Goal: Task Accomplishment & Management: Use online tool/utility

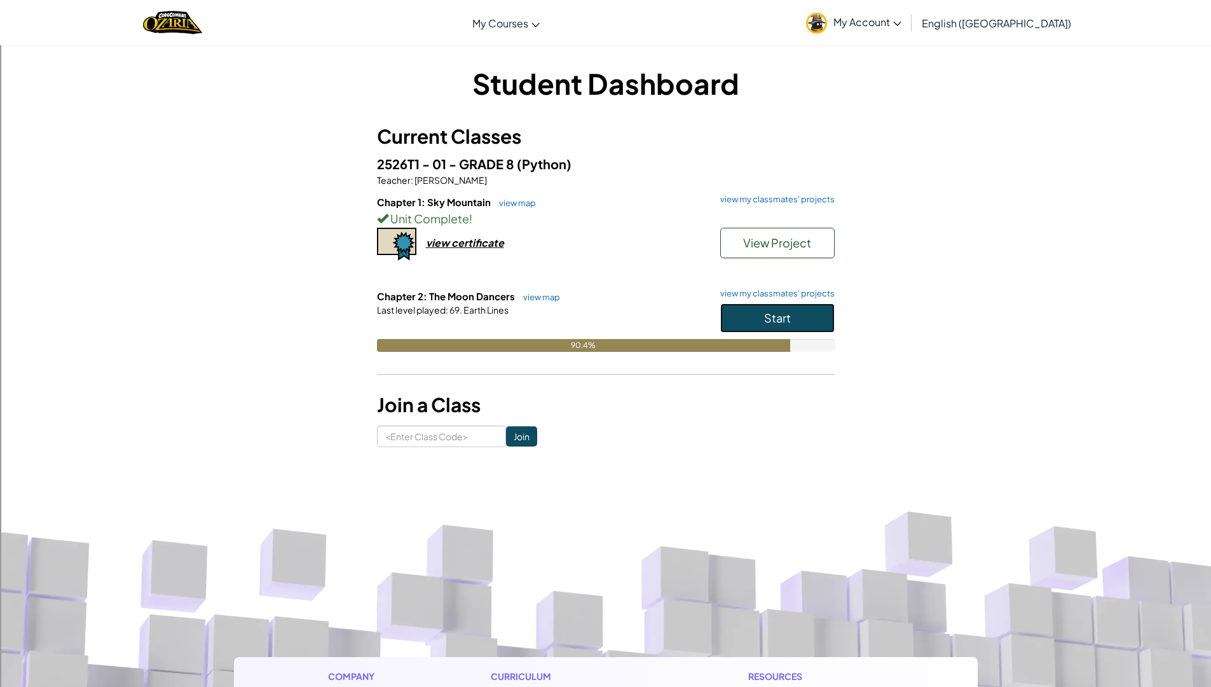
click at [761, 312] on button "Start" at bounding box center [777, 317] width 114 height 29
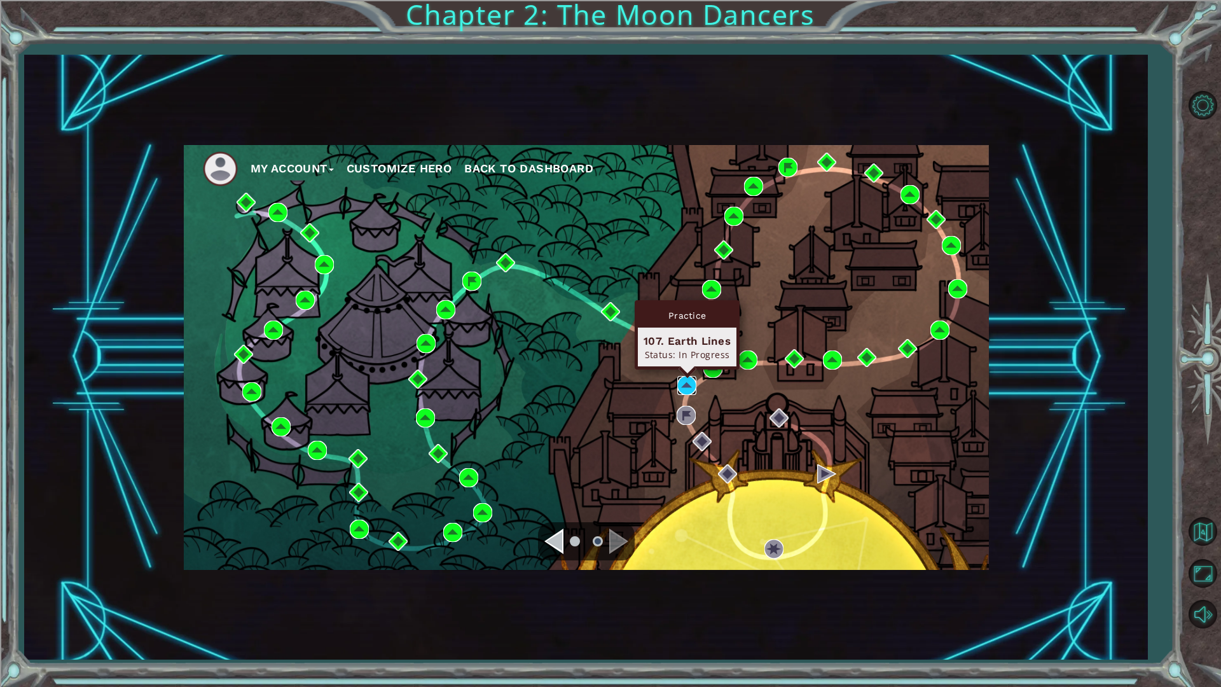
click at [690, 386] on img at bounding box center [686, 385] width 19 height 19
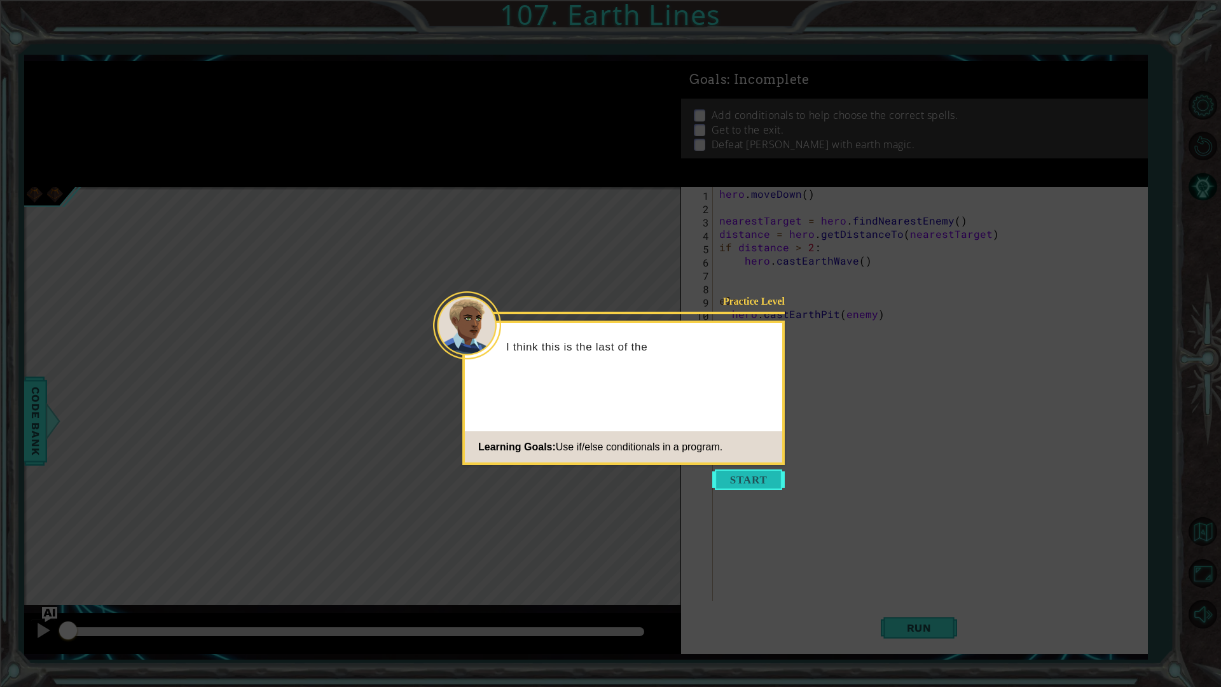
click at [749, 476] on button "Start" at bounding box center [748, 479] width 72 height 20
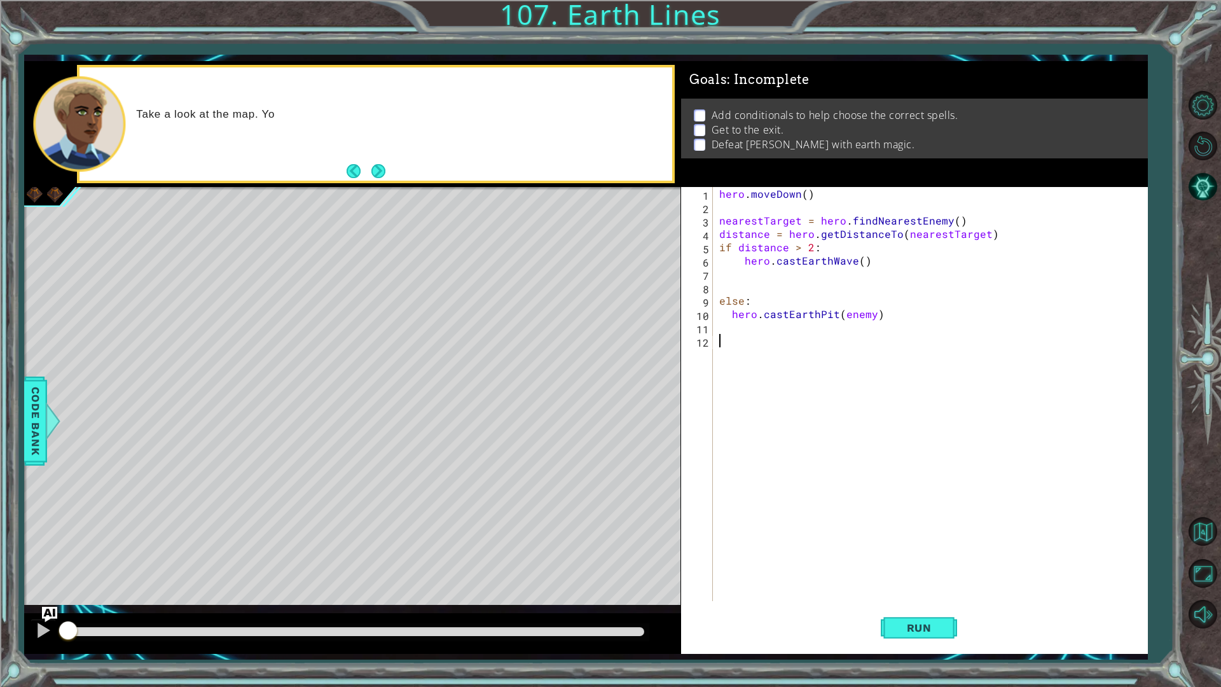
click at [920, 652] on div "1 2 3 4 5 6 7 8 9 10 11 12 hero . [GEOGRAPHIC_DATA] ( ) nearestTarget = hero . …" at bounding box center [914, 420] width 467 height 467
click at [917, 626] on span "Run" at bounding box center [919, 627] width 50 height 13
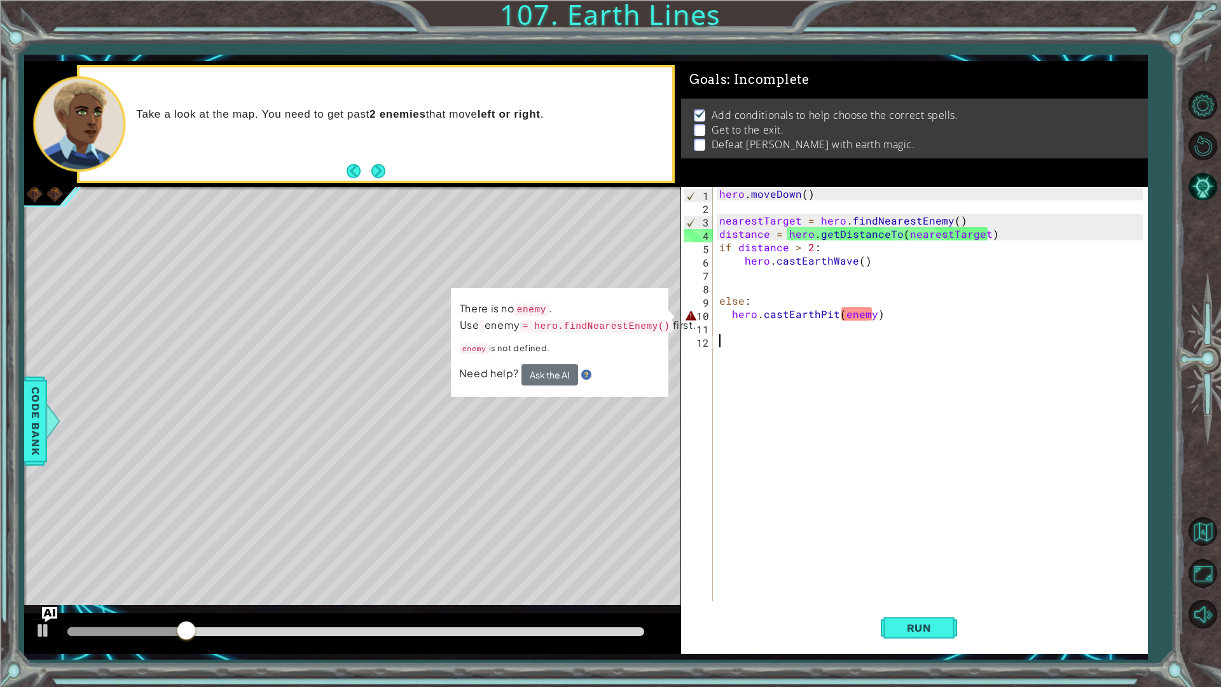
click at [836, 315] on div "hero . [GEOGRAPHIC_DATA] ( ) nearestTarget = hero . findNearestEnemy ( ) distan…" at bounding box center [932, 407] width 433 height 441
click at [874, 313] on div "hero . [GEOGRAPHIC_DATA] ( ) nearestTarget = hero . findNearestEnemy ( ) distan…" at bounding box center [932, 407] width 433 height 441
click at [865, 315] on div "hero . [GEOGRAPHIC_DATA] ( ) nearestTarget = hero . findNearestEnemy ( ) distan…" at bounding box center [932, 407] width 433 height 441
drag, startPoint x: 870, startPoint y: 314, endPoint x: 839, endPoint y: 319, distance: 30.9
click at [839, 319] on div "hero . [GEOGRAPHIC_DATA] ( ) nearestTarget = hero . findNearestEnemy ( ) distan…" at bounding box center [932, 407] width 433 height 441
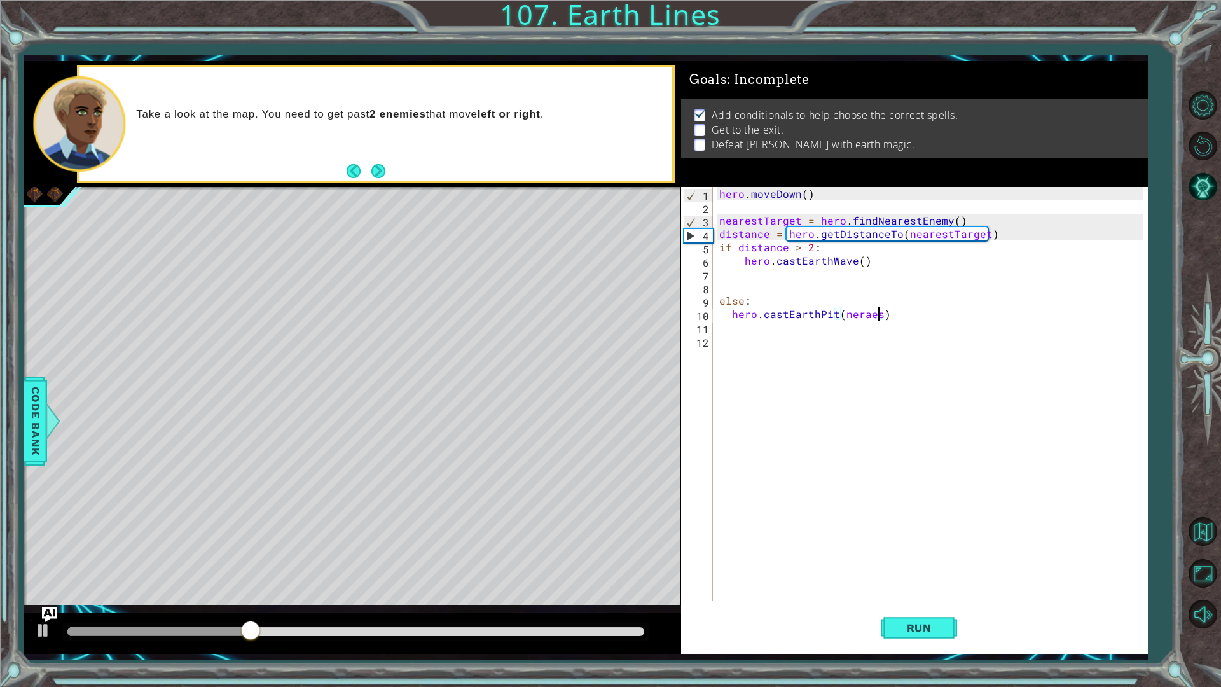
scroll to position [0, 10]
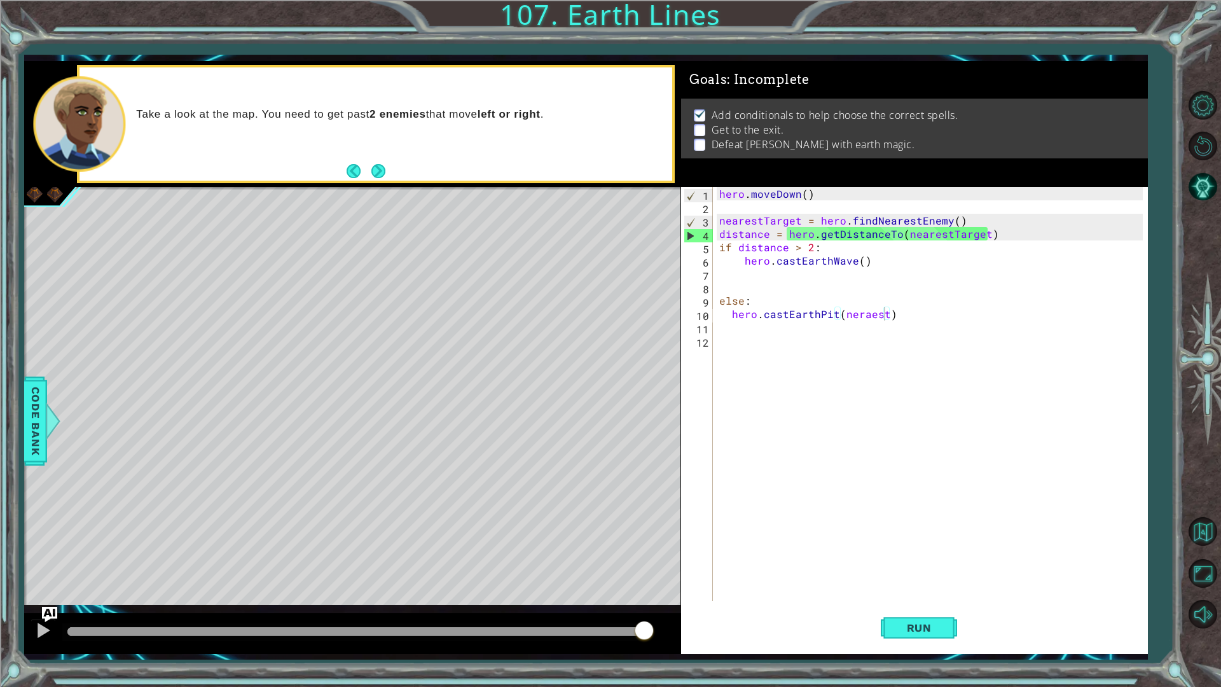
click at [570, 360] on div "Level Map" at bounding box center [317, 374] width 587 height 374
click at [924, 634] on button "Run" at bounding box center [918, 627] width 76 height 46
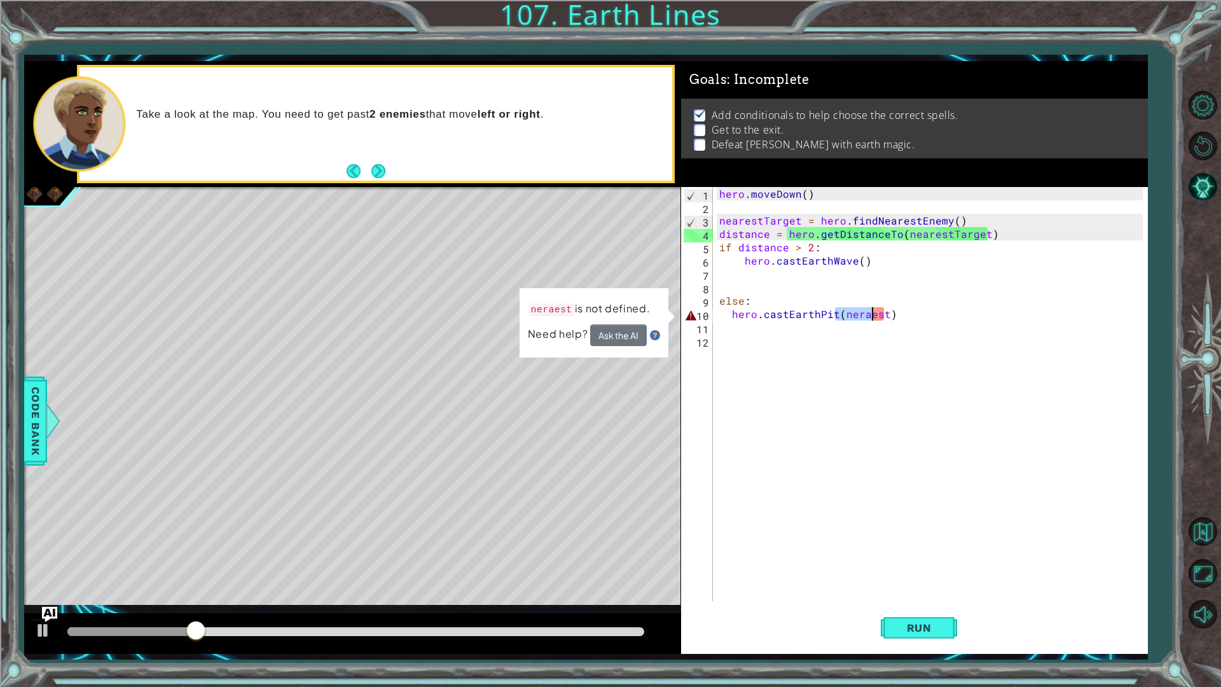
drag, startPoint x: 837, startPoint y: 308, endPoint x: 877, endPoint y: 311, distance: 40.2
click at [877, 311] on div "hero . [GEOGRAPHIC_DATA] ( ) nearestTarget = hero . findNearestEnemy ( ) distan…" at bounding box center [932, 407] width 433 height 441
click at [903, 308] on div "hero . [GEOGRAPHIC_DATA] ( ) nearestTarget = hero . findNearestEnemy ( ) distan…" at bounding box center [932, 407] width 433 height 441
drag, startPoint x: 902, startPoint y: 308, endPoint x: 699, endPoint y: 311, distance: 203.5
click at [699, 311] on div "hero.castEarthPit(neraest) 1 2 3 4 5 6 7 8 9 10 11 12 hero . [GEOGRAPHIC_DATA] …" at bounding box center [912, 394] width 462 height 414
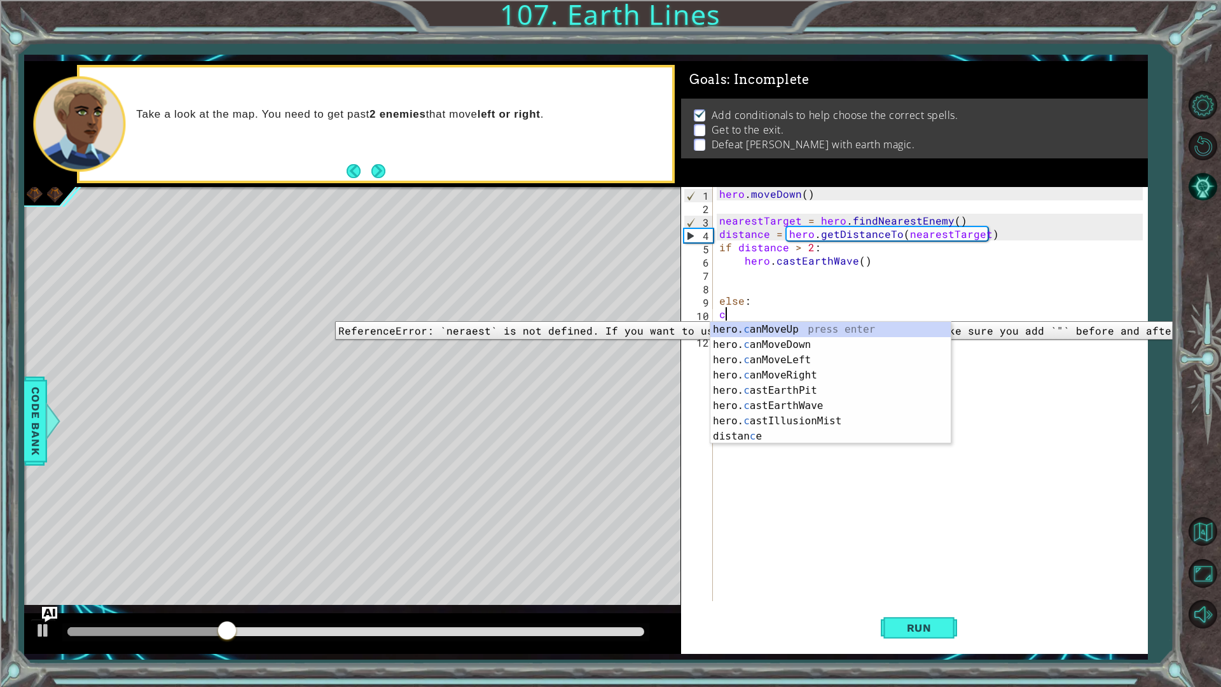
scroll to position [0, 0]
type textarea "cat"
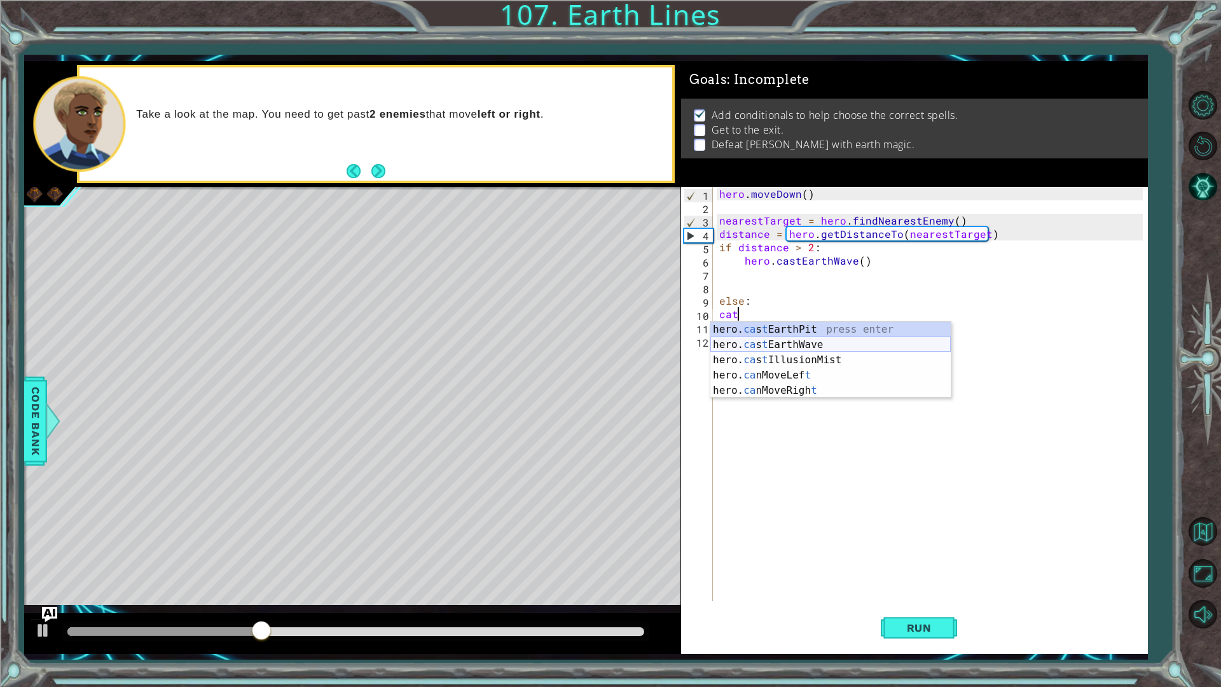
click at [821, 345] on div "hero. ca s t EarthPit press enter hero. ca s t EarthWave press enter hero. ca s…" at bounding box center [830, 375] width 240 height 107
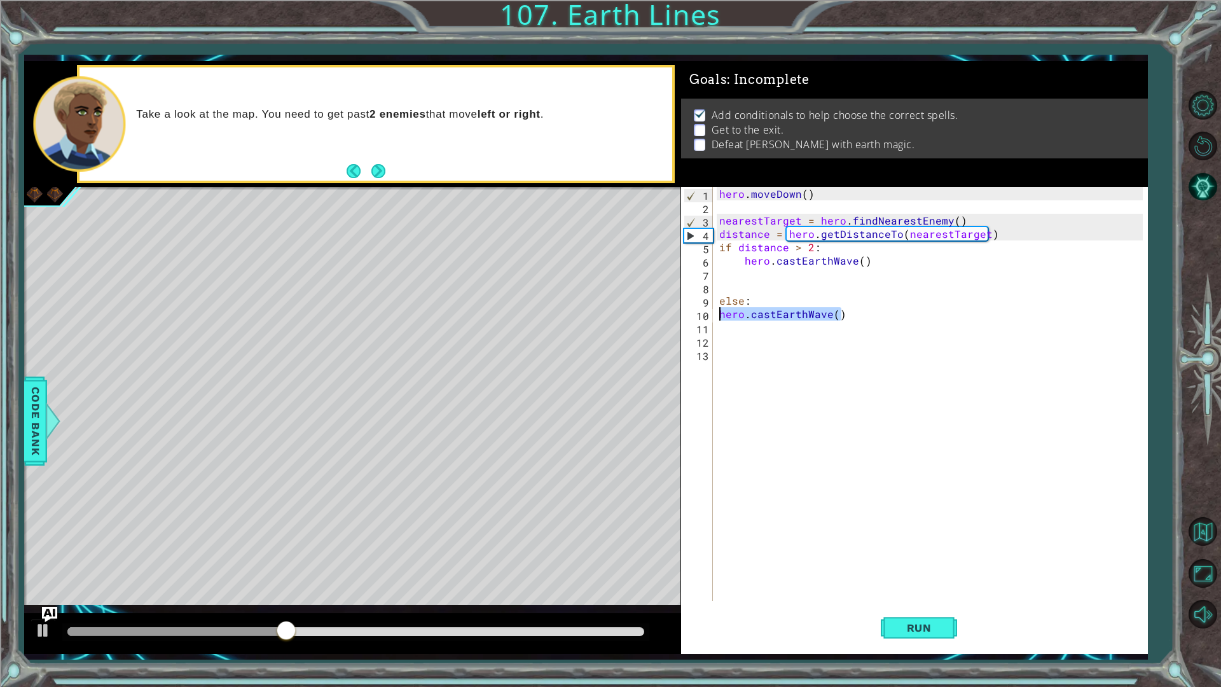
drag, startPoint x: 845, startPoint y: 311, endPoint x: 709, endPoint y: 313, distance: 135.4
click at [709, 313] on div "1 2 3 4 5 6 7 8 9 10 11 12 13 hero . [GEOGRAPHIC_DATA] ( ) nearestTarget = hero…" at bounding box center [912, 394] width 462 height 414
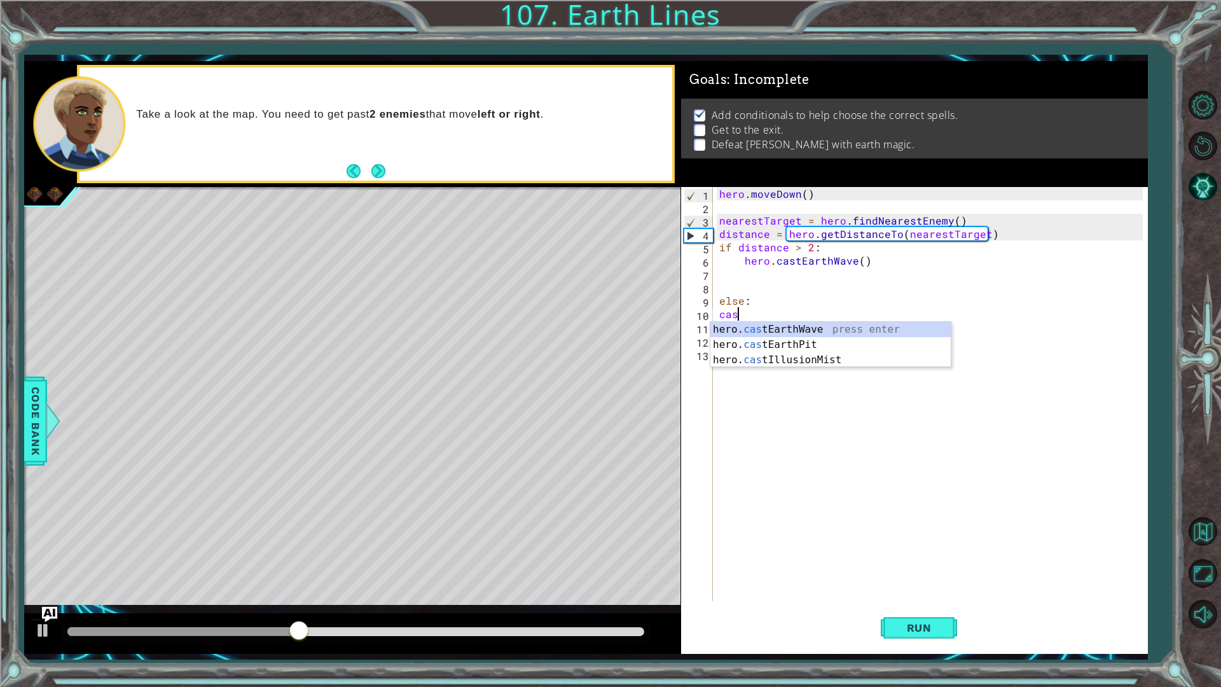
scroll to position [0, 1]
click at [774, 346] on div "hero. cast EarthWave press enter hero. cast EarthPit press enter hero. cast Ill…" at bounding box center [830, 360] width 240 height 76
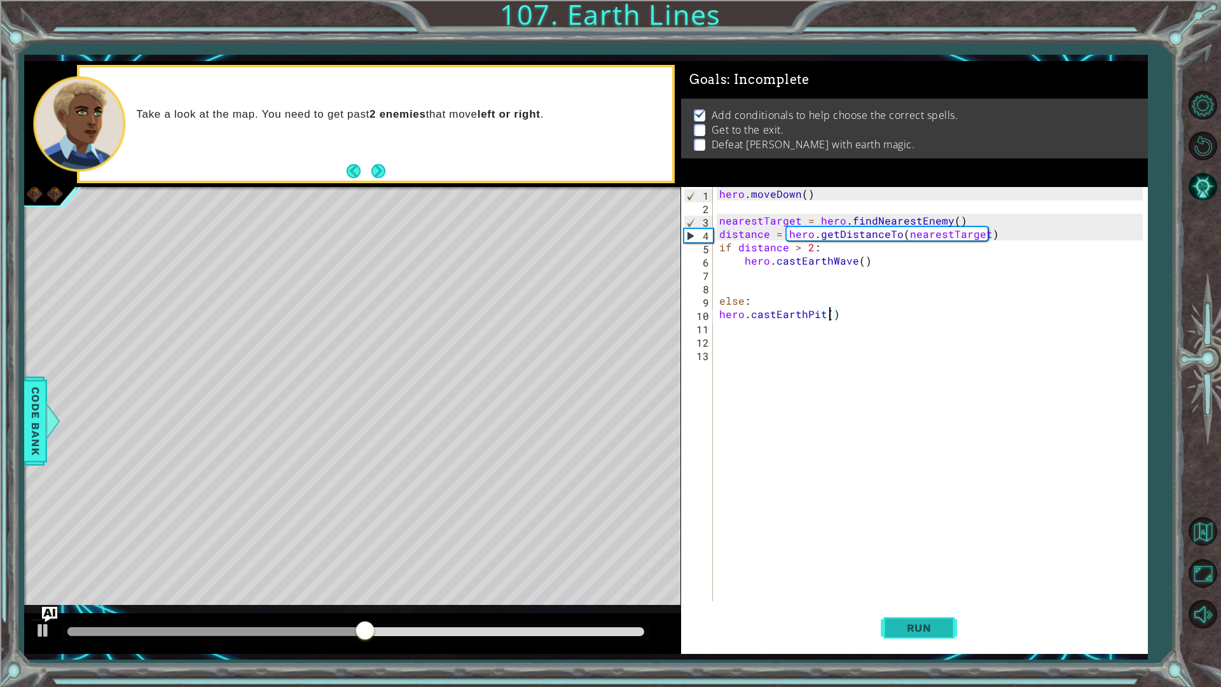
click at [948, 625] on button "Run" at bounding box center [918, 627] width 76 height 46
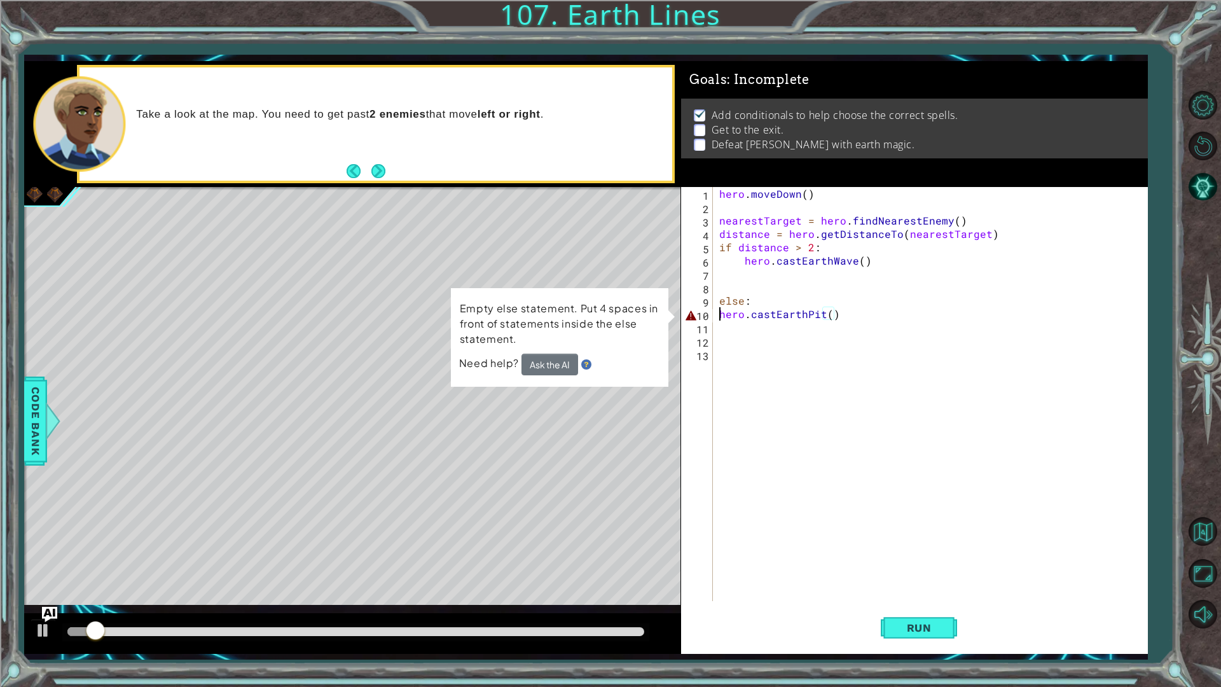
click at [720, 313] on div "hero . [GEOGRAPHIC_DATA] ( ) nearestTarget = hero . findNearestEnemy ( ) distan…" at bounding box center [932, 407] width 433 height 441
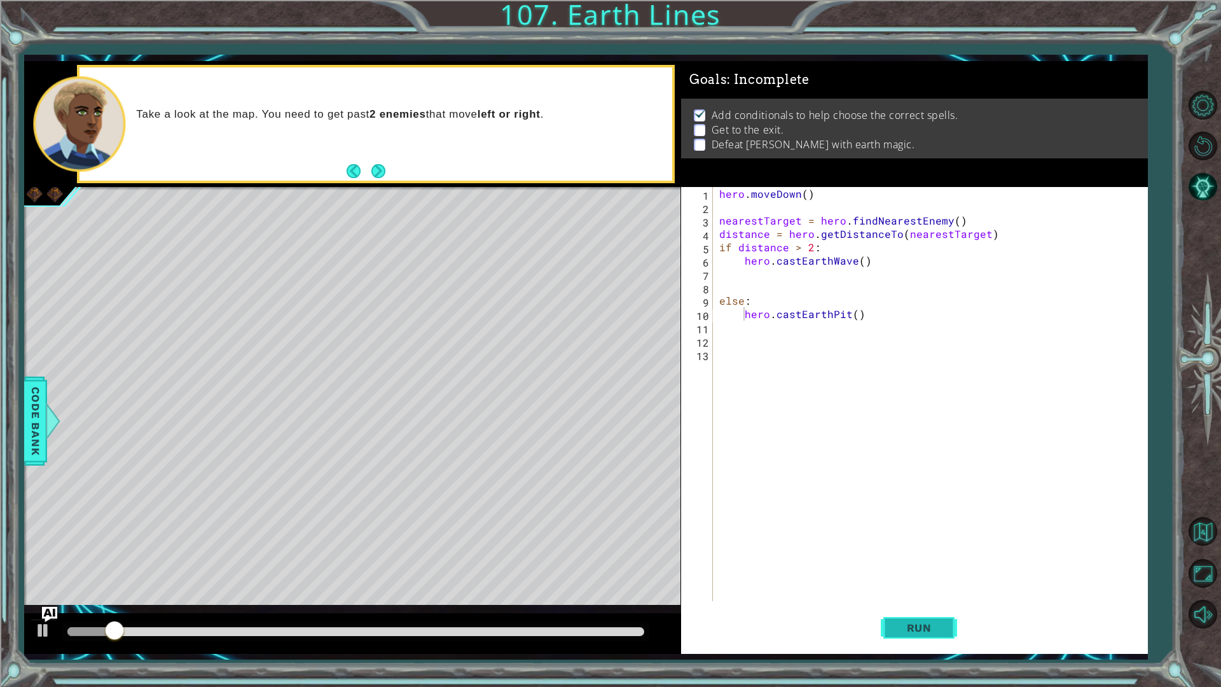
click at [908, 611] on button "Run" at bounding box center [918, 627] width 76 height 46
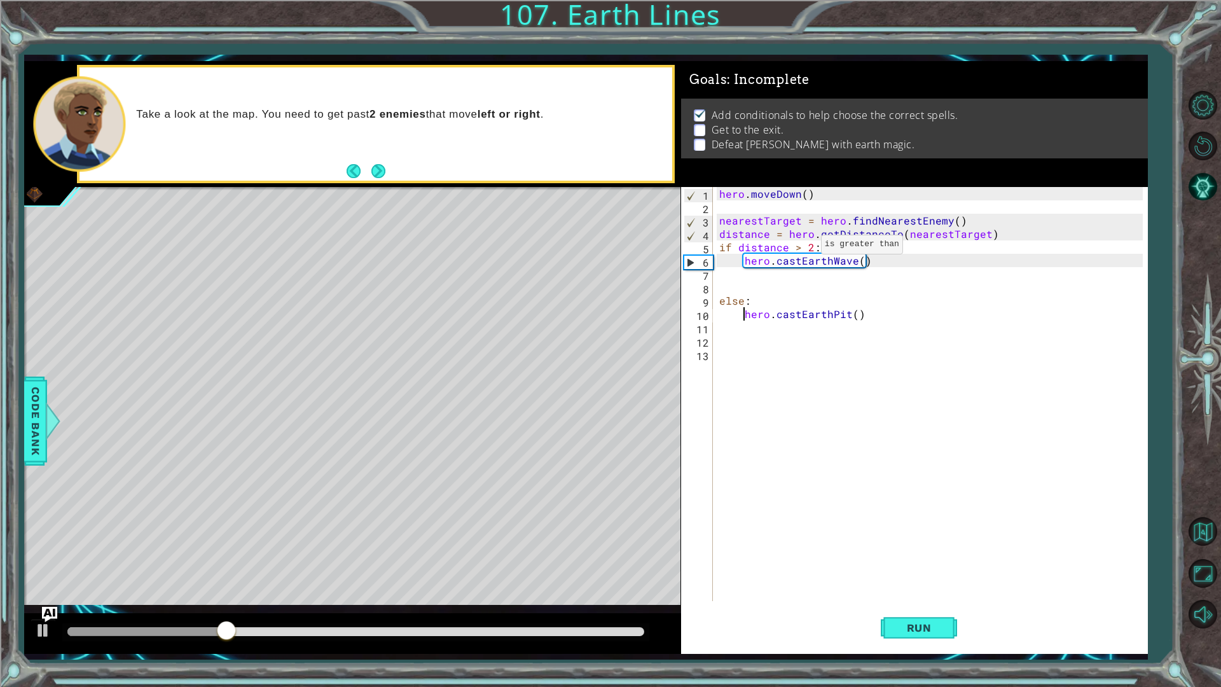
click at [803, 247] on div "hero . [GEOGRAPHIC_DATA] ( ) nearestTarget = hero . findNearestEnemy ( ) distan…" at bounding box center [932, 407] width 433 height 441
click at [794, 250] on div "hero . [GEOGRAPHIC_DATA] ( ) nearestTarget = hero . findNearestEnemy ( ) distan…" at bounding box center [932, 407] width 433 height 441
click at [797, 249] on div "hero . [GEOGRAPHIC_DATA] ( ) nearestTarget = hero . findNearestEnemy ( ) distan…" at bounding box center [932, 407] width 433 height 441
click at [913, 627] on span "Run" at bounding box center [919, 627] width 50 height 13
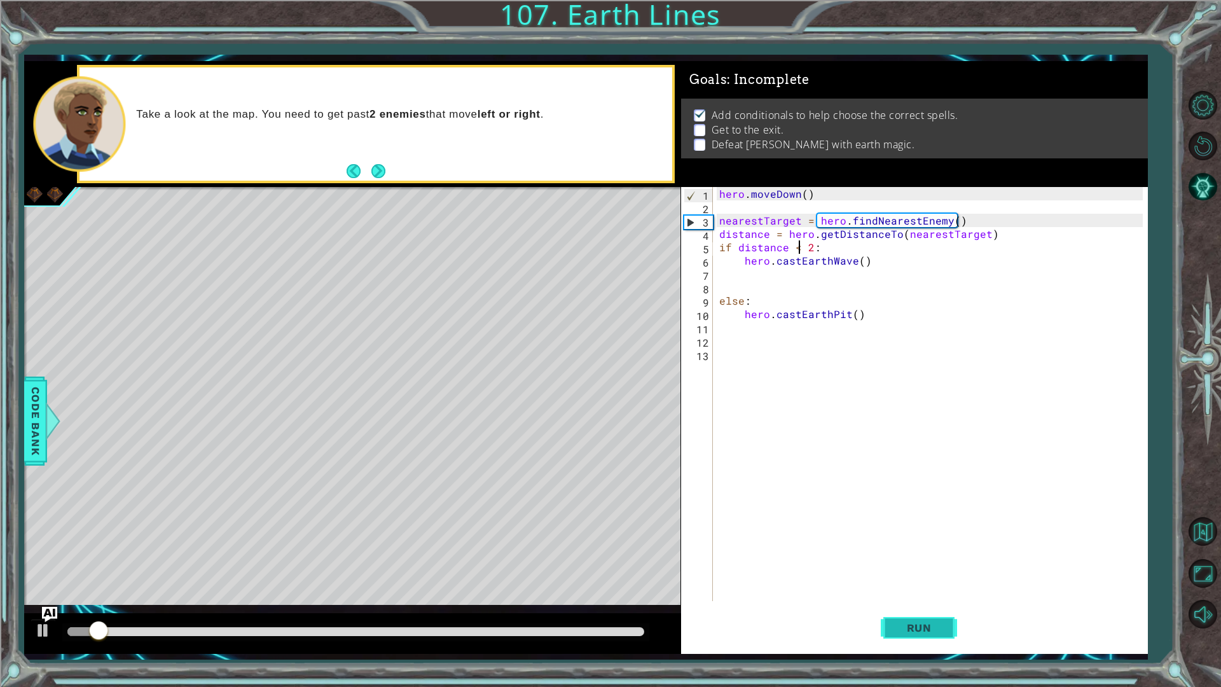
click at [955, 621] on button "Run" at bounding box center [918, 627] width 76 height 46
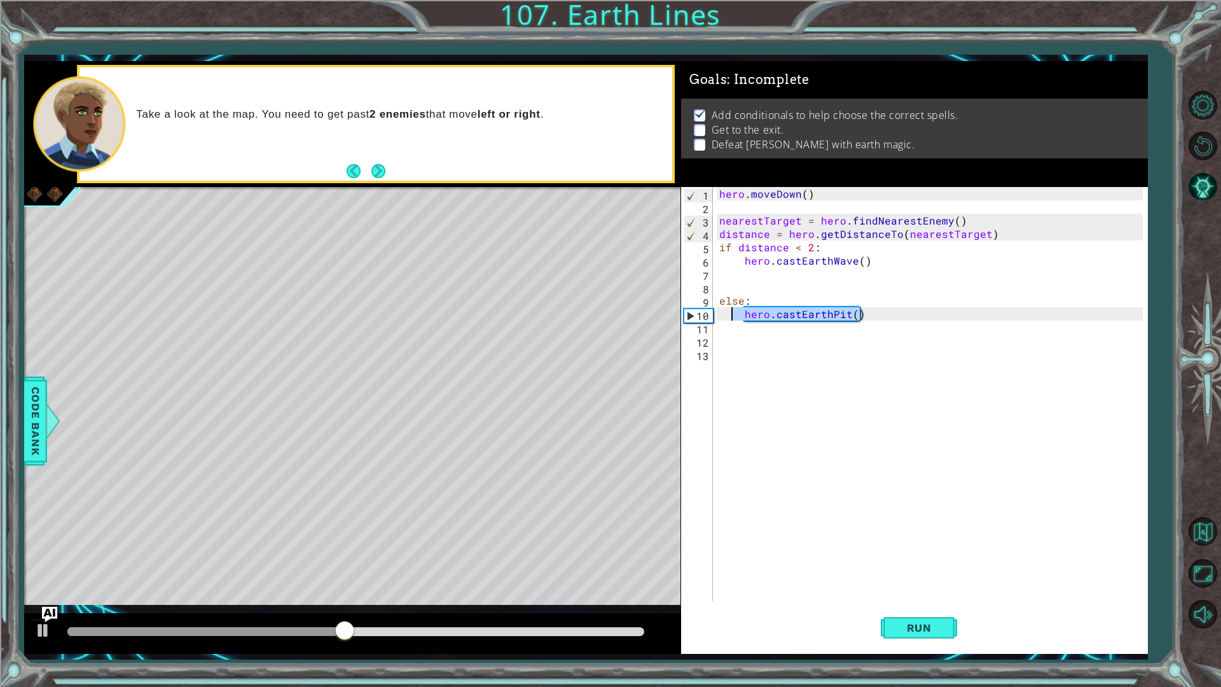
drag, startPoint x: 863, startPoint y: 309, endPoint x: 729, endPoint y: 309, distance: 134.8
click at [729, 309] on div "hero . [GEOGRAPHIC_DATA] ( ) nearestTarget = hero . findNearestEnemy ( ) distan…" at bounding box center [932, 407] width 433 height 441
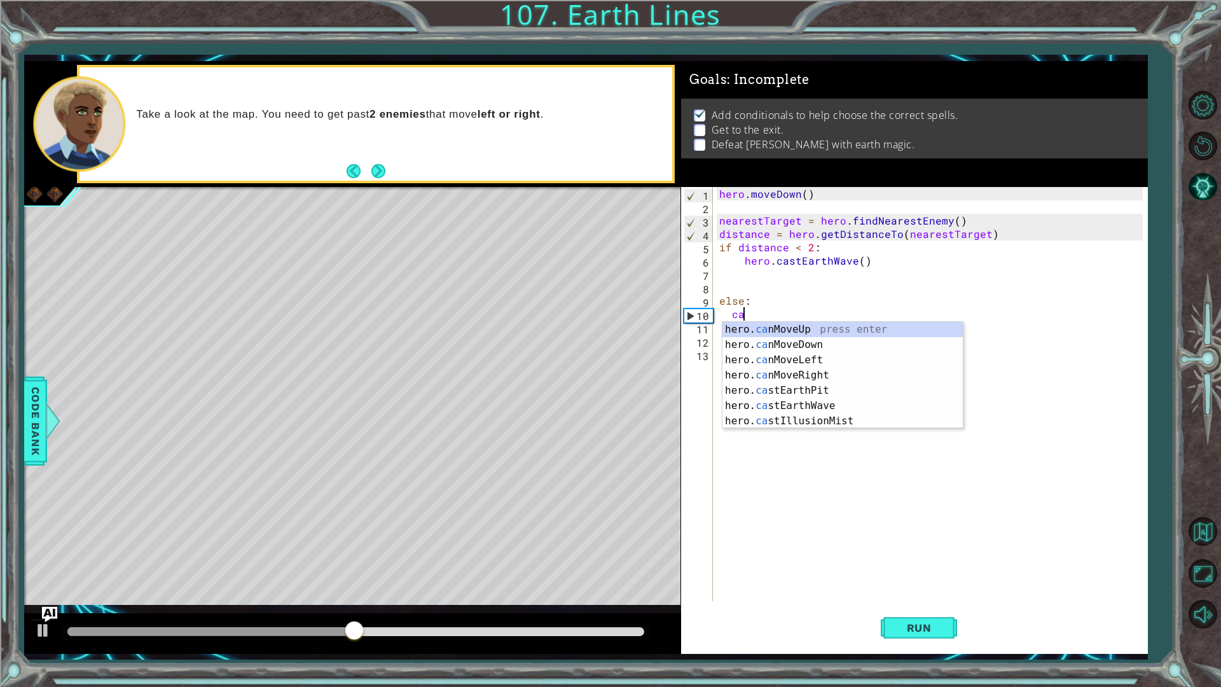
scroll to position [0, 1]
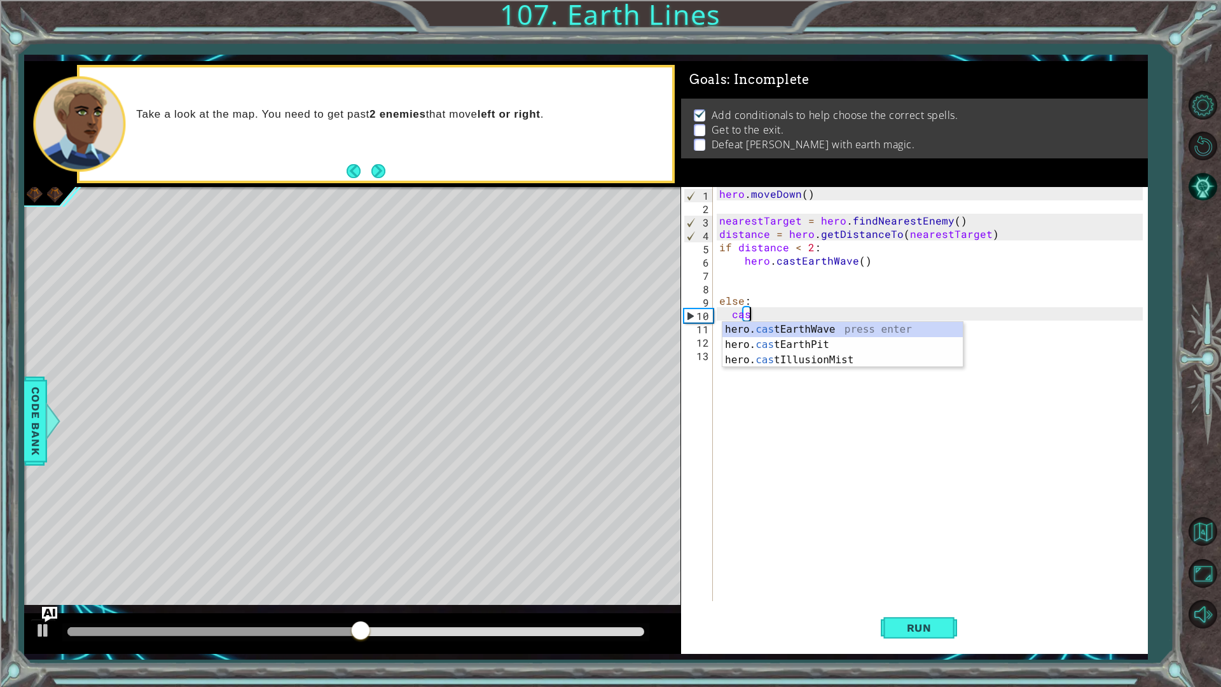
type textarea "cast"
click at [763, 325] on div "hero. cast EarthWave press enter hero. cast EarthPit press enter hero. cast Ill…" at bounding box center [842, 360] width 240 height 76
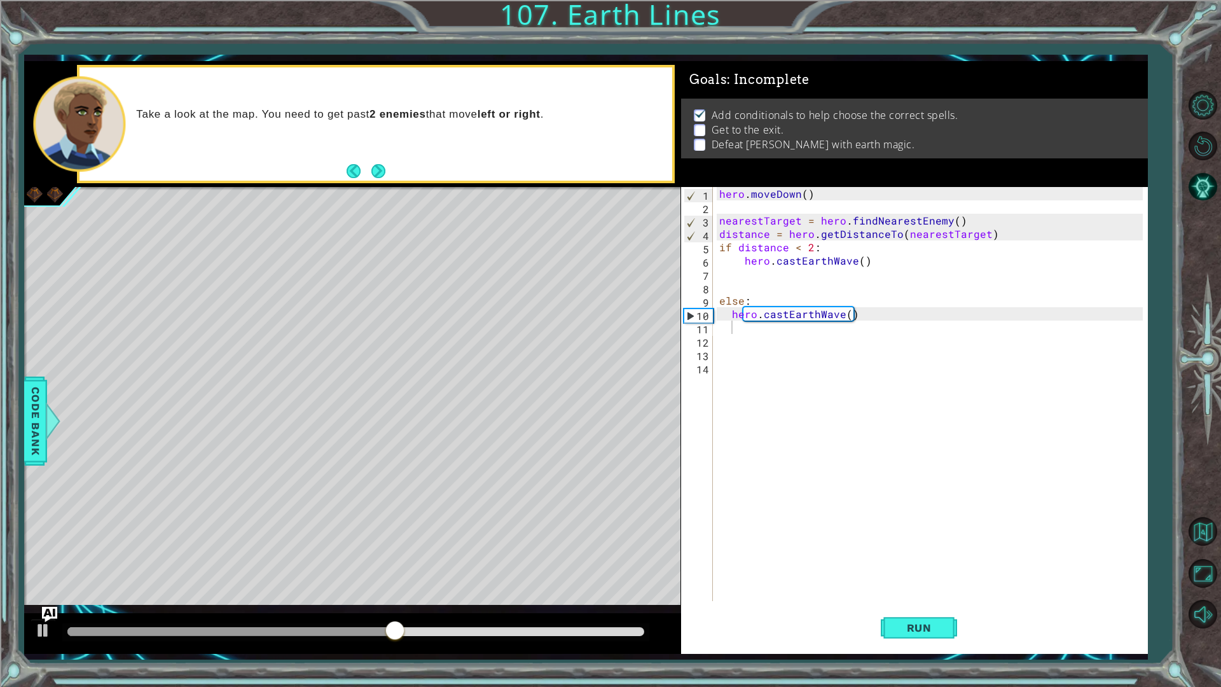
drag, startPoint x: 919, startPoint y: 673, endPoint x: 924, endPoint y: 661, distance: 12.9
click at [924, 663] on div "1 ההההההההההההההההההההההההההההההההההההההההההההההההההההההההההההההההההההההההההההה…" at bounding box center [610, 343] width 1221 height 687
drag, startPoint x: 924, startPoint y: 659, endPoint x: 925, endPoint y: 636, distance: 22.9
click at [924, 650] on div "1 ההההההההההההההההההההההההההההההההההההההההההההההההההההההההההההההההההההההההההההה…" at bounding box center [585, 357] width 1123 height 604
click at [926, 635] on button "Run" at bounding box center [918, 627] width 76 height 46
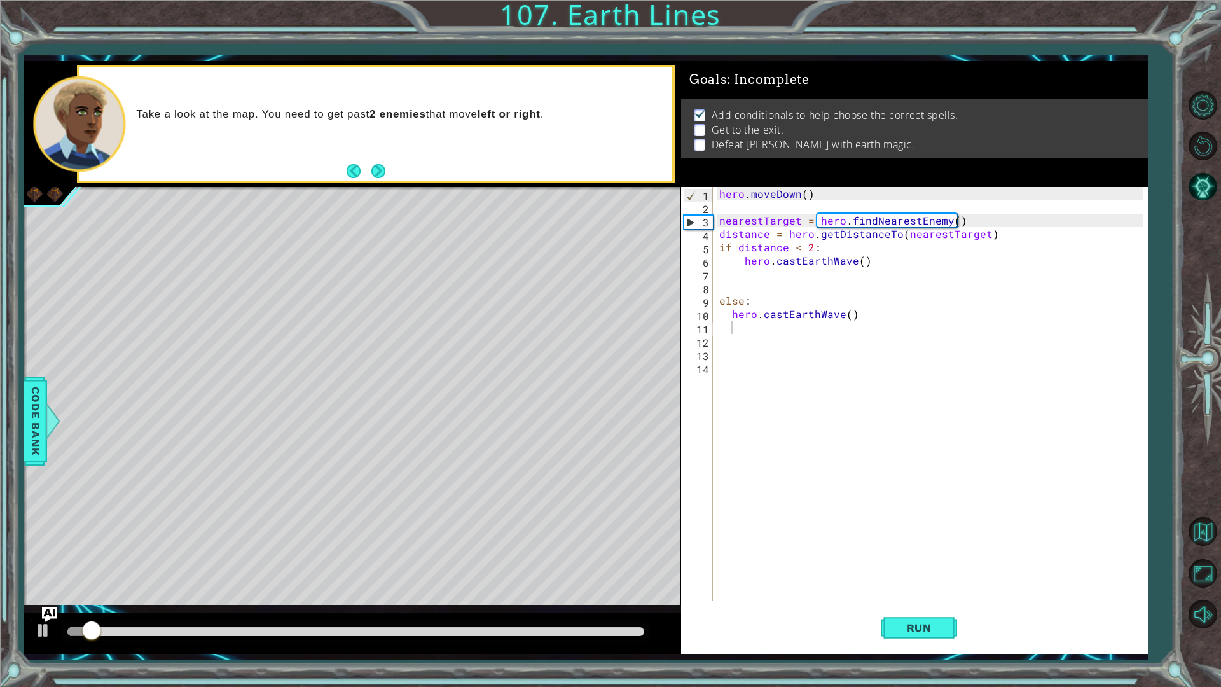
click at [869, 623] on div "Run" at bounding box center [918, 627] width 467 height 46
click at [896, 615] on button "Run" at bounding box center [918, 627] width 76 height 46
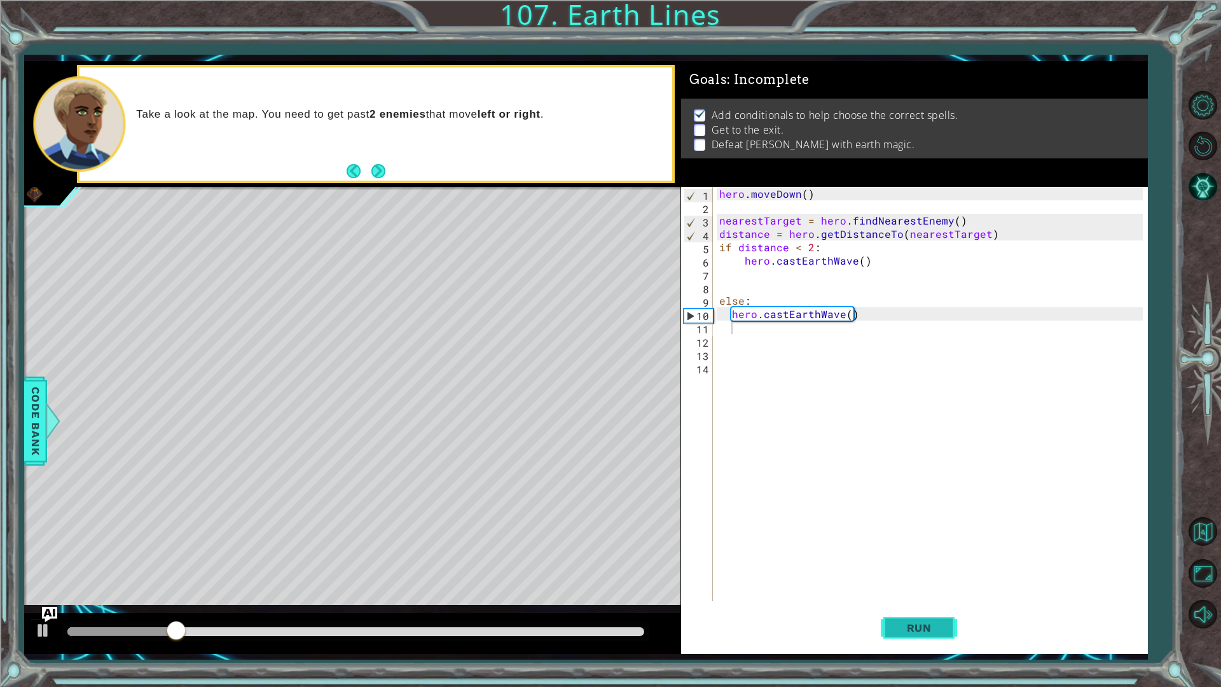
click at [898, 630] on span "Run" at bounding box center [919, 627] width 50 height 13
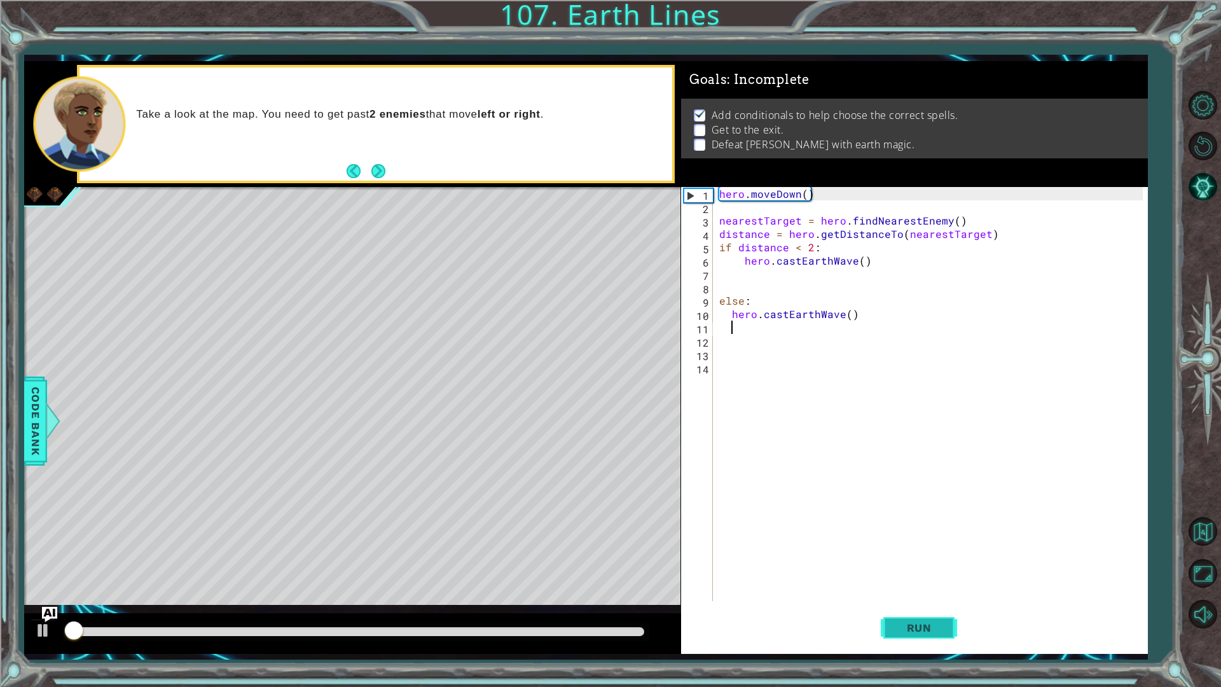
click at [896, 630] on span "Run" at bounding box center [919, 627] width 50 height 13
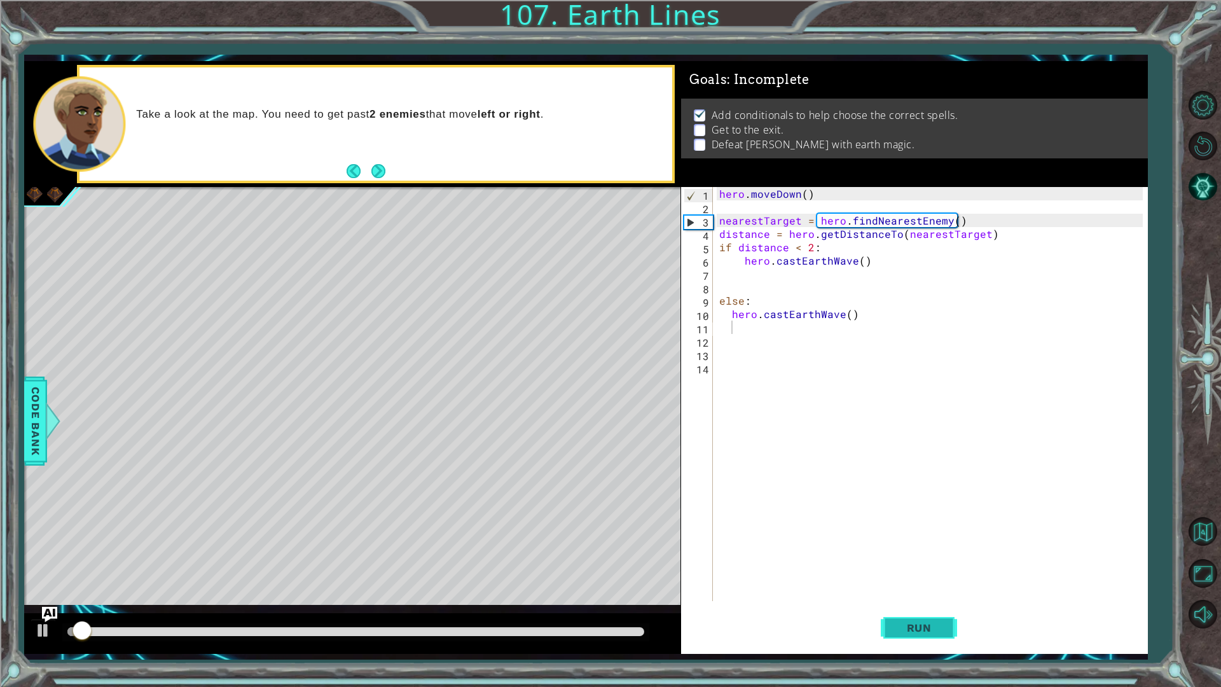
click at [896, 630] on span "Run" at bounding box center [919, 627] width 50 height 13
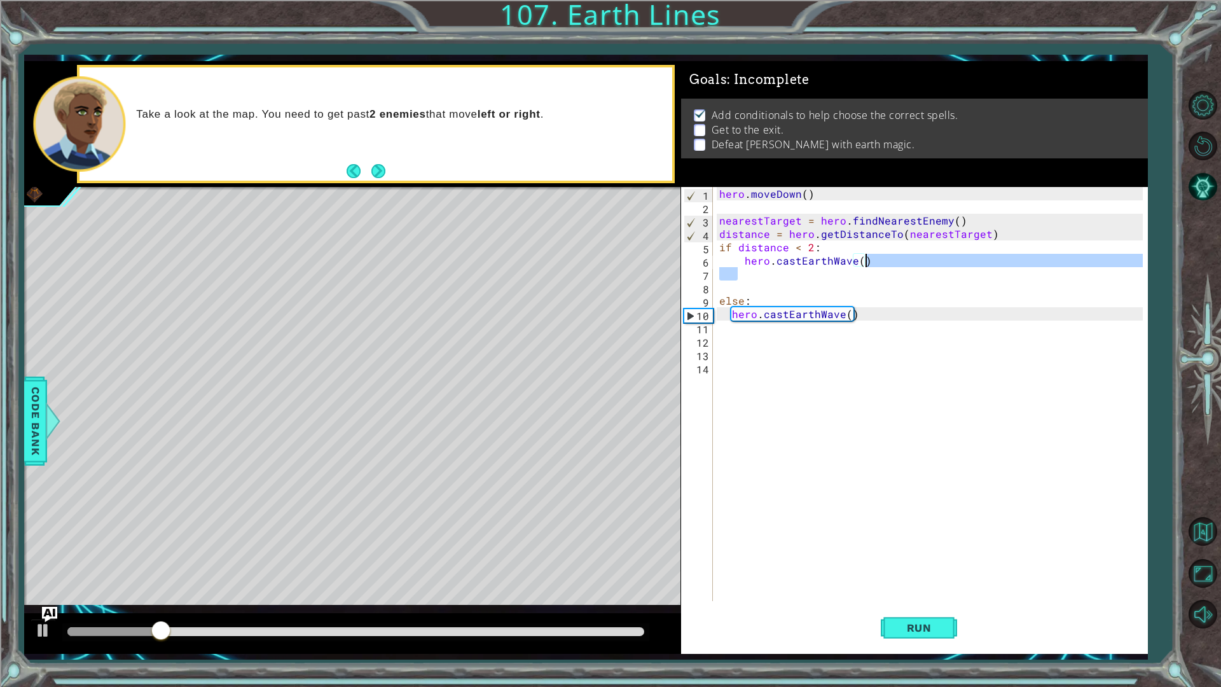
drag, startPoint x: 735, startPoint y: 268, endPoint x: 871, endPoint y: 263, distance: 135.5
click at [871, 263] on div "hero . [GEOGRAPHIC_DATA] ( ) nearestTarget = hero . findNearestEnemy ( ) distan…" at bounding box center [932, 407] width 433 height 441
drag, startPoint x: 735, startPoint y: 266, endPoint x: 880, endPoint y: 266, distance: 145.6
click at [880, 266] on div "hero . [GEOGRAPHIC_DATA] ( ) nearestTarget = hero . findNearestEnemy ( ) distan…" at bounding box center [932, 407] width 433 height 441
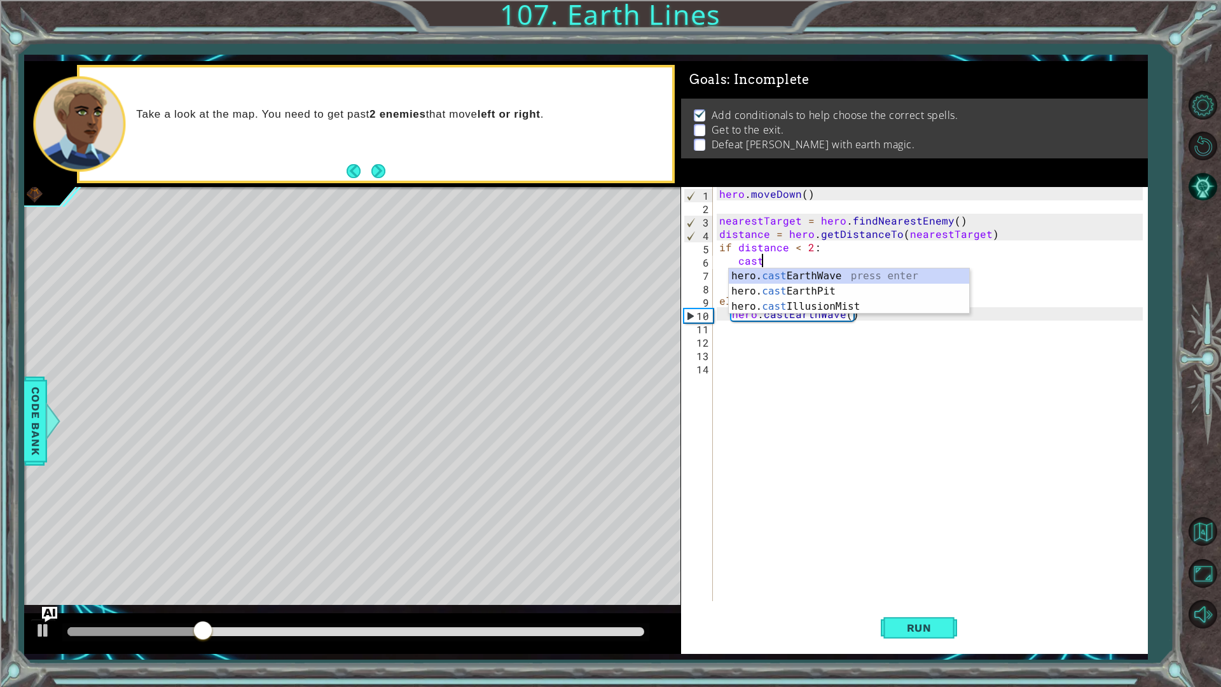
scroll to position [0, 2]
click at [821, 287] on div "hero. cast EarthWave press enter hero. cast EarthPit press enter hero. cast Ill…" at bounding box center [849, 306] width 240 height 76
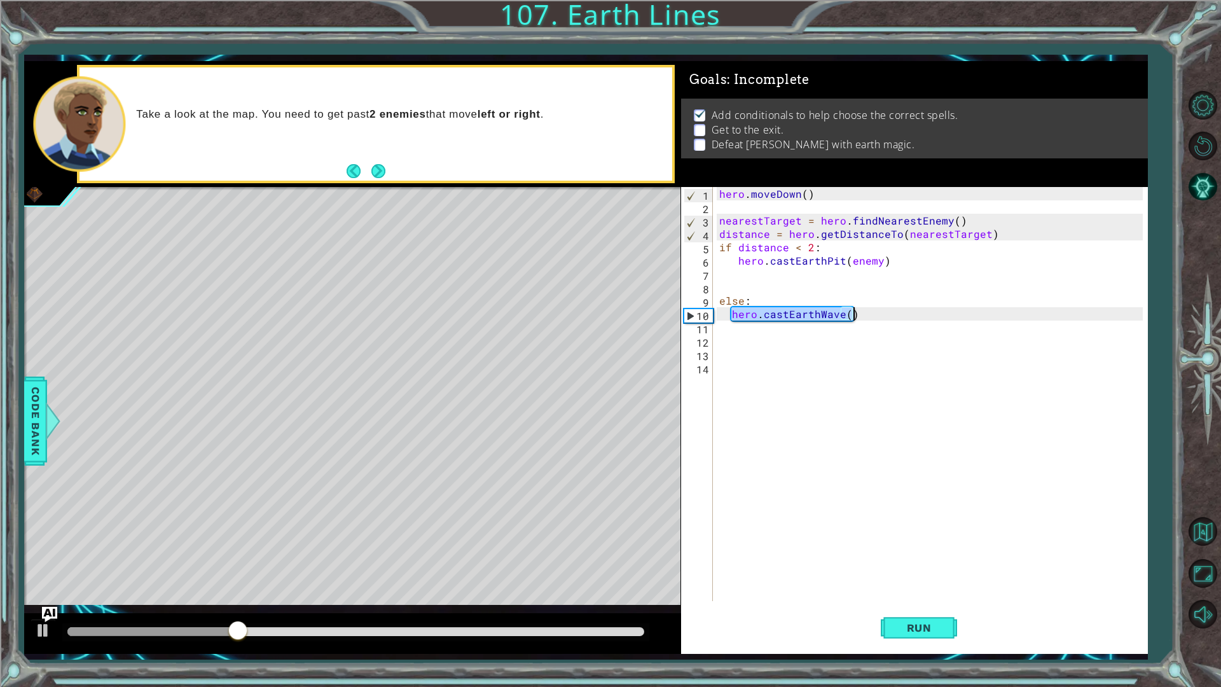
drag, startPoint x: 732, startPoint y: 315, endPoint x: 861, endPoint y: 318, distance: 129.7
click at [861, 318] on div "hero . [GEOGRAPHIC_DATA] ( ) nearestTarget = hero . findNearestEnemy ( ) distan…" at bounding box center [932, 407] width 433 height 441
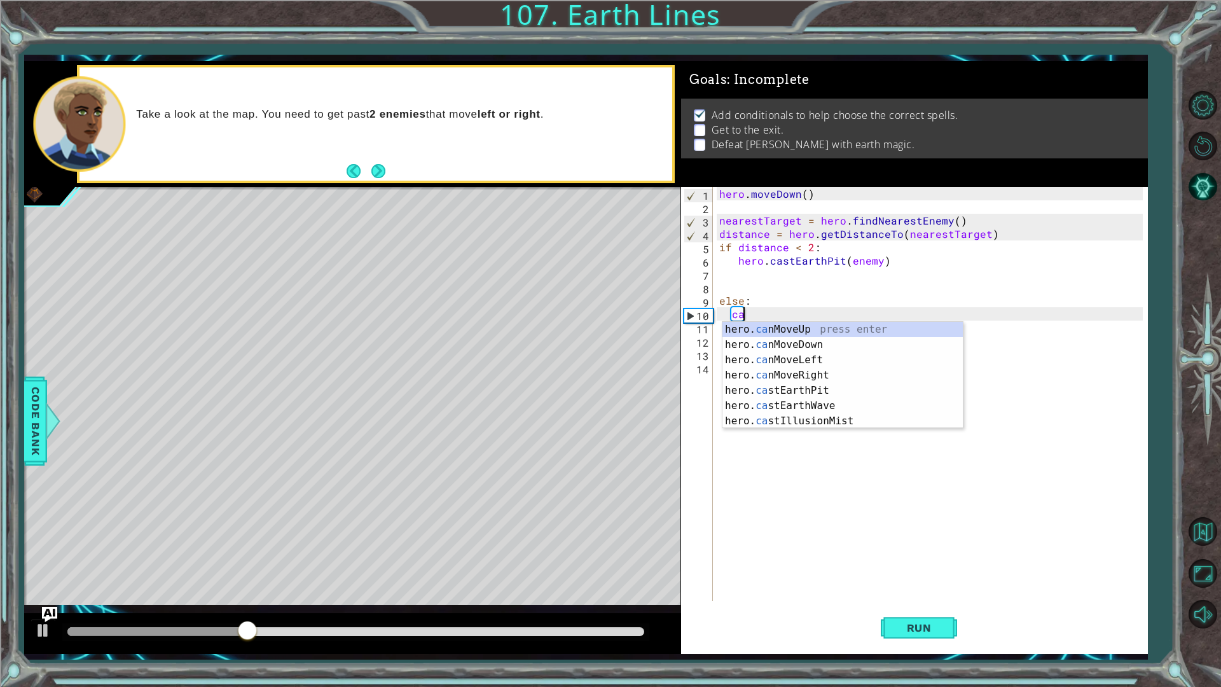
scroll to position [0, 1]
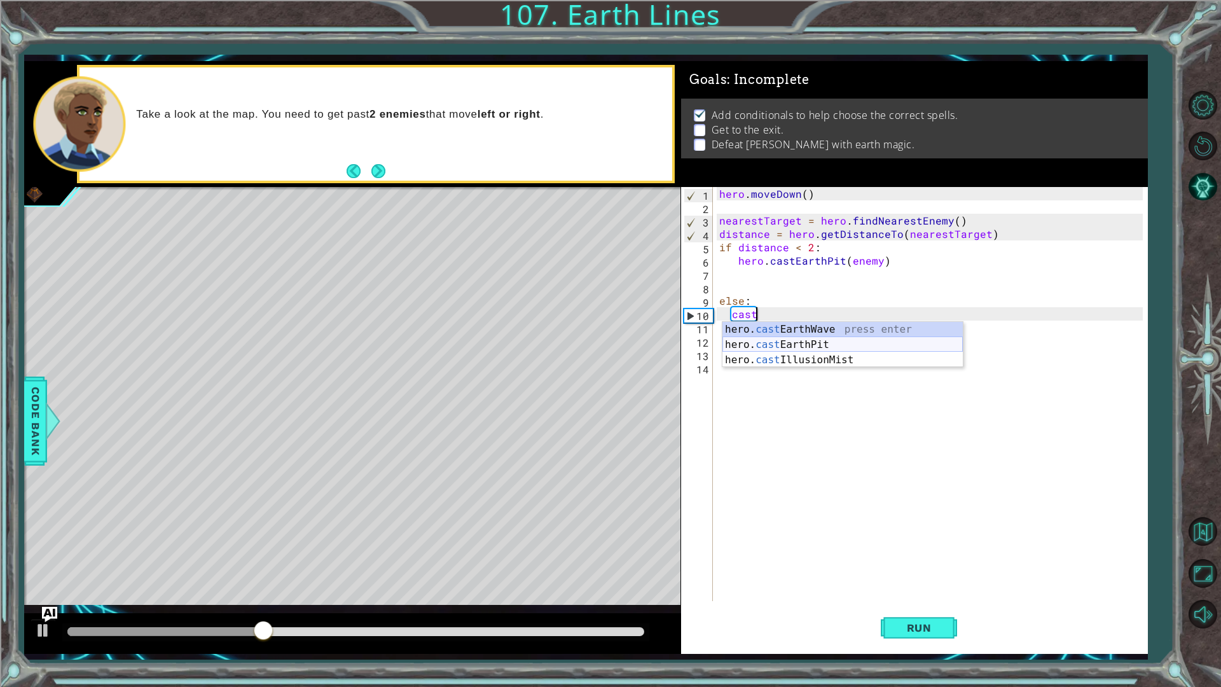
click at [816, 340] on div "hero. cast EarthWave press enter hero. cast EarthPit press enter hero. cast Ill…" at bounding box center [842, 360] width 240 height 76
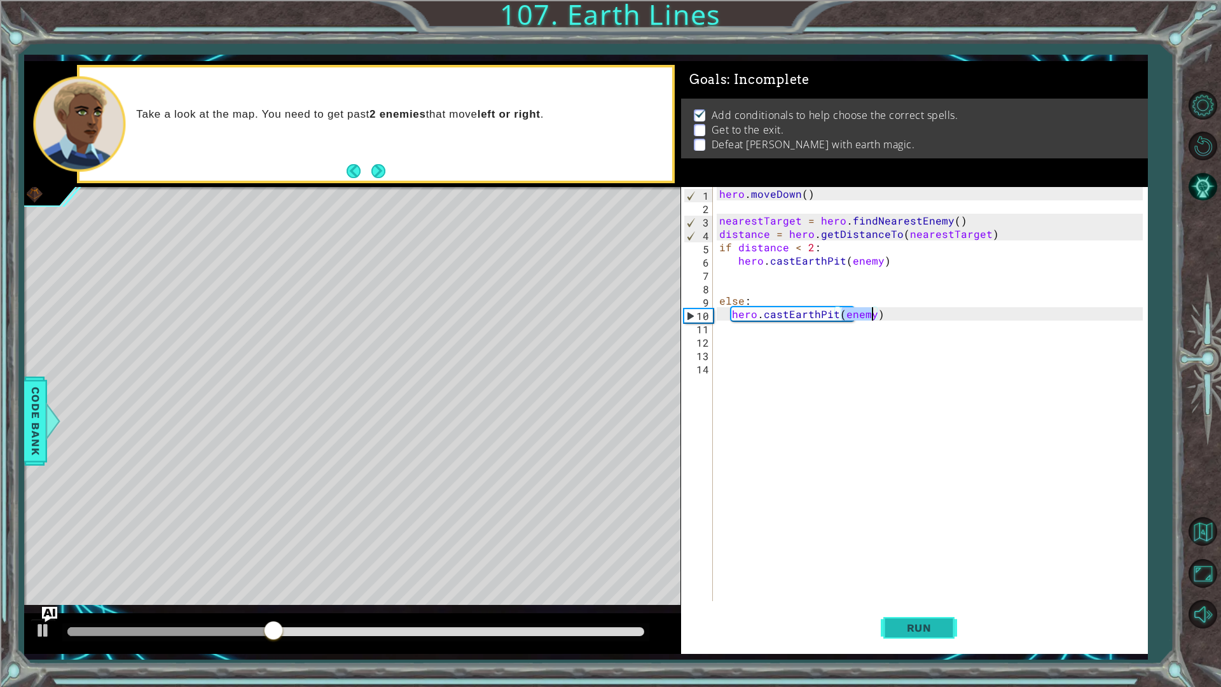
type textarea "hero.castEarthPit(enemy)"
click at [902, 626] on span "Run" at bounding box center [919, 627] width 50 height 13
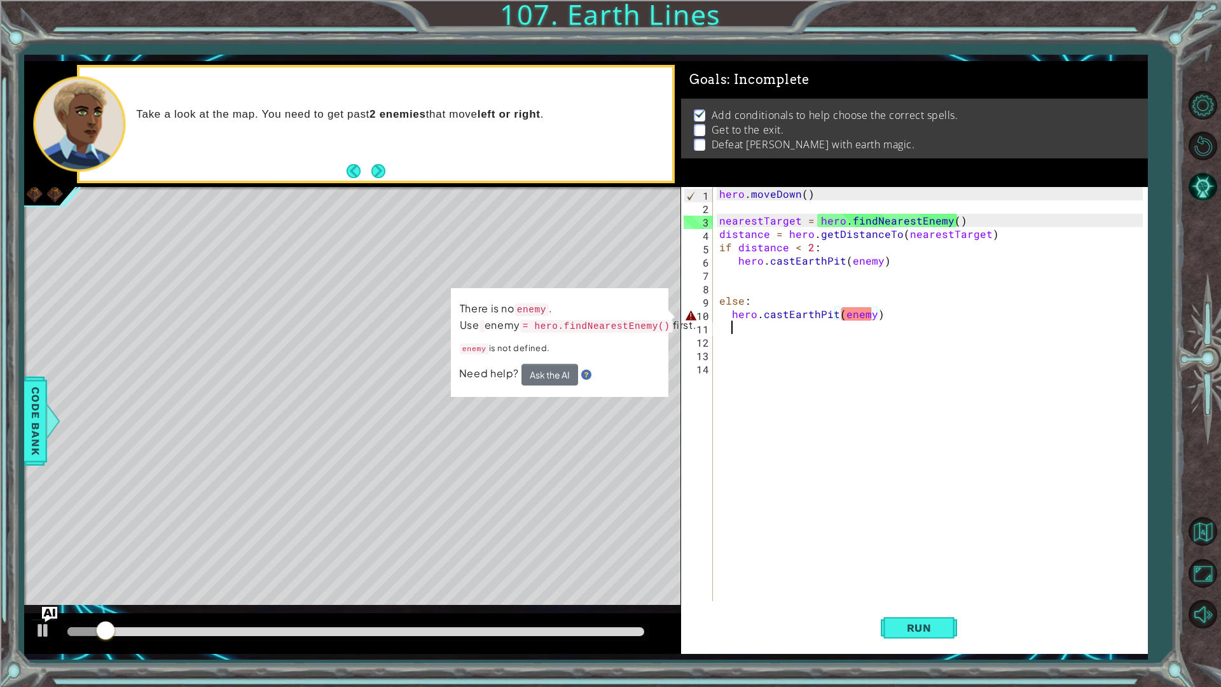
click at [854, 321] on div "hero . [GEOGRAPHIC_DATA] ( ) nearestTarget = hero . findNearestEnemy ( ) distan…" at bounding box center [932, 407] width 433 height 441
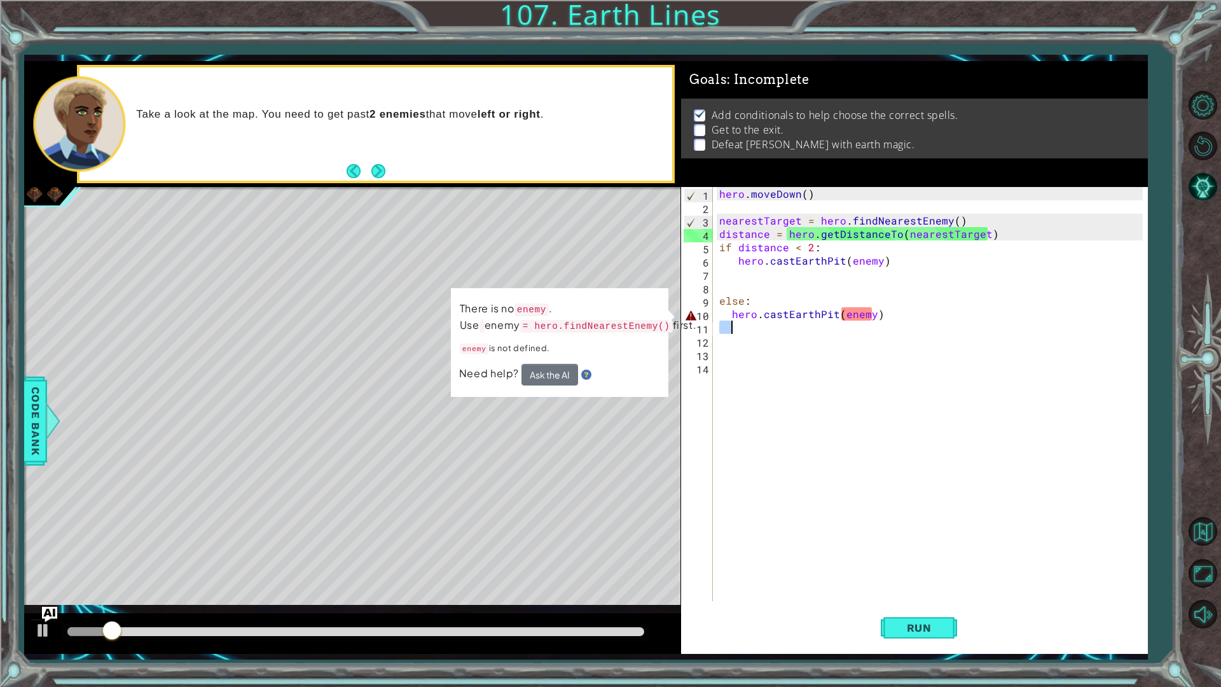
click at [854, 317] on div "hero . [GEOGRAPHIC_DATA] ( ) nearestTarget = hero . findNearestEnemy ( ) distan…" at bounding box center [932, 407] width 433 height 441
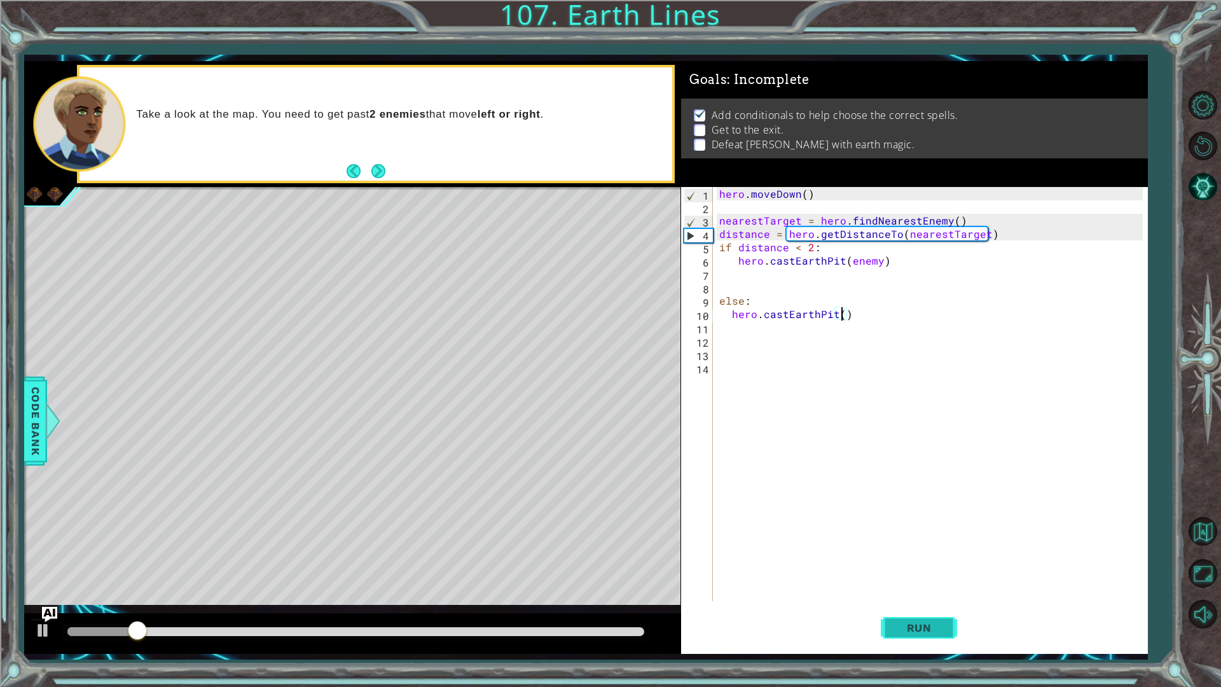
click at [907, 612] on button "Run" at bounding box center [918, 627] width 76 height 46
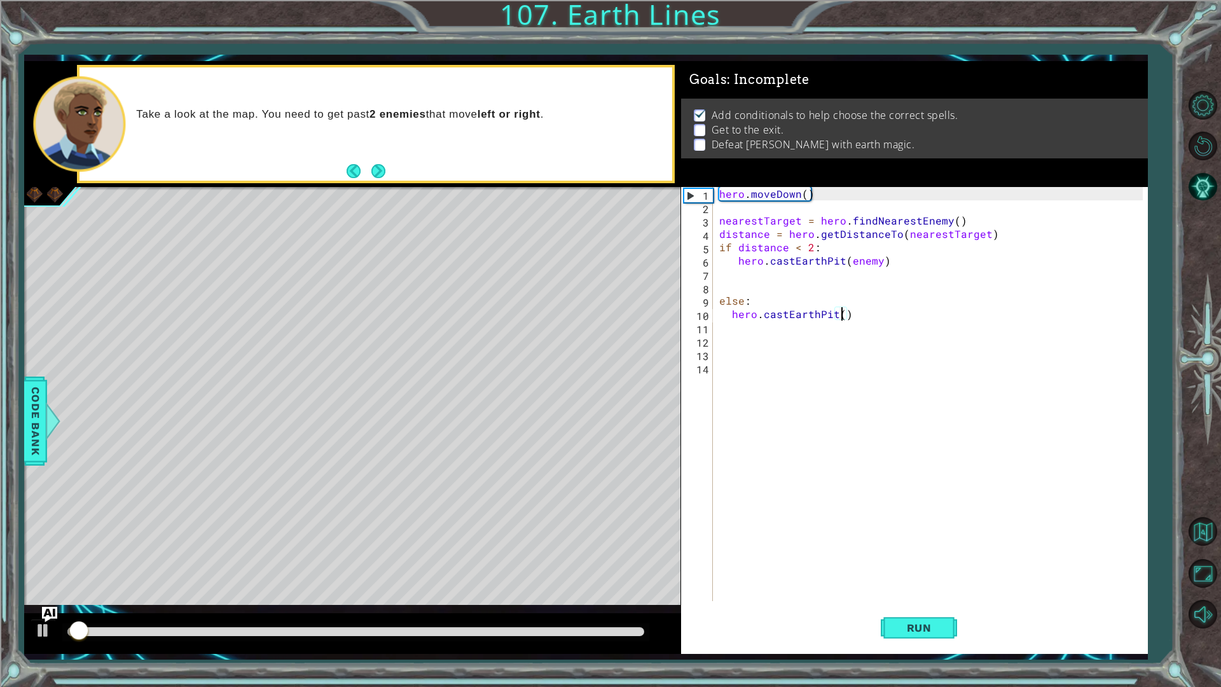
click at [715, 311] on div "hero.castEarthPit() 1 2 3 4 5 6 7 8 9 10 11 12 13 14 hero . [GEOGRAPHIC_DATA] (…" at bounding box center [912, 394] width 462 height 414
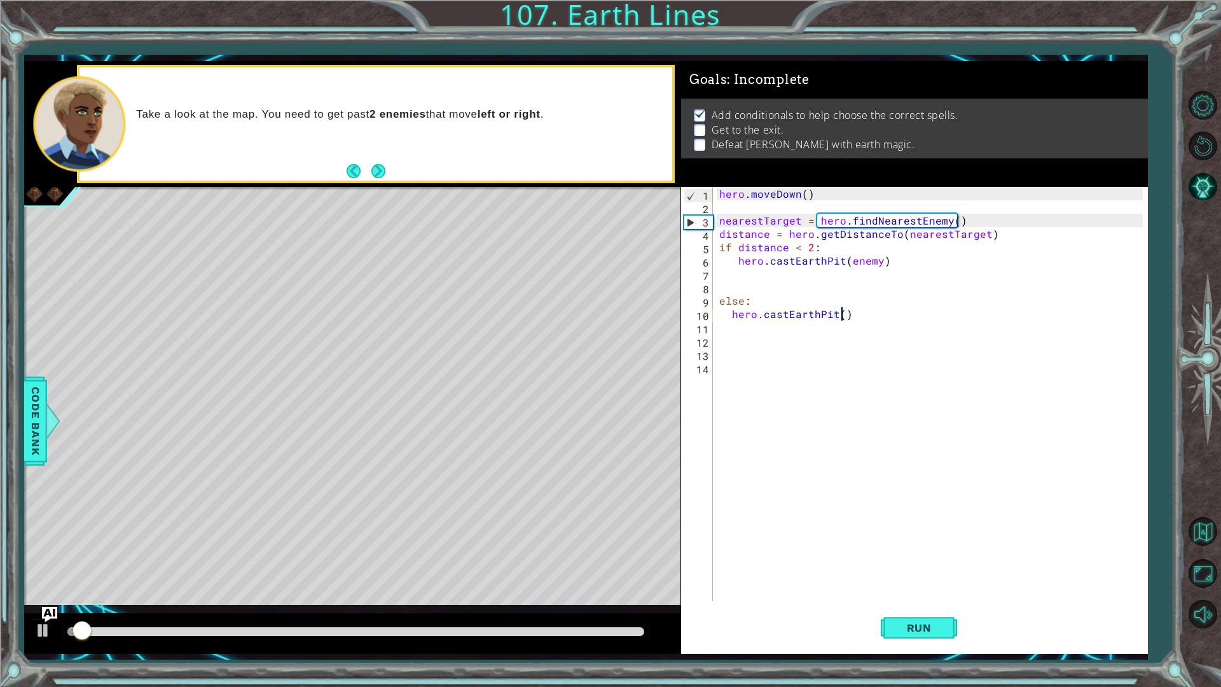
click at [718, 311] on div "hero . [GEOGRAPHIC_DATA] ( ) nearestTarget = hero . findNearestEnemy ( ) distan…" at bounding box center [932, 407] width 433 height 441
drag, startPoint x: 941, startPoint y: 610, endPoint x: 931, endPoint y: 622, distance: 16.7
click at [932, 620] on button "Run" at bounding box center [918, 627] width 76 height 46
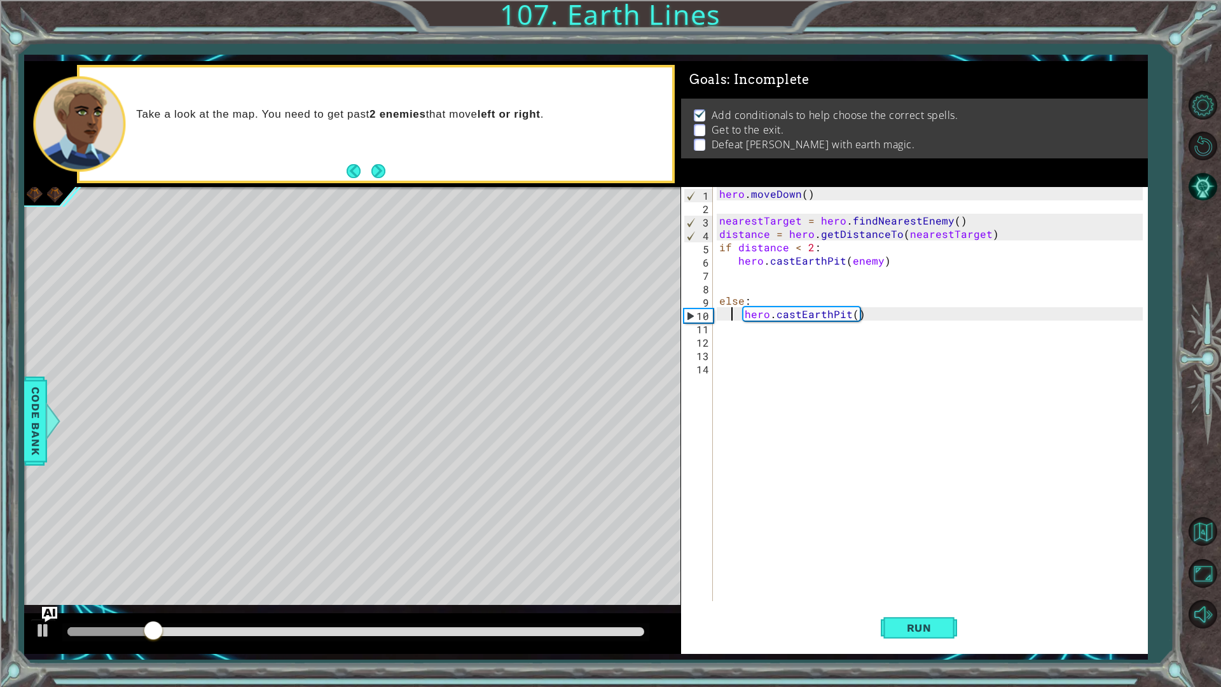
click at [796, 256] on div "hero . [GEOGRAPHIC_DATA] ( ) nearestTarget = hero . findNearestEnemy ( ) distan…" at bounding box center [932, 407] width 433 height 441
click at [797, 249] on div "hero . [GEOGRAPHIC_DATA] ( ) nearestTarget = hero . findNearestEnemy ( ) distan…" at bounding box center [932, 407] width 433 height 441
click at [909, 627] on span "Run" at bounding box center [919, 627] width 50 height 13
click at [913, 613] on button "Run" at bounding box center [918, 627] width 76 height 46
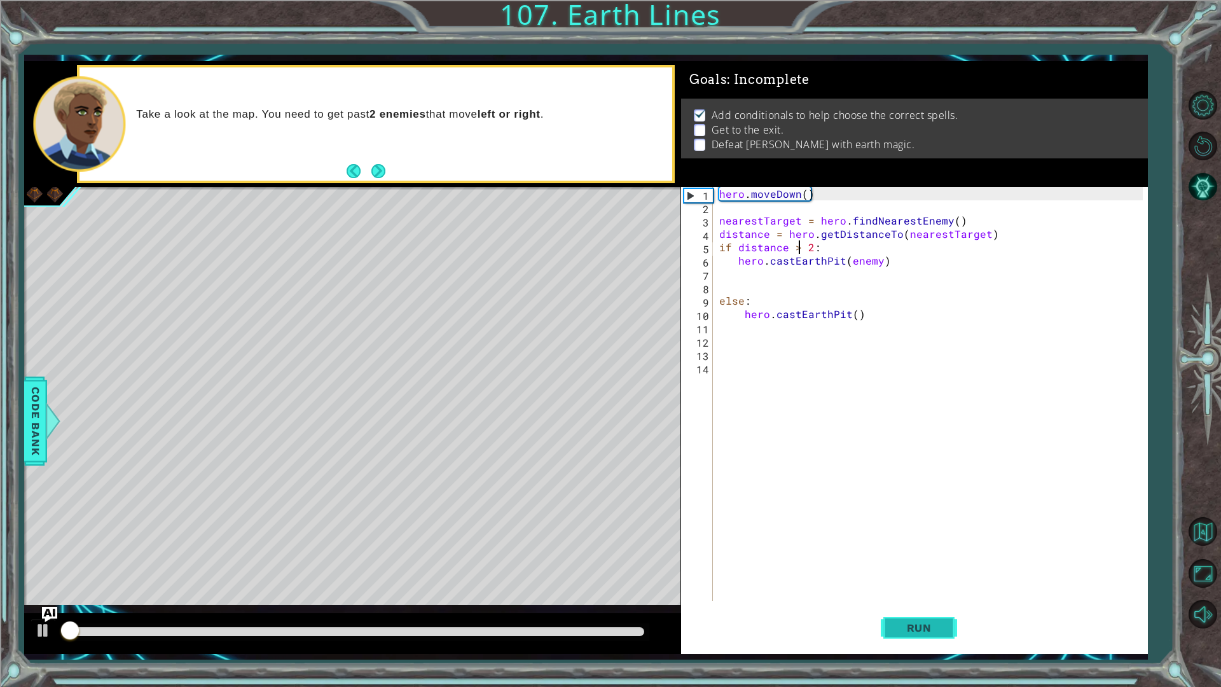
click at [913, 613] on button "Run" at bounding box center [918, 627] width 76 height 46
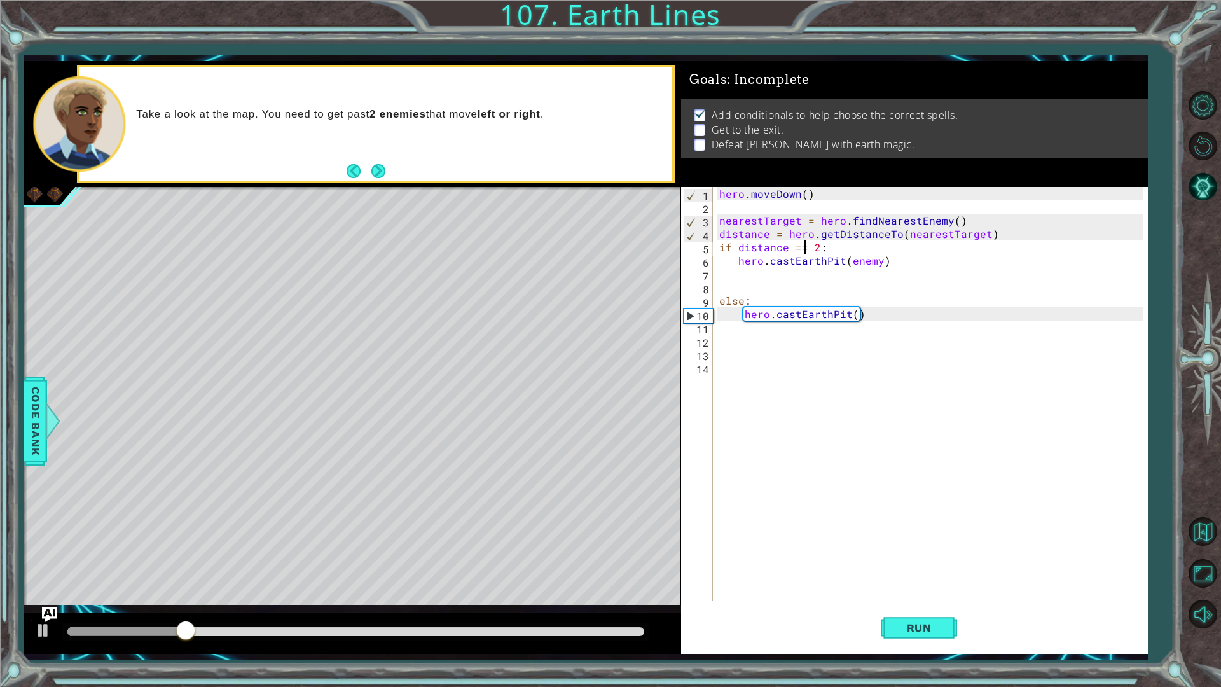
scroll to position [0, 0]
click at [922, 638] on button "Run" at bounding box center [918, 627] width 76 height 46
click at [903, 627] on span "Run" at bounding box center [919, 627] width 50 height 13
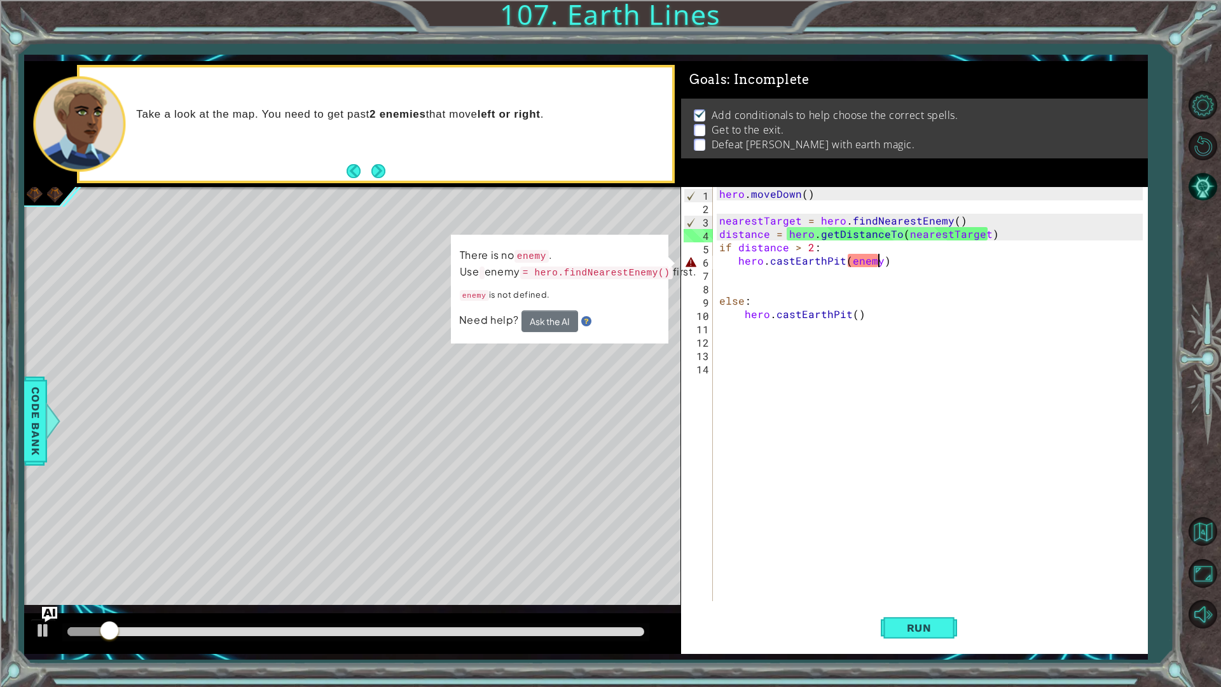
click at [875, 256] on div "hero . [GEOGRAPHIC_DATA] ( ) nearestTarget = hero . findNearestEnemy ( ) distan…" at bounding box center [932, 407] width 433 height 441
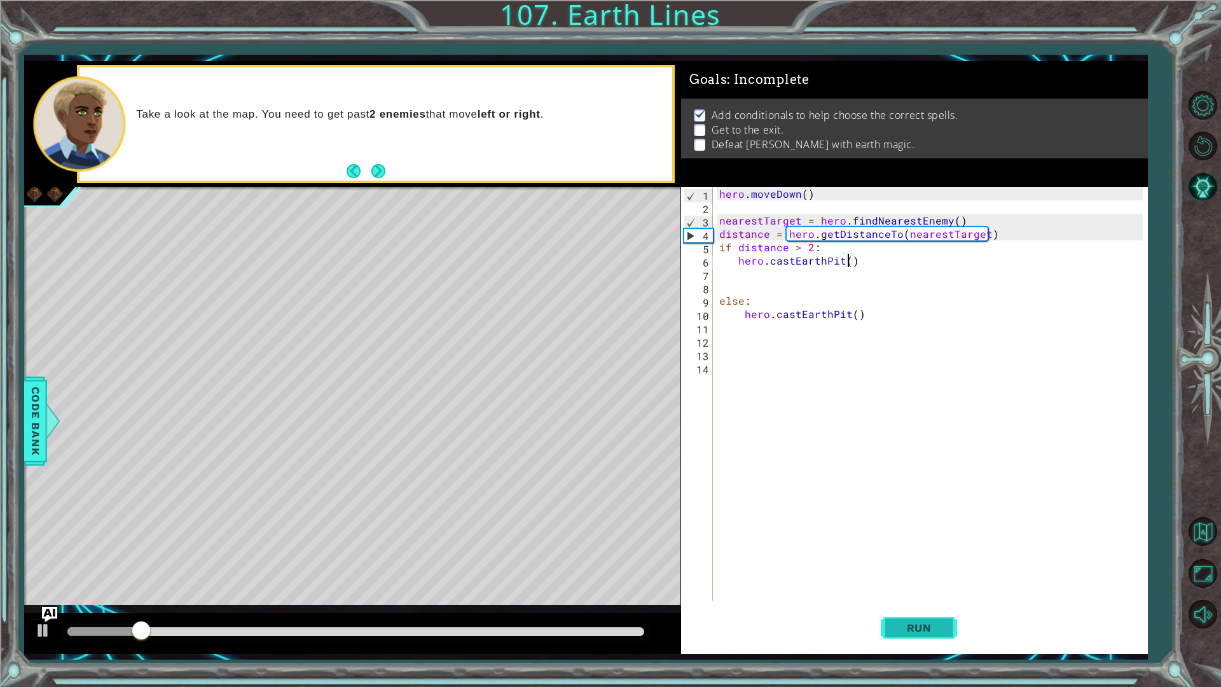
click at [903, 625] on span "Run" at bounding box center [919, 627] width 50 height 13
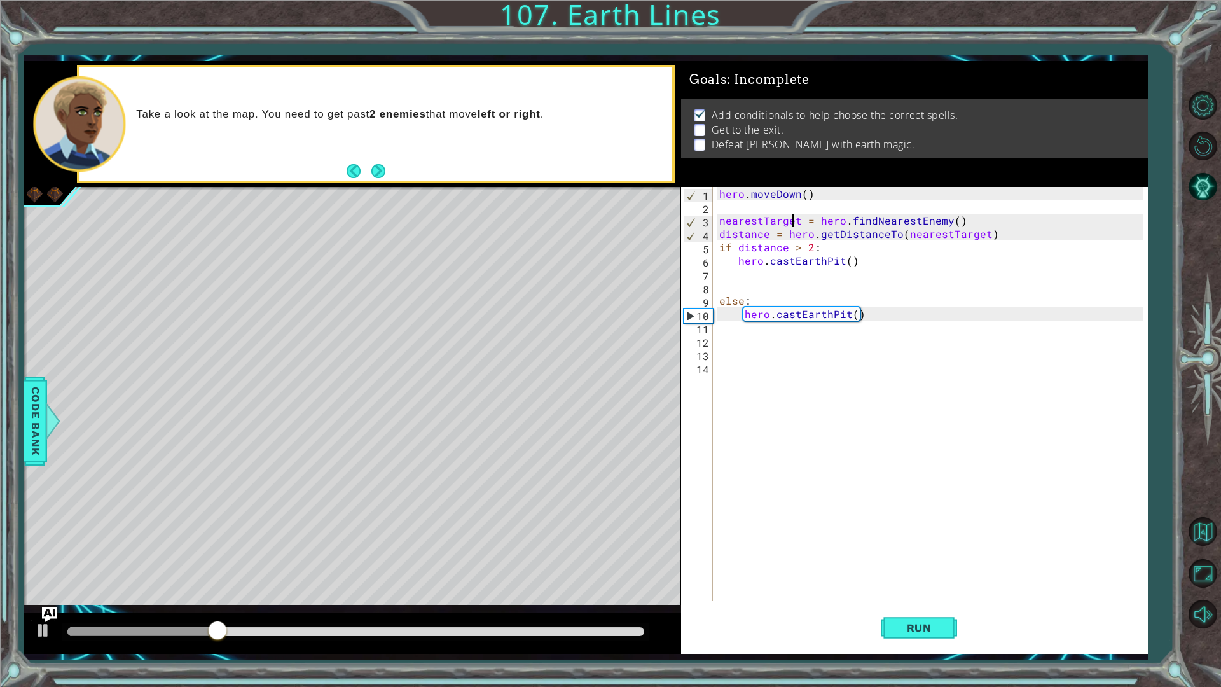
click at [783, 226] on div "hero . [GEOGRAPHIC_DATA] ( ) nearestTarget = hero . findNearestEnemy ( ) distan…" at bounding box center [932, 407] width 433 height 441
click at [797, 223] on div "hero . [GEOGRAPHIC_DATA] ( ) nearestTarget = hero . findNearestEnemy ( ) distan…" at bounding box center [932, 407] width 433 height 441
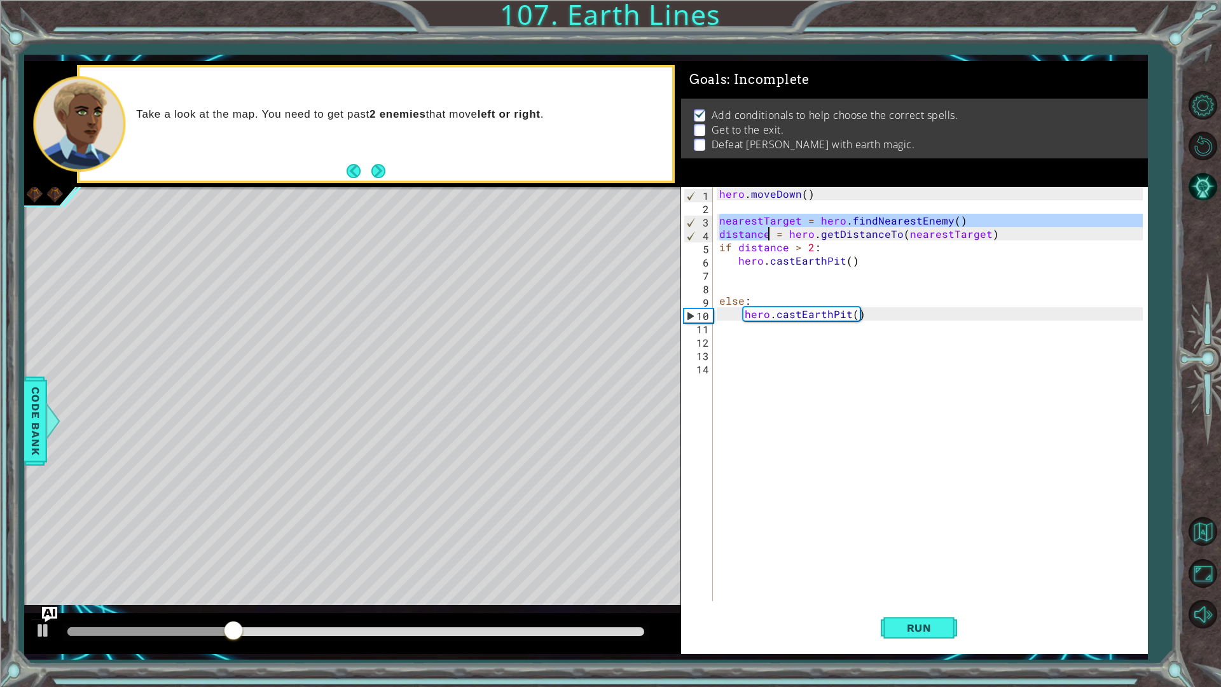
drag, startPoint x: 797, startPoint y: 223, endPoint x: 760, endPoint y: 231, distance: 37.8
click at [760, 231] on div "hero . [GEOGRAPHIC_DATA] ( ) nearestTarget = hero . findNearestEnemy ( ) distan…" at bounding box center [932, 407] width 433 height 441
type textarea "nearestTarget = hero.findNearestEnemy() distance = hero.getDistanceTo(nearestTa…"
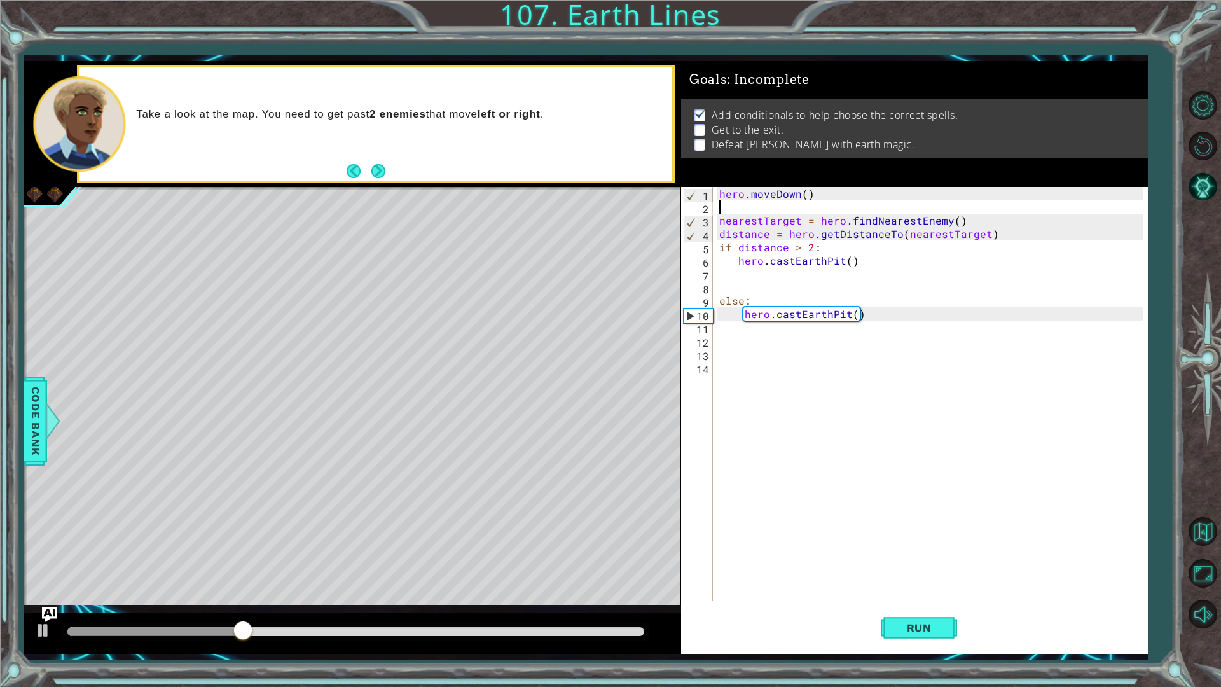
click at [769, 214] on div "hero . [GEOGRAPHIC_DATA] ( ) nearestTarget = hero . findNearestEnemy ( ) distan…" at bounding box center [932, 407] width 433 height 441
click at [765, 217] on div "hero . [GEOGRAPHIC_DATA] ( ) nearestTarget = hero . findNearestEnemy ( ) distan…" at bounding box center [932, 407] width 433 height 441
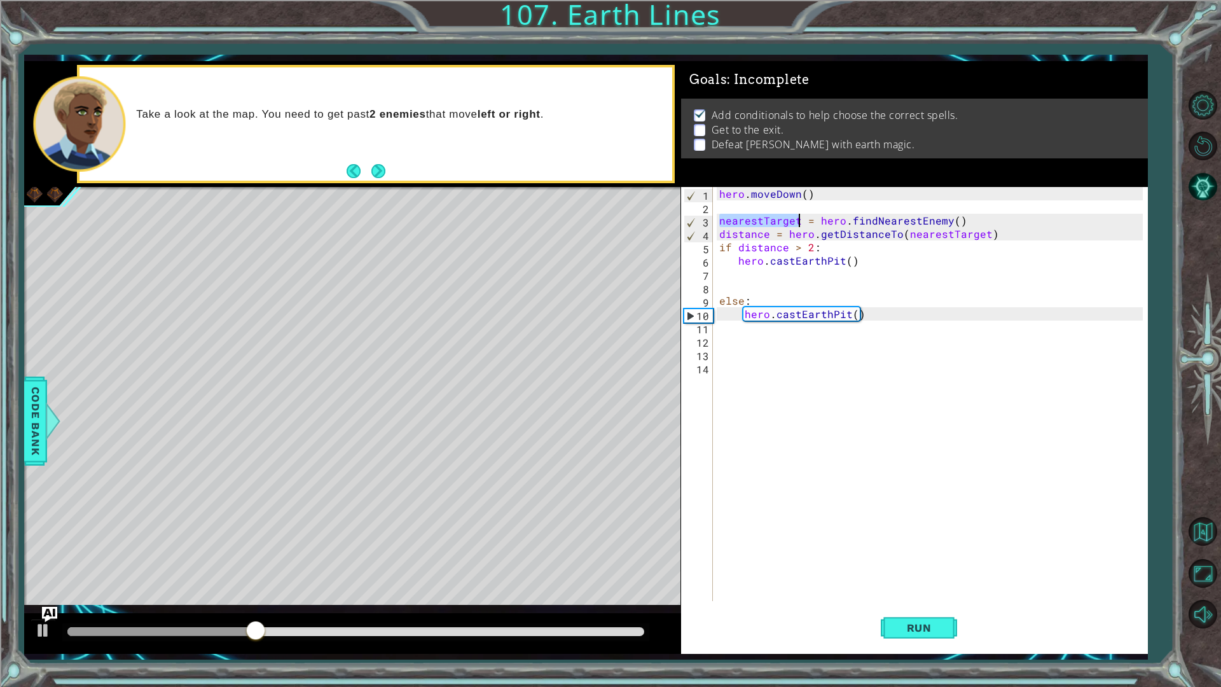
click at [765, 217] on div "hero . [GEOGRAPHIC_DATA] ( ) nearestTarget = hero . findNearestEnemy ( ) distan…" at bounding box center [932, 407] width 433 height 441
click at [845, 259] on div "hero . [GEOGRAPHIC_DATA] ( ) nearestTarget = hero . findNearestEnemy ( ) distan…" at bounding box center [932, 407] width 433 height 441
paste textarea "nearestTarget"
click at [851, 311] on div "hero . [GEOGRAPHIC_DATA] ( ) nearestTarget = hero . findNearestEnemy ( ) distan…" at bounding box center [932, 407] width 433 height 441
paste textarea "nearestTarget"
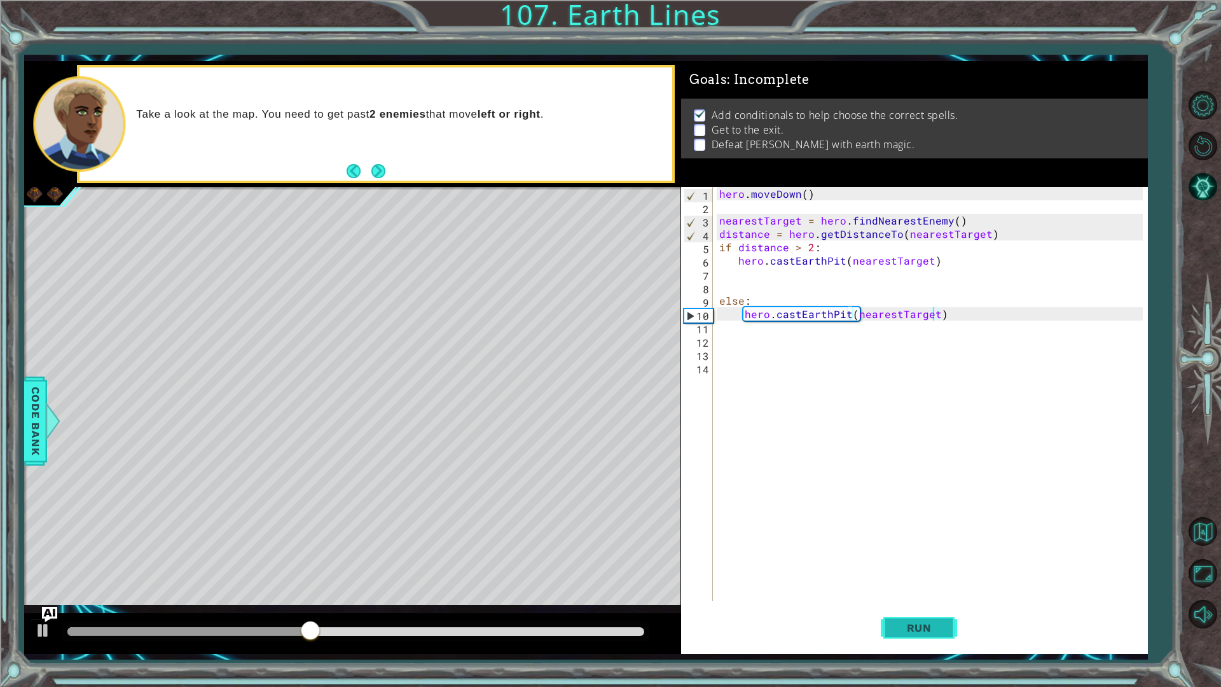
click at [905, 610] on button "Run" at bounding box center [918, 627] width 76 height 46
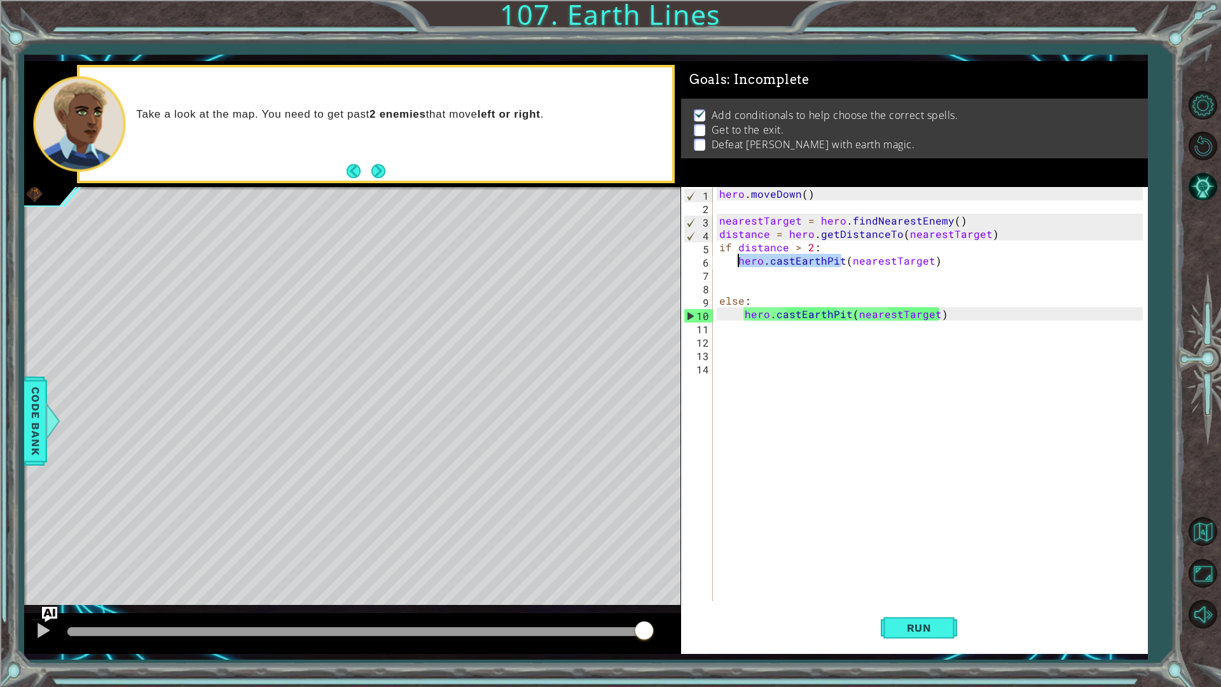
drag, startPoint x: 839, startPoint y: 261, endPoint x: 737, endPoint y: 263, distance: 102.4
click at [737, 263] on div "hero . [GEOGRAPHIC_DATA] ( ) nearestTarget = hero . findNearestEnemy ( ) distan…" at bounding box center [932, 407] width 433 height 441
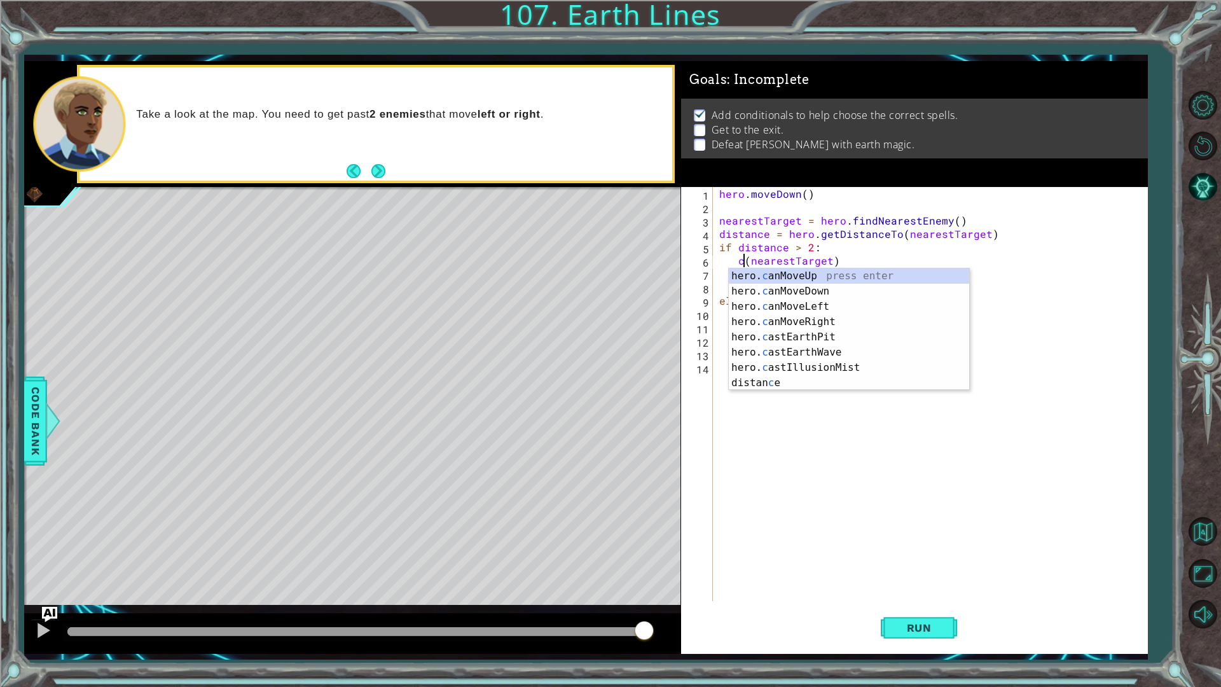
scroll to position [0, 2]
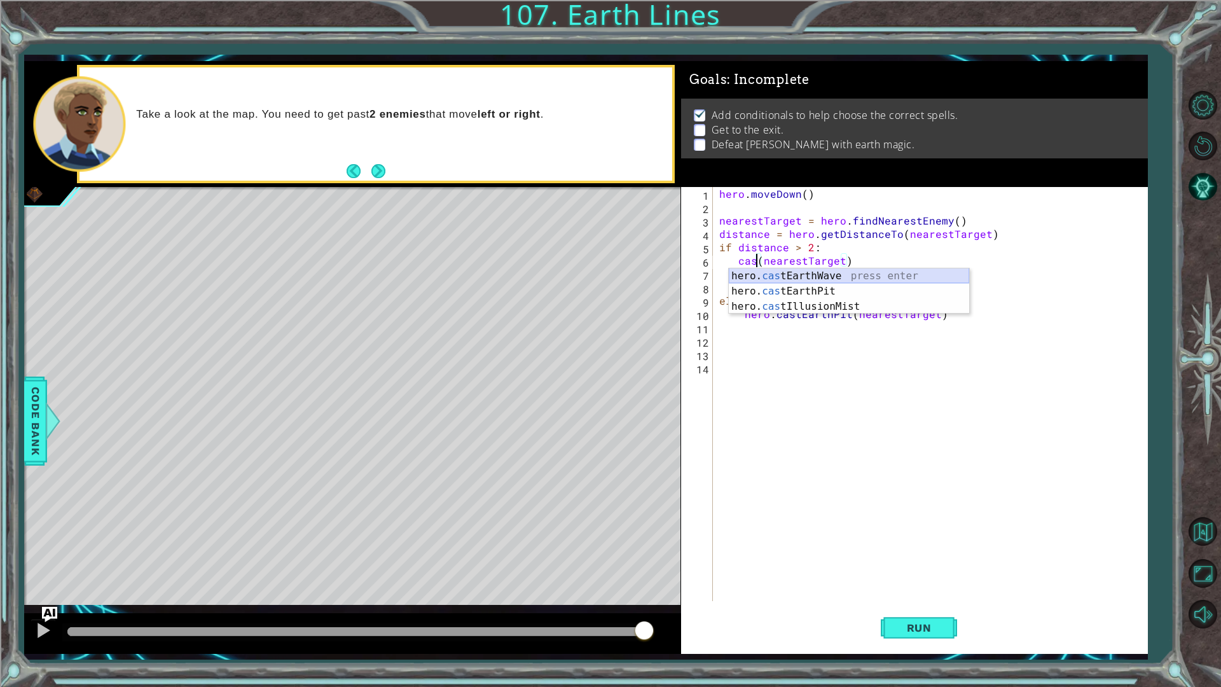
click at [765, 278] on div "hero. cas tEarthWave press enter hero. cas tEarthPit press enter hero. cas tIll…" at bounding box center [849, 306] width 240 height 76
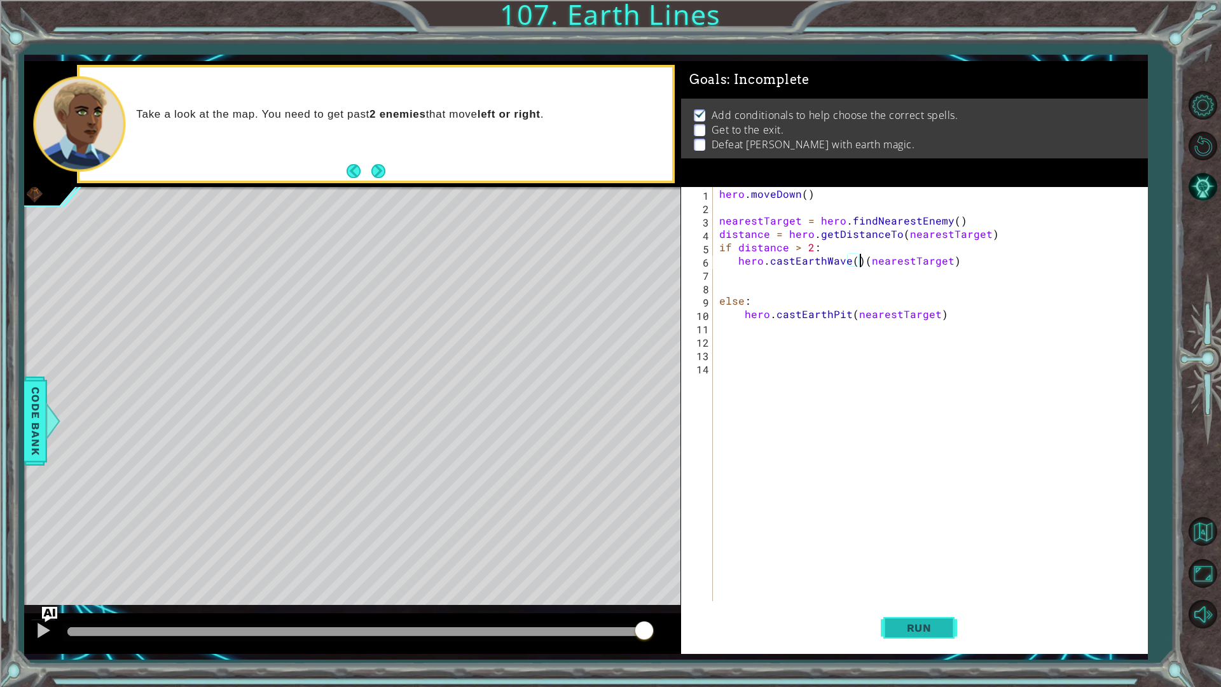
click at [908, 642] on button "Run" at bounding box center [918, 627] width 76 height 46
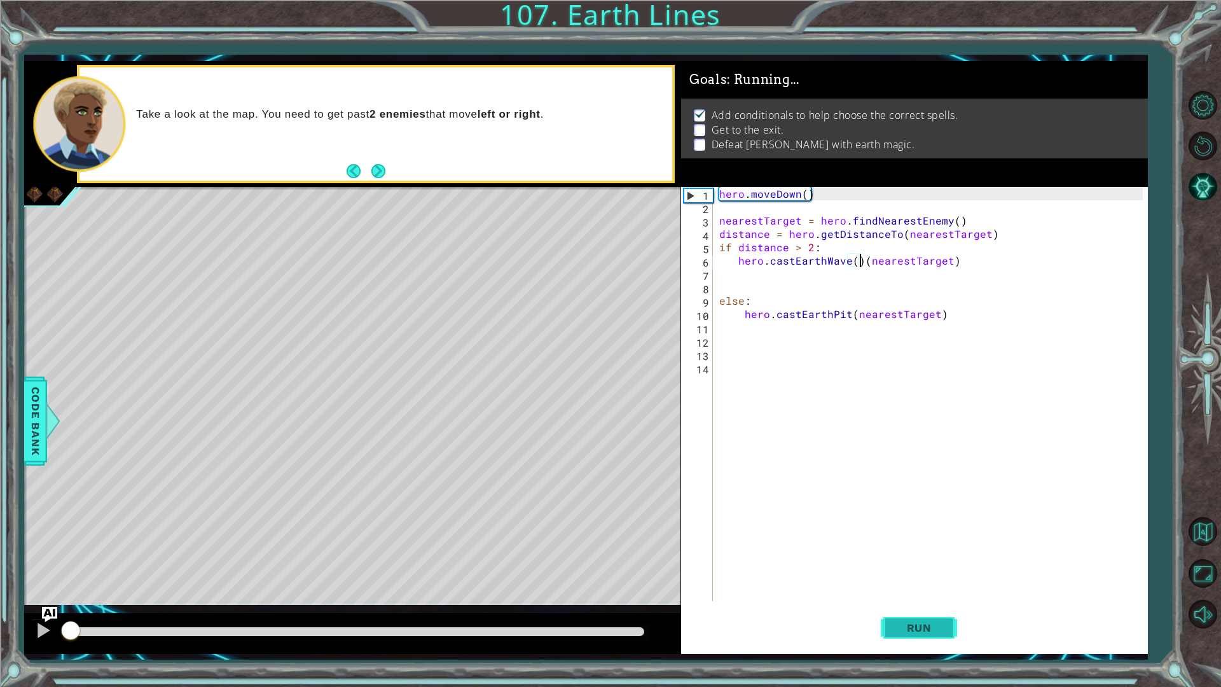
click at [913, 626] on span "Run" at bounding box center [919, 627] width 50 height 13
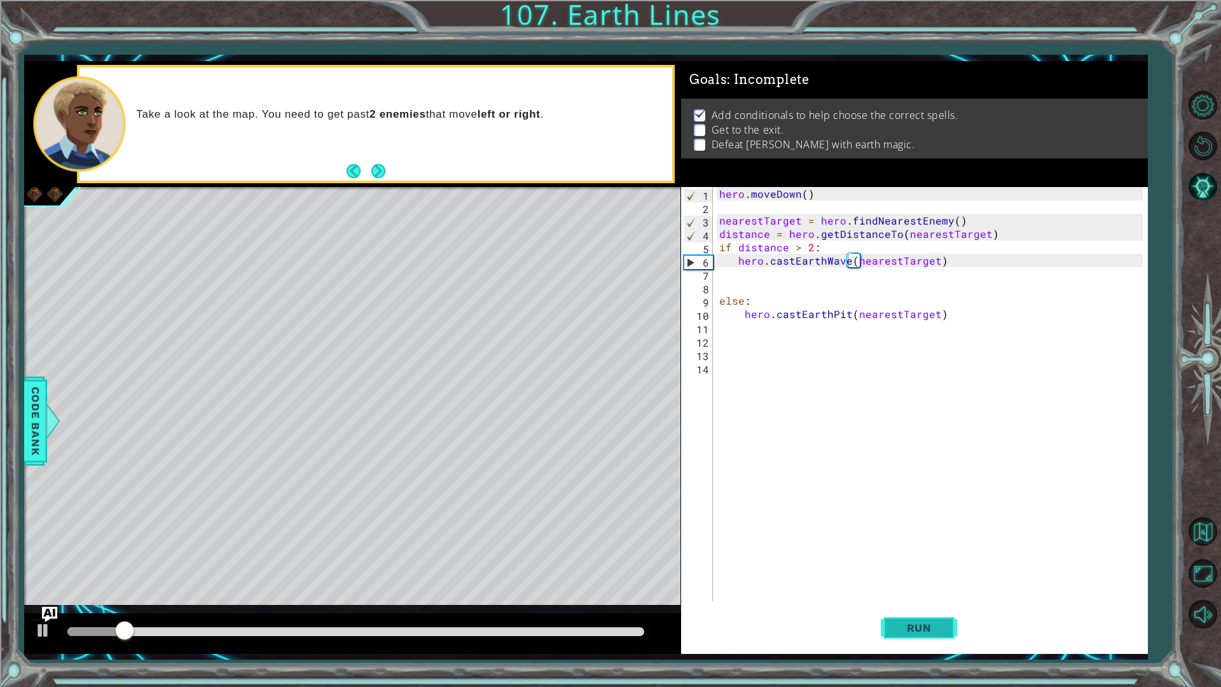
click at [905, 635] on button "Run" at bounding box center [918, 627] width 76 height 46
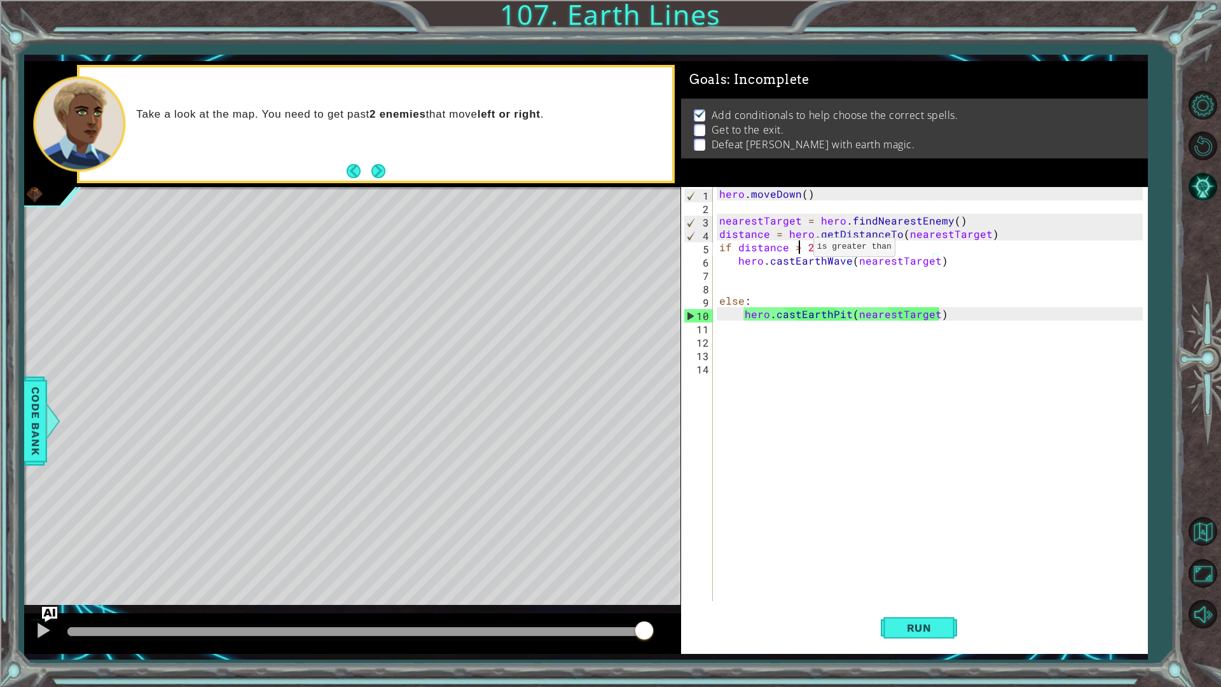
click at [798, 250] on div "hero . [GEOGRAPHIC_DATA] ( ) nearestTarget = hero . findNearestEnemy ( ) distan…" at bounding box center [932, 407] width 433 height 441
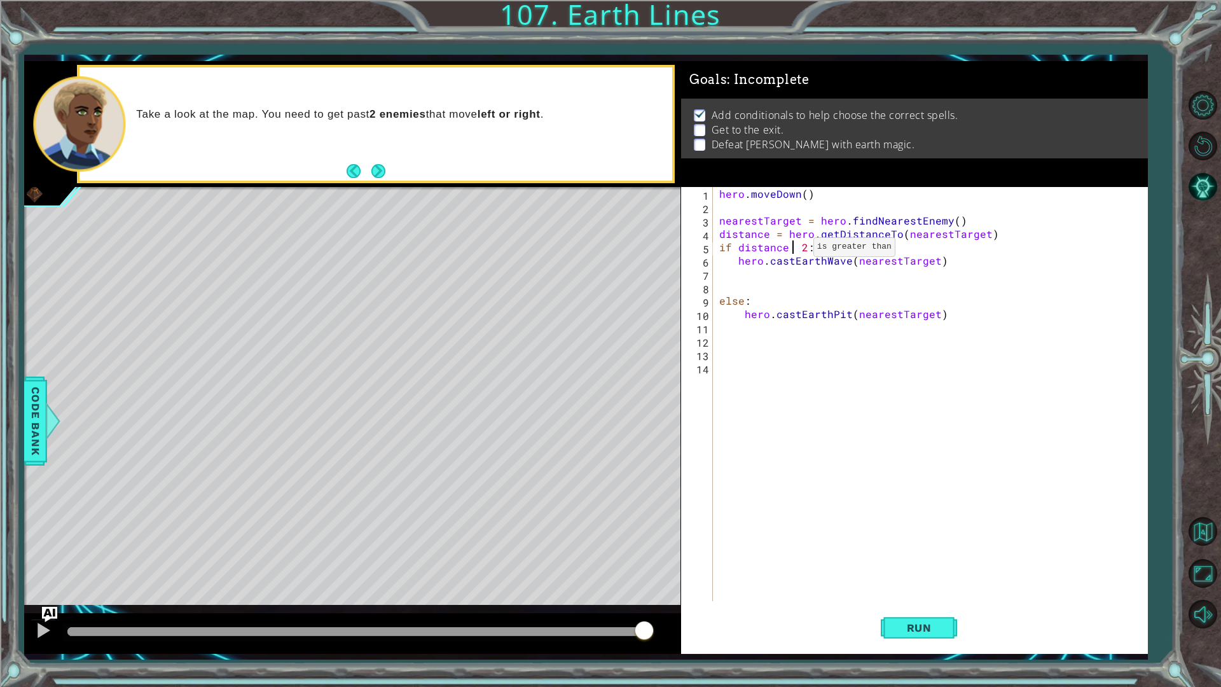
scroll to position [0, 4]
click at [927, 642] on button "Run" at bounding box center [918, 627] width 76 height 46
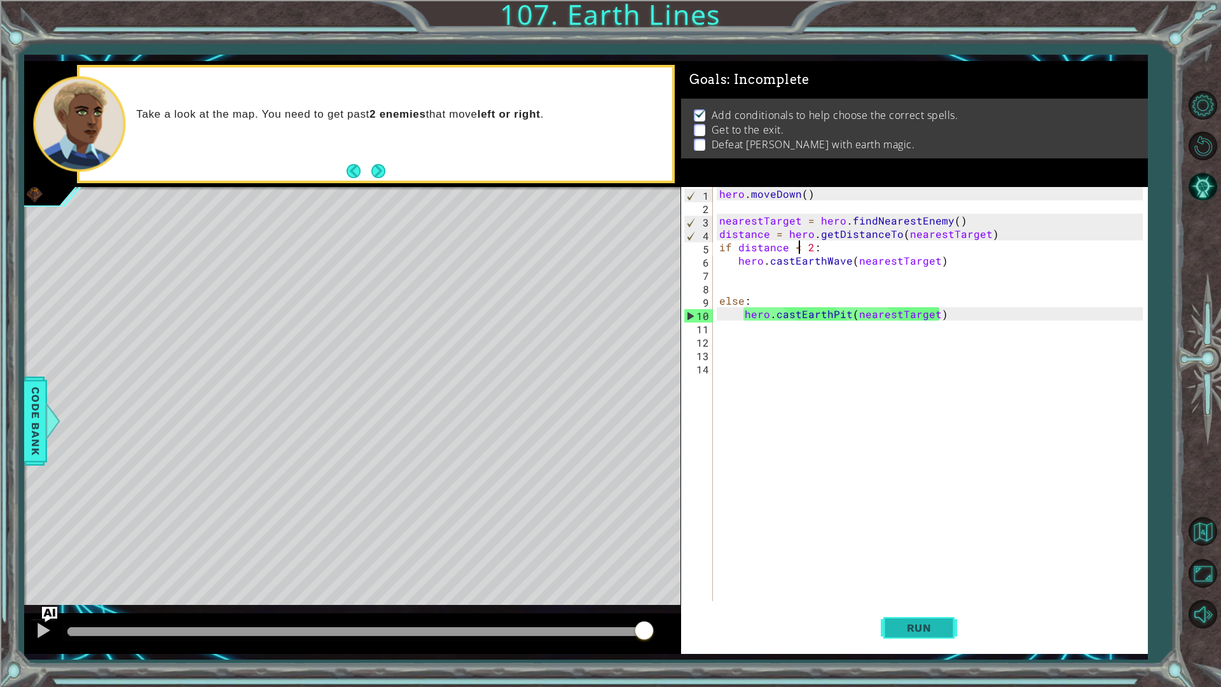
click at [899, 607] on button "Run" at bounding box center [918, 627] width 76 height 46
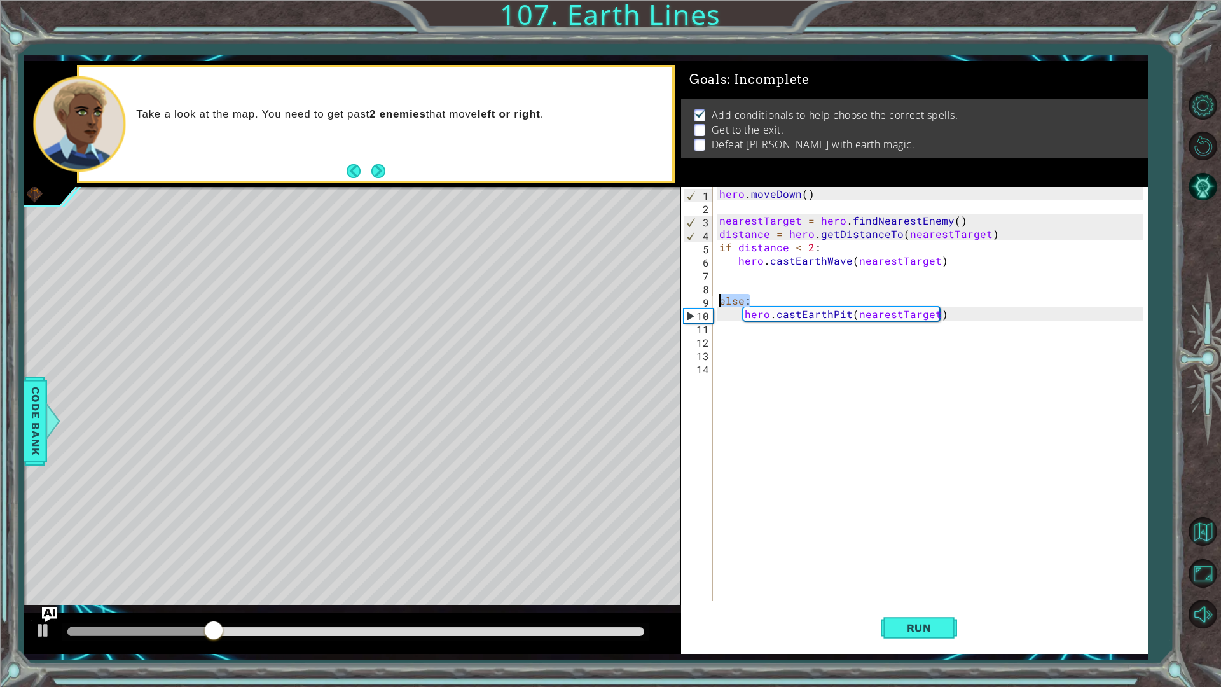
drag, startPoint x: 750, startPoint y: 301, endPoint x: 720, endPoint y: 300, distance: 30.5
click at [720, 300] on div "hero . [GEOGRAPHIC_DATA] ( ) nearestTarget = hero . findNearestEnemy ( ) distan…" at bounding box center [932, 407] width 433 height 441
click at [795, 306] on div "hero . [GEOGRAPHIC_DATA] ( ) nearestTarget = hero . findNearestEnemy ( ) distan…" at bounding box center [929, 394] width 427 height 414
drag, startPoint x: 740, startPoint y: 317, endPoint x: 750, endPoint y: 318, distance: 10.3
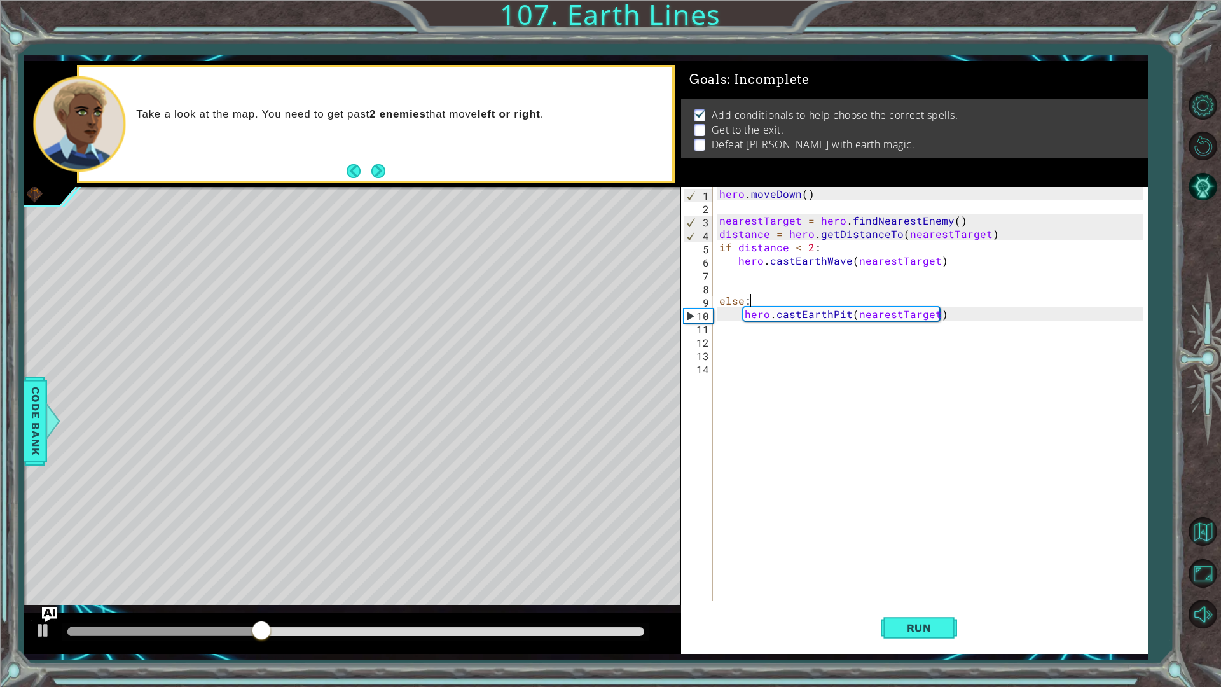
click at [739, 318] on div "hero . [GEOGRAPHIC_DATA] ( ) nearestTarget = hero . findNearestEnemy ( ) distan…" at bounding box center [932, 407] width 433 height 441
drag, startPoint x: 765, startPoint y: 293, endPoint x: 740, endPoint y: 296, distance: 24.9
click at [740, 296] on div "hero . [GEOGRAPHIC_DATA] ( ) nearestTarget = hero . findNearestEnemy ( ) distan…" at bounding box center [932, 407] width 433 height 441
click at [755, 301] on div "hero . [GEOGRAPHIC_DATA] ( ) nearestTarget = hero . findNearestEnemy ( ) distan…" at bounding box center [932, 407] width 433 height 441
drag, startPoint x: 755, startPoint y: 301, endPoint x: 719, endPoint y: 304, distance: 35.8
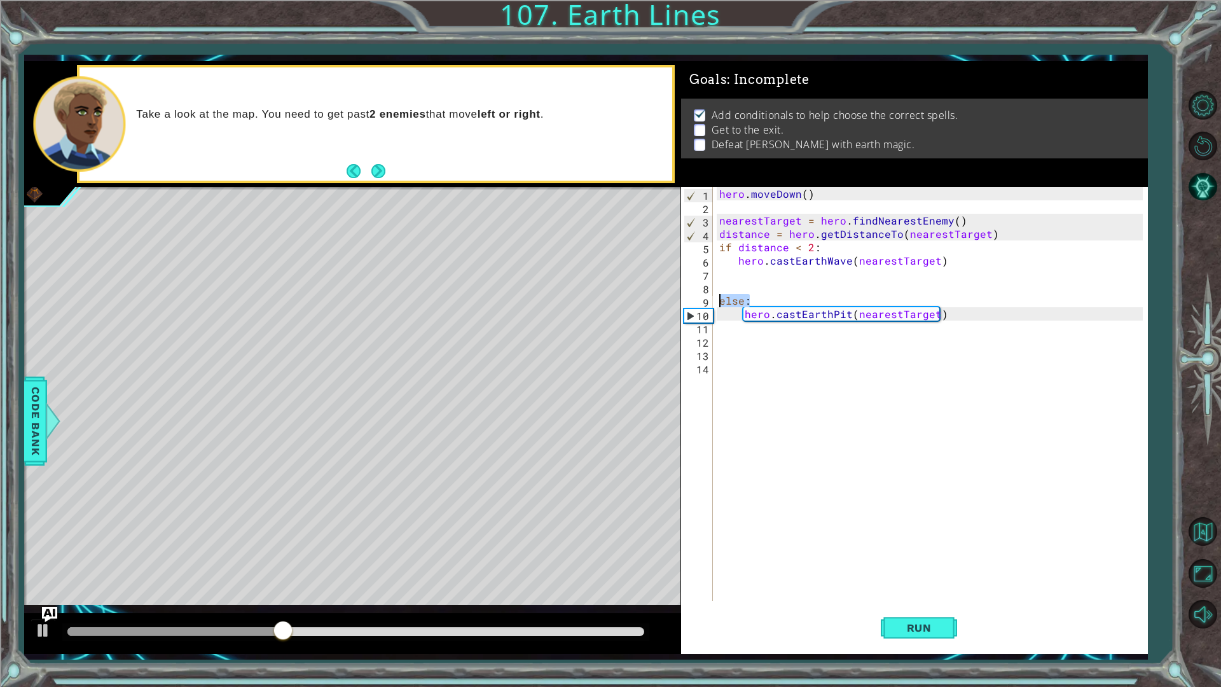
click at [719, 304] on div "hero . [GEOGRAPHIC_DATA] ( ) nearestTarget = hero . findNearestEnemy ( ) distan…" at bounding box center [932, 407] width 433 height 441
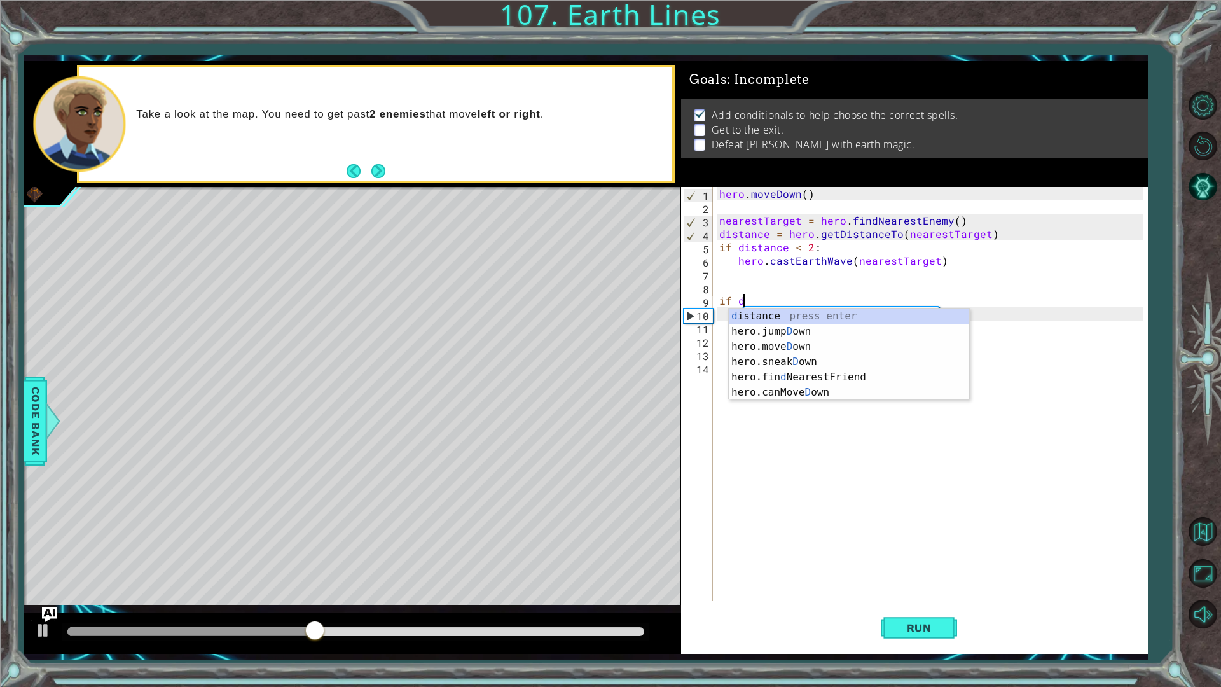
scroll to position [0, 1]
click at [763, 318] on div "d istance press enter hero.jump D own press enter hero.[PERSON_NAME] own press …" at bounding box center [849, 369] width 240 height 122
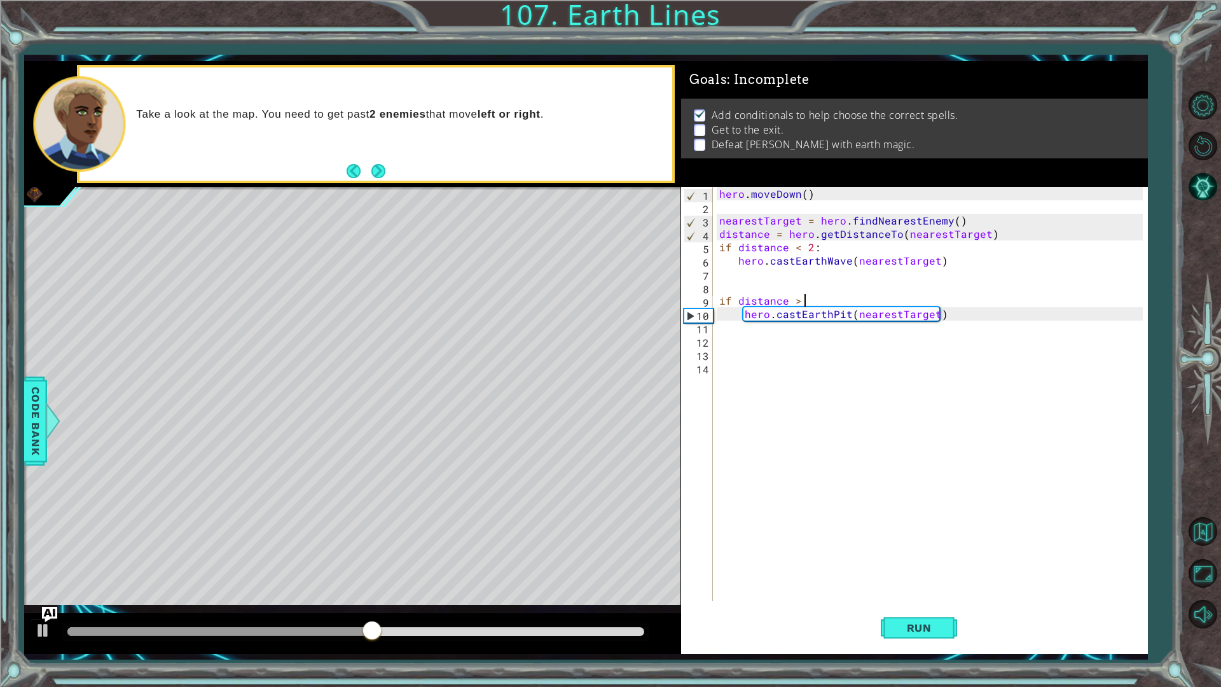
scroll to position [0, 5]
click at [933, 631] on span "Run" at bounding box center [919, 627] width 50 height 13
click at [926, 629] on span "Run" at bounding box center [919, 627] width 50 height 13
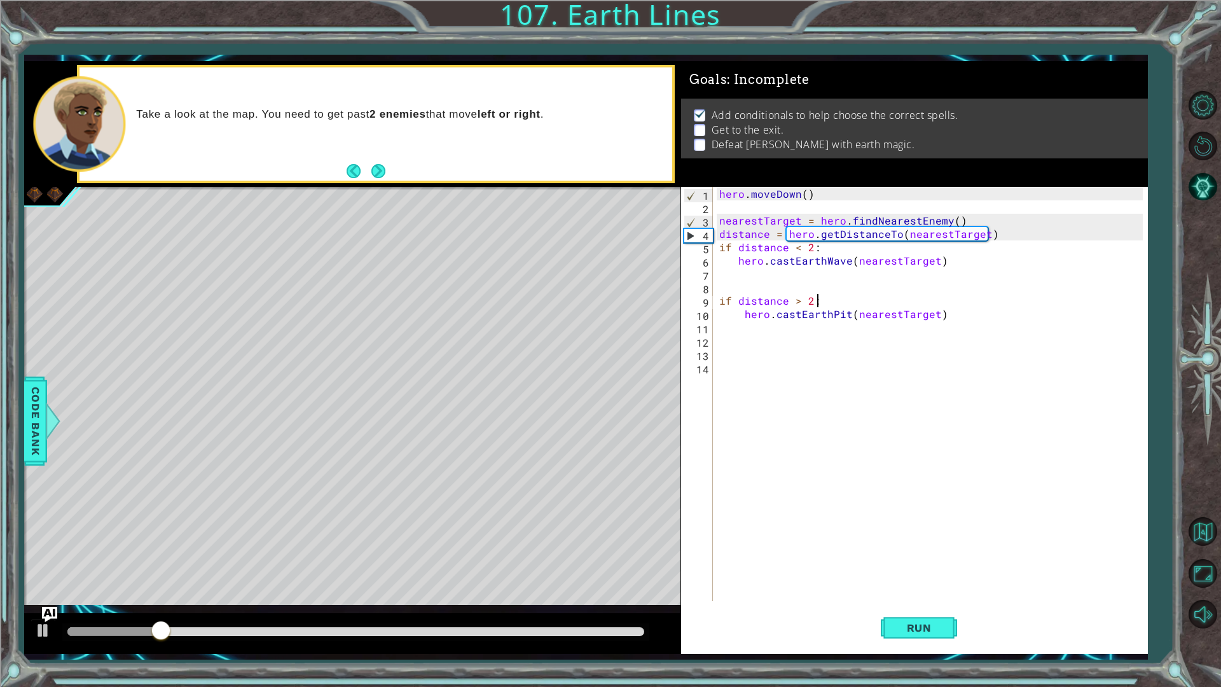
click at [940, 677] on div "1 ההההההההההההההההההההההההההההההההההההההההההההההההההההההההההההההההההההההההההההה…" at bounding box center [610, 343] width 1221 height 687
click at [934, 633] on span "Run" at bounding box center [919, 627] width 50 height 13
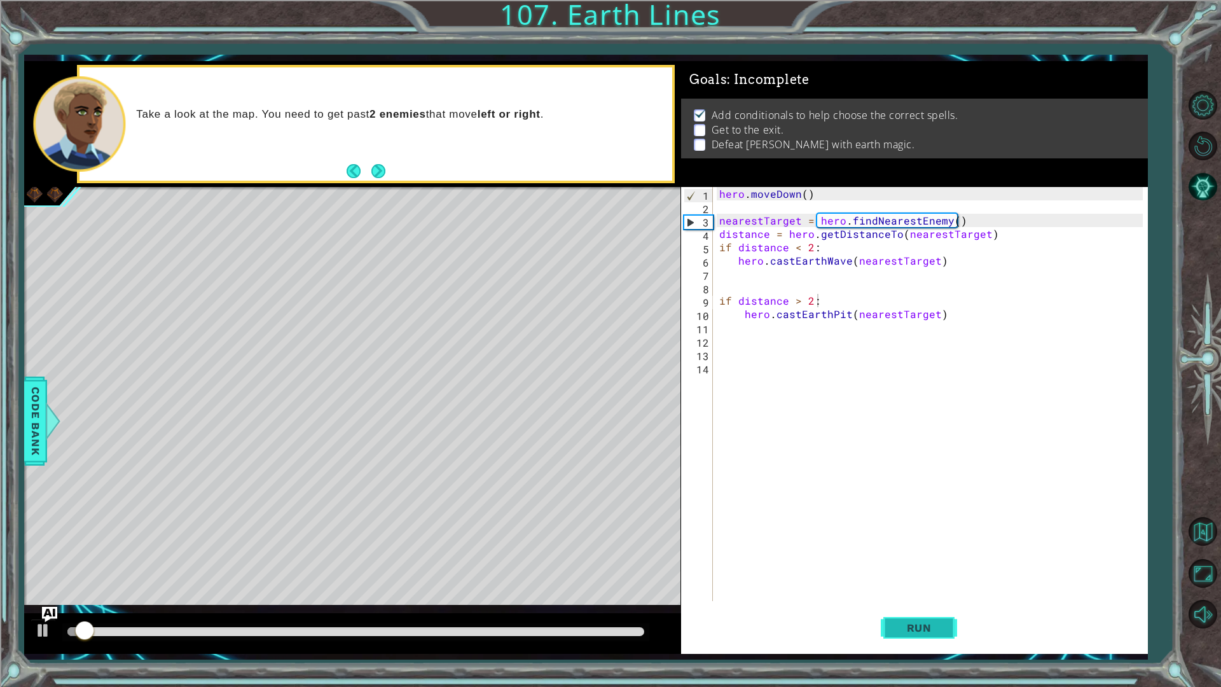
click at [934, 633] on span "Run" at bounding box center [919, 627] width 50 height 13
click at [939, 309] on div "hero . [GEOGRAPHIC_DATA] ( ) nearestTarget = hero . findNearestEnemy ( ) distan…" at bounding box center [932, 407] width 433 height 441
type textarea "hero.castEarthPit(nearestTarget)"
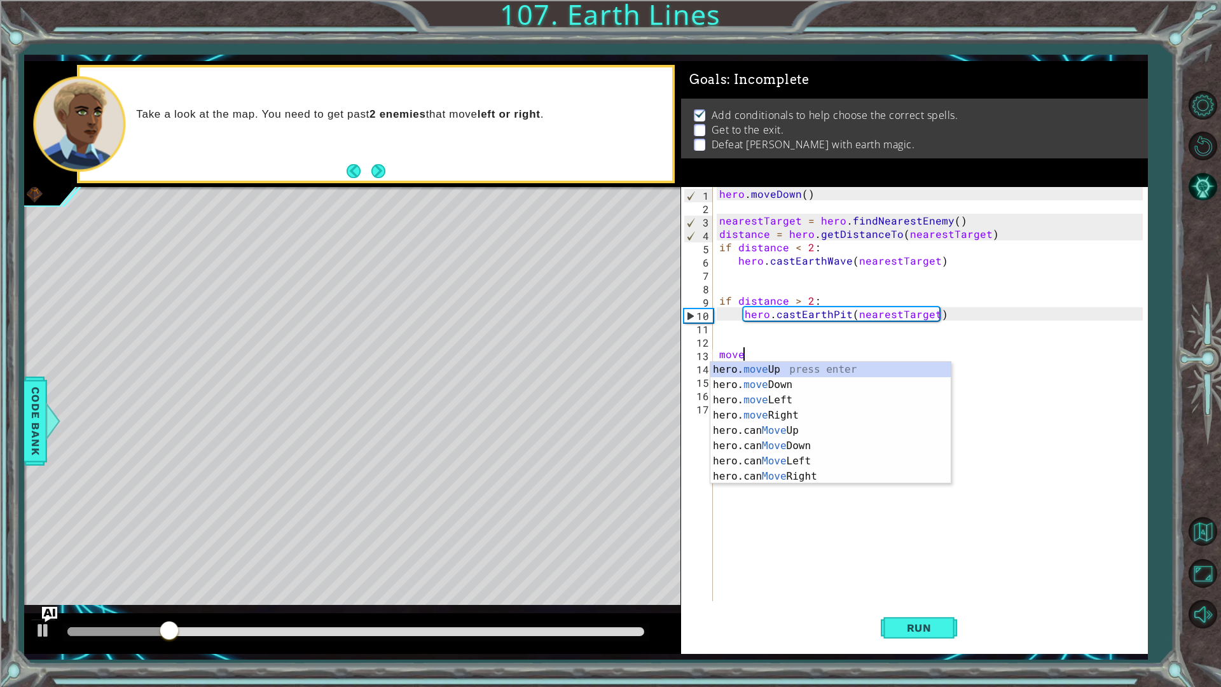
scroll to position [0, 1]
click at [896, 385] on div "hero. move Up press enter hero. move Down press enter hero. move Left press ent…" at bounding box center [830, 438] width 240 height 153
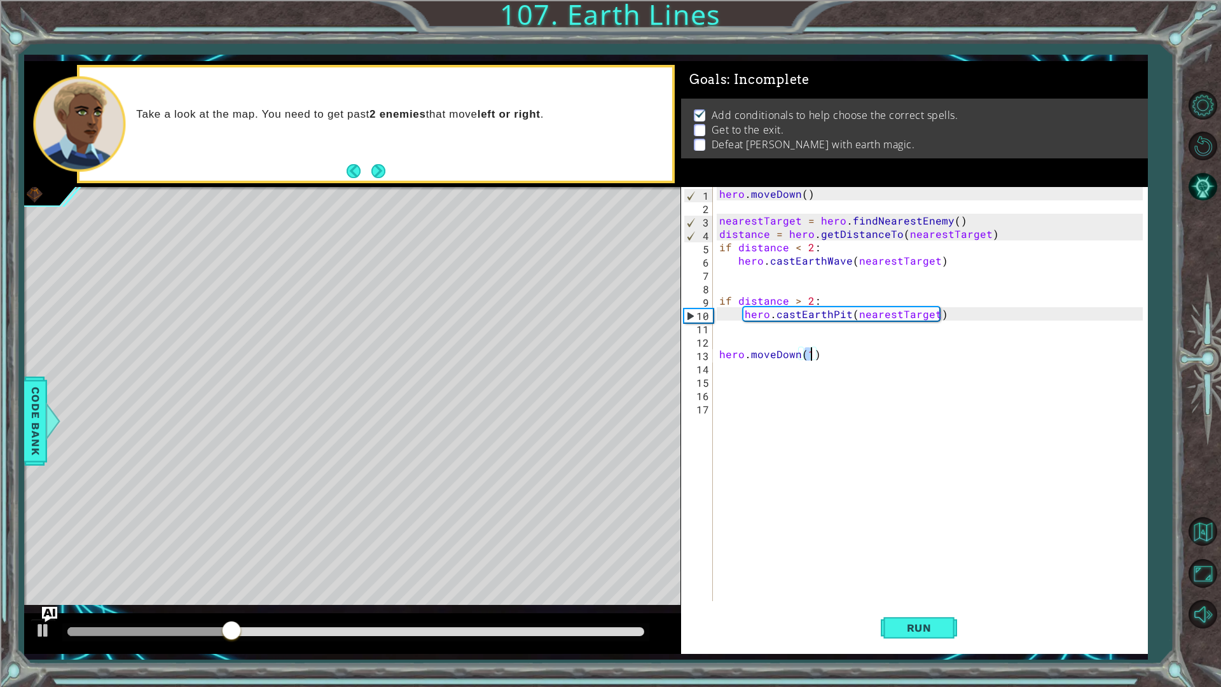
scroll to position [0, 5]
type textarea "hero.moveDown(4)"
click at [916, 631] on span "Run" at bounding box center [919, 627] width 50 height 13
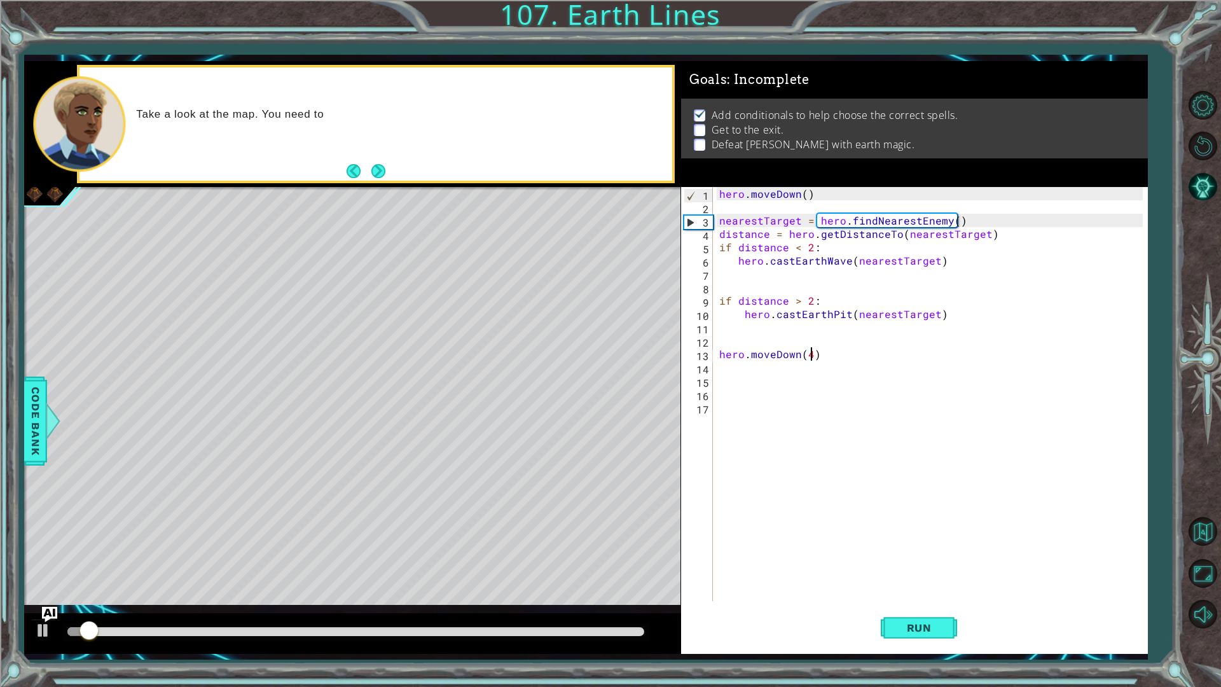
click at [796, 380] on div "hero . [GEOGRAPHIC_DATA] ( ) nearestTarget = hero . findNearestEnemy ( ) distan…" at bounding box center [932, 407] width 433 height 441
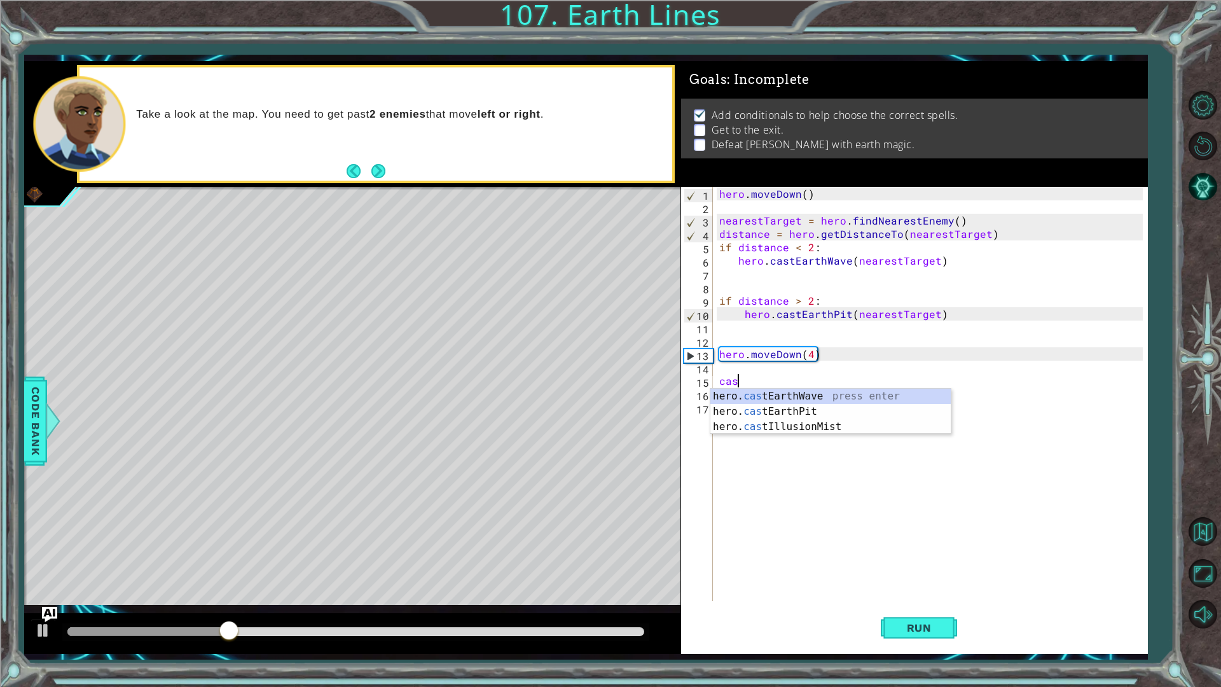
type textarea "cast"
click at [751, 396] on div "hero. cast EarthWave press enter hero. cast EarthPit press enter hero. cast Ill…" at bounding box center [830, 426] width 240 height 76
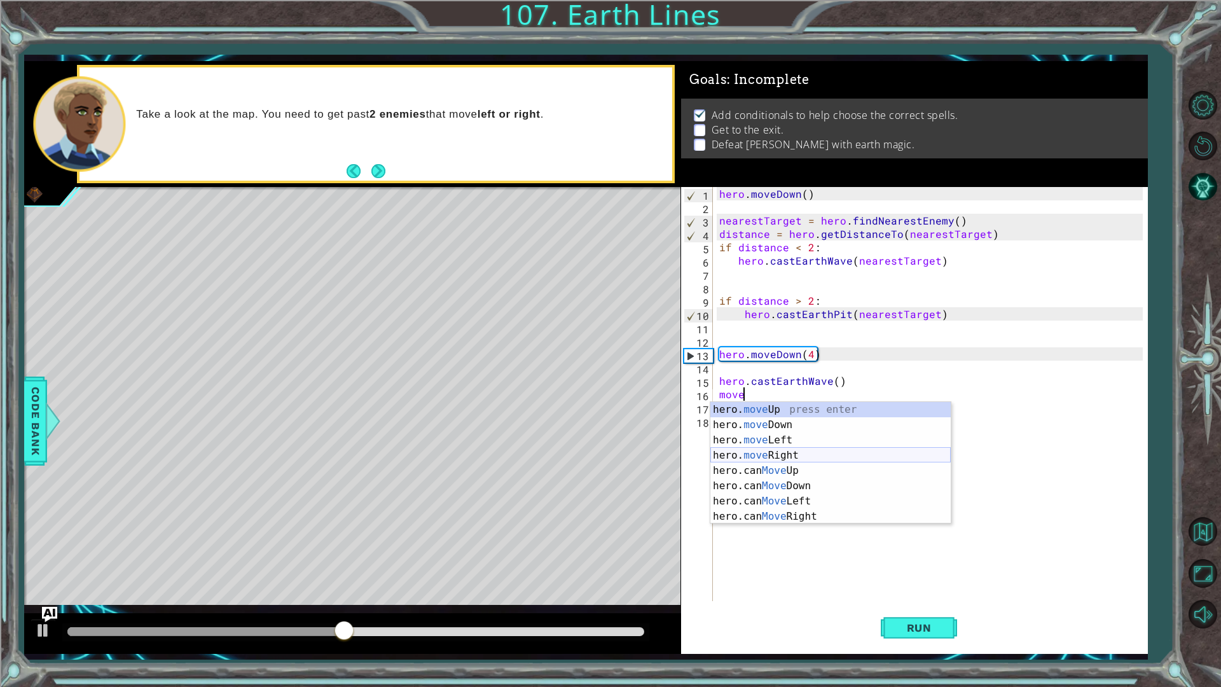
click at [758, 453] on div "hero. move Up press enter hero. move Down press enter hero. move Left press ent…" at bounding box center [830, 478] width 240 height 153
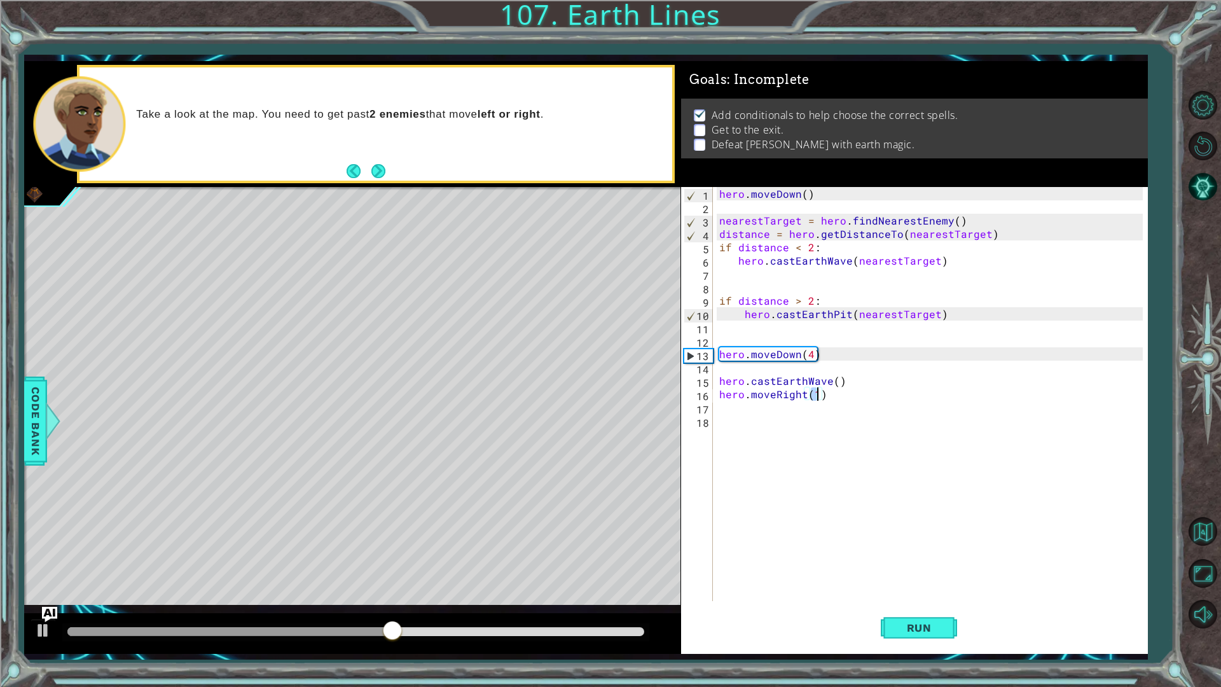
type textarea "hero.moveRight(5)"
click at [854, 595] on div "hero . [GEOGRAPHIC_DATA] ( ) nearestTarget = hero . findNearestEnemy ( ) distan…" at bounding box center [932, 407] width 433 height 441
drag, startPoint x: 870, startPoint y: 617, endPoint x: 876, endPoint y: 624, distance: 9.5
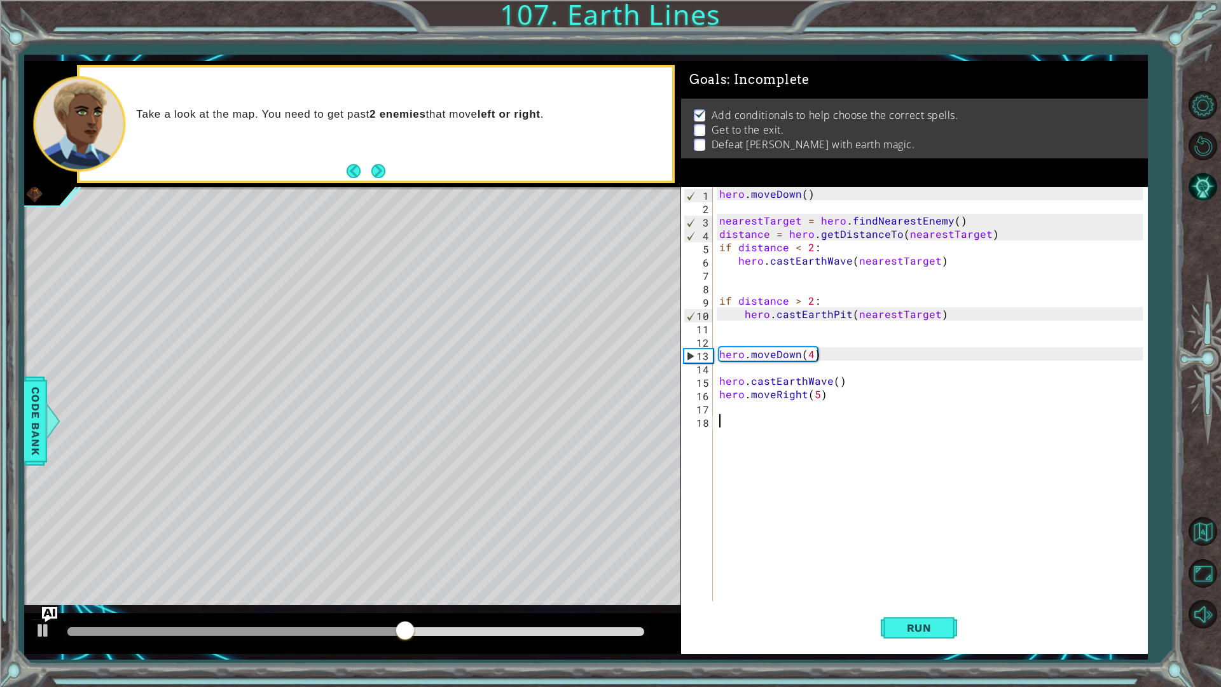
click at [869, 619] on div "Run" at bounding box center [918, 627] width 467 height 46
click at [889, 630] on button "Run" at bounding box center [918, 627] width 76 height 46
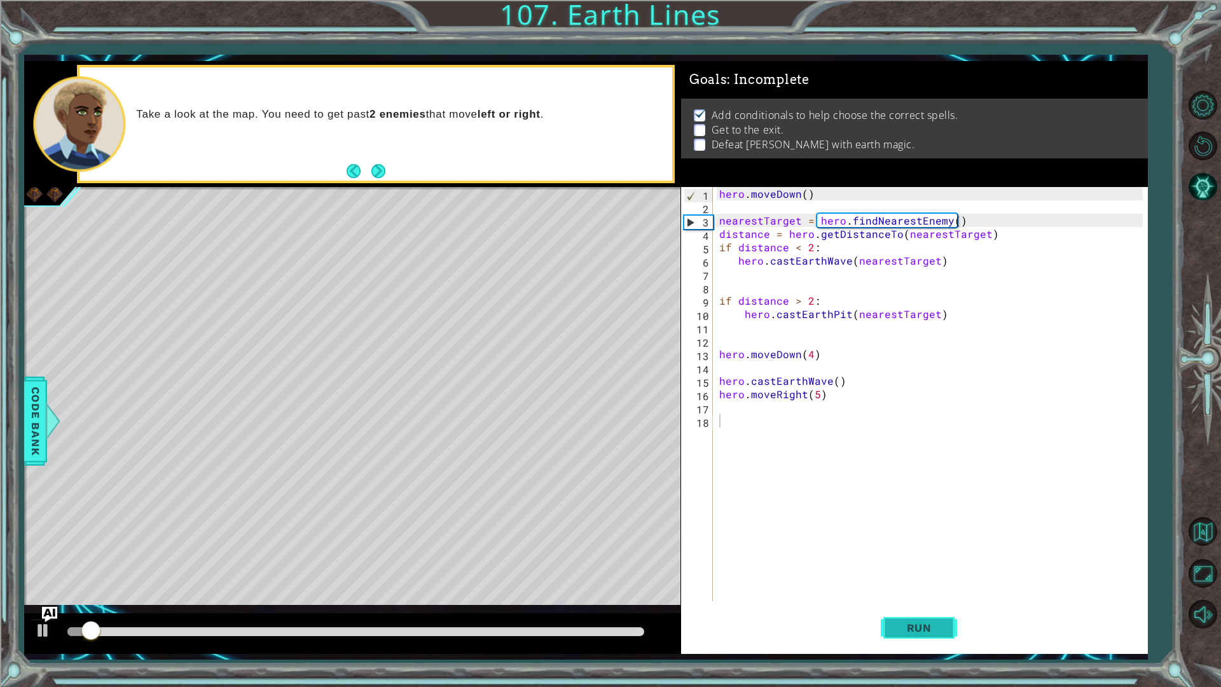
click at [934, 624] on span "Run" at bounding box center [919, 627] width 50 height 13
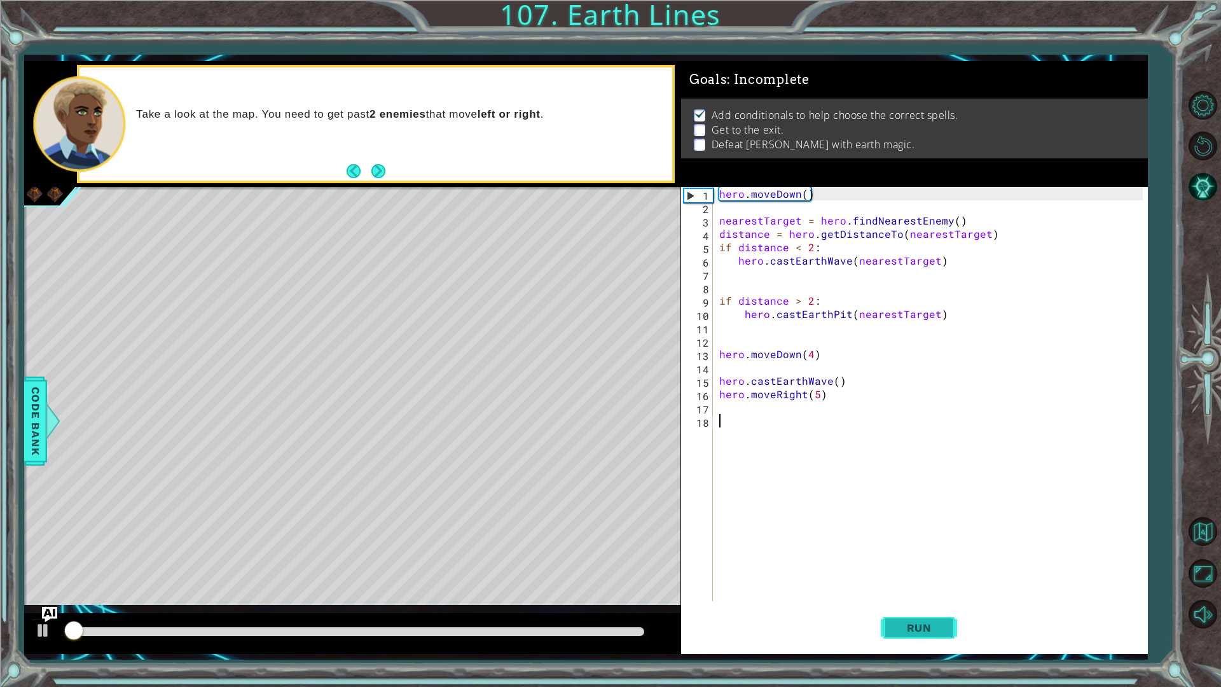
click at [919, 633] on span "Run" at bounding box center [919, 627] width 50 height 13
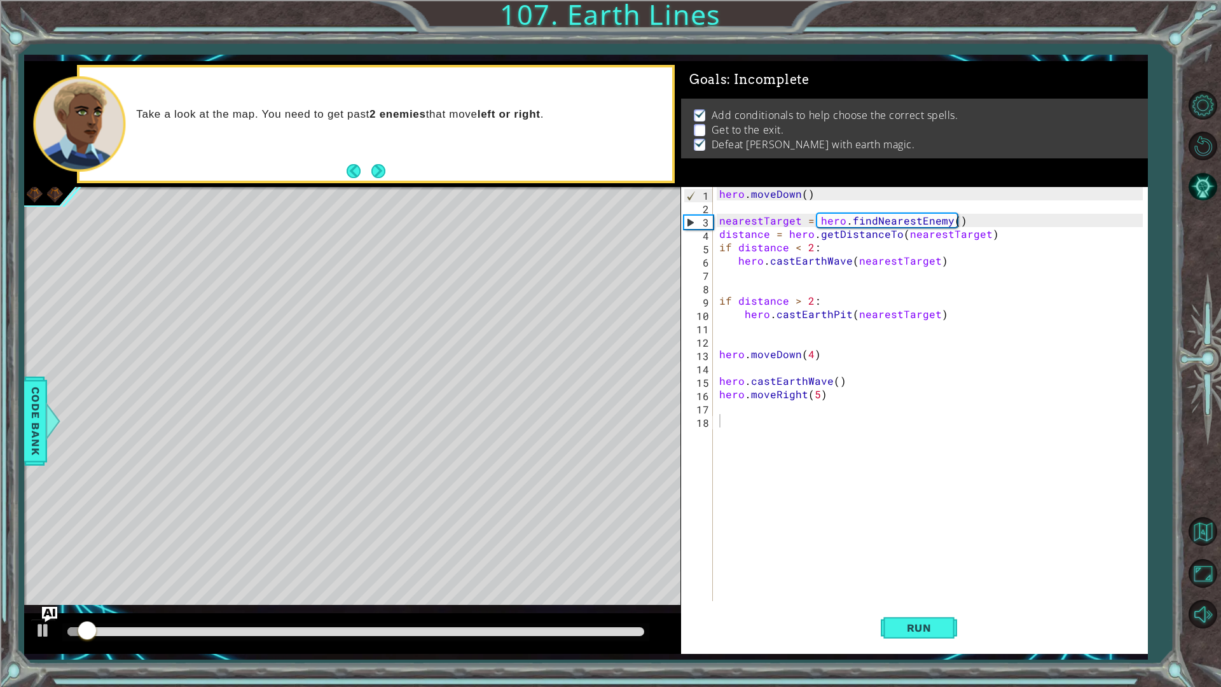
drag, startPoint x: 139, startPoint y: 639, endPoint x: 157, endPoint y: 646, distance: 20.0
click at [157, 646] on div at bounding box center [352, 633] width 656 height 41
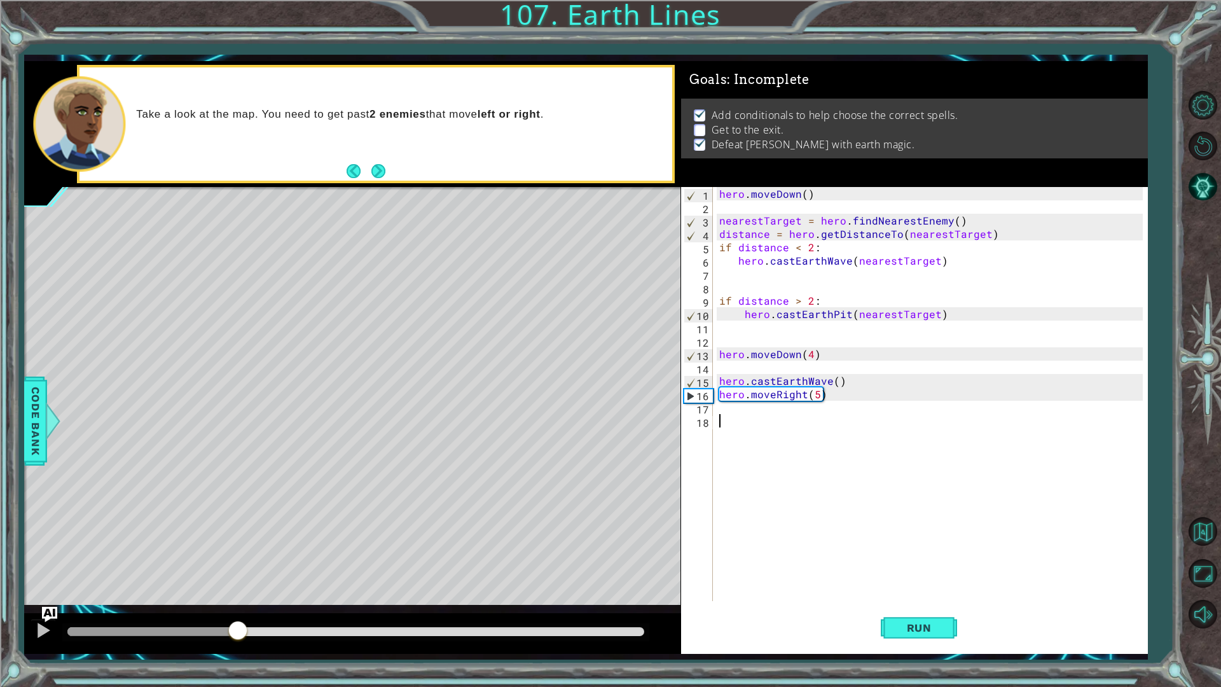
drag, startPoint x: 98, startPoint y: 632, endPoint x: 238, endPoint y: 643, distance: 140.3
click at [238, 643] on div at bounding box center [352, 633] width 656 height 41
click at [812, 392] on div "hero . [GEOGRAPHIC_DATA] ( ) nearestTarget = hero . findNearestEnemy ( ) distan…" at bounding box center [932, 407] width 433 height 441
drag, startPoint x: 802, startPoint y: 392, endPoint x: 776, endPoint y: 390, distance: 26.8
click at [776, 390] on div "hero . [GEOGRAPHIC_DATA] ( ) nearestTarget = hero . findNearestEnemy ( ) distan…" at bounding box center [932, 407] width 433 height 441
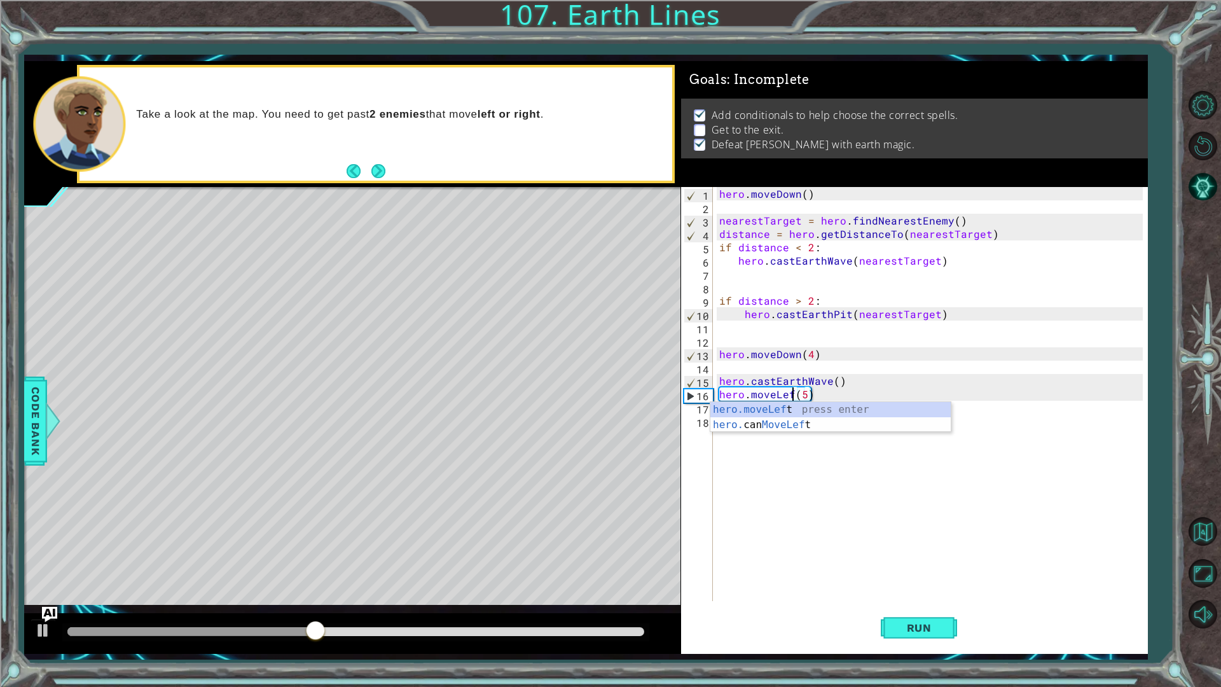
scroll to position [0, 4]
type textarea "hero.moveLeft(5)"
click at [896, 619] on button "Run" at bounding box center [918, 627] width 76 height 46
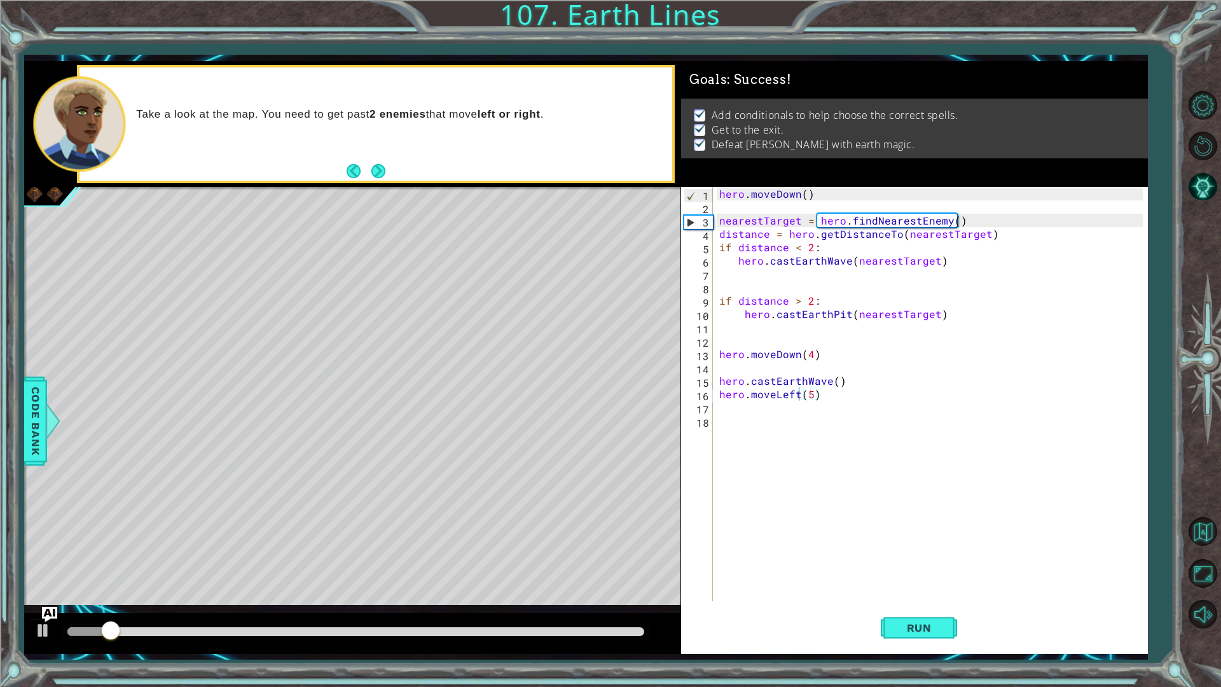
drag, startPoint x: 105, startPoint y: 619, endPoint x: 107, endPoint y: 629, distance: 11.0
click at [106, 629] on div at bounding box center [352, 633] width 656 height 41
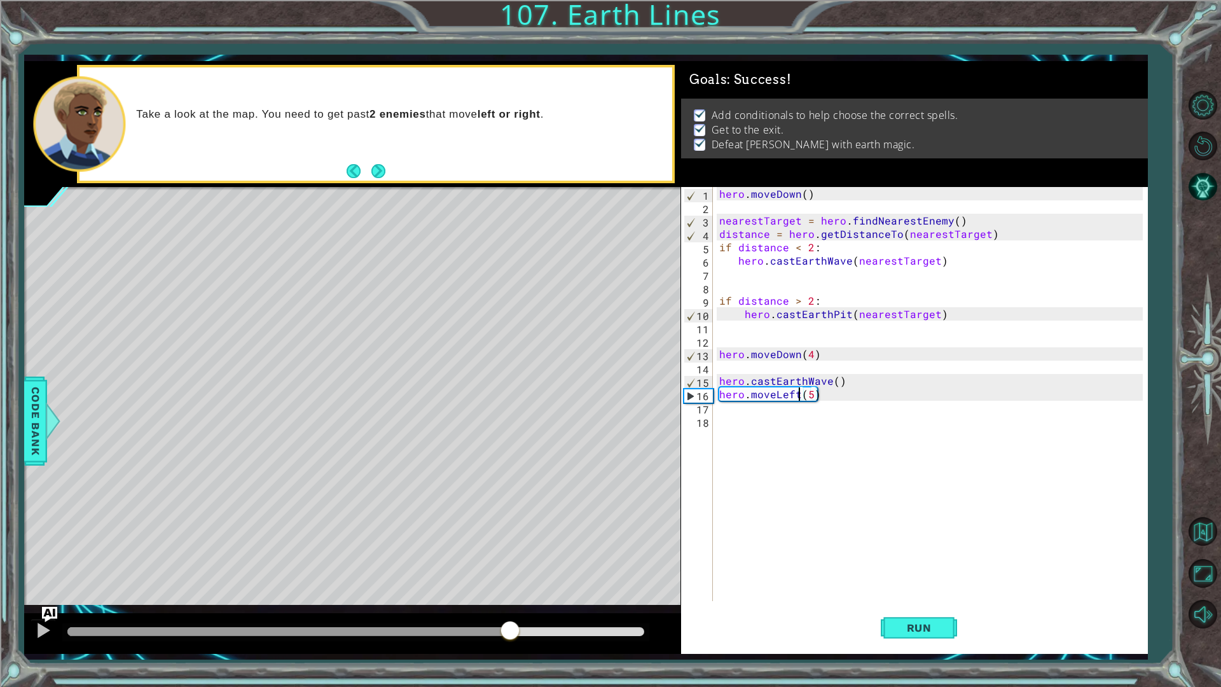
drag, startPoint x: 112, startPoint y: 630, endPoint x: 516, endPoint y: 675, distance: 406.2
click at [512, 675] on div "1 ההההההההההההההההההההההההההההההההההההההההההההההההההההההההההההההההההההההההההההה…" at bounding box center [610, 343] width 1221 height 687
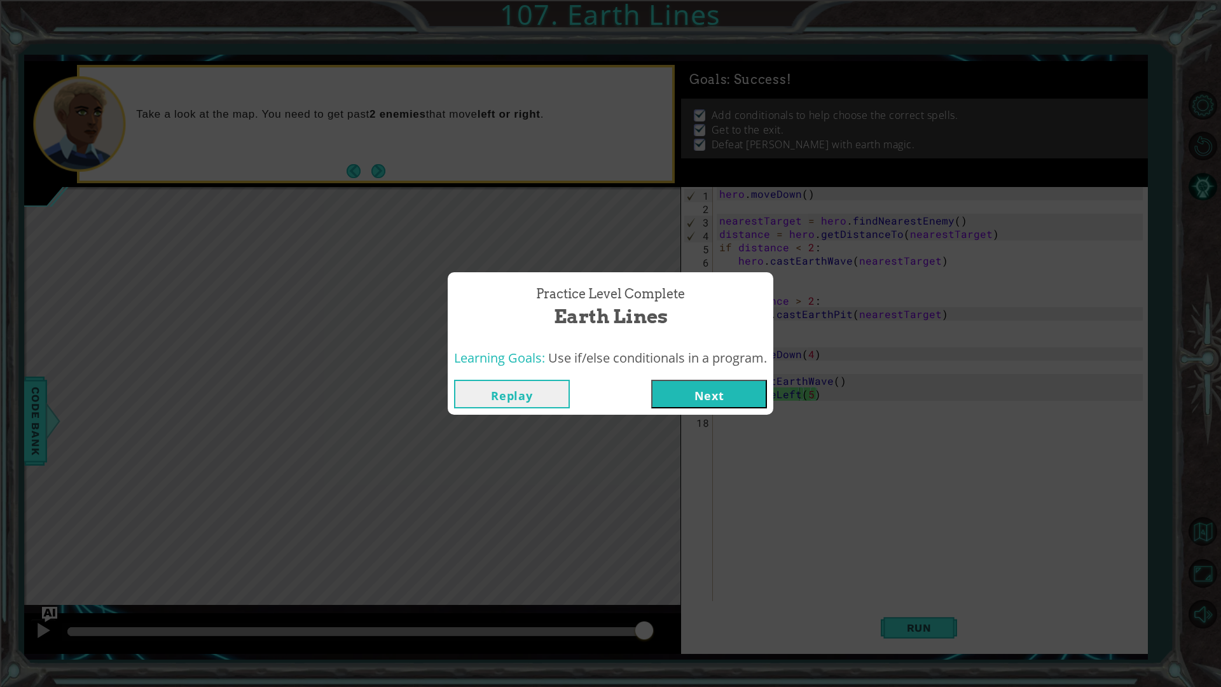
click at [692, 412] on div "Replay Next" at bounding box center [610, 393] width 325 height 41
click at [692, 393] on button "Next" at bounding box center [709, 394] width 116 height 29
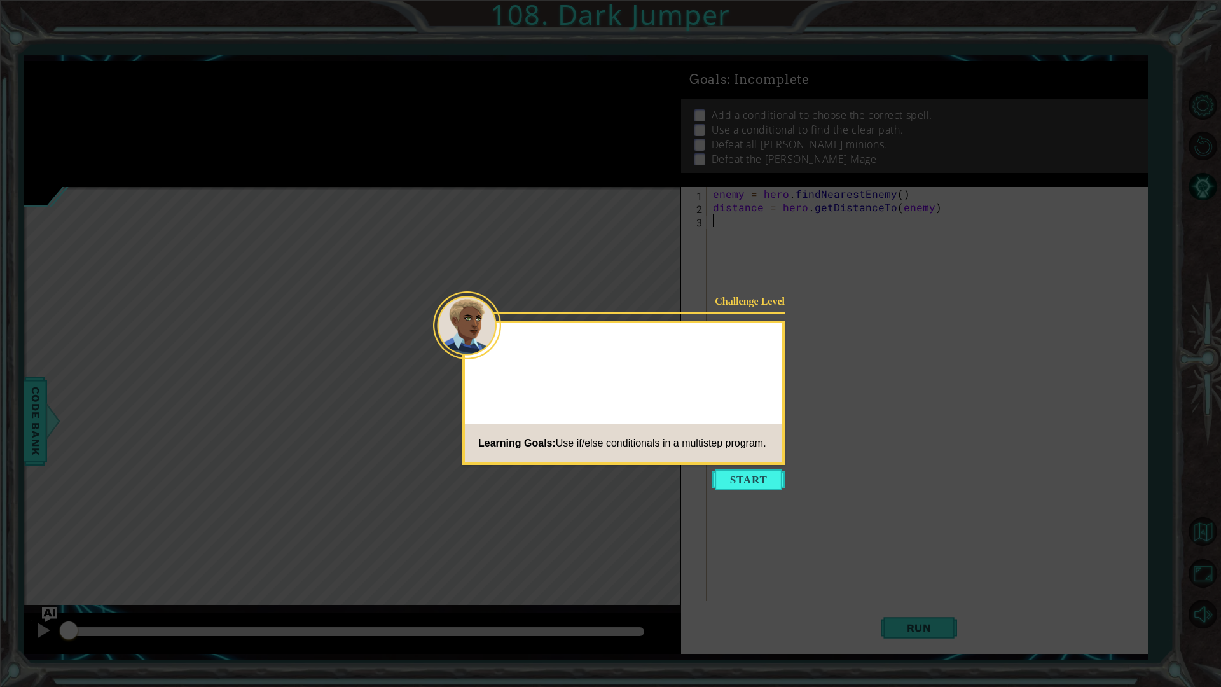
click at [739, 483] on button "Start" at bounding box center [748, 479] width 72 height 20
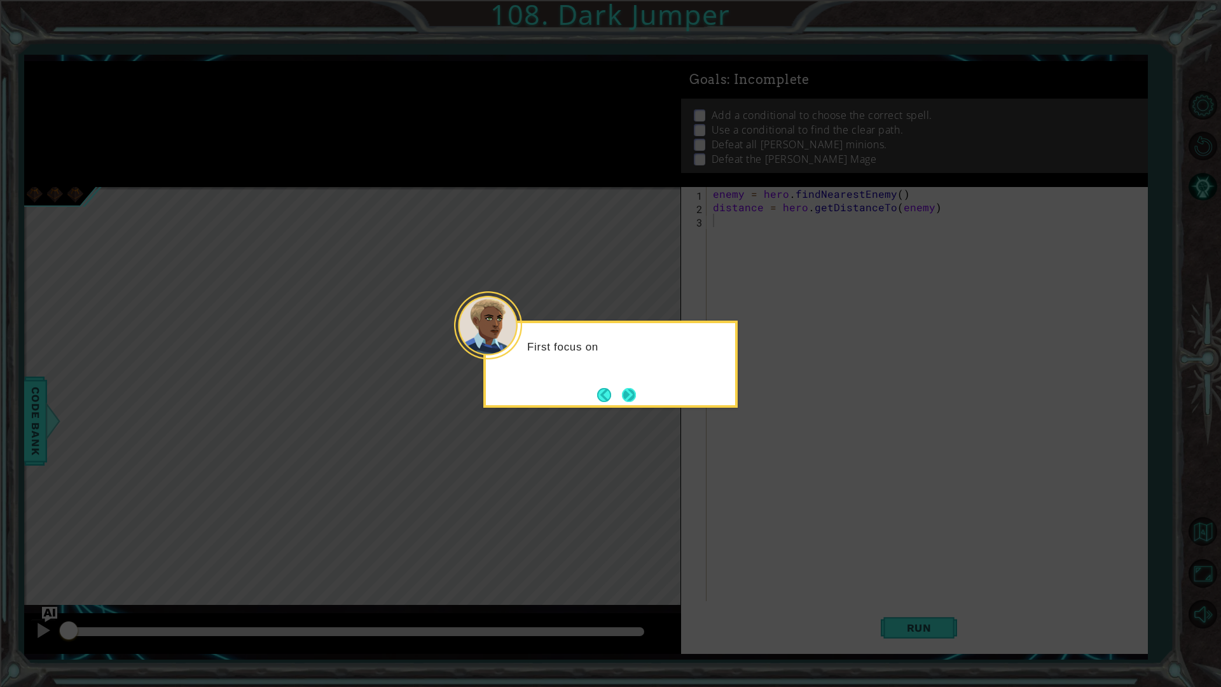
click at [637, 400] on button "Next" at bounding box center [628, 394] width 17 height 17
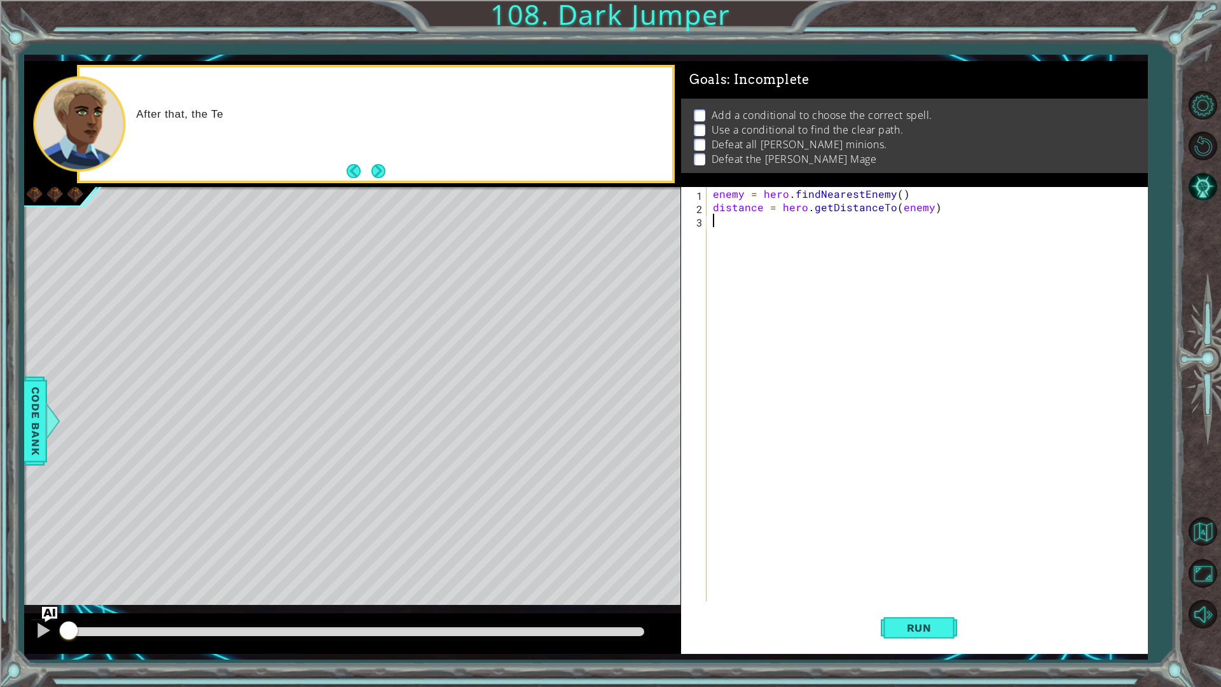
click at [375, 169] on button "Next" at bounding box center [377, 170] width 15 height 15
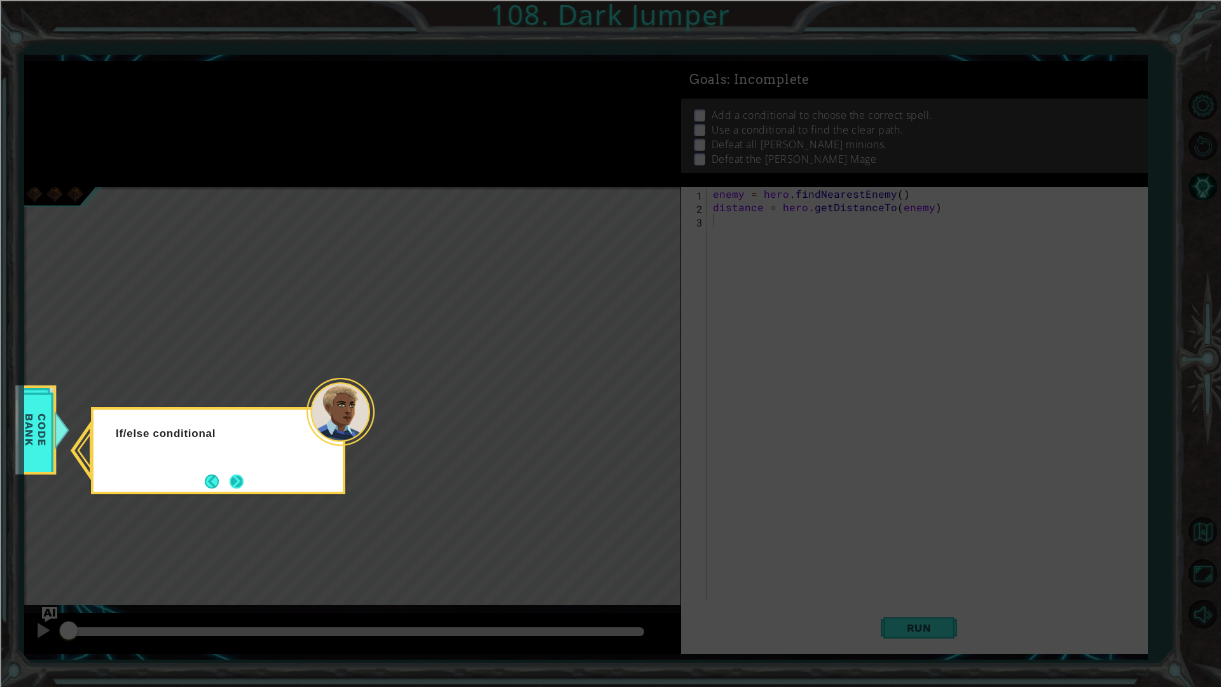
click at [245, 489] on button "Next" at bounding box center [237, 481] width 18 height 18
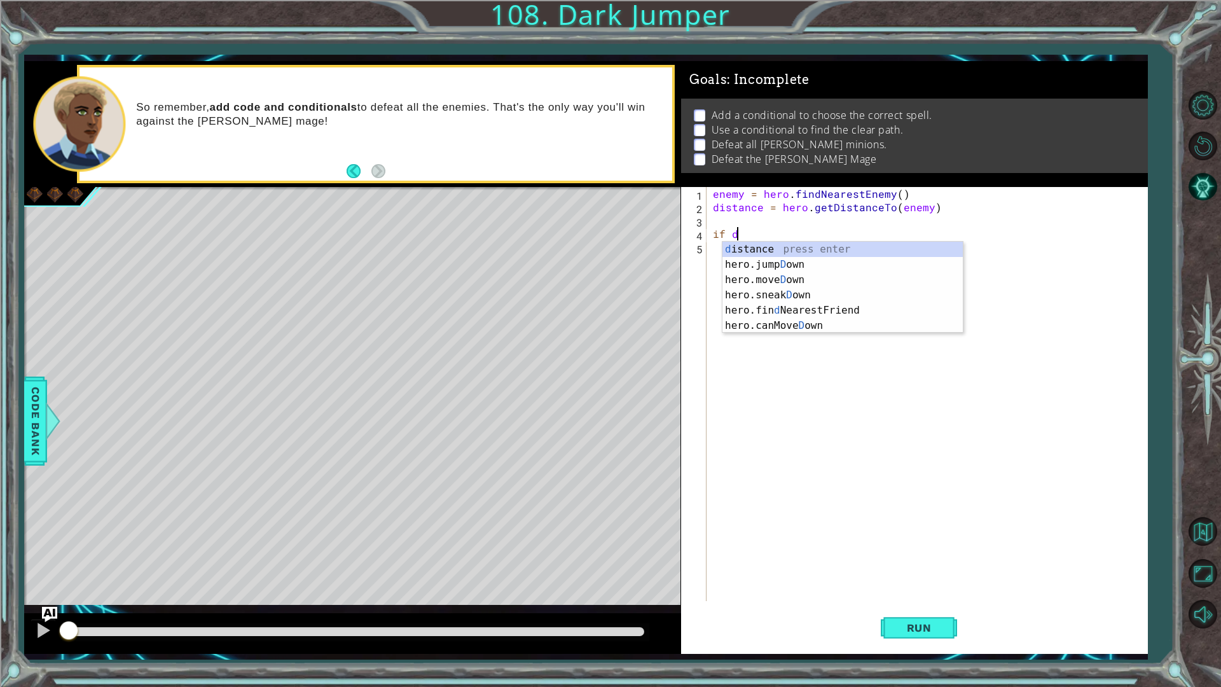
scroll to position [0, 1]
click at [745, 258] on div "d istance press enter hero.jump D own press enter hero.[PERSON_NAME] own press …" at bounding box center [842, 303] width 240 height 122
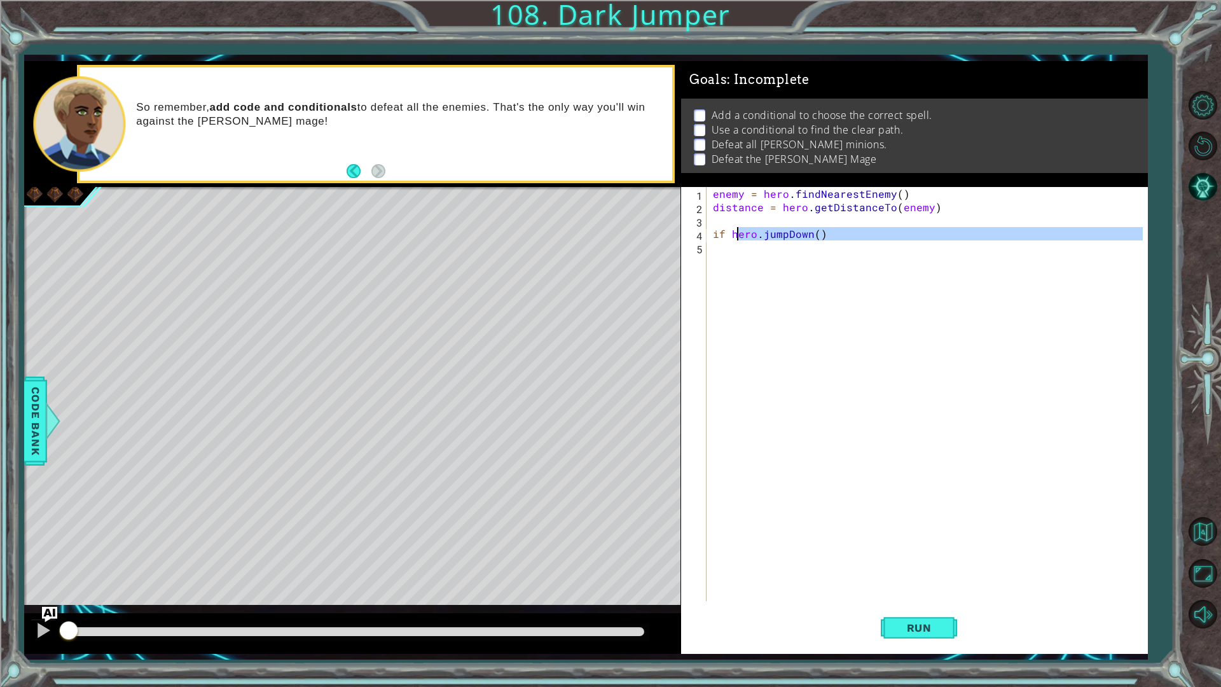
drag, startPoint x: 833, startPoint y: 243, endPoint x: 735, endPoint y: 236, distance: 98.8
click at [735, 236] on div "enemy = hero . findNearestEnemy ( ) distance = hero . getDistanceTo ( enemy ) i…" at bounding box center [929, 407] width 439 height 441
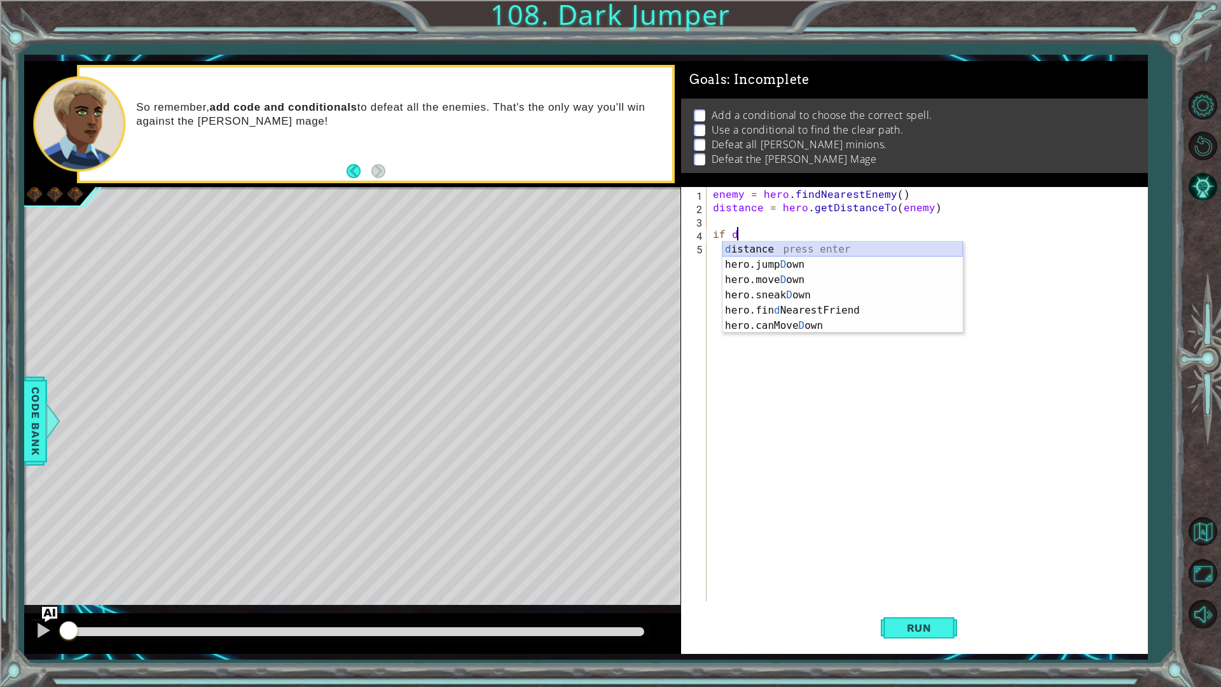
click at [751, 247] on div "d istance press enter hero.jump D own press enter hero.[PERSON_NAME] own press …" at bounding box center [842, 303] width 240 height 122
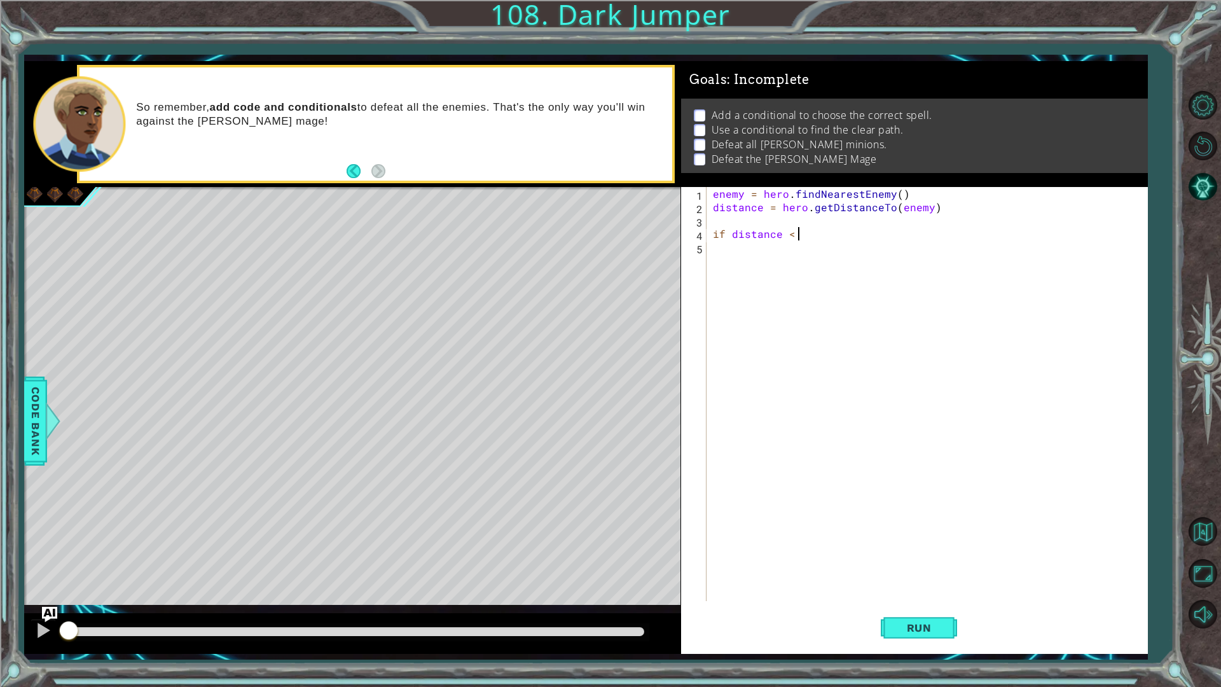
scroll to position [0, 5]
type textarea "if distance < 4:"
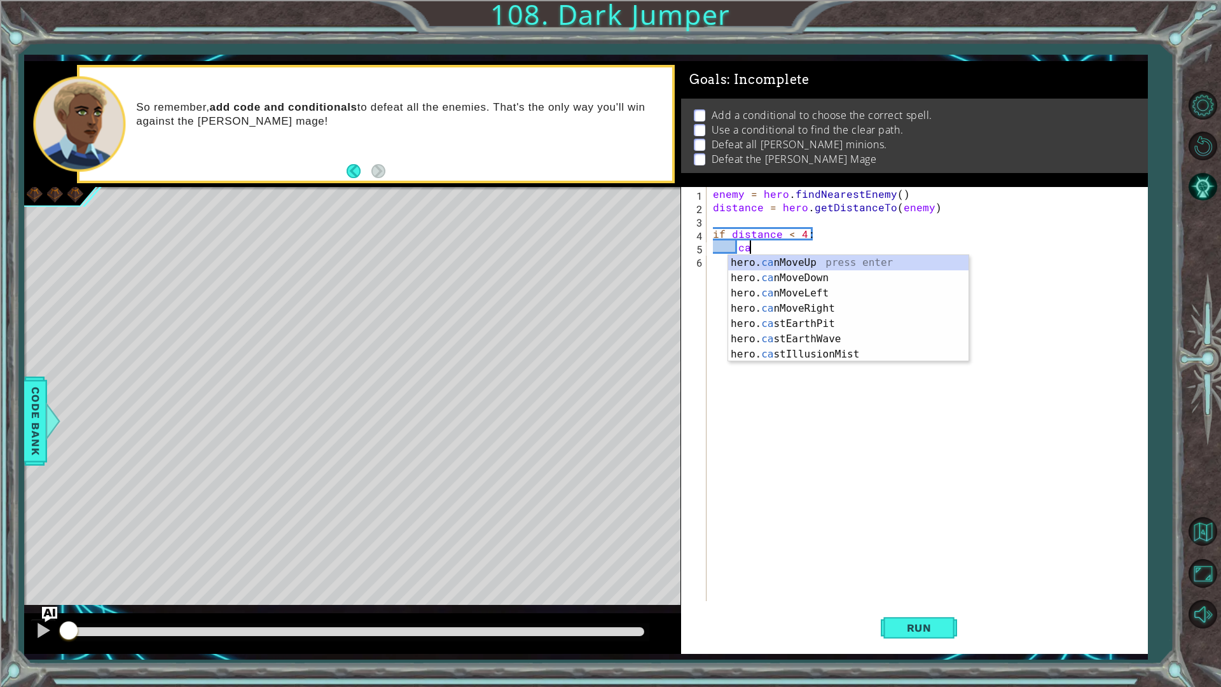
scroll to position [0, 2]
click at [826, 274] on div "hero. cast EarthWave press enter hero. cast EarthPit press enter hero. cast Ill…" at bounding box center [848, 293] width 240 height 76
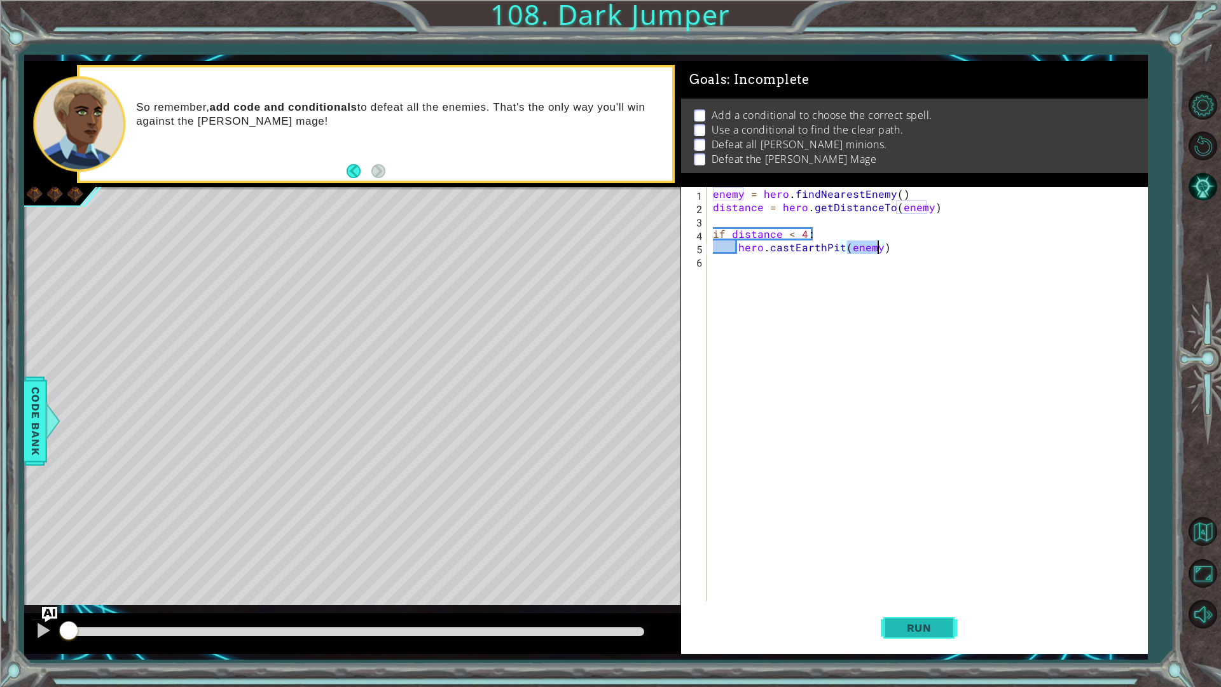
type textarea "hero.castEarthPit(enemy)"
click at [922, 634] on button "Run" at bounding box center [918, 627] width 76 height 46
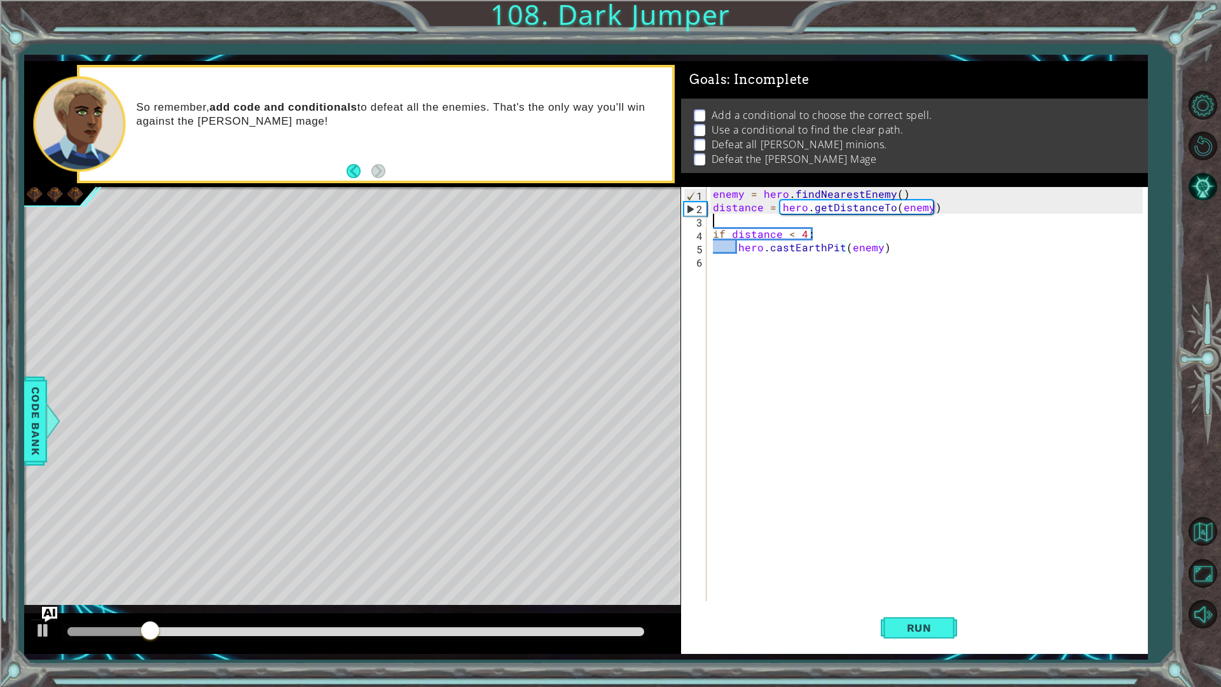
click at [787, 226] on div "enemy = hero . findNearestEnemy ( ) distance = hero . getDistanceTo ( enemy ) i…" at bounding box center [929, 407] width 439 height 441
click at [790, 229] on div "enemy = hero . findNearestEnemy ( ) distance = hero . getDistanceTo ( enemy ) i…" at bounding box center [929, 407] width 439 height 441
click at [804, 229] on div "enemy = hero . findNearestEnemy ( ) distance = hero . getDistanceTo ( enemy ) i…" at bounding box center [929, 407] width 439 height 441
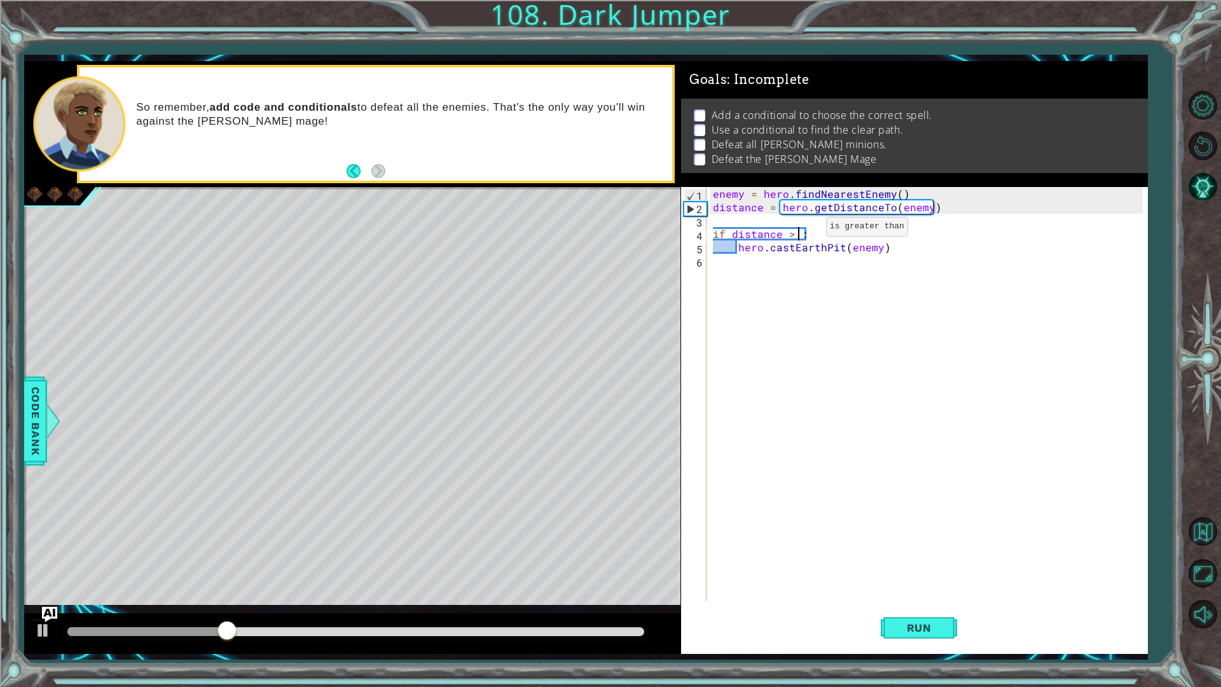
scroll to position [0, 5]
type textarea "if distance > 3:"
click at [915, 626] on span "Run" at bounding box center [919, 627] width 50 height 13
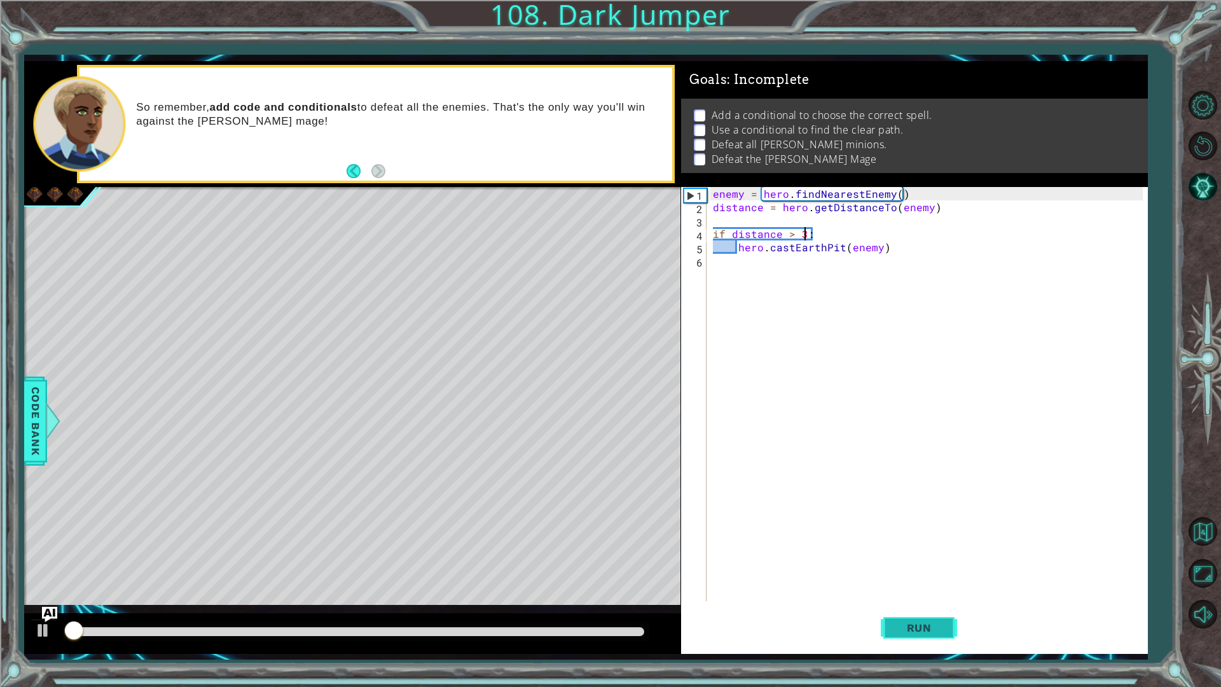
click at [908, 626] on span "Run" at bounding box center [919, 627] width 50 height 13
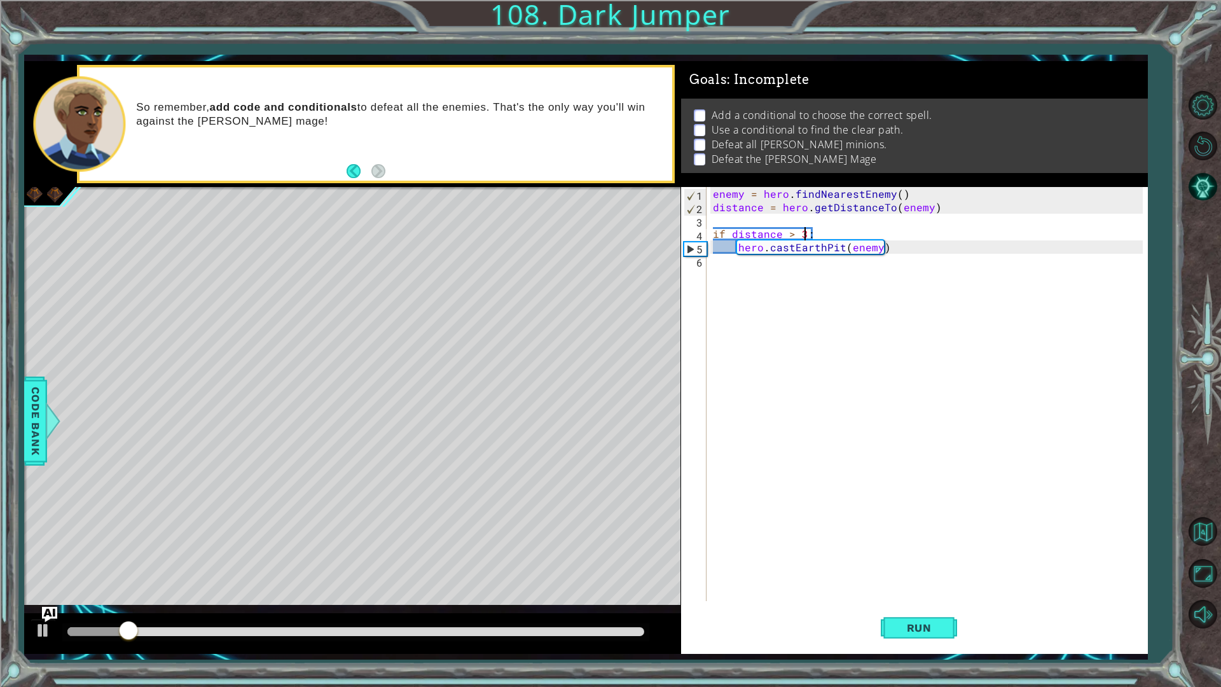
click at [814, 301] on div "enemy = hero . findNearestEnemy ( ) distance = hero . getDistanceTo ( enemy ) i…" at bounding box center [929, 407] width 439 height 441
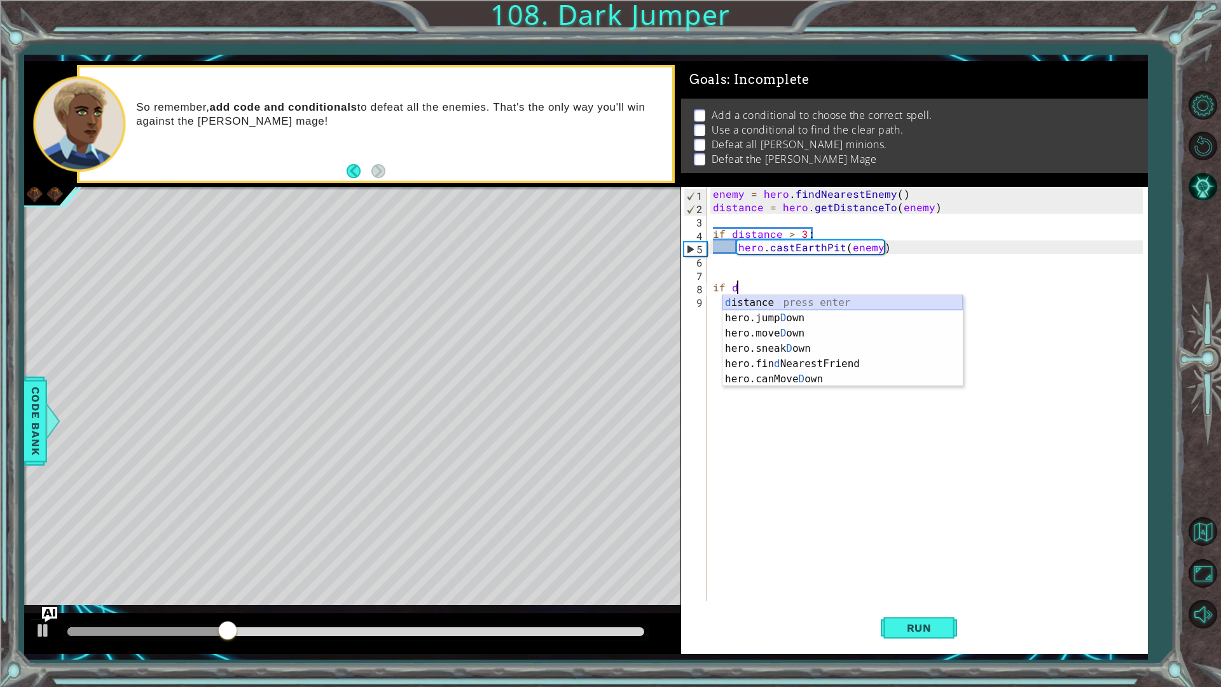
click at [769, 297] on div "d istance press enter hero.jump D own press enter hero.[PERSON_NAME] own press …" at bounding box center [842, 356] width 240 height 122
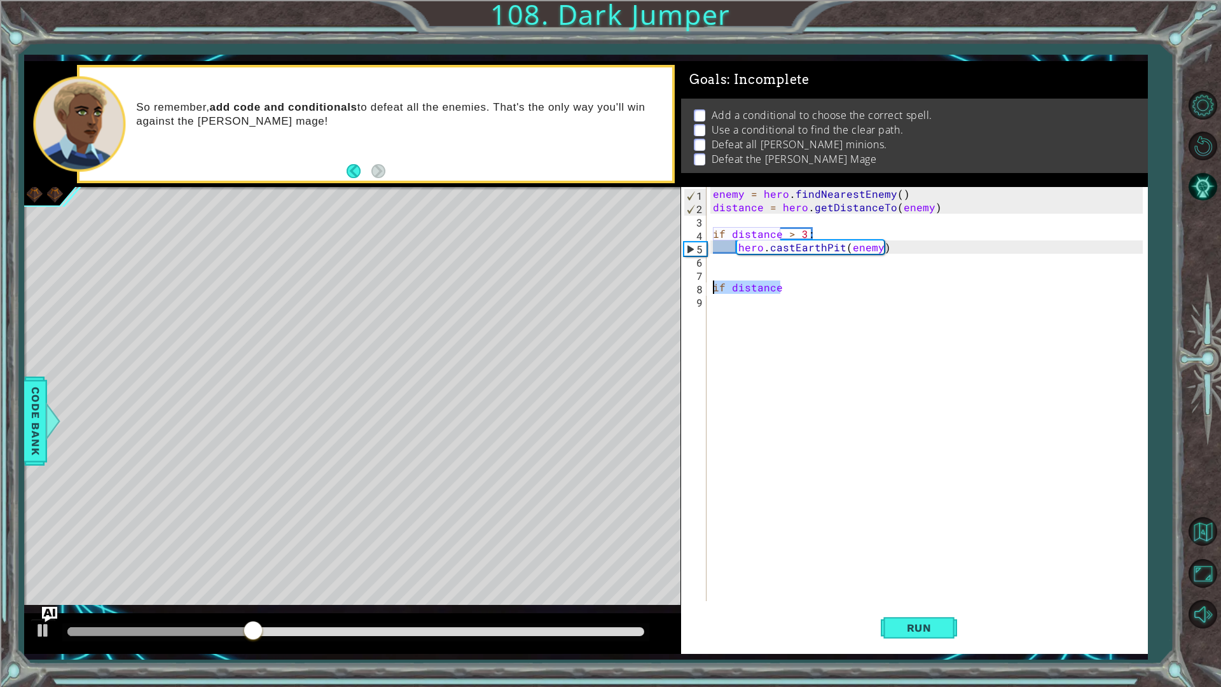
drag, startPoint x: 791, startPoint y: 292, endPoint x: 714, endPoint y: 291, distance: 76.9
click at [714, 291] on div "enemy = hero . findNearestEnemy ( ) distance = hero . getDistanceTo ( enemy ) i…" at bounding box center [929, 407] width 439 height 441
type textarea "else:"
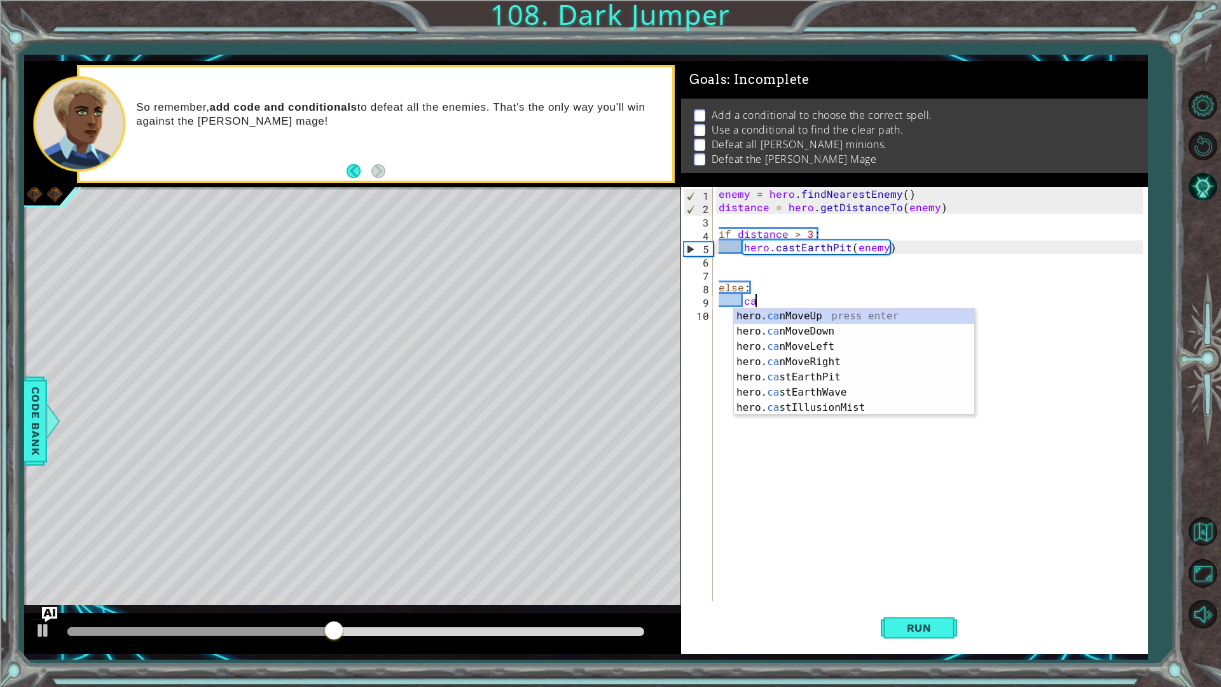
scroll to position [0, 2]
type textarea "cast"
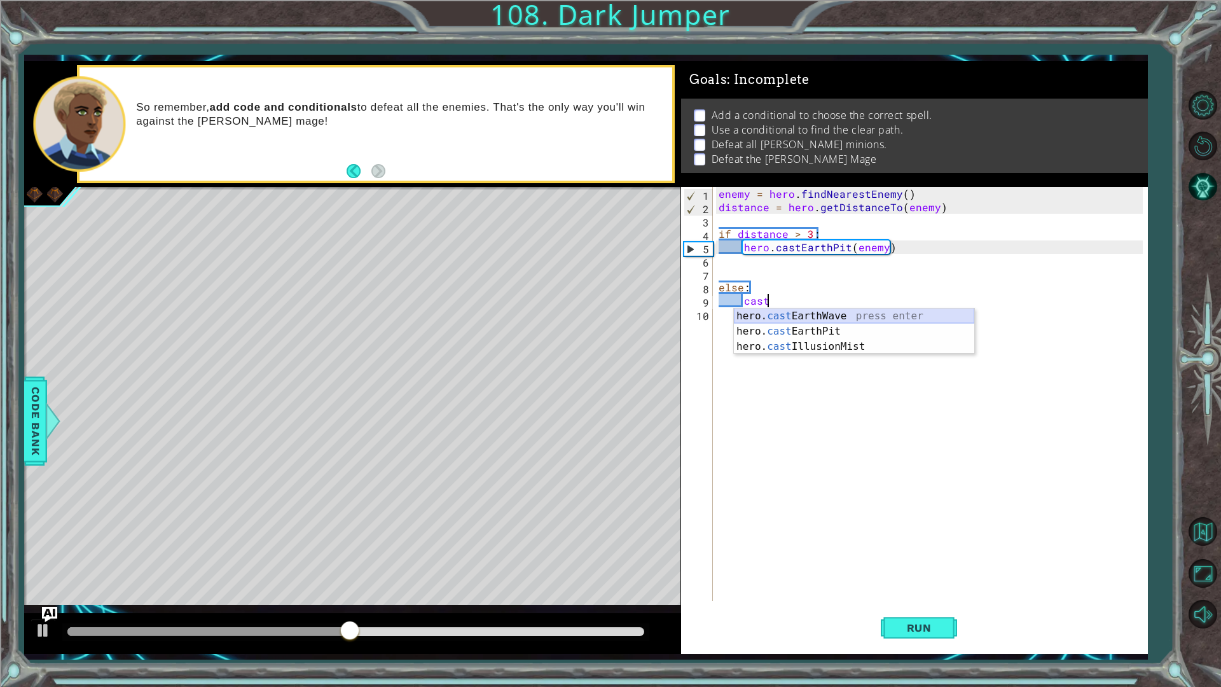
click at [757, 313] on div "hero. cast EarthWave press enter hero. cast EarthPit press enter hero. cast Ill…" at bounding box center [854, 346] width 240 height 76
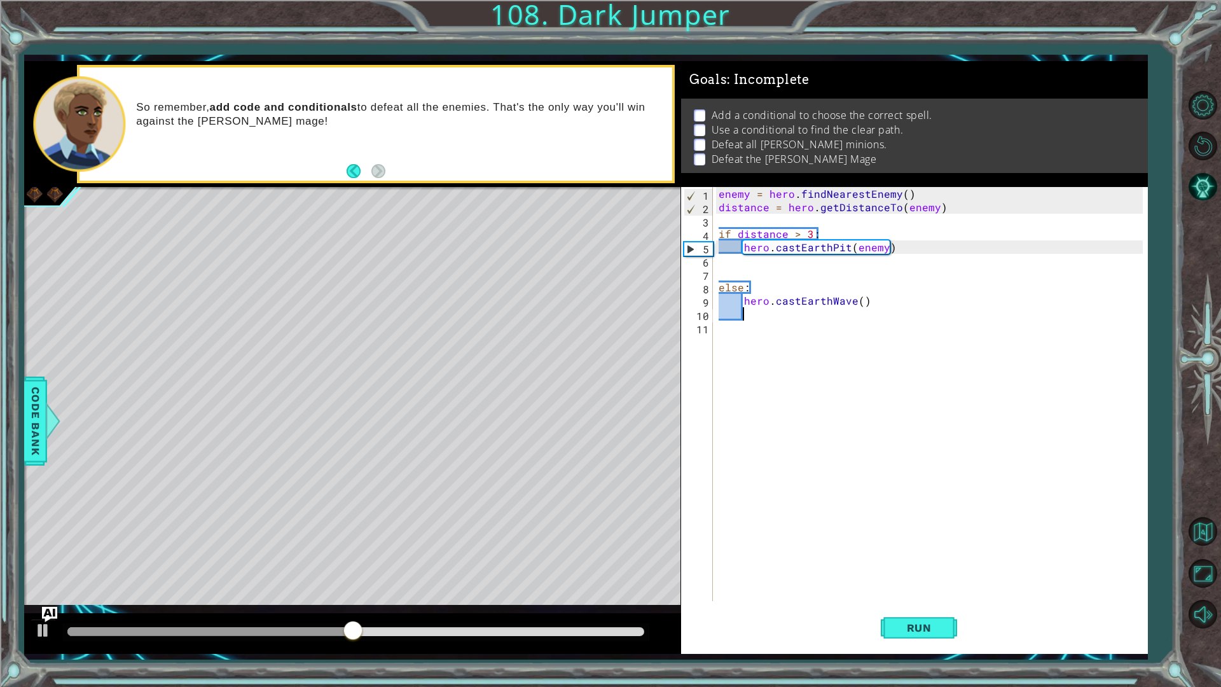
scroll to position [0, 1]
click at [943, 634] on button "Run" at bounding box center [918, 627] width 76 height 46
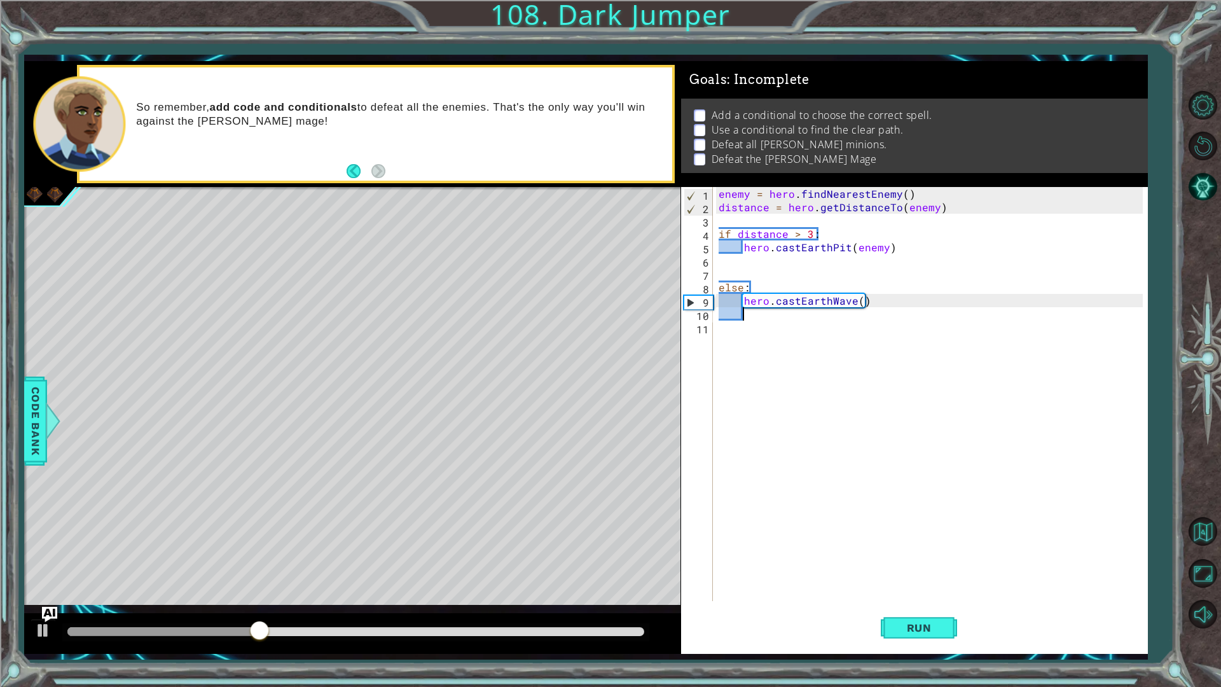
click at [760, 362] on div "enemy = hero . findNearestEnemy ( ) distance = hero . getDistanceTo ( enemy ) i…" at bounding box center [933, 407] width 434 height 441
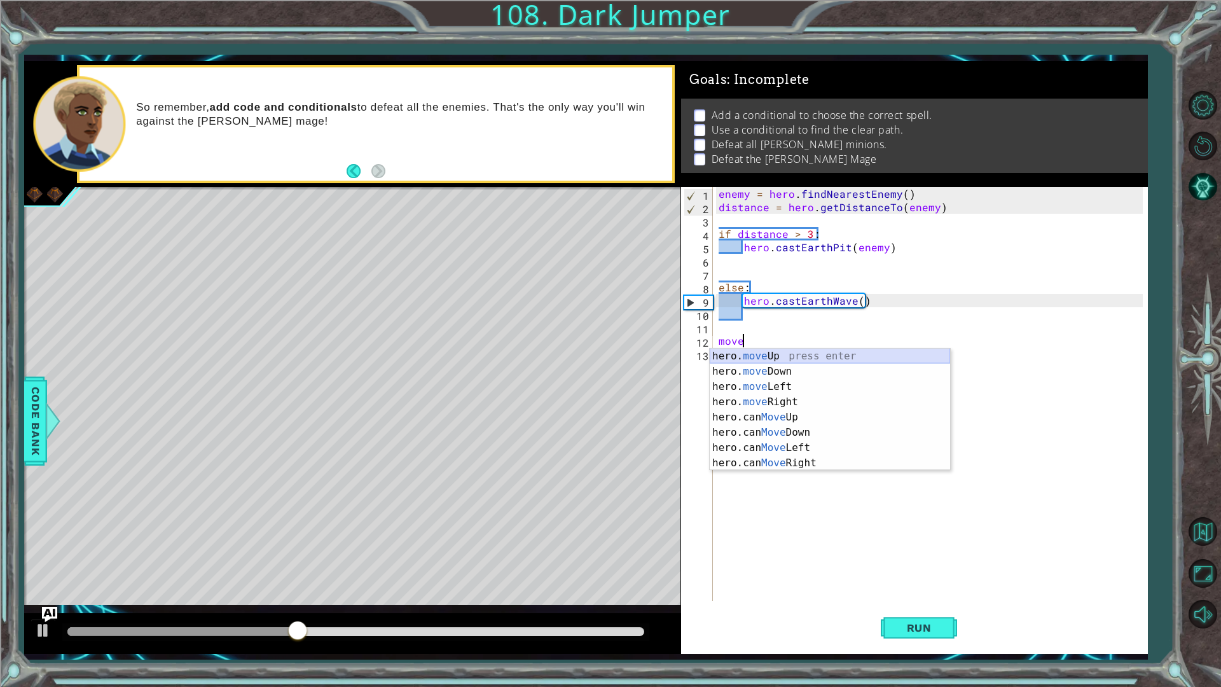
click at [765, 357] on div "hero. move Up press enter hero. move Down press enter hero. move Left press ent…" at bounding box center [829, 424] width 240 height 153
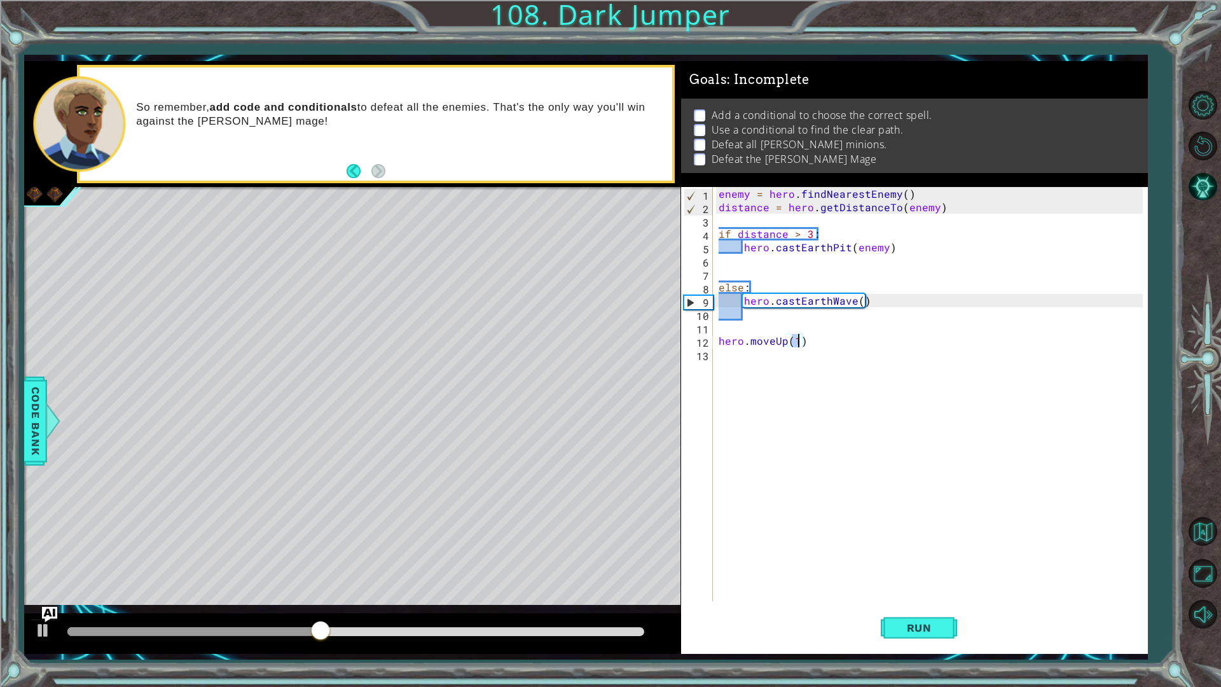
scroll to position [0, 4]
type textarea "hero.moveUp(2)"
click at [905, 634] on button "Run" at bounding box center [918, 627] width 76 height 46
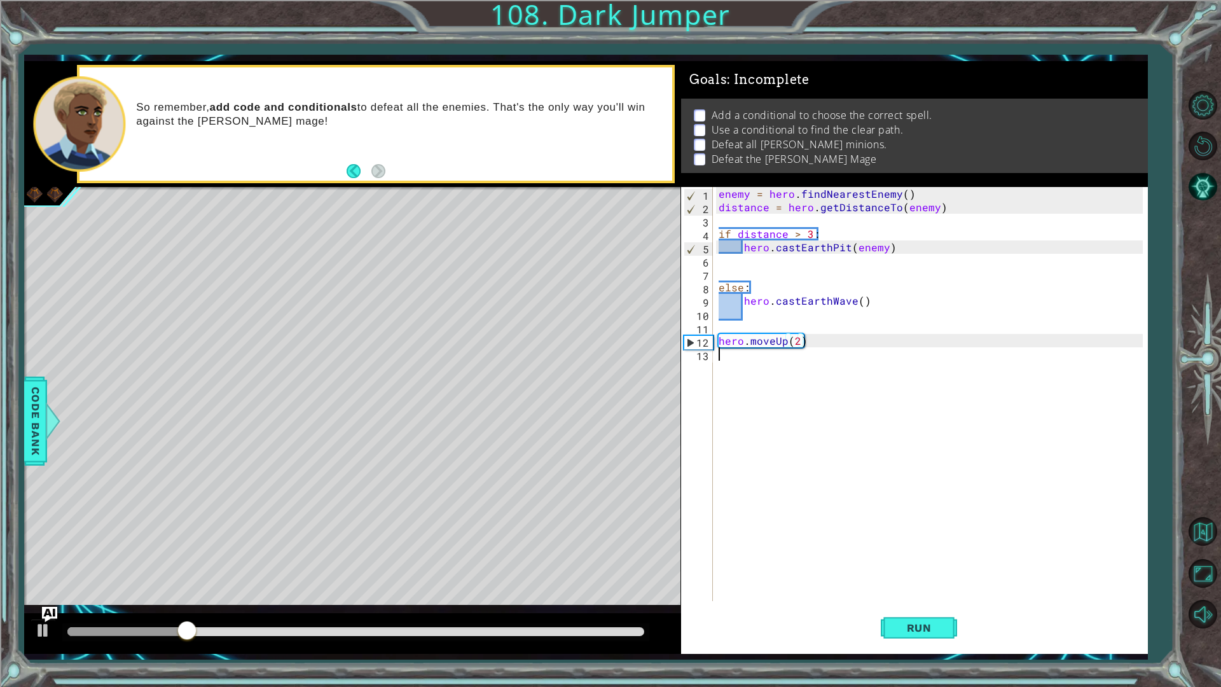
click at [814, 383] on div "enemy = hero . findNearestEnemy ( ) distance = hero . getDistanceTo ( enemy ) i…" at bounding box center [933, 407] width 434 height 441
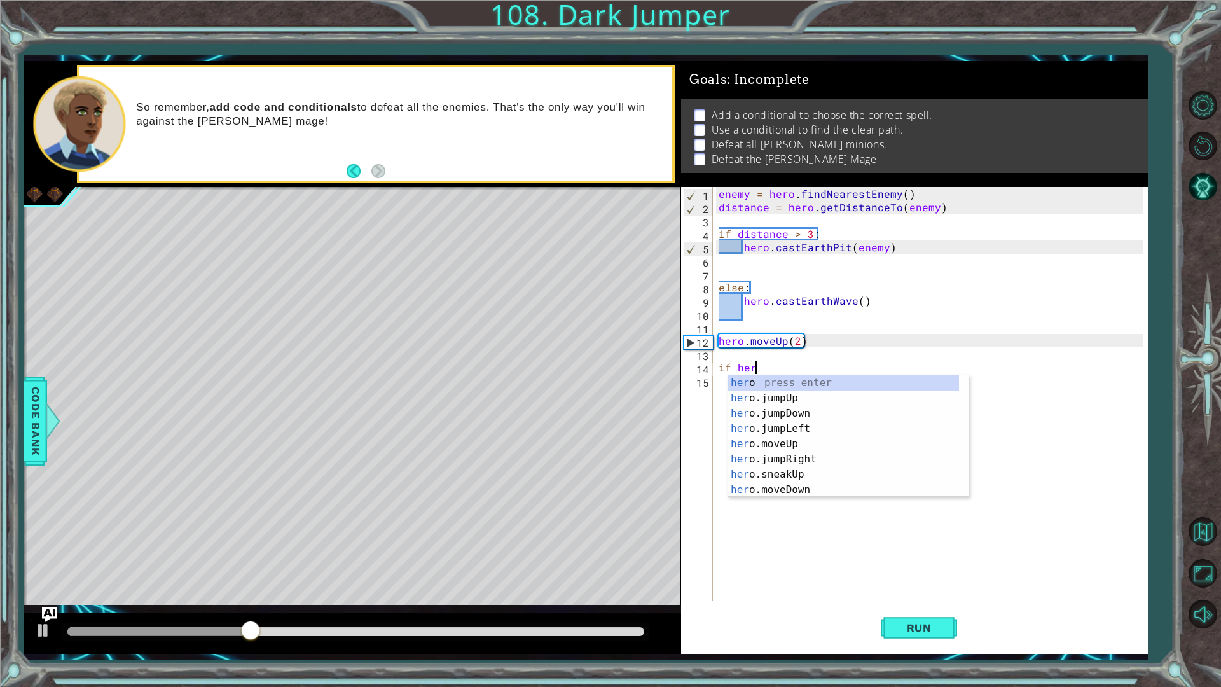
scroll to position [0, 2]
click at [836, 384] on div "hero . c anMoveUp press enter hero . c anMoveDown press enter hero . c anMoveLe…" at bounding box center [848, 443] width 240 height 137
type textarea "if hero.canMoveUp()"
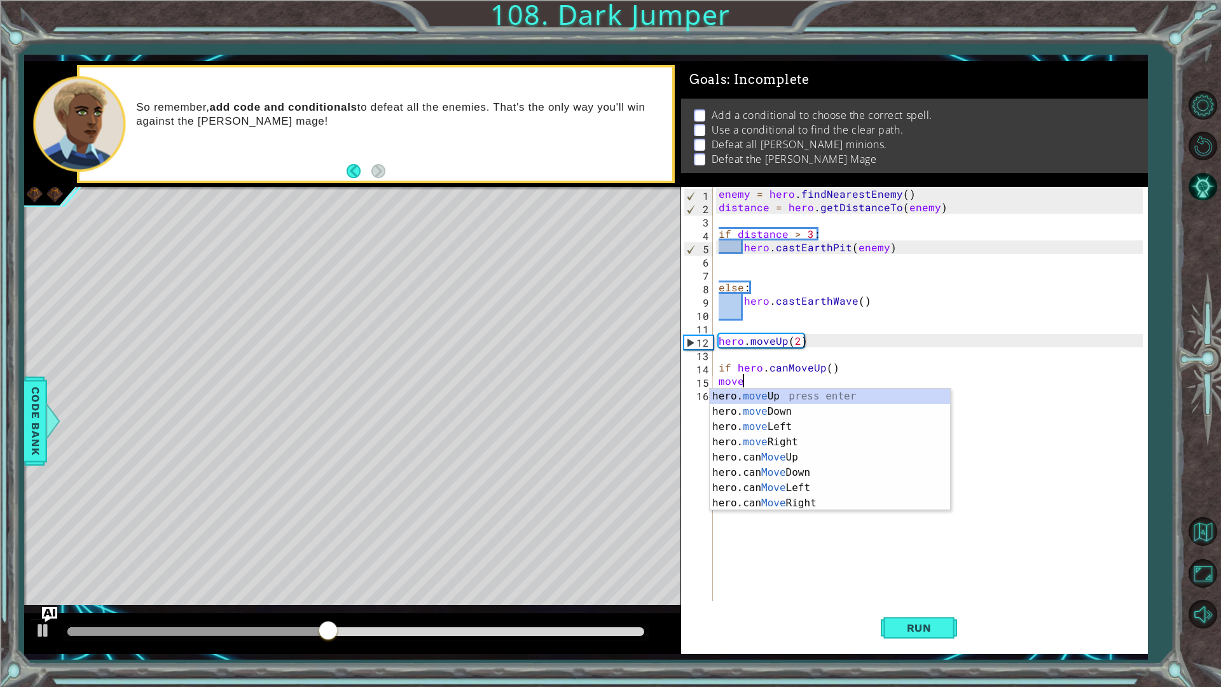
scroll to position [0, 1]
click at [789, 395] on div "hero. move Up press enter hero. move Down press enter hero. move Left press ent…" at bounding box center [829, 464] width 240 height 153
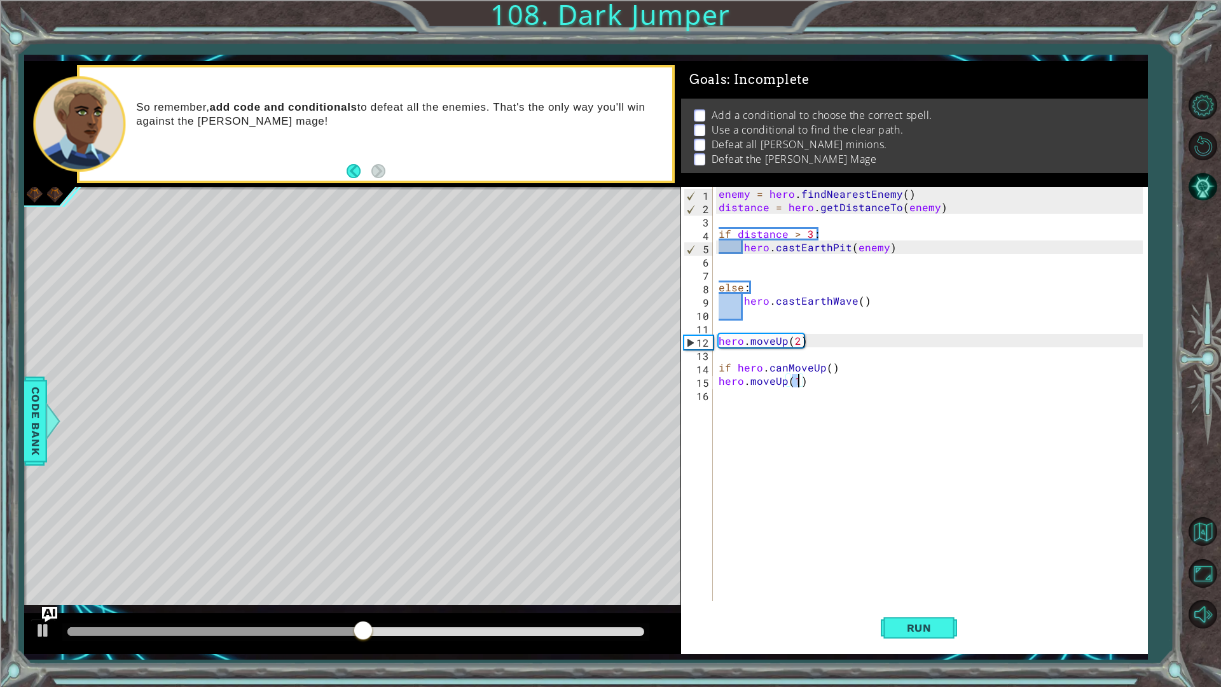
type textarea "hero.moveUp(2)"
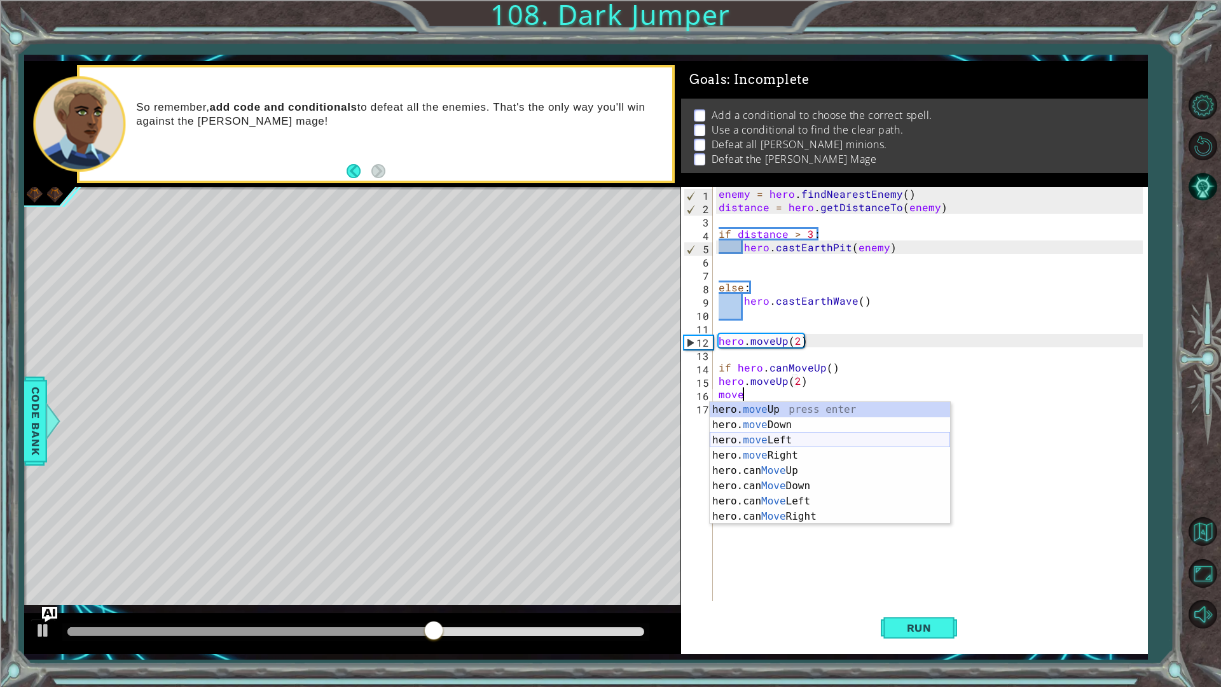
click at [769, 447] on div "hero. move Up press enter hero. move Down press enter hero. move Left press ent…" at bounding box center [829, 478] width 240 height 153
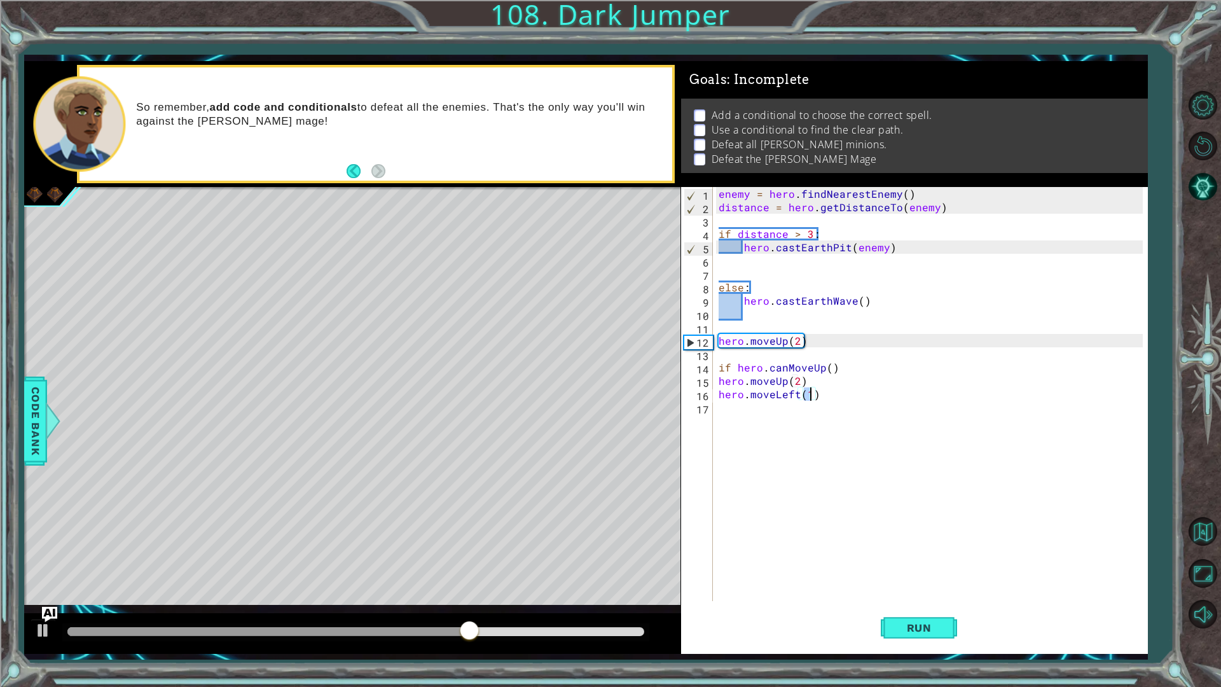
type textarea "hero.moveLeft(2)"
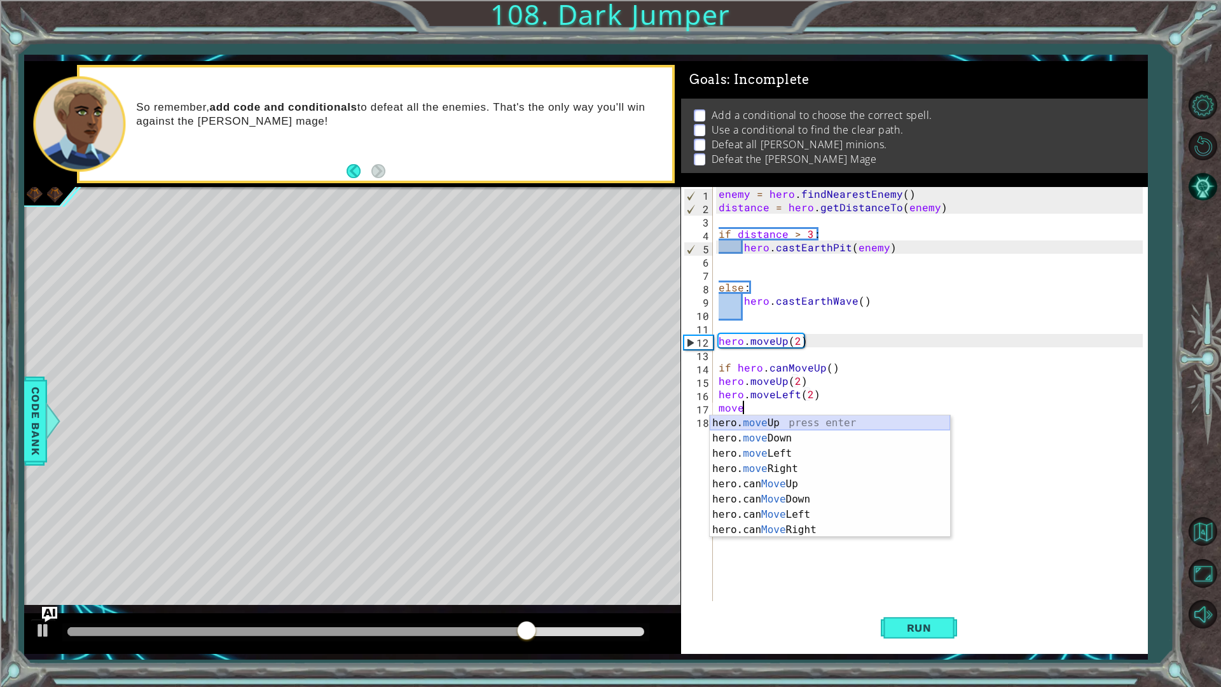
click at [804, 420] on div "hero. move Up press enter hero. move Down press enter hero. move Left press ent…" at bounding box center [829, 491] width 240 height 153
type textarea "hero.moveUp(1)"
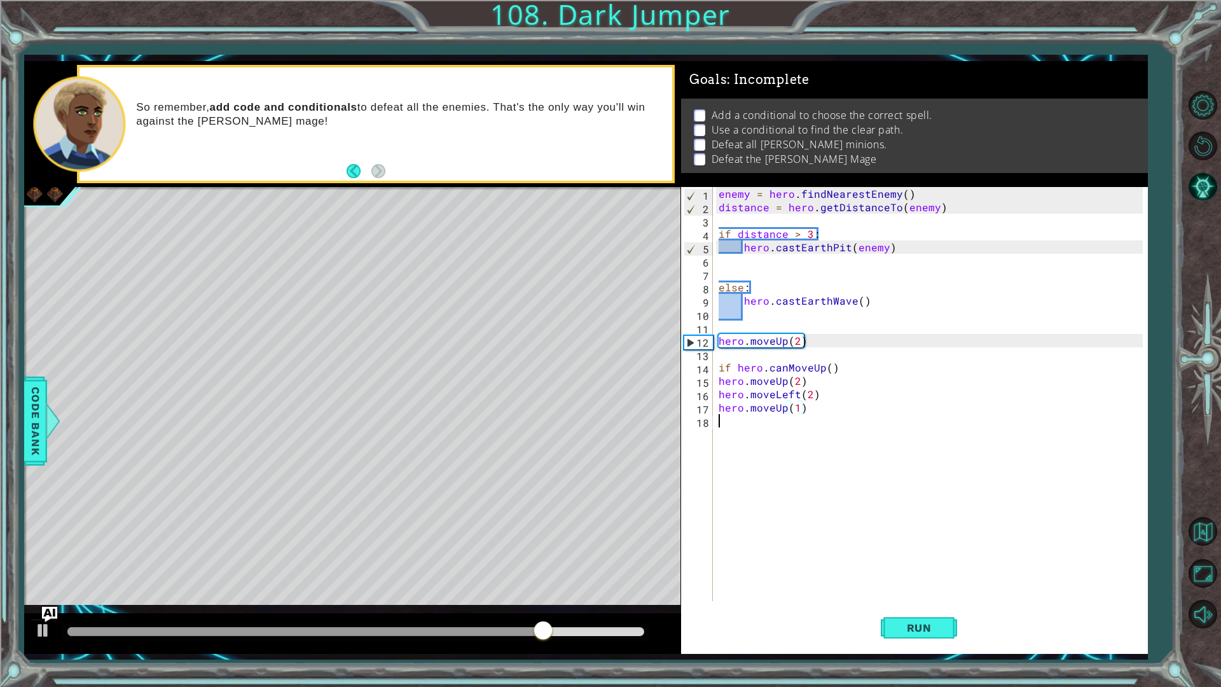
click at [783, 441] on div "enemy = hero . findNearestEnemy ( ) distance = hero . getDistanceTo ( enemy ) i…" at bounding box center [933, 407] width 434 height 441
click at [898, 623] on span "Run" at bounding box center [919, 627] width 50 height 13
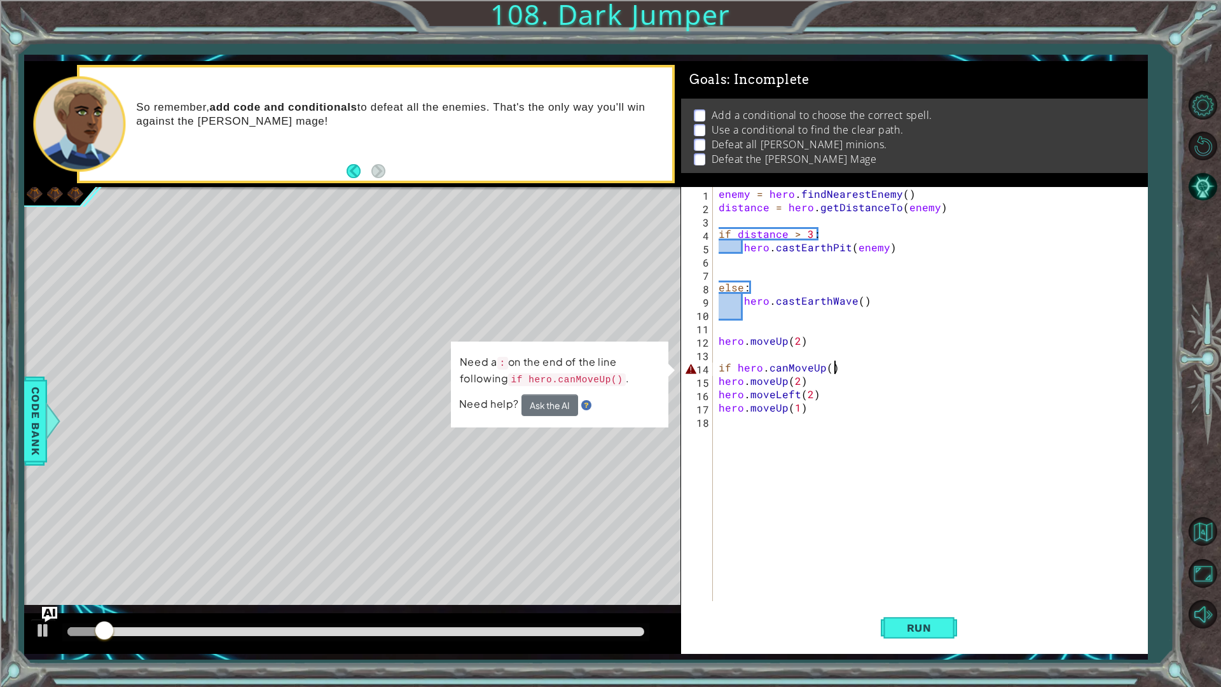
click at [835, 366] on div "enemy = hero . findNearestEnemy ( ) distance = hero . getDistanceTo ( enemy ) i…" at bounding box center [933, 407] width 434 height 441
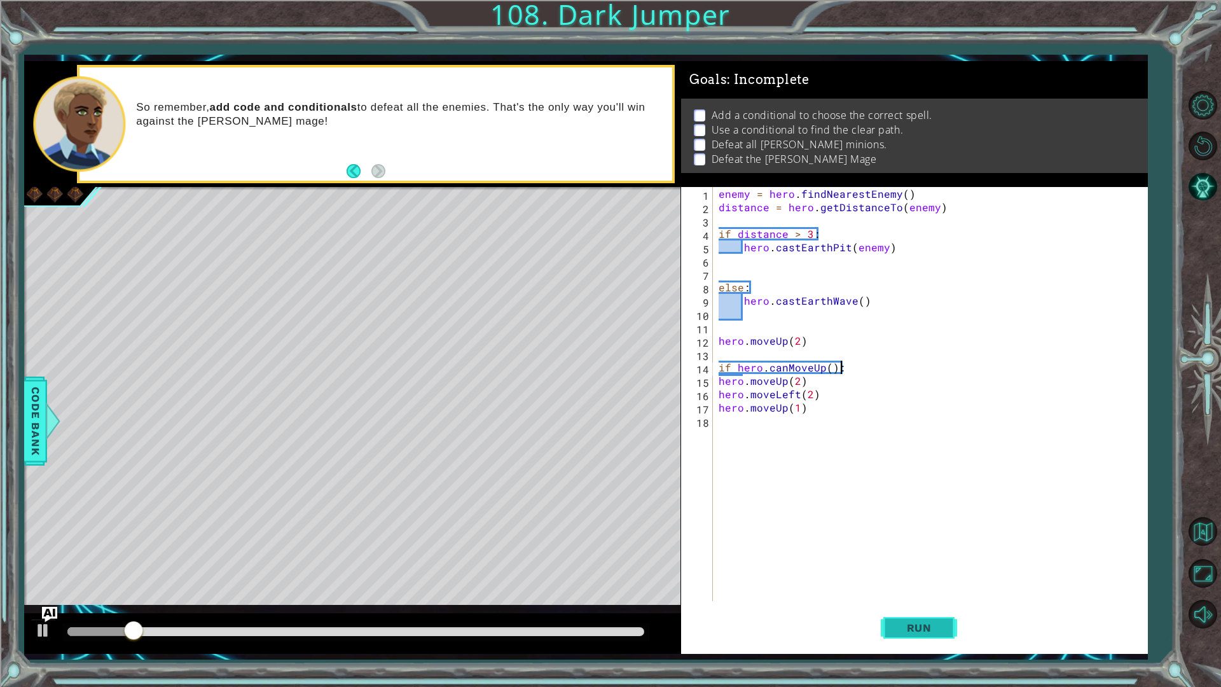
drag, startPoint x: 920, startPoint y: 631, endPoint x: 900, endPoint y: 613, distance: 27.0
click at [920, 631] on span "Run" at bounding box center [919, 627] width 50 height 13
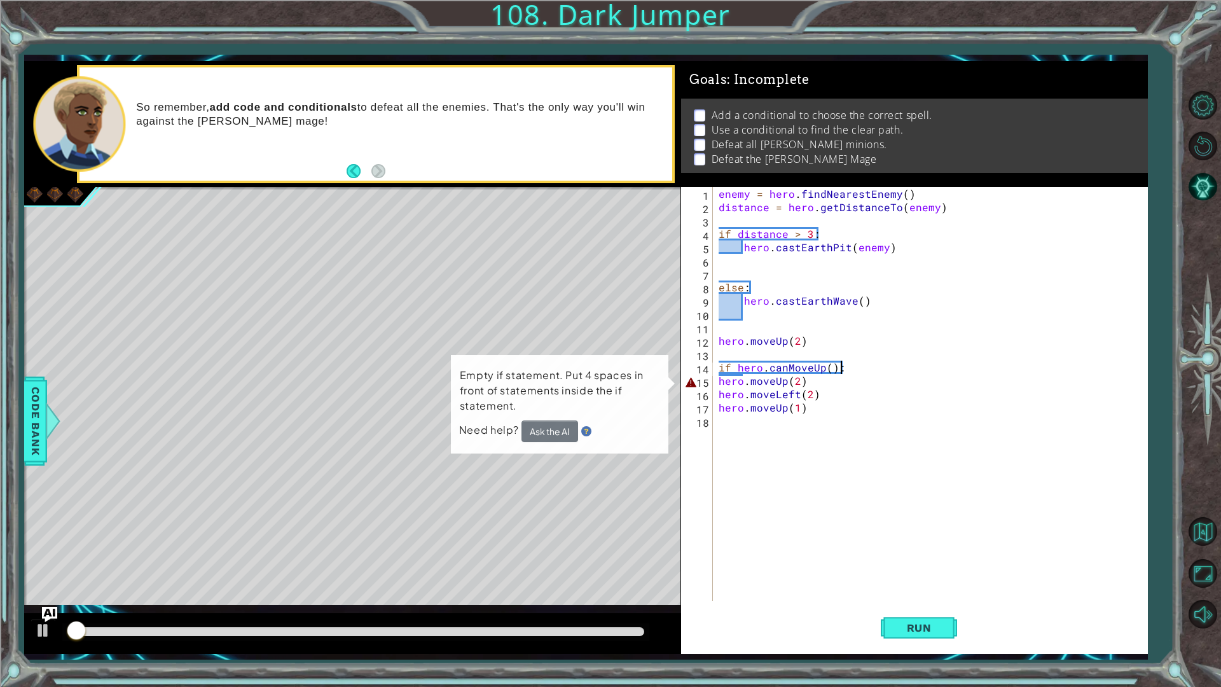
click at [718, 377] on div "enemy = hero . findNearestEnemy ( ) distance = hero . getDistanceTo ( enemy ) i…" at bounding box center [933, 407] width 434 height 441
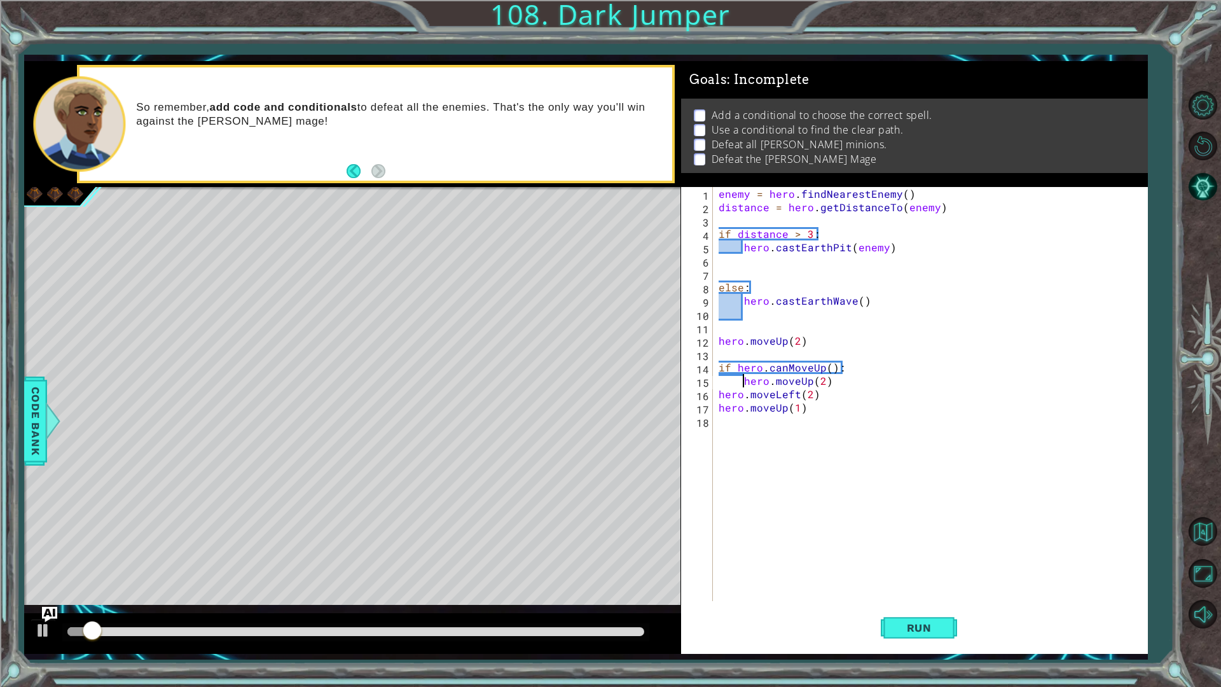
click at [720, 396] on div "enemy = hero . findNearestEnemy ( ) distance = hero . getDistanceTo ( enemy ) i…" at bounding box center [933, 407] width 434 height 441
click at [716, 406] on div "enemy = hero . findNearestEnemy ( ) distance = hero . getDistanceTo ( enemy ) i…" at bounding box center [933, 407] width 434 height 441
type textarea "hero.moveUp(1)"
click at [928, 633] on span "Run" at bounding box center [919, 627] width 50 height 13
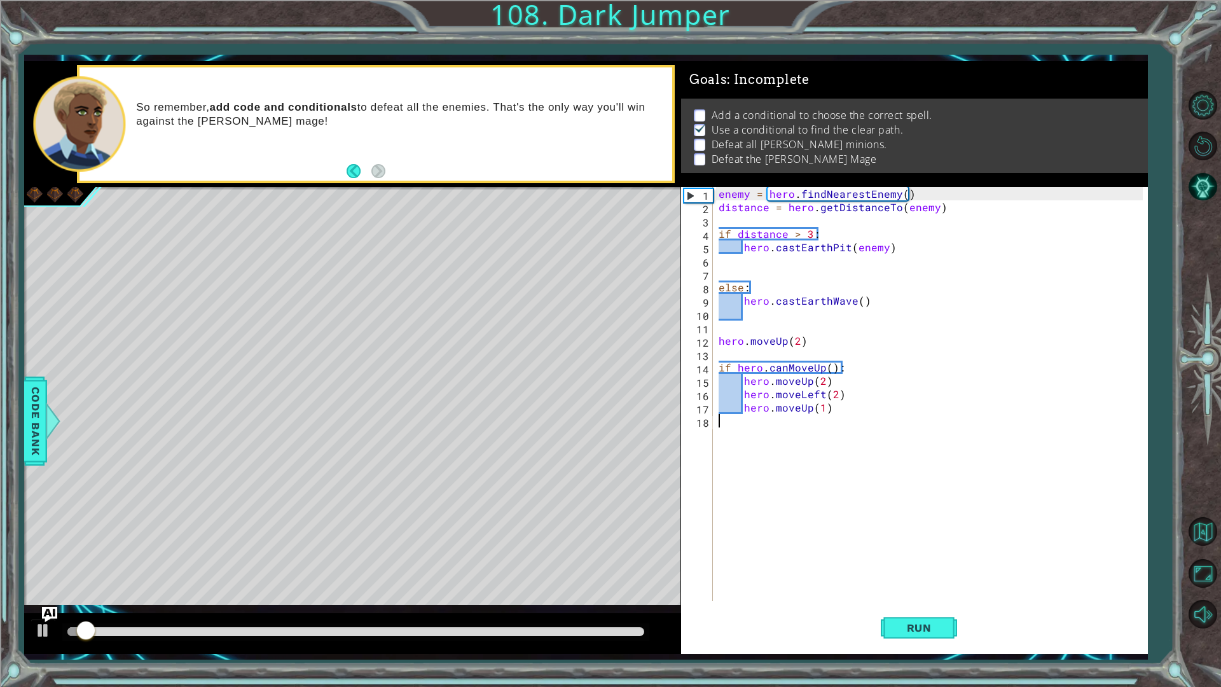
click at [811, 460] on div "enemy = hero . findNearestEnemy ( ) distance = hero . getDistanceTo ( enemy ) i…" at bounding box center [933, 407] width 434 height 441
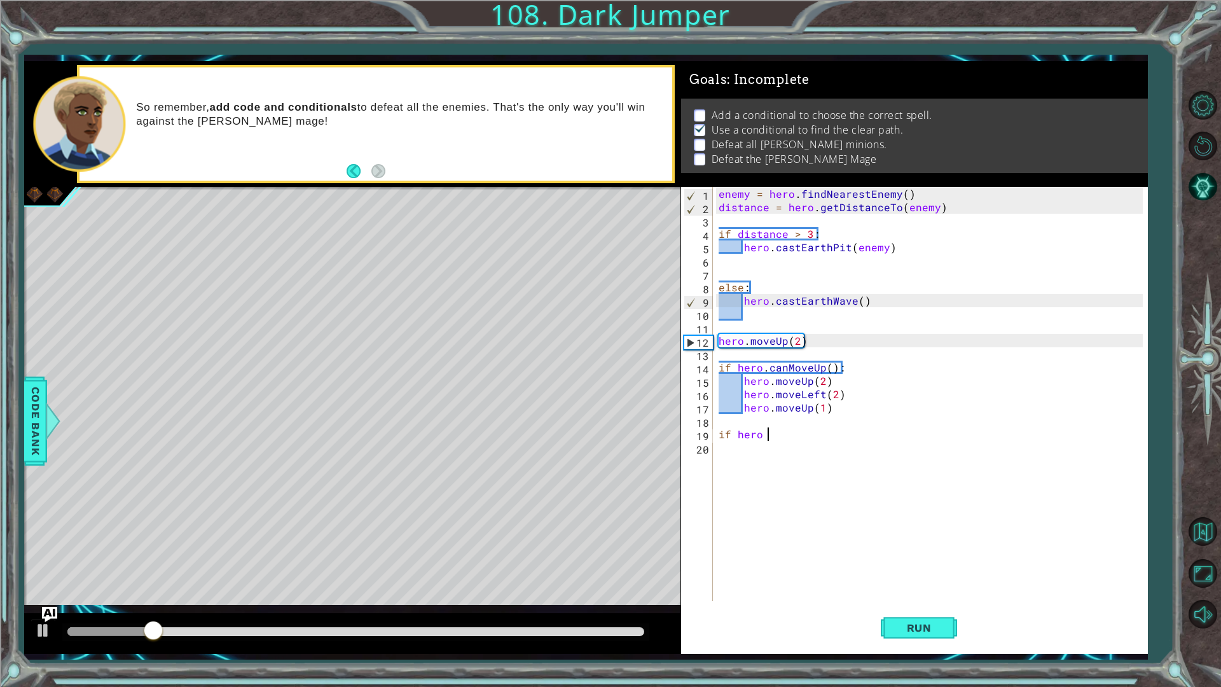
scroll to position [0, 3]
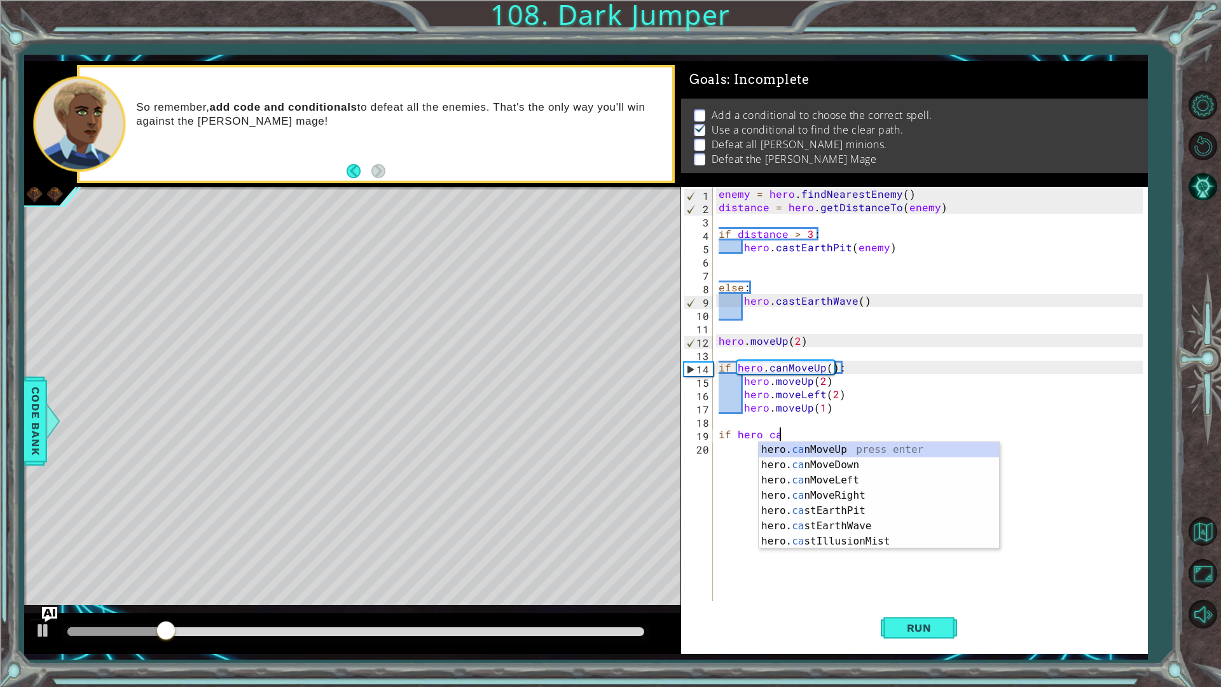
type textarea "if hero can"
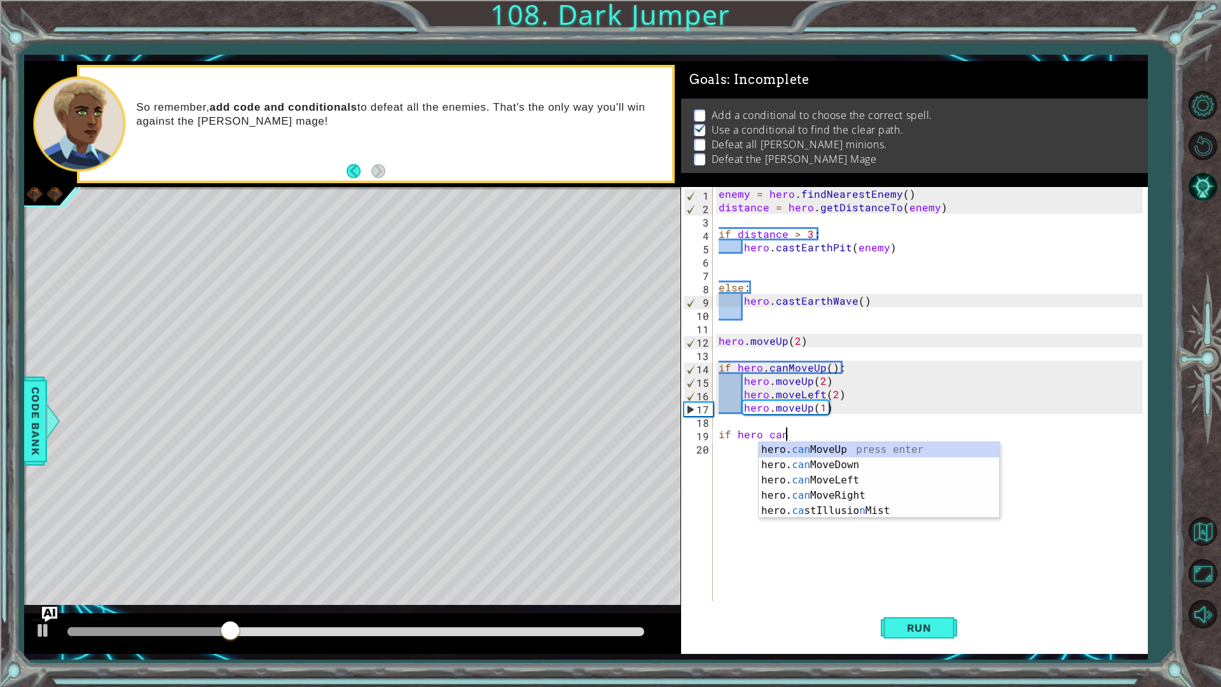
click at [868, 416] on div "enemy = hero . findNearestEnemy ( ) distance = hero . getDistanceTo ( enemy ) i…" at bounding box center [933, 407] width 434 height 441
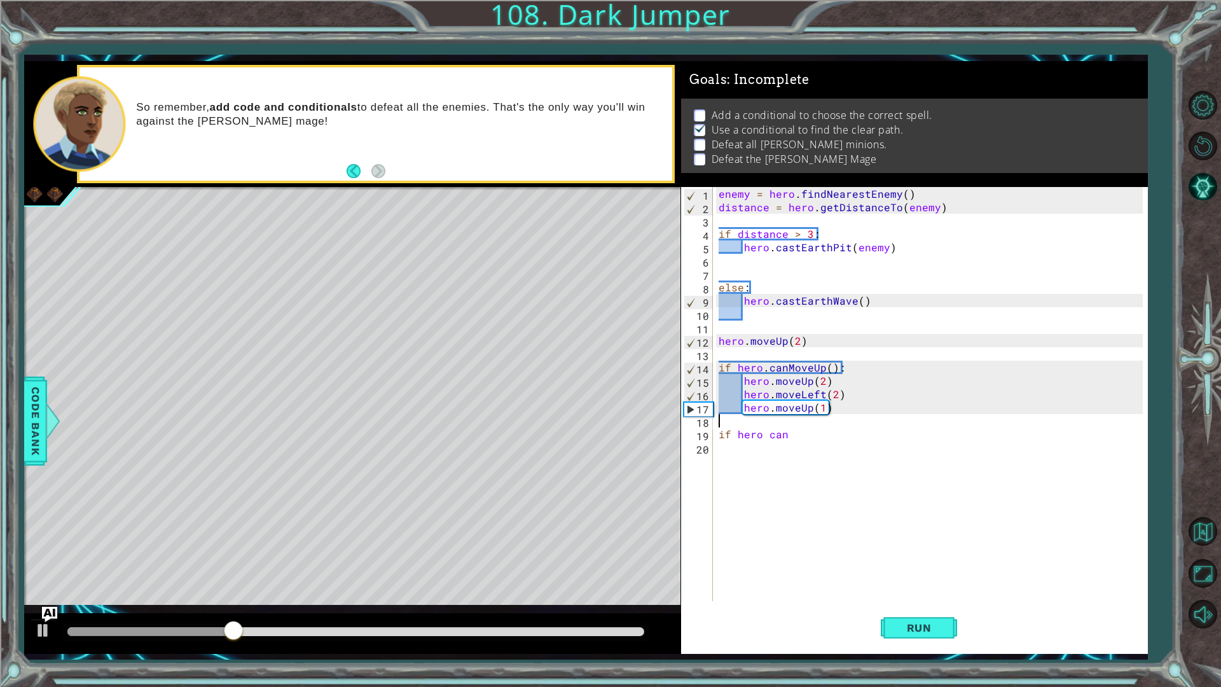
scroll to position [0, 0]
click at [822, 374] on div "enemy = hero . findNearestEnemy ( ) distance = hero . getDistanceTo ( enemy ) i…" at bounding box center [933, 407] width 434 height 441
click at [938, 613] on button "Run" at bounding box center [918, 627] width 76 height 46
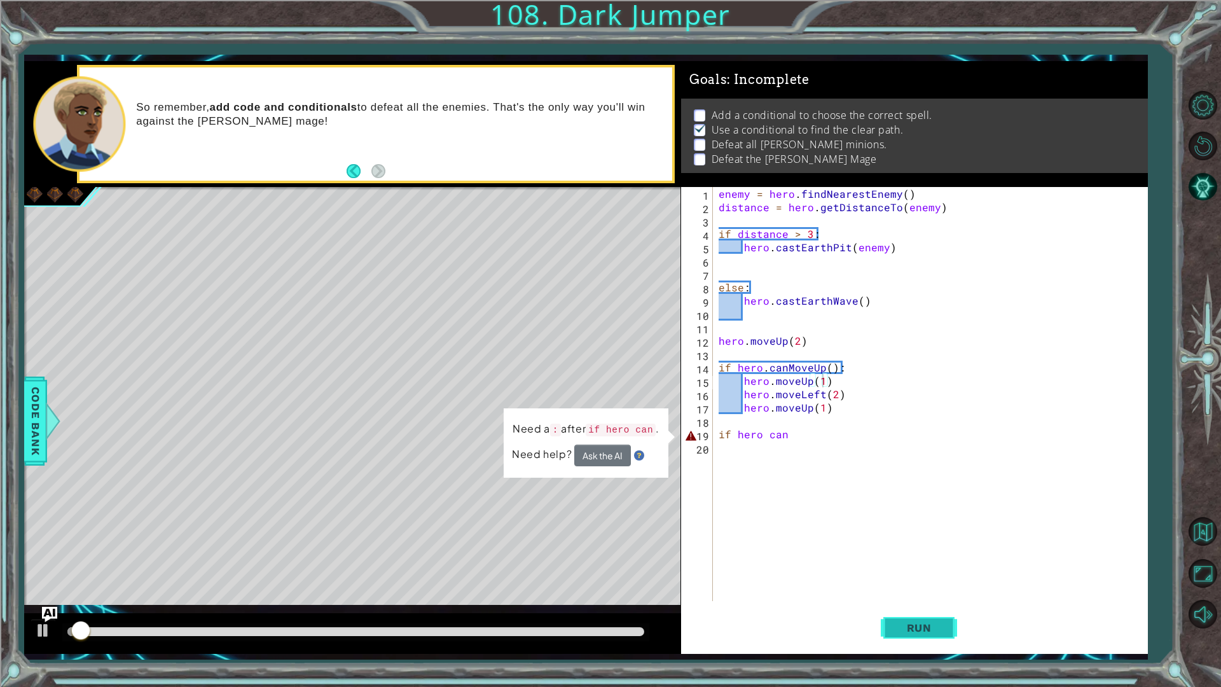
click at [938, 613] on button "Run" at bounding box center [918, 627] width 76 height 46
drag, startPoint x: 814, startPoint y: 439, endPoint x: 658, endPoint y: 423, distance: 157.1
click at [658, 423] on div "1 ההההההההההההההההההההההההההההההההההההההההההההההההההההההההההההההההההההההההההההה…" at bounding box center [585, 357] width 1123 height 592
type textarea "if hero can"
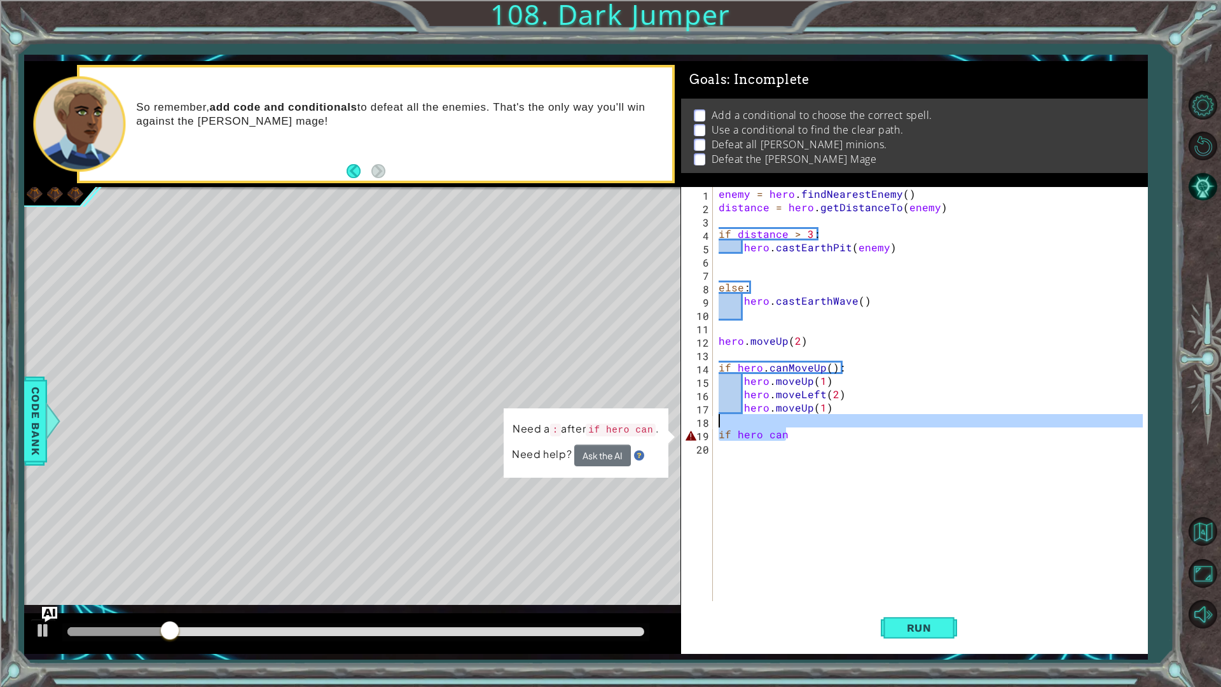
scroll to position [0, 0]
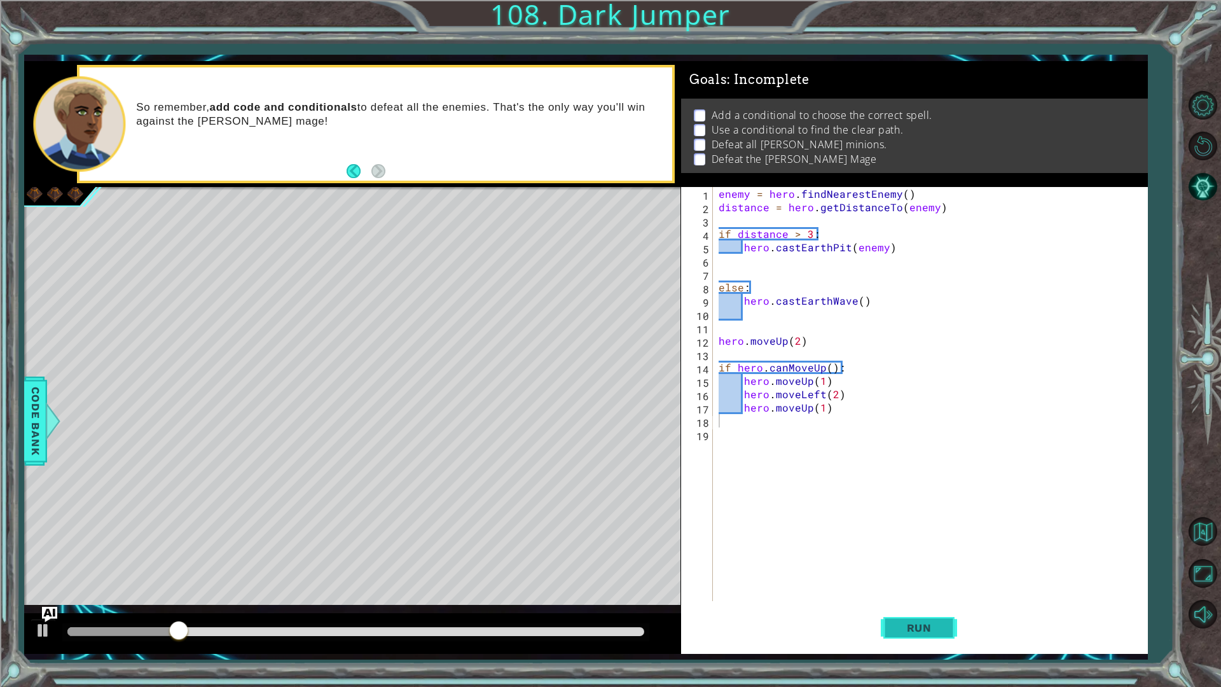
click at [886, 619] on button "Run" at bounding box center [918, 627] width 76 height 46
drag, startPoint x: 975, startPoint y: 613, endPoint x: 962, endPoint y: 625, distance: 17.1
click at [971, 621] on div "Run" at bounding box center [918, 627] width 467 height 46
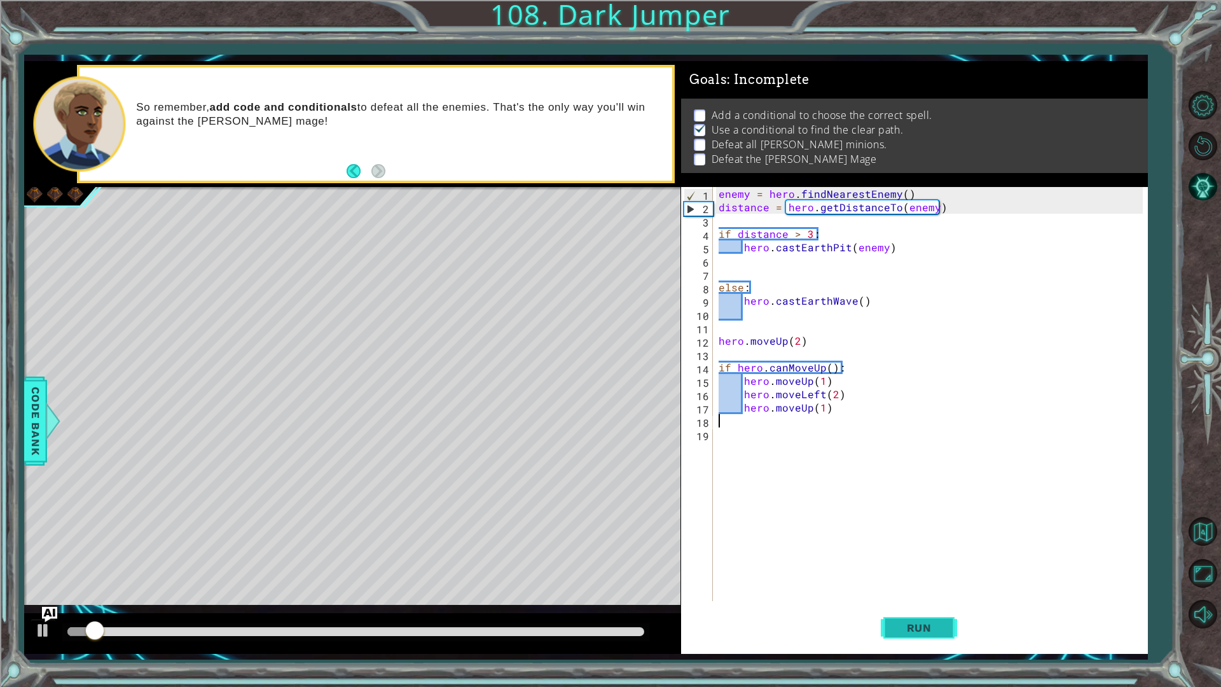
click at [938, 620] on button "Run" at bounding box center [918, 627] width 76 height 46
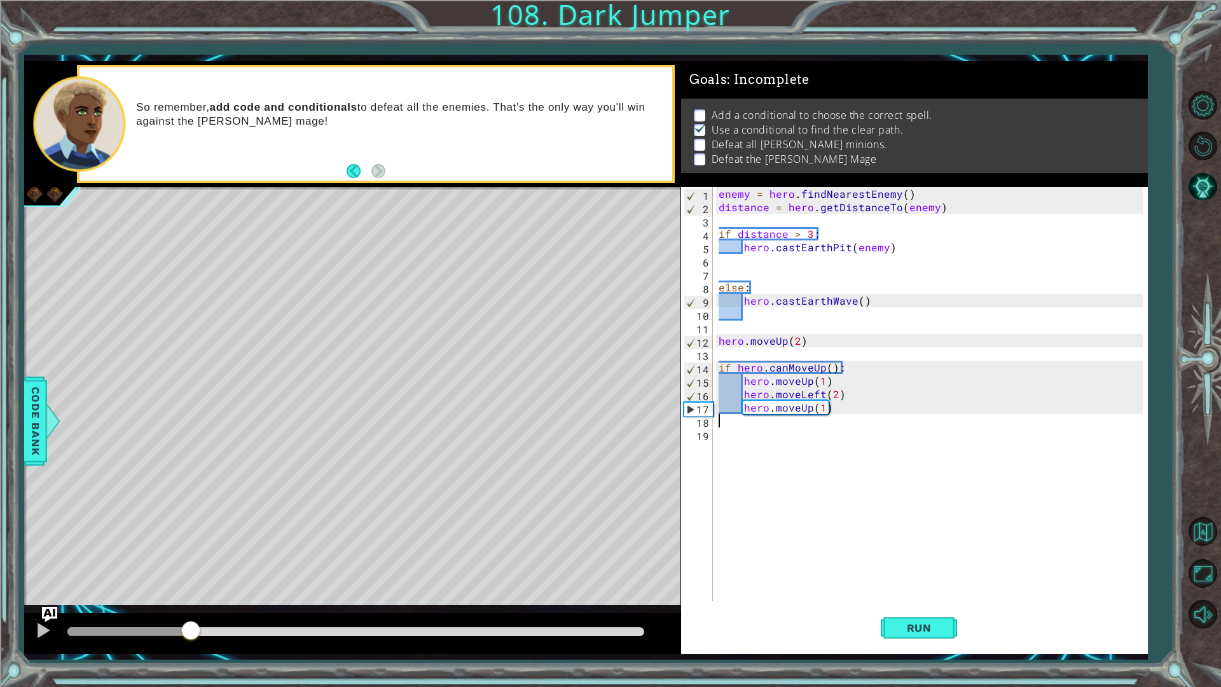
drag, startPoint x: 75, startPoint y: 629, endPoint x: 191, endPoint y: 619, distance: 116.8
click at [191, 619] on div at bounding box center [352, 633] width 656 height 41
click at [824, 383] on div "enemy = hero . findNearestEnemy ( ) distance = hero . getDistanceTo ( enemy ) i…" at bounding box center [933, 407] width 434 height 441
click at [870, 615] on div "Run" at bounding box center [918, 627] width 467 height 46
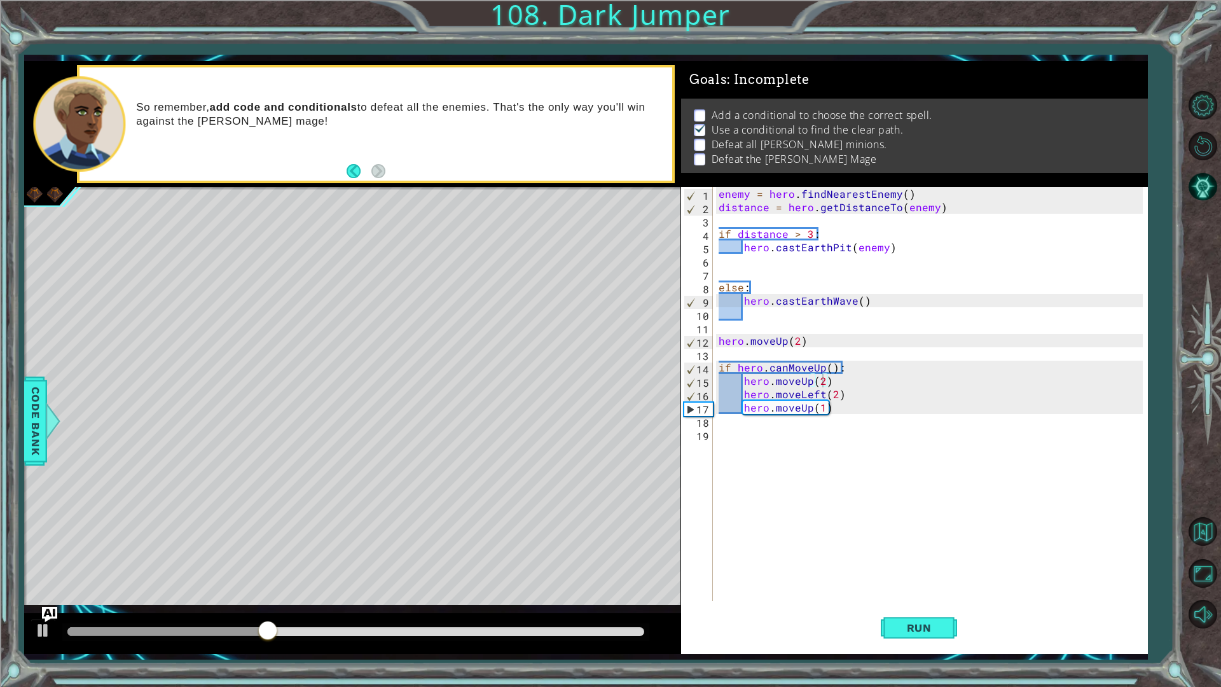
drag, startPoint x: 942, startPoint y: 623, endPoint x: 702, endPoint y: 554, distance: 249.3
click at [723, 554] on div "hero.moveUp(2) 1 2 3 4 5 6 7 8 9 10 11 12 13 14 15 16 17 18 19 enemy = hero . f…" at bounding box center [914, 420] width 467 height 467
click at [834, 395] on div "enemy = hero . findNearestEnemy ( ) distance = hero . getDistanceTo ( enemy ) i…" at bounding box center [933, 407] width 434 height 441
drag, startPoint x: 819, startPoint y: 395, endPoint x: 799, endPoint y: 395, distance: 20.3
click at [799, 395] on div "enemy = hero . findNearestEnemy ( ) distance = hero . getDistanceTo ( enemy ) i…" at bounding box center [933, 407] width 434 height 441
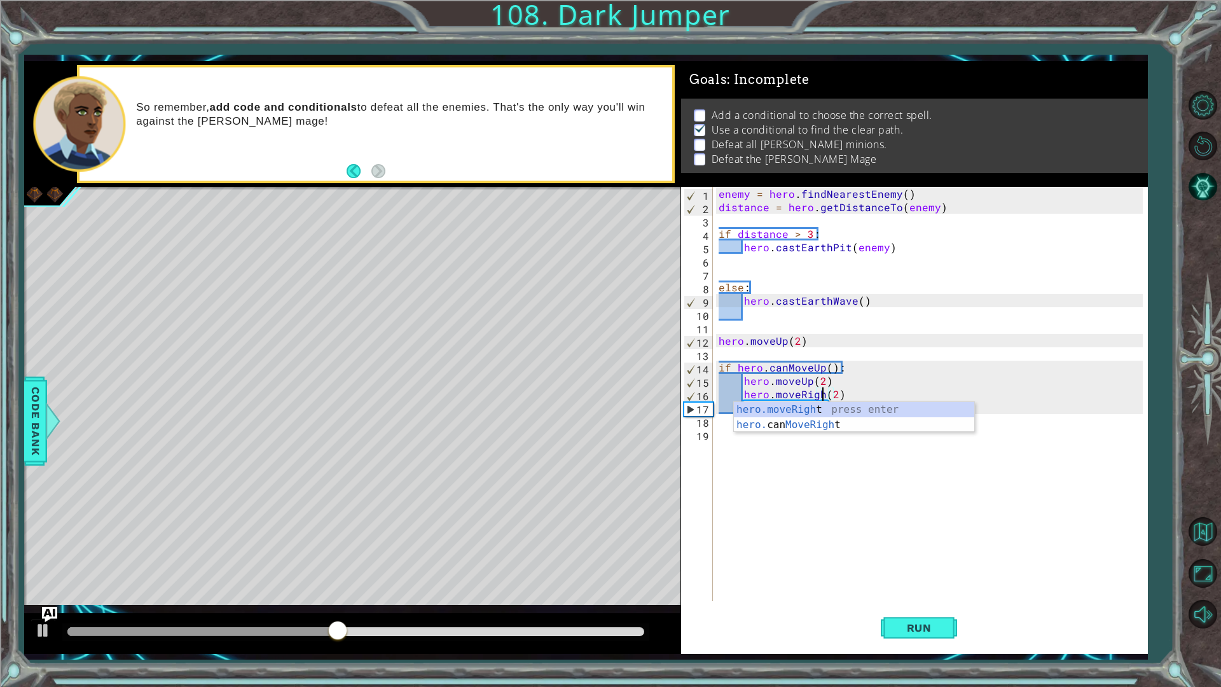
scroll to position [0, 6]
type textarea "hero.moveRight(2)"
click at [896, 625] on span "Run" at bounding box center [919, 627] width 50 height 13
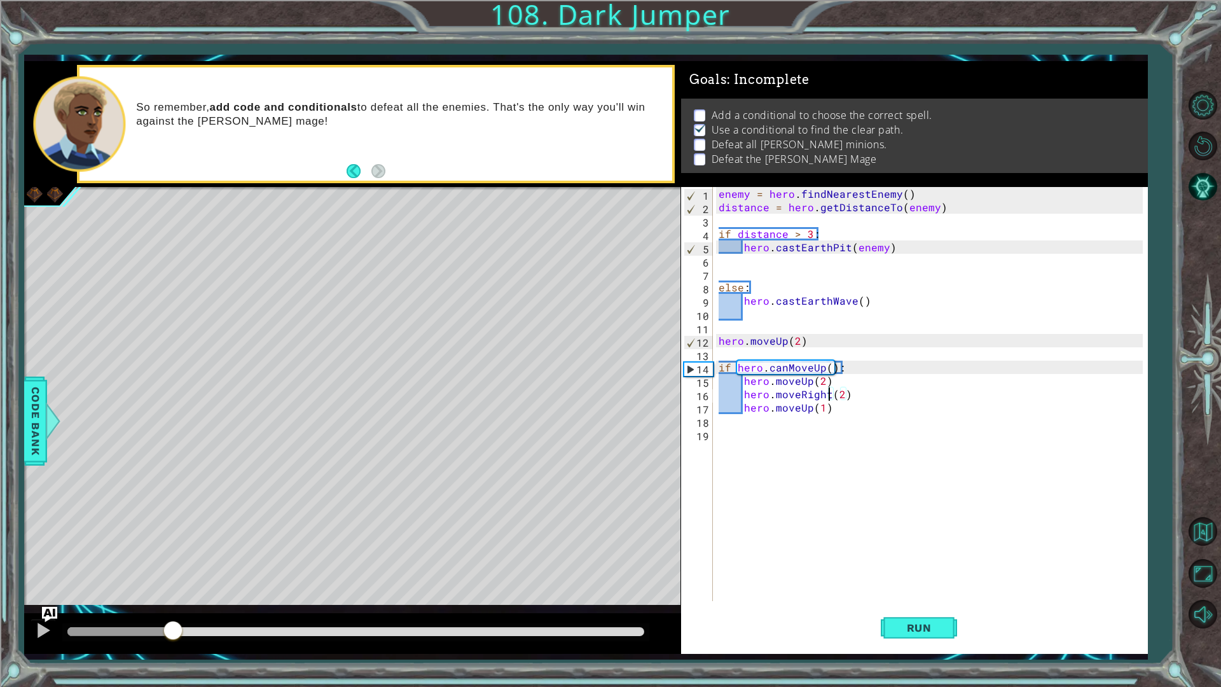
drag, startPoint x: 98, startPoint y: 629, endPoint x: 173, endPoint y: 643, distance: 76.2
click at [173, 643] on div at bounding box center [352, 633] width 656 height 41
click at [907, 623] on span "Run" at bounding box center [919, 627] width 50 height 13
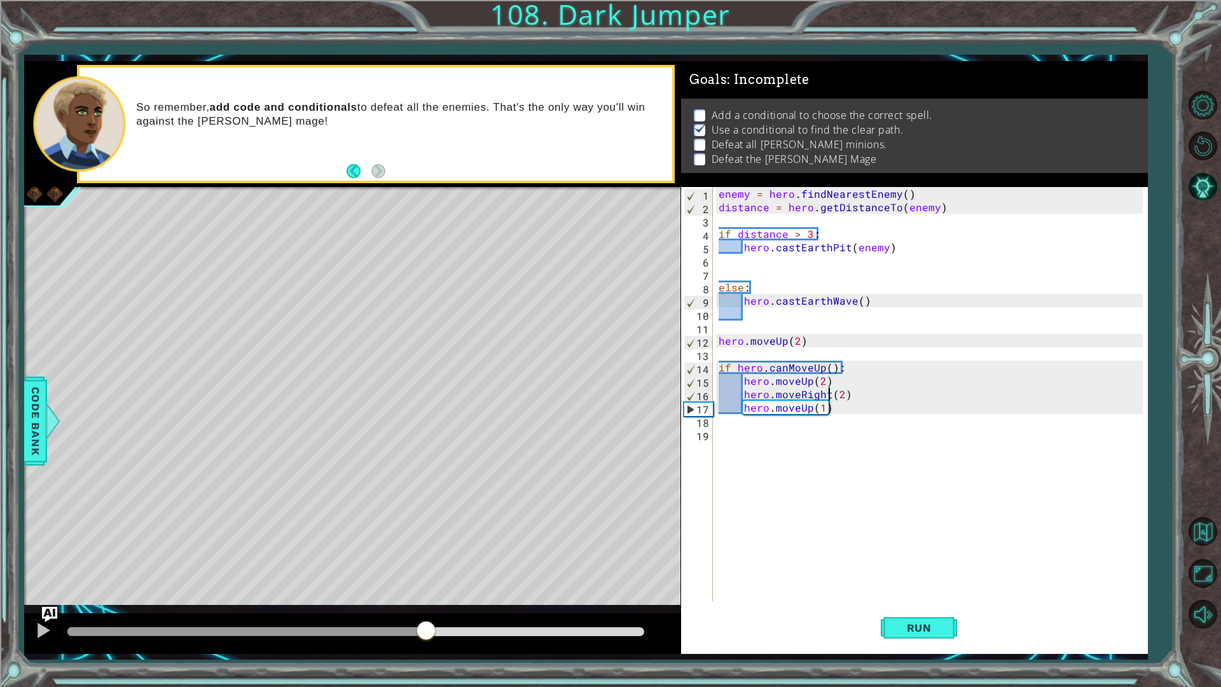
drag, startPoint x: 84, startPoint y: 629, endPoint x: 428, endPoint y: 665, distance: 345.8
click at [428, 665] on div "1 ההההההההההההההההההההההההההההההההההההההההההההההההההההההההההההההההההההההההההההה…" at bounding box center [610, 343] width 1221 height 687
click at [843, 511] on div "enemy = hero . findNearestEnemy ( ) distance = hero . getDistanceTo ( enemy ) i…" at bounding box center [933, 407] width 434 height 441
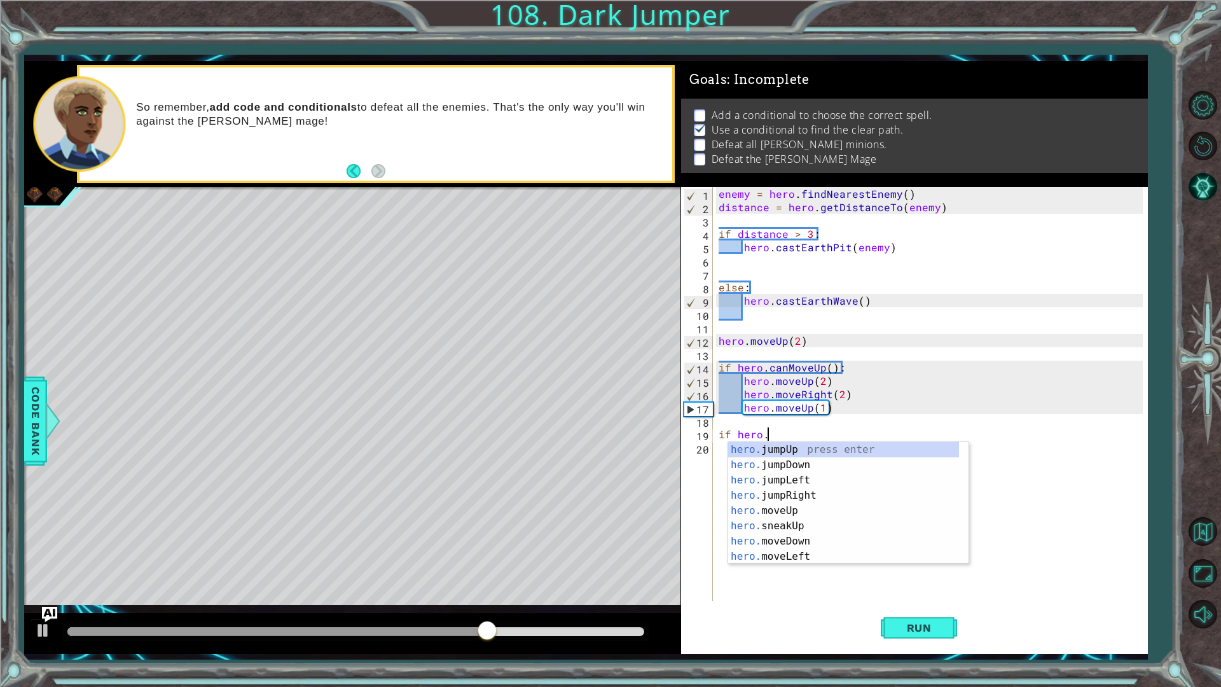
scroll to position [0, 3]
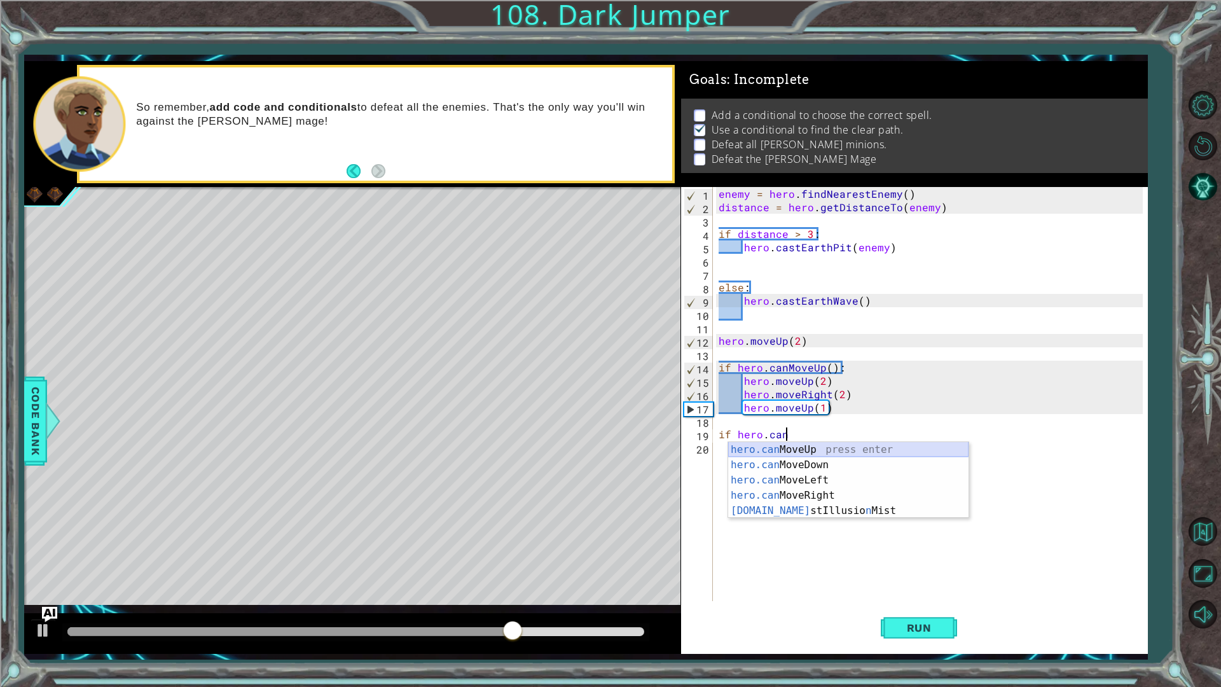
click at [784, 450] on div "hero.can MoveUp press enter hero.can MoveDown press enter hero.can MoveLeft pre…" at bounding box center [848, 495] width 240 height 107
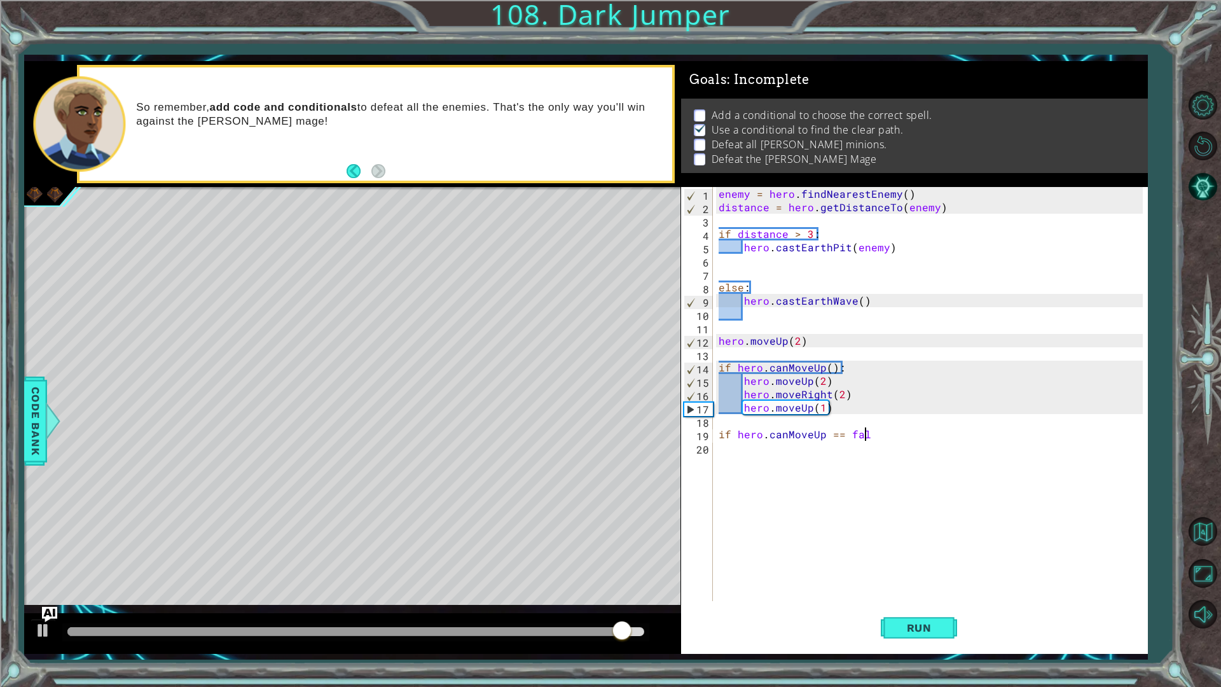
scroll to position [0, 9]
type textarea "if hero.canMoveUp == false:"
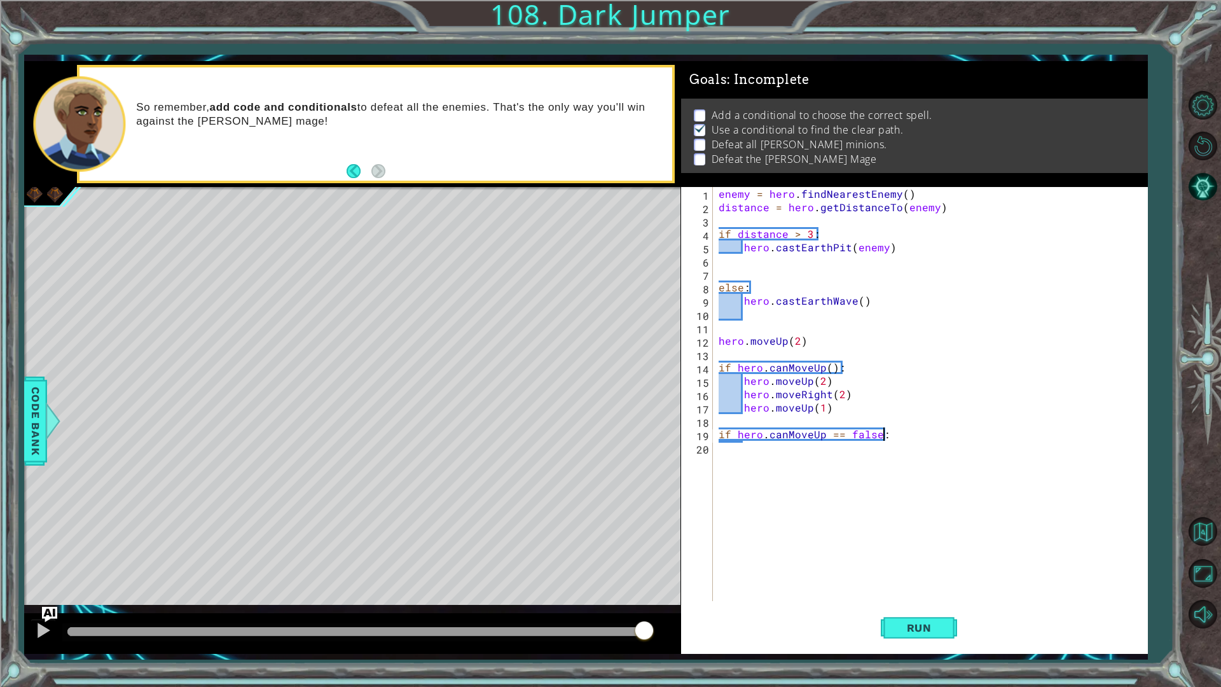
scroll to position [0, 1]
click at [898, 617] on button "Run" at bounding box center [918, 627] width 76 height 46
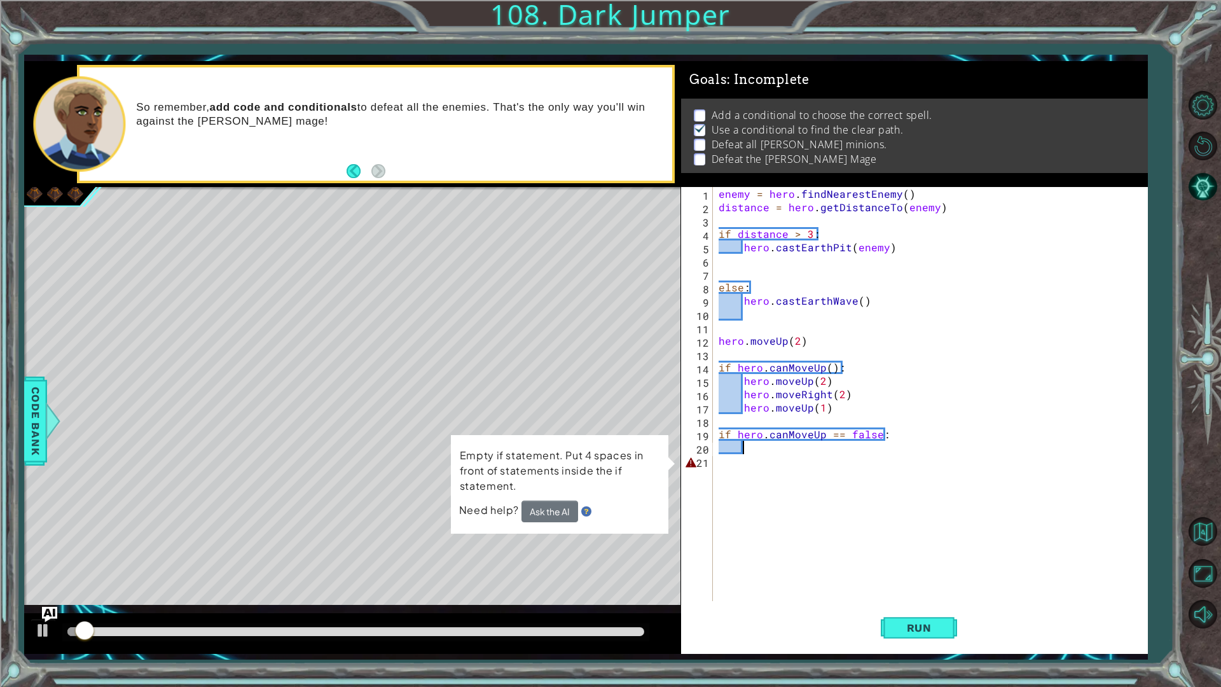
click at [809, 463] on div "enemy = hero . findNearestEnemy ( ) distance = hero . getDistanceTo ( enemy ) i…" at bounding box center [933, 407] width 434 height 441
click at [768, 439] on div "enemy = hero . findNearestEnemy ( ) distance = hero . getDistanceTo ( enemy ) i…" at bounding box center [933, 407] width 434 height 441
type textarea "if hero.canMoveUp == false:"
click at [773, 443] on div "enemy = hero . findNearestEnemy ( ) distance = hero . getDistanceTo ( enemy ) i…" at bounding box center [933, 407] width 434 height 441
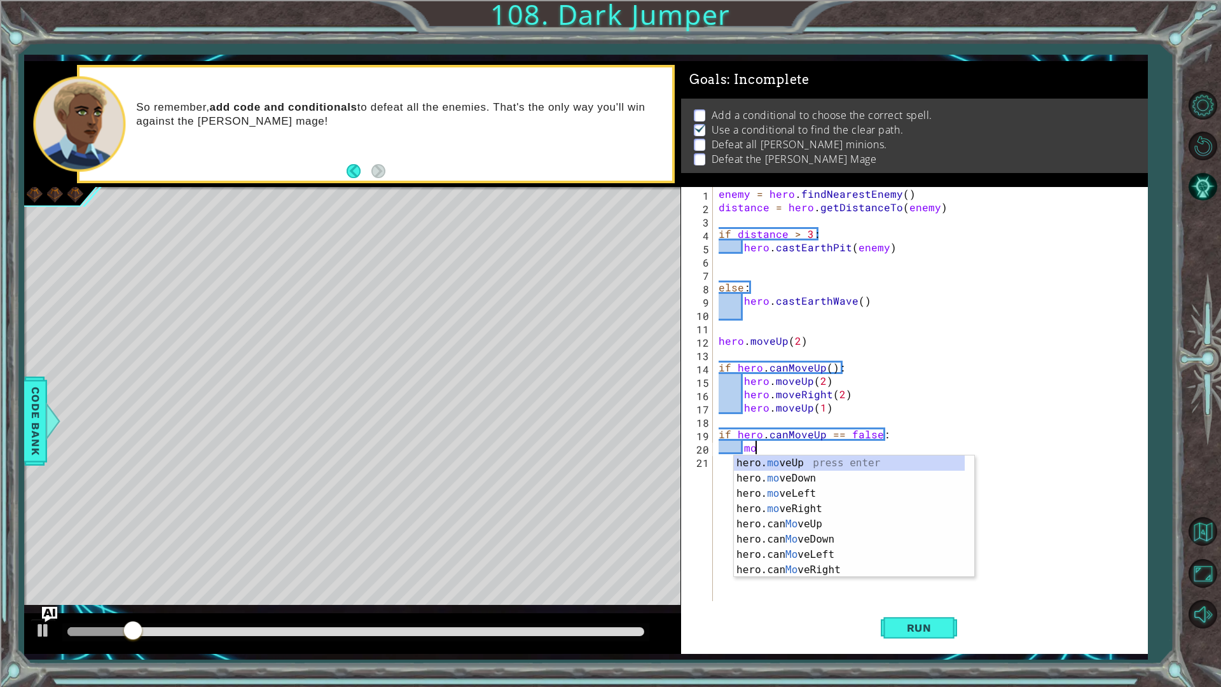
scroll to position [0, 2]
click at [784, 505] on div "hero. move Up press enter hero. move Down press enter hero. move Left press ent…" at bounding box center [854, 531] width 240 height 153
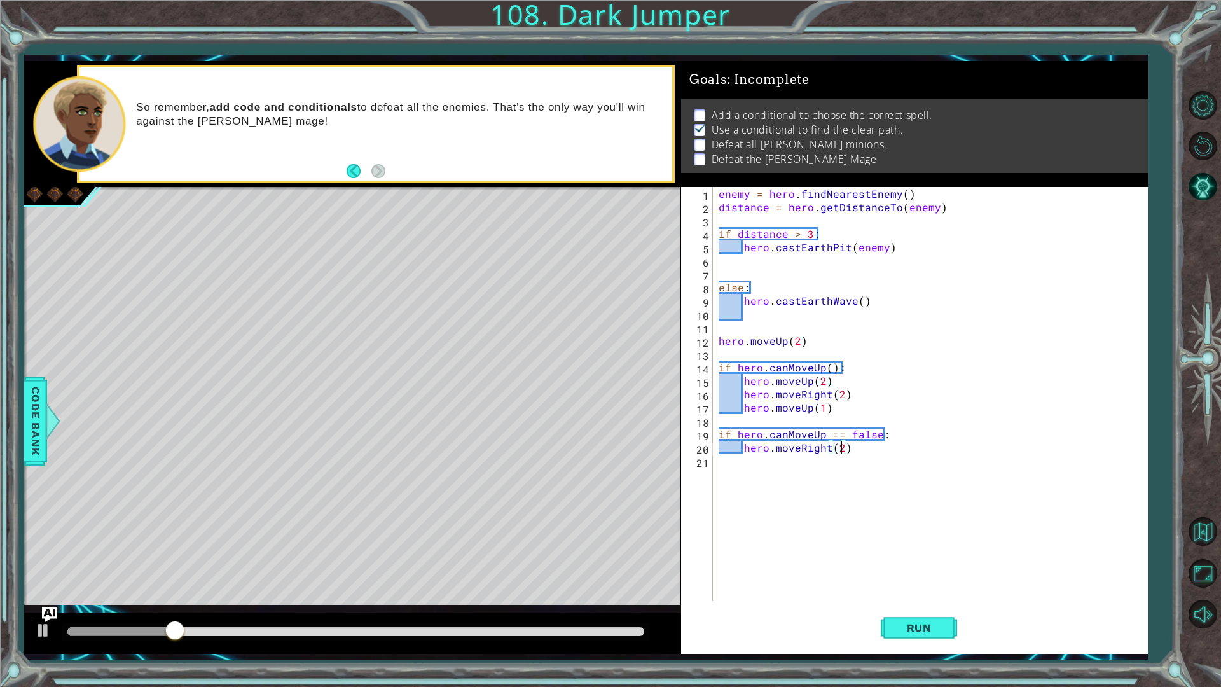
type textarea "hero.moveRight(2)"
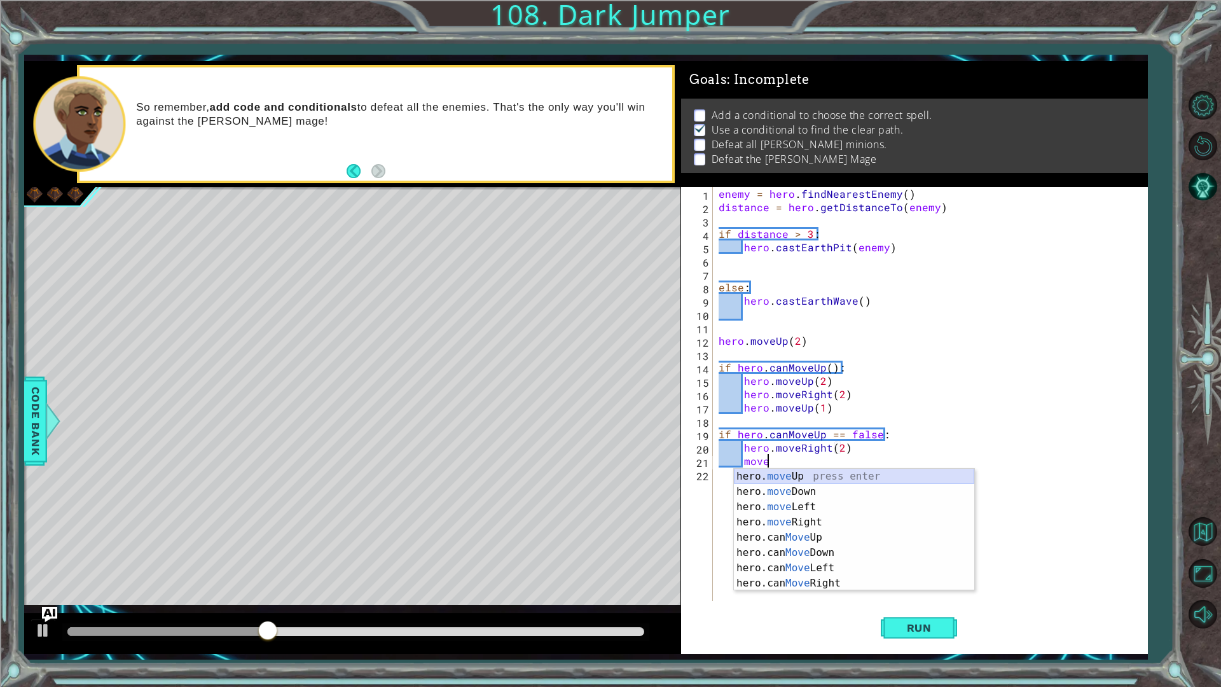
click at [797, 480] on div "hero. move Up press enter hero. move Down press enter hero. move Left press ent…" at bounding box center [854, 545] width 240 height 153
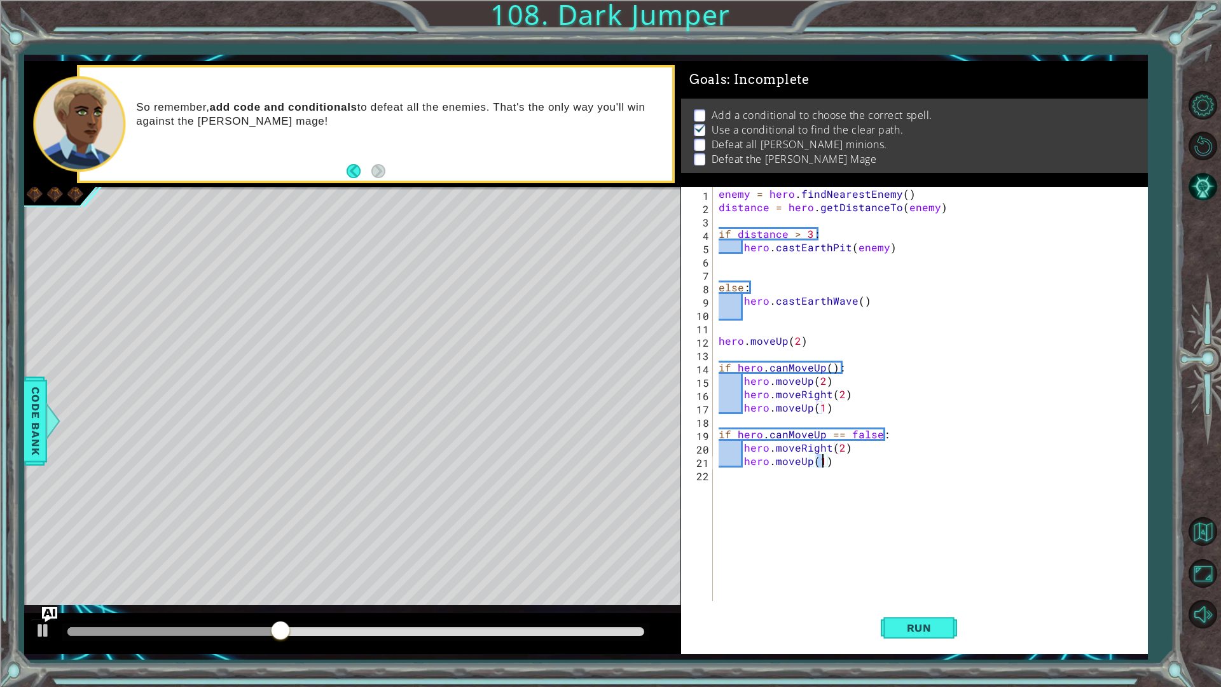
scroll to position [0, 6]
click at [903, 630] on span "Run" at bounding box center [919, 627] width 50 height 13
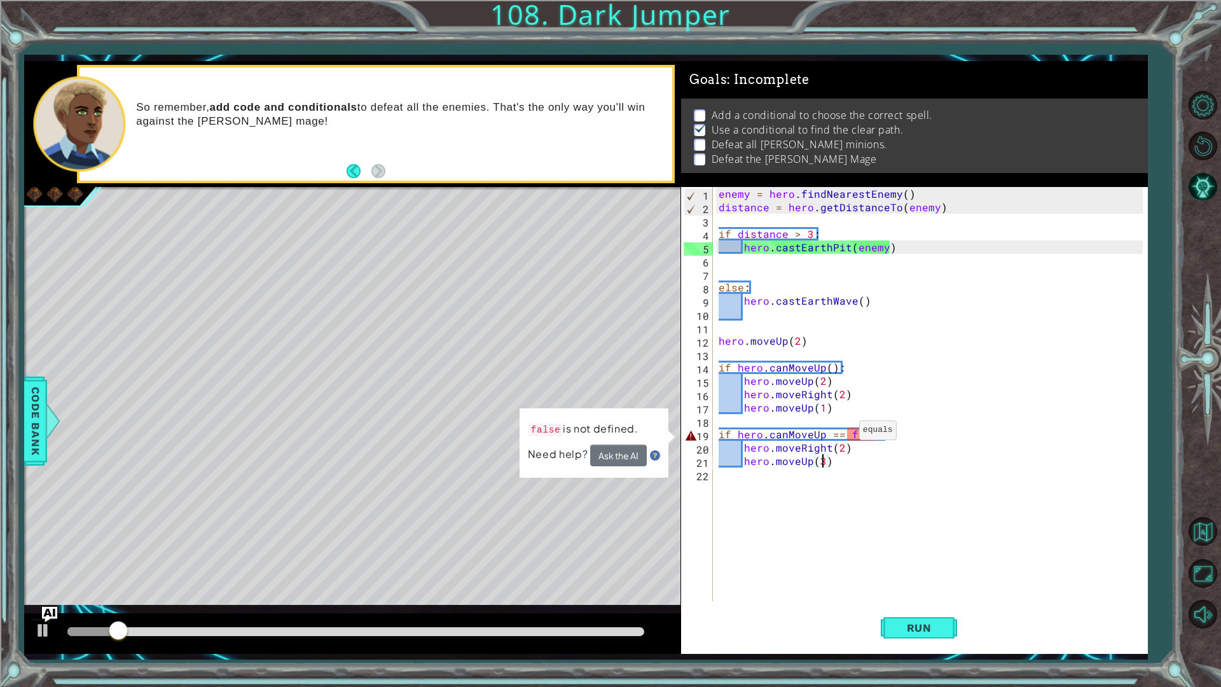
click at [843, 433] on div "enemy = hero . findNearestEnemy ( ) distance = hero . getDistanceTo ( enemy ) i…" at bounding box center [933, 407] width 434 height 441
type textarea "if hero.canMoveUp = false:"
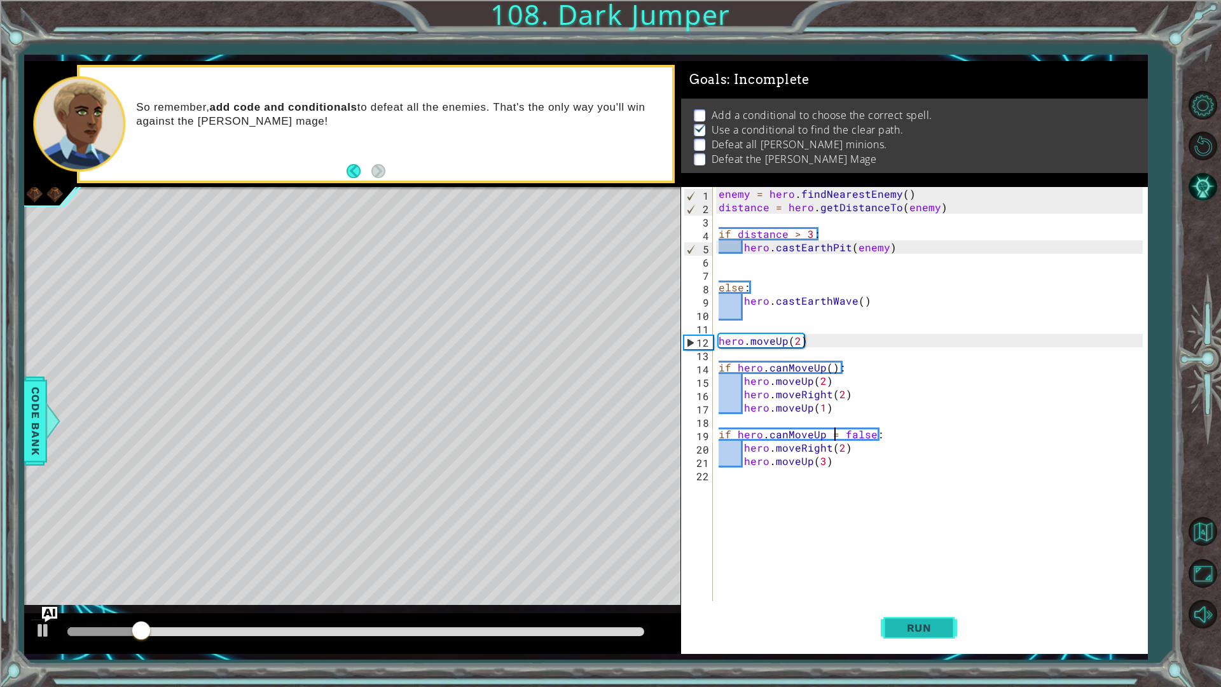
drag, startPoint x: 903, startPoint y: 588, endPoint x: 910, endPoint y: 614, distance: 26.8
click at [908, 611] on div "if hero.canMoveUp = false: 1 2 3 4 5 6 7 8 9 10 11 12 13 14 15 16 17 18 19 20 2…" at bounding box center [914, 420] width 467 height 467
click at [910, 616] on button "Run" at bounding box center [918, 627] width 76 height 46
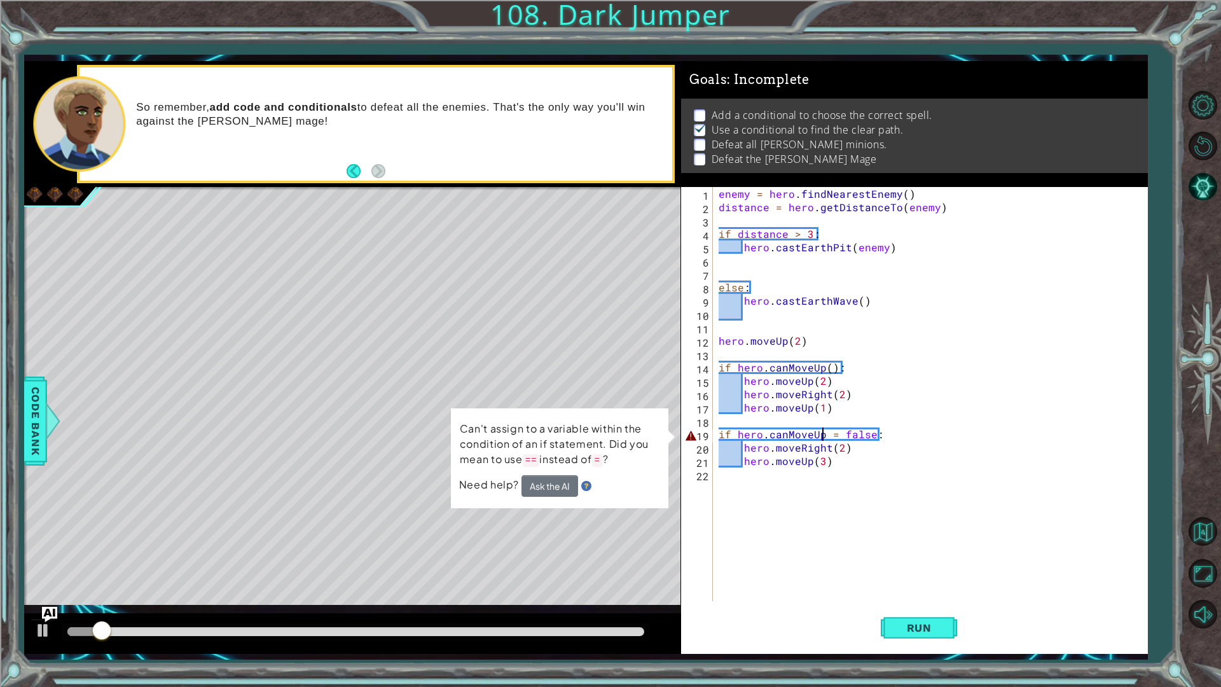
click at [824, 430] on div "enemy = hero . findNearestEnemy ( ) distance = hero . getDistanceTo ( enemy ) i…" at bounding box center [933, 407] width 434 height 441
click at [829, 432] on div "enemy = hero . findNearestEnemy ( ) distance = hero . getDistanceTo ( enemy ) i…" at bounding box center [933, 407] width 434 height 441
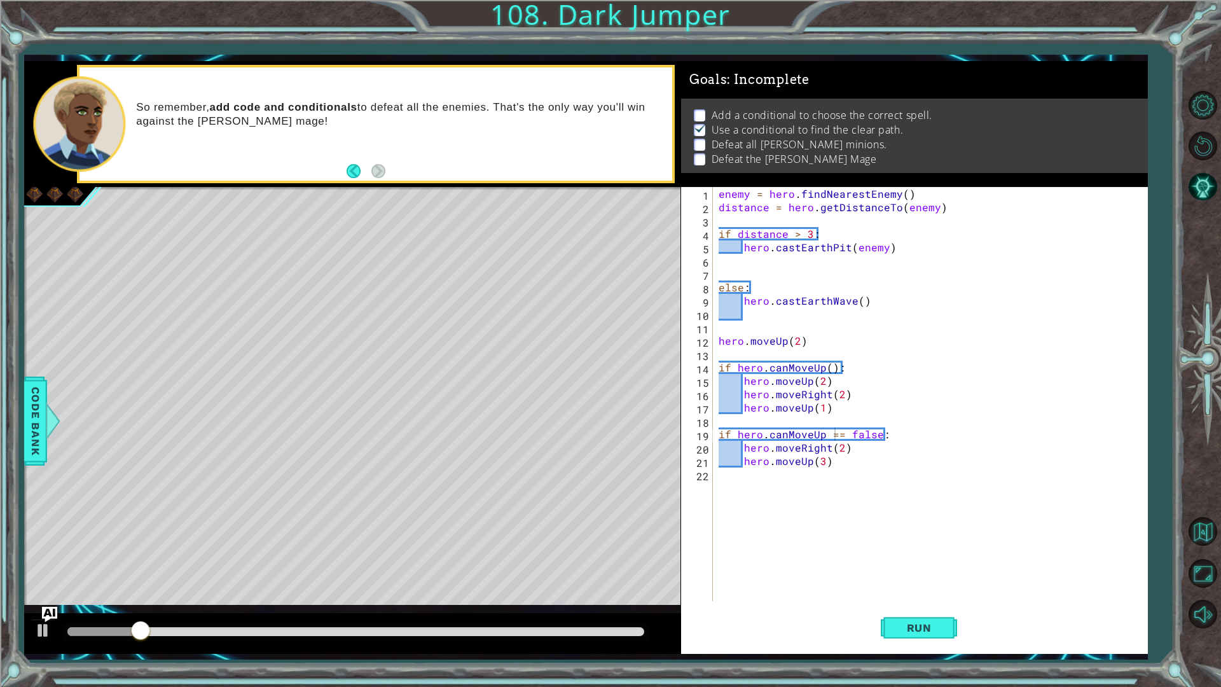
click at [895, 660] on div "1 ההההההההההההההההההההההההההההההההההההההההההההההההההההההההההההההההההההההההההההה…" at bounding box center [610, 343] width 1221 height 687
click at [927, 638] on button "Run" at bounding box center [918, 627] width 76 height 46
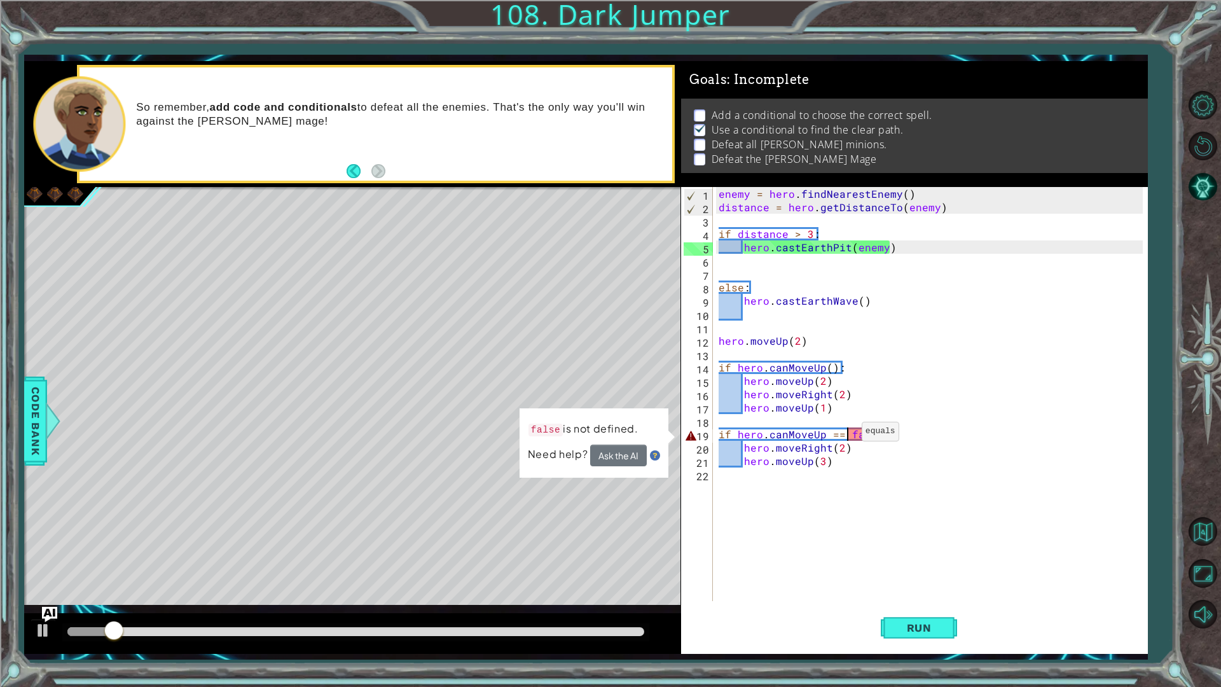
click at [845, 434] on div "enemy = hero . findNearestEnemy ( ) distance = hero . getDistanceTo ( enemy ) i…" at bounding box center [933, 407] width 434 height 441
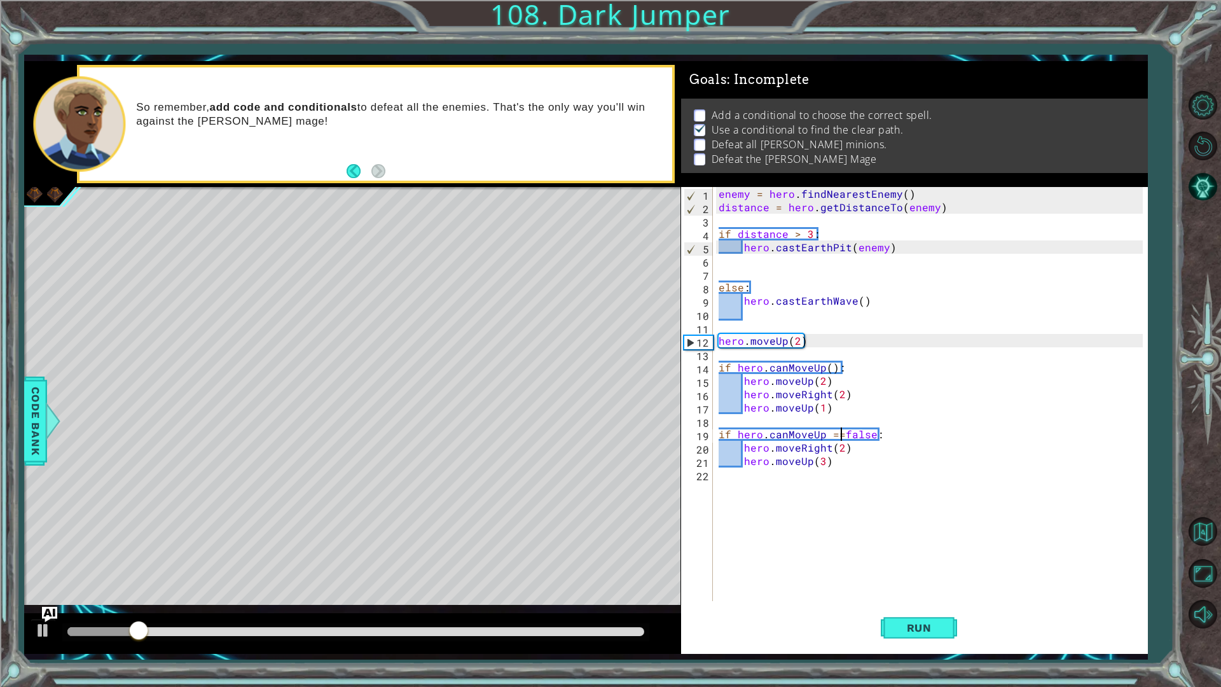
click at [825, 430] on div "enemy = hero . findNearestEnemy ( ) distance = hero . getDistanceTo ( enemy ) i…" at bounding box center [933, 407] width 434 height 441
click at [884, 639] on button "Run" at bounding box center [918, 627] width 76 height 46
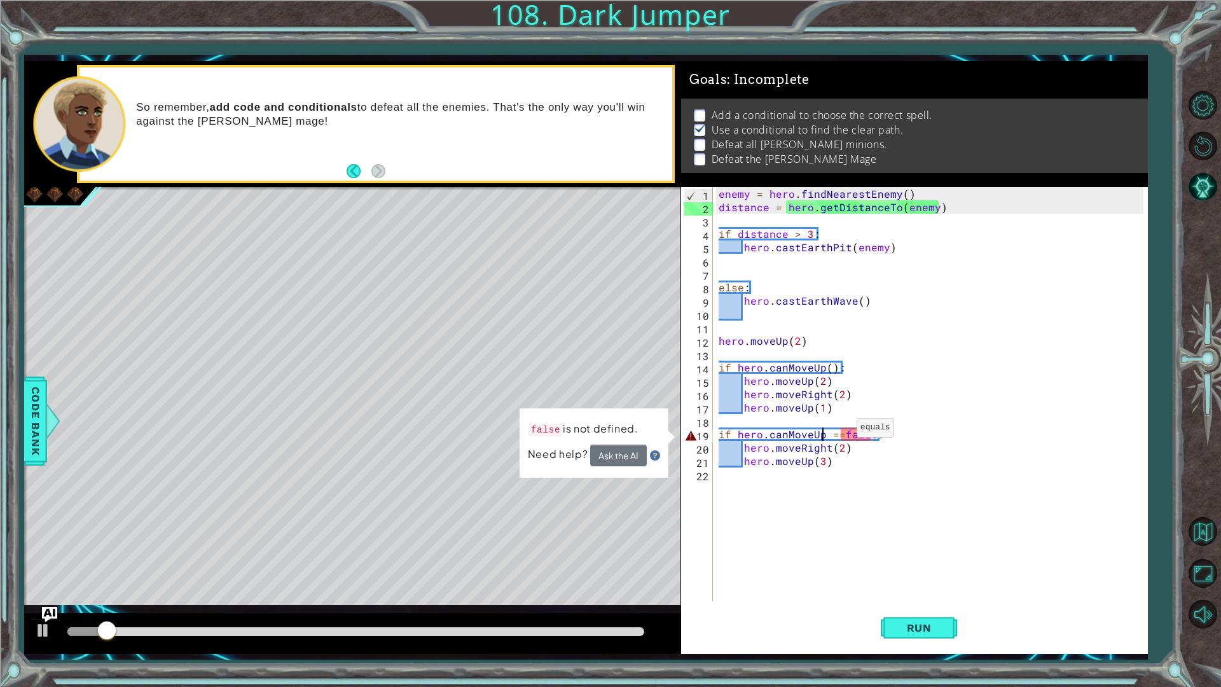
click at [840, 430] on div "enemy = hero . findNearestEnemy ( ) distance = hero . getDistanceTo ( enemy ) i…" at bounding box center [933, 407] width 434 height 441
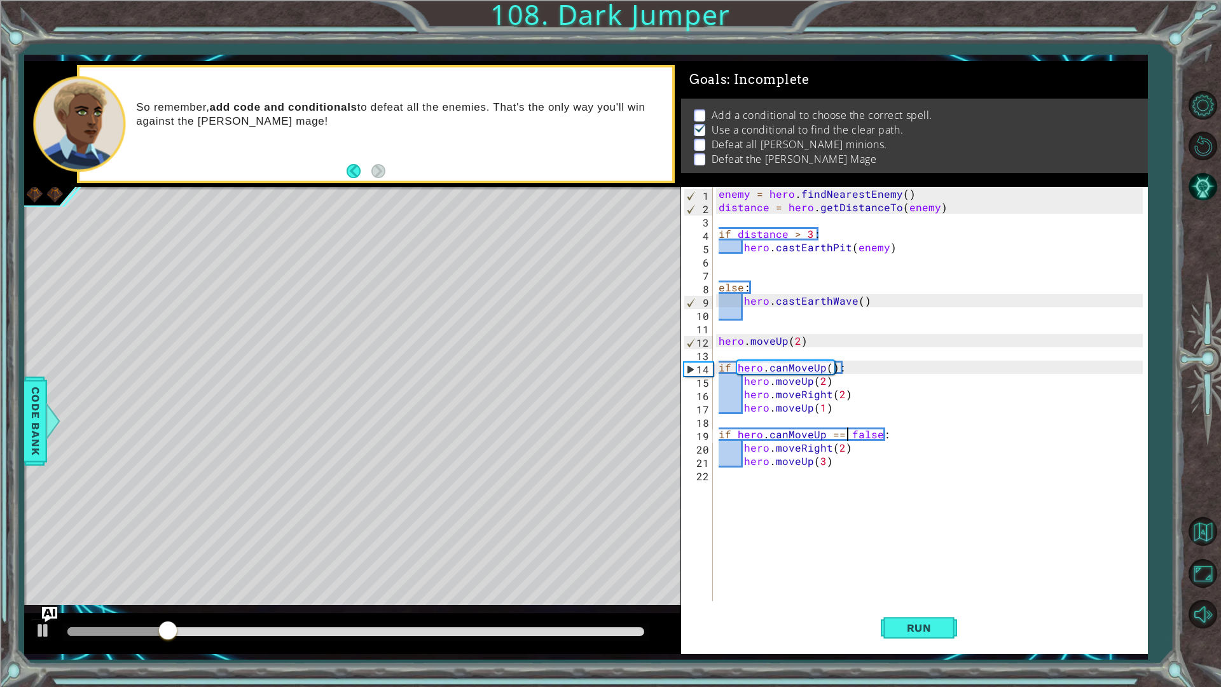
scroll to position [0, 8]
click at [884, 438] on div "enemy = hero . findNearestEnemy ( ) distance = hero . getDistanceTo ( enemy ) i…" at bounding box center [933, 407] width 434 height 441
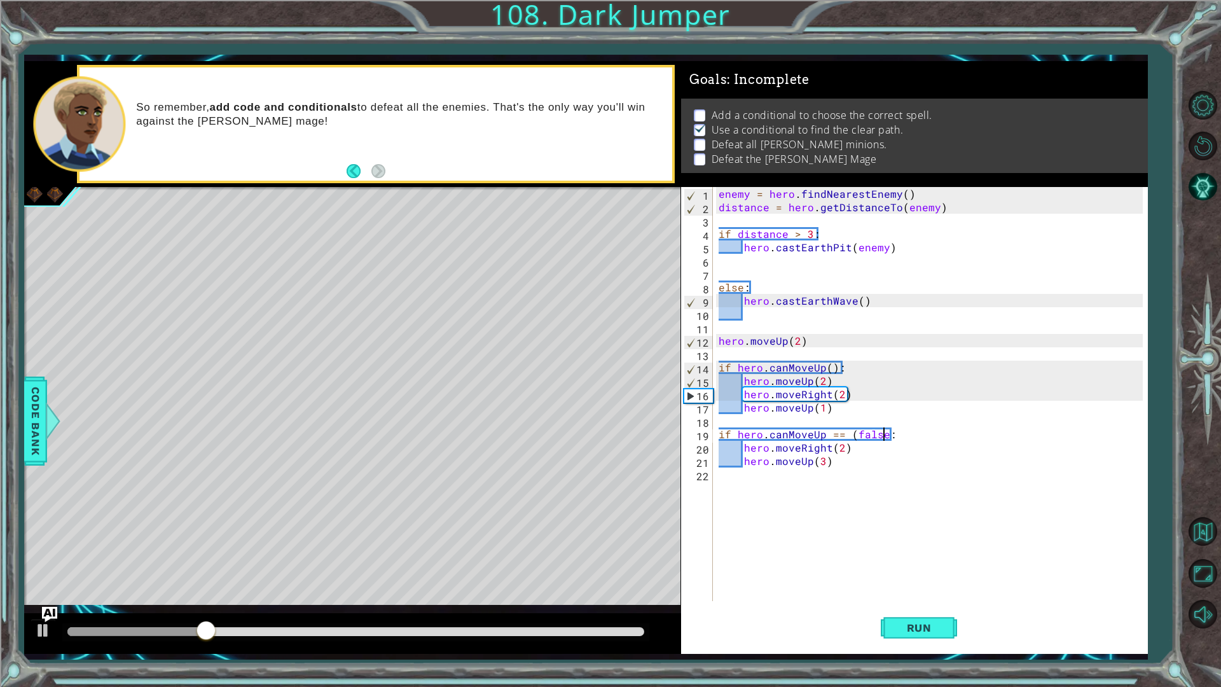
scroll to position [0, 10]
click at [901, 610] on button "Run" at bounding box center [918, 627] width 76 height 46
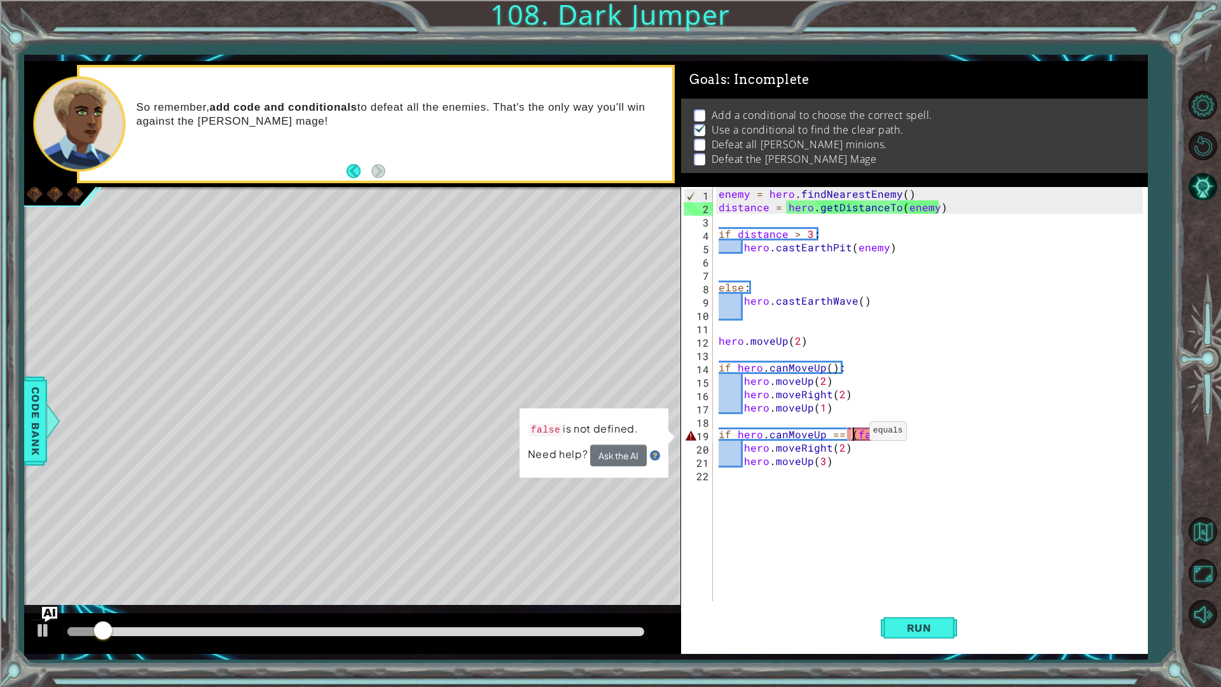
click at [853, 434] on div "enemy = hero . findNearestEnemy ( ) distance = hero . getDistanceTo ( enemy ) i…" at bounding box center [933, 407] width 434 height 441
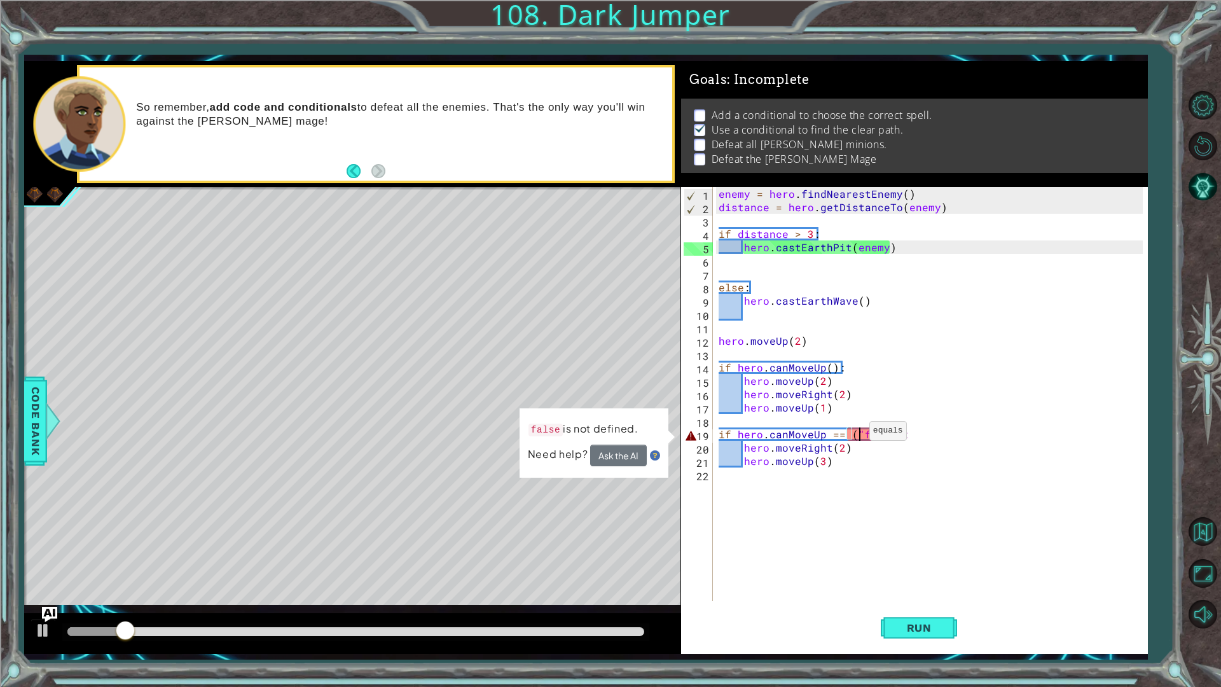
scroll to position [0, 8]
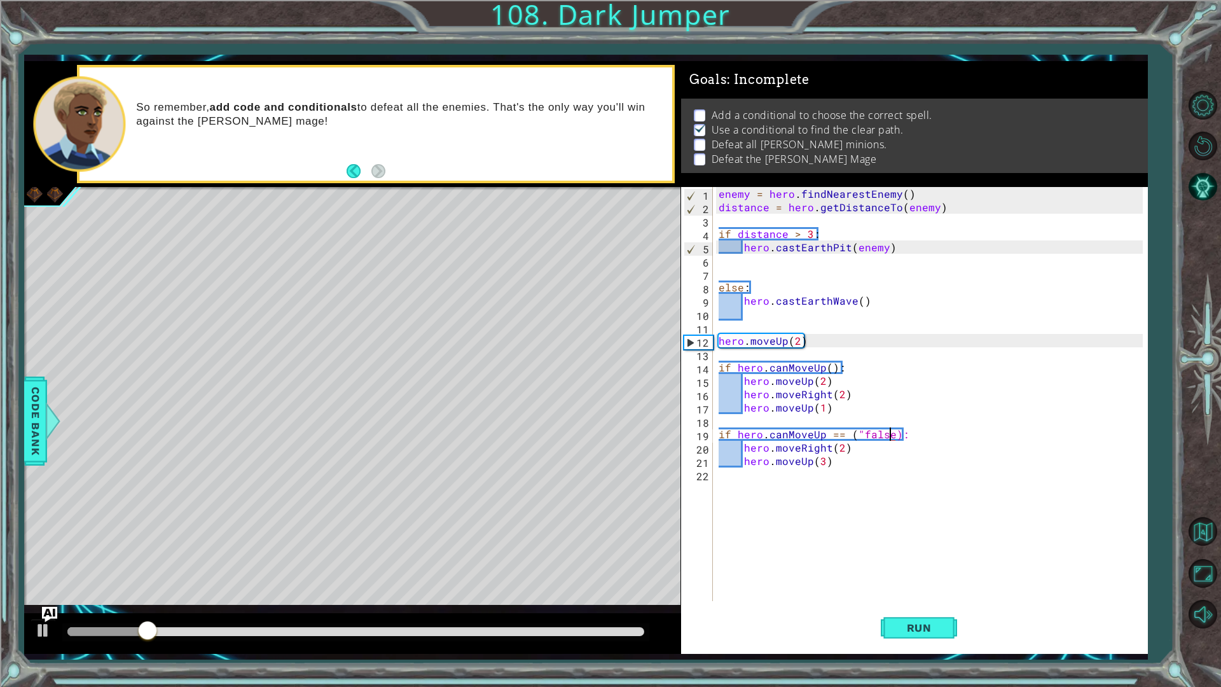
click at [888, 432] on div "enemy = hero . findNearestEnemy ( ) distance = hero . getDistanceTo ( enemy ) i…" at bounding box center [933, 407] width 434 height 441
click at [959, 619] on div "Run" at bounding box center [918, 627] width 467 height 46
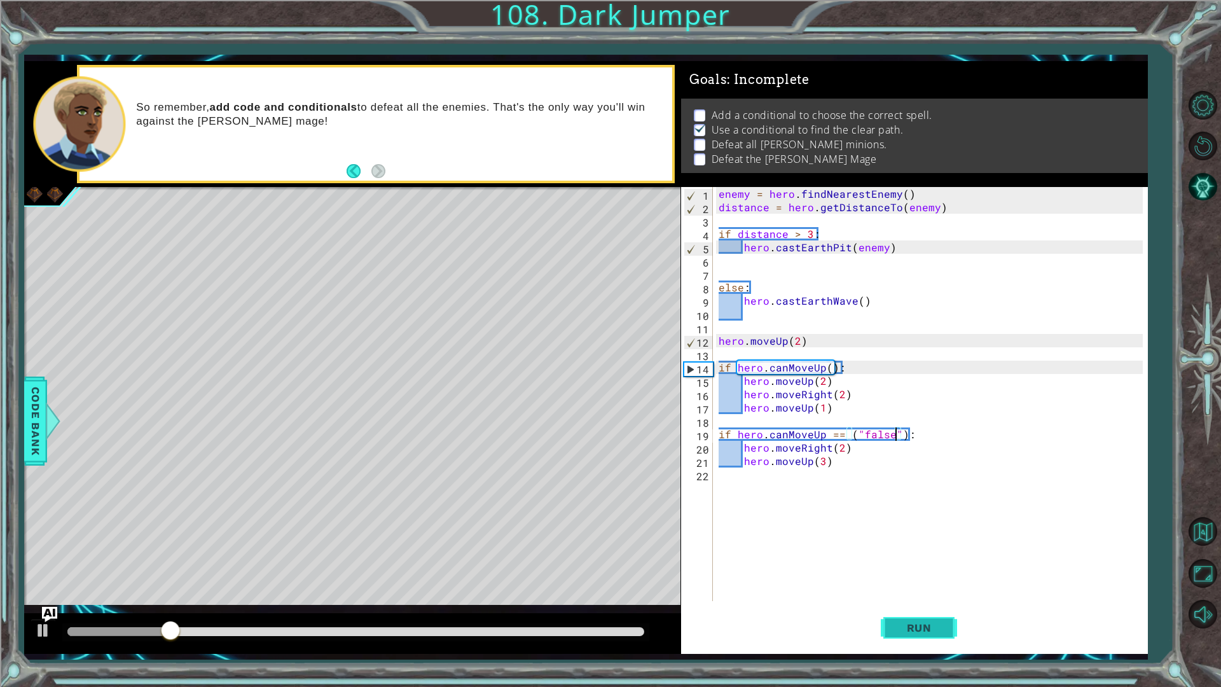
click at [955, 620] on button "Run" at bounding box center [918, 627] width 76 height 46
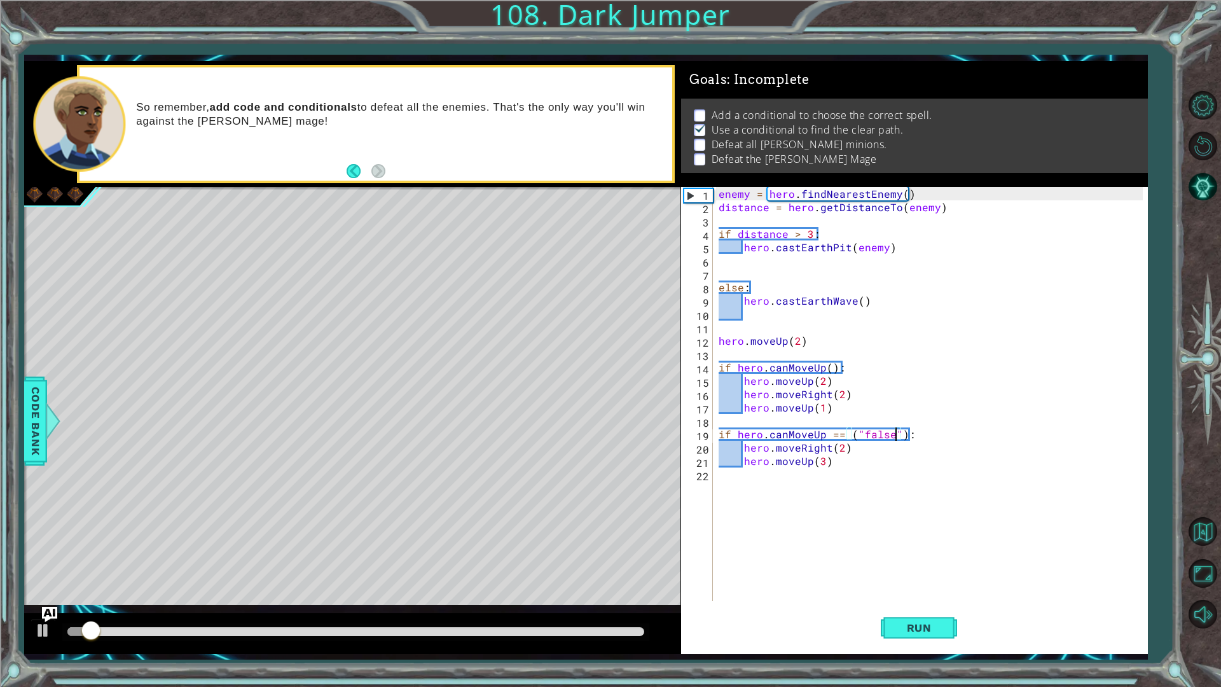
click at [759, 624] on div "Run" at bounding box center [918, 627] width 467 height 46
click at [906, 634] on button "Run" at bounding box center [918, 627] width 76 height 46
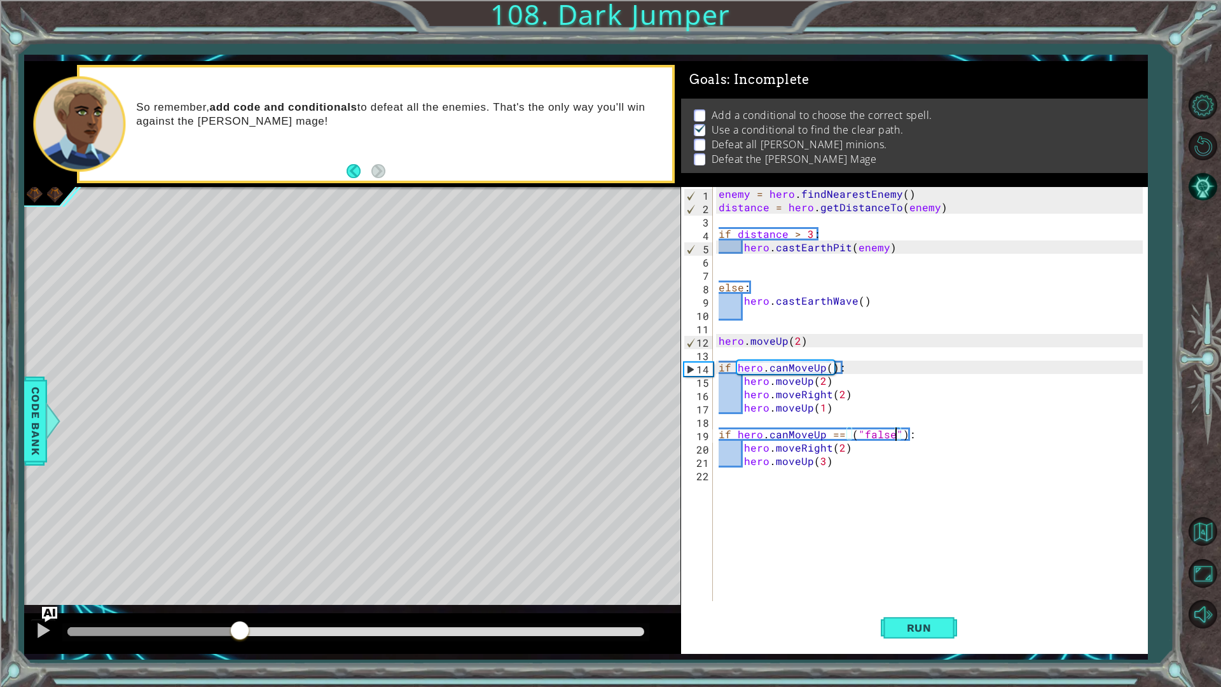
drag, startPoint x: 106, startPoint y: 629, endPoint x: 239, endPoint y: 627, distance: 133.5
click at [239, 627] on div at bounding box center [239, 631] width 23 height 23
drag, startPoint x: 905, startPoint y: 438, endPoint x: 721, endPoint y: 434, distance: 184.4
click at [721, 434] on div "enemy = hero . findNearestEnemy ( ) distance = hero . getDistanceTo ( enemy ) i…" at bounding box center [933, 407] width 434 height 441
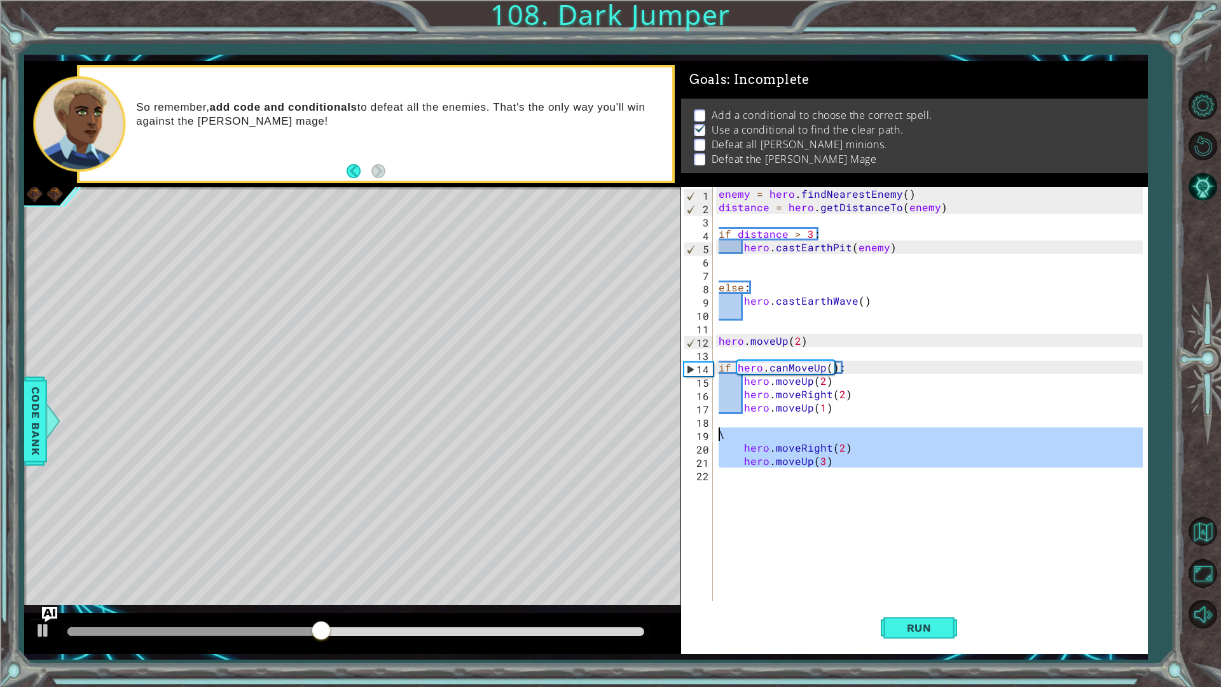
drag, startPoint x: 836, startPoint y: 476, endPoint x: 718, endPoint y: 432, distance: 125.7
click at [718, 432] on div "enemy = hero . findNearestEnemy ( ) distance = hero . getDistanceTo ( enemy ) i…" at bounding box center [933, 407] width 434 height 441
type textarea "\"
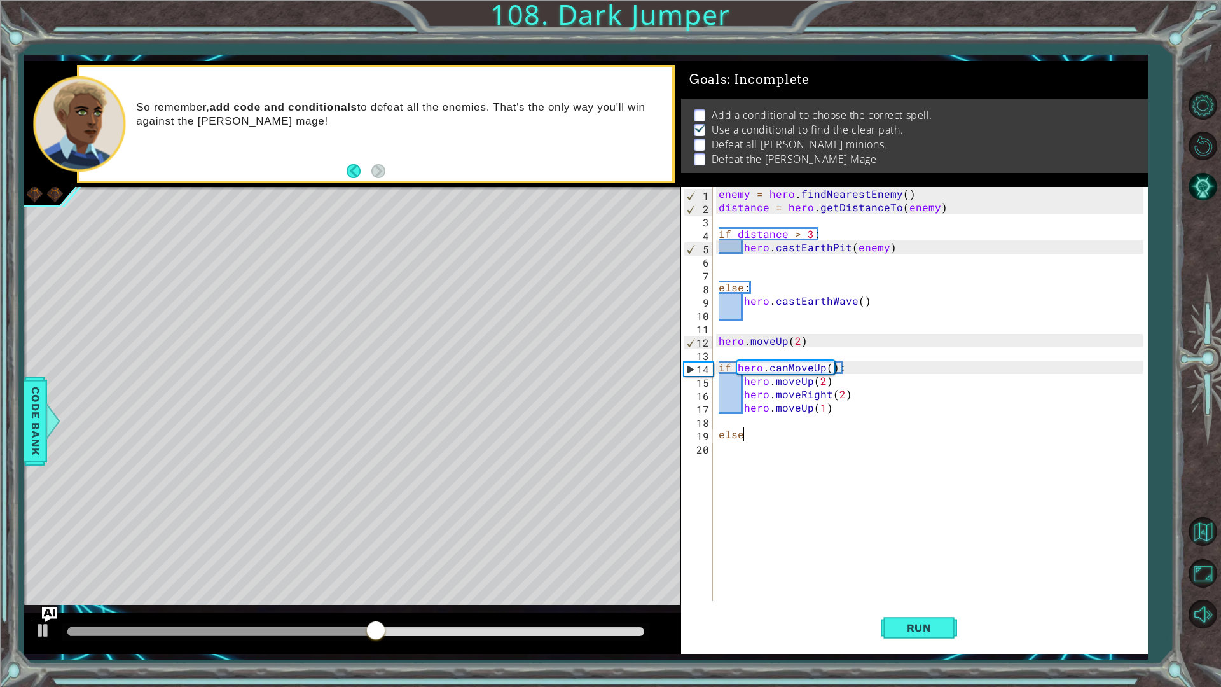
scroll to position [0, 1]
type textarea "else:"
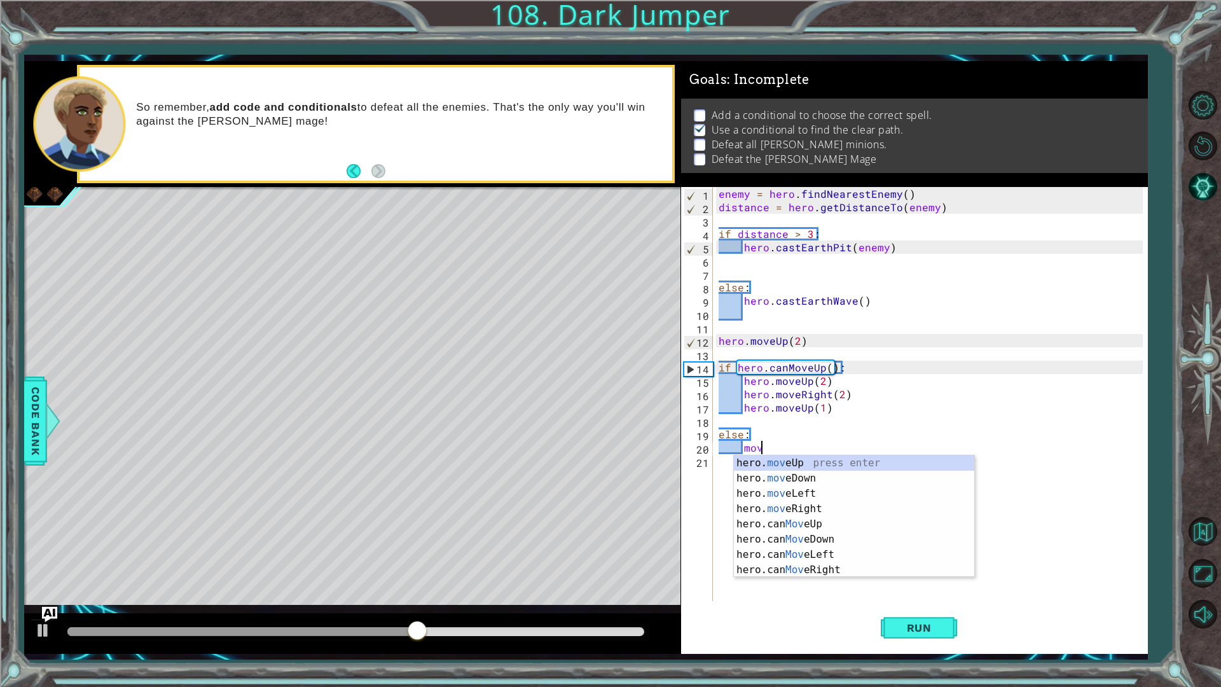
scroll to position [0, 2]
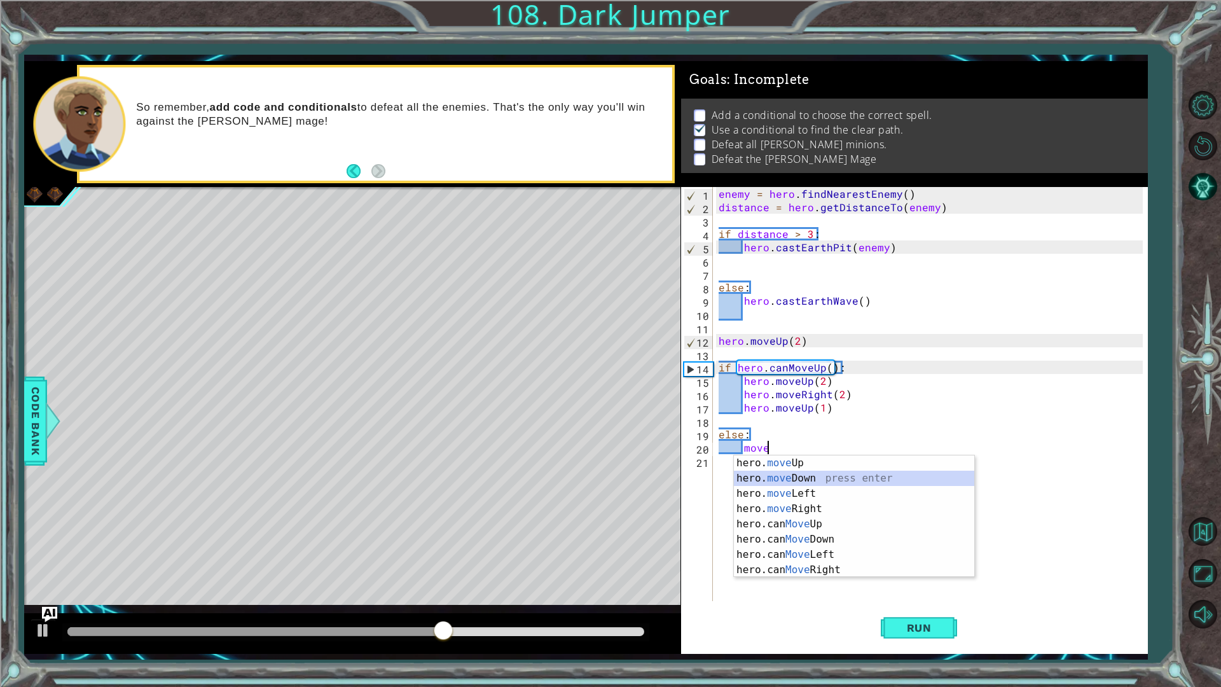
click at [770, 481] on div "hero. move Up press enter hero. move Down press enter hero. move Left press ent…" at bounding box center [854, 531] width 240 height 153
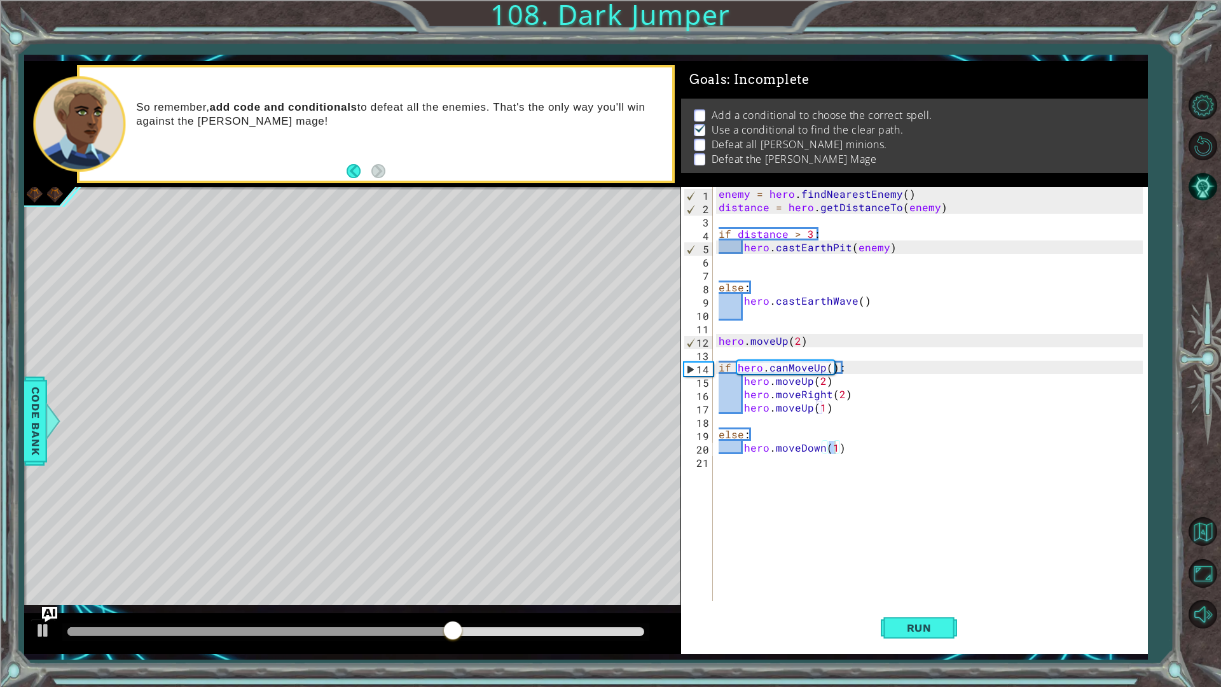
click at [988, 620] on div "Run" at bounding box center [918, 627] width 467 height 46
click at [970, 622] on div "Run" at bounding box center [918, 627] width 467 height 46
click at [941, 620] on button "Run" at bounding box center [918, 627] width 76 height 46
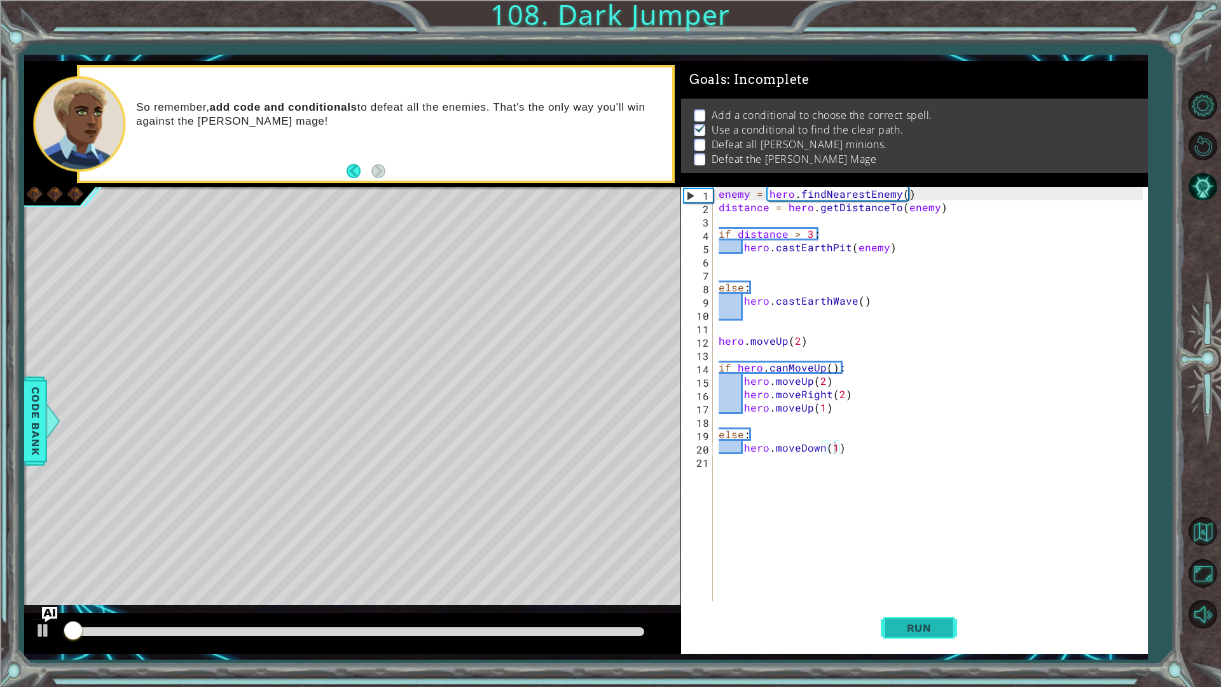
click at [941, 620] on button "Run" at bounding box center [918, 627] width 76 height 46
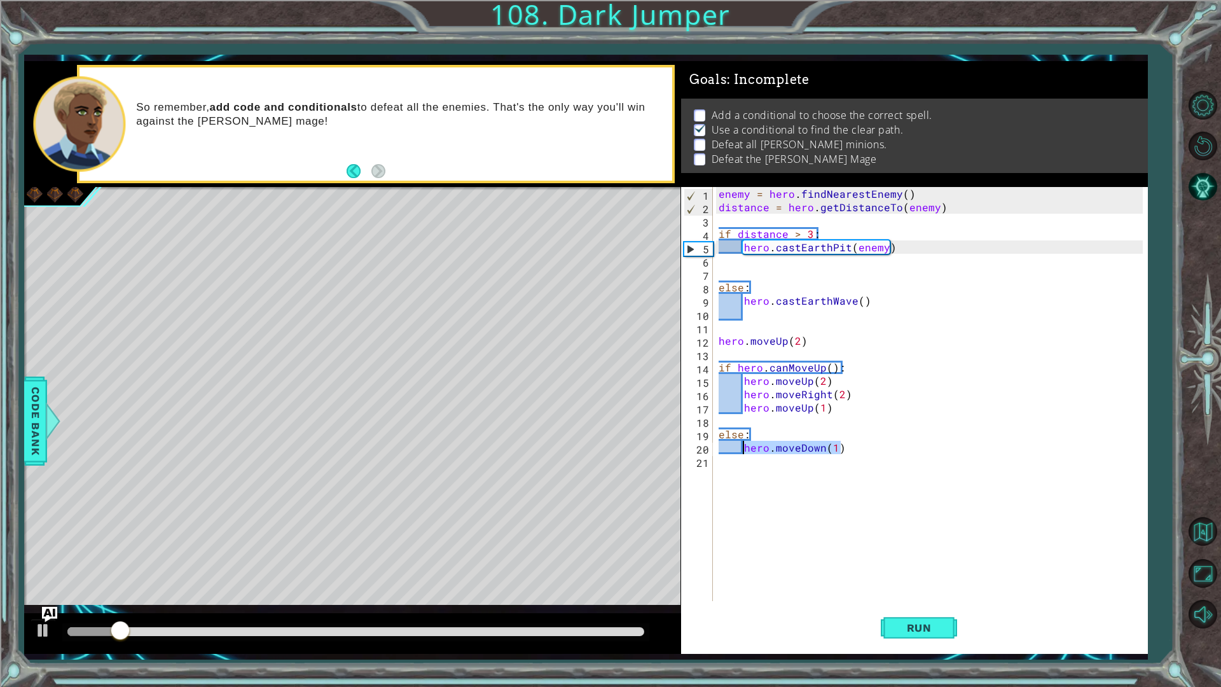
drag, startPoint x: 845, startPoint y: 448, endPoint x: 741, endPoint y: 448, distance: 104.3
click at [741, 448] on div "enemy = hero . findNearestEnemy ( ) distance = hero . getDistanceTo ( enemy ) i…" at bounding box center [933, 407] width 434 height 441
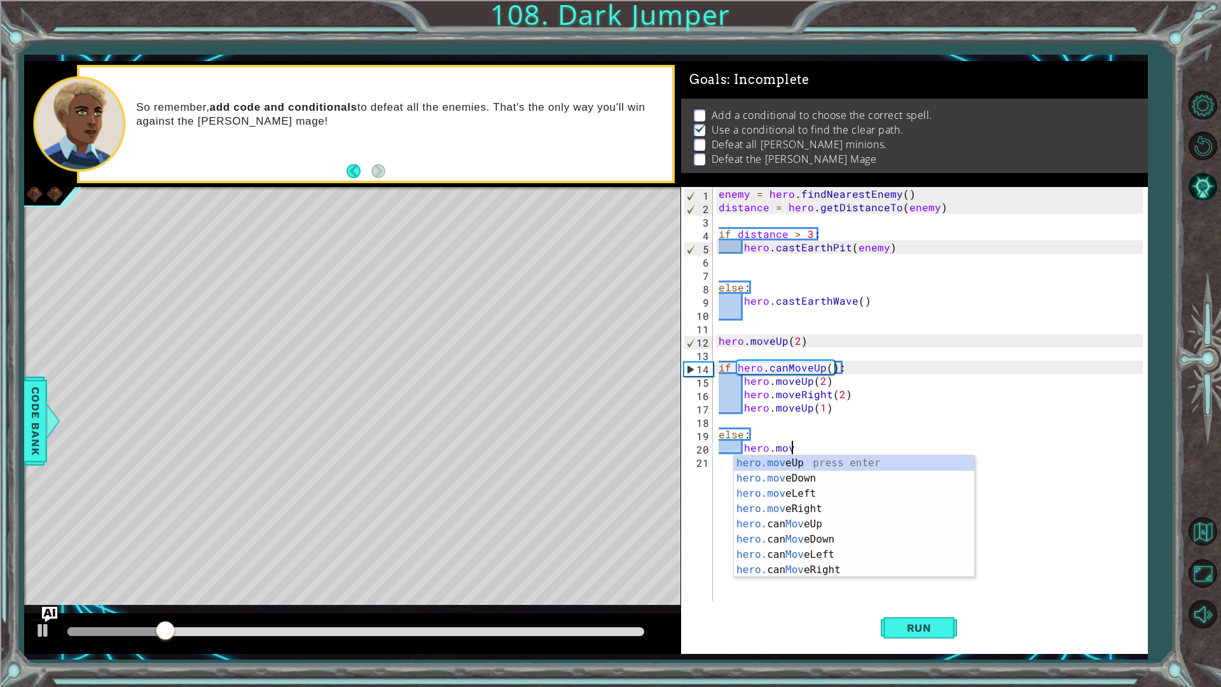
scroll to position [0, 4]
click at [785, 506] on div "hero.move Up press enter hero.move Down press enter hero.move Left press enter …" at bounding box center [854, 531] width 240 height 153
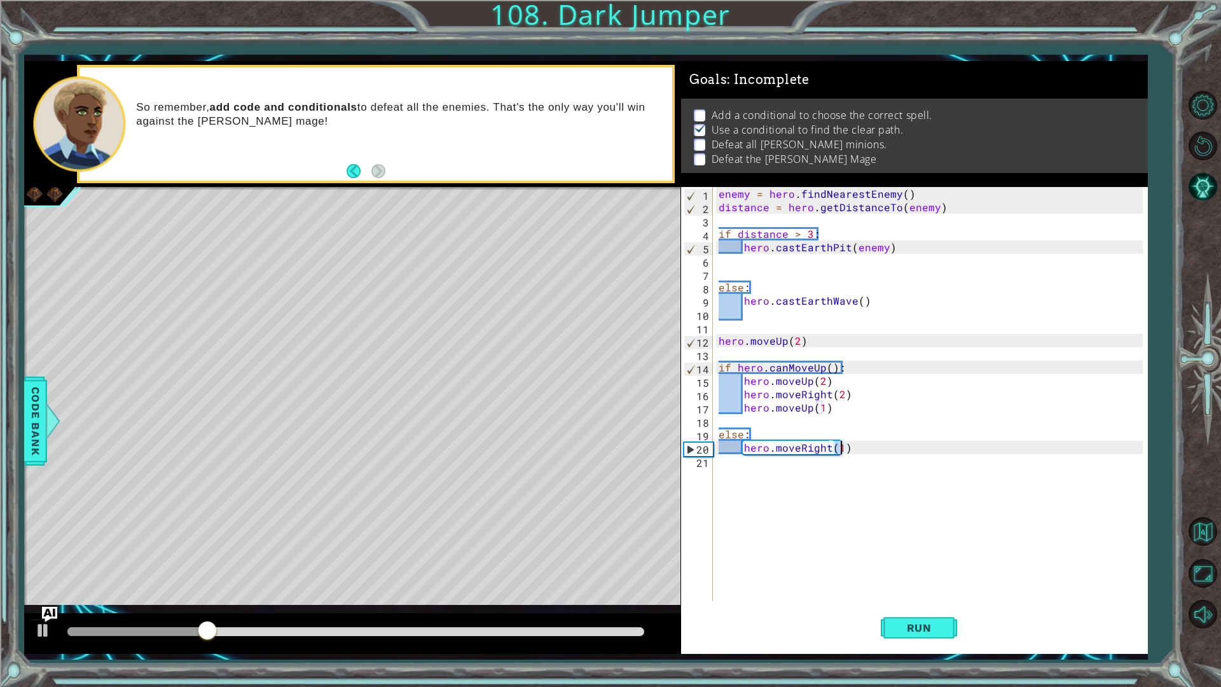
type textarea "hero.moveRight(2)"
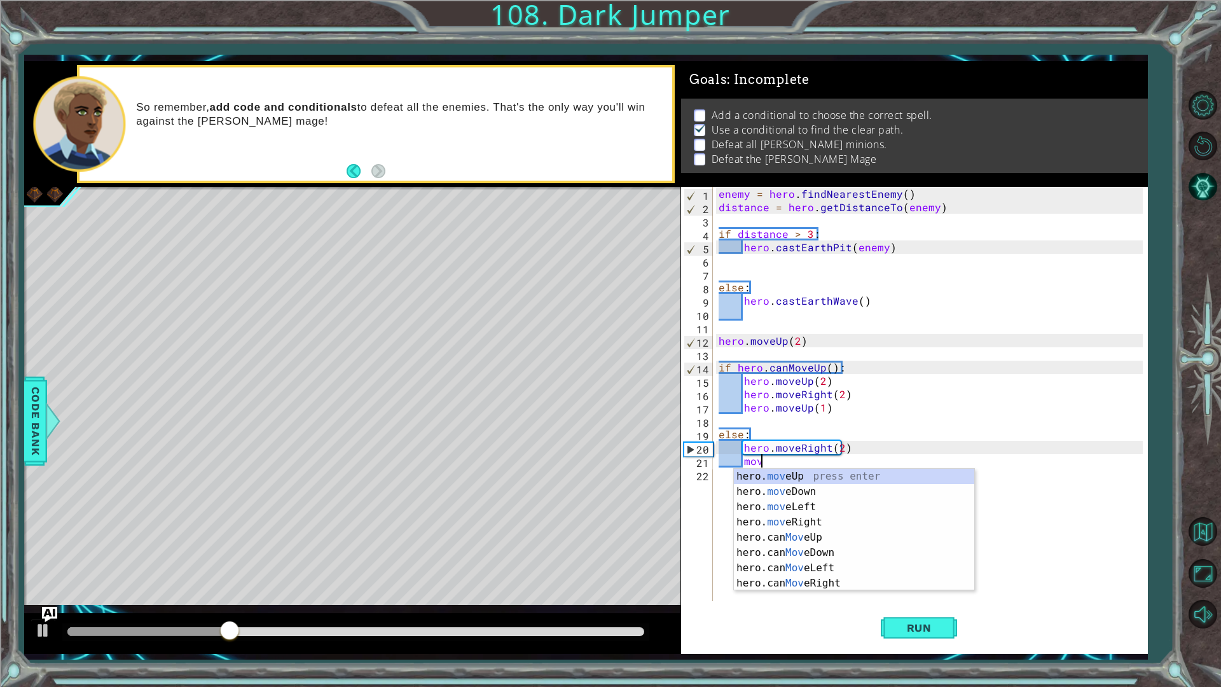
scroll to position [0, 2]
click at [815, 477] on div "hero. move Up press enter hero. move Down press enter hero. move Left press ent…" at bounding box center [854, 545] width 240 height 153
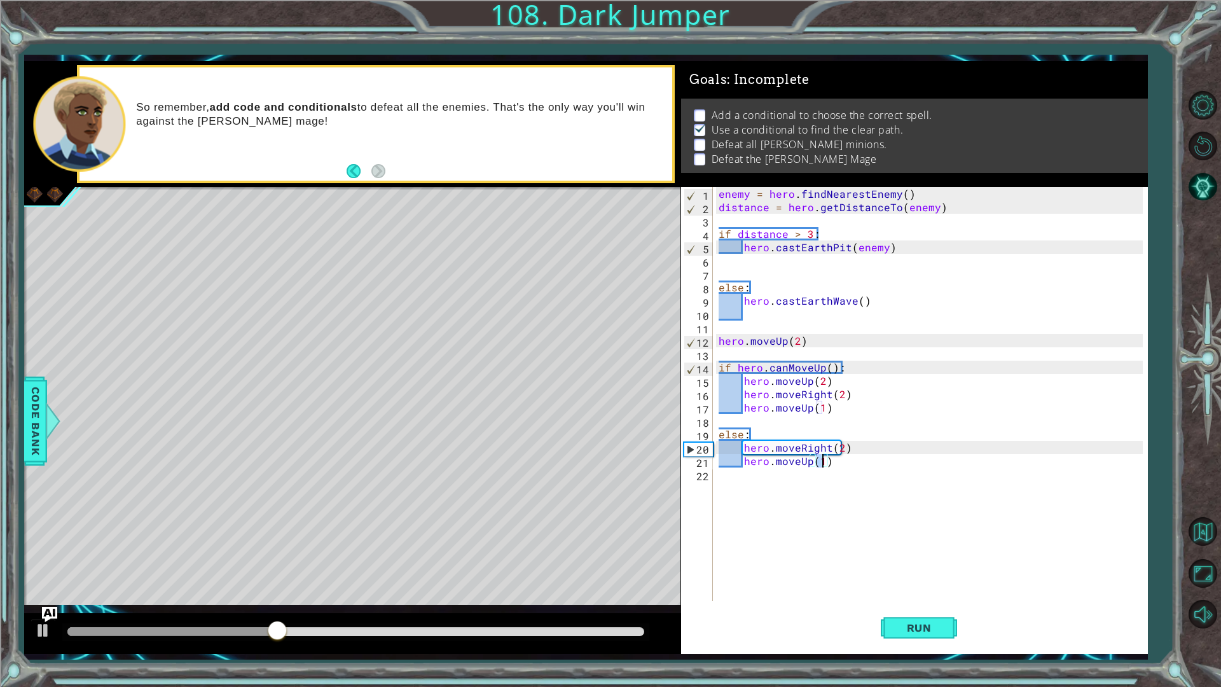
scroll to position [0, 6]
click at [905, 626] on span "Run" at bounding box center [919, 627] width 50 height 13
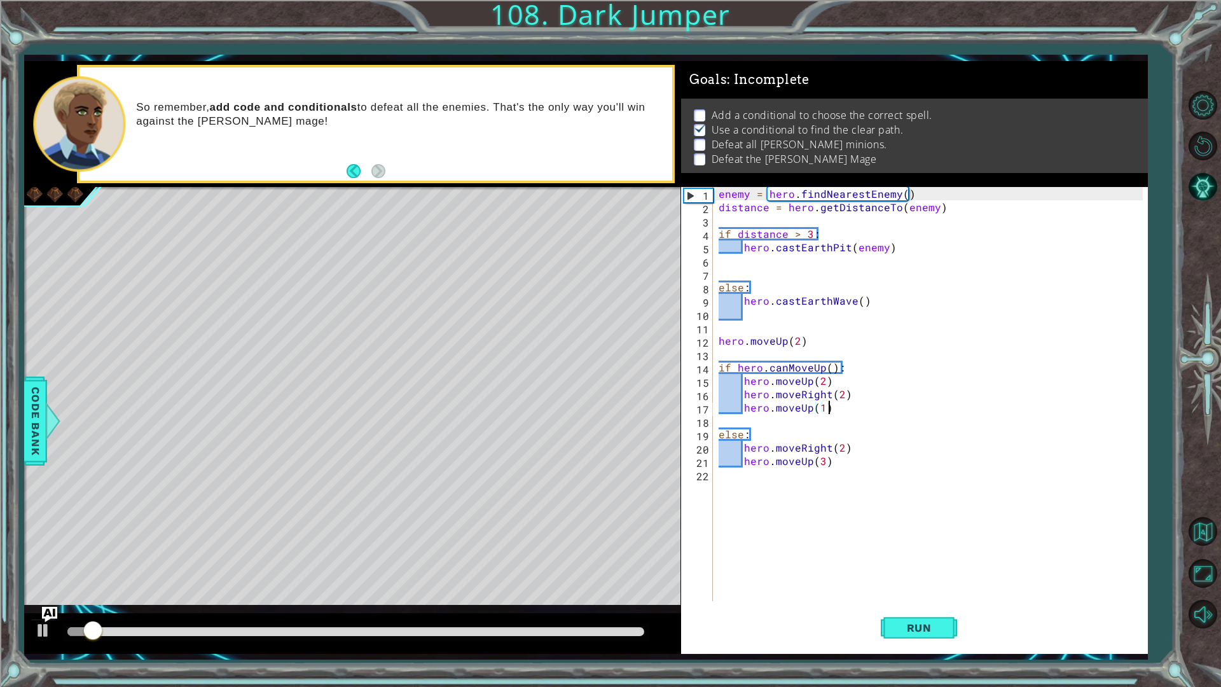
click at [833, 411] on div "enemy = hero . findNearestEnemy ( ) distance = hero . getDistanceTo ( enemy ) i…" at bounding box center [933, 407] width 434 height 441
type textarea "hero.moveUp(1)"
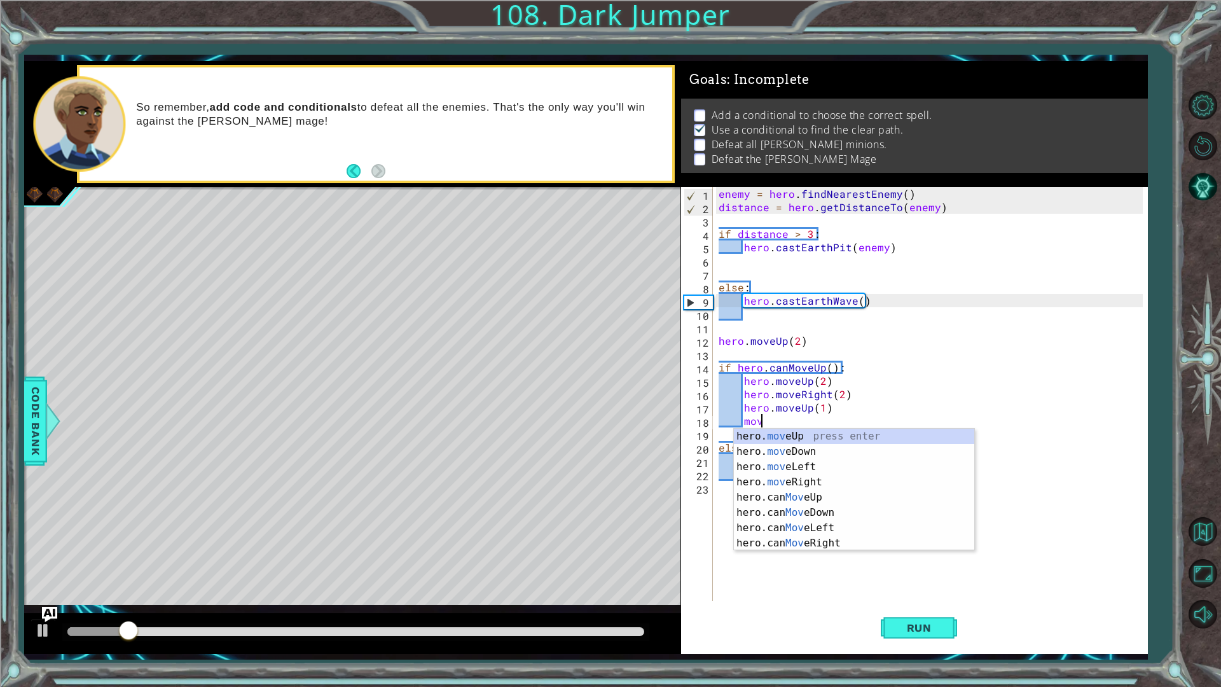
scroll to position [0, 2]
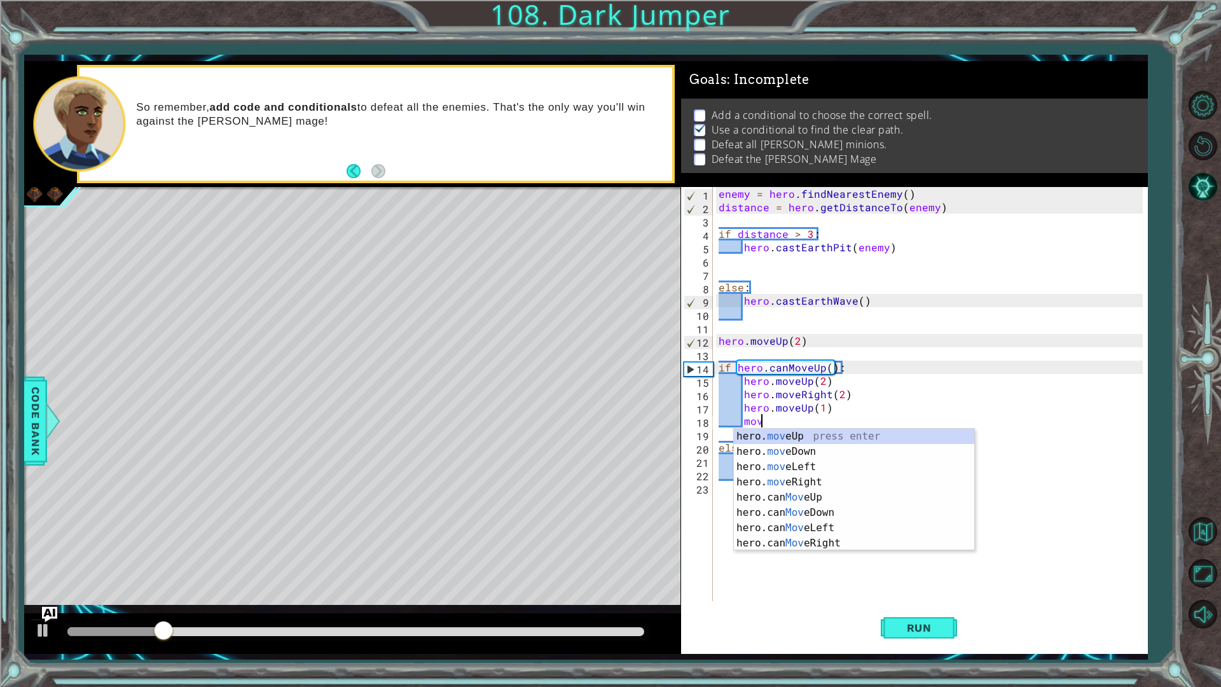
type textarea "m"
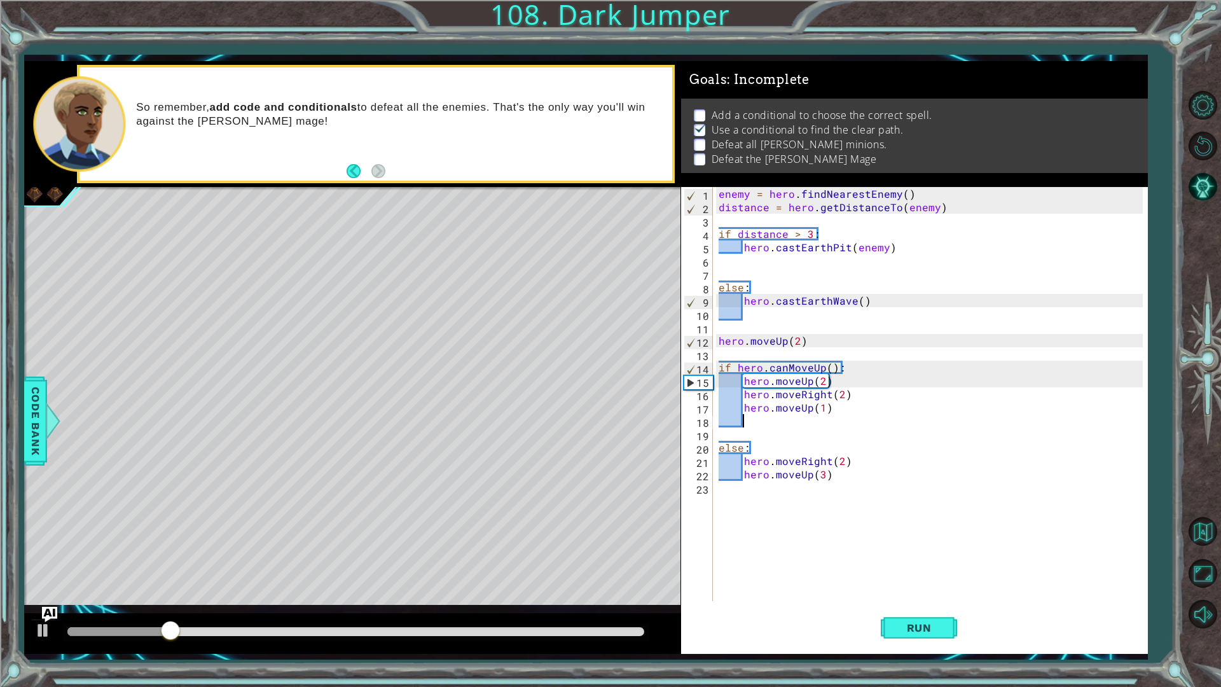
scroll to position [0, 1]
click at [776, 513] on div "enemy = hero . findNearestEnemy ( ) distance = hero . getDistanceTo ( enemy ) i…" at bounding box center [933, 407] width 434 height 441
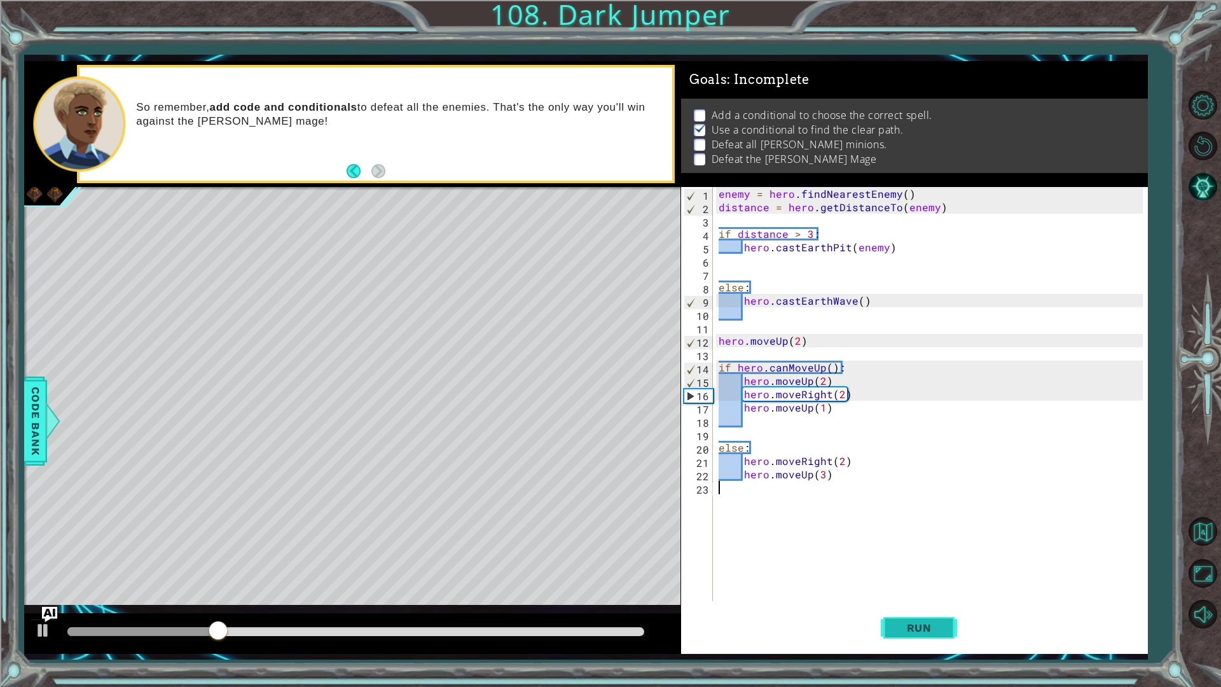
click at [887, 610] on button "Run" at bounding box center [918, 627] width 76 height 46
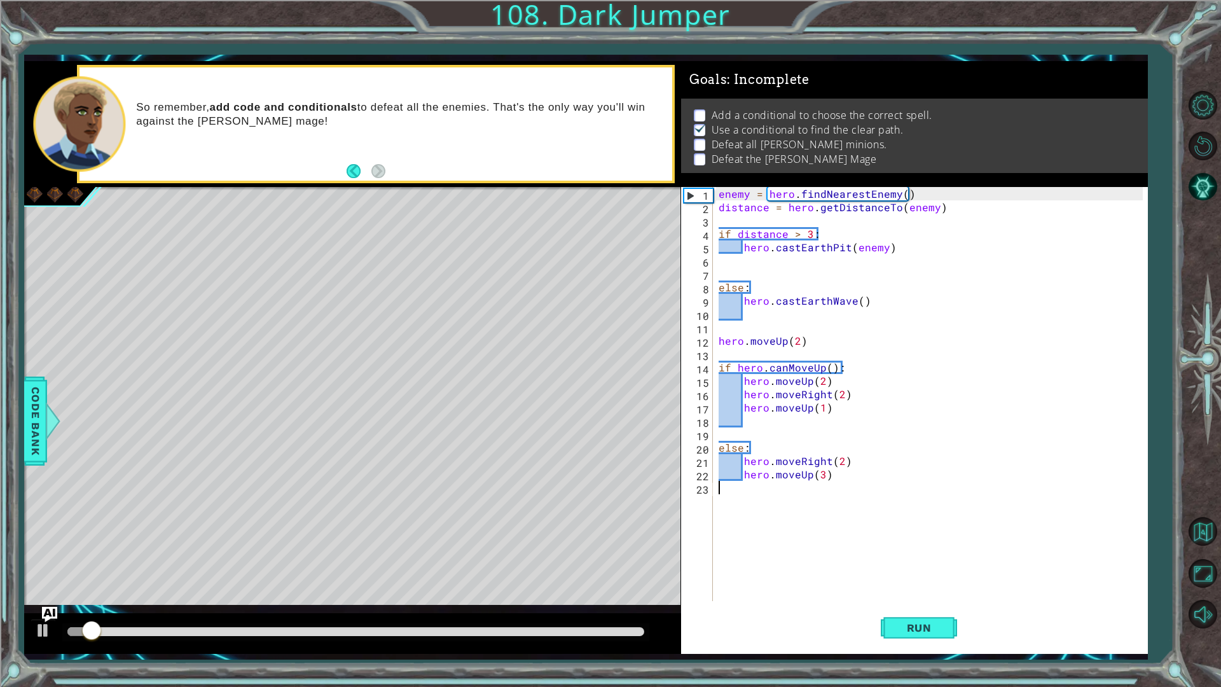
click at [806, 546] on div "enemy = hero . findNearestEnemy ( ) distance = hero . getDistanceTo ( enemy ) i…" at bounding box center [933, 407] width 434 height 441
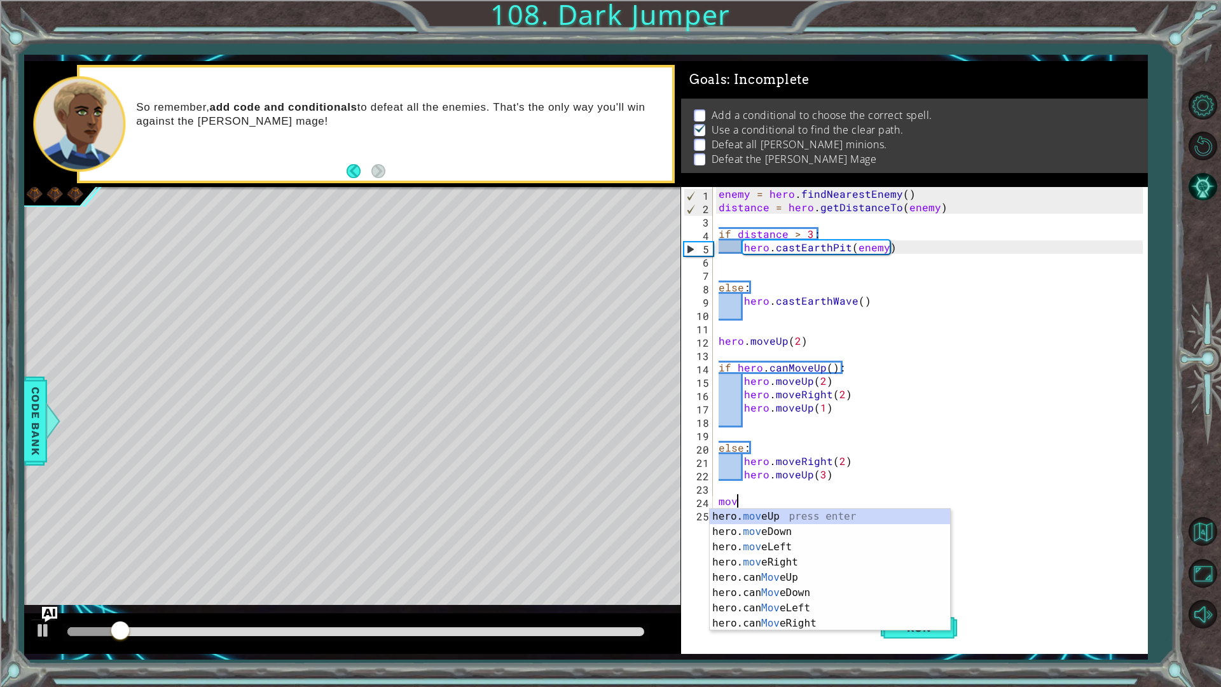
scroll to position [0, 1]
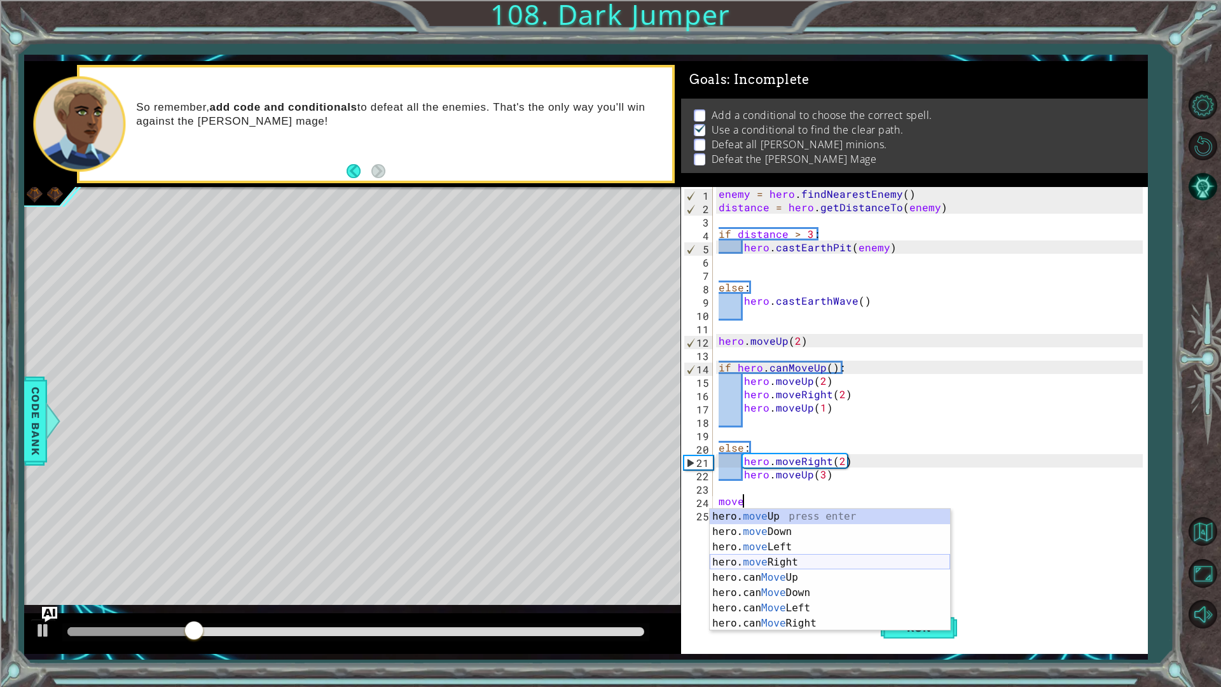
click at [801, 556] on div "hero. move Up press enter hero. move Down press enter hero. move Left press ent…" at bounding box center [829, 585] width 240 height 153
type textarea "hero.moveRight(1)"
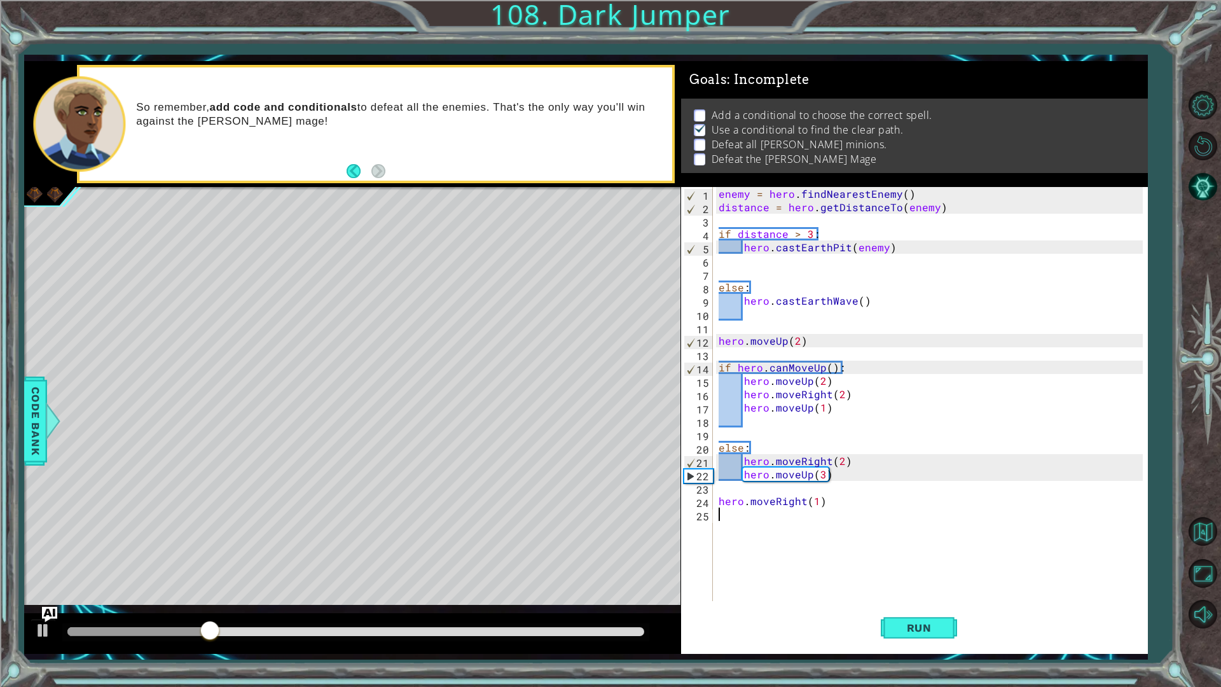
click at [854, 555] on div "enemy = hero . findNearestEnemy ( ) distance = hero . getDistanceTo ( enemy ) i…" at bounding box center [933, 407] width 434 height 441
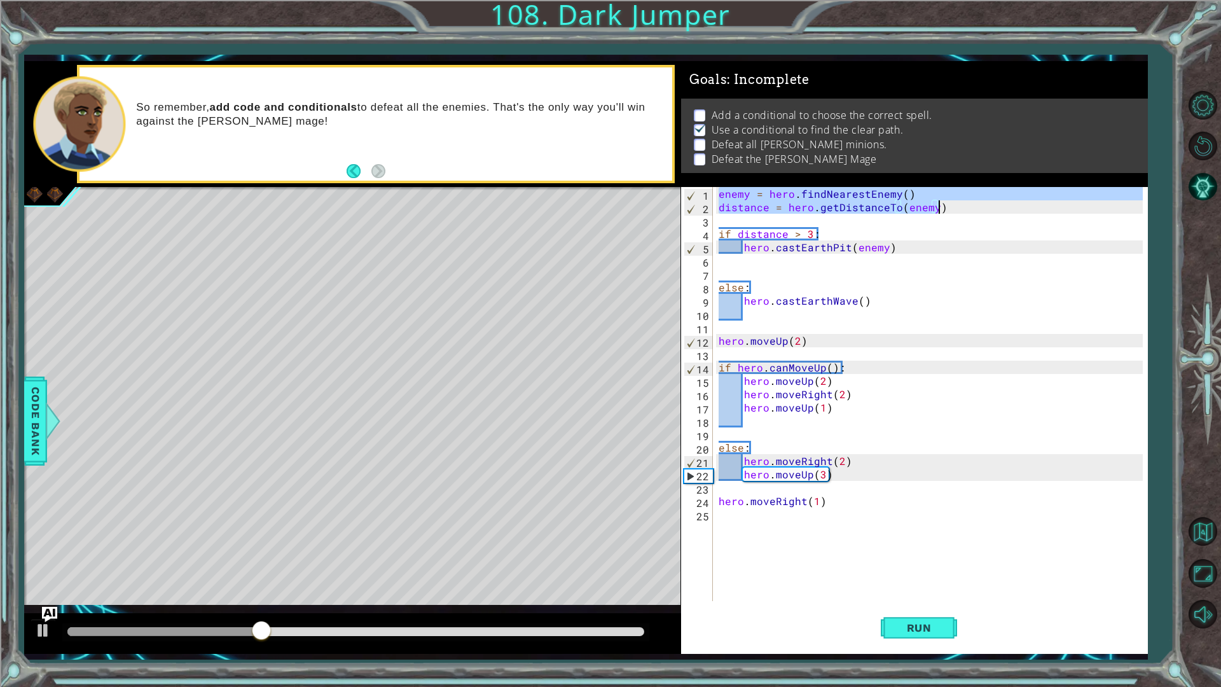
drag, startPoint x: 719, startPoint y: 193, endPoint x: 948, endPoint y: 207, distance: 229.9
click at [948, 207] on div "enemy = hero . findNearestEnemy ( ) distance = hero . getDistanceTo ( enemy ) i…" at bounding box center [933, 407] width 434 height 441
type textarea "enemy = hero.findNearestEnemy() distance = hero.getDistanceTo(enemy)"
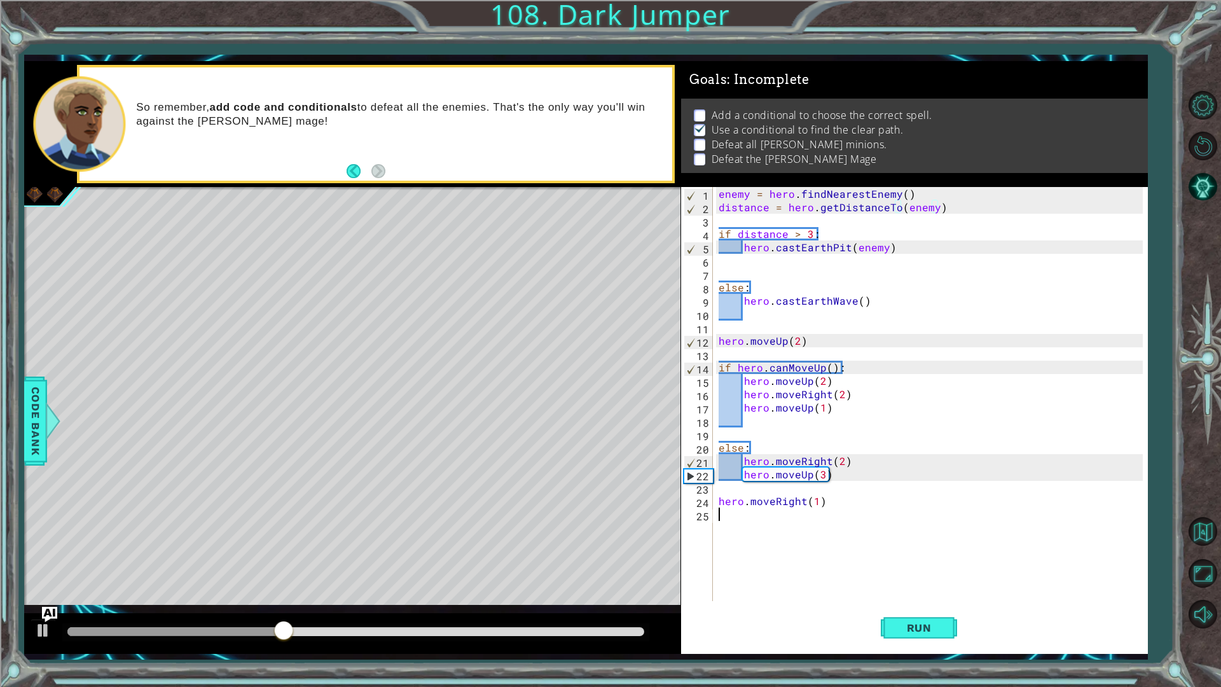
click at [795, 516] on div "enemy = hero . findNearestEnemy ( ) distance = hero . getDistanceTo ( enemy ) i…" at bounding box center [933, 407] width 434 height 441
paste textarea "distance = hero.getDistanceTo(enemy)"
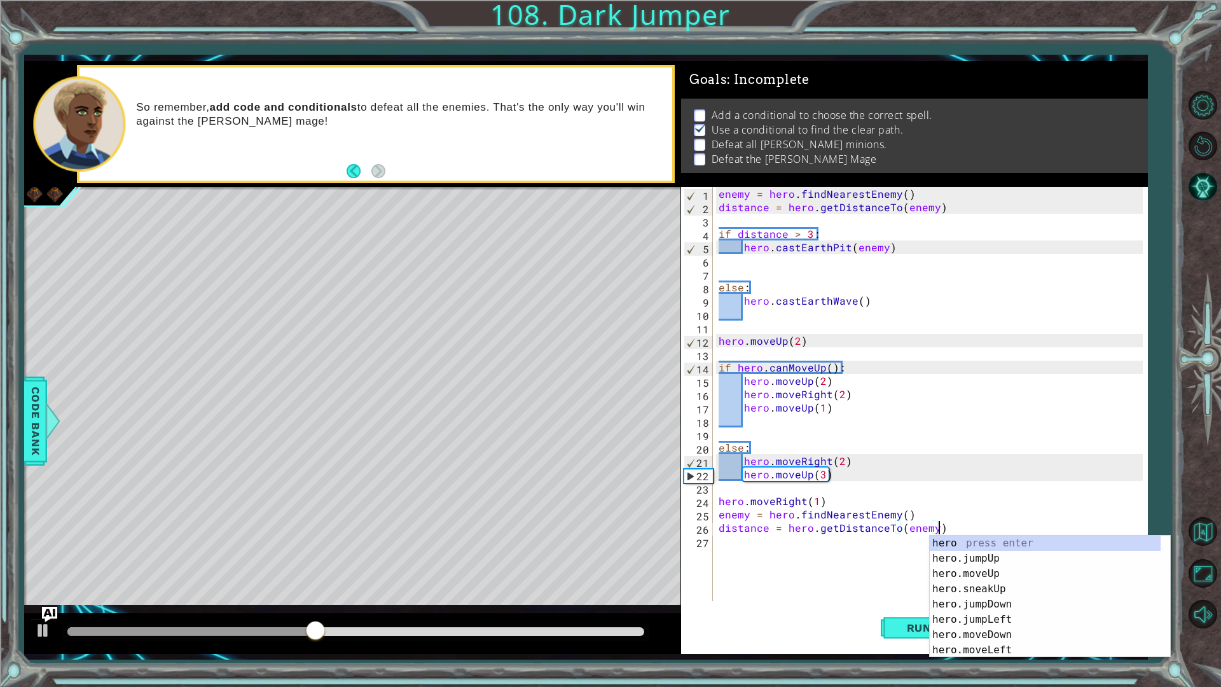
click at [723, 512] on div "enemy = hero . findNearestEnemy ( ) distance = hero . getDistanceTo ( enemy ) i…" at bounding box center [933, 407] width 434 height 441
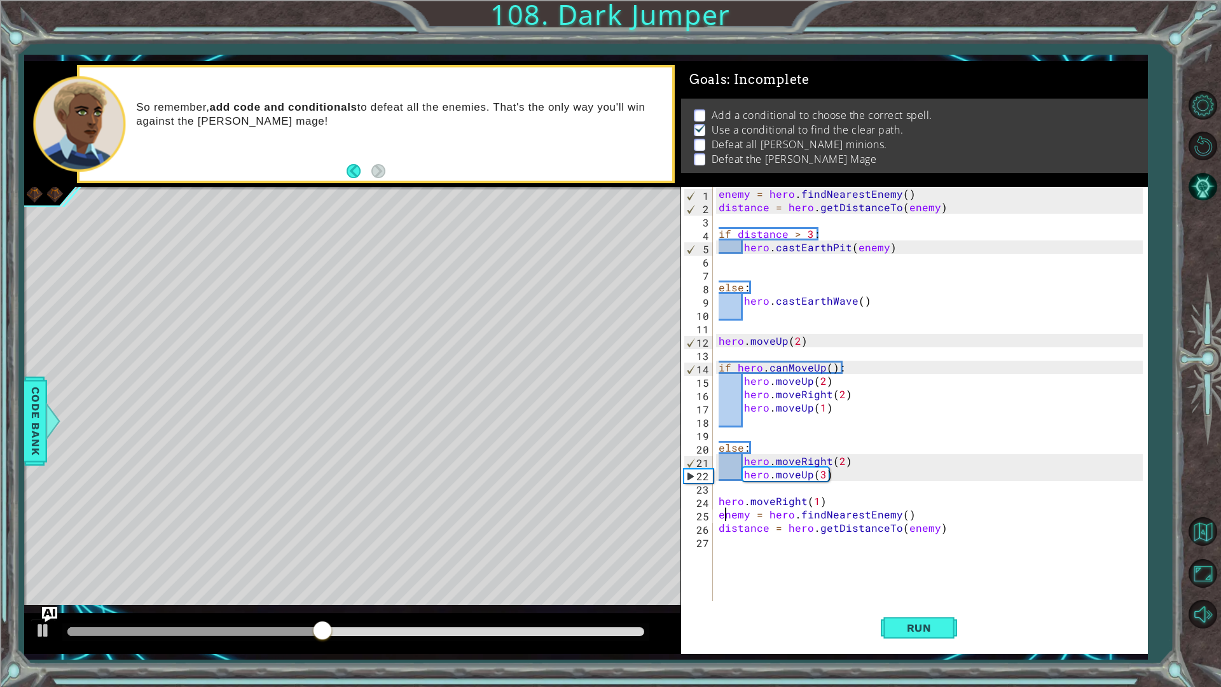
click at [730, 514] on div "enemy = hero . findNearestEnemy ( ) distance = hero . getDistanceTo ( enemy ) i…" at bounding box center [933, 407] width 434 height 441
drag, startPoint x: 746, startPoint y: 518, endPoint x: 727, endPoint y: 516, distance: 18.6
click at [727, 516] on div "enemy = hero . findNearestEnemy ( ) distance = hero . getDistanceTo ( enemy ) i…" at bounding box center [933, 407] width 434 height 441
drag, startPoint x: 748, startPoint y: 517, endPoint x: 719, endPoint y: 516, distance: 28.6
click at [719, 516] on div "enemy = hero . findNearestEnemy ( ) distance = hero . getDistanceTo ( enemy ) i…" at bounding box center [933, 407] width 434 height 441
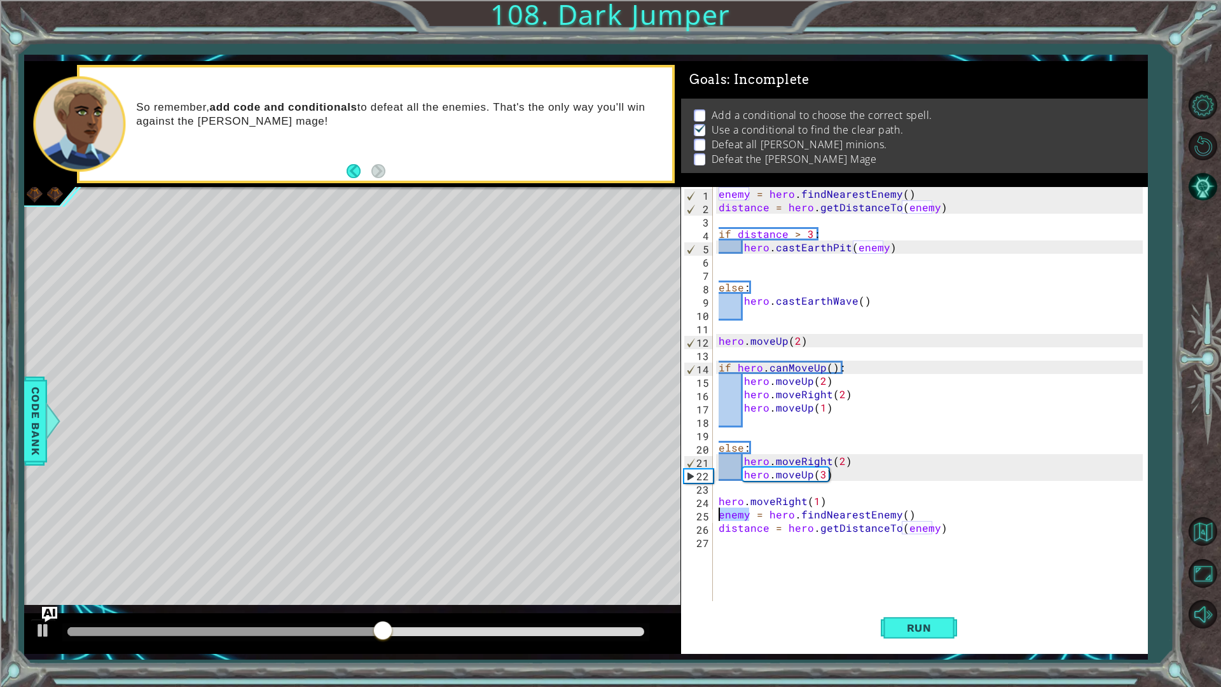
scroll to position [0, 1]
drag, startPoint x: 931, startPoint y: 527, endPoint x: 900, endPoint y: 530, distance: 31.3
click at [900, 530] on div "enemy = hero . findNearestEnemy ( ) distance = hero . getDistanceTo ( enemy ) i…" at bounding box center [933, 407] width 434 height 441
click at [908, 637] on button "Run" at bounding box center [918, 627] width 76 height 46
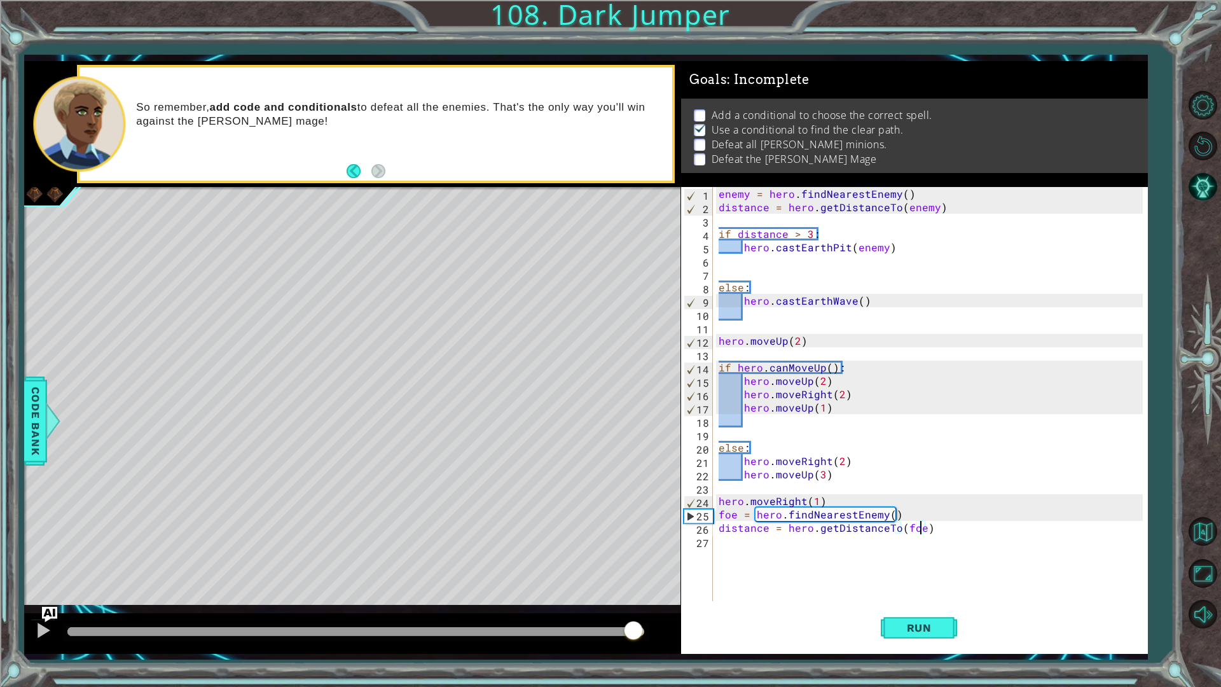
click at [657, 584] on div "methods hero use(thing) moveUp(steps) moveDown(steps) moveLeft(steps) moveRight…" at bounding box center [585, 357] width 1123 height 592
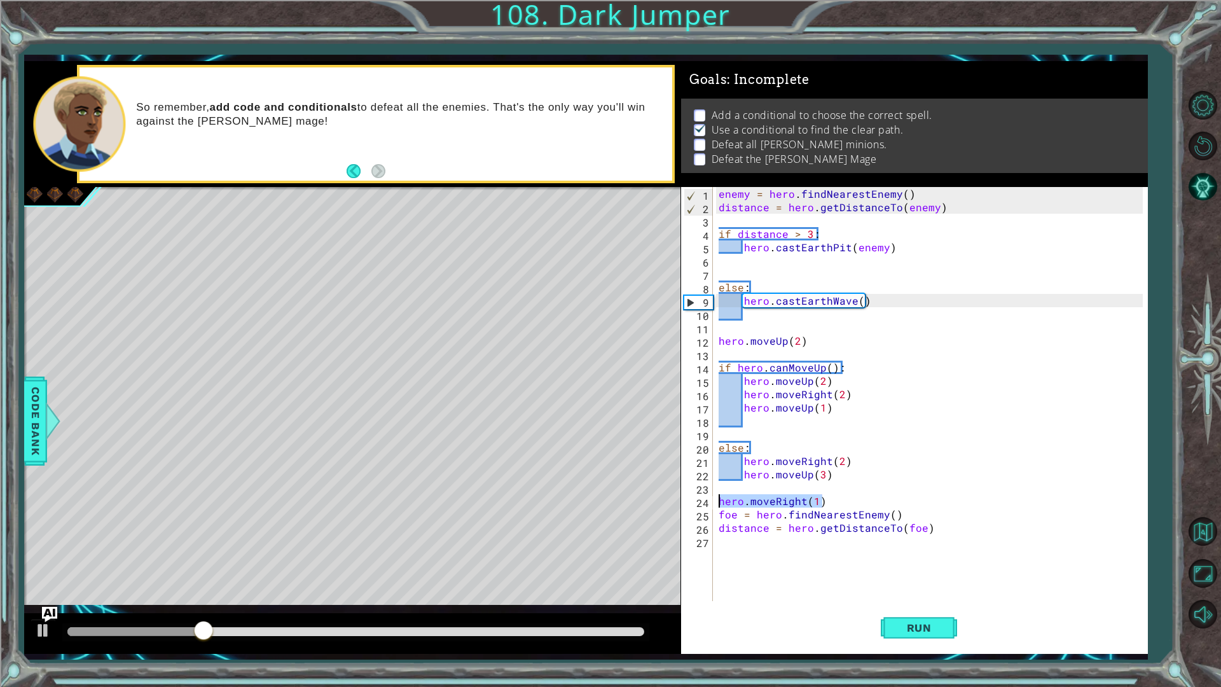
drag, startPoint x: 821, startPoint y: 498, endPoint x: 718, endPoint y: 500, distance: 103.0
click at [718, 500] on div "enemy = hero . findNearestEnemy ( ) distance = hero . getDistanceTo ( enemy ) i…" at bounding box center [933, 407] width 434 height 441
type textarea "hero.moveRight(1)"
click at [926, 614] on button "Run" at bounding box center [918, 627] width 76 height 46
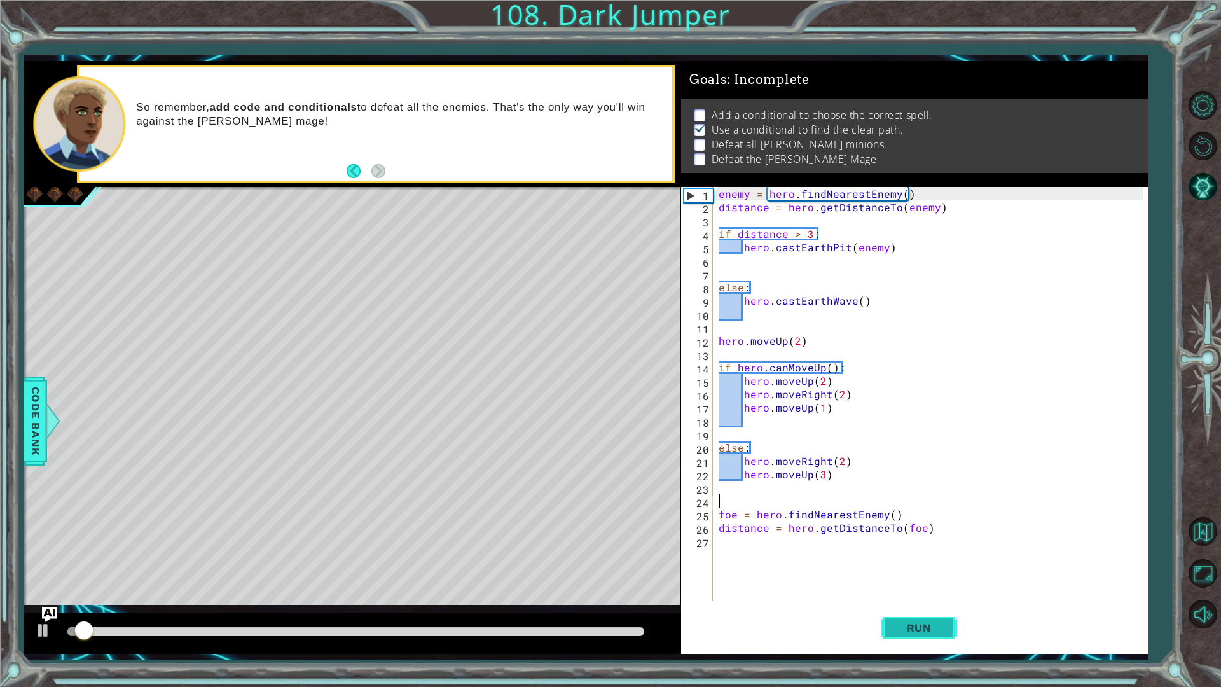
click at [896, 624] on span "Run" at bounding box center [919, 627] width 50 height 13
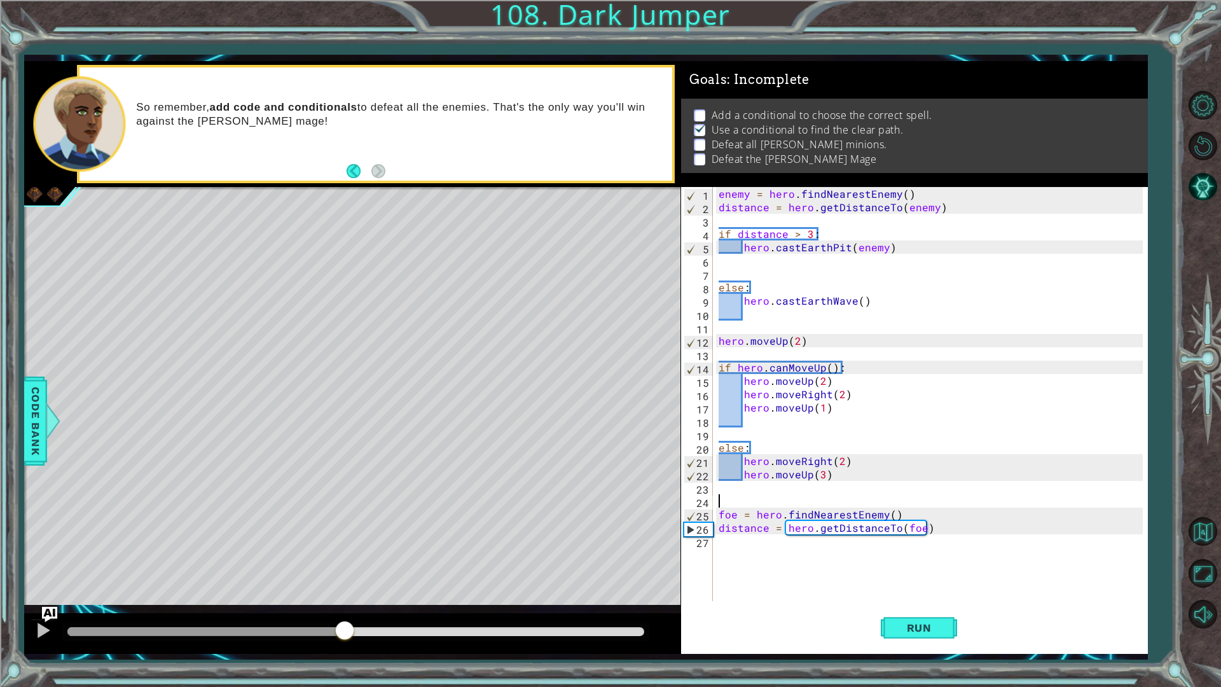
drag, startPoint x: 78, startPoint y: 625, endPoint x: 345, endPoint y: 632, distance: 267.7
click at [345, 632] on div at bounding box center [344, 631] width 23 height 23
drag, startPoint x: 381, startPoint y: 632, endPoint x: 338, endPoint y: 638, distance: 43.6
click at [317, 622] on div at bounding box center [322, 631] width 23 height 23
click at [934, 611] on button "Run" at bounding box center [918, 627] width 76 height 46
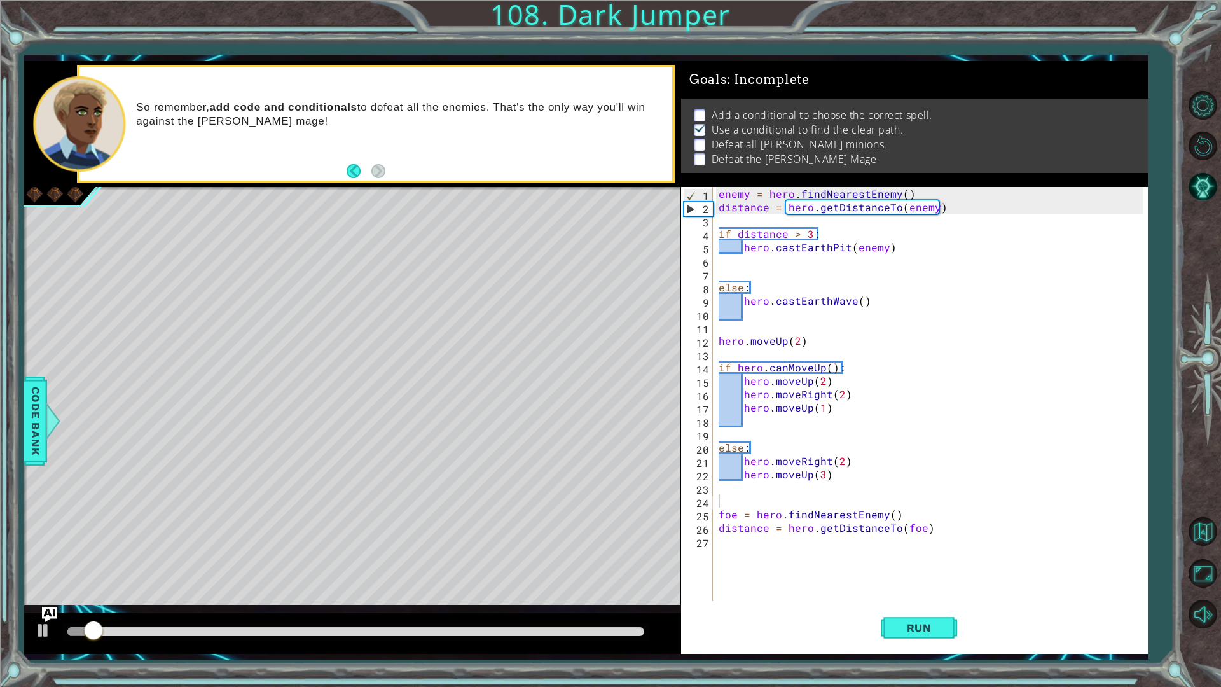
click at [182, 626] on div at bounding box center [355, 632] width 586 height 18
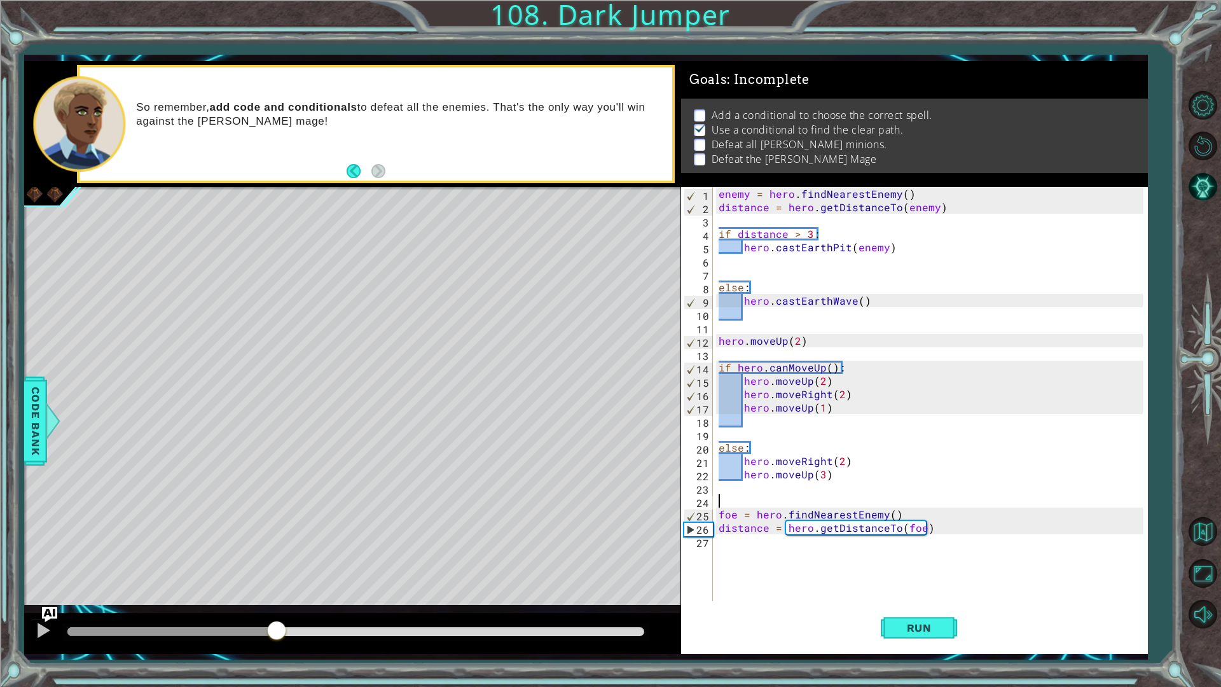
drag, startPoint x: 97, startPoint y: 625, endPoint x: 294, endPoint y: 636, distance: 197.4
click at [288, 636] on div at bounding box center [276, 631] width 23 height 23
click at [806, 541] on div "enemy = hero . findNearestEnemy ( ) distance = hero . getDistanceTo ( enemy ) i…" at bounding box center [933, 407] width 434 height 441
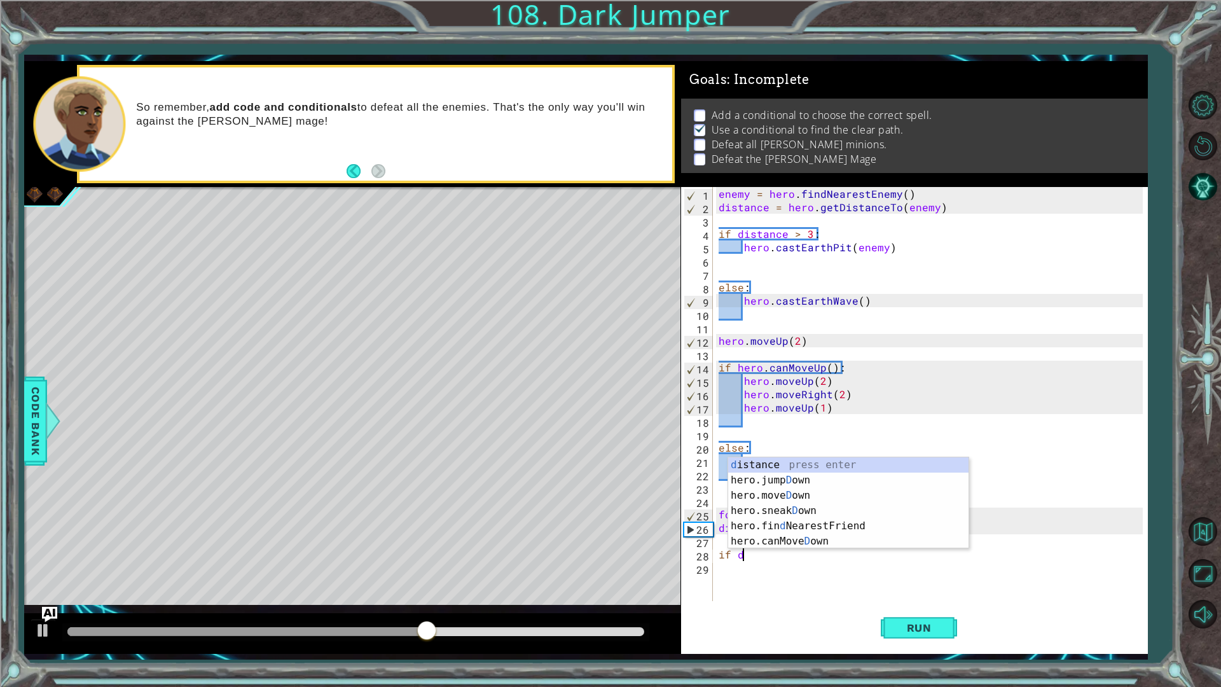
scroll to position [0, 1]
click at [788, 467] on div "d istance press enter hero.jump D own press enter hero.[PERSON_NAME] own press …" at bounding box center [848, 518] width 240 height 122
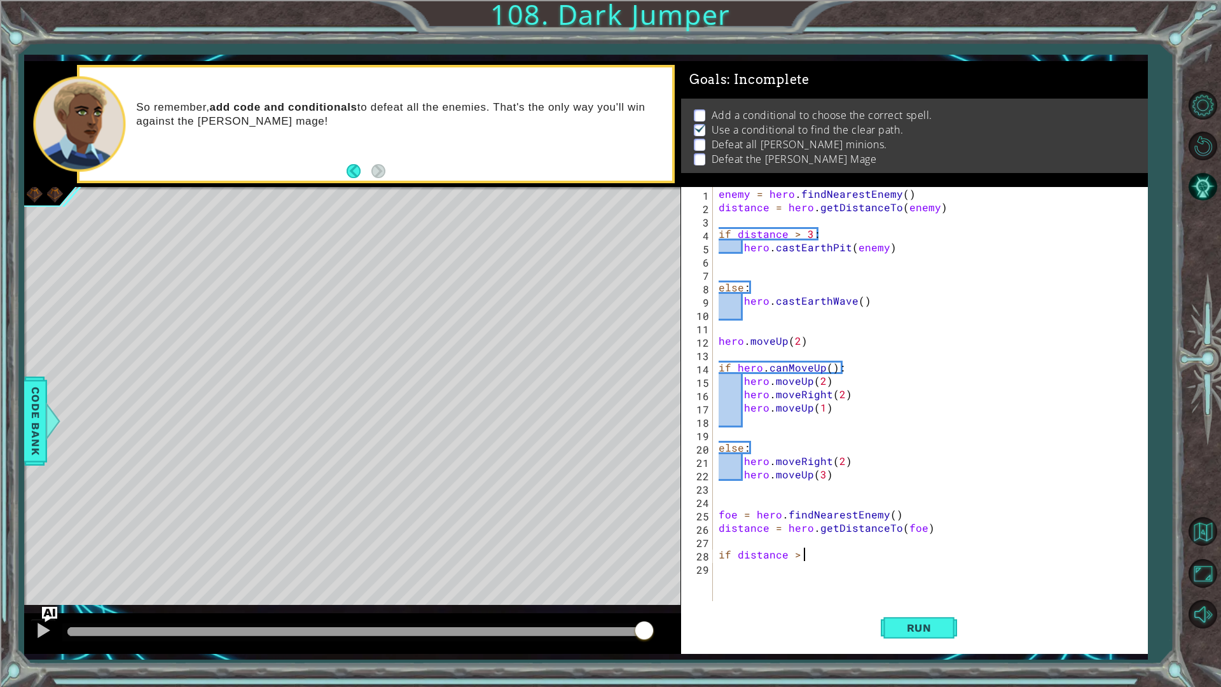
scroll to position [0, 5]
type textarea "if distance > 2:"
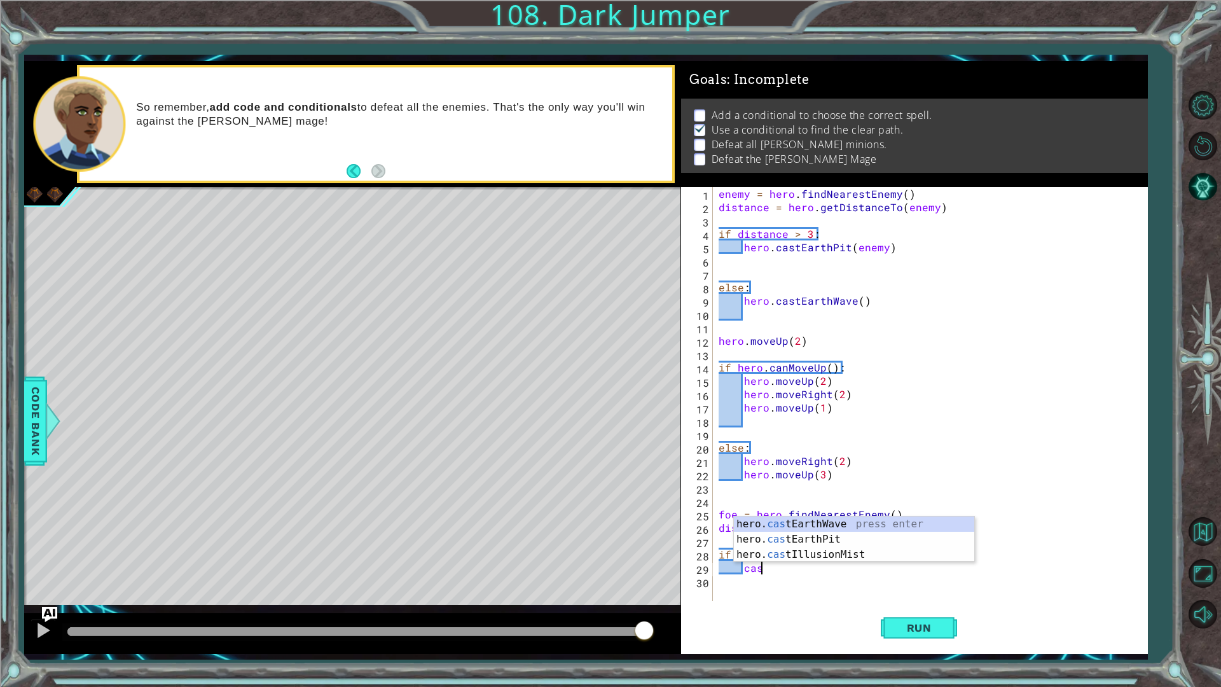
scroll to position [0, 2]
type textarea "cast"
click at [820, 528] on div "hero. cast EarthWave press enter hero. cast EarthPit press enter hero. cast Ill…" at bounding box center [854, 554] width 240 height 76
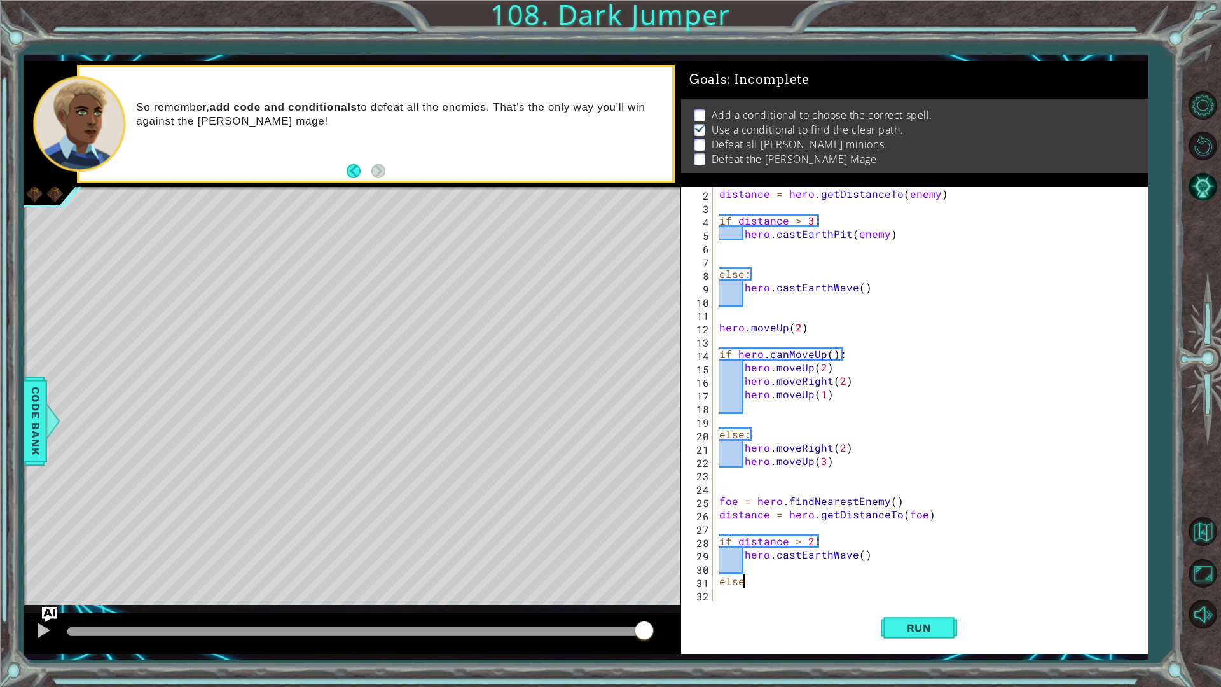
scroll to position [0, 1]
type textarea "else:"
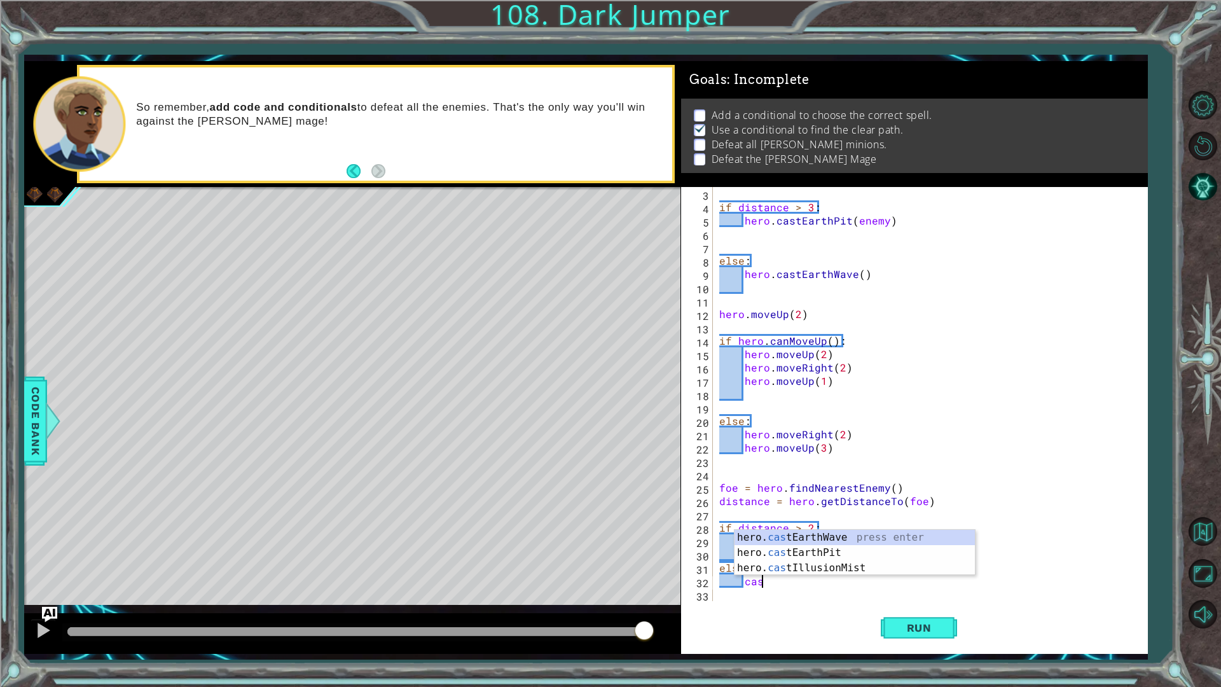
scroll to position [0, 2]
drag, startPoint x: 797, startPoint y: 552, endPoint x: 858, endPoint y: 602, distance: 78.5
click at [797, 552] on div "hero. cast EarthWave press enter hero. cast EarthPit press enter hero. cast Ill…" at bounding box center [854, 568] width 240 height 76
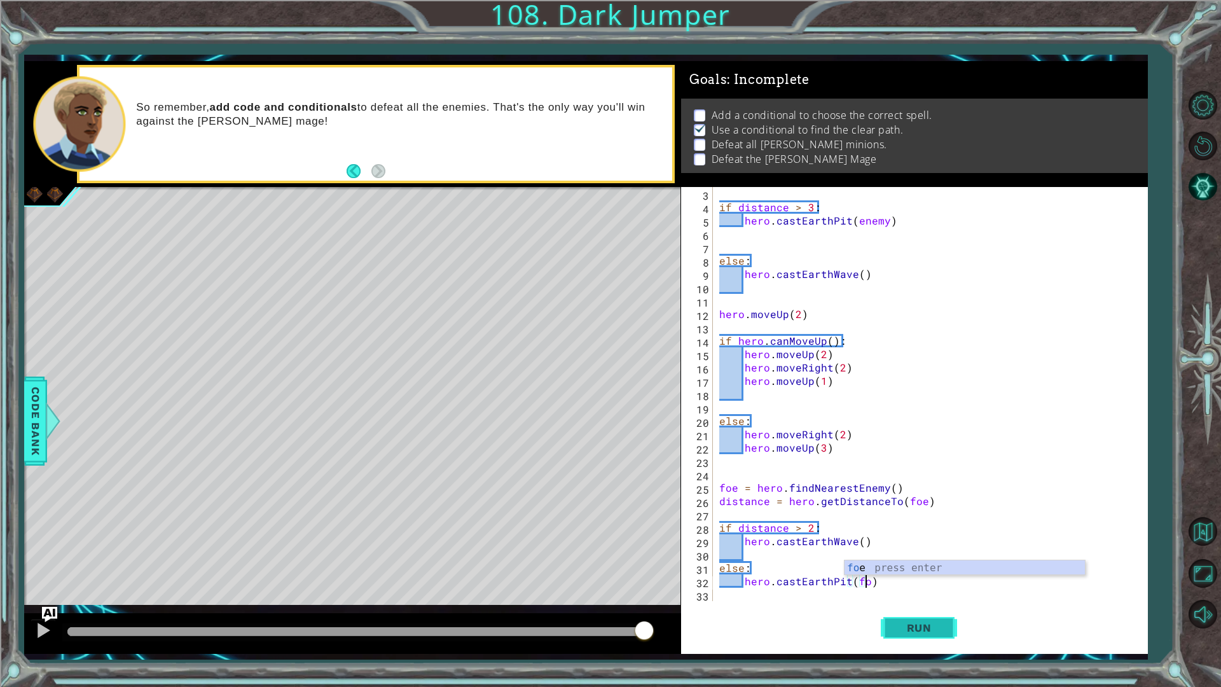
scroll to position [0, 9]
click at [899, 629] on span "Run" at bounding box center [919, 627] width 50 height 13
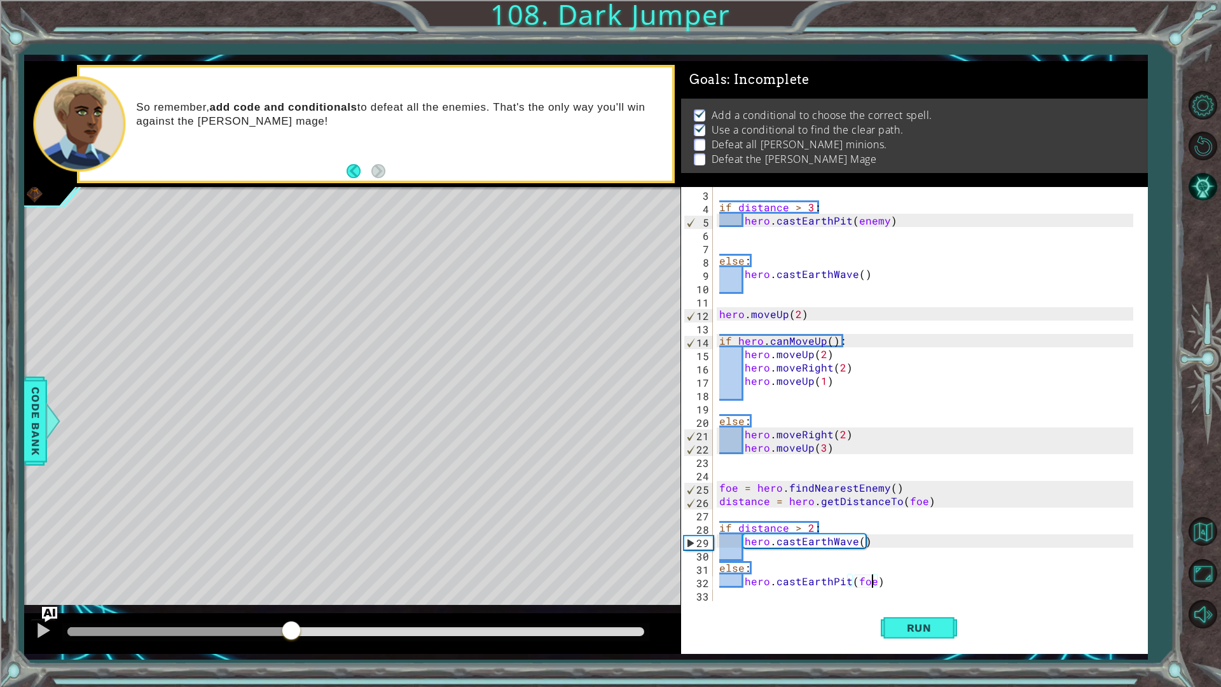
drag, startPoint x: 99, startPoint y: 627, endPoint x: 299, endPoint y: 616, distance: 200.6
click at [291, 612] on div "methods hero use(thing) moveUp(steps) moveDown(steps) moveLeft(steps) moveRight…" at bounding box center [585, 357] width 1123 height 592
click at [811, 526] on div "if distance > 3 : hero . castEarthPit ( enemy ) else : hero . castEarthWave ( )…" at bounding box center [927, 407] width 423 height 441
click at [796, 527] on div "if distance > 3 : hero . castEarthPit ( enemy ) else : hero . castEarthWave ( )…" at bounding box center [927, 407] width 423 height 441
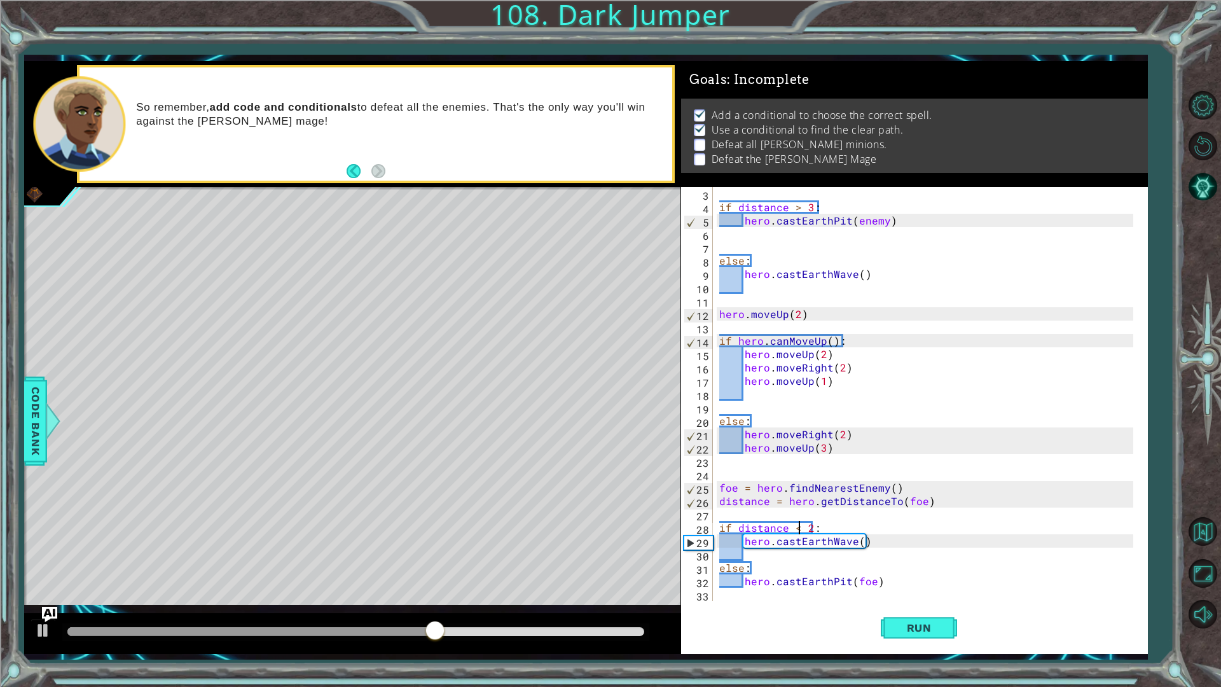
scroll to position [0, 4]
type textarea "if distance < 2:"
click at [896, 627] on span "Run" at bounding box center [919, 627] width 50 height 13
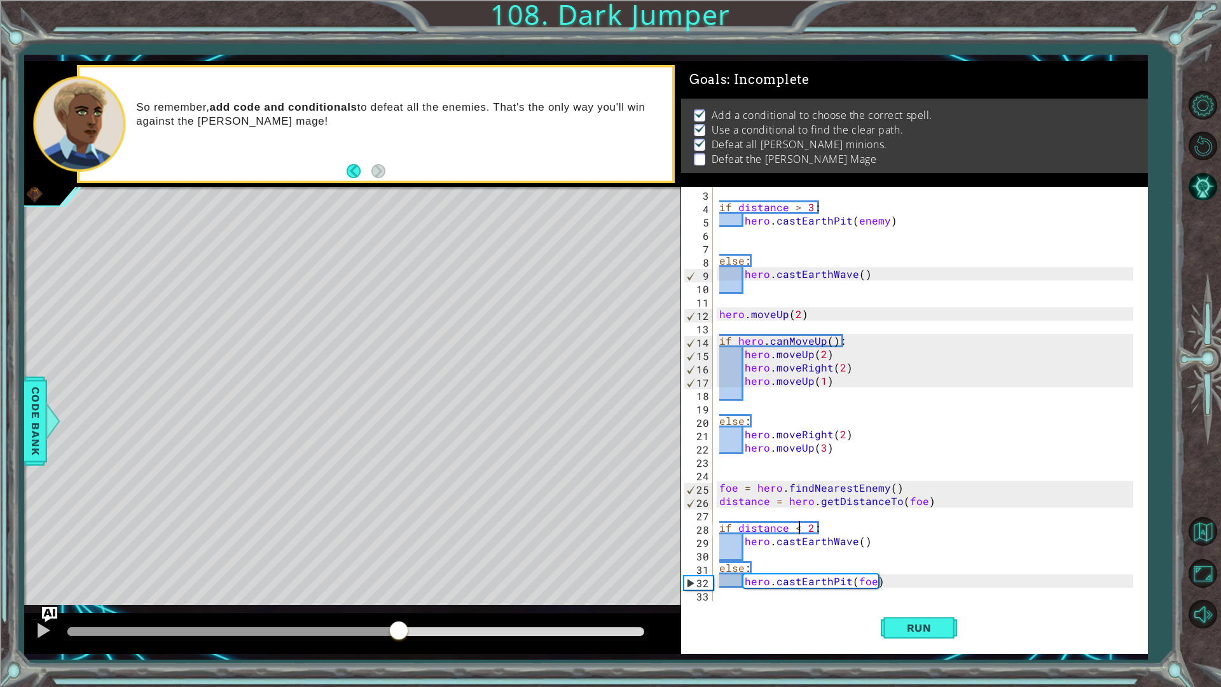
drag, startPoint x: 85, startPoint y: 627, endPoint x: 398, endPoint y: 621, distance: 313.4
click at [398, 621] on div at bounding box center [398, 631] width 23 height 23
click at [789, 605] on div "Run" at bounding box center [918, 627] width 467 height 46
click at [778, 613] on div "Run" at bounding box center [918, 627] width 467 height 46
click at [803, 601] on div "if distance > 3 : hero . castEarthPit ( enemy ) else : hero . castEarthWave ( )…" at bounding box center [927, 407] width 423 height 441
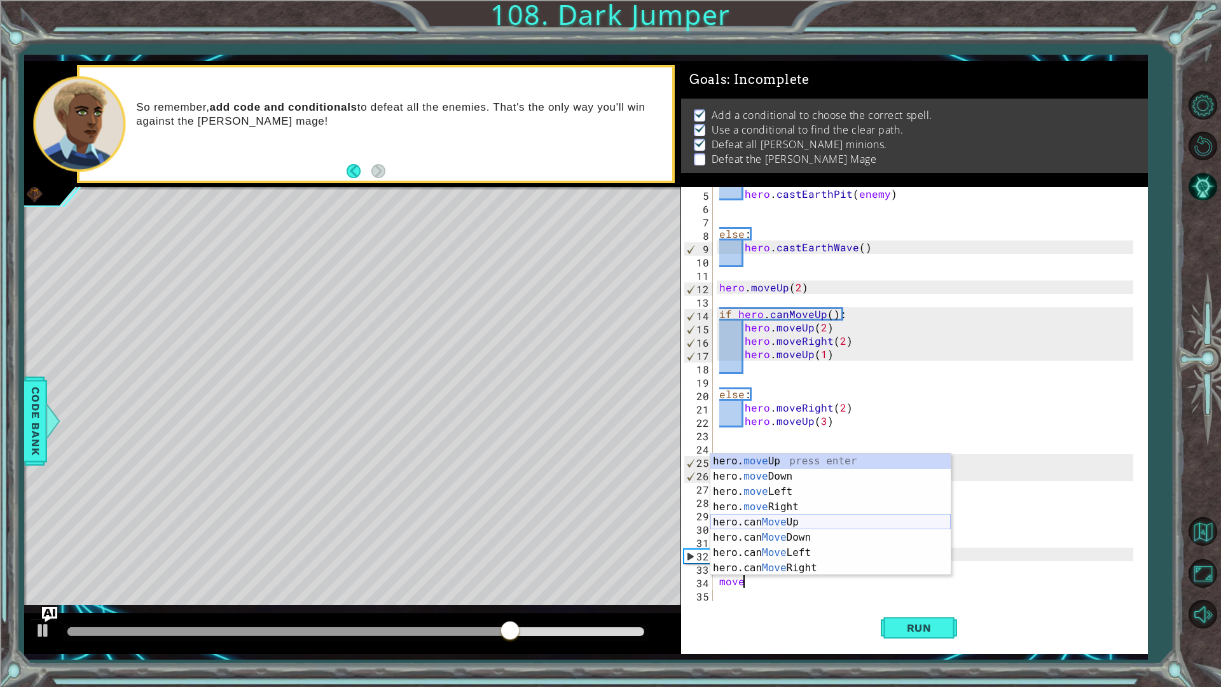
scroll to position [0, 1]
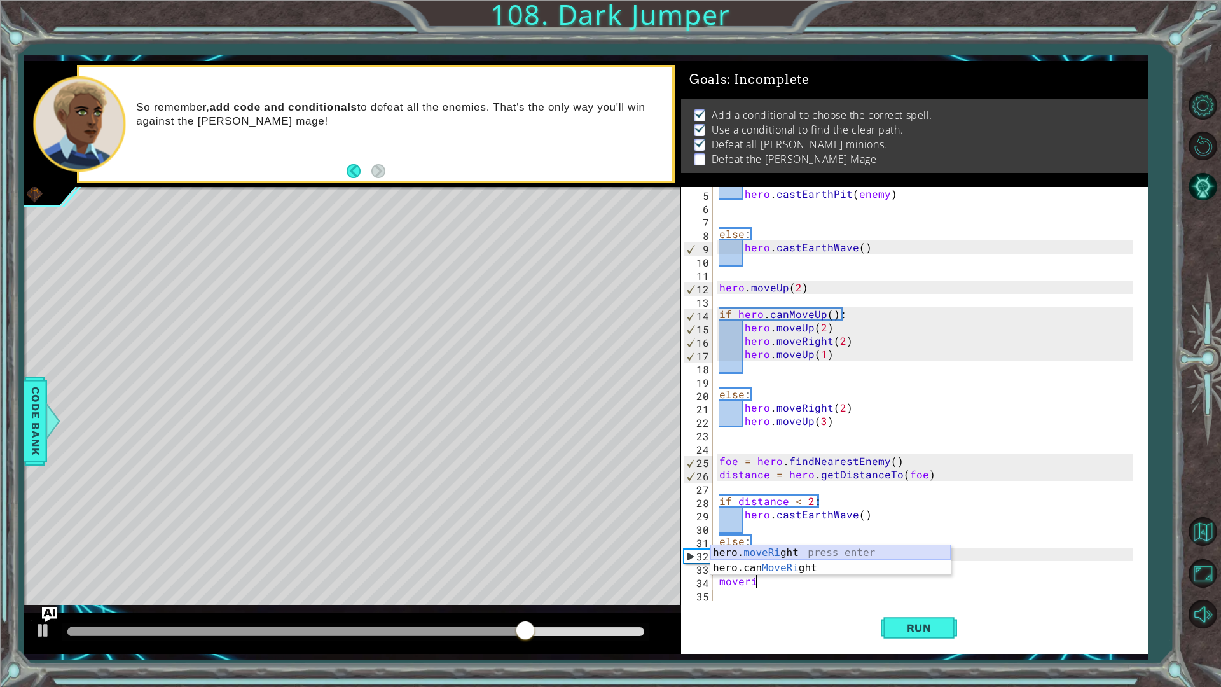
click at [765, 555] on div "hero. moveRi ght press enter hero.can MoveRi ght press enter" at bounding box center [830, 575] width 240 height 61
type textarea "hero.moveRight(4)"
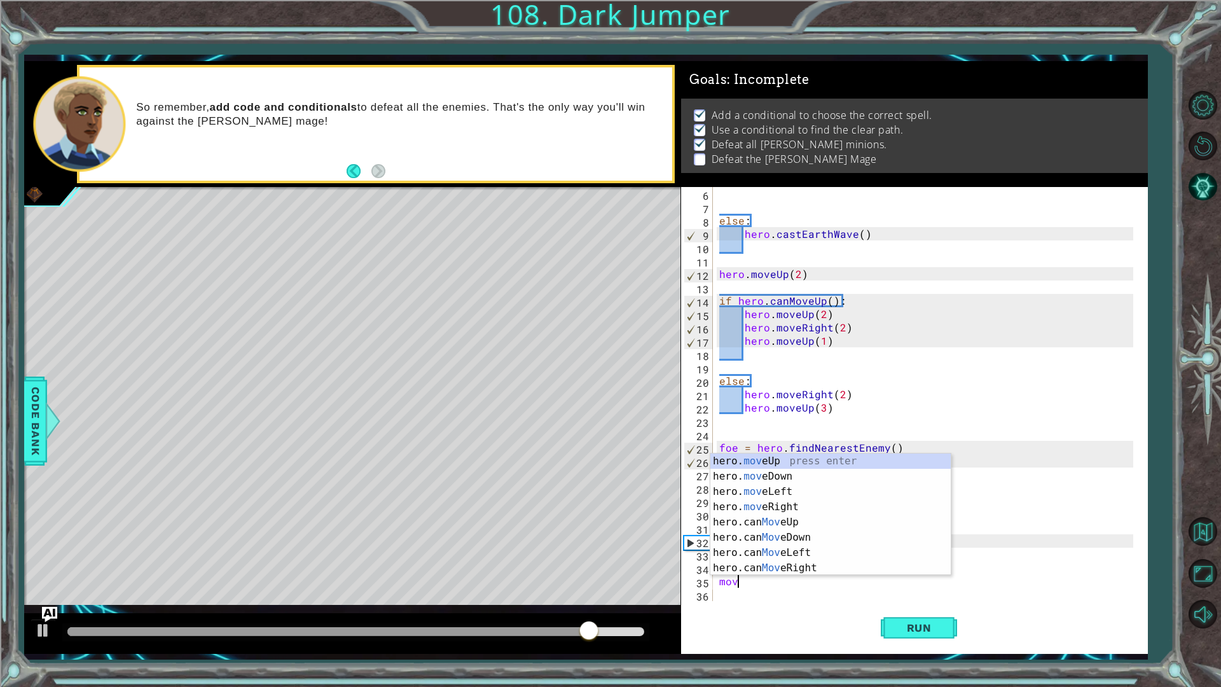
scroll to position [0, 1]
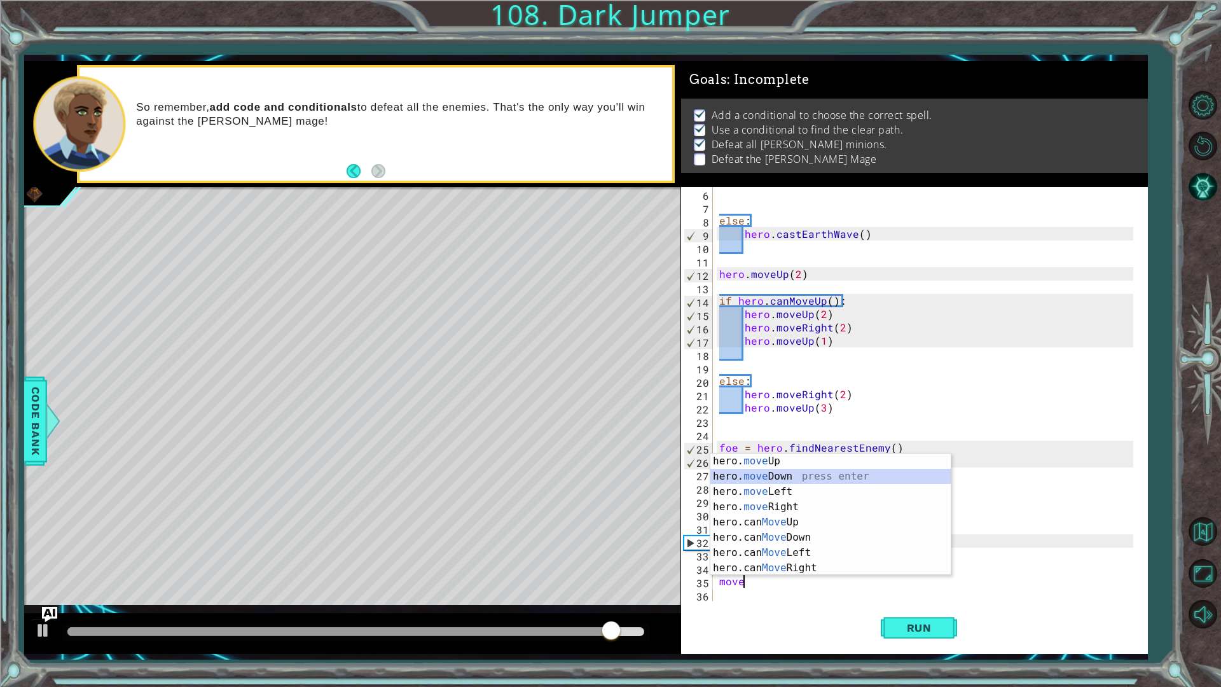
click at [787, 482] on div "hero. move Up press enter hero. move Down press enter hero. move Left press ent…" at bounding box center [830, 529] width 240 height 153
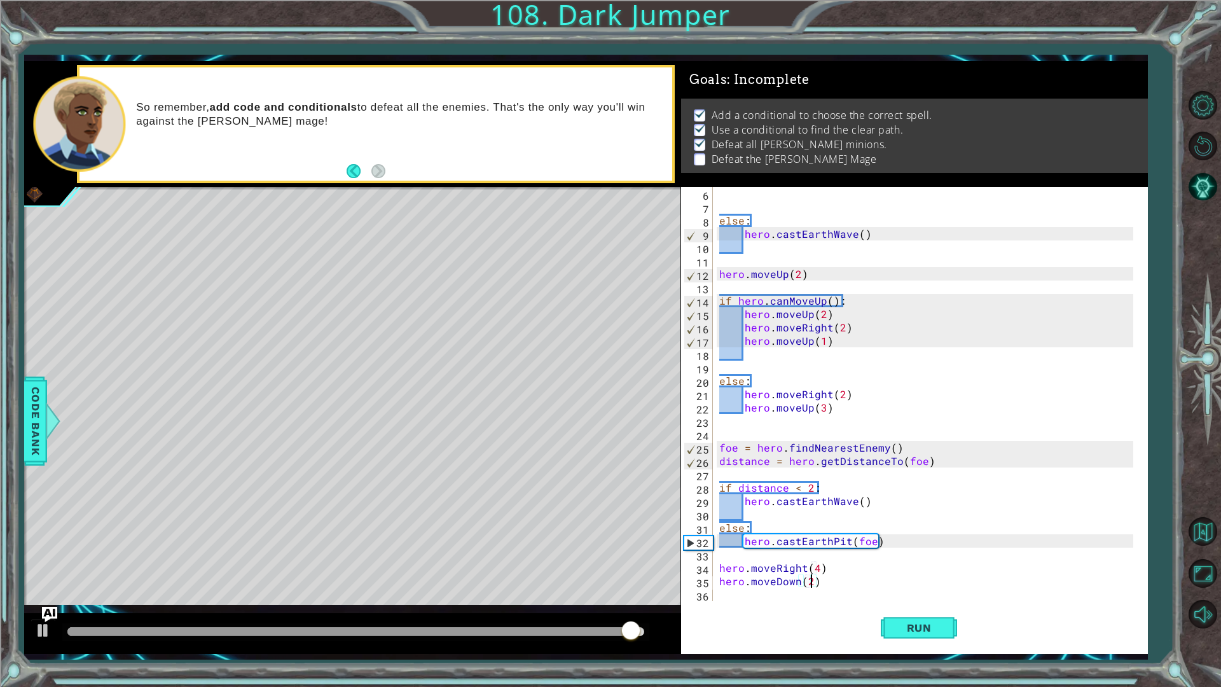
scroll to position [0, 5]
type textarea "hero.moveDown(2)"
click at [855, 601] on div "hero.moveDown(2) 6 7 8 9 10 11 12 13 14 15 16 17 18 19 20 21 22 23 24 25 26 27 …" at bounding box center [914, 420] width 467 height 467
click at [840, 602] on div "hero.moveDown(2) 6 7 8 9 10 11 12 13 14 15 16 17 18 19 20 21 22 23 24 25 26 27 …" at bounding box center [914, 420] width 467 height 467
click at [800, 593] on div "else : hero . castEarthWave ( ) hero . moveUp ( 2 ) if hero . canMoveUp ( ) : h…" at bounding box center [927, 407] width 423 height 441
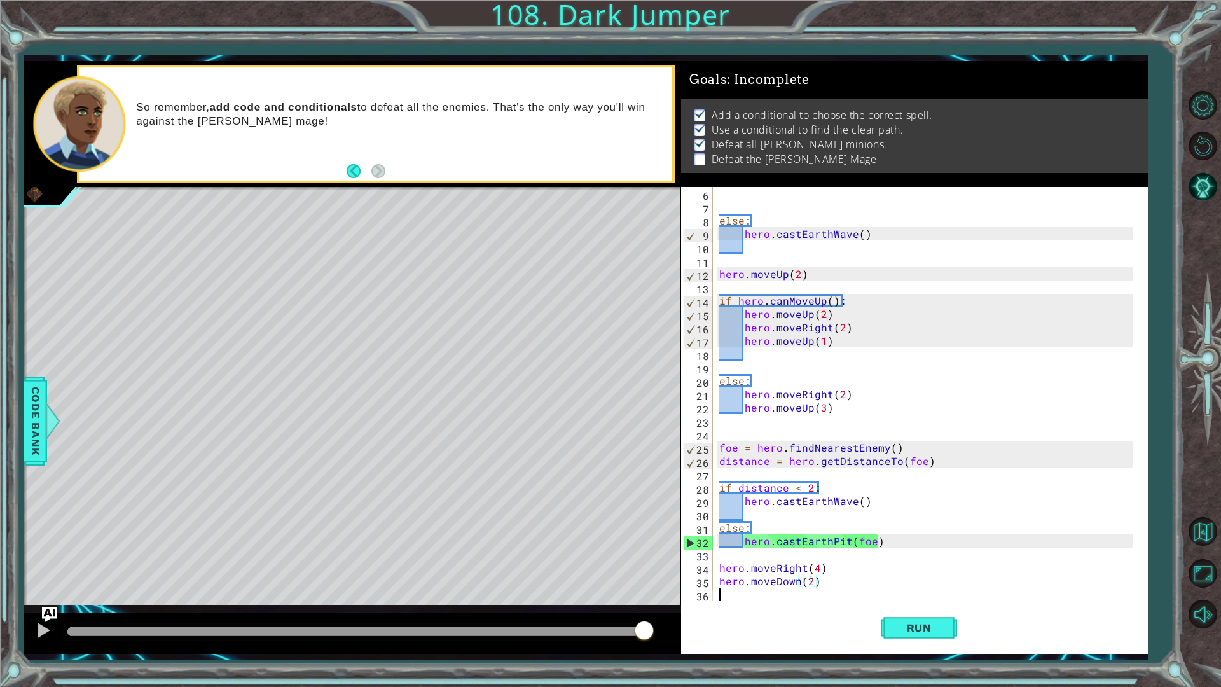
scroll to position [0, 0]
paste textarea "distance = hero.getDistanceTo(enemy)"
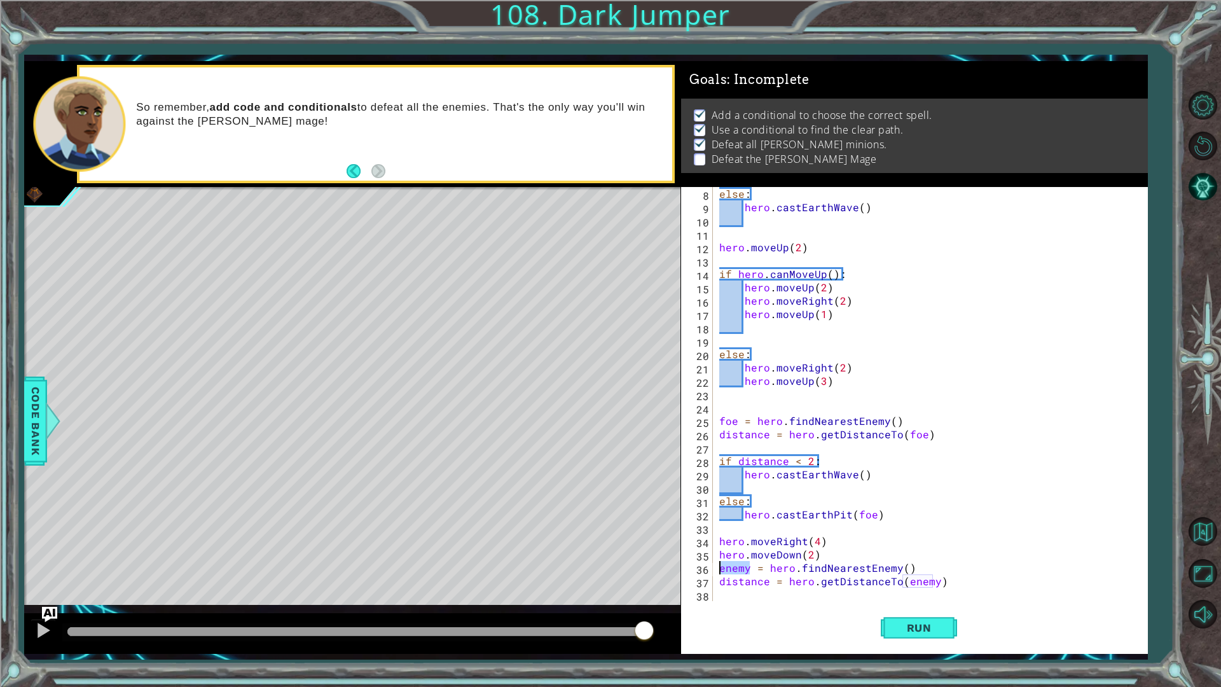
drag, startPoint x: 747, startPoint y: 568, endPoint x: 718, endPoint y: 568, distance: 29.2
click at [718, 568] on div "else : hero . castEarthWave ( ) hero . moveUp ( 2 ) if hero . canMoveUp ( ) : h…" at bounding box center [927, 407] width 423 height 441
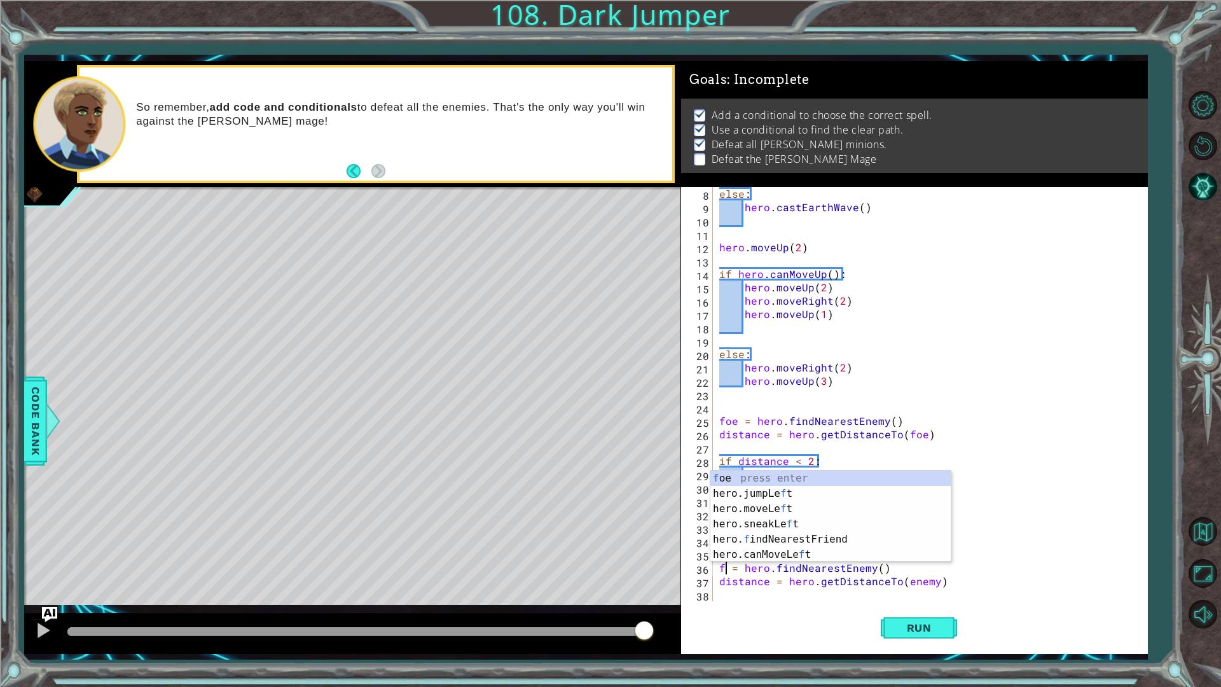
scroll to position [0, 1]
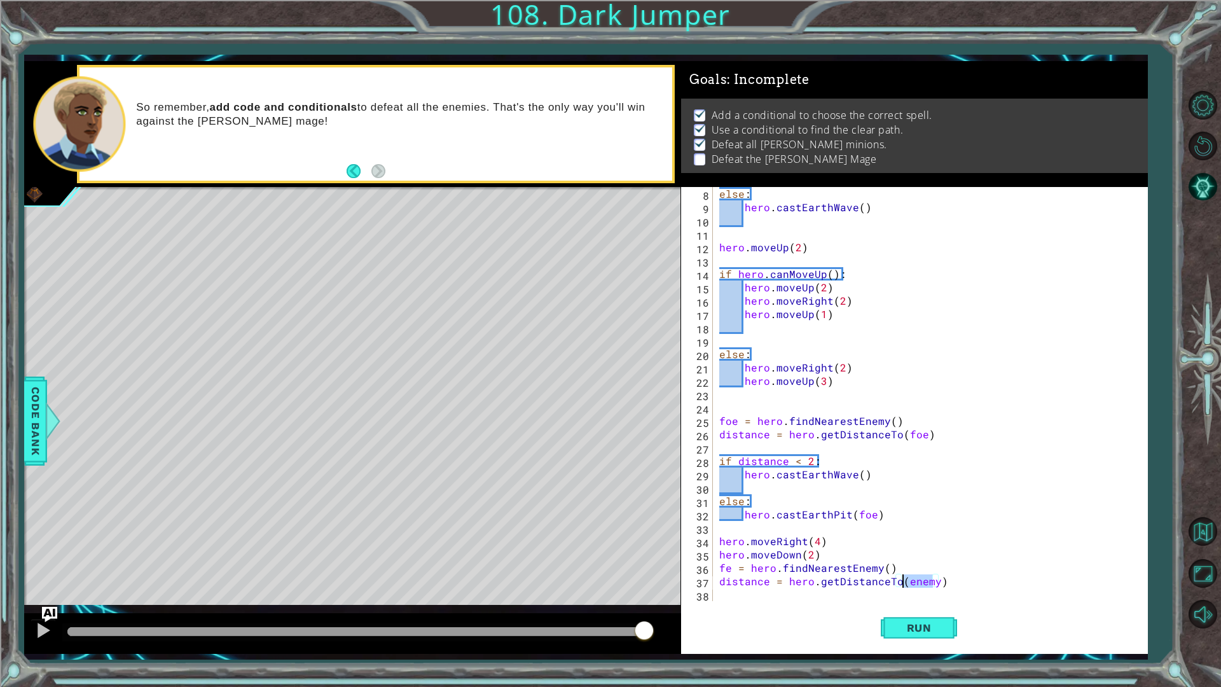
drag, startPoint x: 933, startPoint y: 582, endPoint x: 902, endPoint y: 584, distance: 31.3
click at [902, 584] on div "else : hero . castEarthWave ( ) hero . moveUp ( 2 ) if hero . canMoveUp ( ) : h…" at bounding box center [927, 407] width 423 height 441
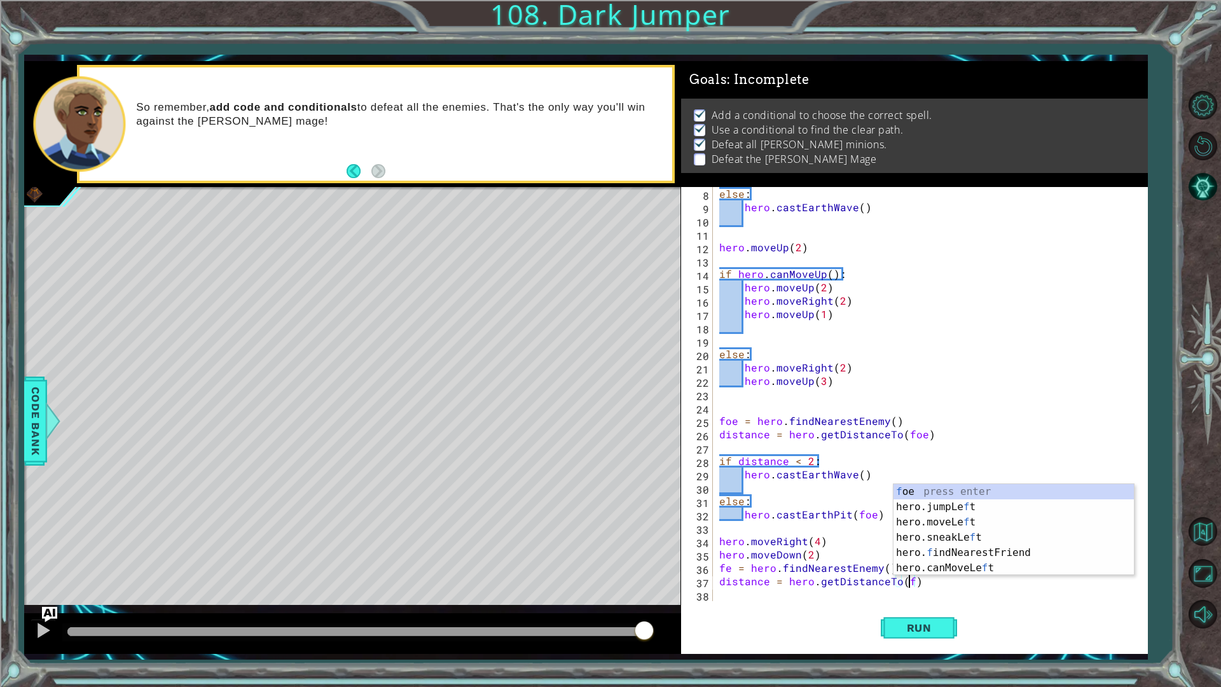
type textarea "distance = hero.getDistanceTo(fe)"
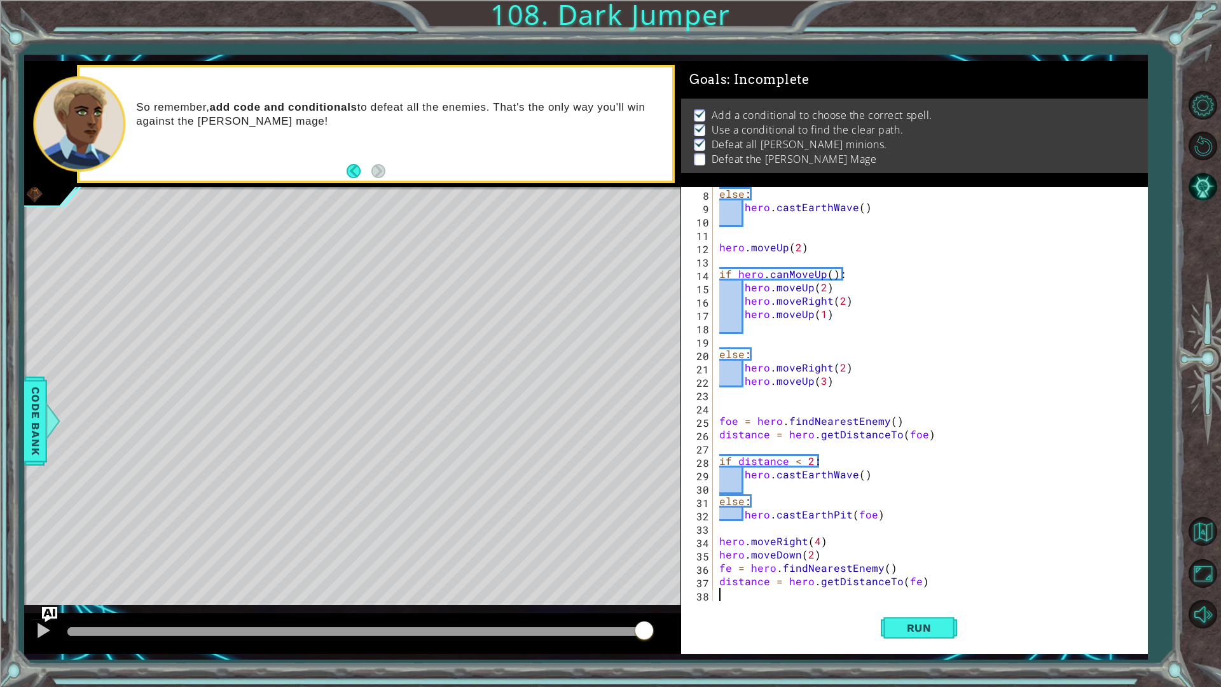
click at [925, 594] on div "else : hero . castEarthWave ( ) hero . moveUp ( 2 ) if hero . canMoveUp ( ) : h…" at bounding box center [927, 407] width 423 height 441
click at [930, 591] on div "else : hero . castEarthWave ( ) hero . moveUp ( 2 ) if hero . canMoveUp ( ) : h…" at bounding box center [927, 407] width 423 height 441
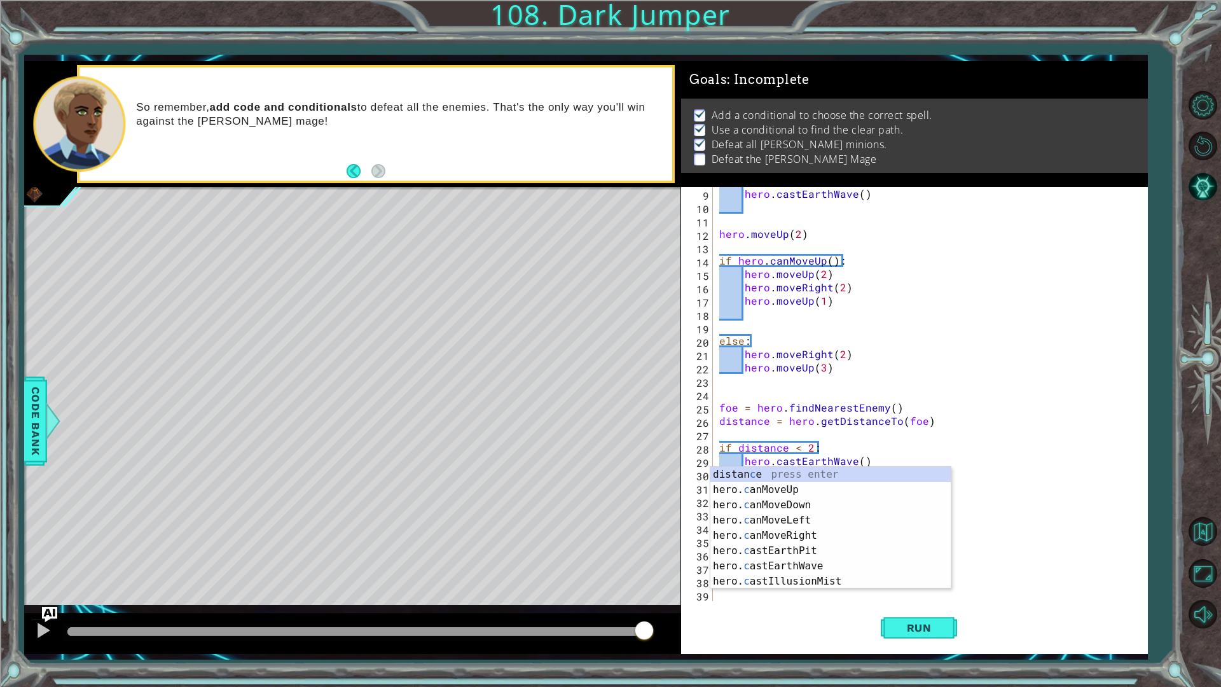
scroll to position [107, 0]
type textarea "c"
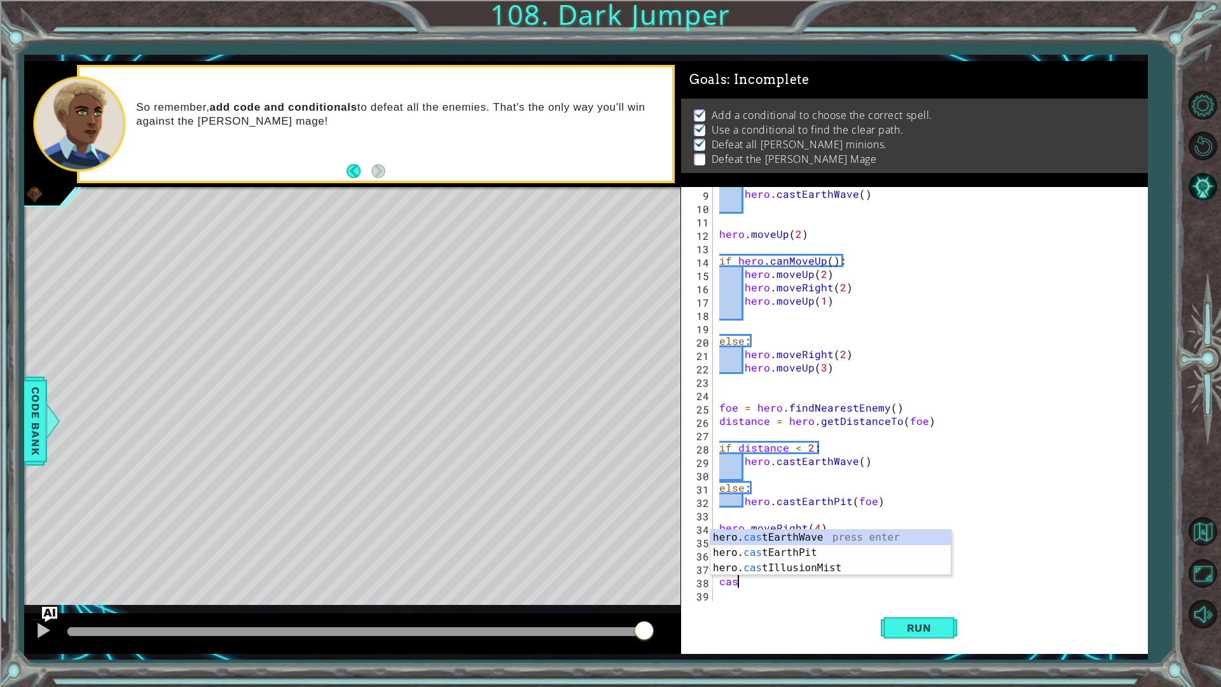
scroll to position [0, 0]
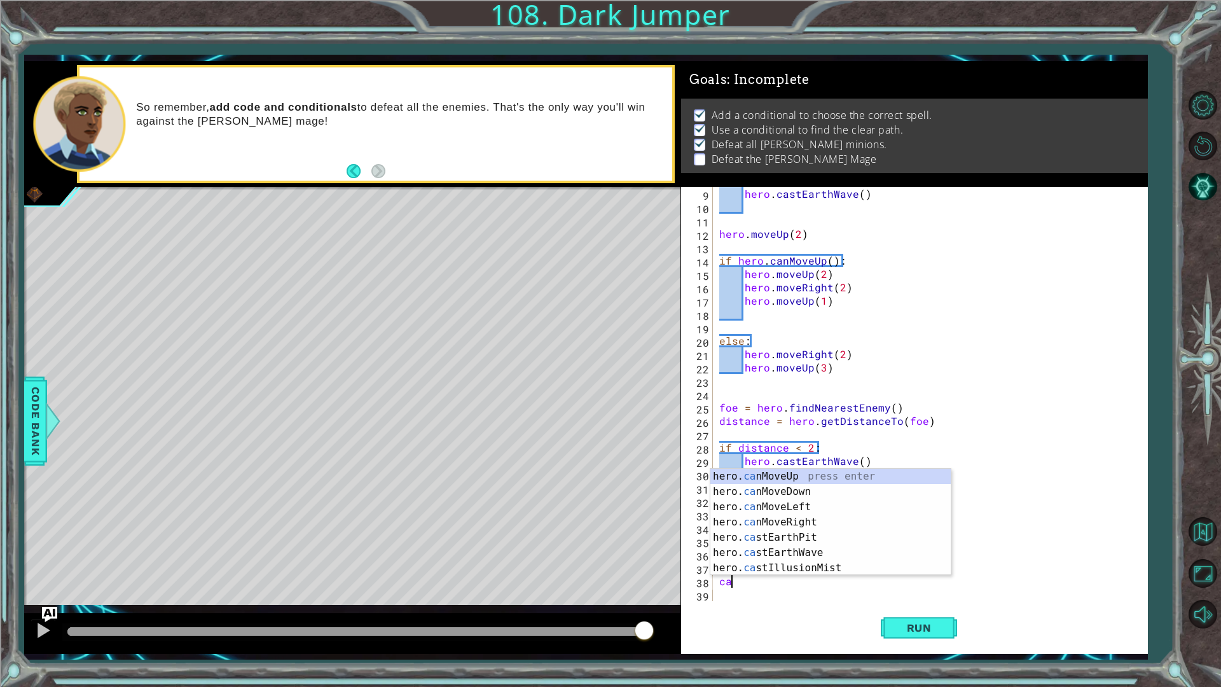
type textarea "c"
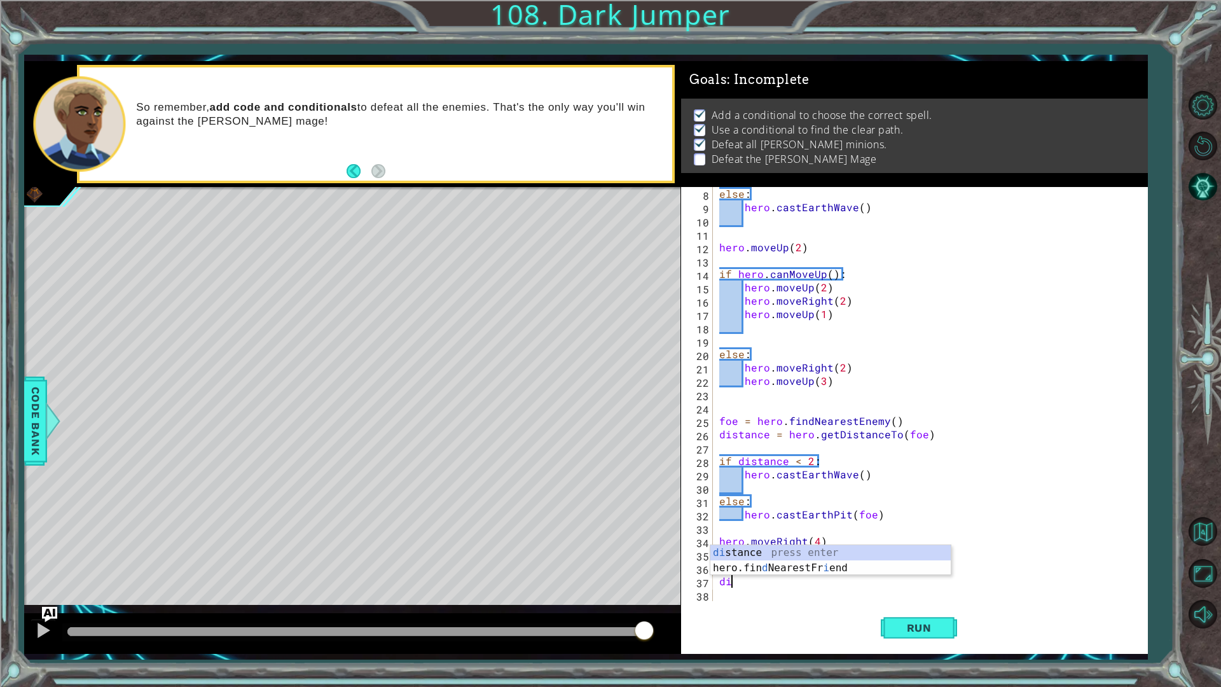
type textarea "d"
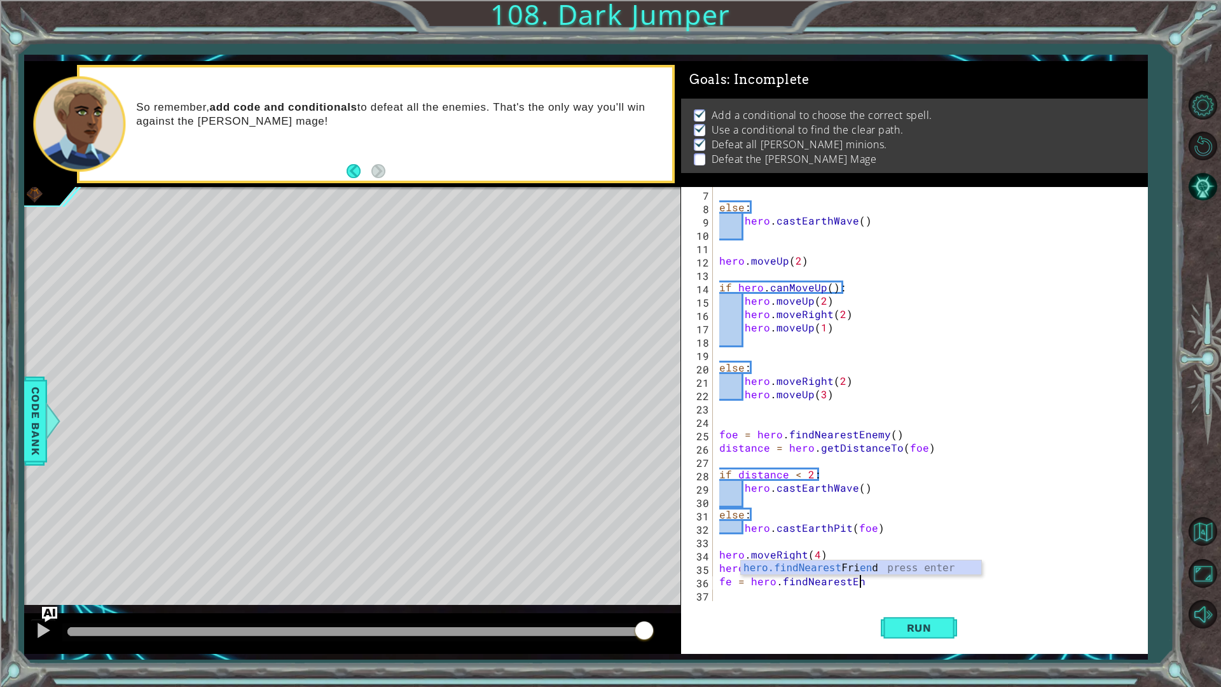
scroll to position [80, 0]
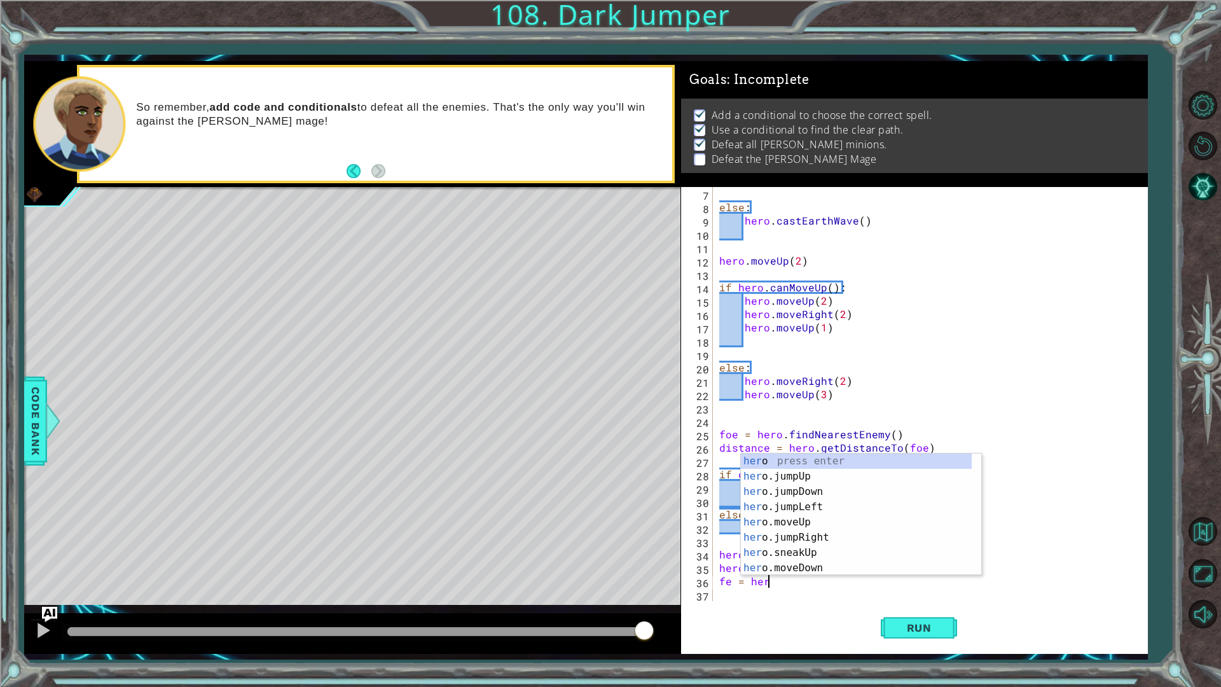
type textarea "f"
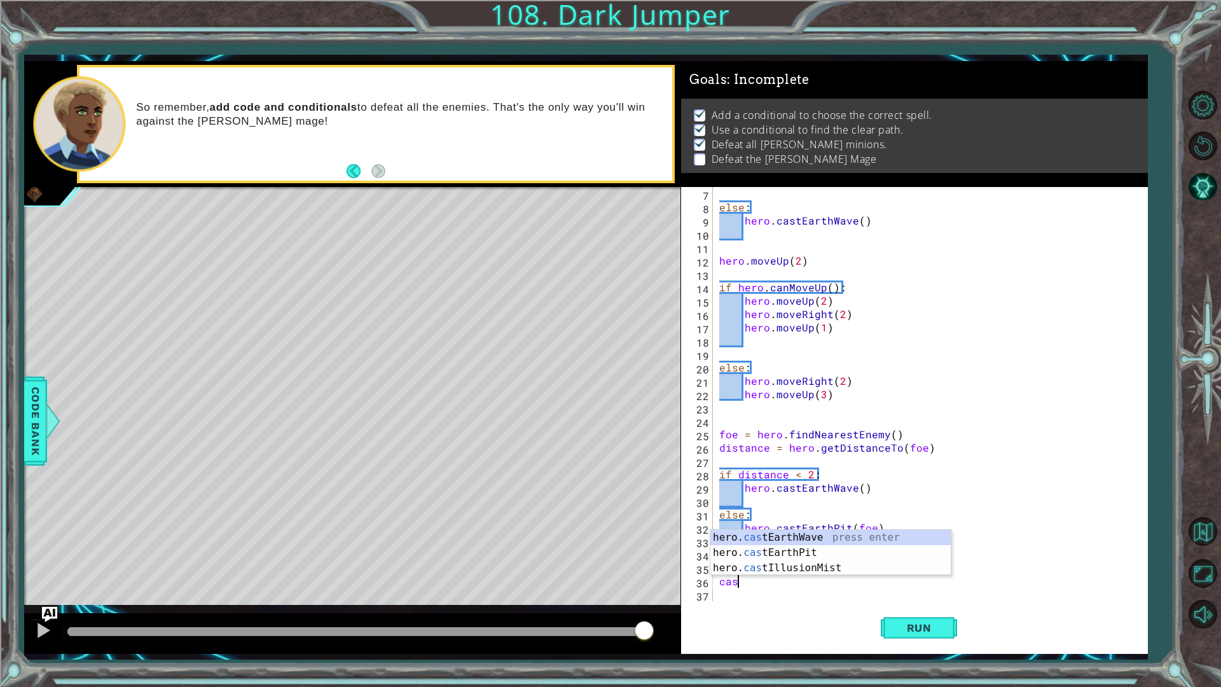
type textarea "cast"
click at [753, 537] on div "hero. cast EarthWave press enter hero. cast EarthPit press enter hero. cast Ill…" at bounding box center [830, 568] width 240 height 76
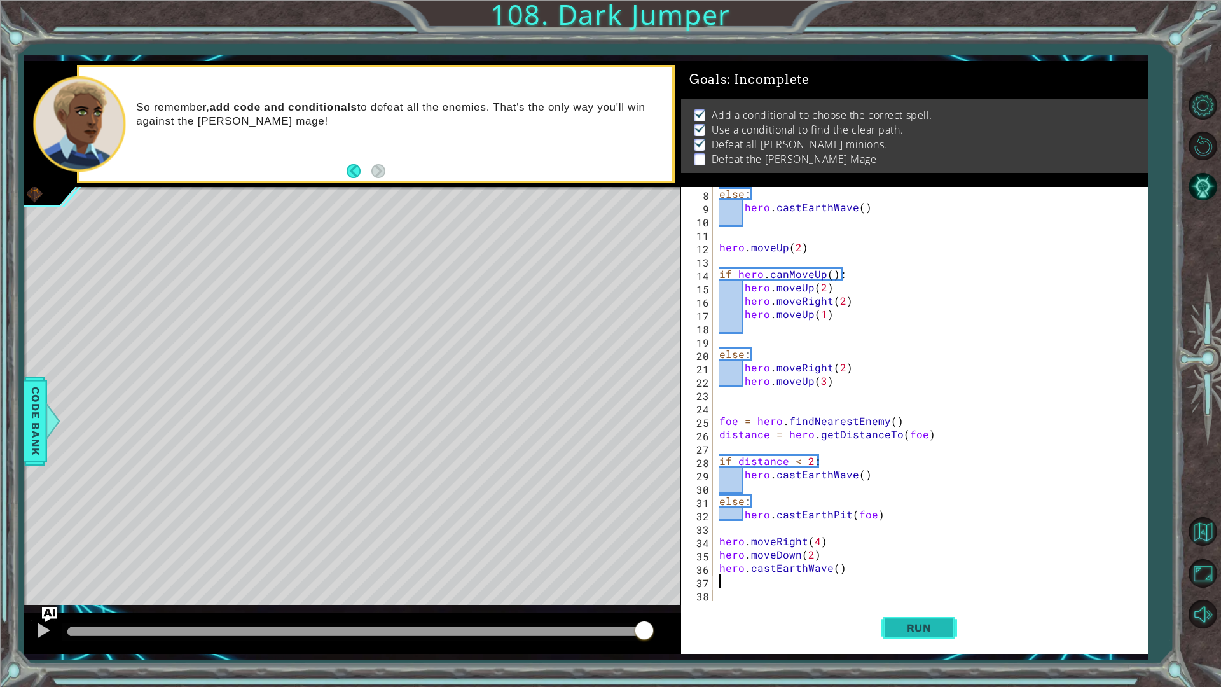
click at [932, 632] on span "Run" at bounding box center [919, 627] width 50 height 13
drag, startPoint x: 101, startPoint y: 626, endPoint x: 222, endPoint y: 631, distance: 120.9
click at [203, 631] on div at bounding box center [191, 631] width 23 height 23
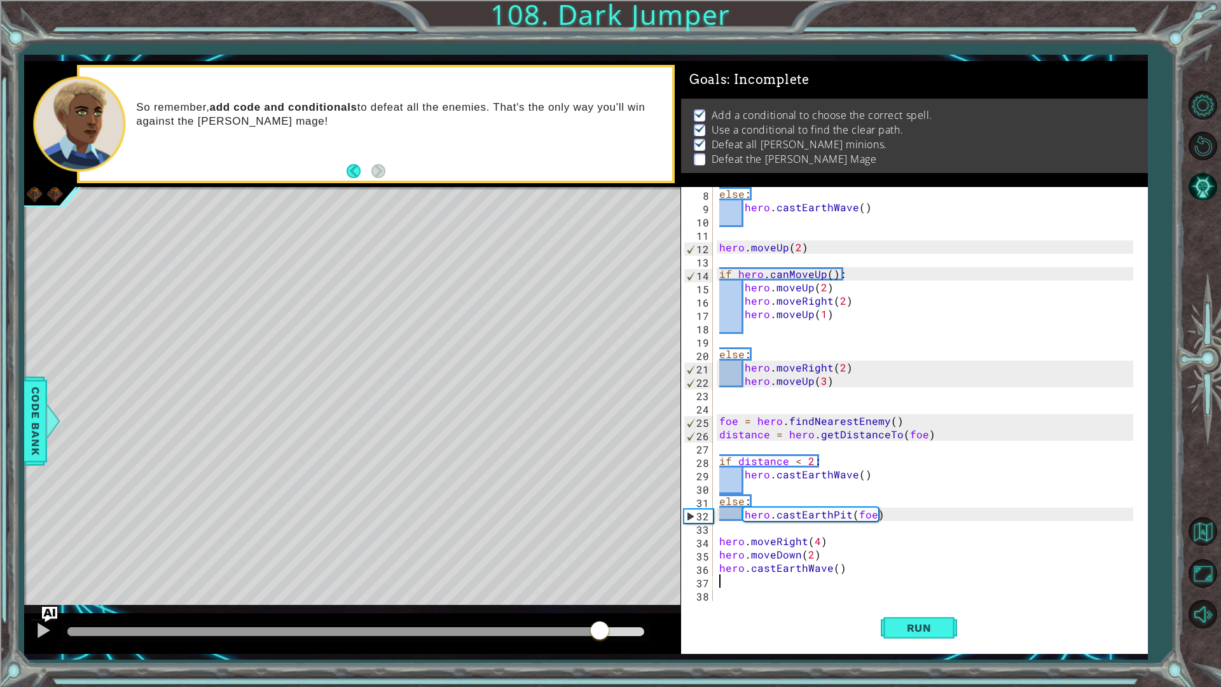
drag, startPoint x: 252, startPoint y: 631, endPoint x: 599, endPoint y: 637, distance: 347.8
click at [599, 637] on div at bounding box center [599, 631] width 23 height 23
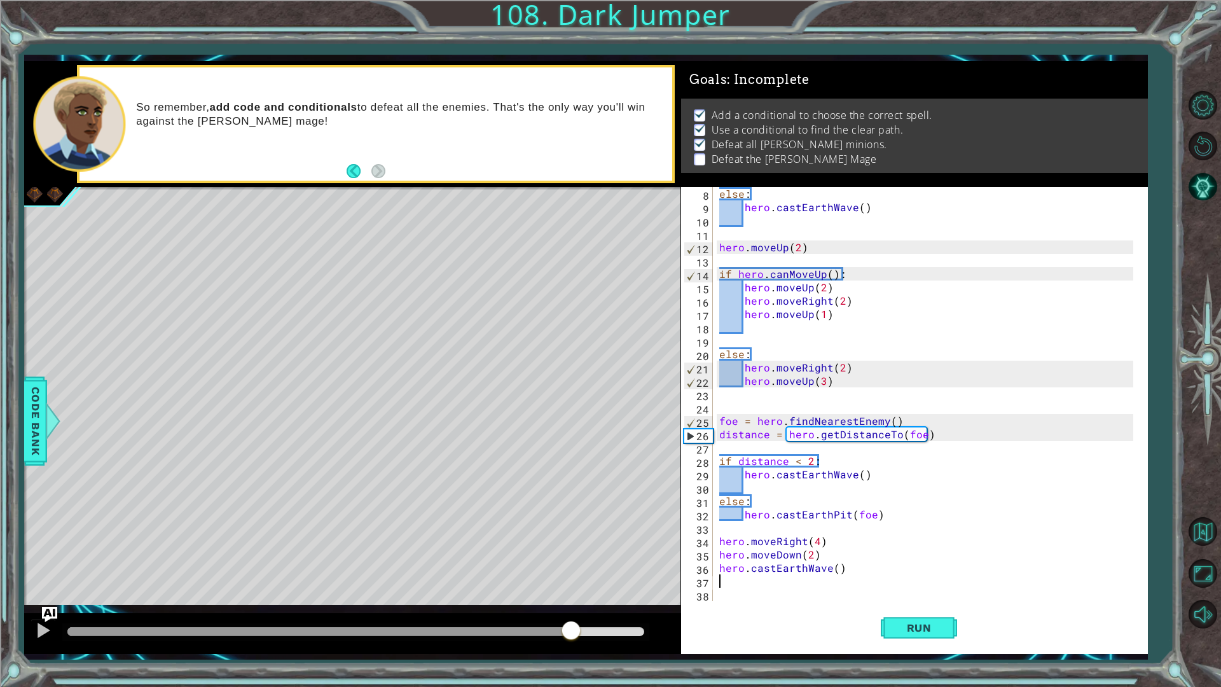
drag, startPoint x: 612, startPoint y: 636, endPoint x: 574, endPoint y: 637, distance: 38.2
click at [574, 637] on div at bounding box center [570, 631] width 23 height 23
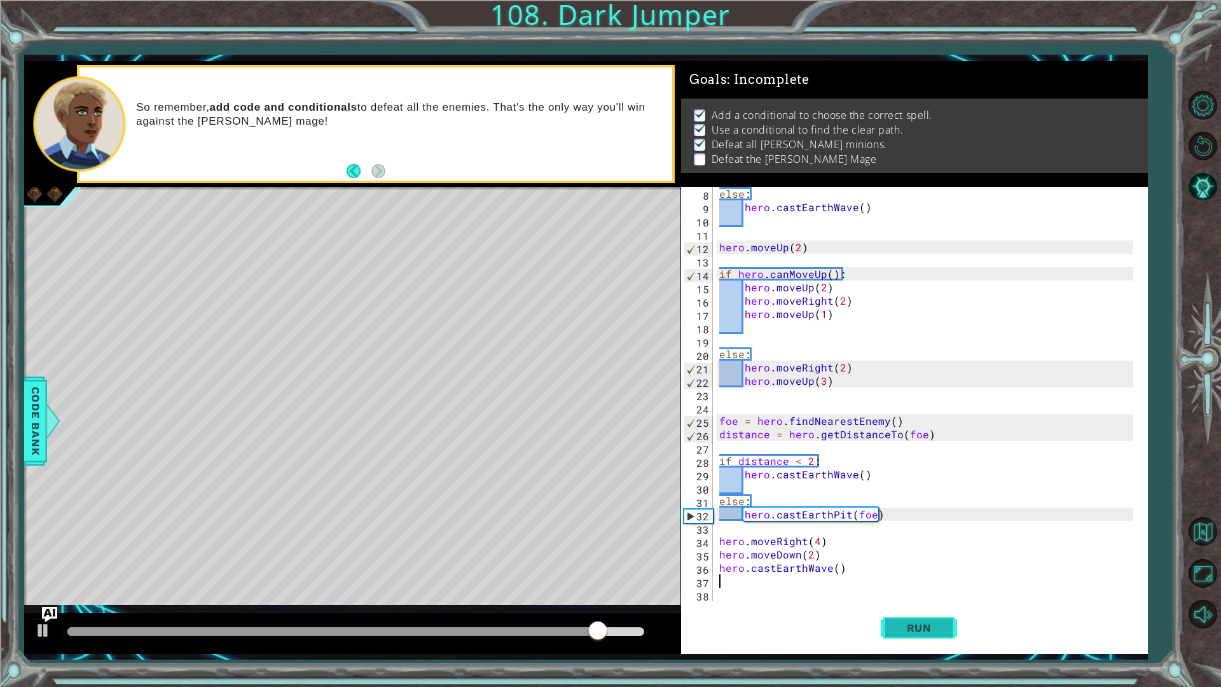
click at [938, 629] on span "Run" at bounding box center [919, 627] width 50 height 13
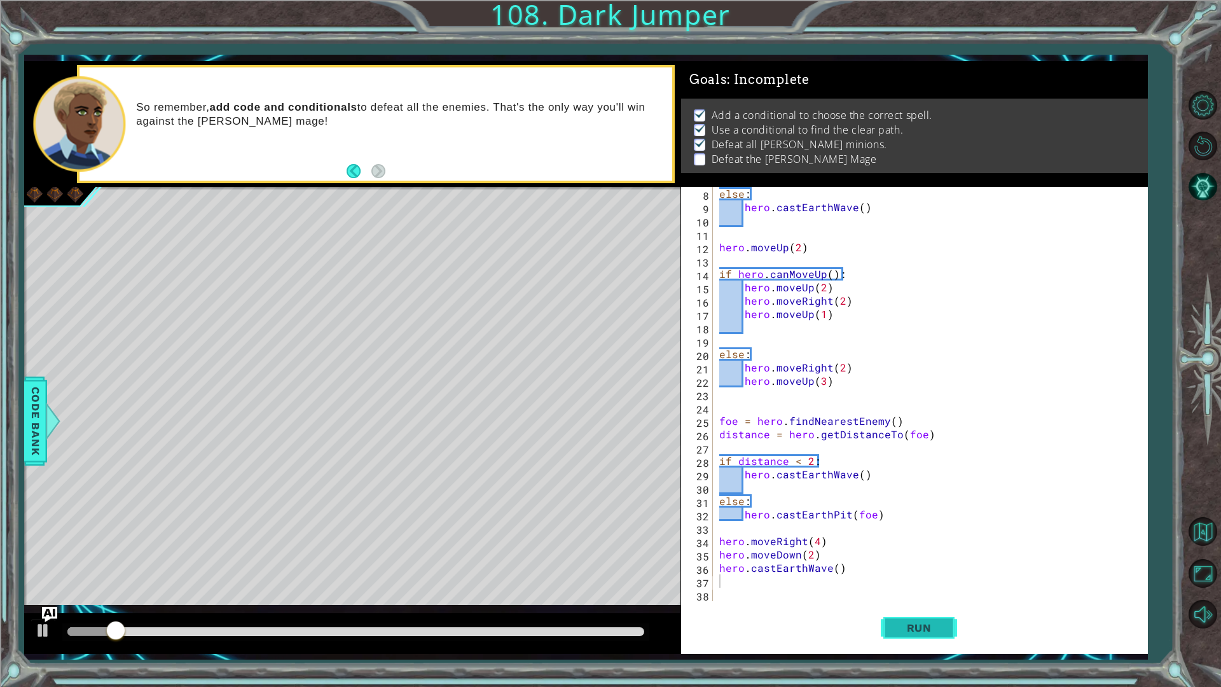
click at [894, 619] on button "Run" at bounding box center [918, 627] width 76 height 46
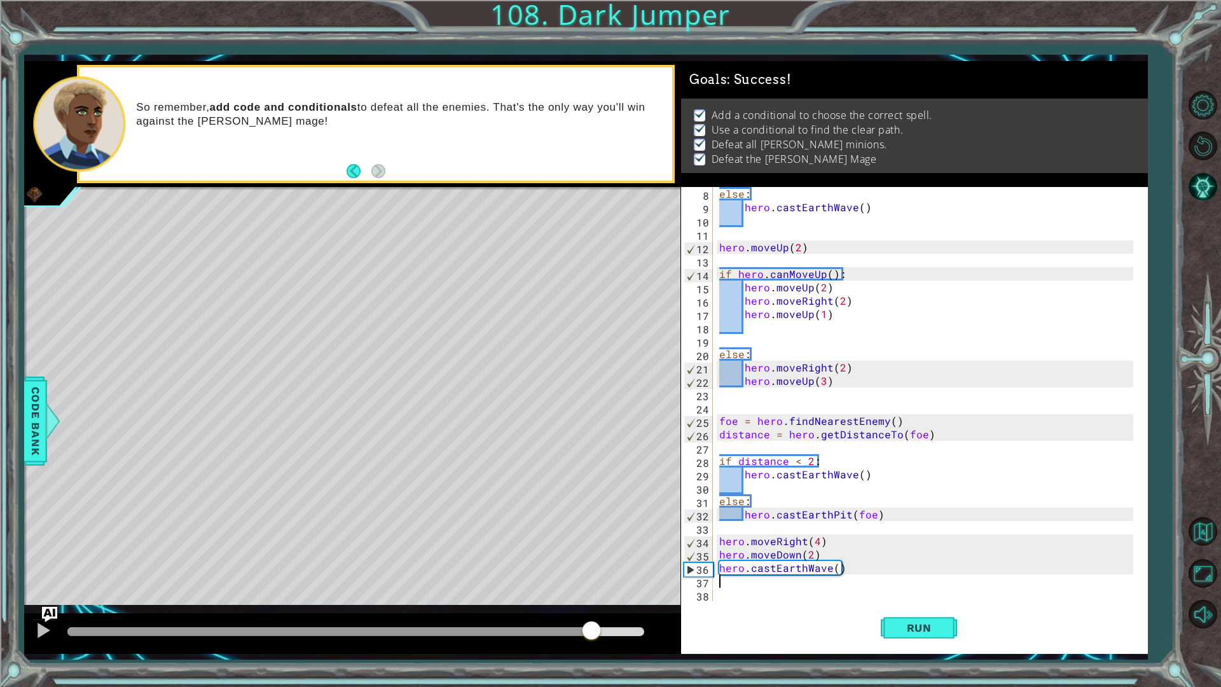
drag, startPoint x: 86, startPoint y: 624, endPoint x: 592, endPoint y: 640, distance: 506.3
click at [592, 640] on div at bounding box center [591, 631] width 23 height 23
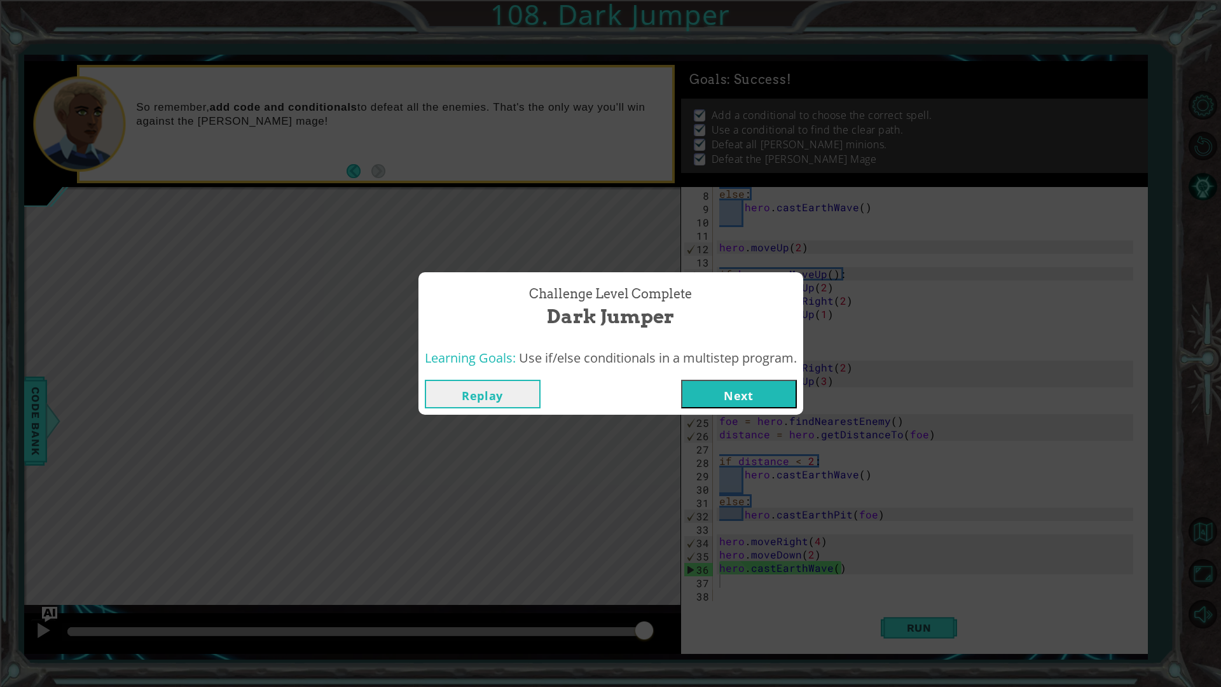
click at [716, 402] on button "Next" at bounding box center [739, 394] width 116 height 29
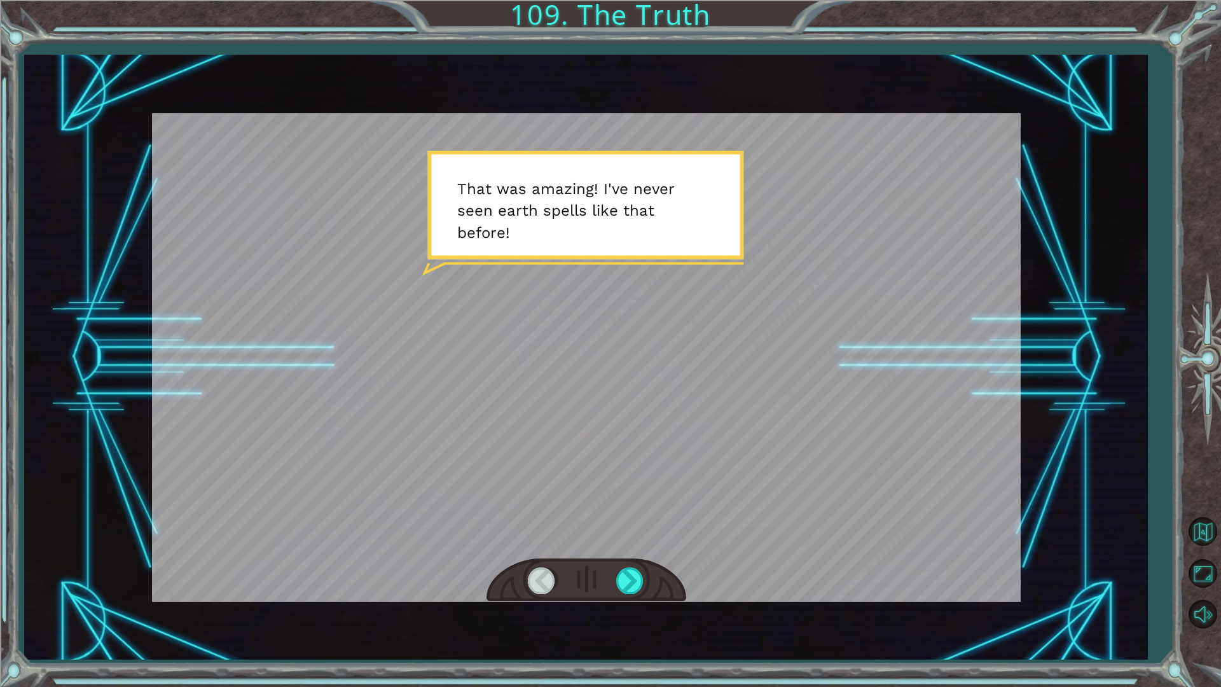
click at [649, 576] on div at bounding box center [586, 580] width 200 height 44
click at [644, 577] on div at bounding box center [630, 580] width 29 height 26
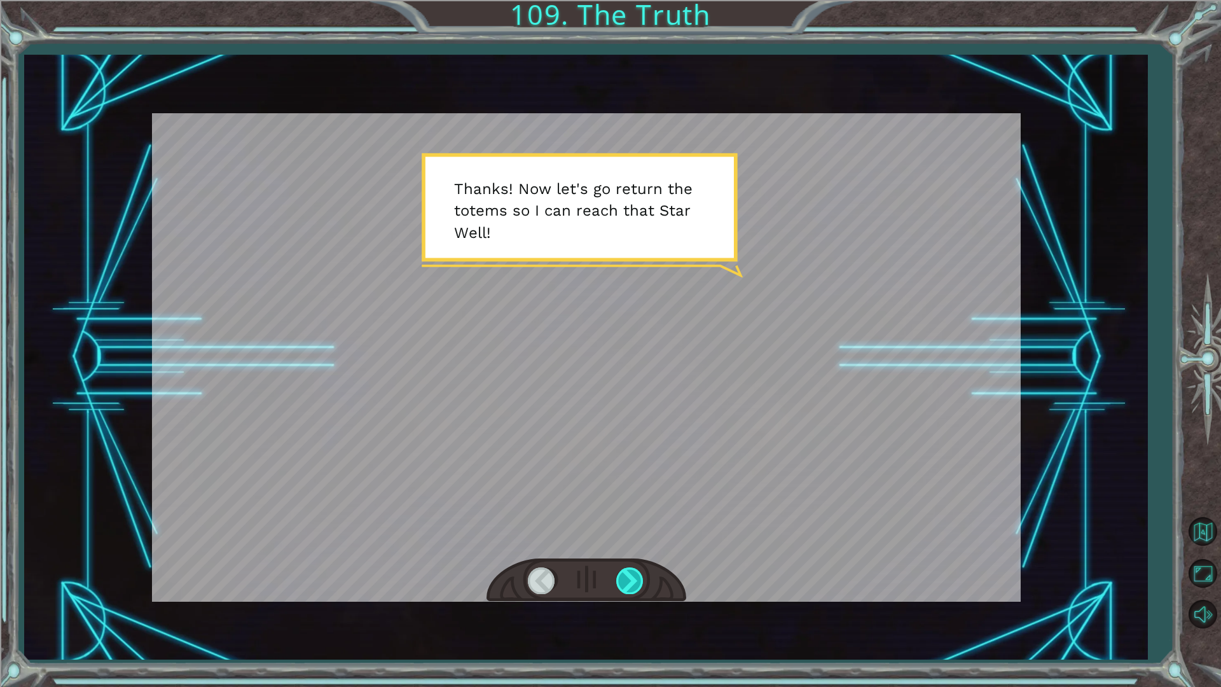
click at [643, 577] on div at bounding box center [630, 580] width 29 height 26
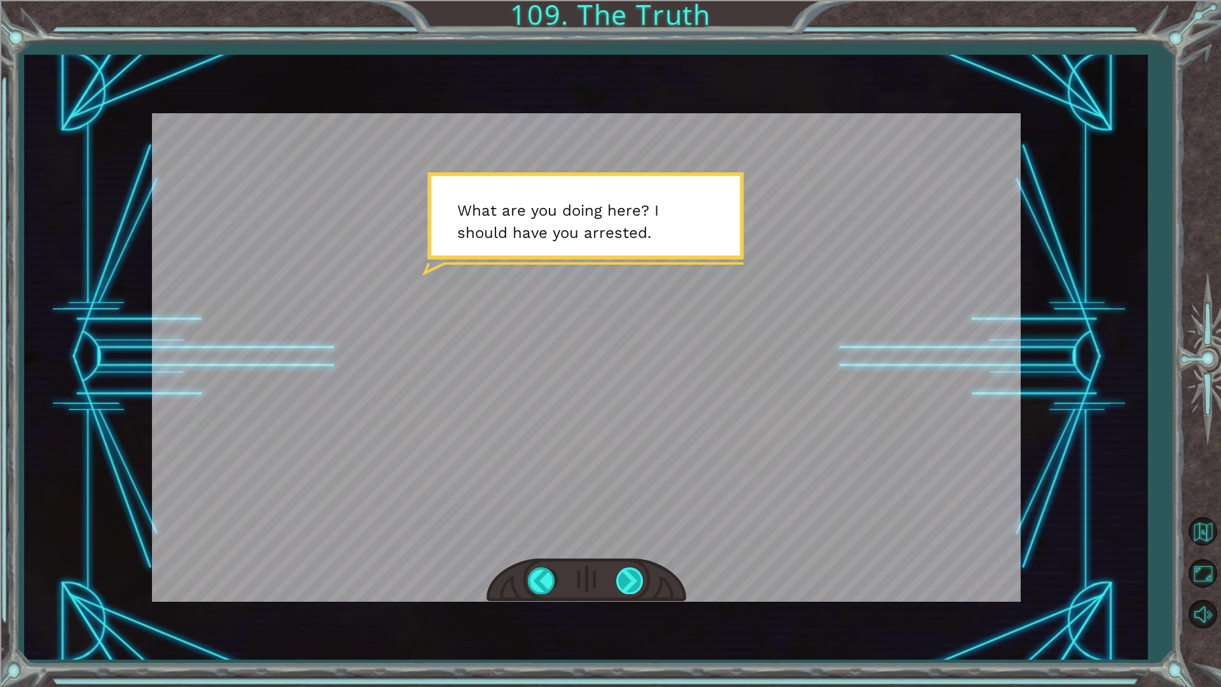
click at [643, 577] on div at bounding box center [630, 580] width 29 height 26
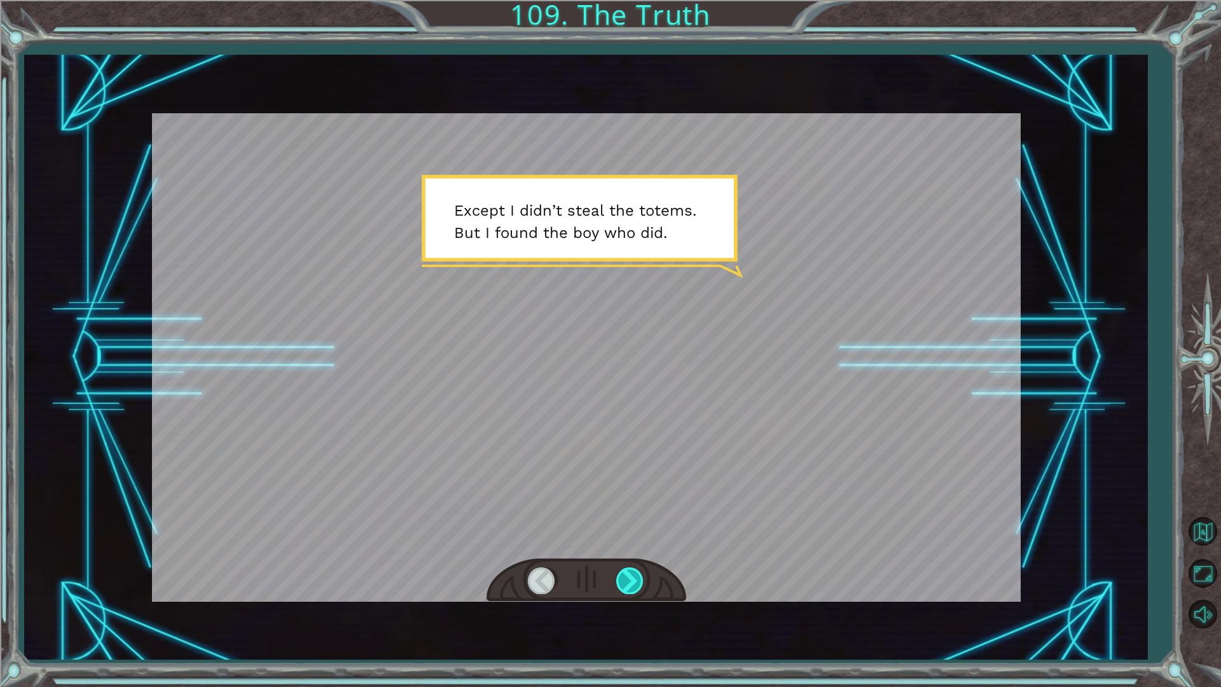
click at [643, 577] on div at bounding box center [630, 580] width 29 height 26
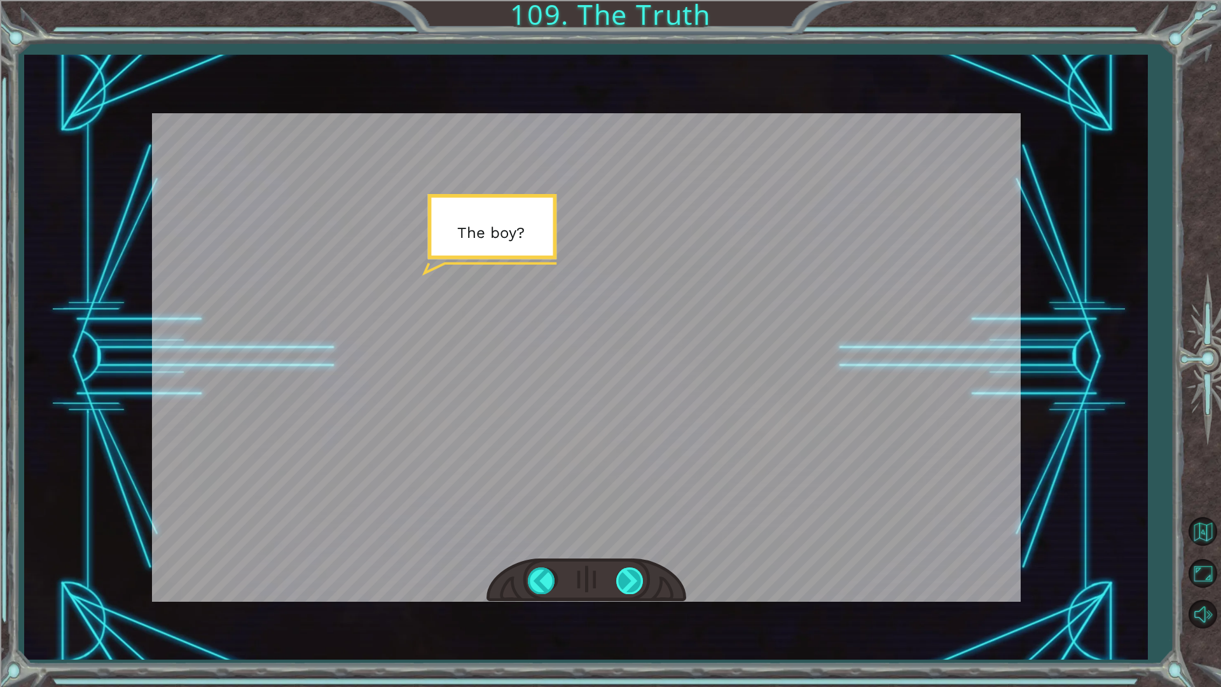
click at [643, 577] on div at bounding box center [630, 580] width 29 height 26
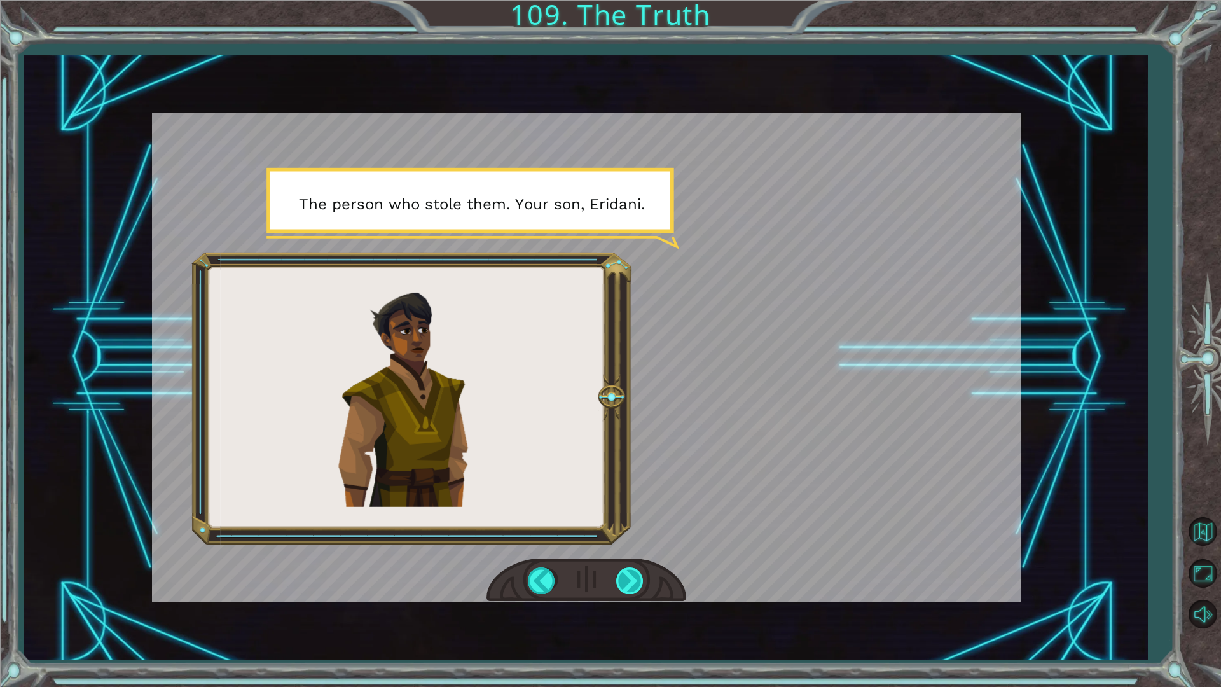
click at [643, 577] on div at bounding box center [630, 580] width 29 height 26
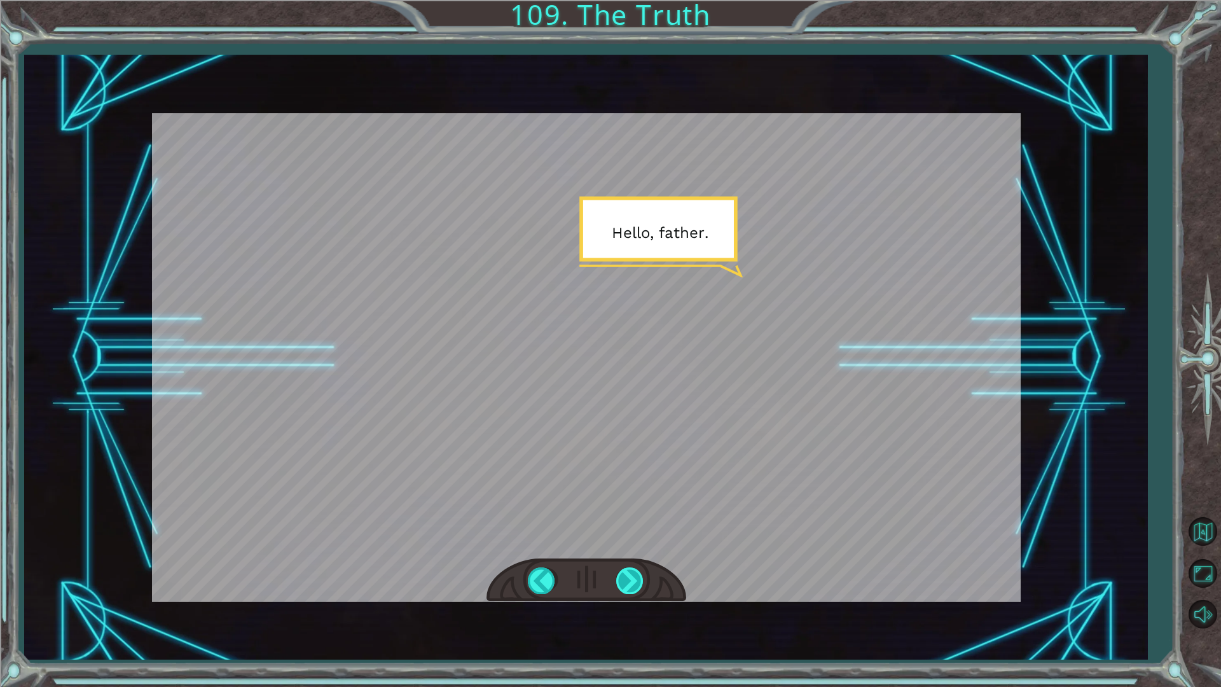
click at [643, 577] on div at bounding box center [630, 580] width 29 height 26
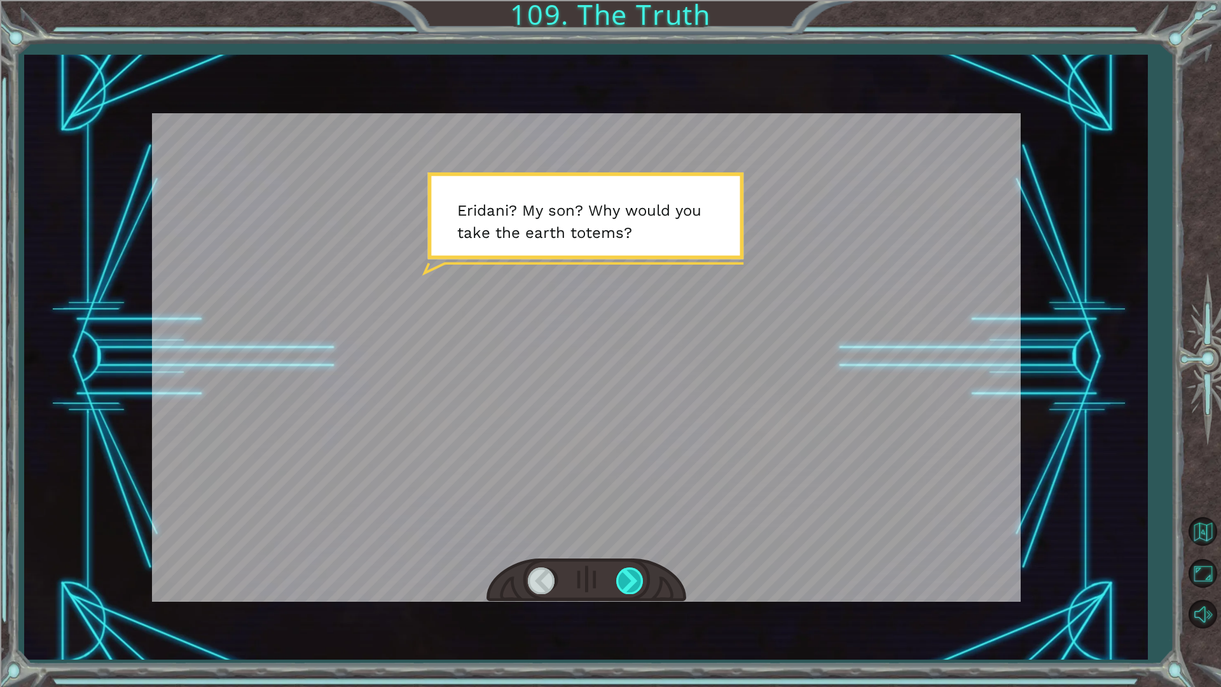
click at [643, 577] on div at bounding box center [630, 580] width 29 height 26
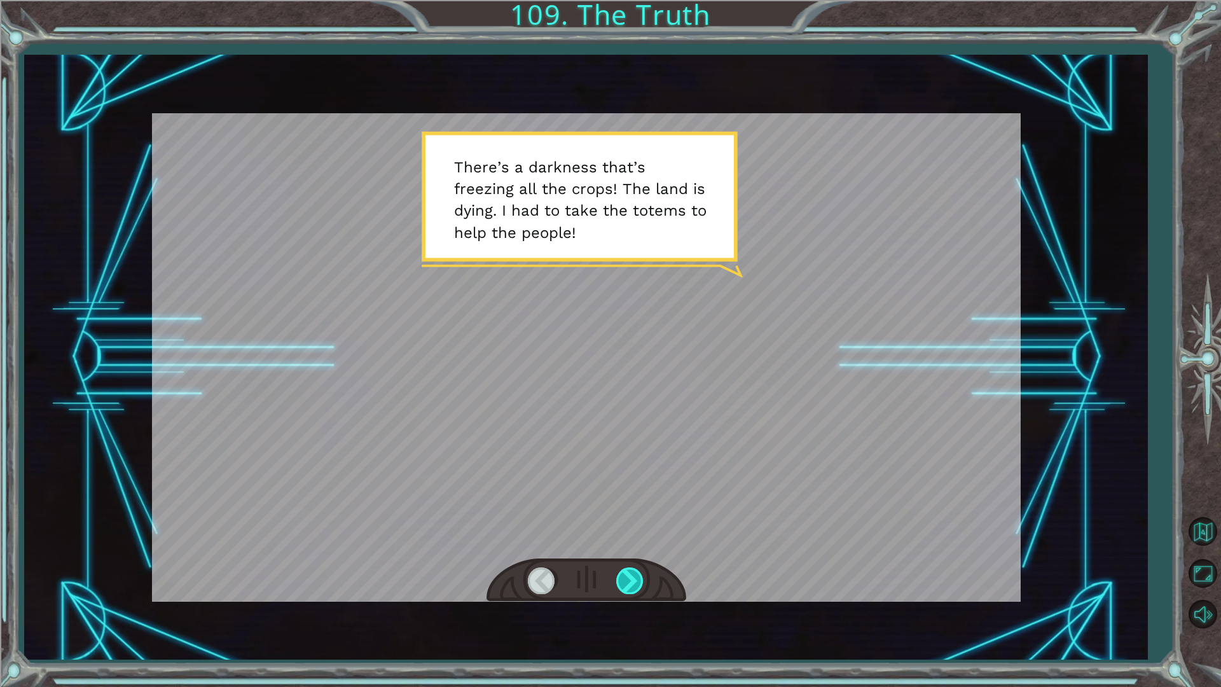
click at [643, 577] on div at bounding box center [630, 580] width 29 height 26
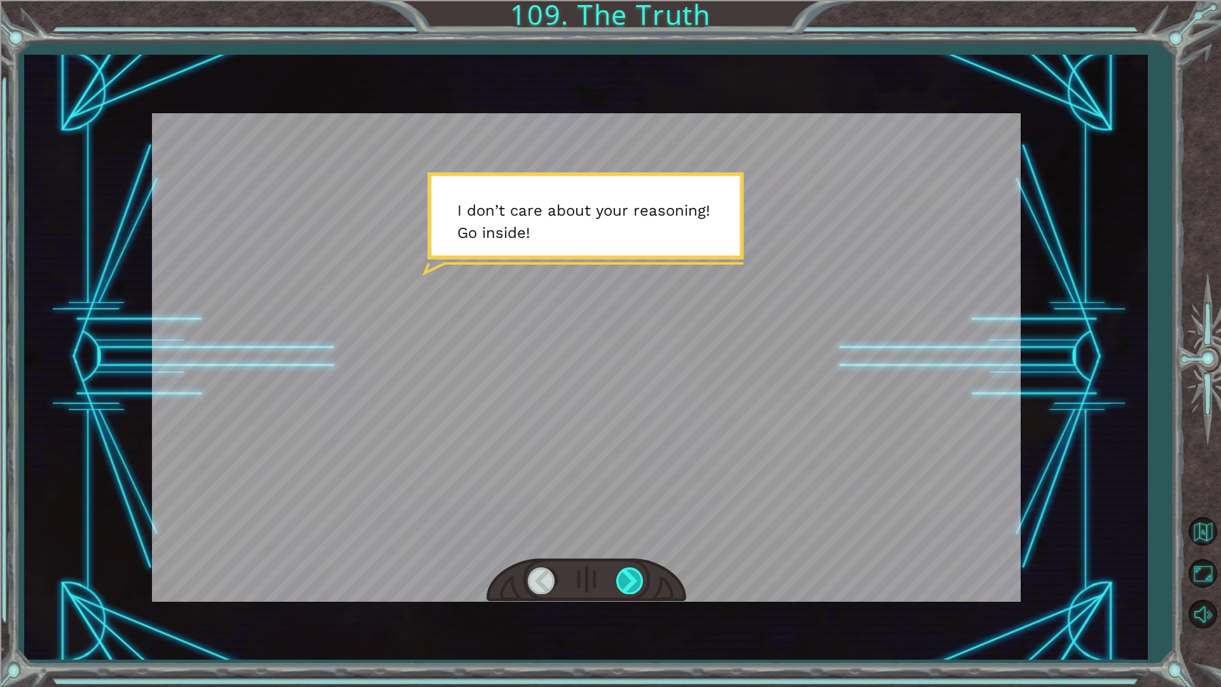
click at [643, 577] on div at bounding box center [630, 580] width 29 height 26
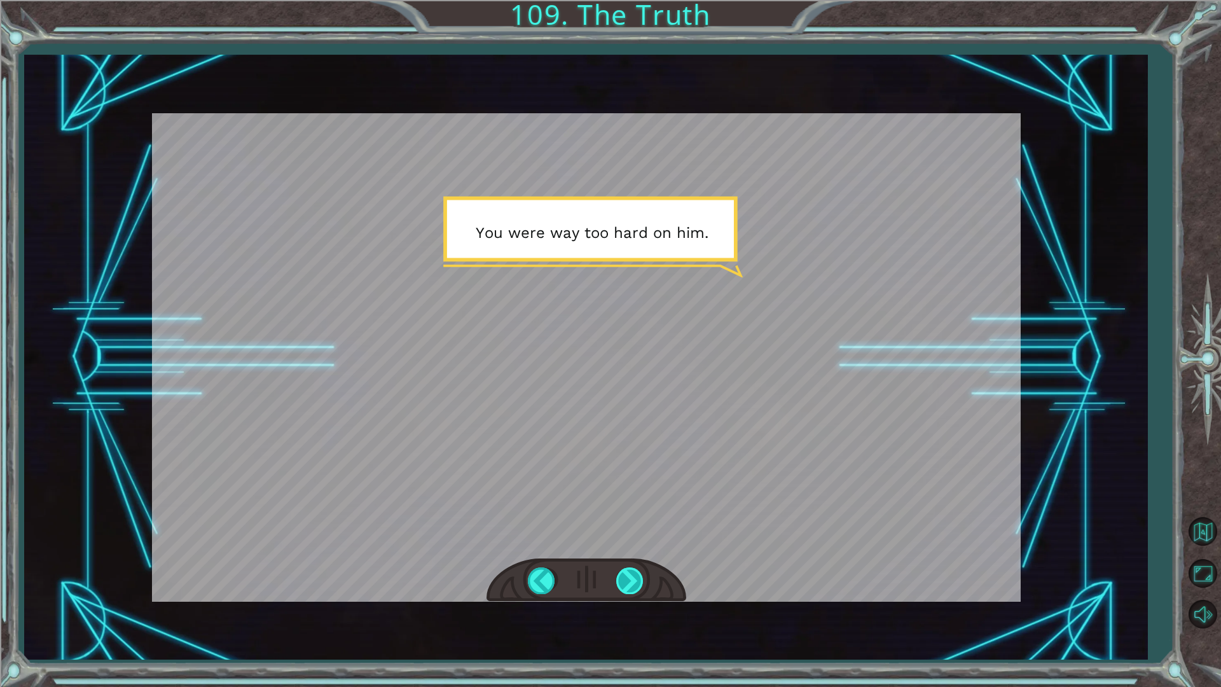
click at [643, 577] on div at bounding box center [630, 580] width 29 height 26
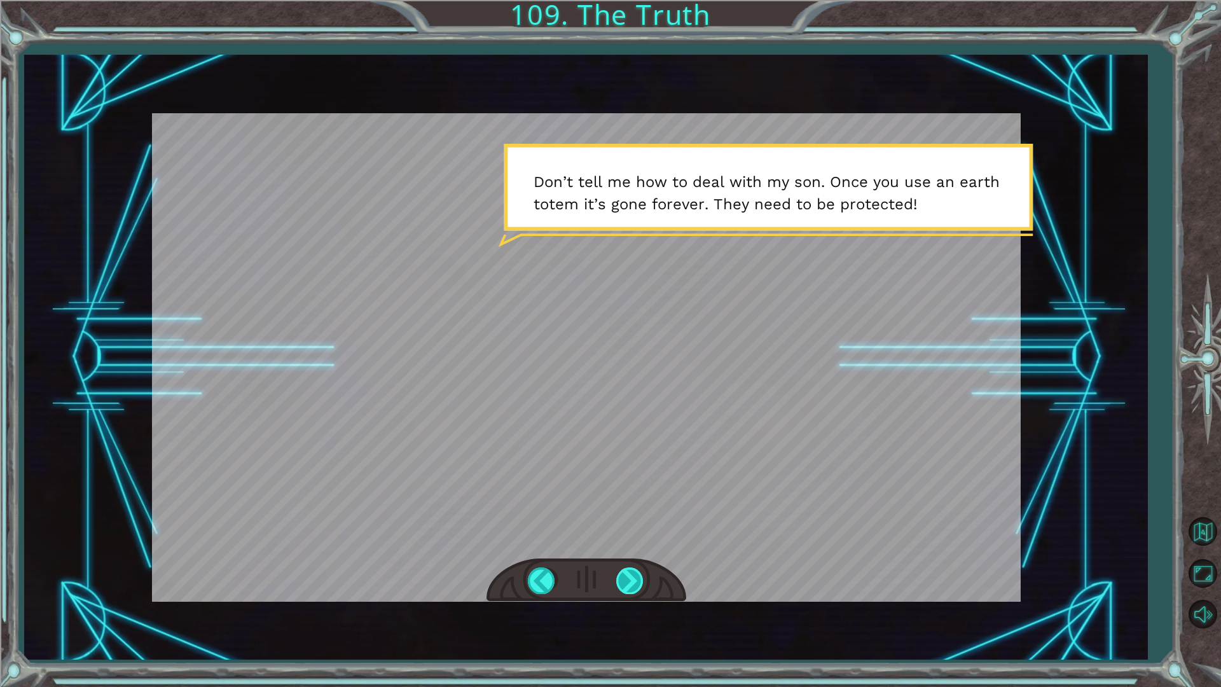
click at [643, 577] on div at bounding box center [630, 580] width 29 height 26
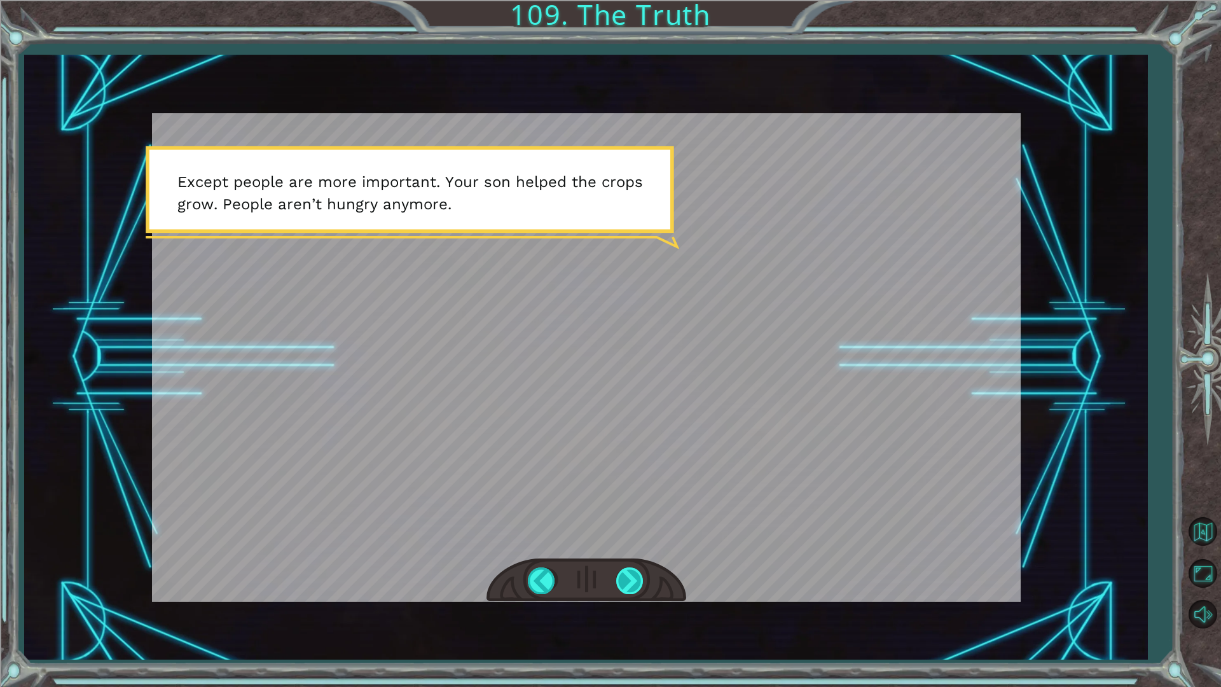
click at [643, 577] on div at bounding box center [630, 580] width 29 height 26
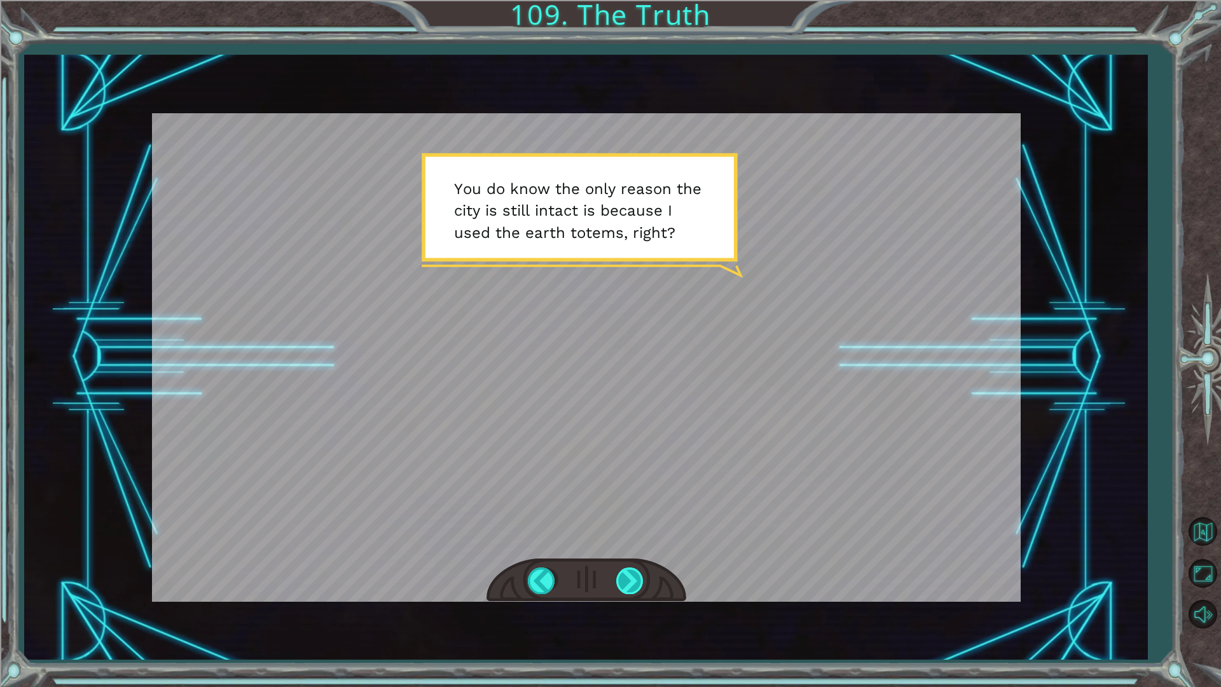
click at [643, 577] on div at bounding box center [630, 580] width 29 height 26
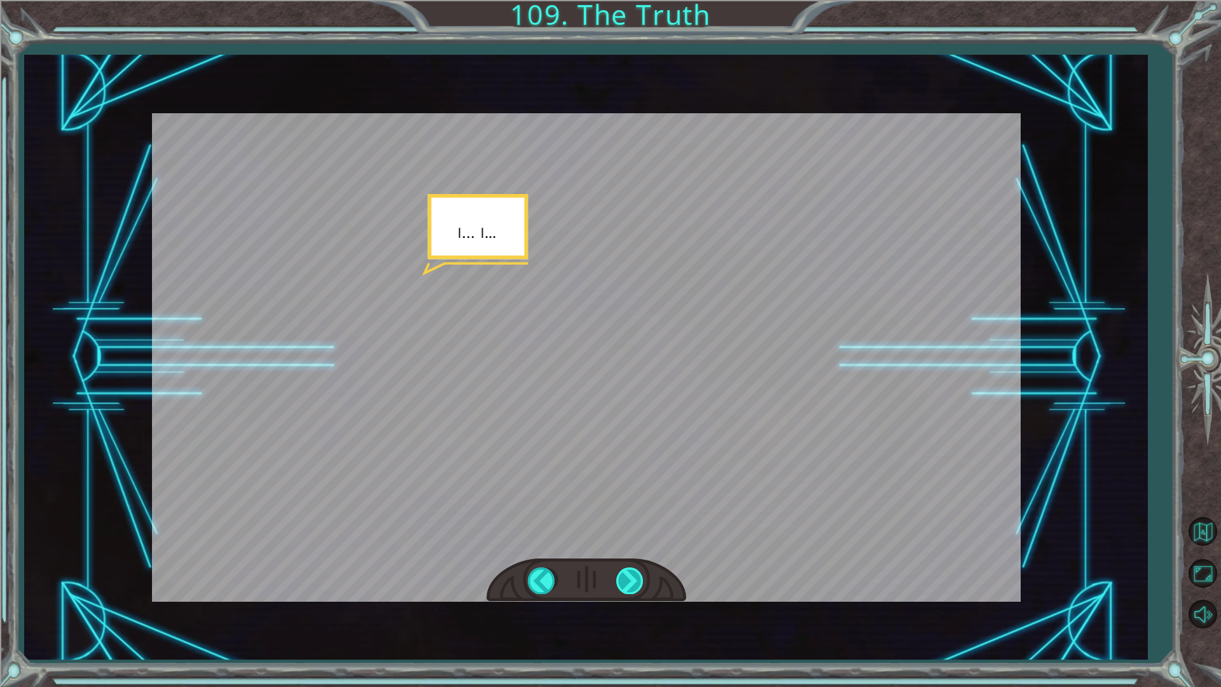
click at [643, 577] on div at bounding box center [630, 580] width 29 height 26
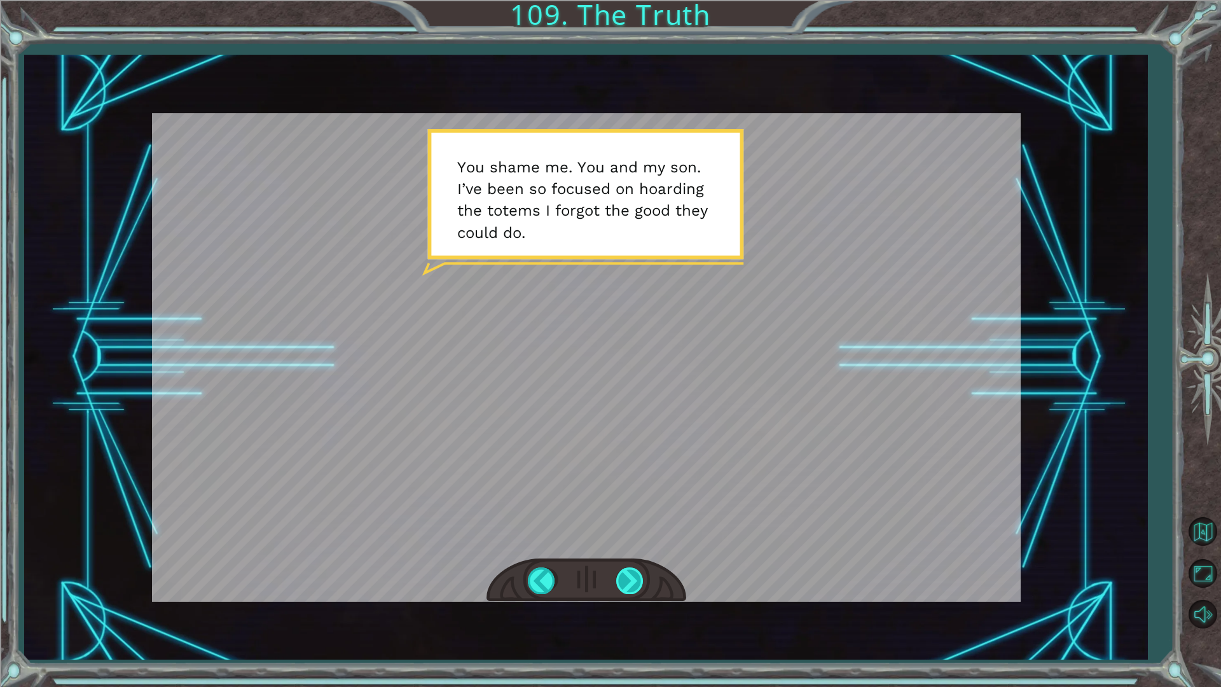
click at [643, 577] on div at bounding box center [630, 580] width 29 height 26
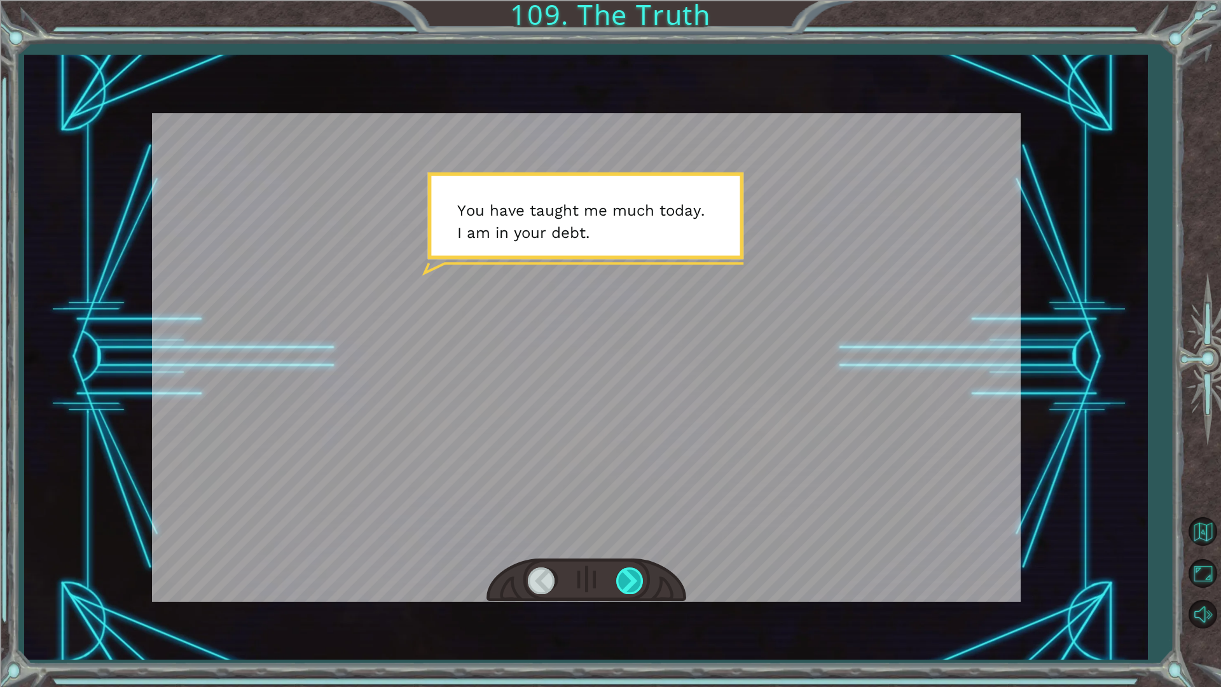
click at [643, 577] on div at bounding box center [630, 580] width 29 height 26
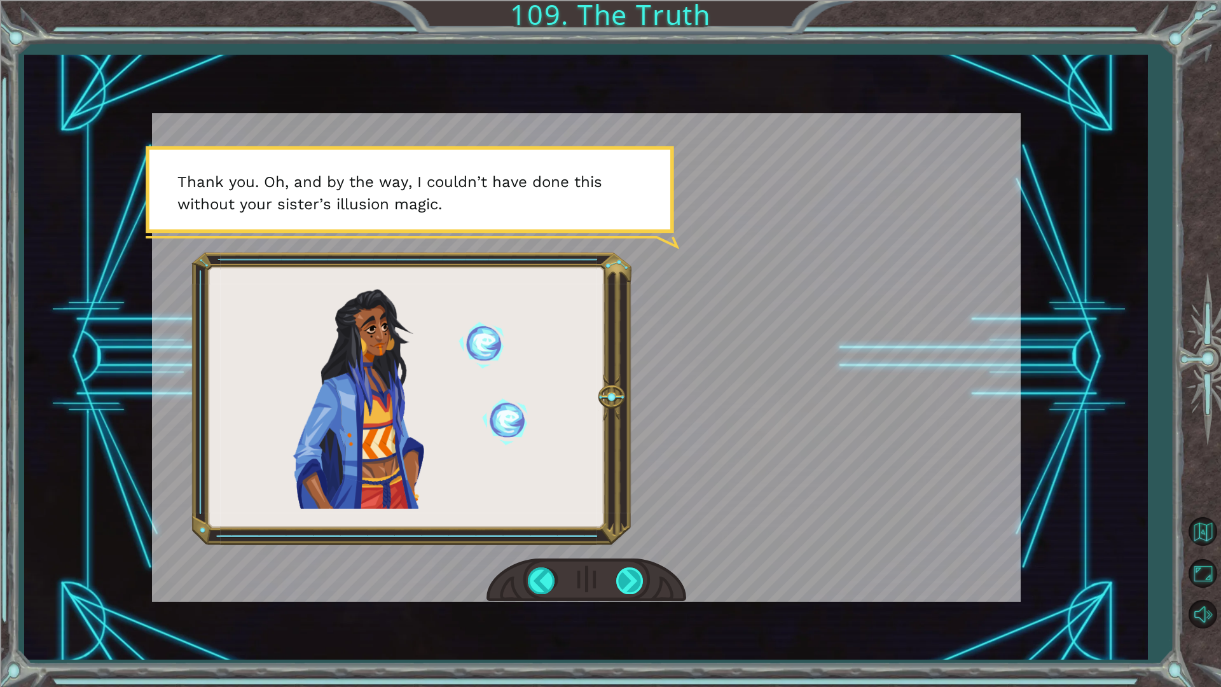
click at [643, 577] on div at bounding box center [630, 580] width 29 height 26
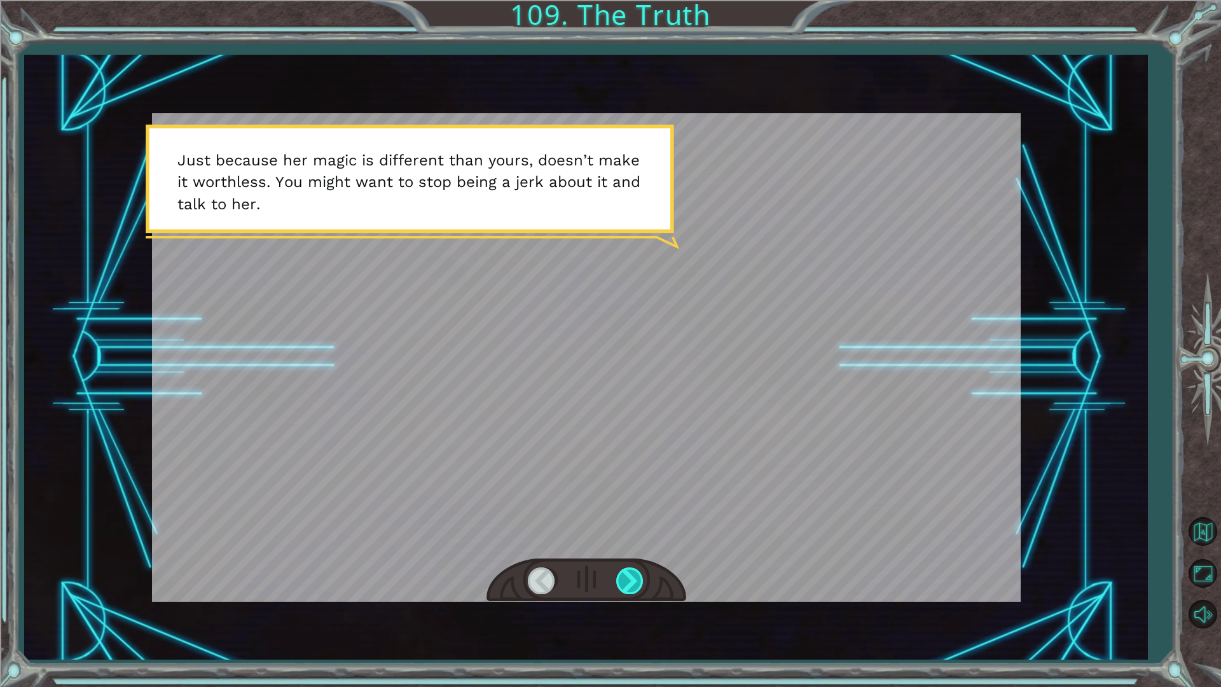
click at [643, 577] on div at bounding box center [630, 580] width 29 height 26
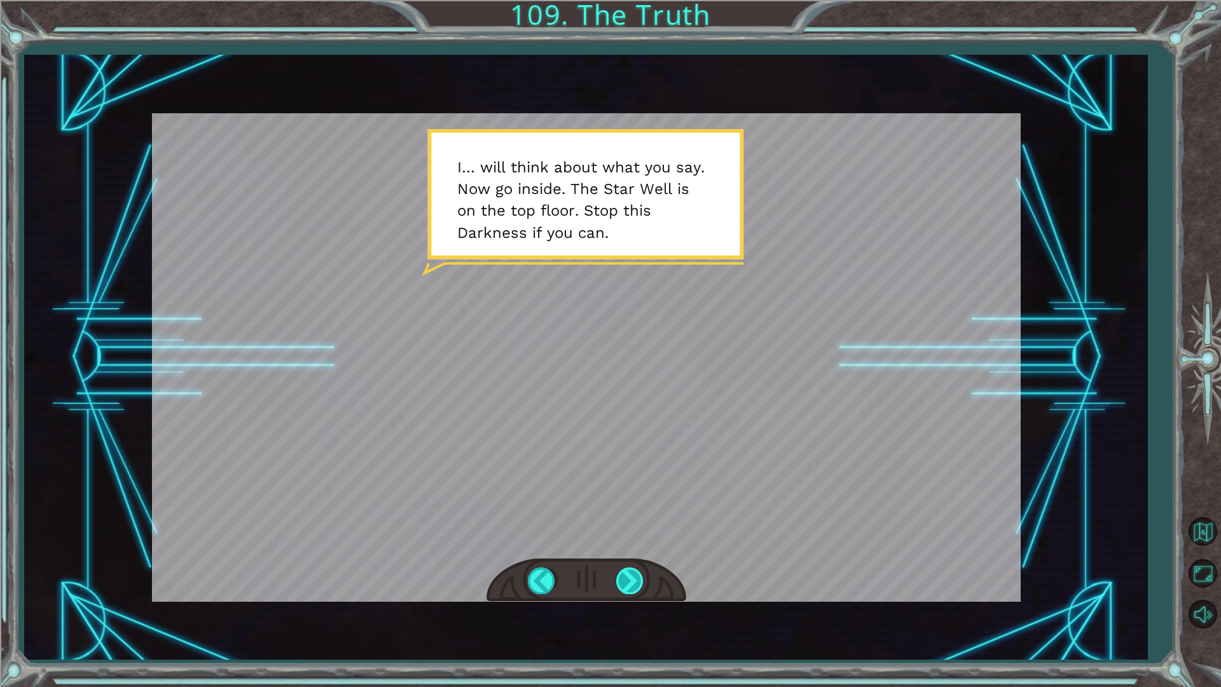
click at [643, 577] on div at bounding box center [630, 580] width 29 height 26
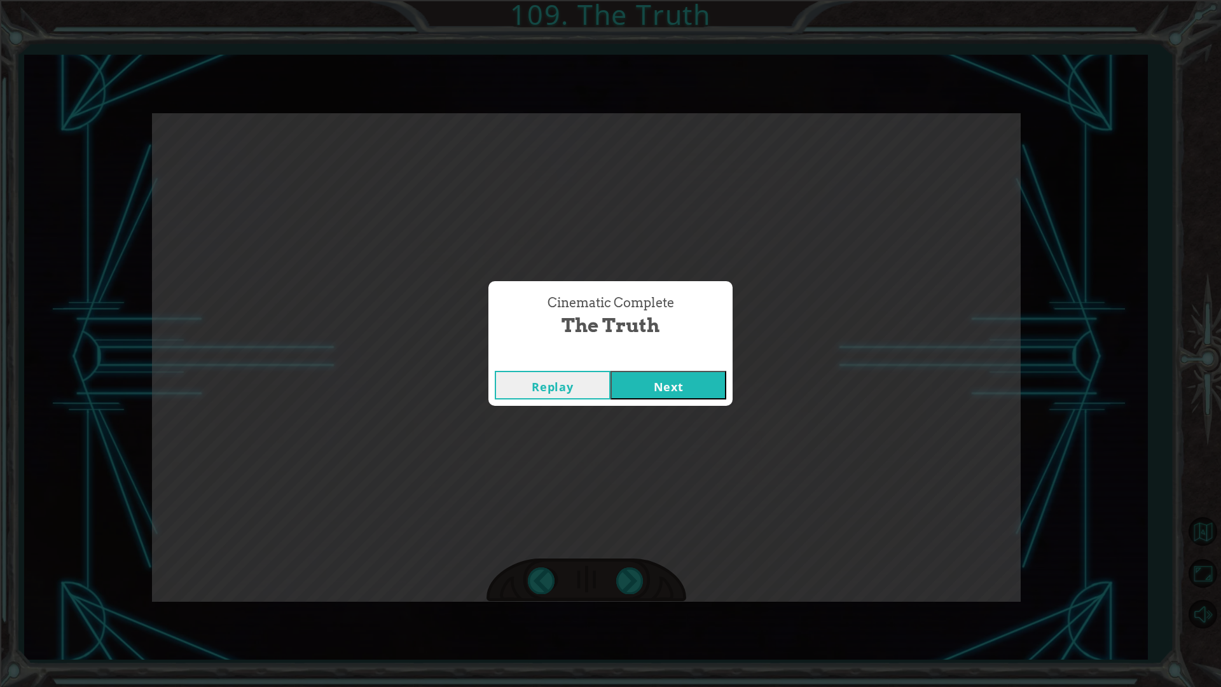
click at [686, 402] on div "Replay Next" at bounding box center [610, 384] width 244 height 41
click at [683, 385] on button "Next" at bounding box center [668, 385] width 116 height 29
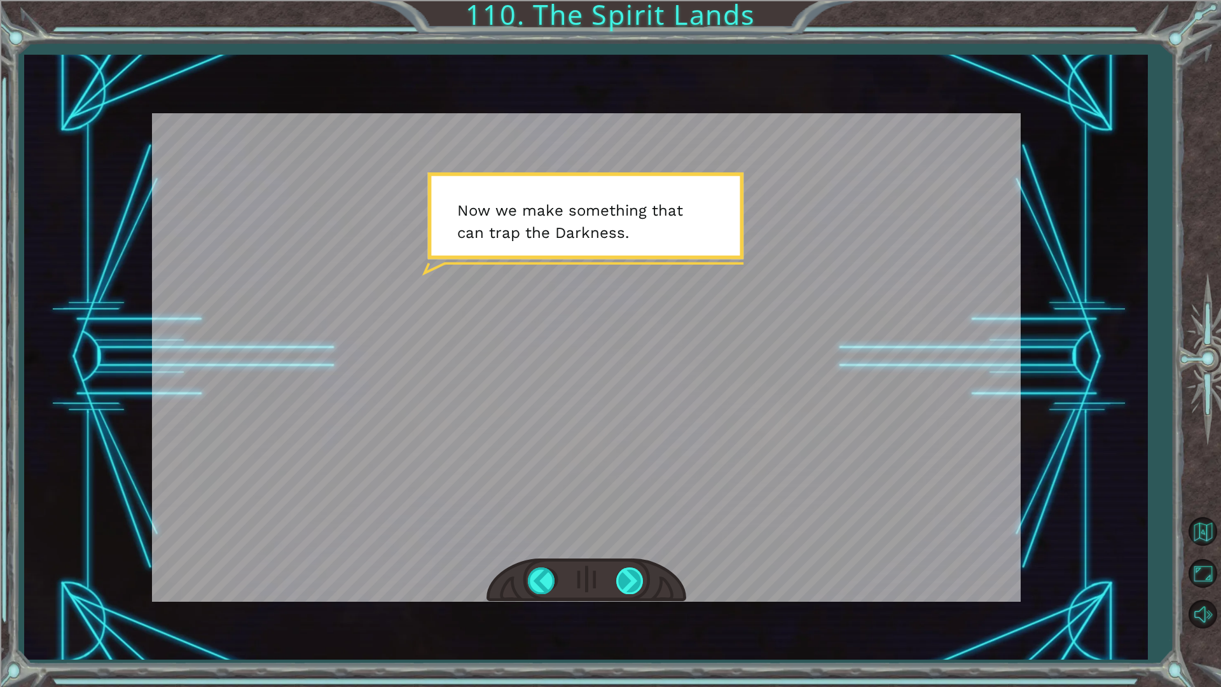
click at [629, 588] on div at bounding box center [630, 580] width 29 height 26
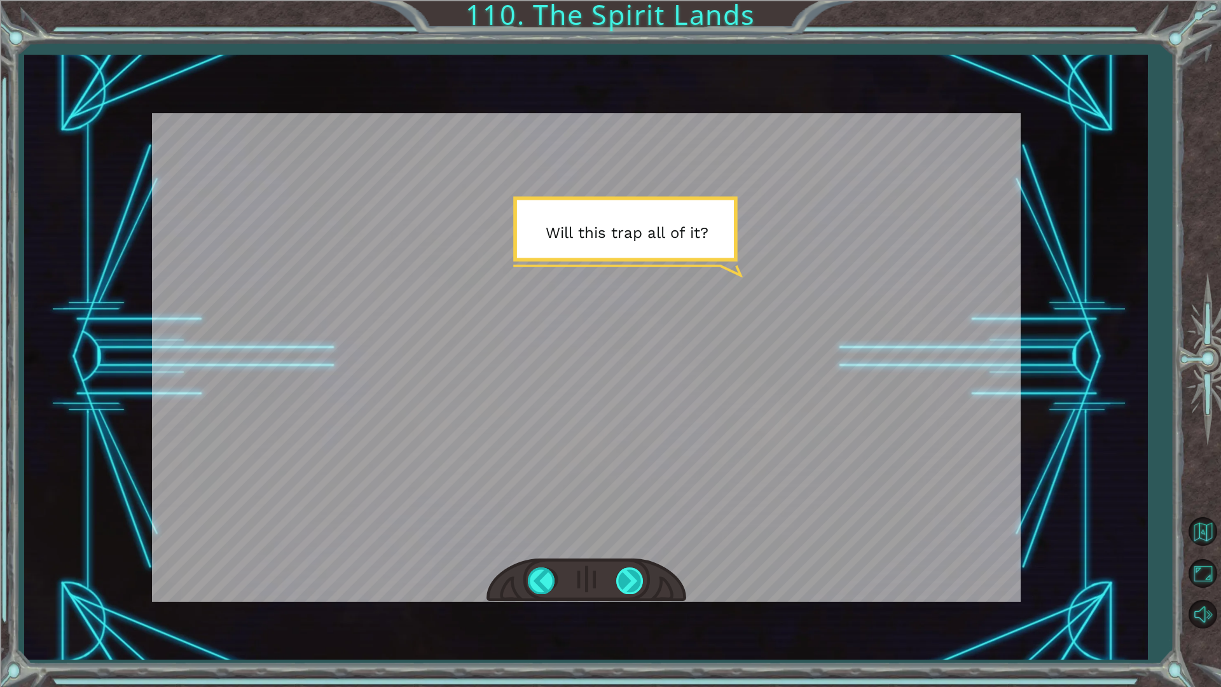
click at [627, 588] on div at bounding box center [630, 580] width 29 height 26
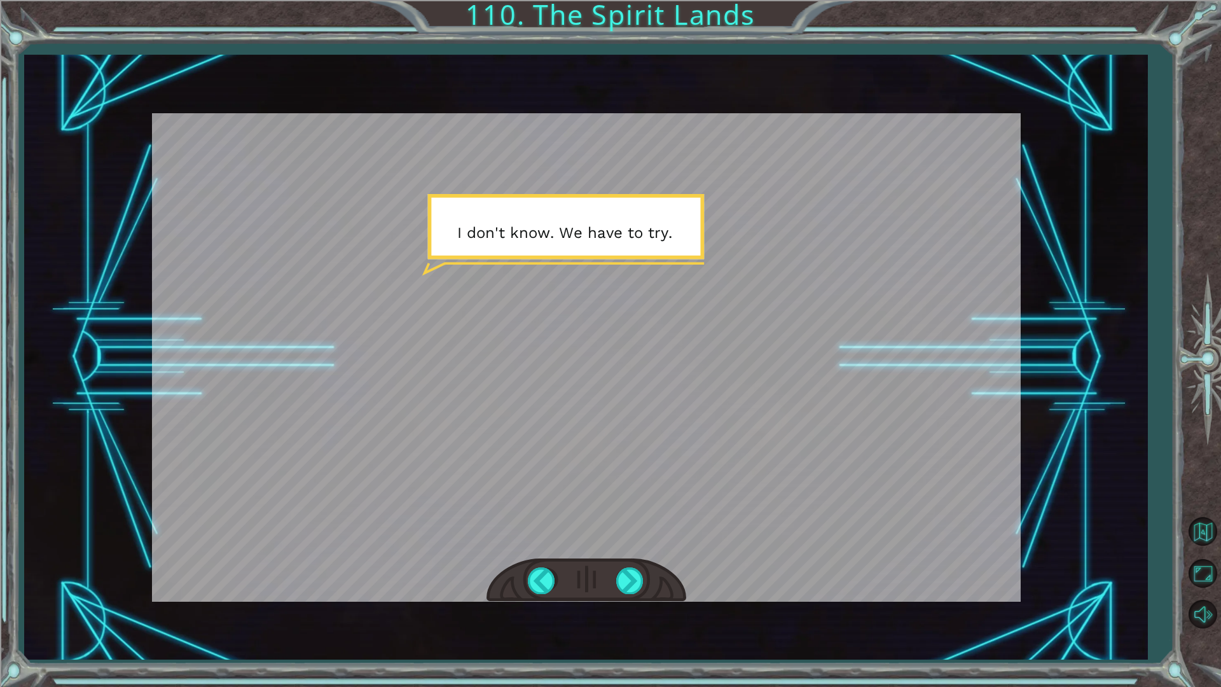
click at [592, 617] on div "Temporary Text S o h e r e w e a r e i n t h e S p i r i t L a n d s a g a i n …" at bounding box center [585, 357] width 1123 height 604
click at [608, 592] on div at bounding box center [586, 580] width 200 height 44
click at [622, 589] on div at bounding box center [630, 580] width 29 height 26
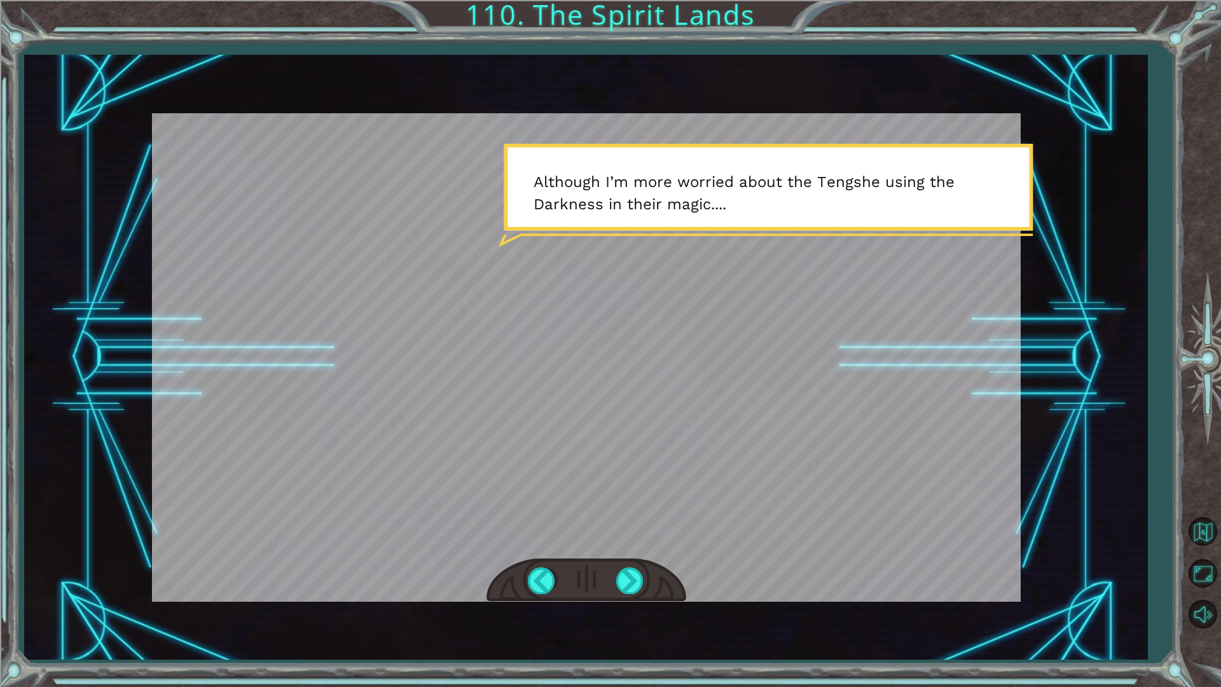
click at [613, 580] on div at bounding box center [586, 580] width 200 height 44
click at [620, 576] on div at bounding box center [630, 580] width 29 height 26
click at [619, 577] on div at bounding box center [630, 580] width 29 height 26
click at [613, 569] on div at bounding box center [586, 580] width 200 height 44
click at [620, 571] on div at bounding box center [630, 580] width 29 height 26
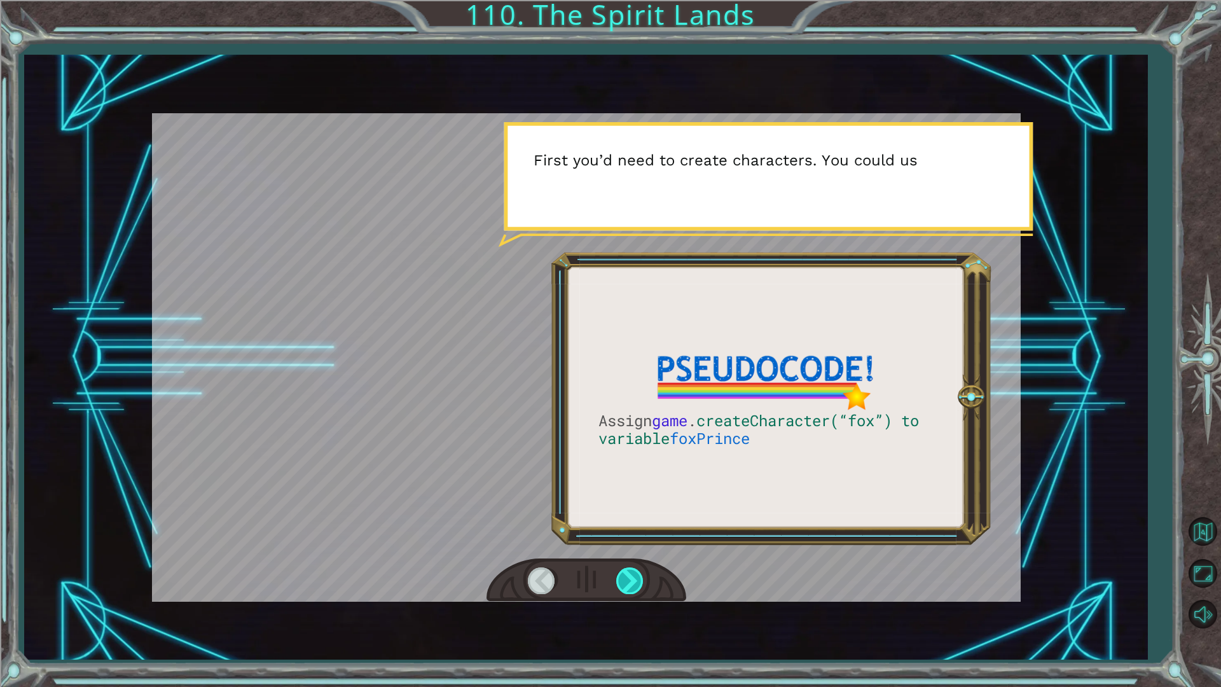
click at [620, 571] on div at bounding box center [630, 580] width 29 height 26
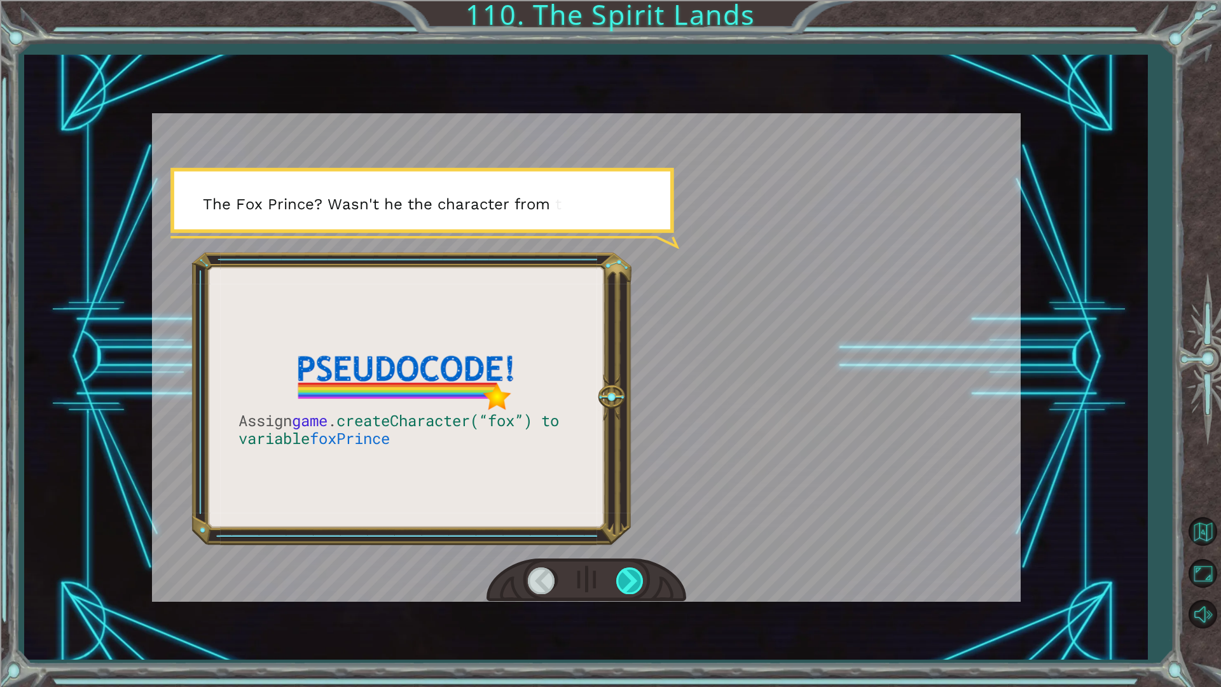
click at [620, 571] on div at bounding box center [630, 580] width 29 height 26
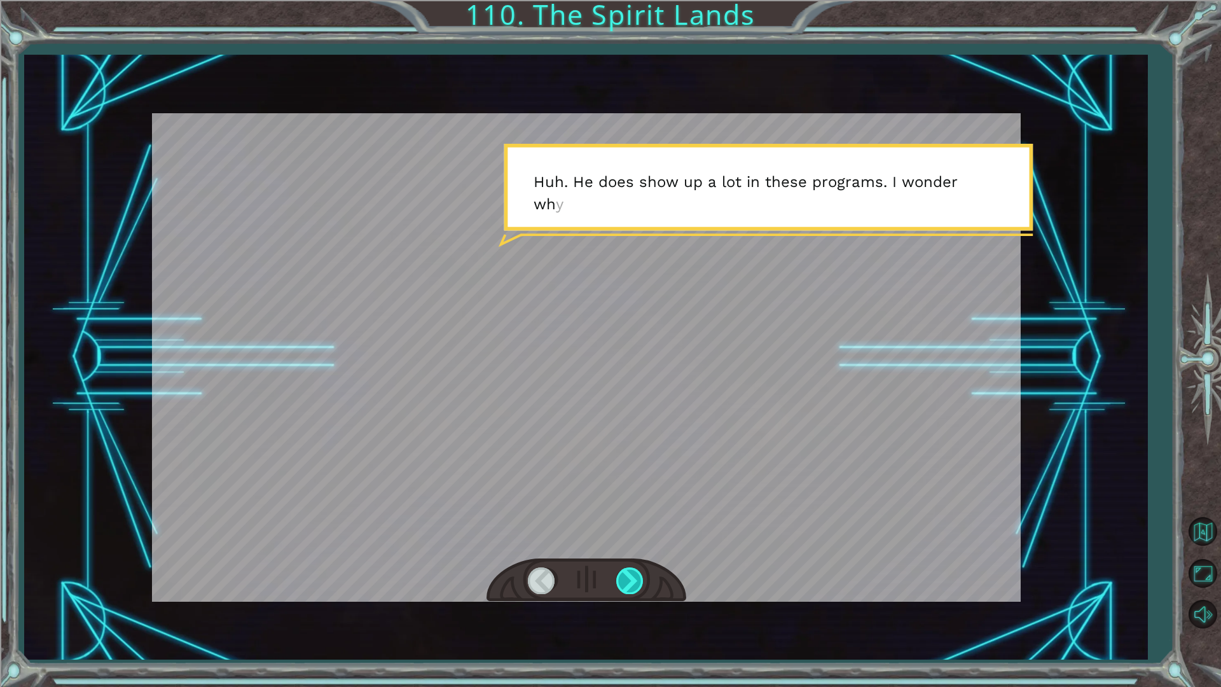
click at [620, 571] on div at bounding box center [630, 580] width 29 height 26
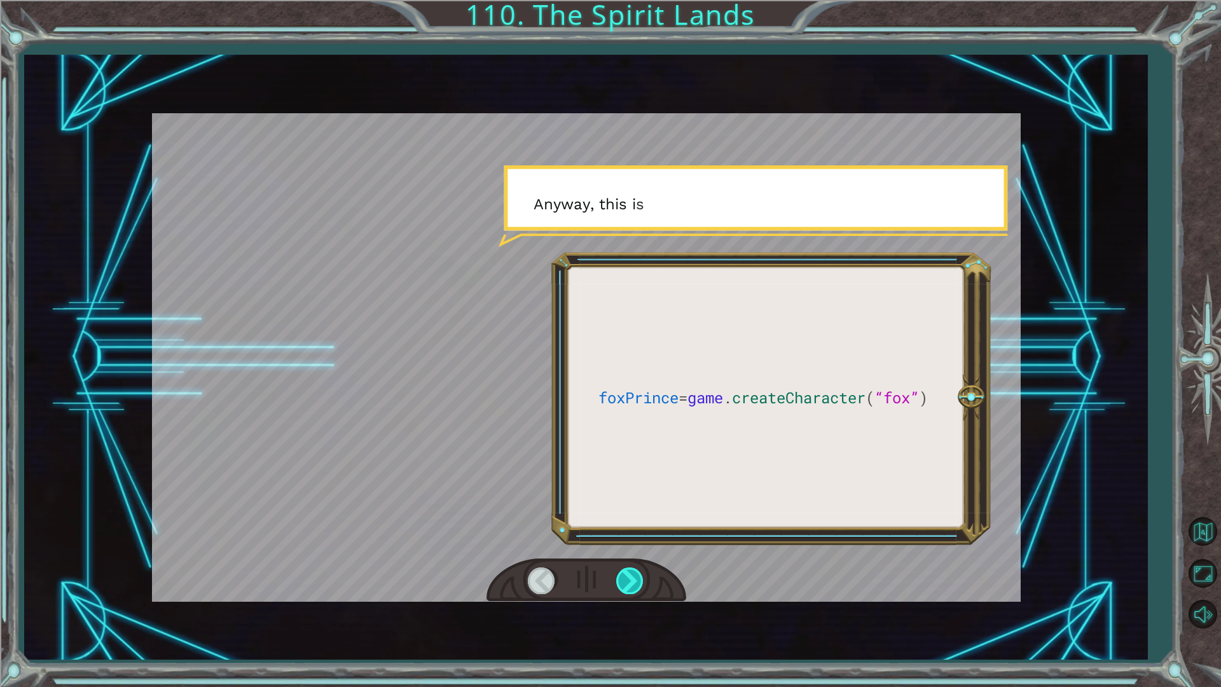
click at [620, 571] on div at bounding box center [630, 580] width 29 height 26
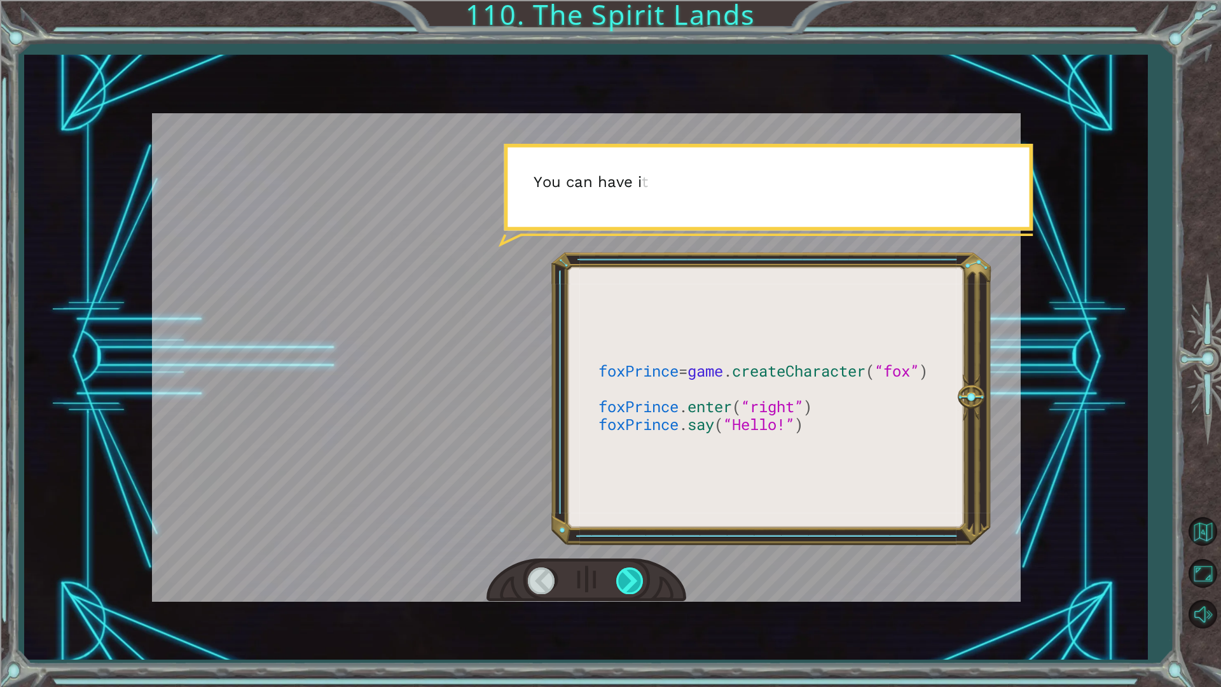
click at [620, 571] on div at bounding box center [630, 580] width 29 height 26
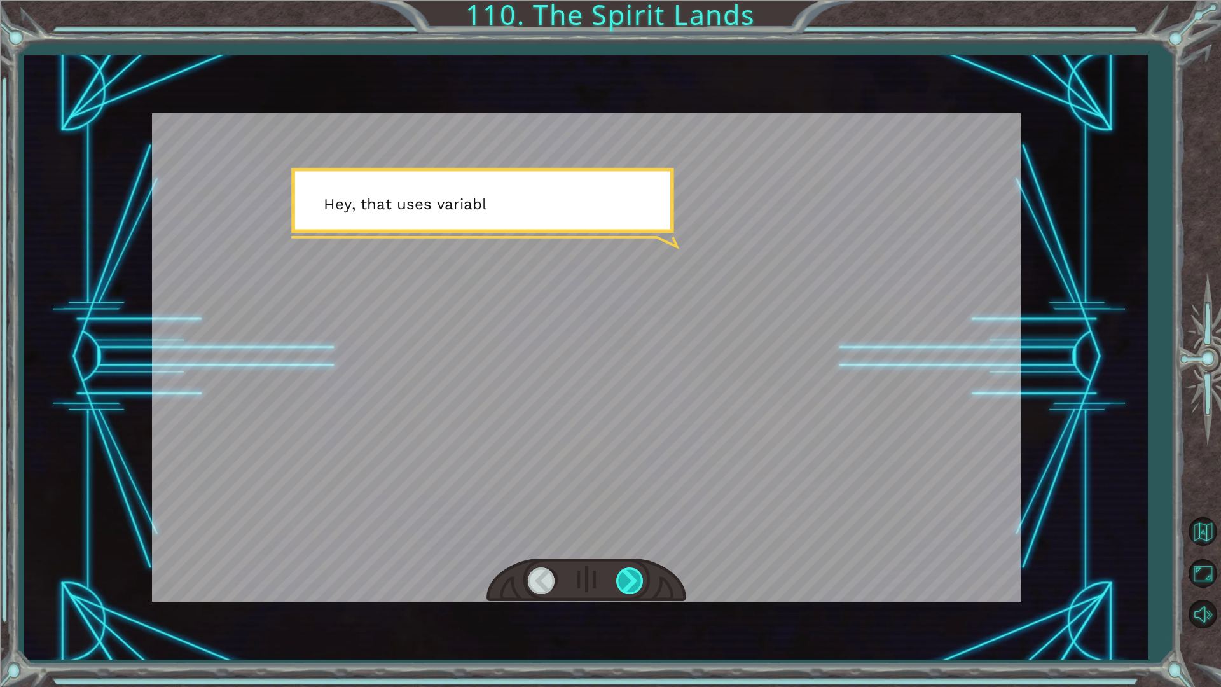
click at [620, 571] on div at bounding box center [630, 580] width 29 height 26
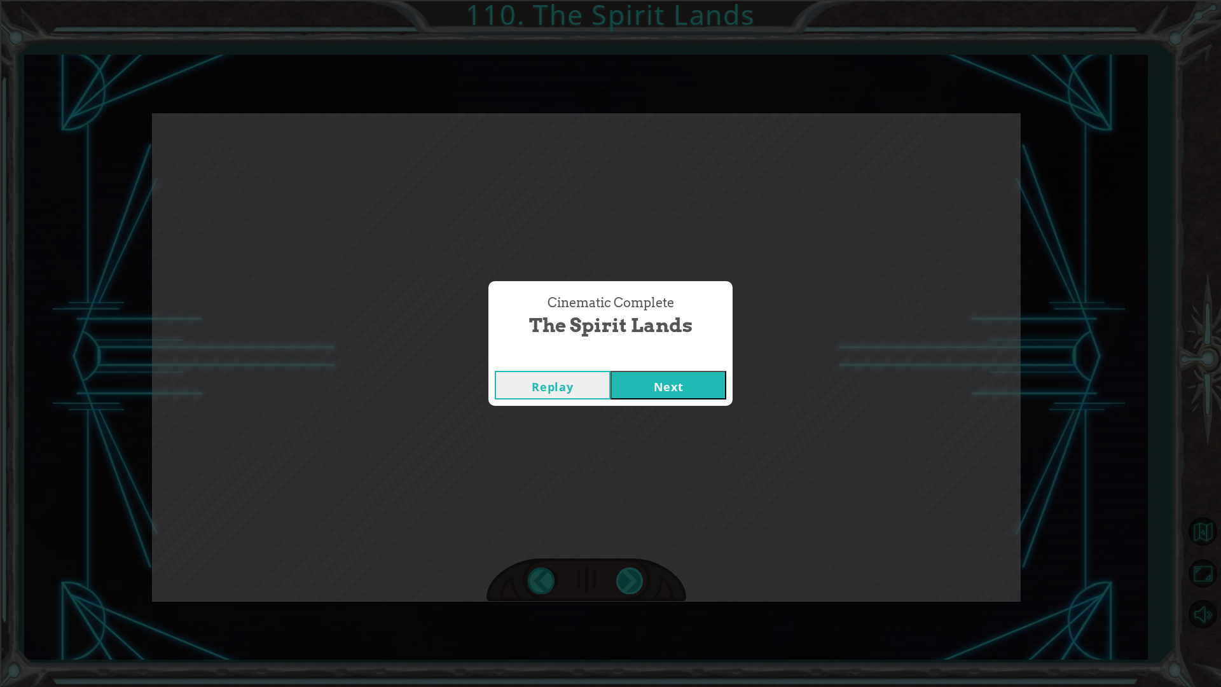
click at [620, 571] on div "Cinematic Complete The Spirit Lands Replay Next" at bounding box center [610, 343] width 1221 height 687
click at [645, 385] on button "Next" at bounding box center [668, 385] width 116 height 29
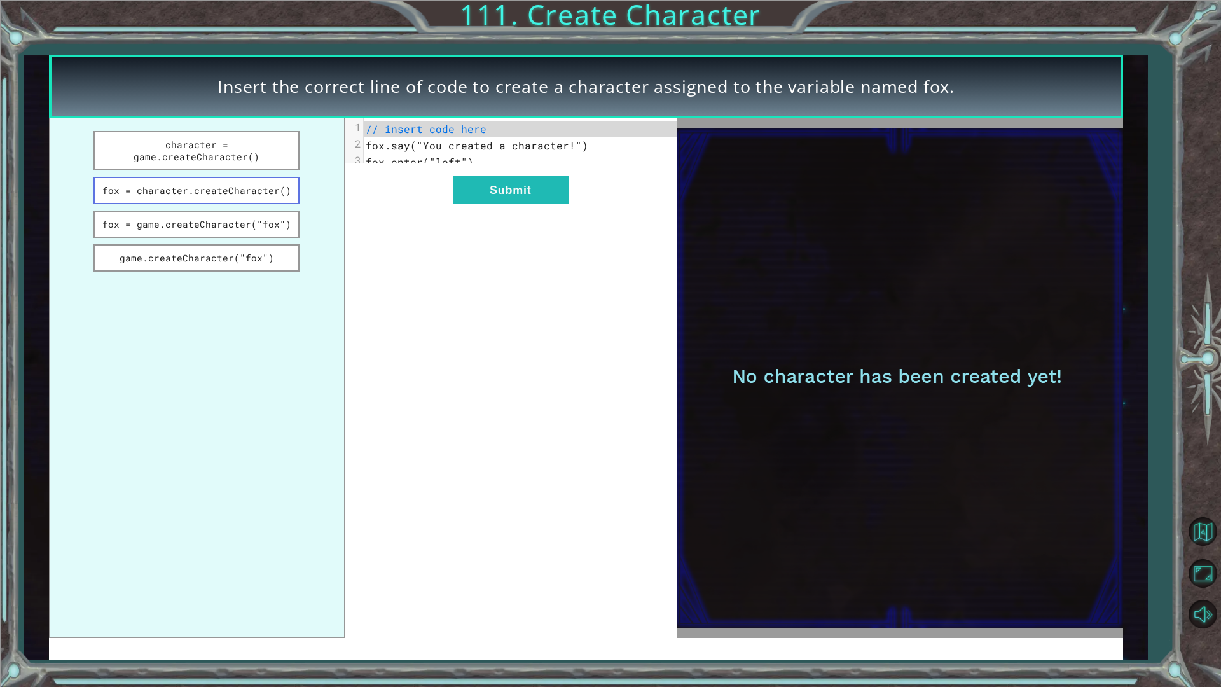
click at [228, 182] on button "fox = character.createCharacter()" at bounding box center [196, 190] width 206 height 27
click at [230, 151] on button "character = game.createCharacter()" at bounding box center [196, 150] width 206 height 39
click at [240, 179] on button "fox = character.createCharacter()" at bounding box center [196, 190] width 206 height 27
drag, startPoint x: 237, startPoint y: 163, endPoint x: 238, endPoint y: 155, distance: 8.3
click at [237, 163] on ul "character = game.createCharacter() fox = character.createCharacter() fox = game…" at bounding box center [197, 377] width 296 height 519
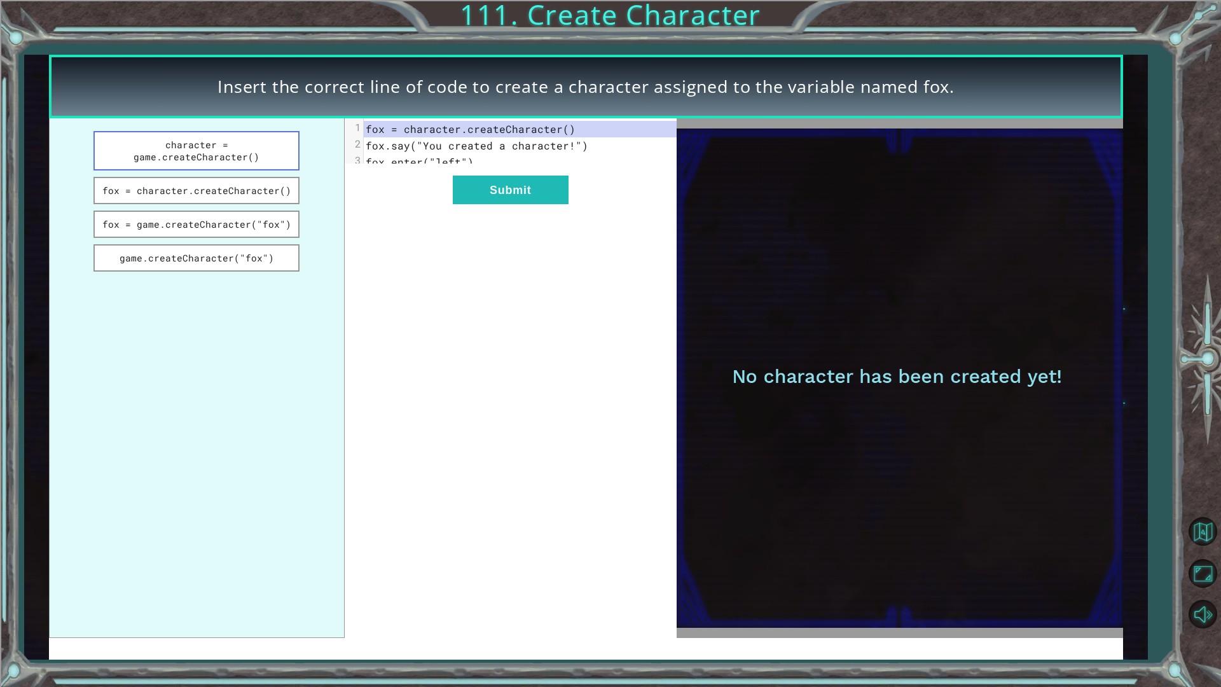
click at [240, 148] on button "character = game.createCharacter()" at bounding box center [196, 150] width 206 height 39
click at [503, 204] on button "Submit" at bounding box center [511, 189] width 116 height 29
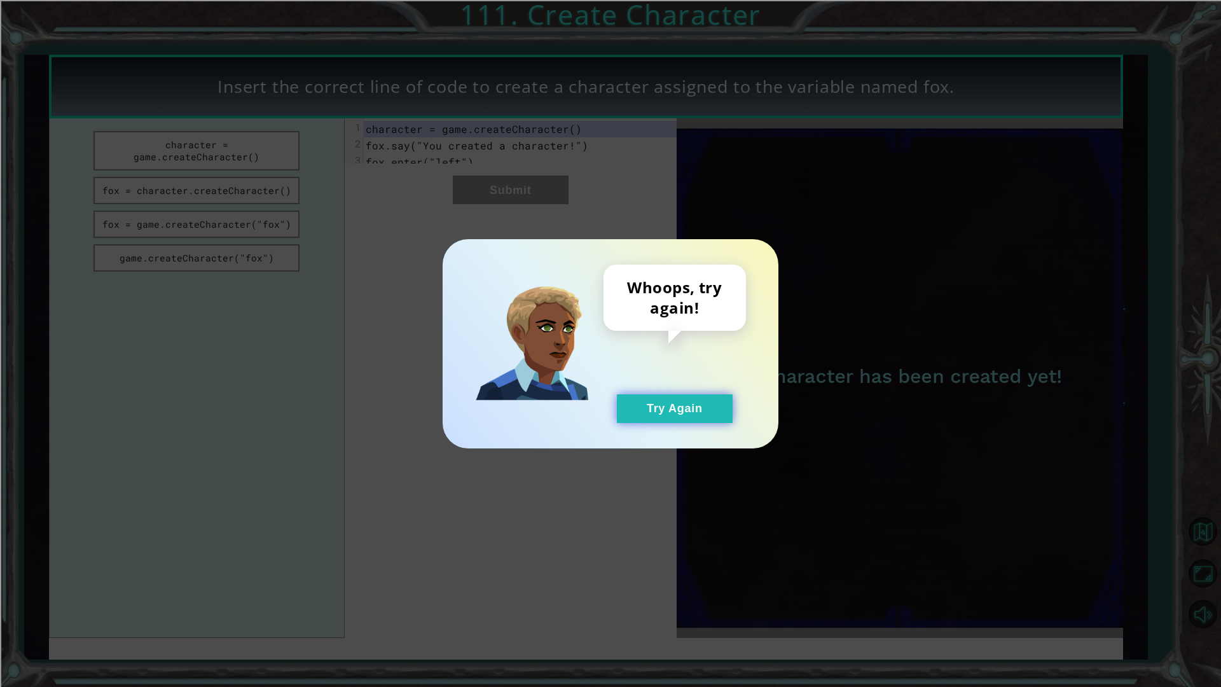
click at [657, 403] on button "Try Again" at bounding box center [675, 408] width 116 height 29
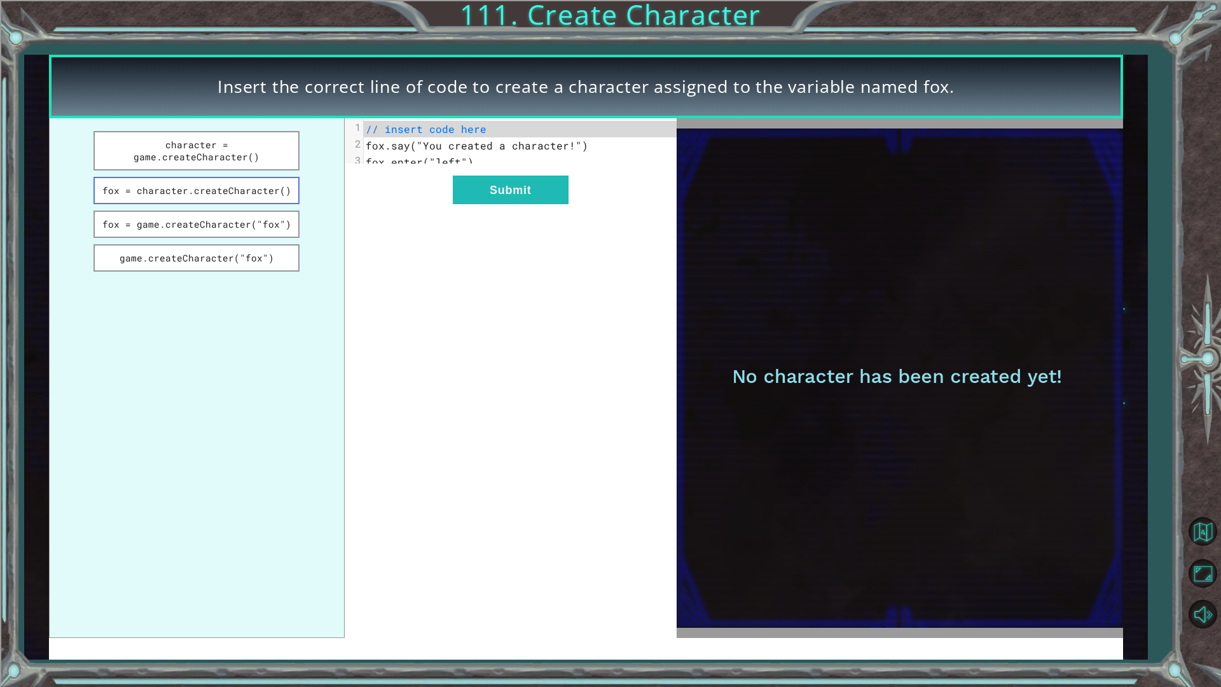
click at [214, 183] on button "fox = character.createCharacter()" at bounding box center [196, 190] width 206 height 27
click at [512, 204] on button "Submit" at bounding box center [511, 189] width 116 height 29
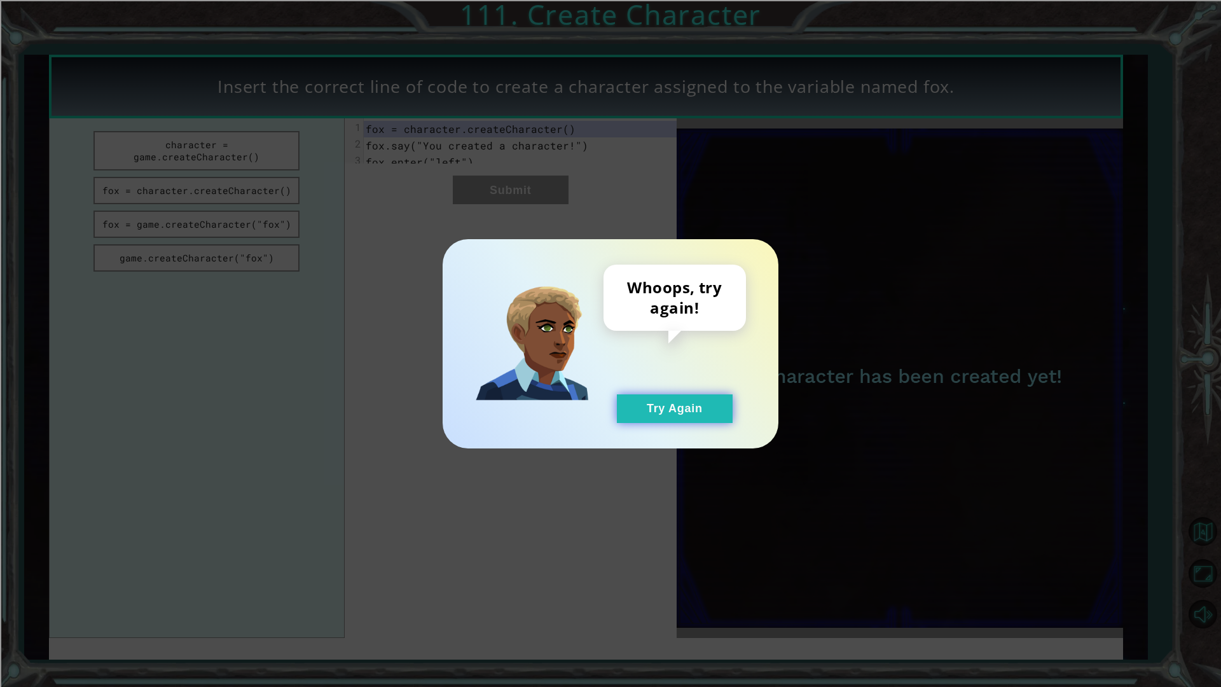
click at [623, 403] on button "Try Again" at bounding box center [675, 408] width 116 height 29
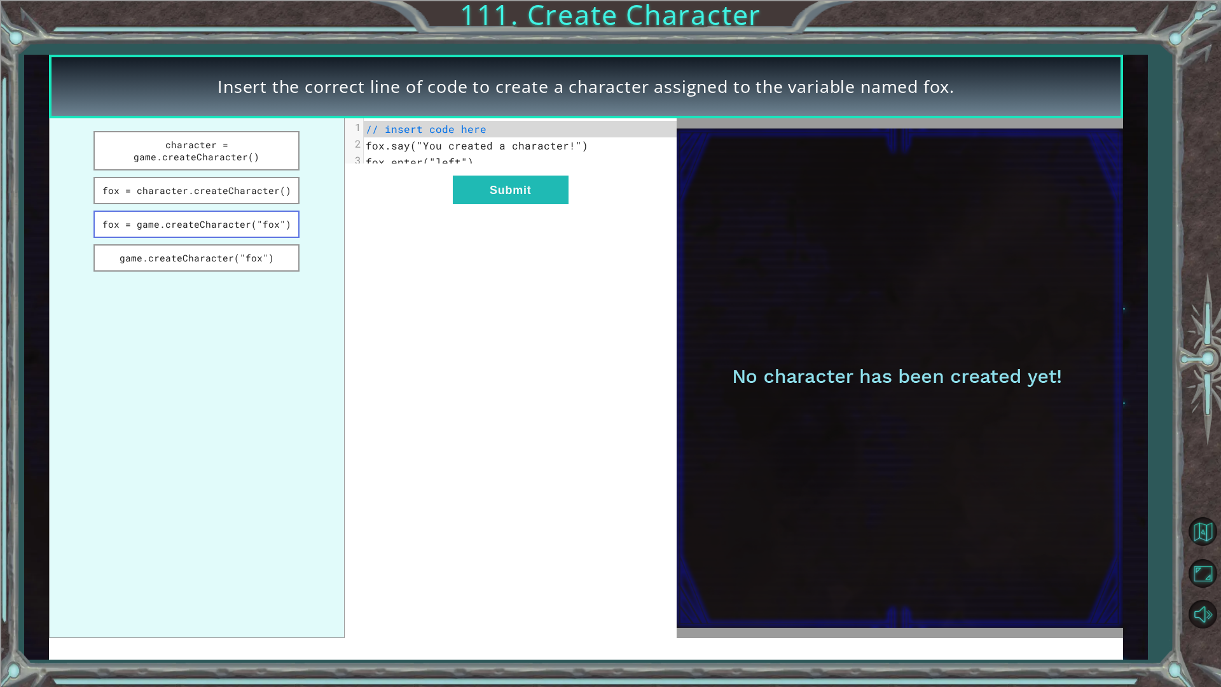
click at [219, 215] on button "fox = game.createCharacter("fox")" at bounding box center [196, 223] width 206 height 27
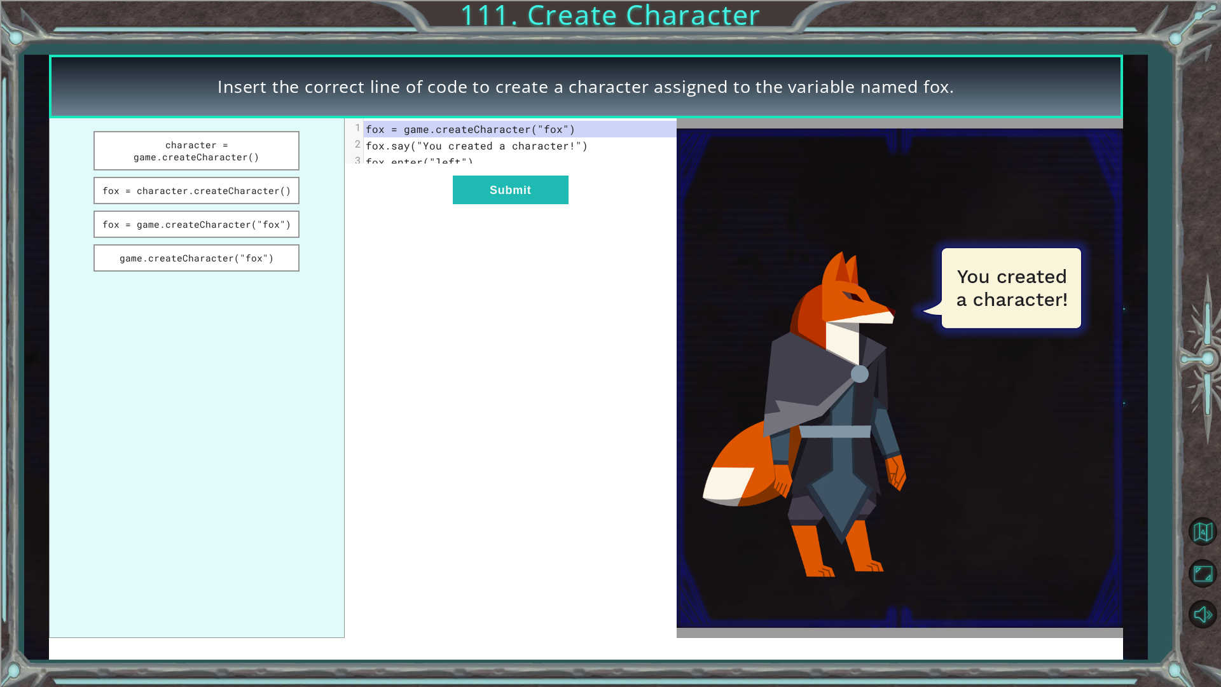
click at [501, 216] on div "xxxxxxxxxx 3 1 fox = game.createCharacter("fox") 2 fox.say("You created a chara…" at bounding box center [511, 377] width 332 height 519
click at [501, 204] on button "Submit" at bounding box center [511, 189] width 116 height 29
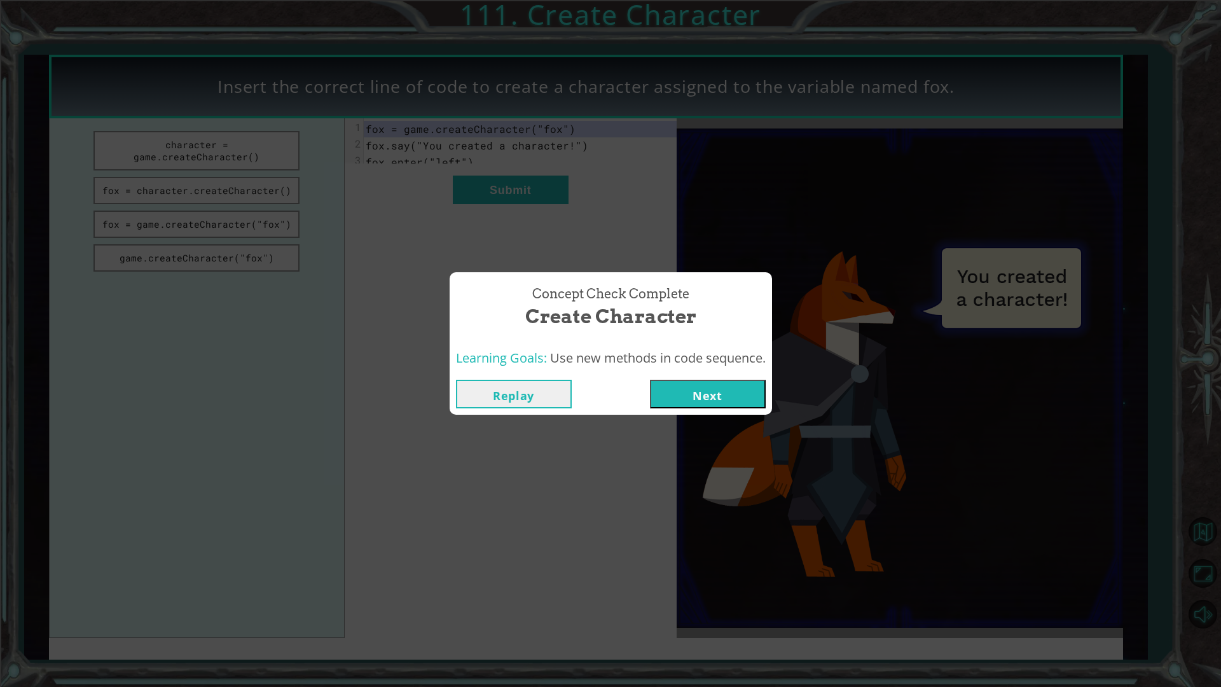
click at [675, 391] on button "Next" at bounding box center [708, 394] width 116 height 29
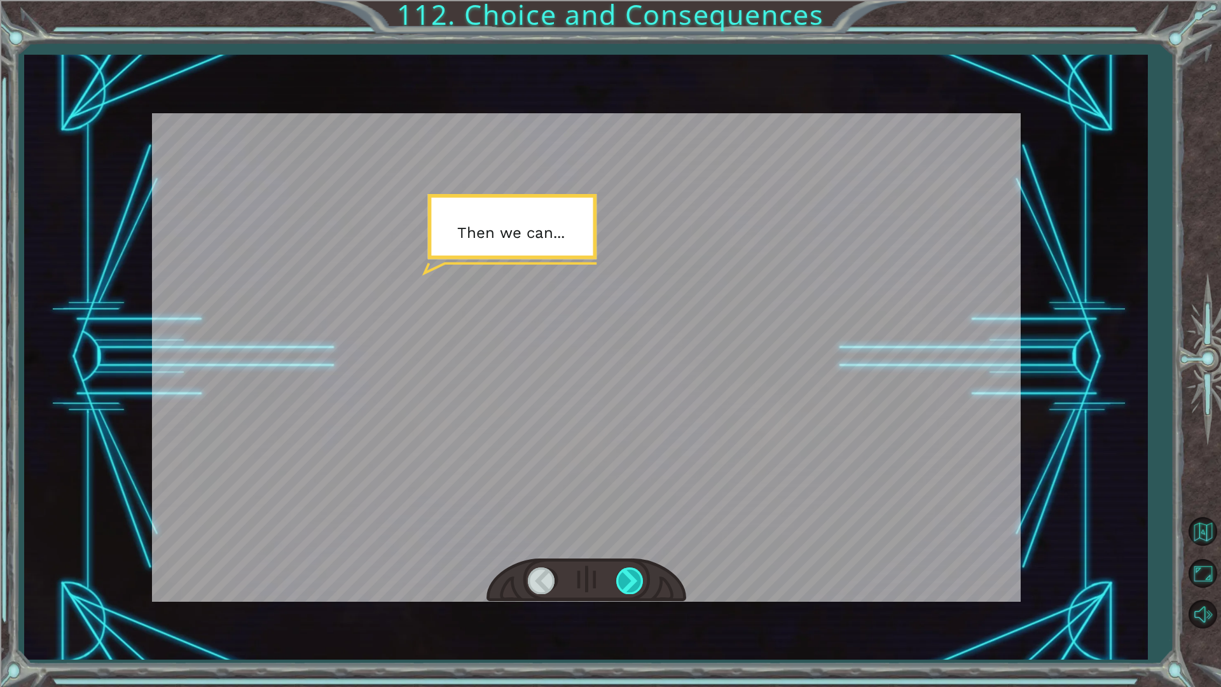
click at [634, 572] on div at bounding box center [630, 580] width 29 height 26
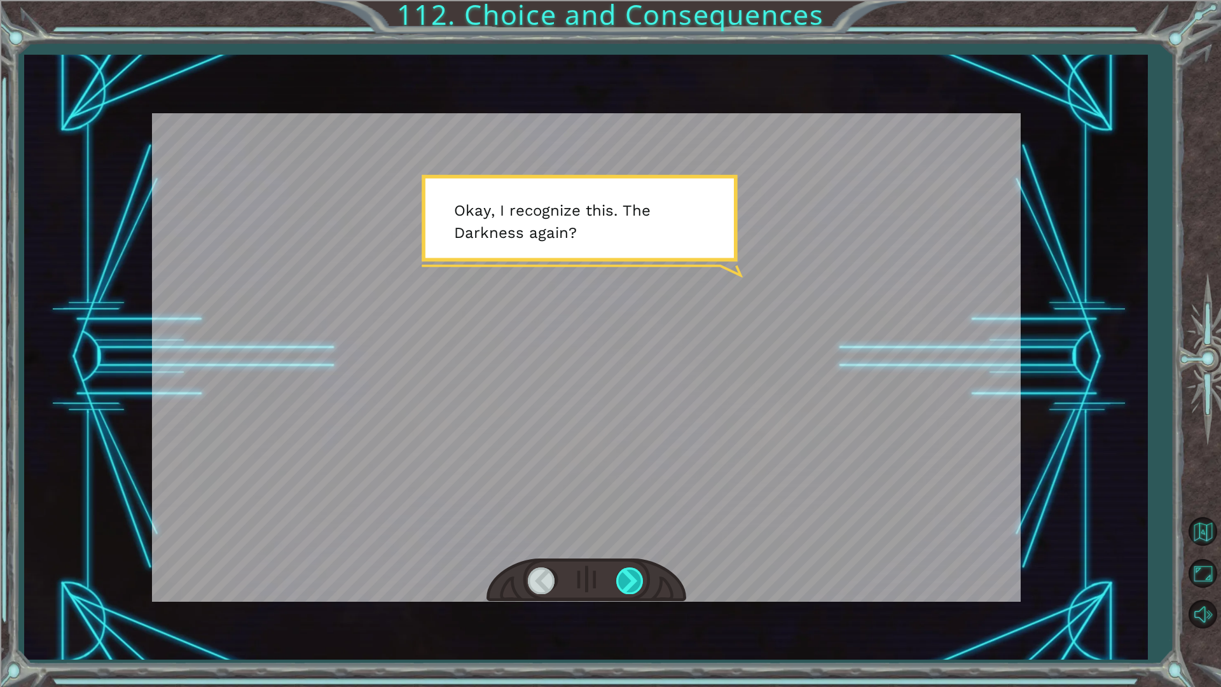
click at [634, 572] on div at bounding box center [630, 580] width 29 height 26
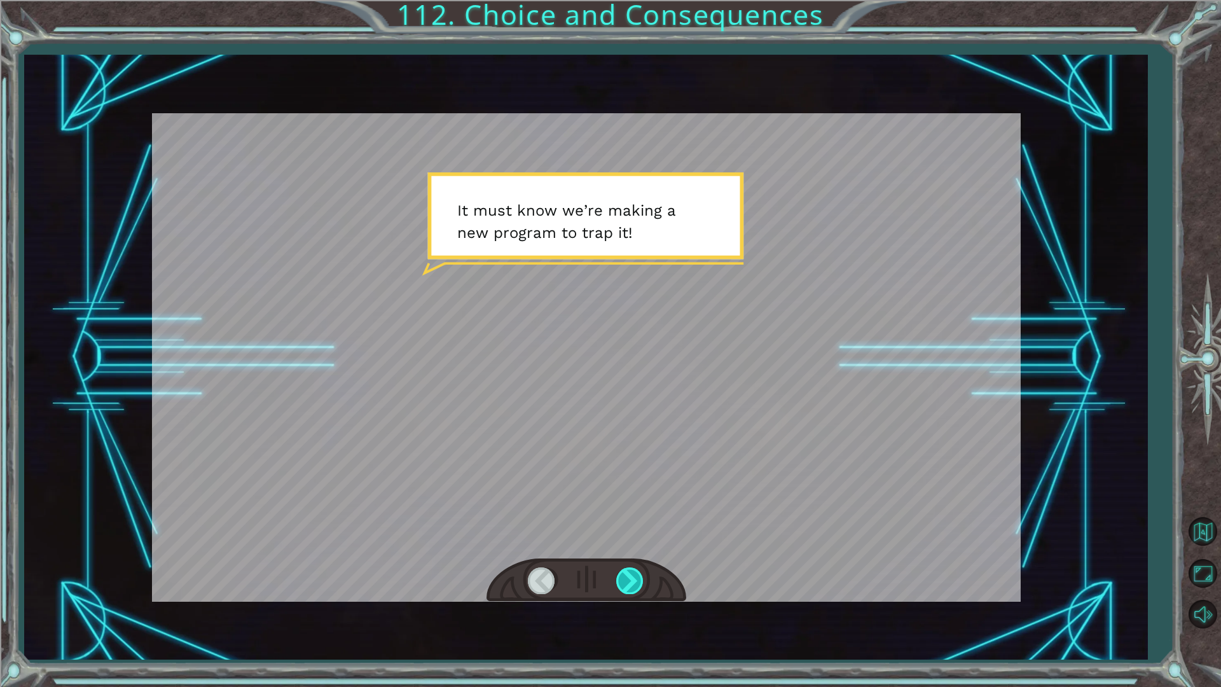
click at [634, 572] on div at bounding box center [630, 580] width 29 height 26
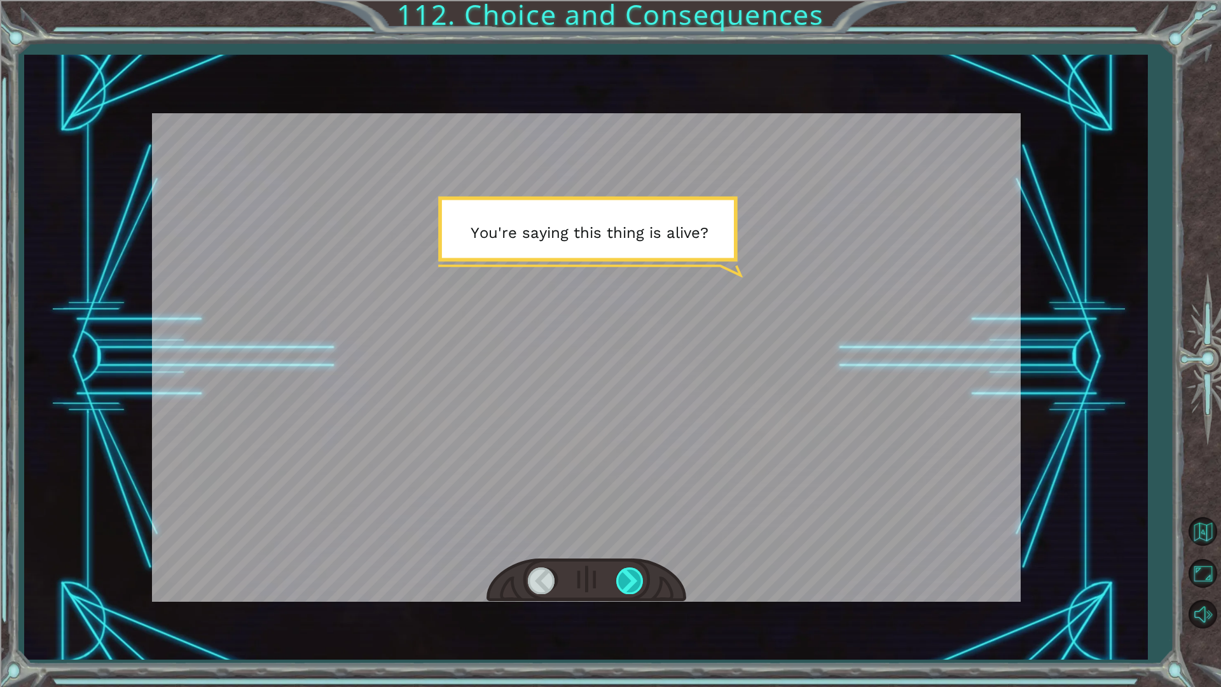
click at [634, 572] on div at bounding box center [630, 580] width 29 height 26
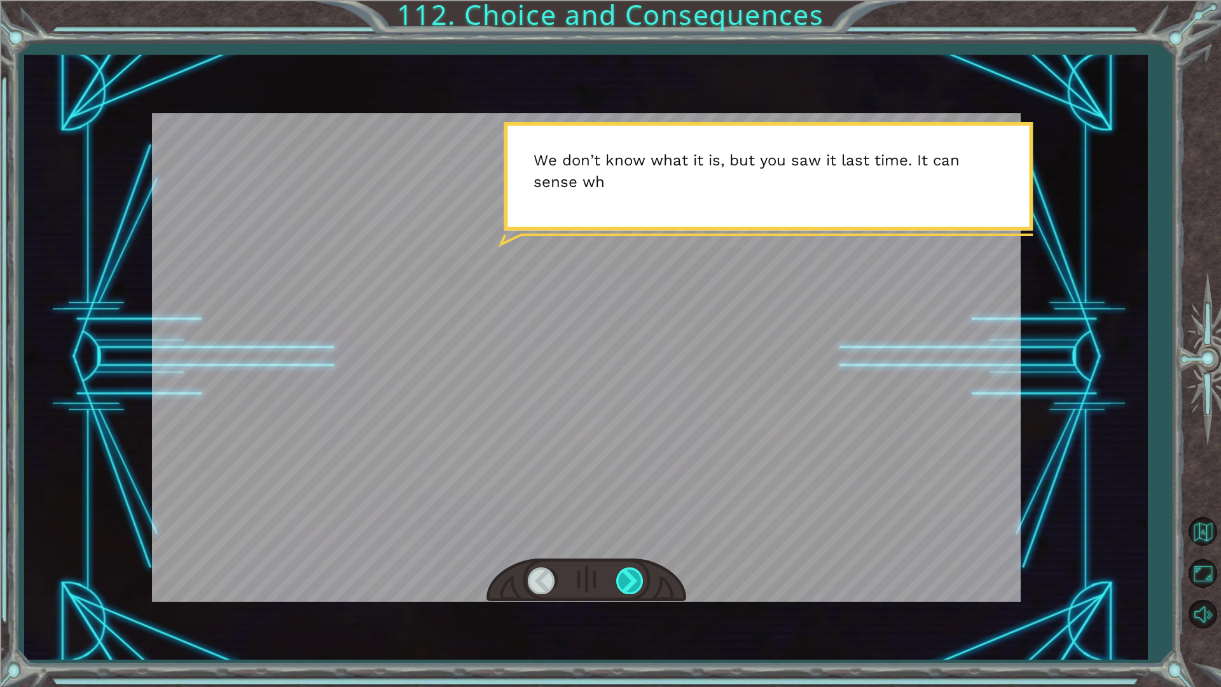
click at [634, 572] on div at bounding box center [630, 580] width 29 height 26
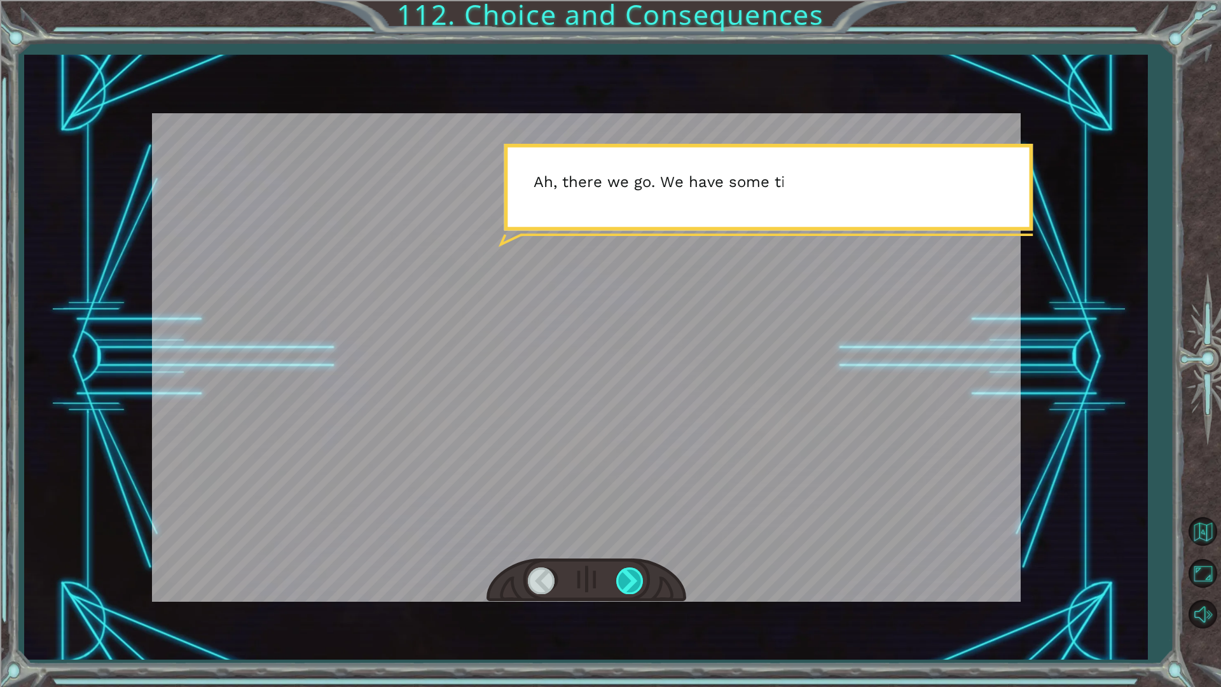
click at [634, 572] on div at bounding box center [630, 580] width 29 height 26
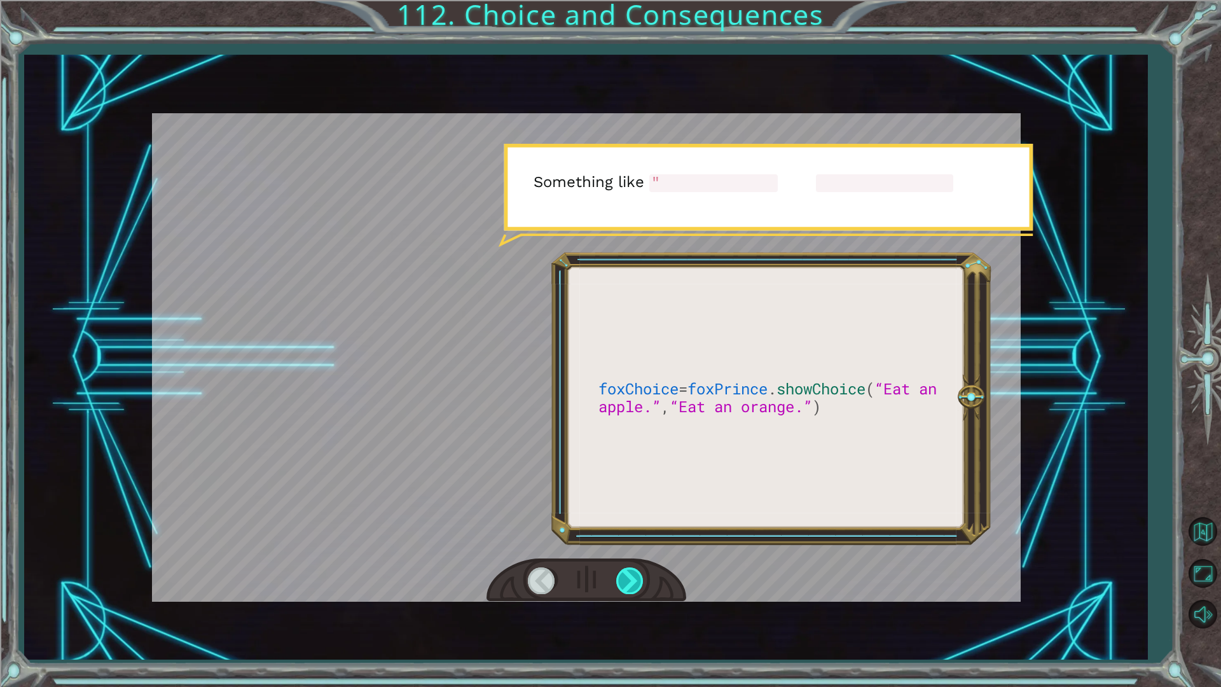
click at [634, 572] on div at bounding box center [630, 580] width 29 height 26
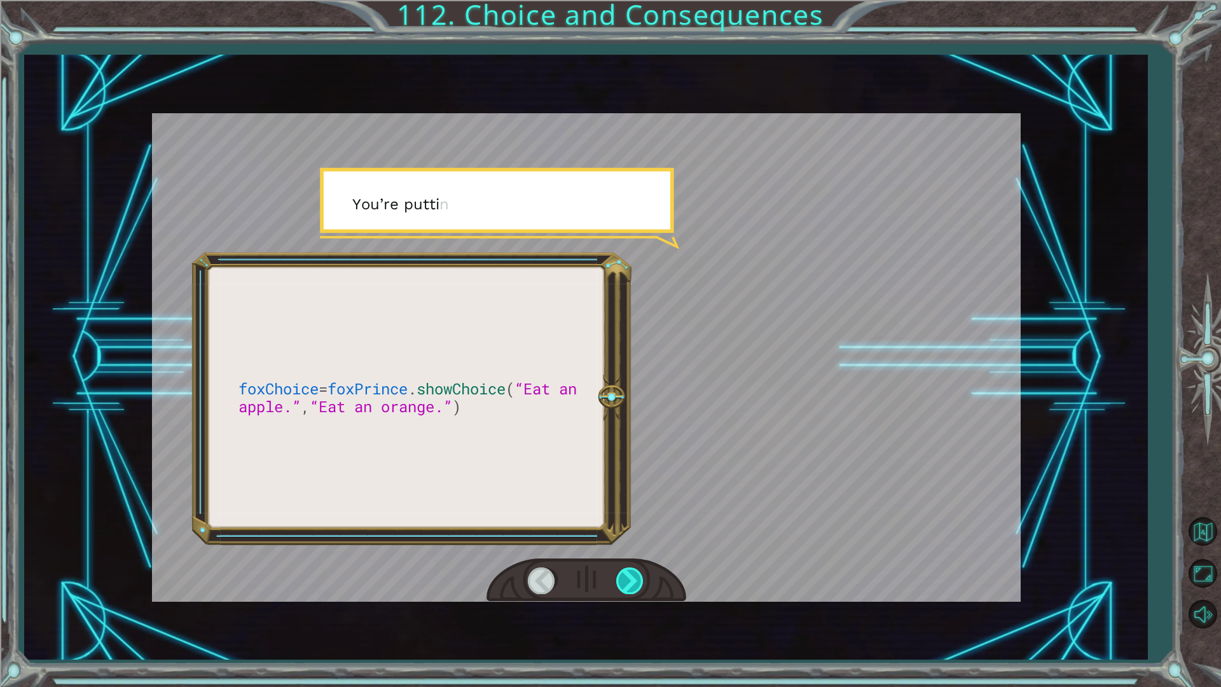
click at [634, 572] on div at bounding box center [630, 580] width 29 height 26
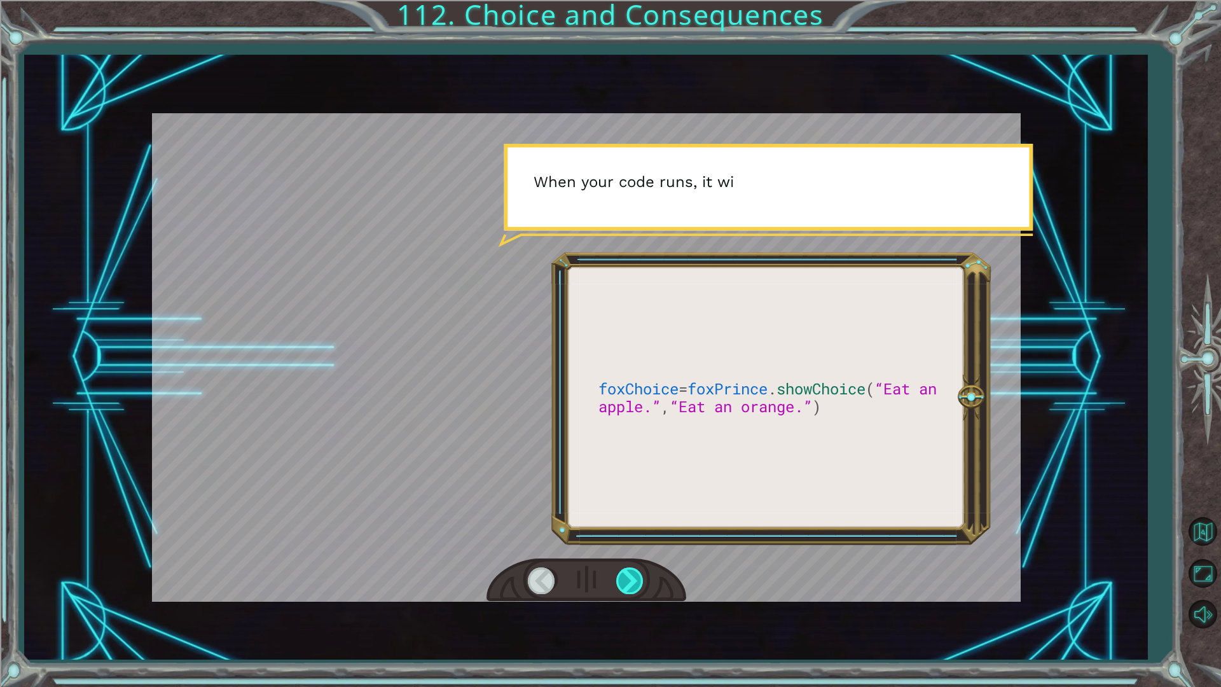
click at [634, 572] on div at bounding box center [630, 580] width 29 height 26
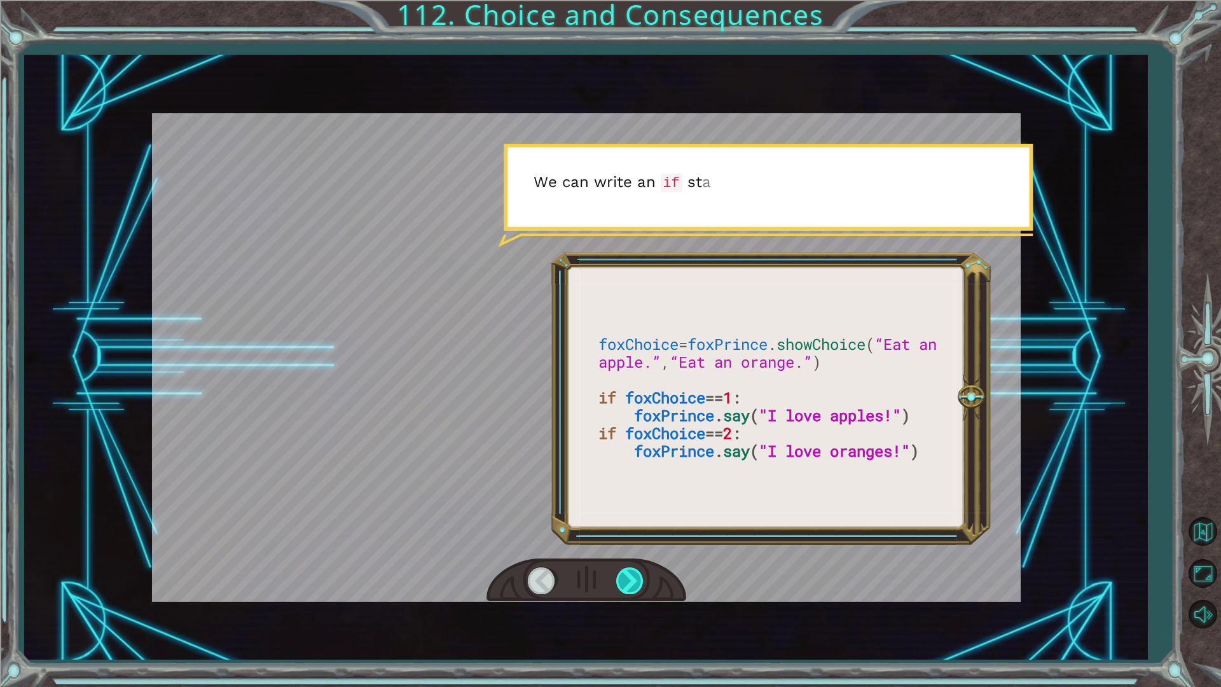
click at [634, 572] on div at bounding box center [630, 580] width 29 height 26
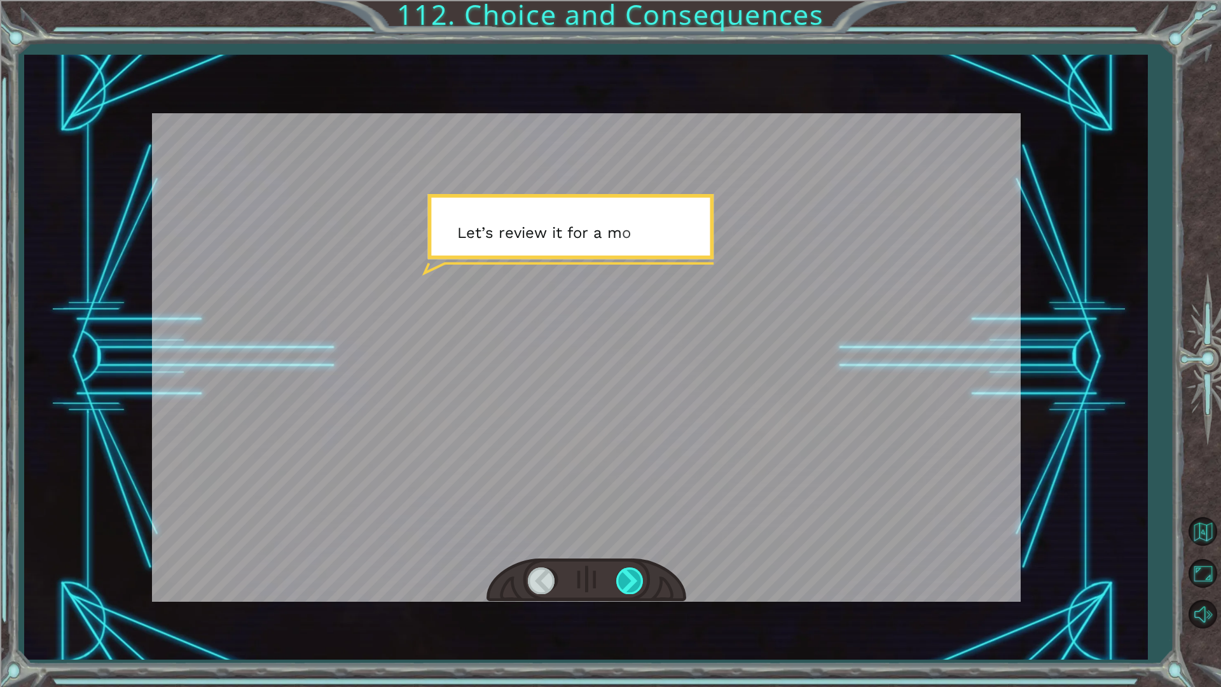
click at [634, 572] on div at bounding box center [630, 580] width 29 height 26
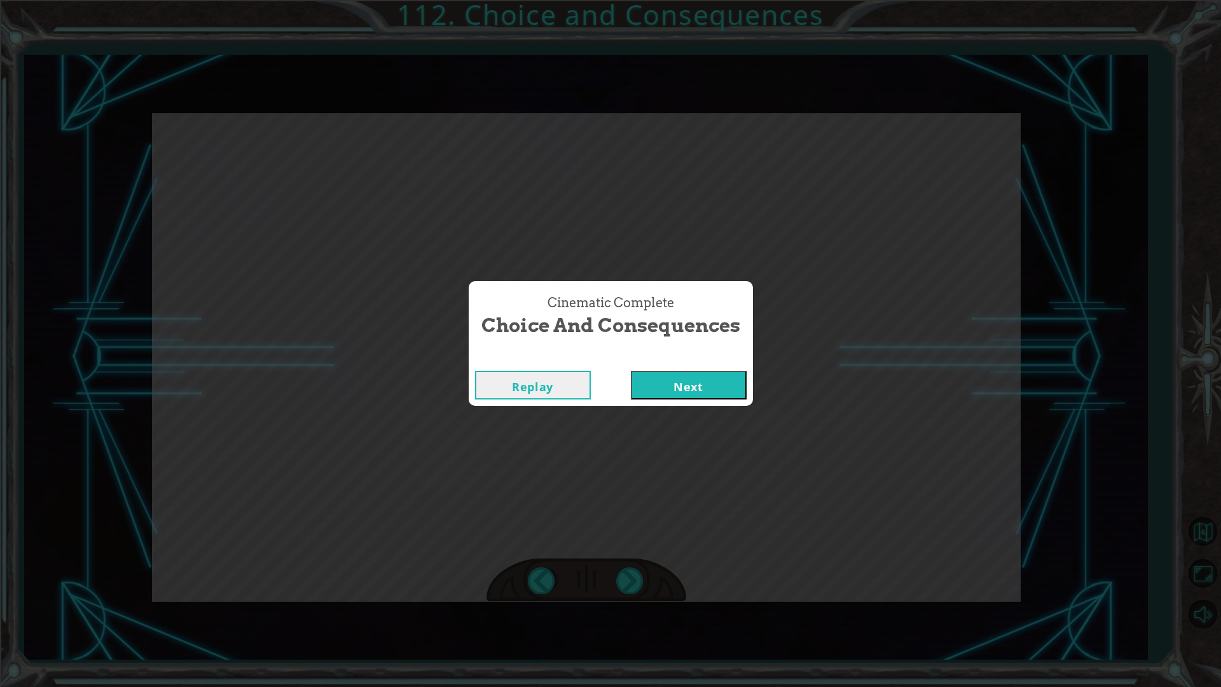
click at [715, 356] on div "Cinematic Complete Choice and Consequences Replay Next" at bounding box center [611, 343] width 284 height 125
click at [710, 367] on div "Replay Next" at bounding box center [611, 384] width 284 height 41
click at [709, 370] on div "Replay Next" at bounding box center [611, 384] width 284 height 41
click at [706, 375] on button "Next" at bounding box center [689, 385] width 116 height 29
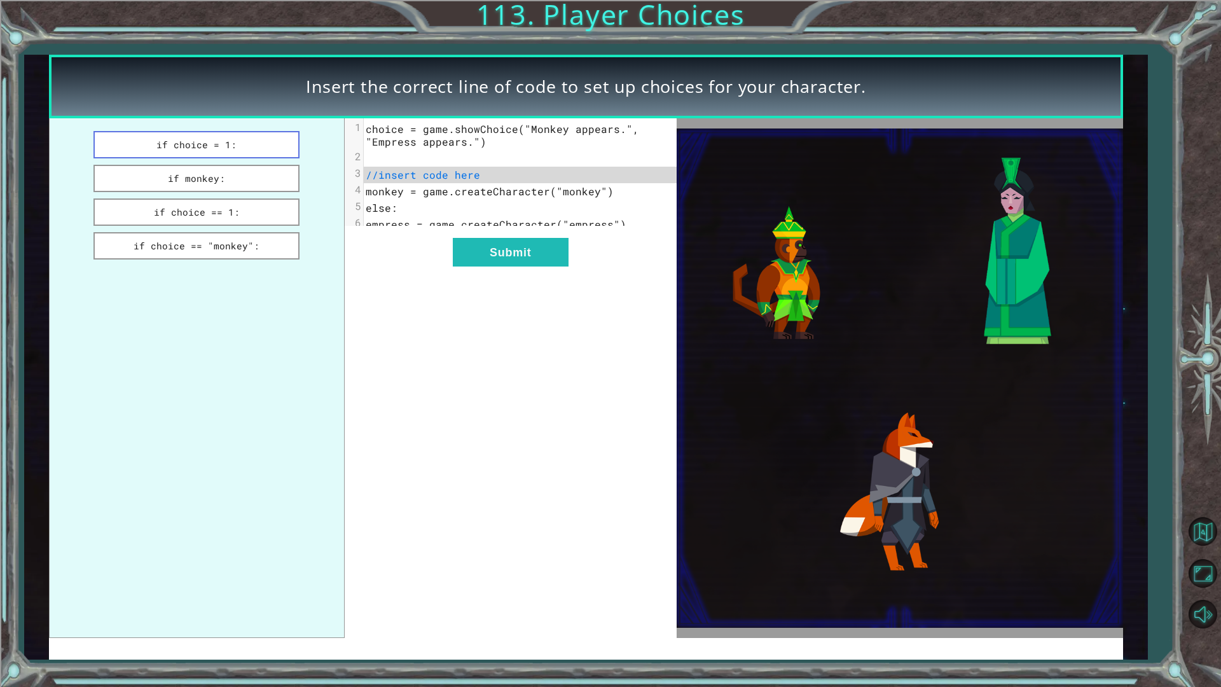
click at [231, 142] on button "if choice = 1:" at bounding box center [196, 144] width 206 height 27
click at [458, 266] on button "Submit" at bounding box center [511, 252] width 116 height 29
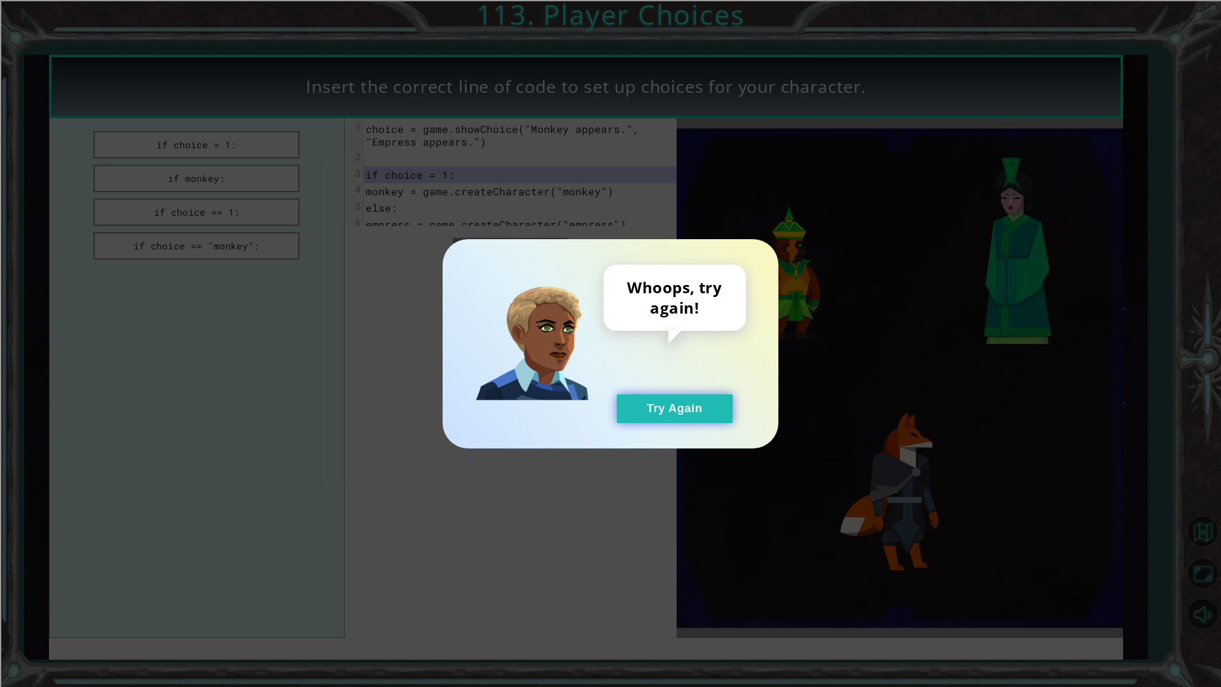
click at [671, 398] on button "Try Again" at bounding box center [675, 408] width 116 height 29
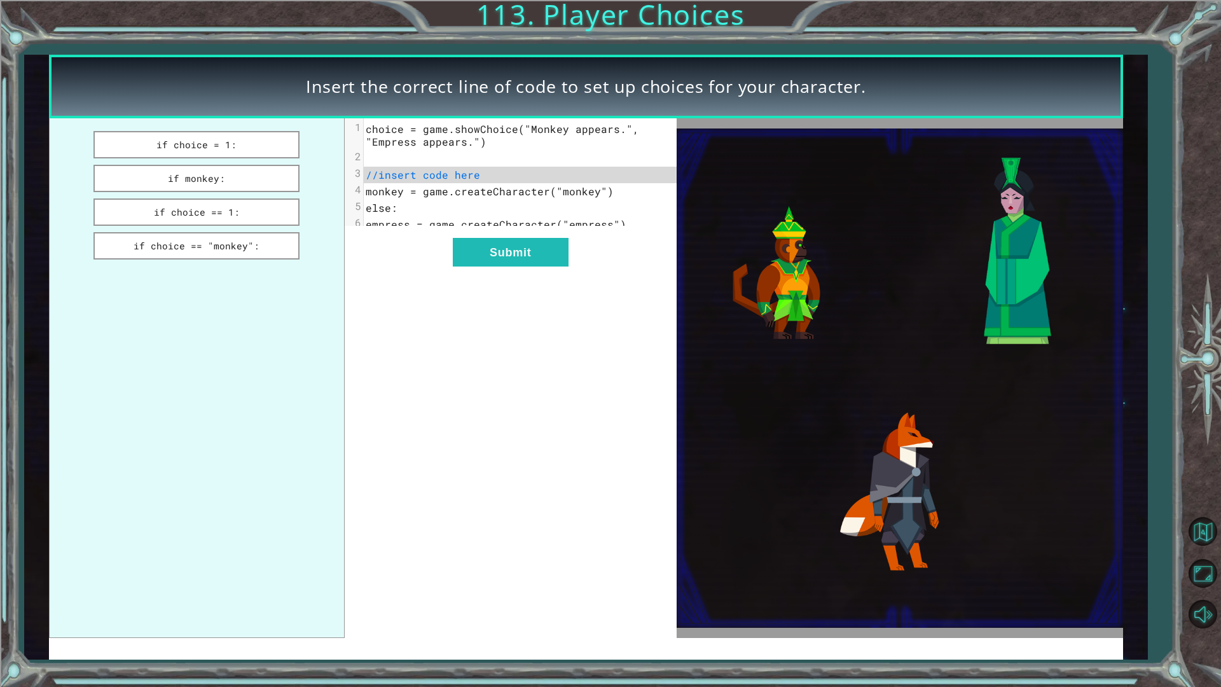
click at [207, 162] on ul "if choice = 1: if monkey: if choice == 1: if choice == "monkey":" at bounding box center [197, 377] width 296 height 519
drag, startPoint x: 212, startPoint y: 173, endPoint x: 233, endPoint y: 206, distance: 39.5
click at [212, 174] on button "if monkey:" at bounding box center [196, 178] width 206 height 27
click at [239, 212] on button "if choice == 1:" at bounding box center [196, 211] width 206 height 27
click at [268, 244] on button "if choice == "monkey":" at bounding box center [196, 245] width 206 height 27
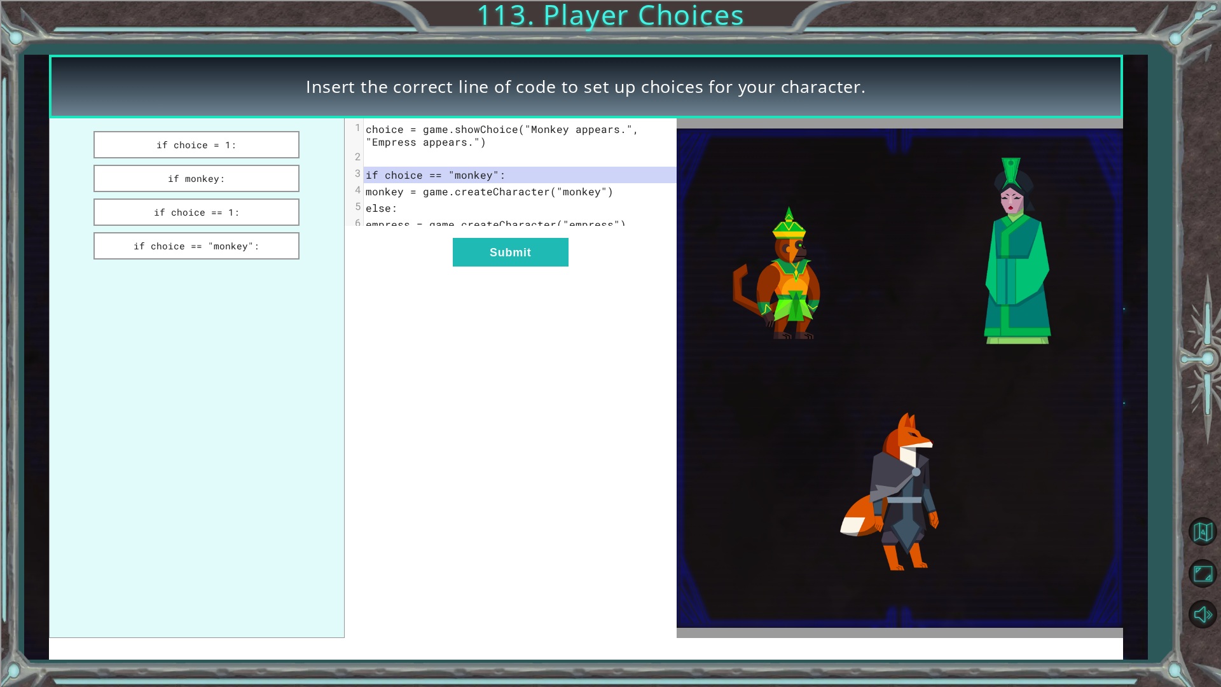
click at [270, 193] on ul "if choice = 1: if monkey: if choice == 1: if choice == "monkey":" at bounding box center [197, 377] width 296 height 519
drag, startPoint x: 195, startPoint y: 173, endPoint x: 216, endPoint y: 183, distance: 23.3
click at [195, 174] on button "if monkey:" at bounding box center [196, 178] width 206 height 27
click at [441, 254] on div "xxxxxxxxxx 6 1 choice = game.showChoice("Monkey appears.", "Empress appears.") …" at bounding box center [511, 377] width 332 height 519
click at [469, 264] on button "Submit" at bounding box center [511, 252] width 116 height 29
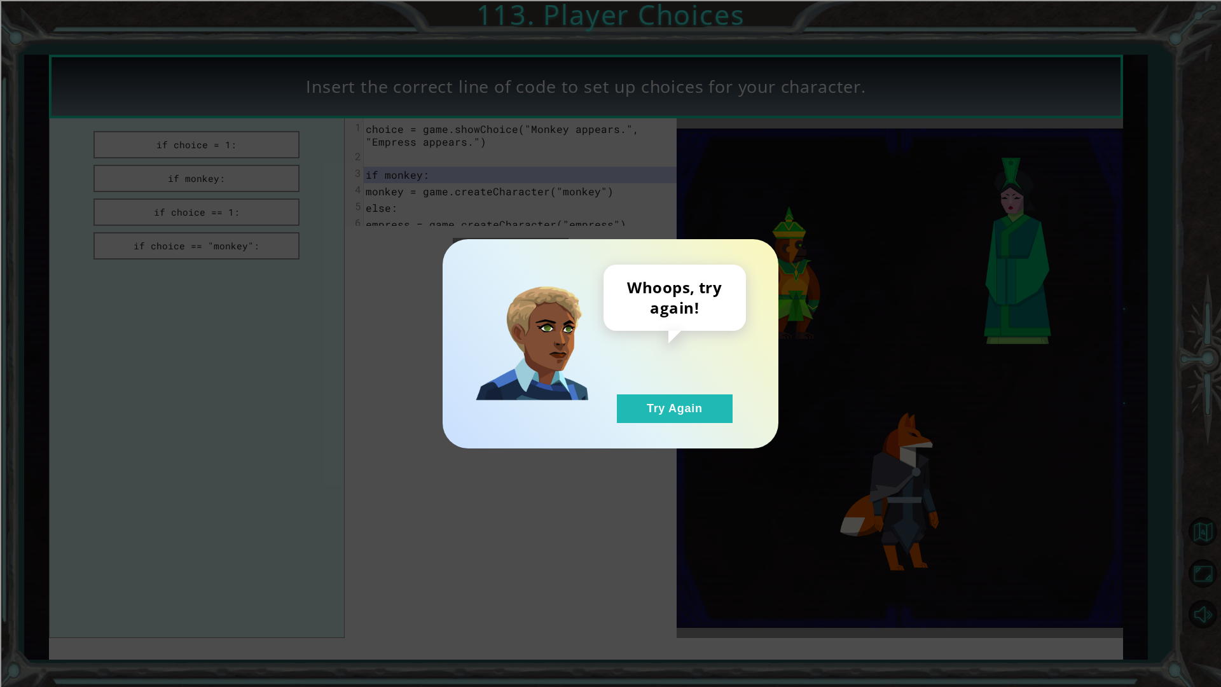
drag, startPoint x: 636, startPoint y: 410, endPoint x: 454, endPoint y: 273, distance: 227.4
click at [636, 402] on button "Try Again" at bounding box center [675, 408] width 116 height 29
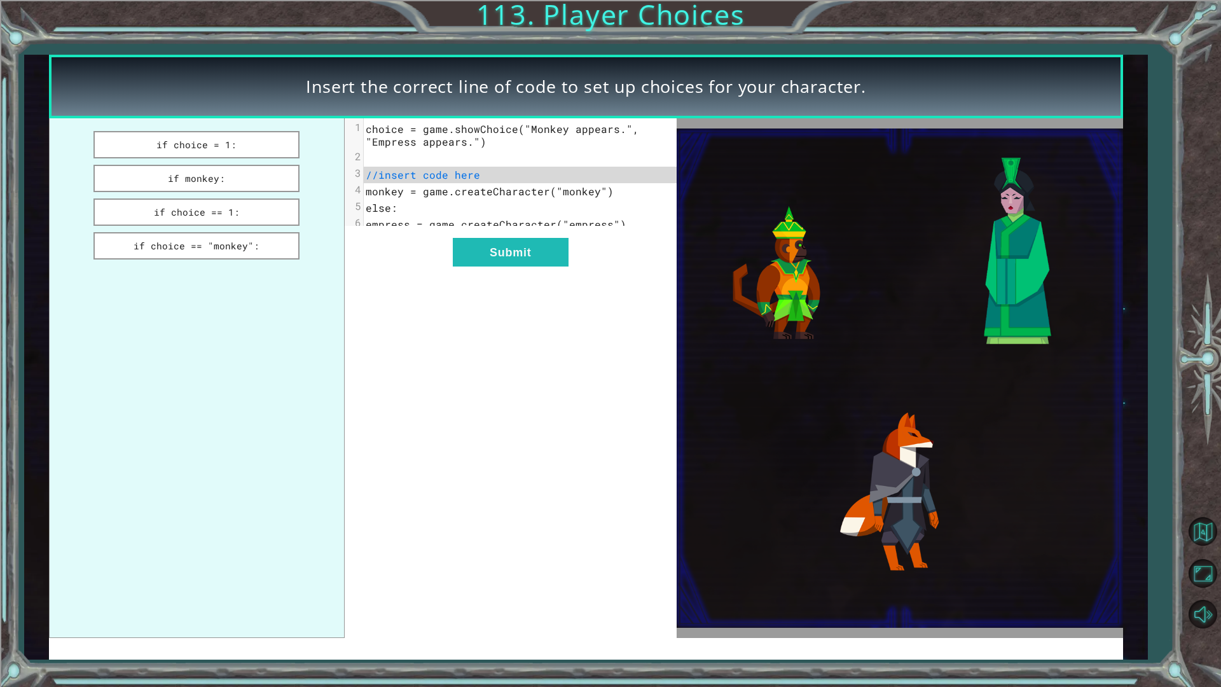
drag, startPoint x: 274, startPoint y: 205, endPoint x: 610, endPoint y: 315, distance: 353.6
click at [298, 221] on button "if choice == 1:" at bounding box center [196, 211] width 206 height 27
drag, startPoint x: 573, startPoint y: 269, endPoint x: 565, endPoint y: 270, distance: 7.7
click at [566, 270] on div "xxxxxxxxxx 6 1 choice = game.showChoice("Monkey appears.", "Empress appears.") …" at bounding box center [511, 377] width 332 height 519
click at [551, 266] on button "Submit" at bounding box center [511, 252] width 116 height 29
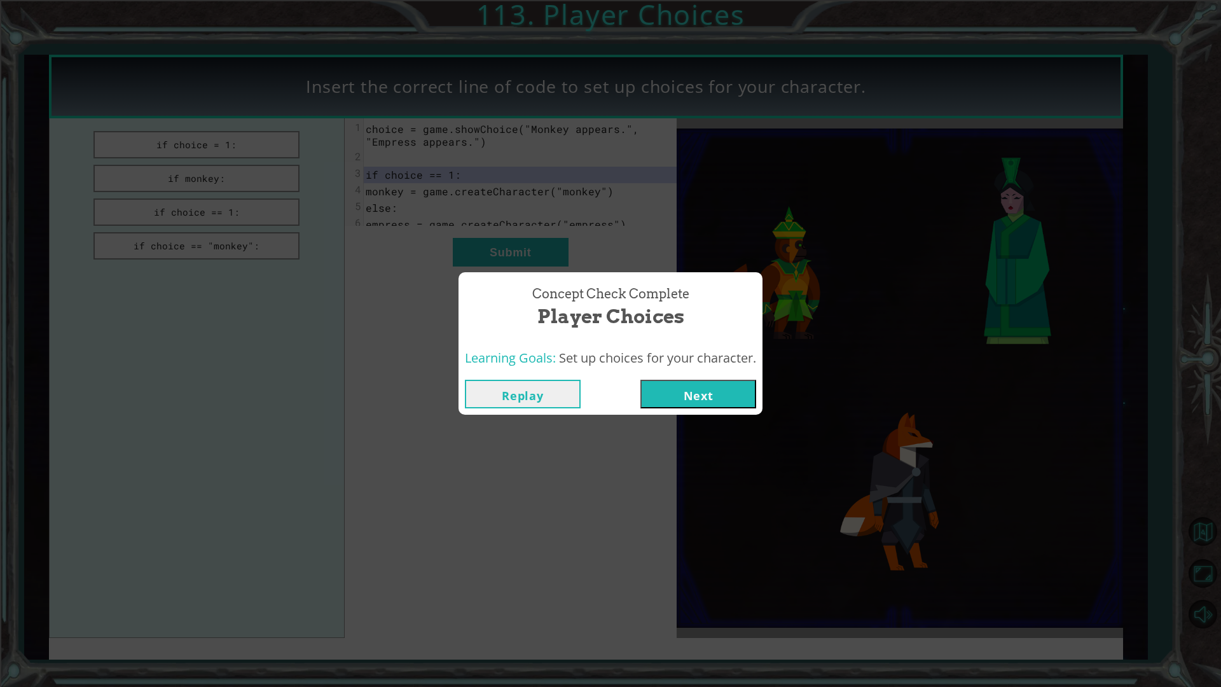
click at [666, 381] on button "Next" at bounding box center [698, 394] width 116 height 29
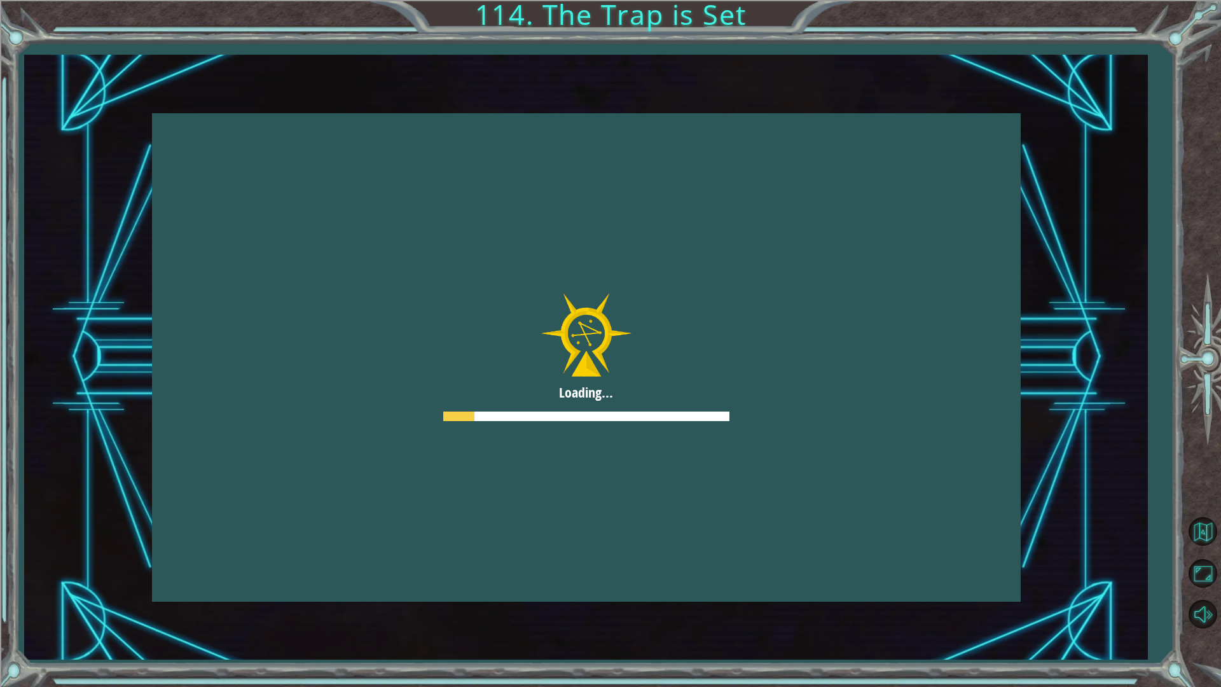
click at [677, 398] on button "Next" at bounding box center [698, 394] width 116 height 29
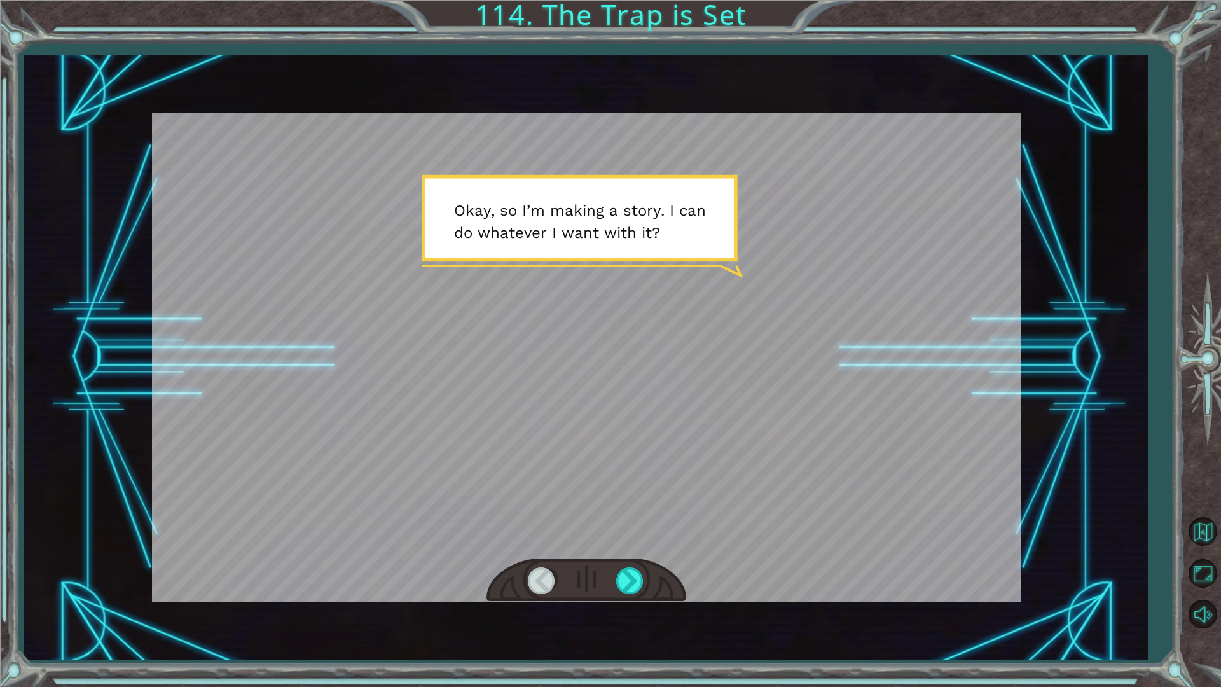
click at [663, 565] on div at bounding box center [586, 580] width 200 height 44
click at [652, 570] on div at bounding box center [586, 580] width 200 height 44
click at [634, 573] on div at bounding box center [630, 580] width 29 height 26
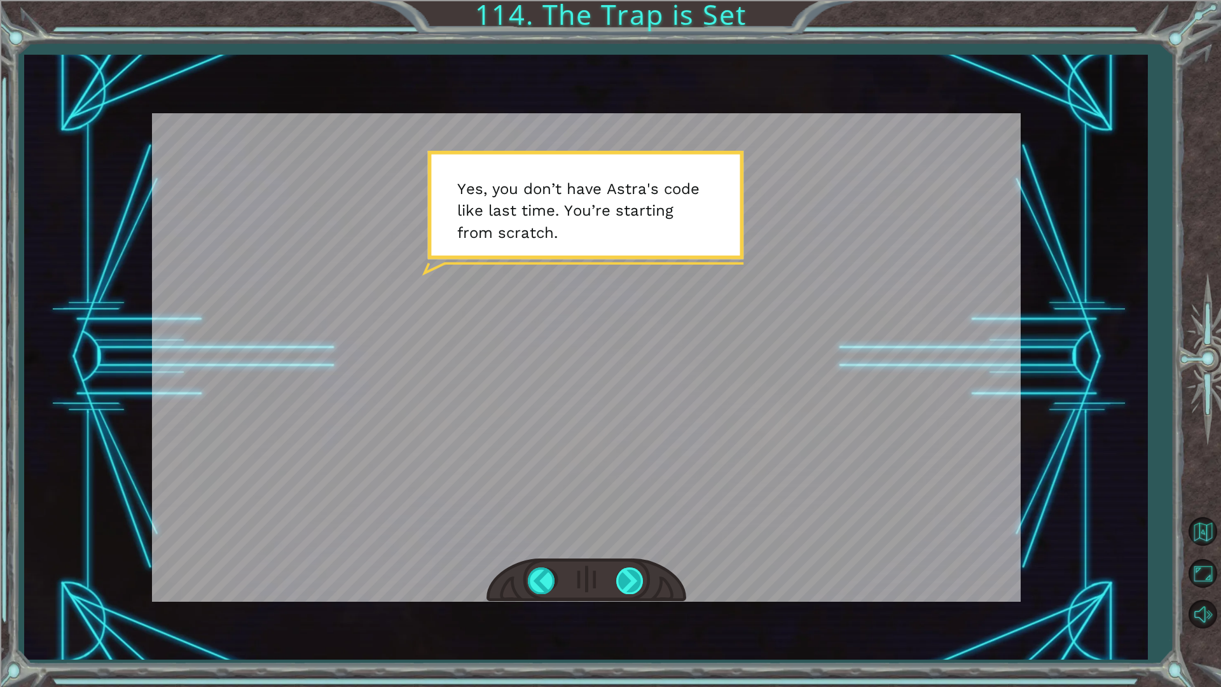
click at [634, 573] on div at bounding box center [630, 580] width 29 height 26
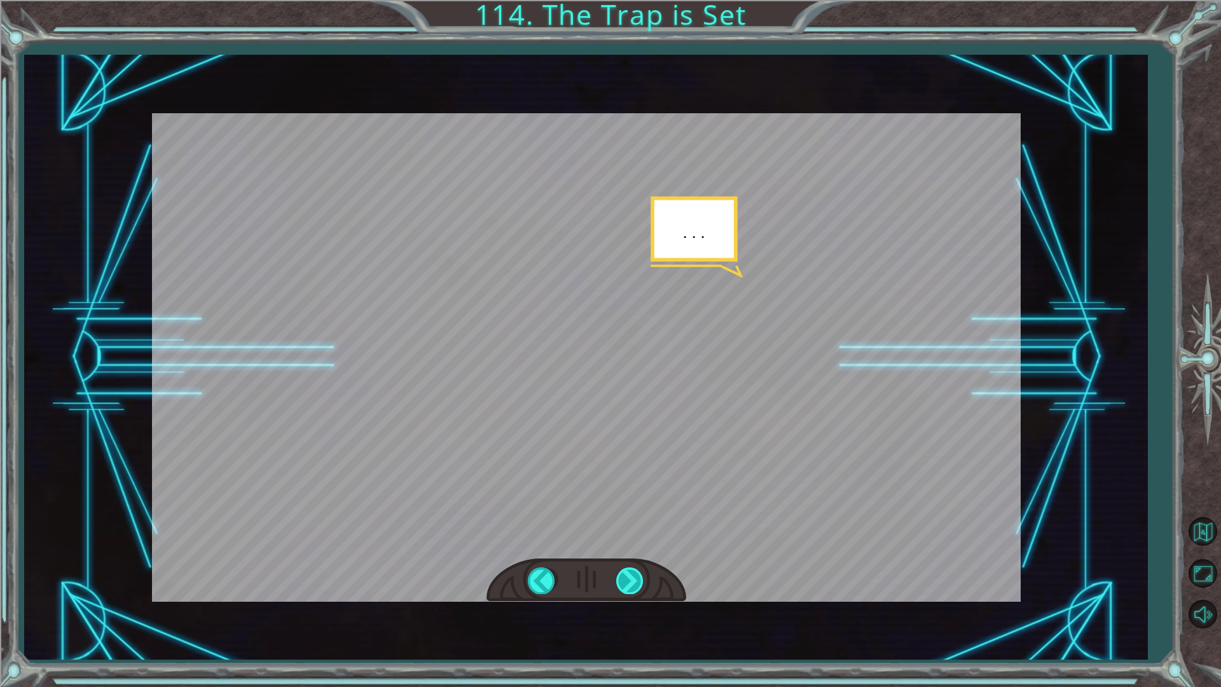
click at [634, 573] on div at bounding box center [630, 580] width 29 height 26
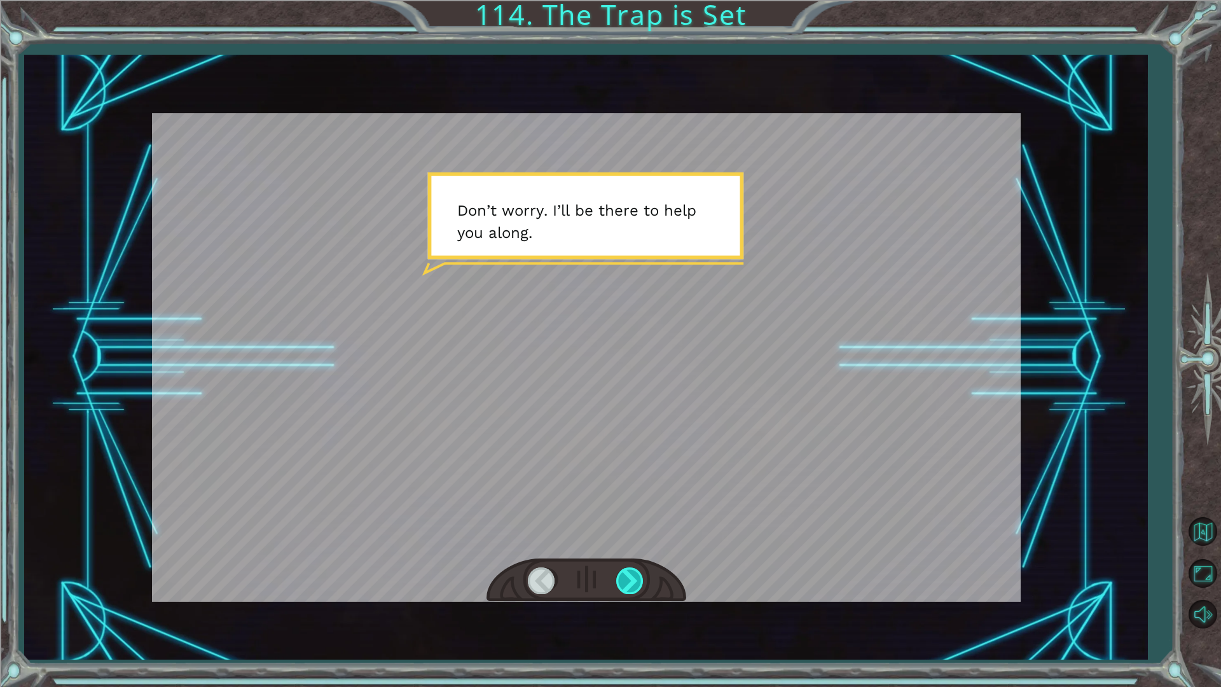
click at [634, 573] on div at bounding box center [630, 580] width 29 height 26
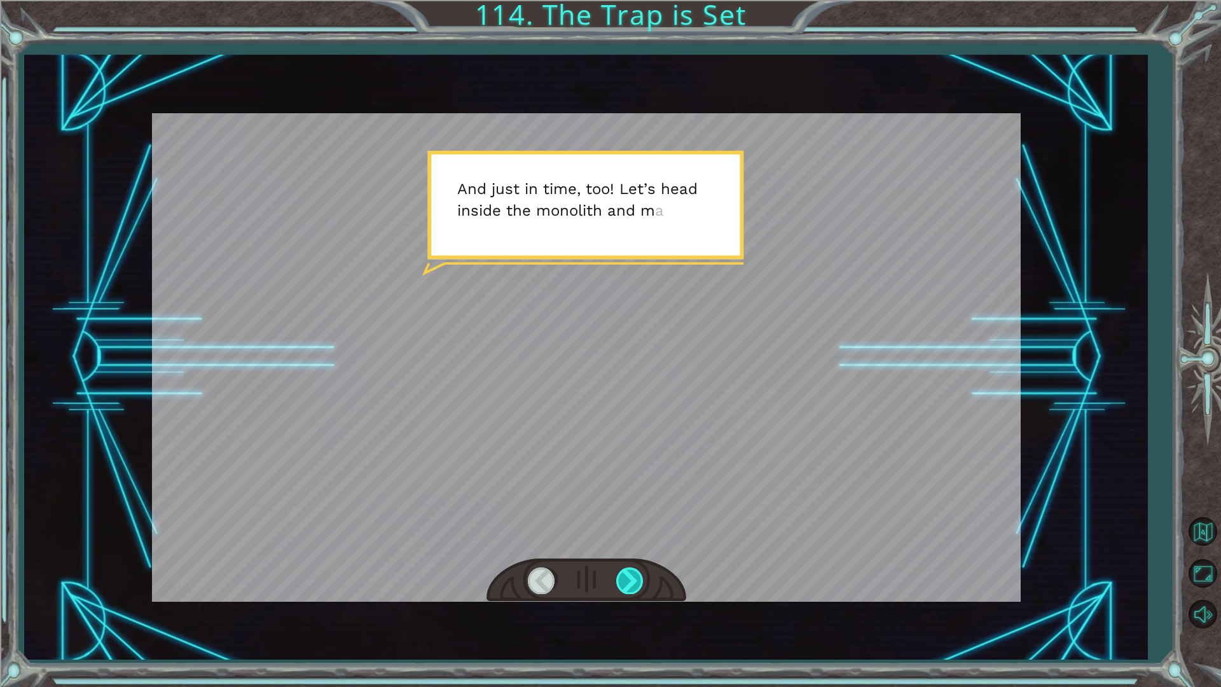
click at [634, 573] on div at bounding box center [630, 580] width 29 height 26
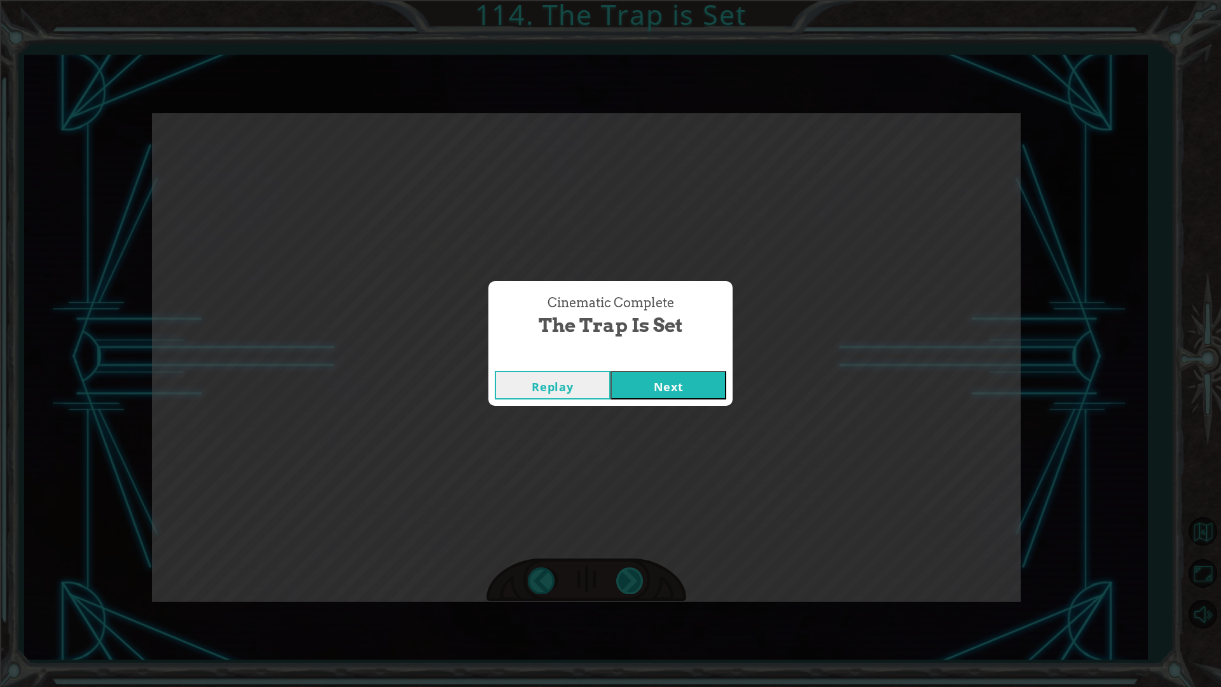
click at [634, 573] on div "Cinematic Complete The Trap is Set Replay Next" at bounding box center [610, 343] width 1221 height 687
click at [653, 367] on div "Replay Next" at bounding box center [610, 384] width 244 height 41
click at [648, 378] on button "Next" at bounding box center [668, 385] width 116 height 29
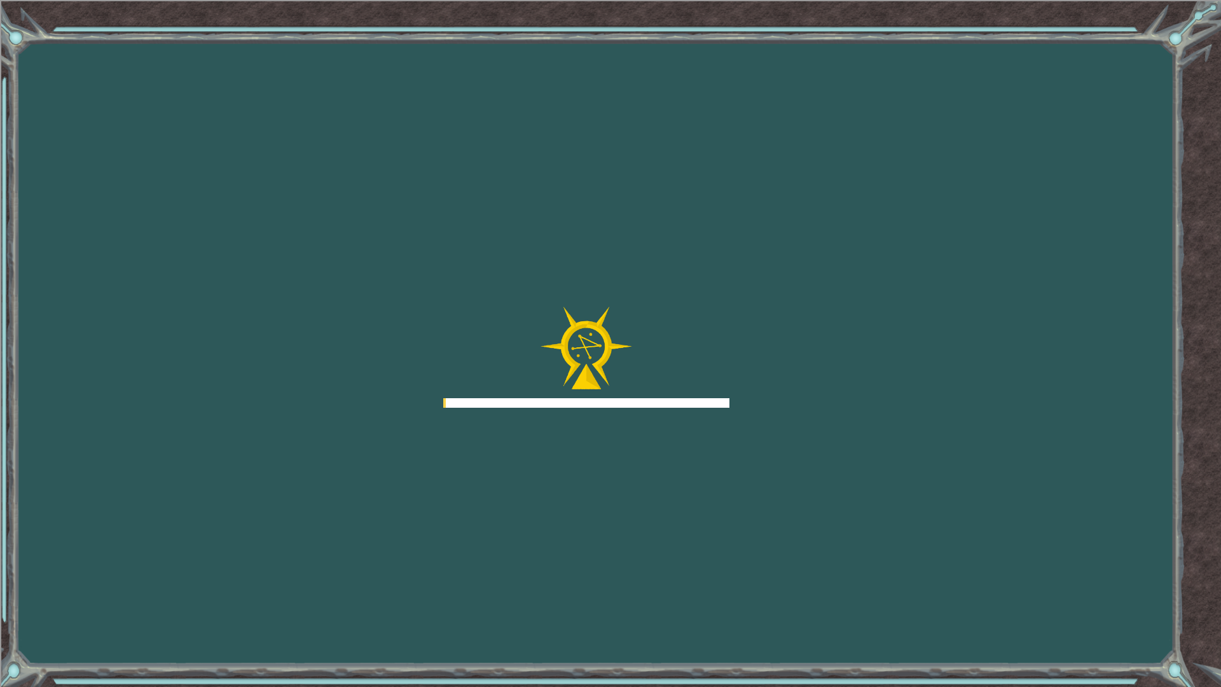
click at [645, 382] on div at bounding box center [586, 357] width 286 height 102
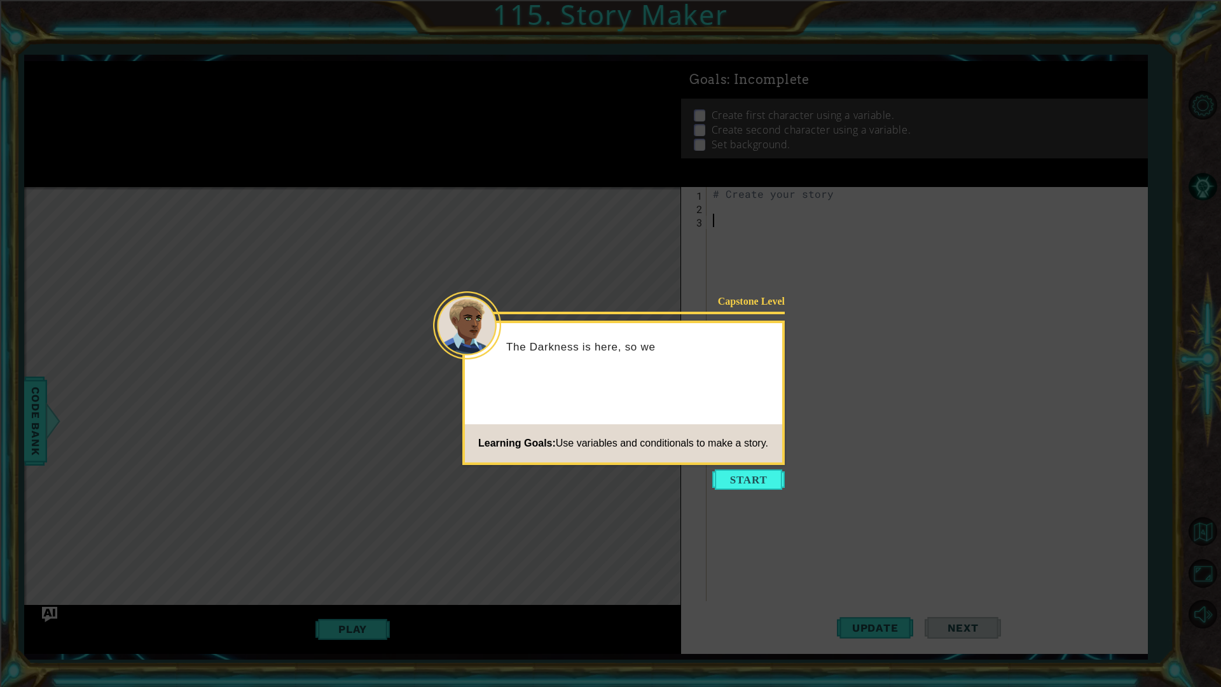
click at [718, 470] on button "Start" at bounding box center [748, 479] width 72 height 20
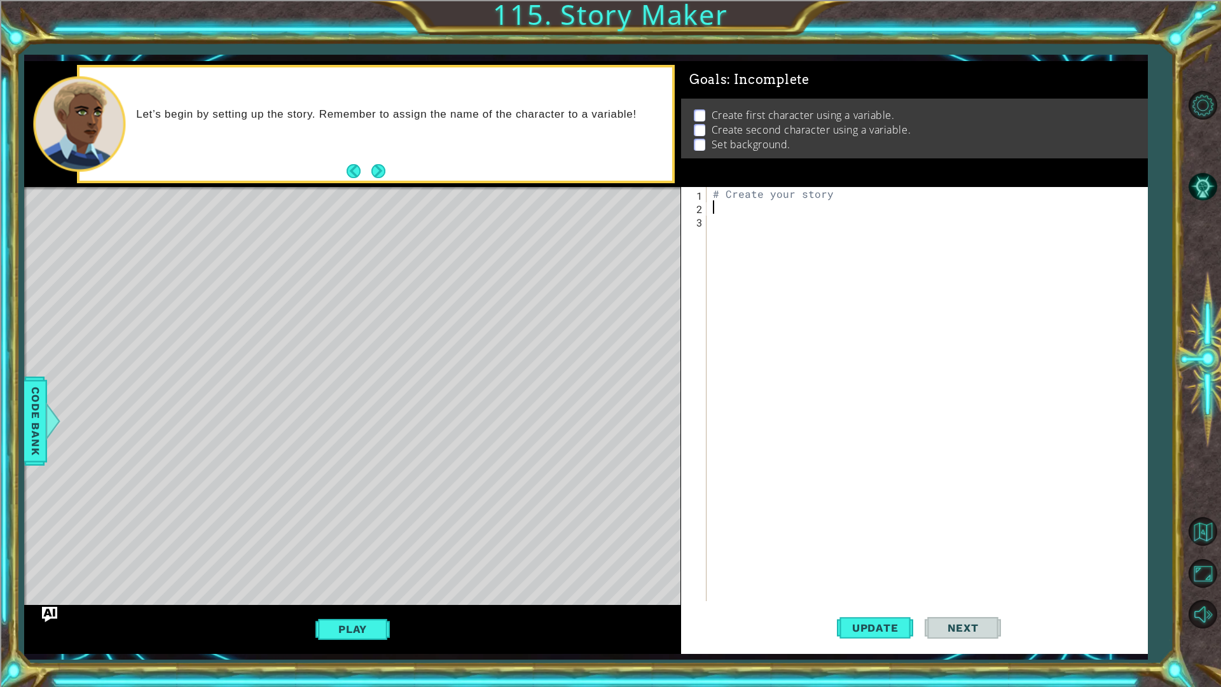
click at [743, 210] on div "# Create your story" at bounding box center [929, 407] width 439 height 441
click at [739, 220] on div "# Create your story" at bounding box center [929, 407] width 439 height 441
type textarea "#"
click at [860, 207] on div "game. cr eateCharacter press enter game.setBa c kg r ound press enter" at bounding box center [824, 232] width 240 height 61
click at [859, 195] on div "game . createCharacter ( "fox" )" at bounding box center [926, 394] width 433 height 414
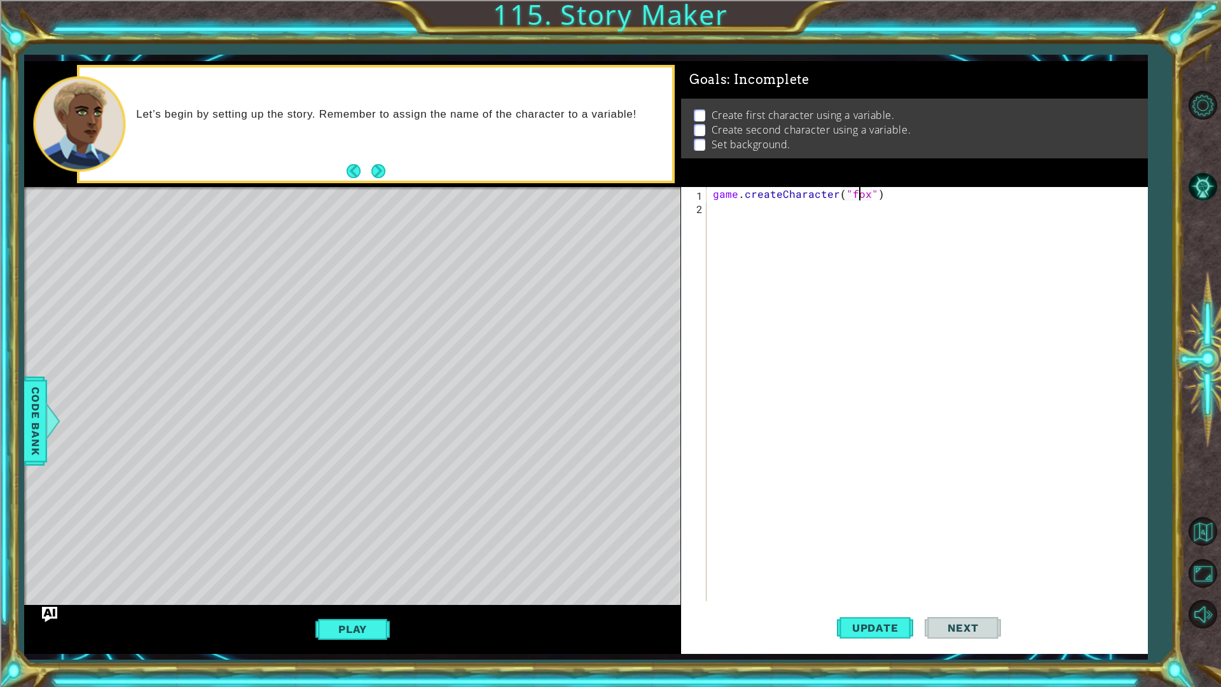
click at [858, 195] on div "game . createCharacter ( "fox" )" at bounding box center [929, 407] width 439 height 441
type textarea "game.createCharacter("ghost")"
click at [880, 618] on button "Update" at bounding box center [875, 627] width 76 height 46
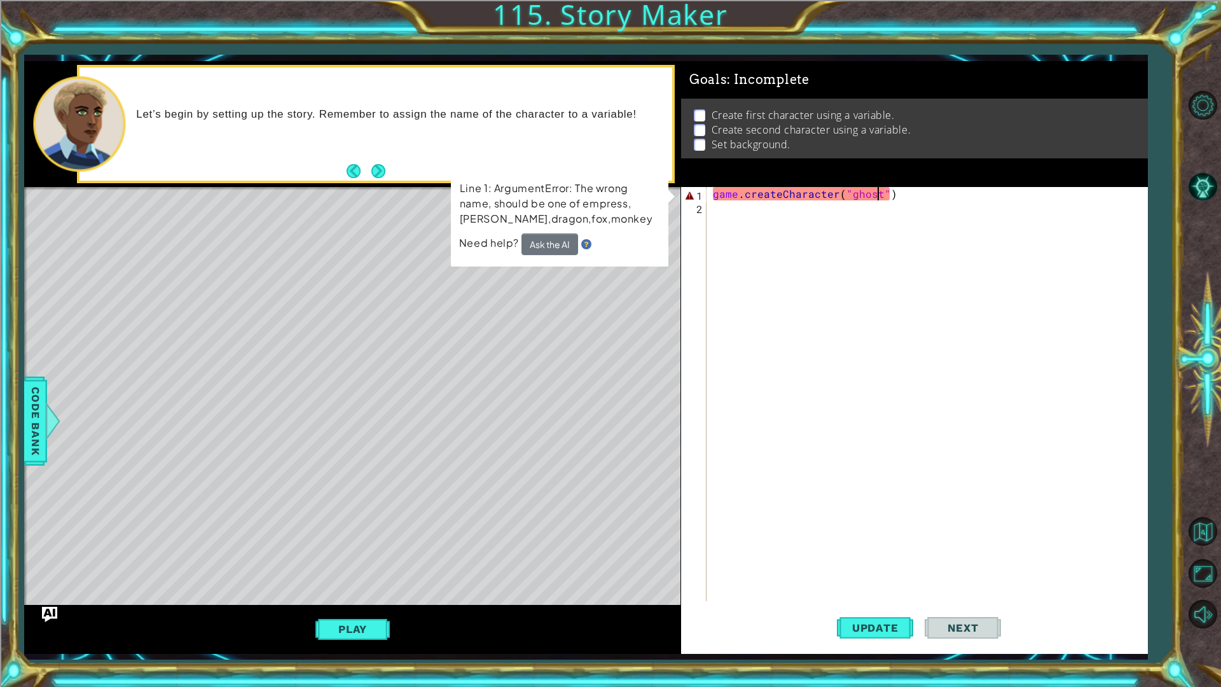
click at [866, 203] on div "game . createCharacter ( "ghost" )" at bounding box center [929, 407] width 439 height 441
click at [866, 189] on div "game . createCharacter ( "ghost" )" at bounding box center [929, 407] width 439 height 441
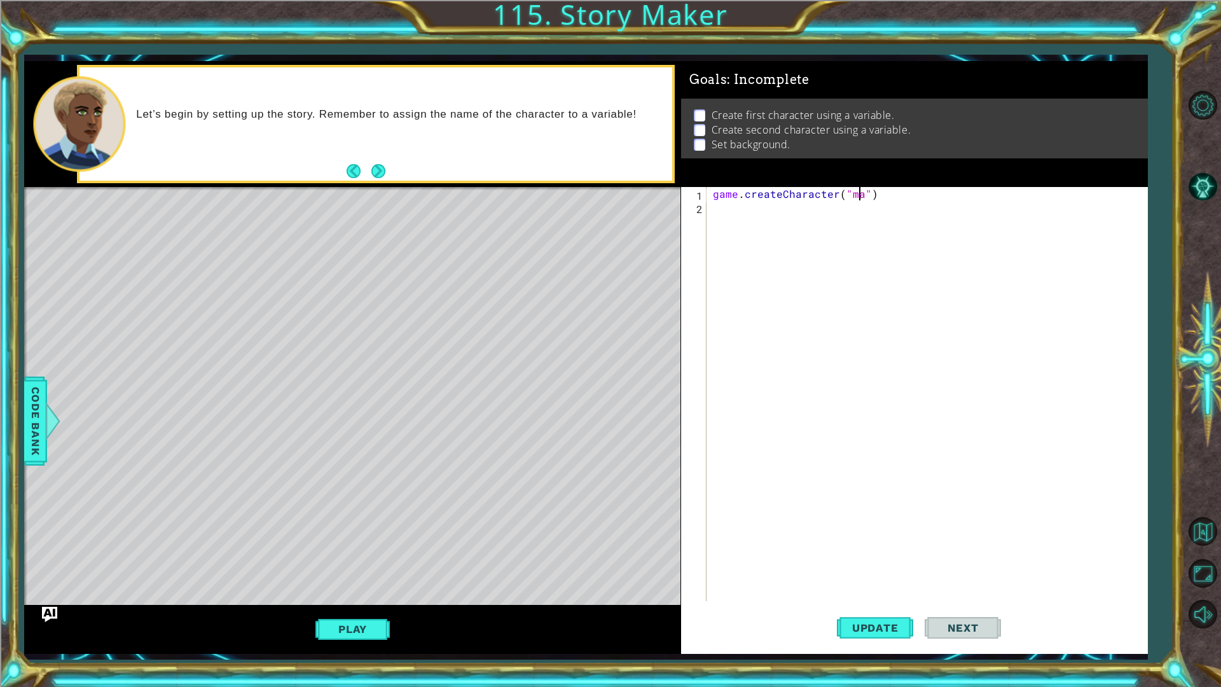
scroll to position [0, 10]
click at [844, 607] on button "Update" at bounding box center [875, 627] width 76 height 46
click at [842, 613] on button "Update" at bounding box center [875, 627] width 76 height 46
type textarea "game.createCharacter("fenix")"
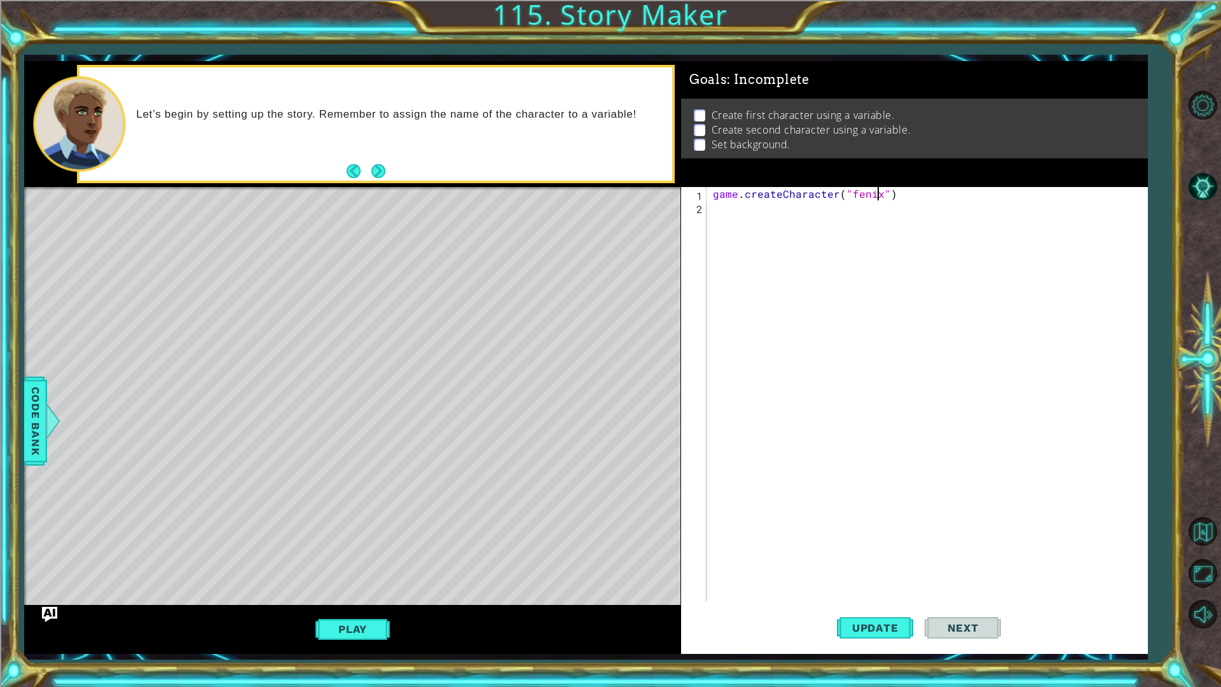
scroll to position [0, 0]
click at [855, 617] on button "Update" at bounding box center [875, 627] width 76 height 46
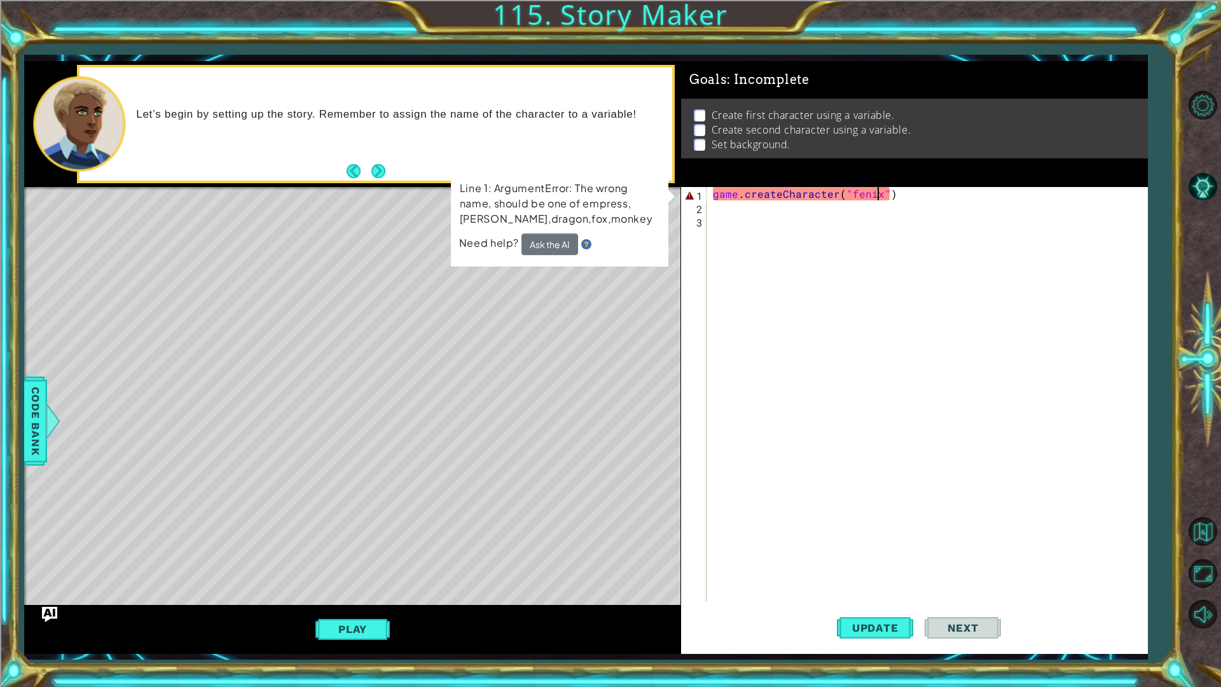
click at [877, 199] on div "game . createCharacter ( "fenix" )" at bounding box center [929, 407] width 439 height 441
drag, startPoint x: 514, startPoint y: 214, endPoint x: 536, endPoint y: 221, distance: 22.7
click at [536, 221] on p "Line 1: ArgumentError: The wrong name, should be one of empress,[PERSON_NAME],d…" at bounding box center [560, 204] width 200 height 46
drag, startPoint x: 533, startPoint y: 220, endPoint x: 610, endPoint y: 218, distance: 77.6
click at [582, 218] on p "Line 1: ArgumentError: The wrong name, should be one of empress,[PERSON_NAME],d…" at bounding box center [560, 204] width 200 height 46
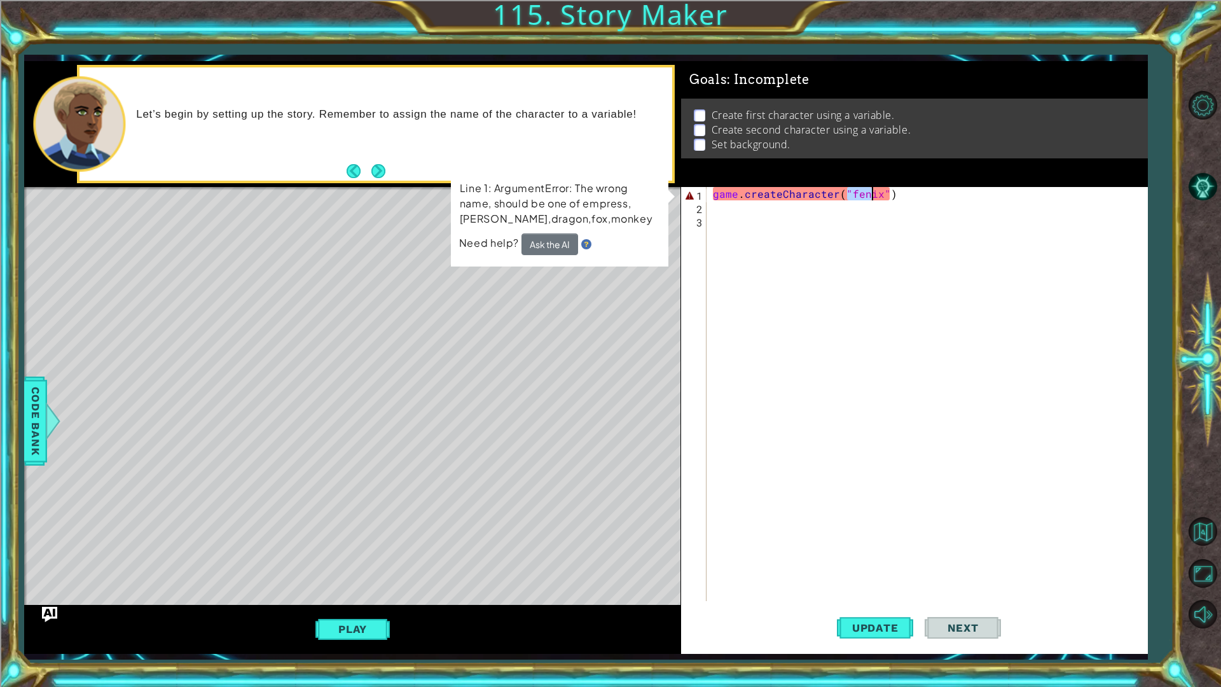
drag, startPoint x: 845, startPoint y: 191, endPoint x: 873, endPoint y: 195, distance: 27.6
click at [873, 195] on div "game . createCharacter ( "fenix" )" at bounding box center [929, 407] width 439 height 441
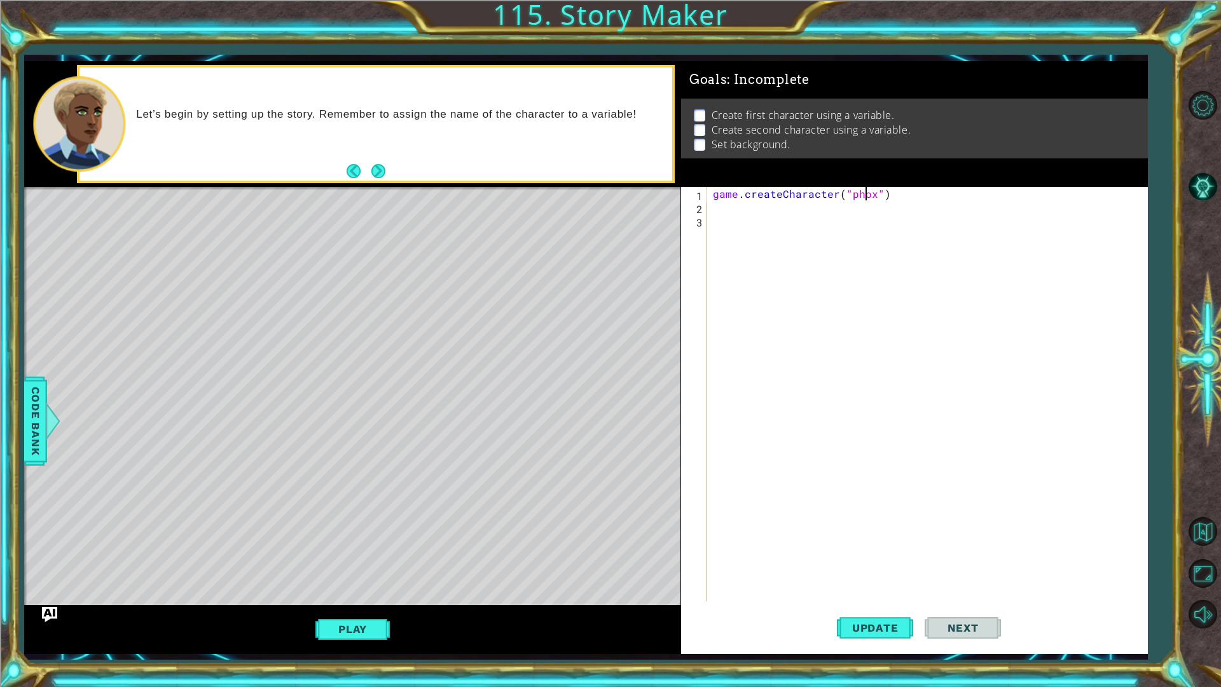
scroll to position [0, 10]
click at [873, 645] on button "Update" at bounding box center [875, 627] width 76 height 46
type textarea "game.createCharacter("phoenix")"
click at [867, 612] on button "Update" at bounding box center [875, 627] width 76 height 46
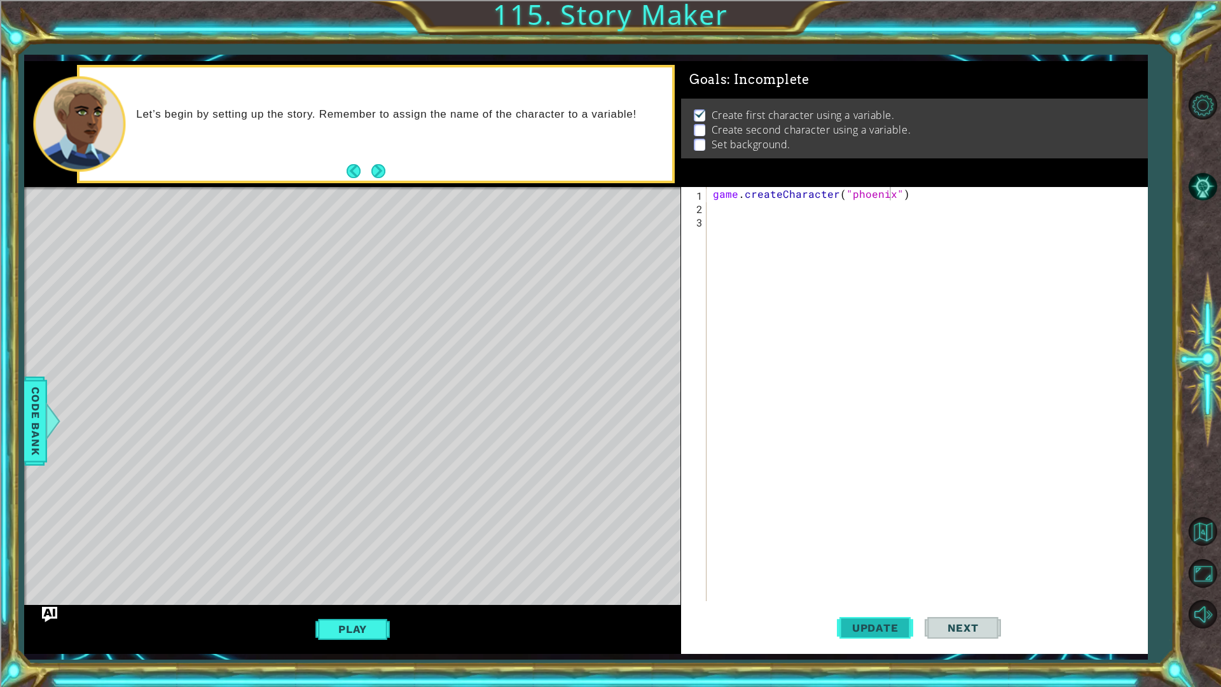
click at [879, 634] on button "Update" at bounding box center [875, 627] width 76 height 46
click at [879, 633] on button "Update" at bounding box center [875, 627] width 76 height 46
click at [879, 633] on span "Update" at bounding box center [875, 627] width 72 height 13
click at [347, 610] on div "Play" at bounding box center [352, 629] width 656 height 48
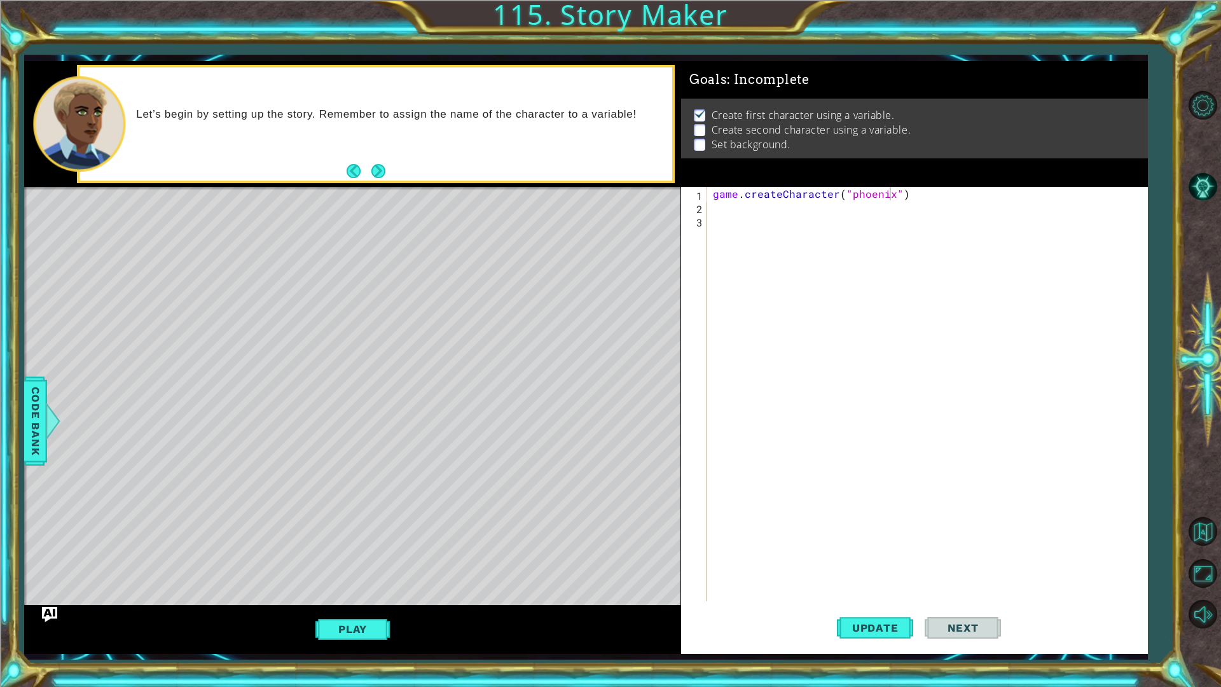
click at [347, 611] on div "Play" at bounding box center [352, 629] width 656 height 48
click at [347, 619] on button "Play" at bounding box center [352, 629] width 74 height 24
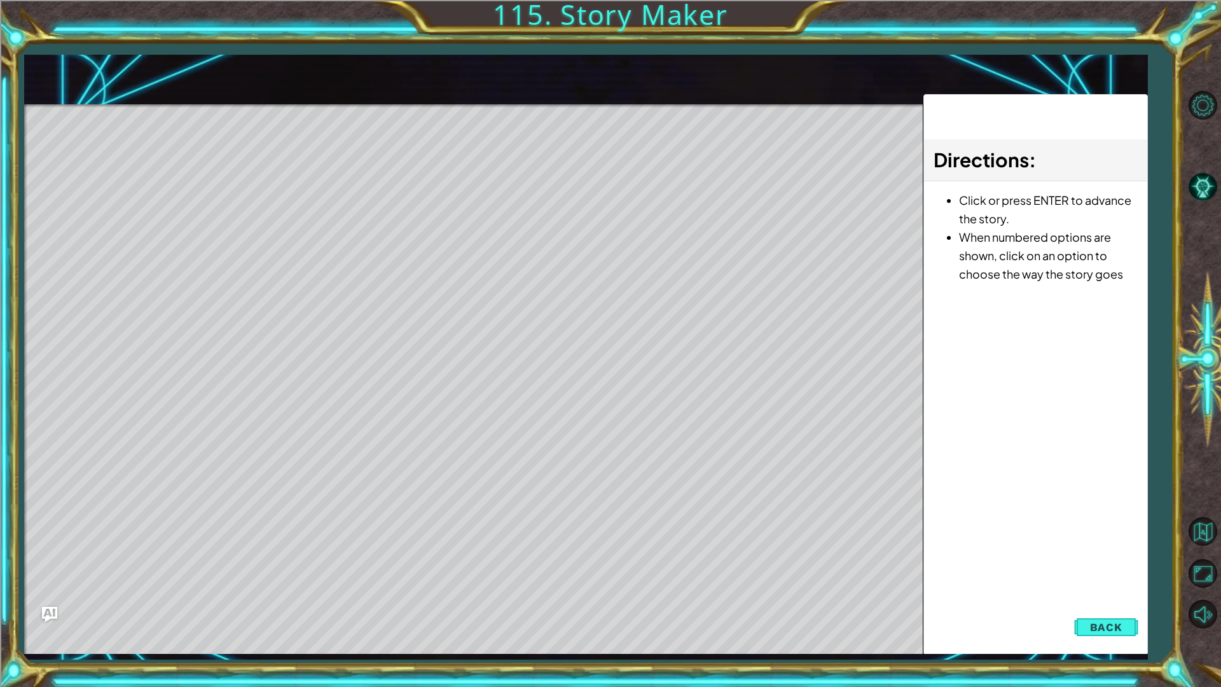
click at [1081, 622] on button "Back" at bounding box center [1106, 626] width 64 height 25
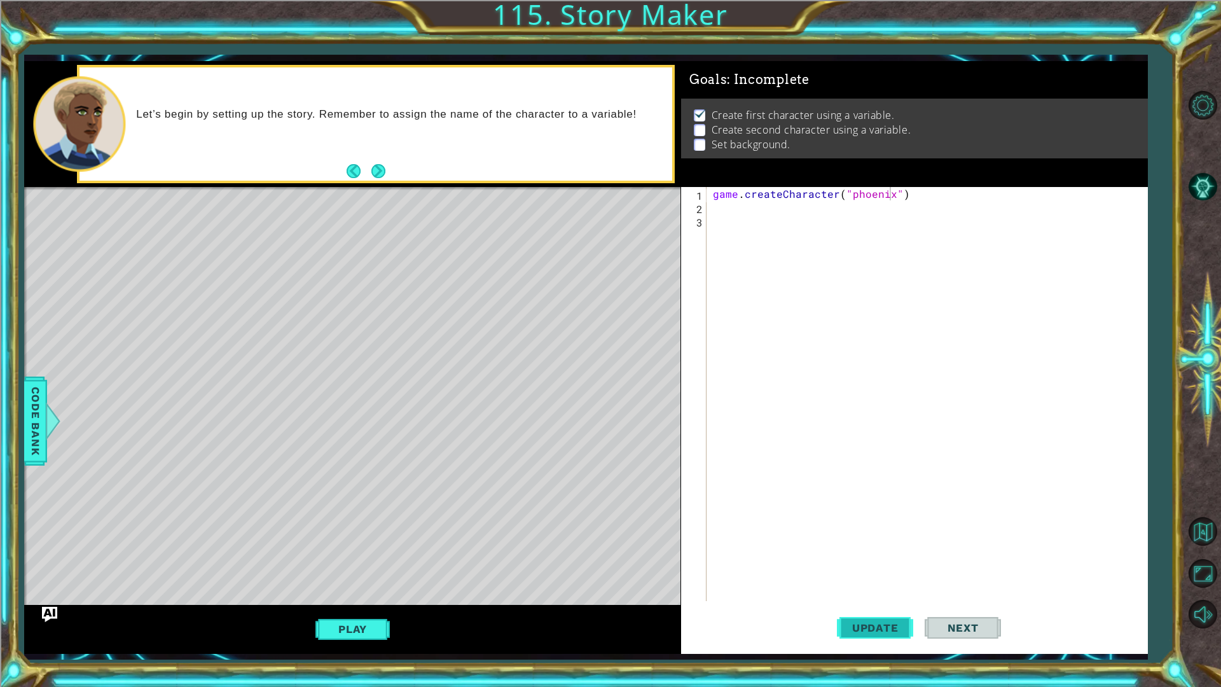
click at [877, 631] on span "Update" at bounding box center [875, 627] width 72 height 13
click at [754, 217] on div "game . createCharacter ( "phoenix" )" at bounding box center [929, 407] width 439 height 441
click at [751, 202] on div "game . createCharacter ( "phoenix" )" at bounding box center [929, 407] width 439 height 441
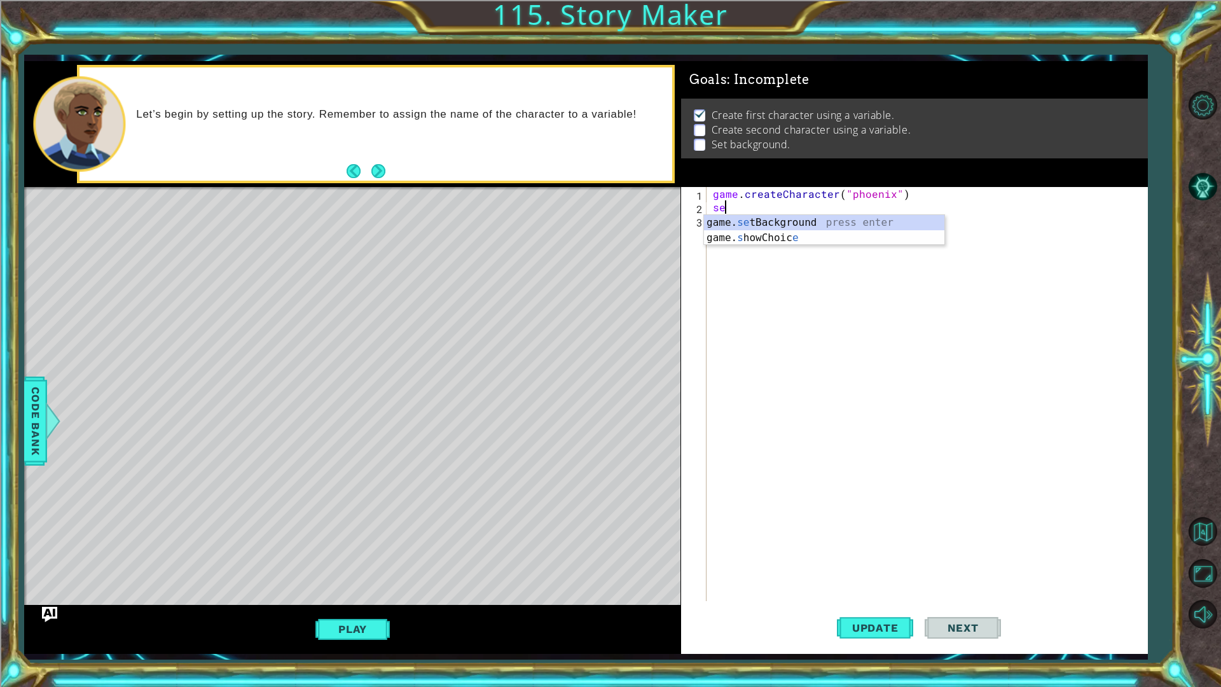
type textarea "set"
click at [746, 234] on div "game . createCharacter ( "phoenix" ) set" at bounding box center [929, 407] width 439 height 441
click at [743, 215] on div "game . createCharacter ( "phoenix" ) set" at bounding box center [929, 407] width 439 height 441
click at [720, 213] on div "game . createCharacter ( "phoenix" ) set" at bounding box center [929, 407] width 439 height 441
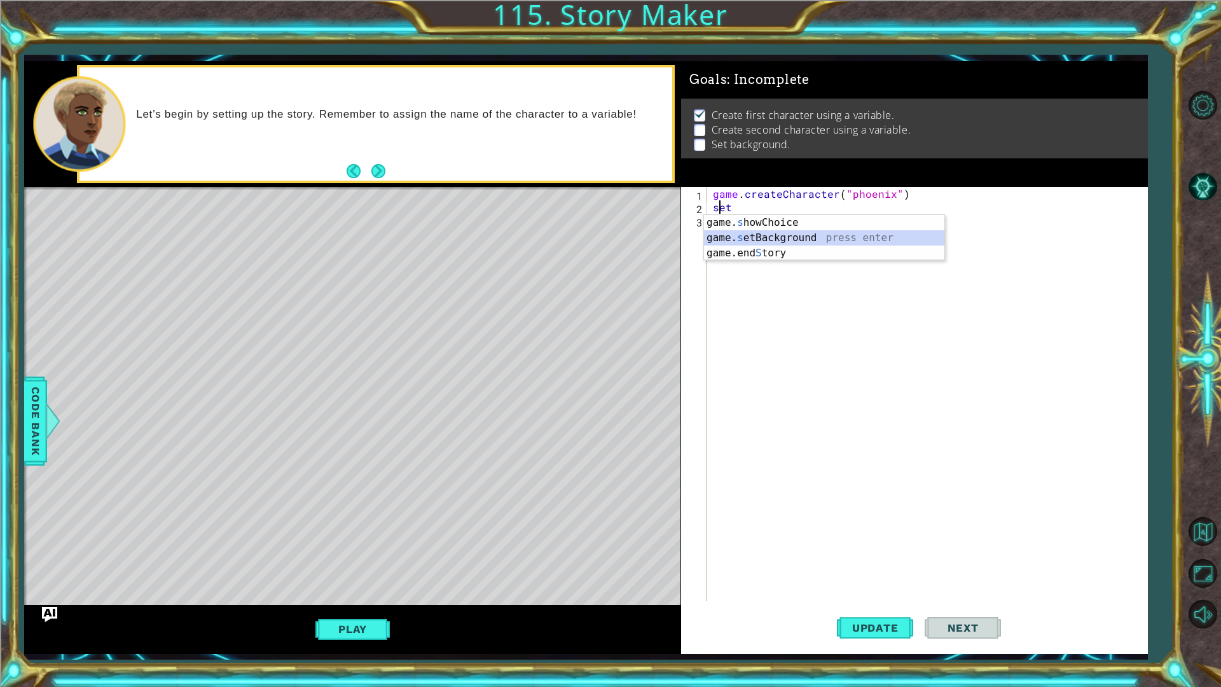
click at [809, 236] on div "game. s howChoice press enter game. s etBackground press enter game.end S tory …" at bounding box center [824, 253] width 240 height 76
type textarea "game.setBackground("g")"
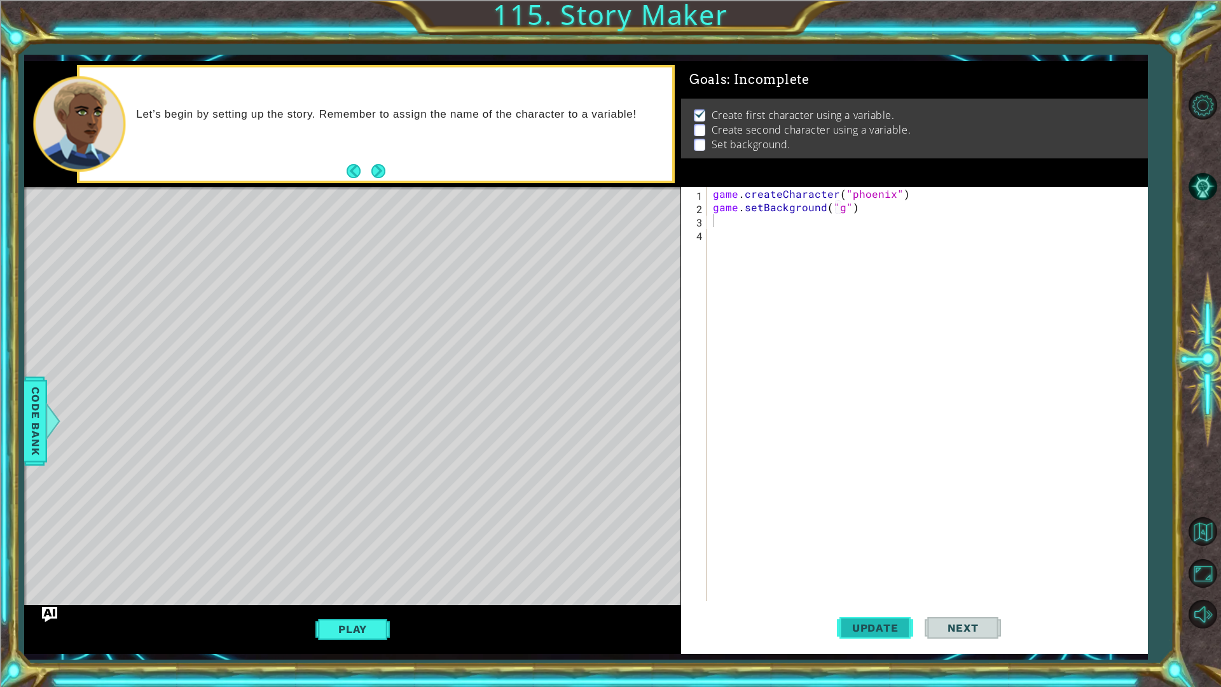
drag, startPoint x: 861, startPoint y: 624, endPoint x: 855, endPoint y: 442, distance: 181.9
click at [861, 624] on span "Update" at bounding box center [875, 627] width 72 height 13
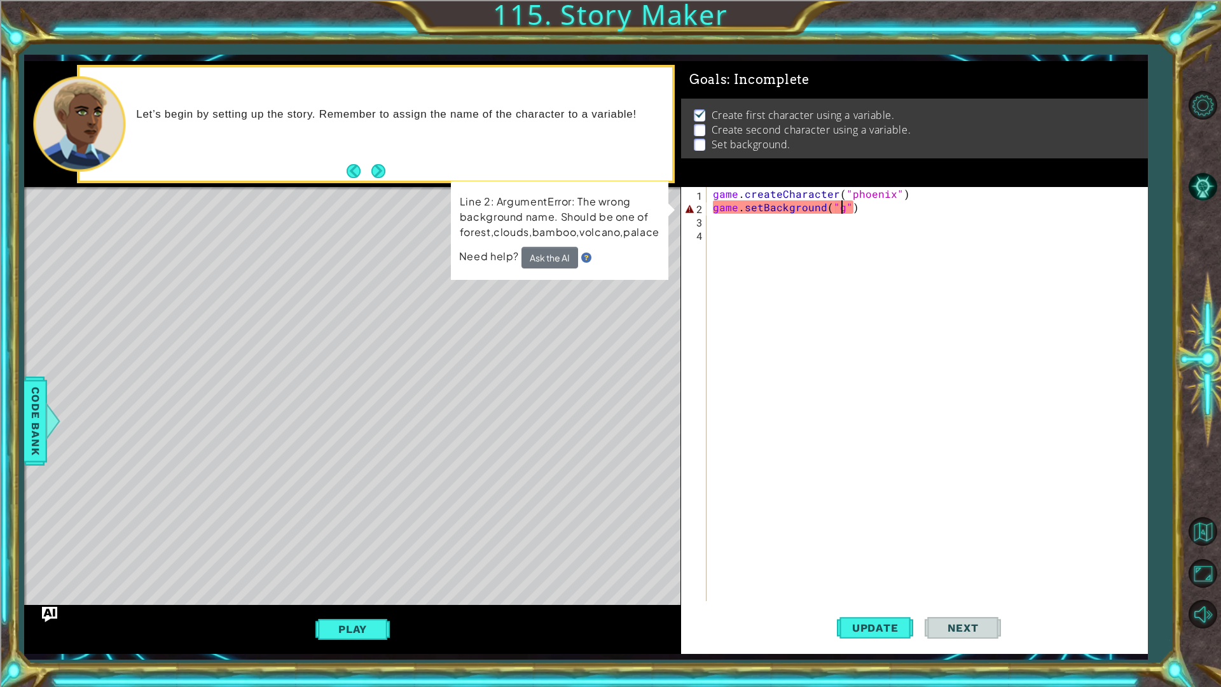
click at [838, 210] on div "game . createCharacter ( "phoenix" ) game . setBackground ( "g" )" at bounding box center [929, 407] width 439 height 441
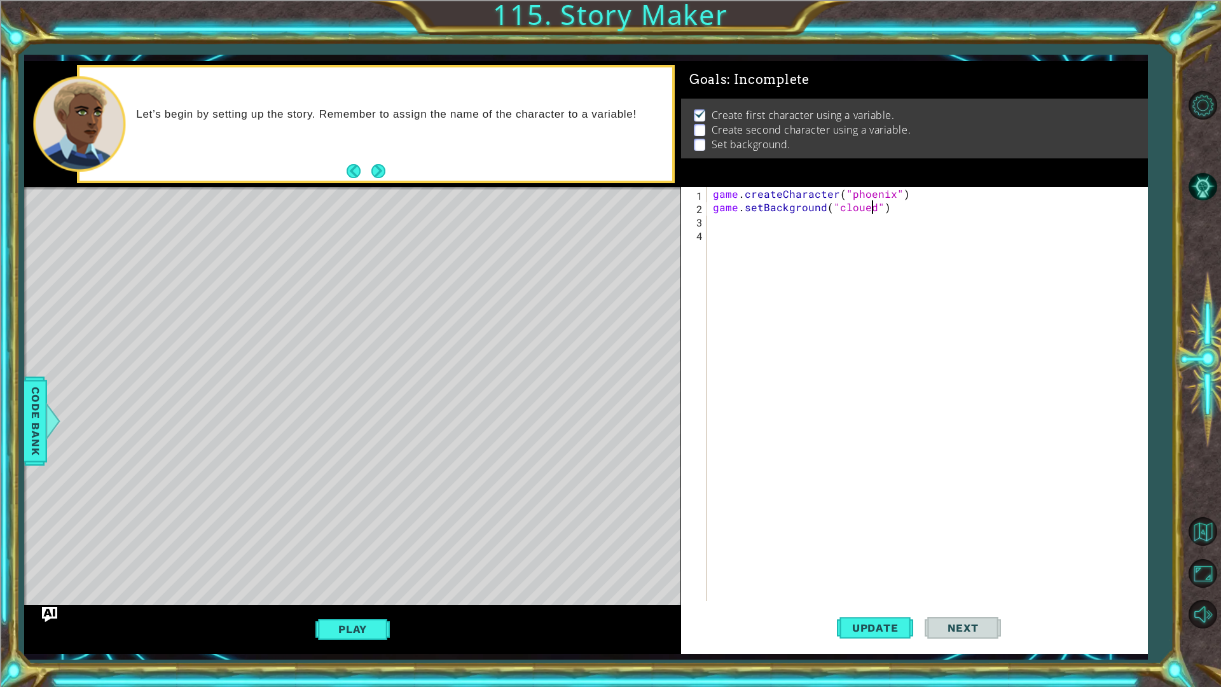
type textarea "game.setBackground("cloueds")"
drag, startPoint x: 877, startPoint y: 644, endPoint x: 879, endPoint y: 631, distance: 12.9
click at [879, 643] on button "Update" at bounding box center [875, 627] width 76 height 46
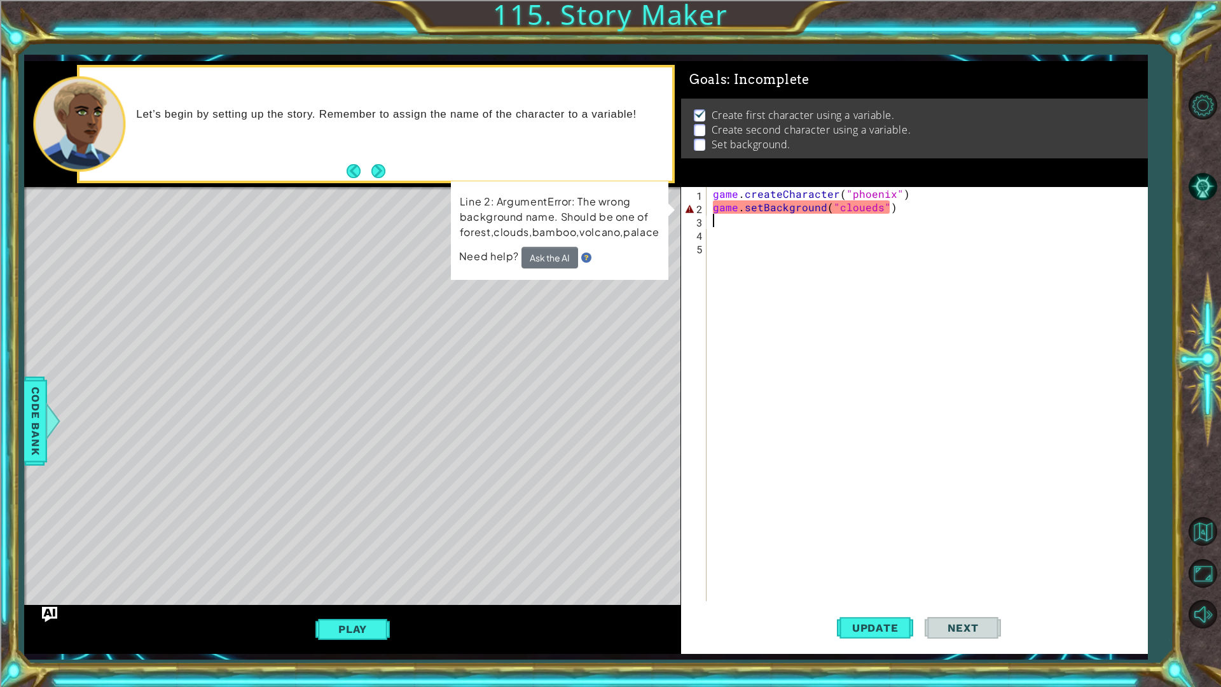
click at [858, 205] on div "game . createCharacter ( "phoenix" ) game . setBackground ( "cloueds" )" at bounding box center [929, 407] width 439 height 441
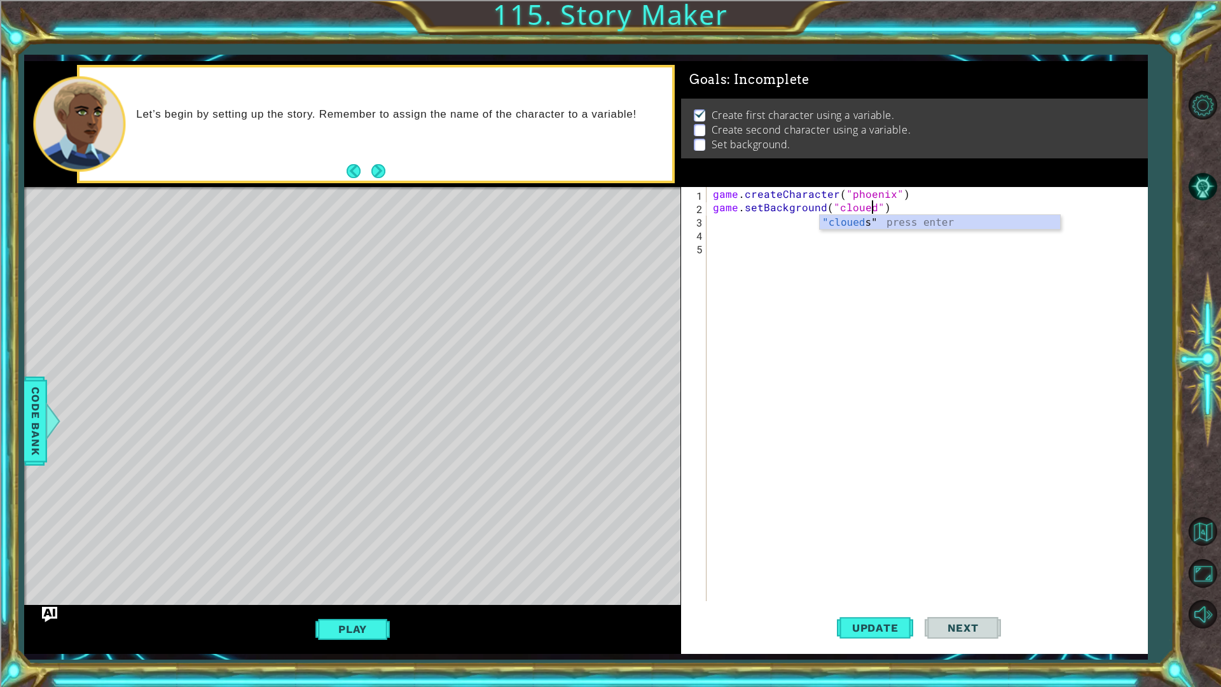
scroll to position [0, 10]
click at [865, 631] on span "Update" at bounding box center [875, 627] width 72 height 13
click at [874, 623] on span "Update" at bounding box center [875, 627] width 72 height 13
type textarea "game.setBackground("clouds")"
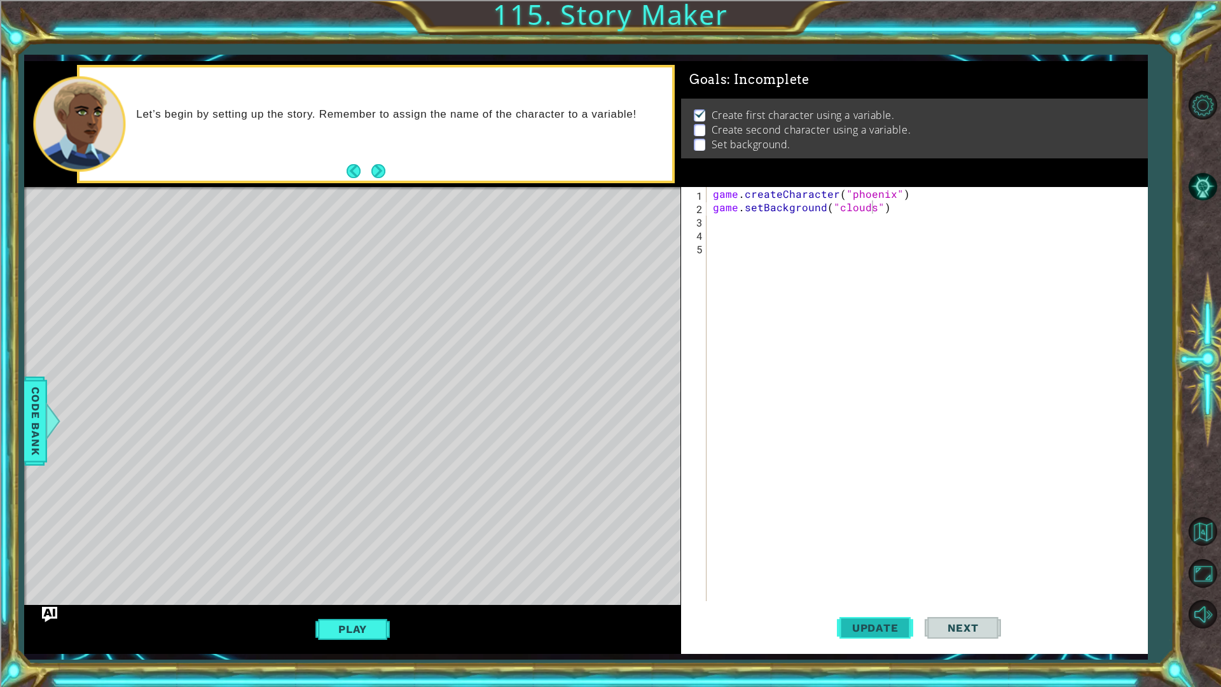
click at [840, 610] on button "Update" at bounding box center [875, 627] width 76 height 46
drag, startPoint x: 858, startPoint y: 256, endPoint x: 856, endPoint y: 248, distance: 8.5
click at [858, 255] on div "game . createCharacter ( "phoenix" ) game . setBackground ( "clouds" )" at bounding box center [929, 407] width 439 height 441
click at [847, 235] on div "game . createCharacter ( "phoenix" ) game . setBackground ( "clouds" )" at bounding box center [929, 407] width 439 height 441
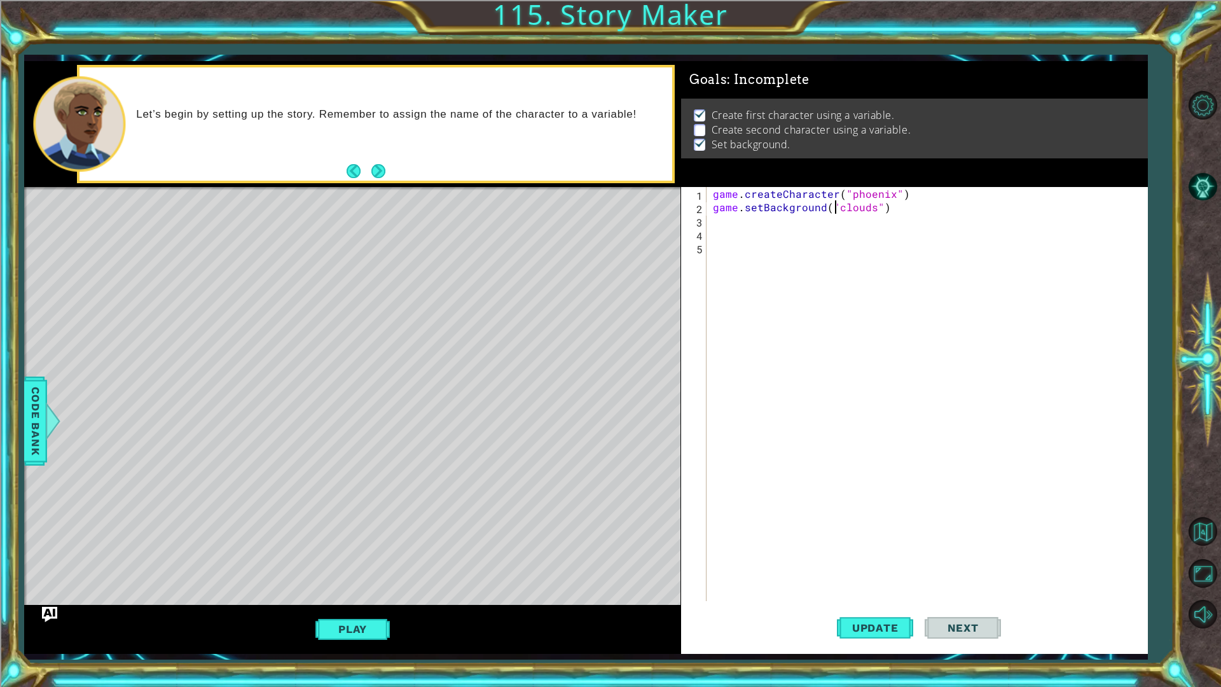
click at [832, 209] on div "game . createCharacter ( "phoenix" ) game . setBackground ( "clouds" )" at bounding box center [929, 407] width 439 height 441
type textarea "game.setBackground("clouds")"
click at [827, 214] on div "game . createCharacter ( "phoenix" ) game . setBackground ( "clouds" )" at bounding box center [929, 407] width 439 height 441
type textarea "i"
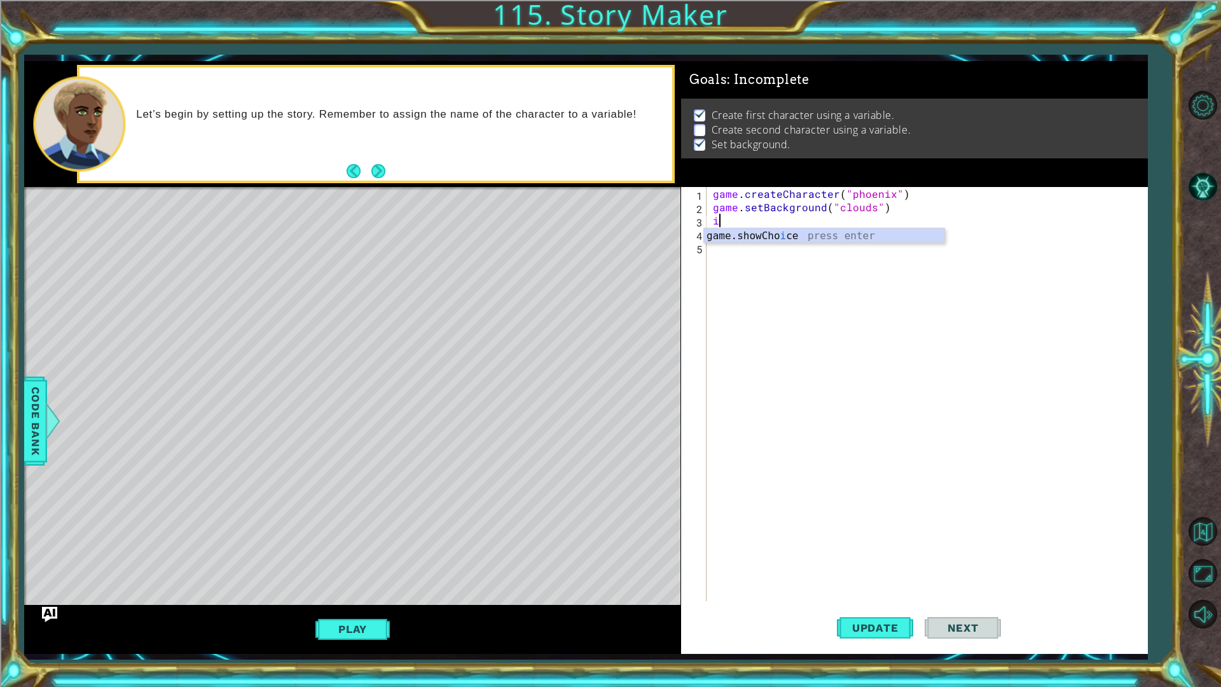
scroll to position [0, 0]
click at [812, 238] on div "game. cr eateCharacter press enter game.setBa c kg r ound press enter" at bounding box center [824, 258] width 240 height 61
click at [893, 634] on button "Update" at bounding box center [875, 627] width 76 height 46
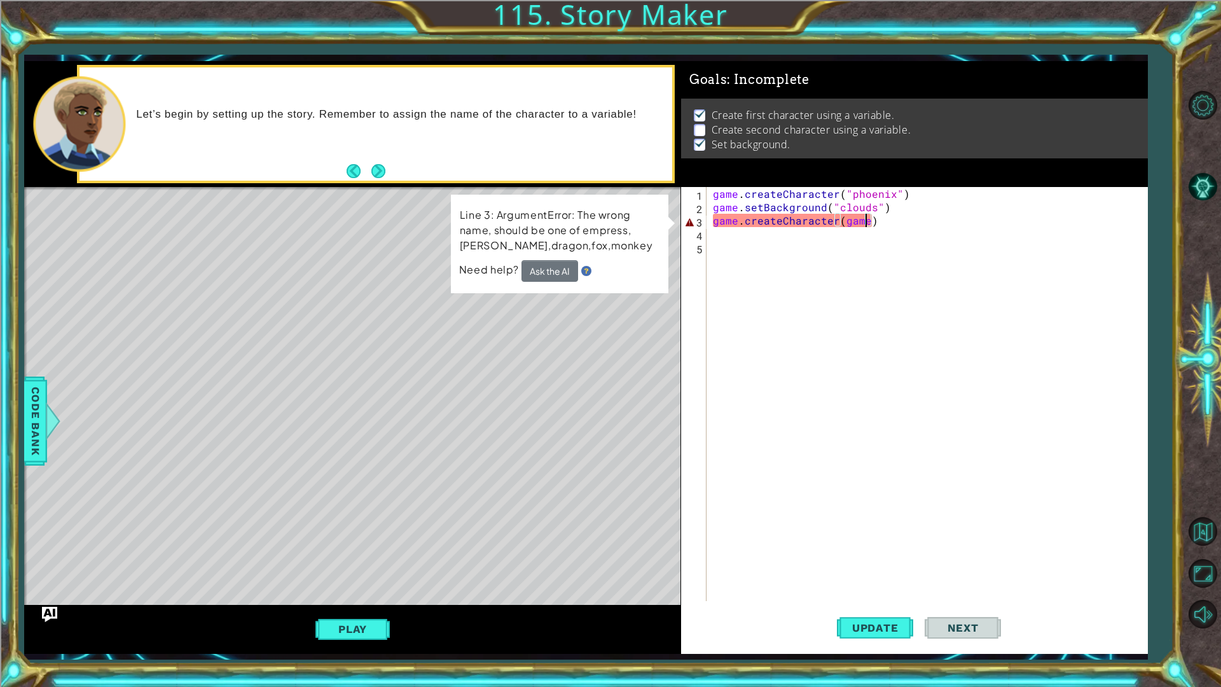
click at [859, 218] on div "game . createCharacter ( "phoenix" ) game . setBackground ( "clouds" ) game . c…" at bounding box center [929, 407] width 439 height 441
click at [849, 214] on div "game . createCharacter ( "phoenix" ) game . setBackground ( "clouds" ) game . c…" at bounding box center [929, 407] width 439 height 441
type textarea "game.setBackground("clouds")"
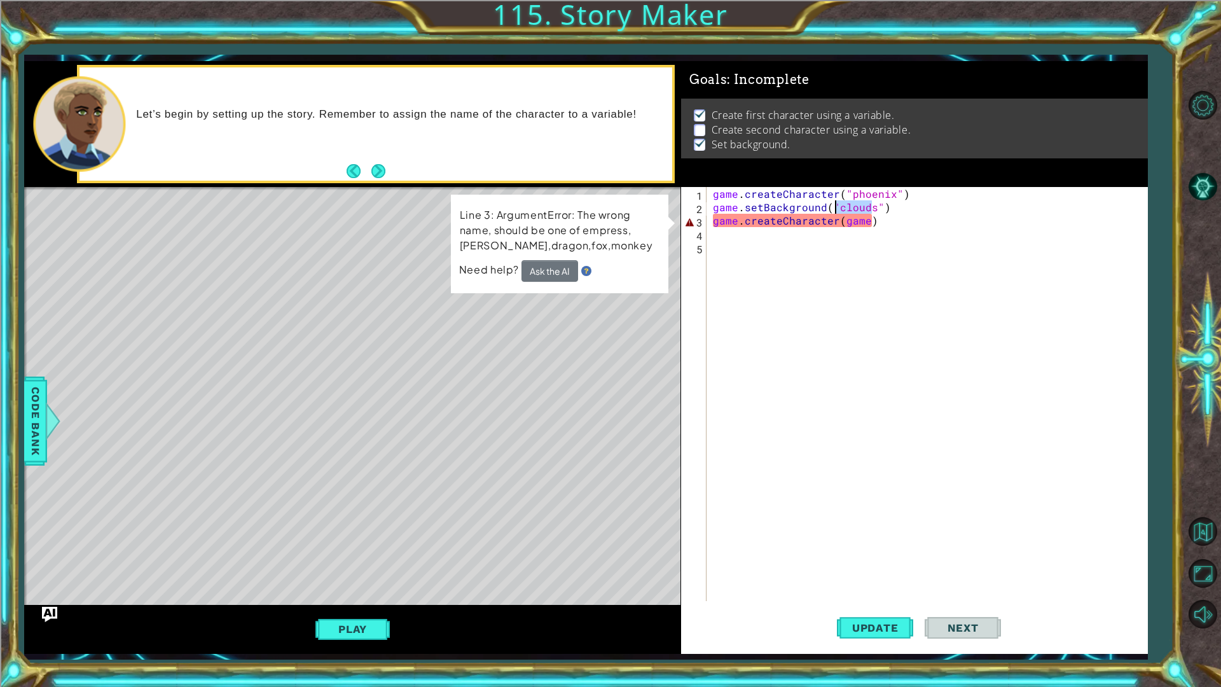
click at [849, 214] on div "game . createCharacter ( "phoenix" ) game . setBackground ( "clouds" ) game . c…" at bounding box center [929, 407] width 439 height 441
click at [850, 231] on div "game . createCharacter ( "phoenix" ) game . setBackground ( "clouds" ) game . c…" at bounding box center [929, 407] width 439 height 441
click at [851, 222] on div "game . createCharacter ( "phoenix" ) game . setBackground ( "clouds" ) game . c…" at bounding box center [929, 407] width 439 height 441
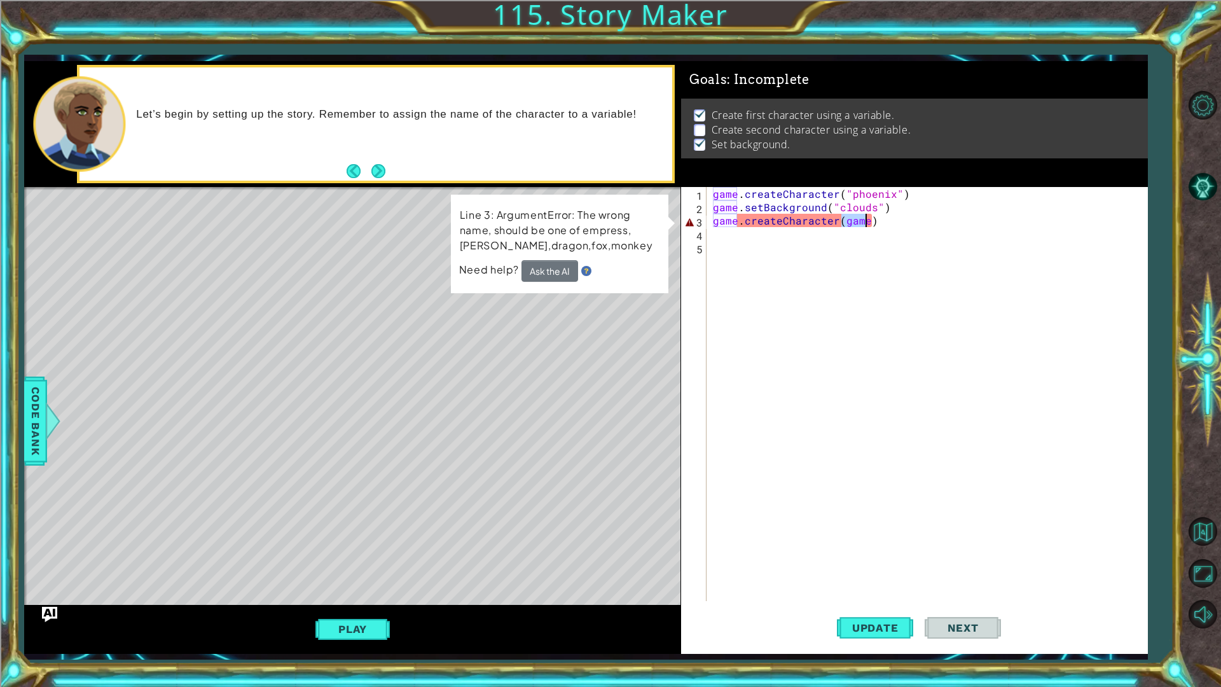
click at [851, 222] on div "game . createCharacter ( "phoenix" ) game . setBackground ( "clouds" ) game . c…" at bounding box center [929, 407] width 439 height 441
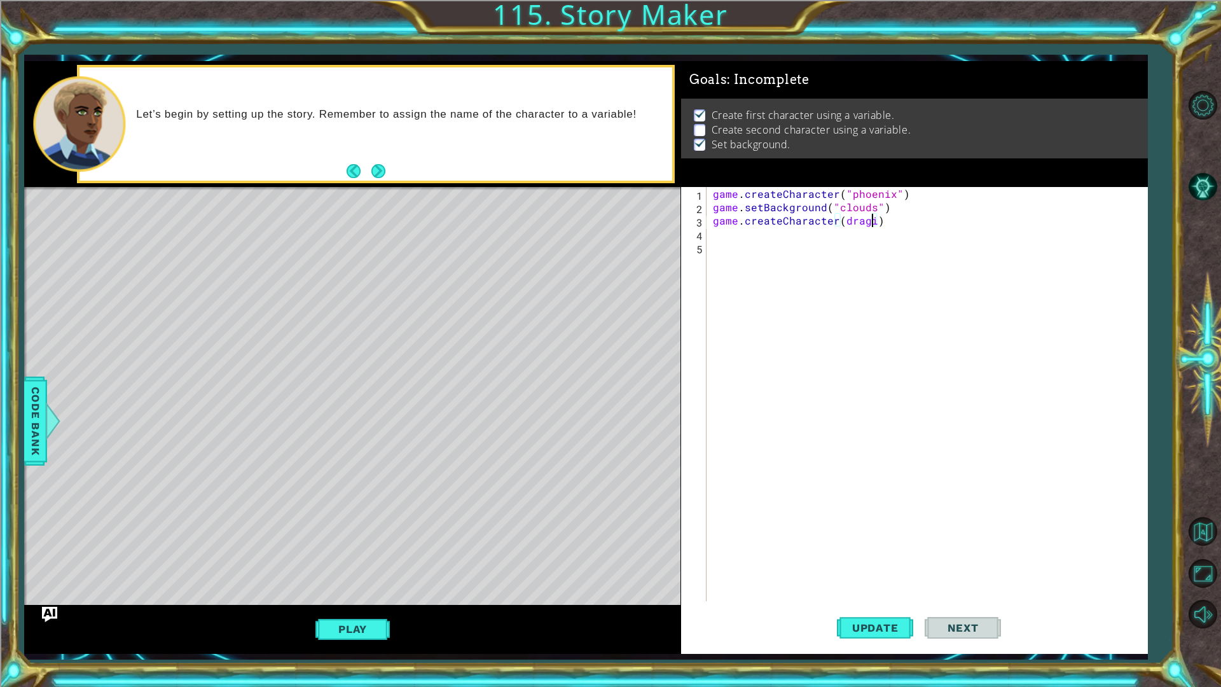
scroll to position [0, 10]
click at [879, 643] on button "Update" at bounding box center [875, 627] width 76 height 46
click at [877, 617] on button "Update" at bounding box center [875, 627] width 76 height 46
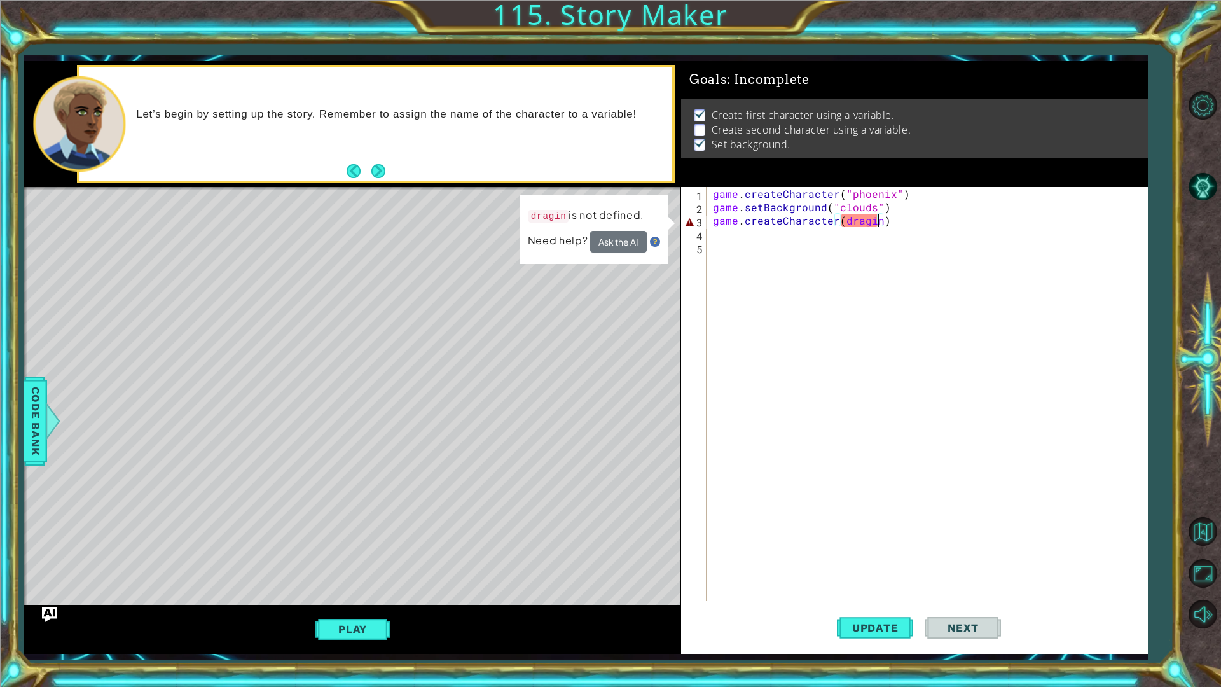
click at [873, 223] on div "game . createCharacter ( "phoenix" ) game . setBackground ( "clouds" ) game . c…" at bounding box center [929, 407] width 439 height 441
click at [870, 222] on div "game . createCharacter ( "phoenix" ) game . setBackground ( "clouds" ) game . c…" at bounding box center [929, 407] width 439 height 441
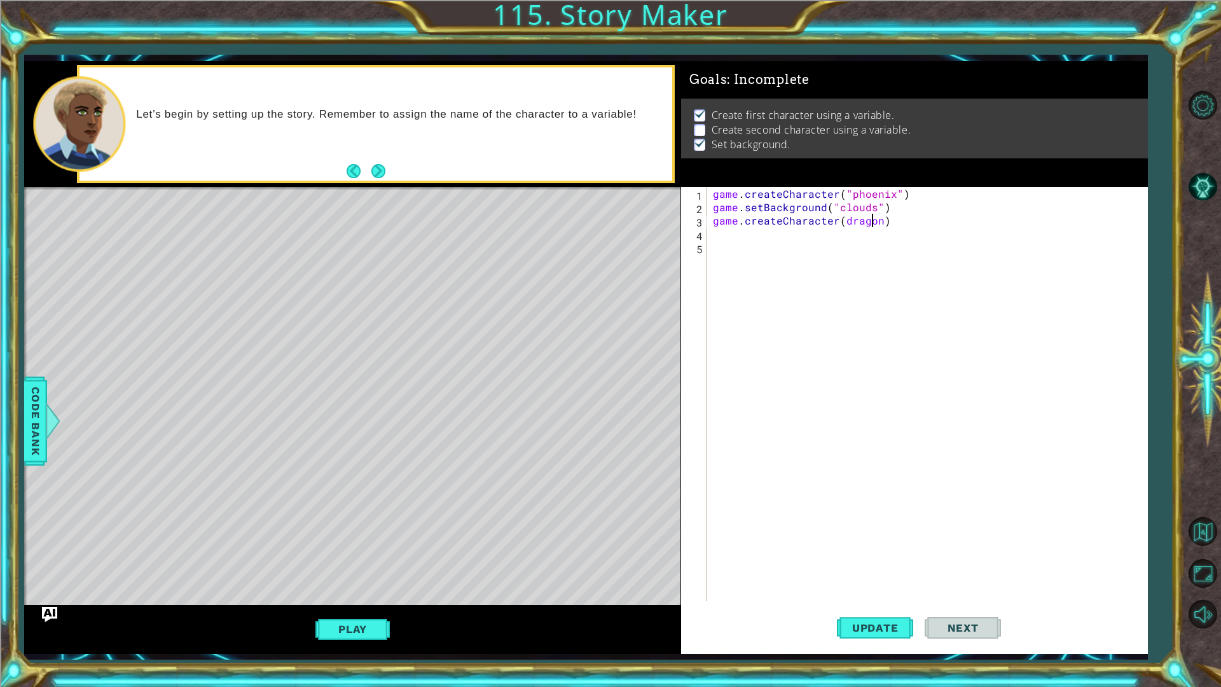
scroll to position [0, 1]
click at [886, 616] on button "Update" at bounding box center [875, 627] width 76 height 46
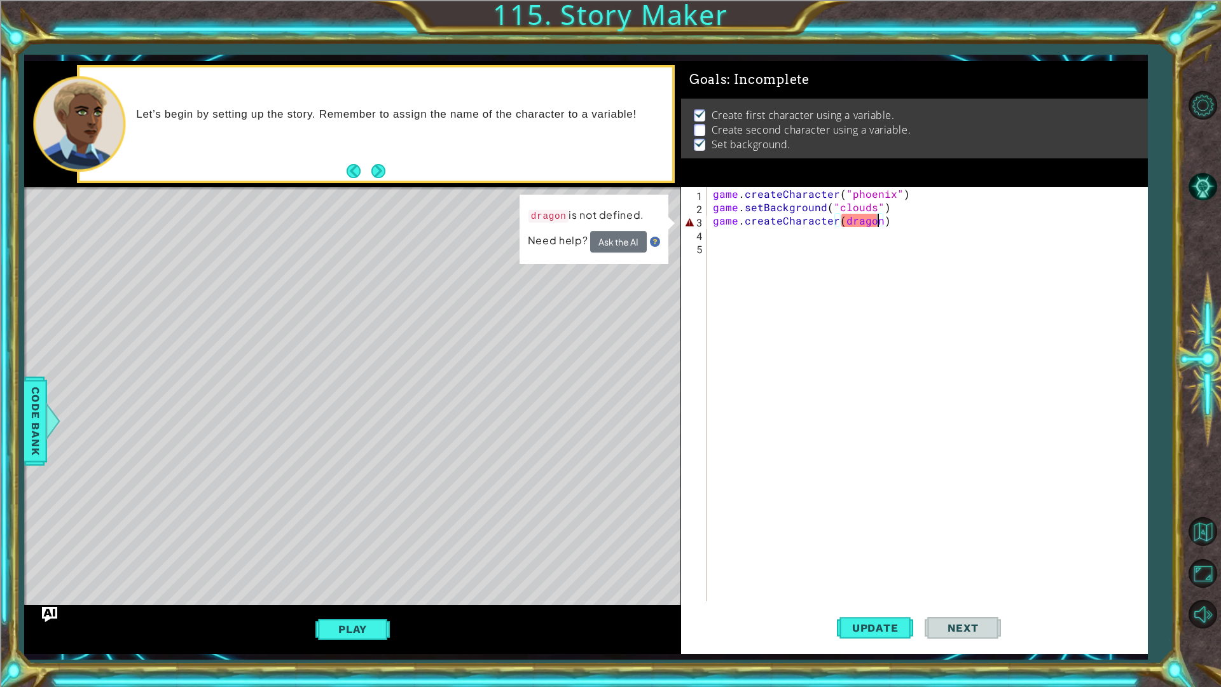
click at [878, 222] on div "game . createCharacter ( "phoenix" ) game . setBackground ( "clouds" ) game . c…" at bounding box center [929, 407] width 439 height 441
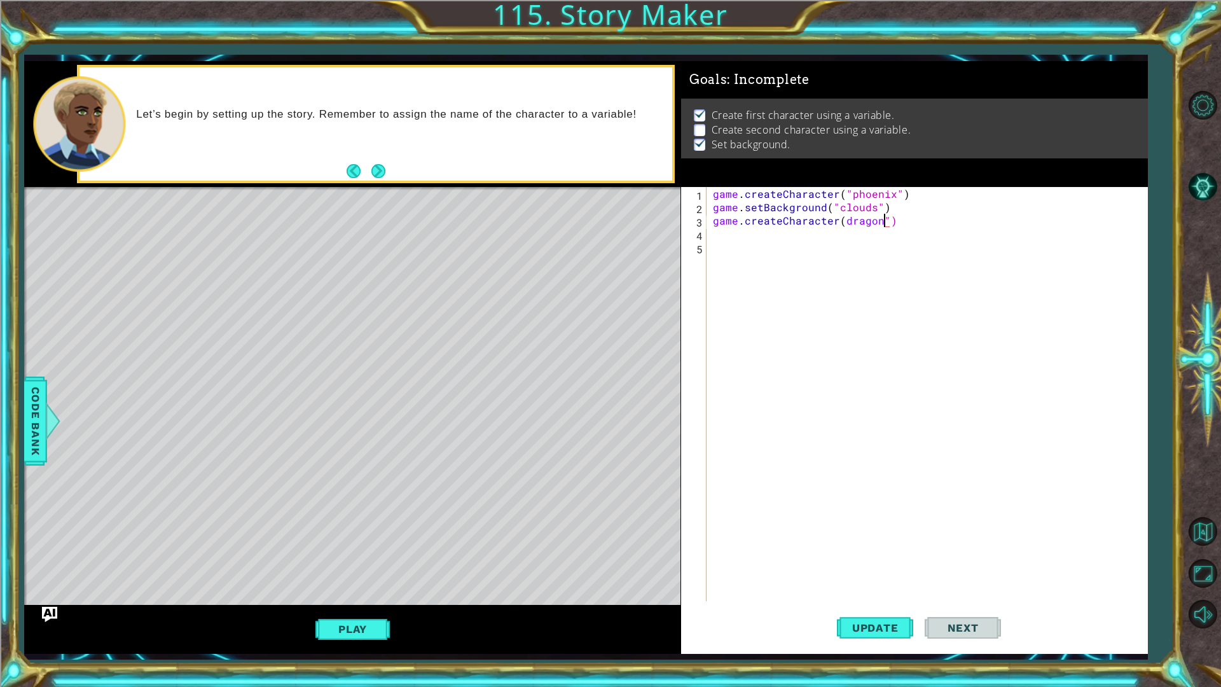
click at [835, 225] on div "game . createCharacter ( "phoenix" ) game . setBackground ( "clouds" ) game . c…" at bounding box center [929, 407] width 439 height 441
click at [839, 221] on div "game . createCharacter ( "phoenix" ) game . setBackground ( "clouds" ) game . c…" at bounding box center [929, 407] width 439 height 441
type textarea "game.createCharacter("dragon")"
click at [875, 622] on span "Update" at bounding box center [875, 627] width 72 height 13
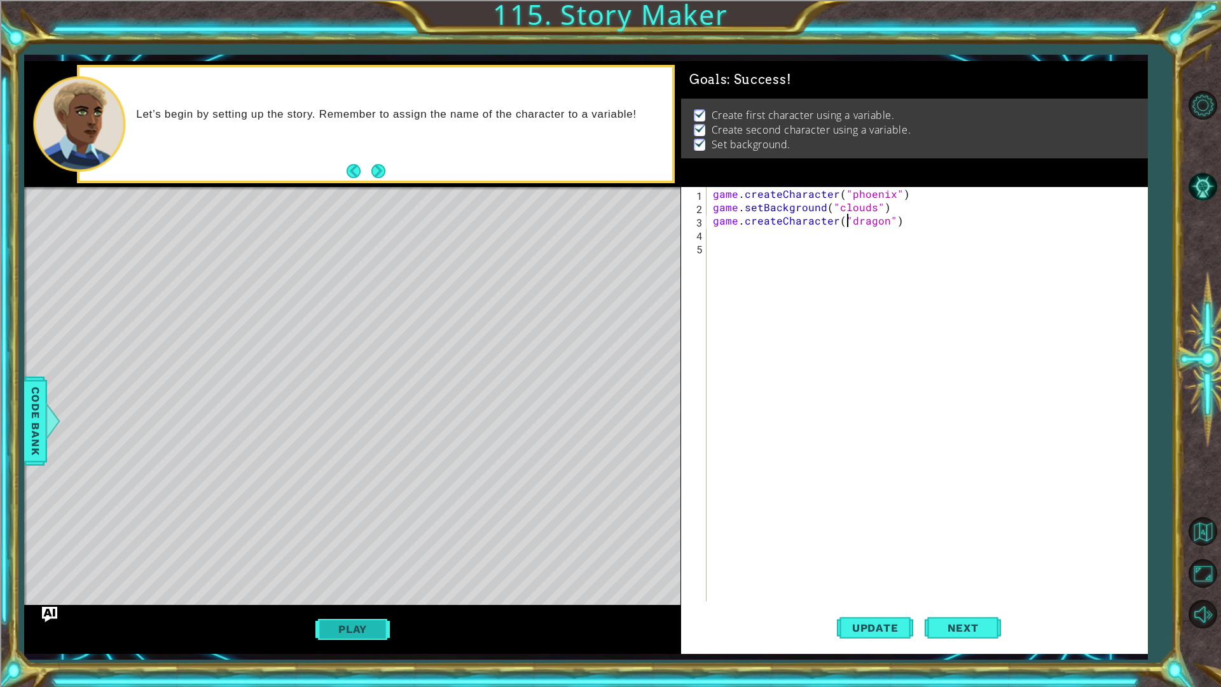
click at [325, 632] on button "Play" at bounding box center [352, 629] width 74 height 24
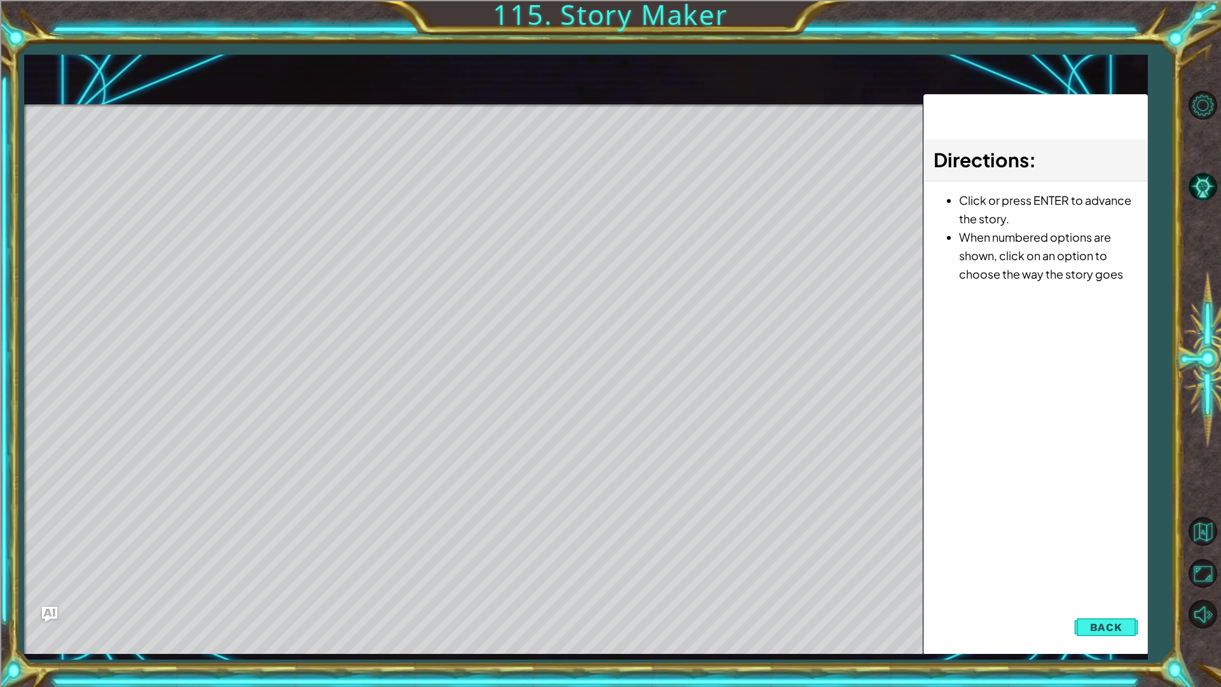
click at [1016, 278] on li "When numbered options are shown, click on an option to choose the way the story…" at bounding box center [1048, 255] width 179 height 55
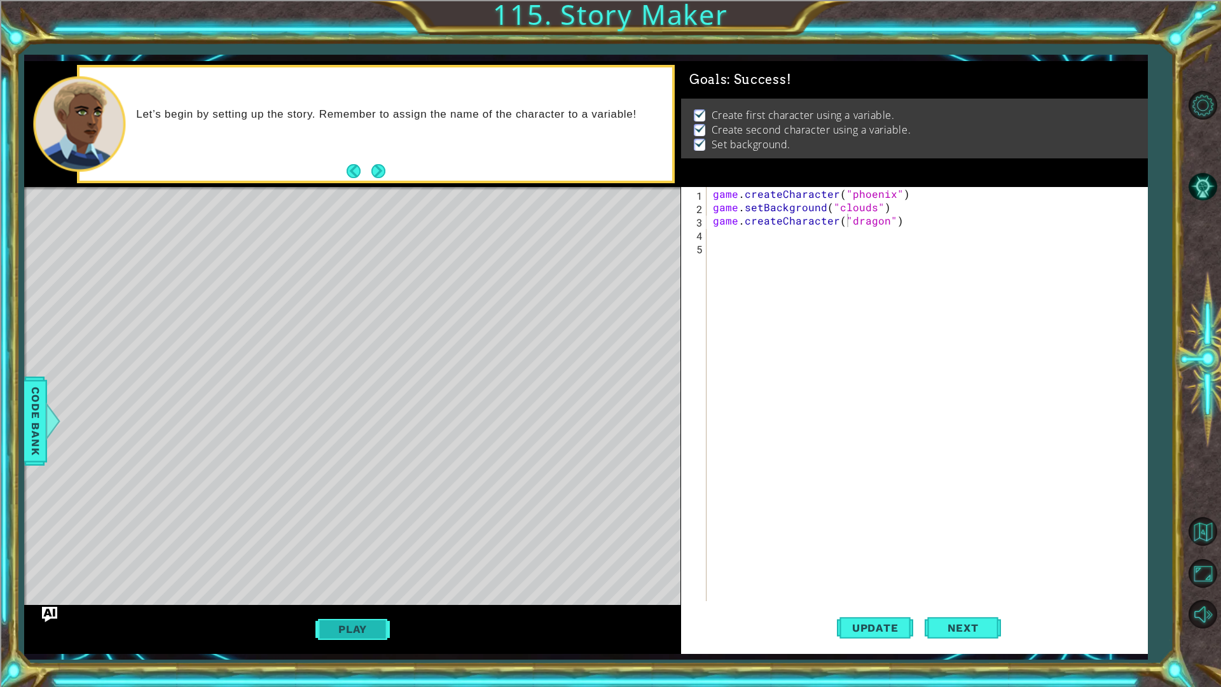
click at [339, 636] on button "Play" at bounding box center [352, 629] width 74 height 24
click at [299, 641] on div "Play" at bounding box center [352, 629] width 656 height 48
click at [308, 638] on div "Play" at bounding box center [352, 629] width 656 height 48
click at [337, 629] on button "Play" at bounding box center [352, 629] width 74 height 24
click at [939, 601] on div "game . createCharacter ( "phoenix" ) game . setBackground ( "clouds" ) game . c…" at bounding box center [929, 407] width 439 height 441
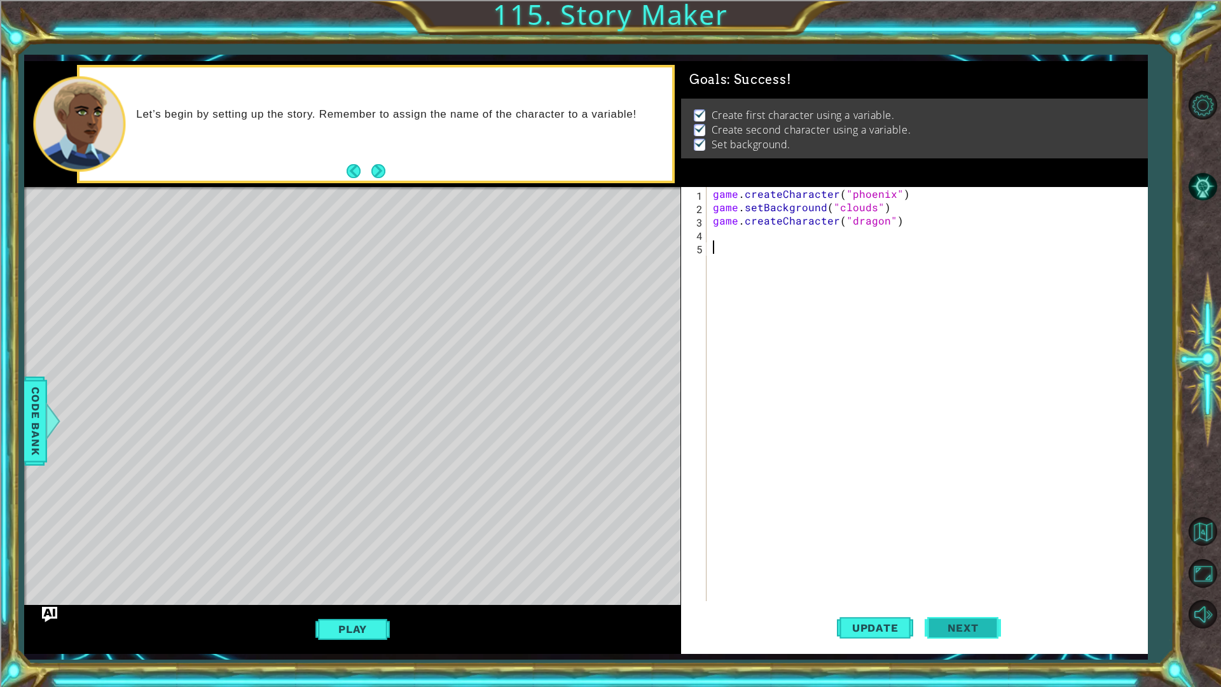
scroll to position [0, 0]
click at [947, 624] on span "Next" at bounding box center [962, 630] width 57 height 13
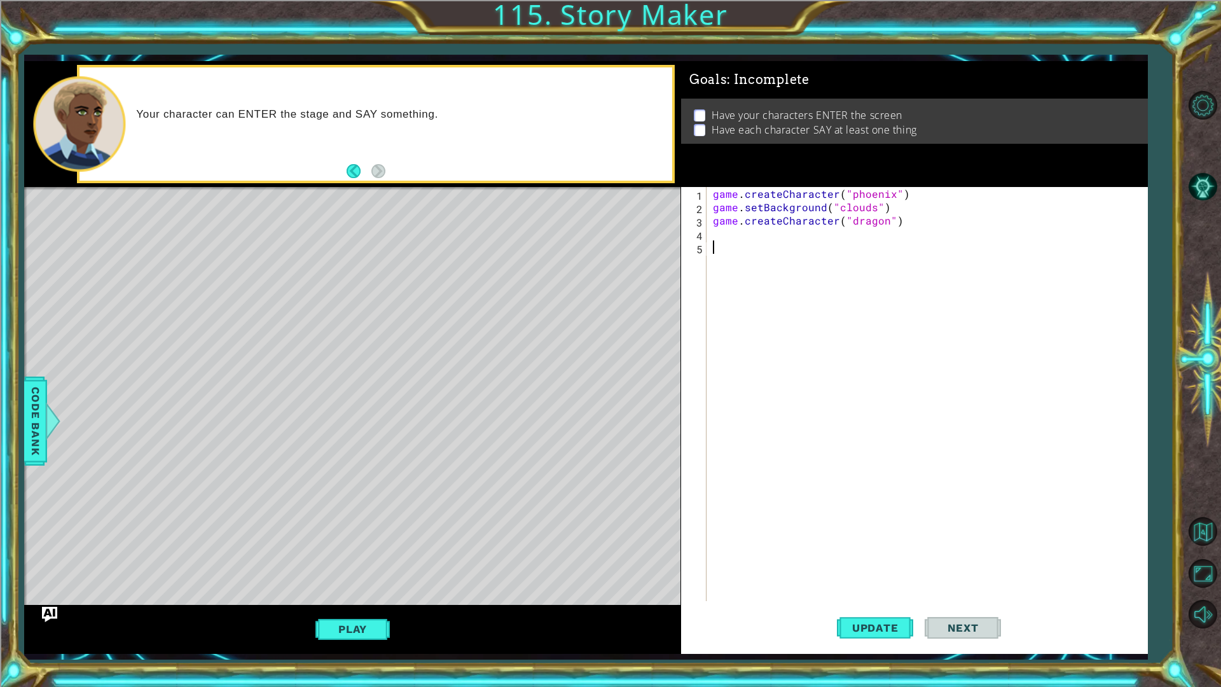
click at [734, 252] on div "game . createCharacter ( "phoenix" ) game . setBackground ( "clouds" ) game . c…" at bounding box center [929, 407] width 439 height 441
click at [729, 233] on div "game . createCharacter ( "phoenix" ) game . setBackground ( "clouds" ) game . c…" at bounding box center [929, 407] width 439 height 441
type textarea "p"
type textarea "q"
type textarea "w"
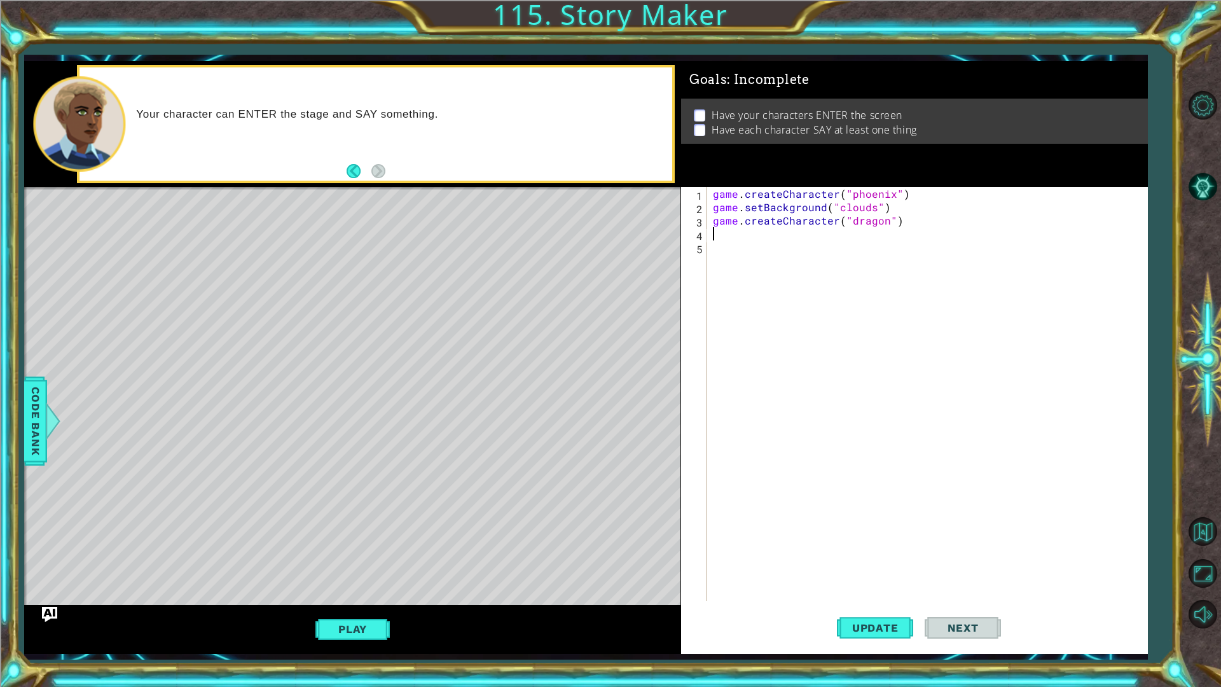
type textarea "e"
click at [44, 420] on span "Code Bank" at bounding box center [35, 421] width 20 height 78
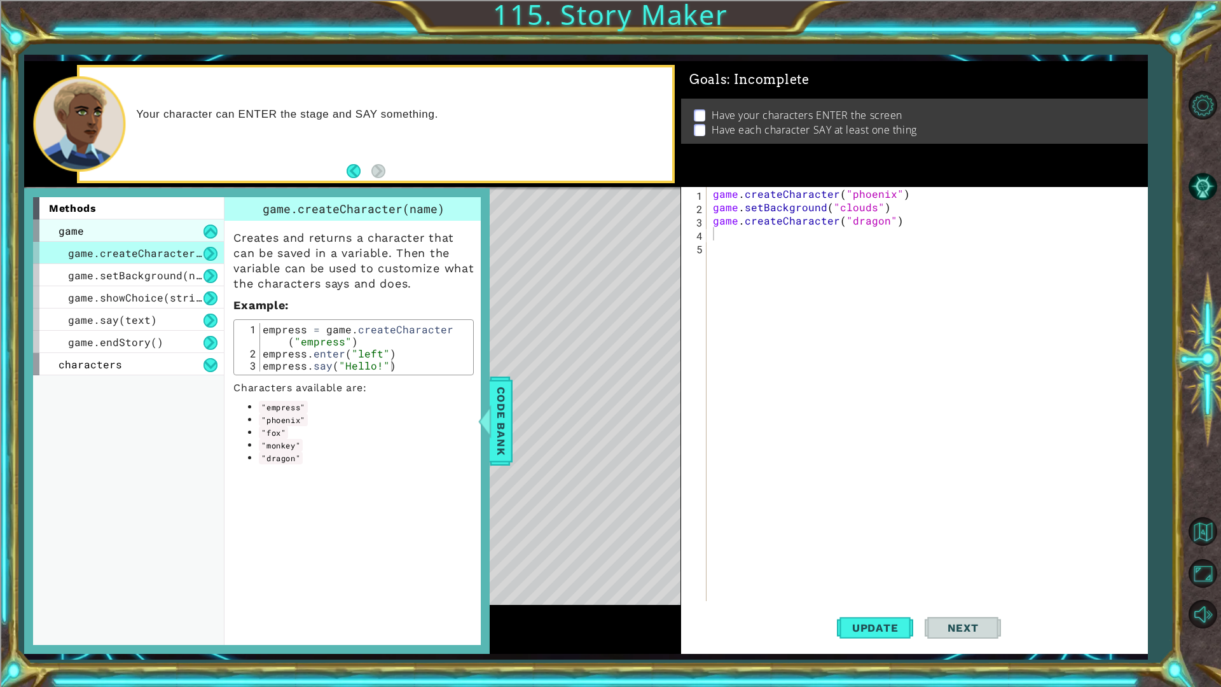
click at [123, 230] on div "game" at bounding box center [128, 230] width 191 height 22
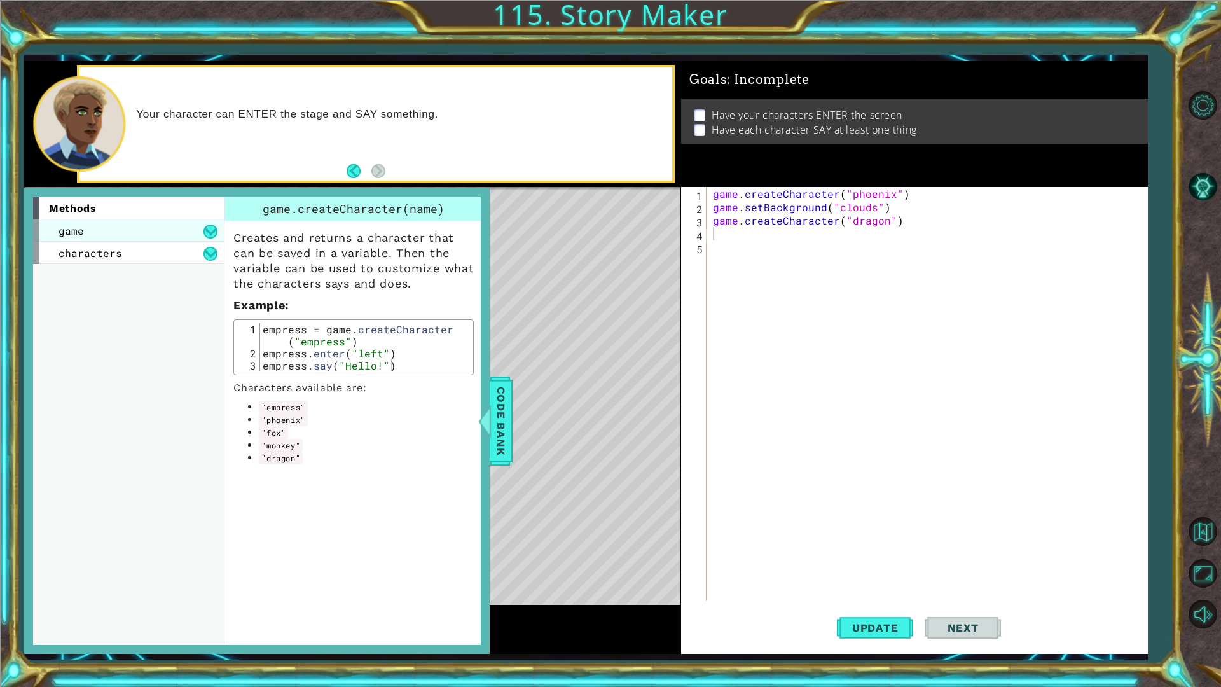
click at [123, 230] on div "game" at bounding box center [128, 230] width 191 height 22
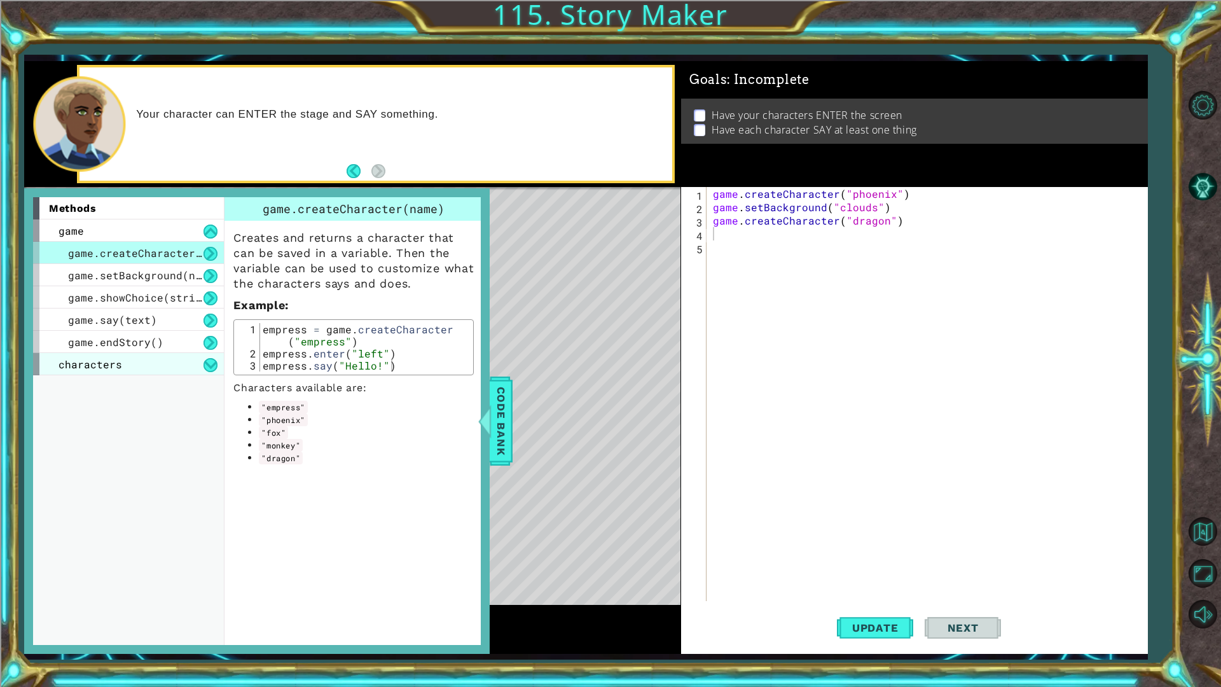
click at [104, 366] on span "characters" at bounding box center [90, 363] width 64 height 13
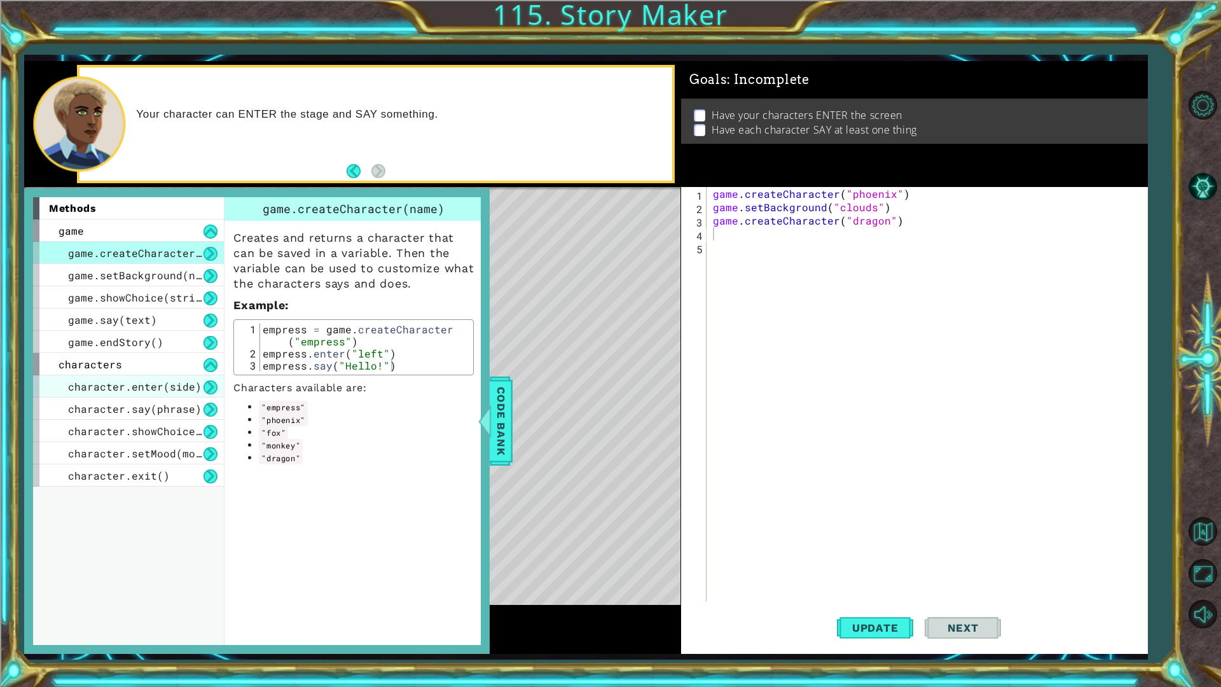
click at [114, 386] on span "character.enter(side)" at bounding box center [134, 386] width 133 height 13
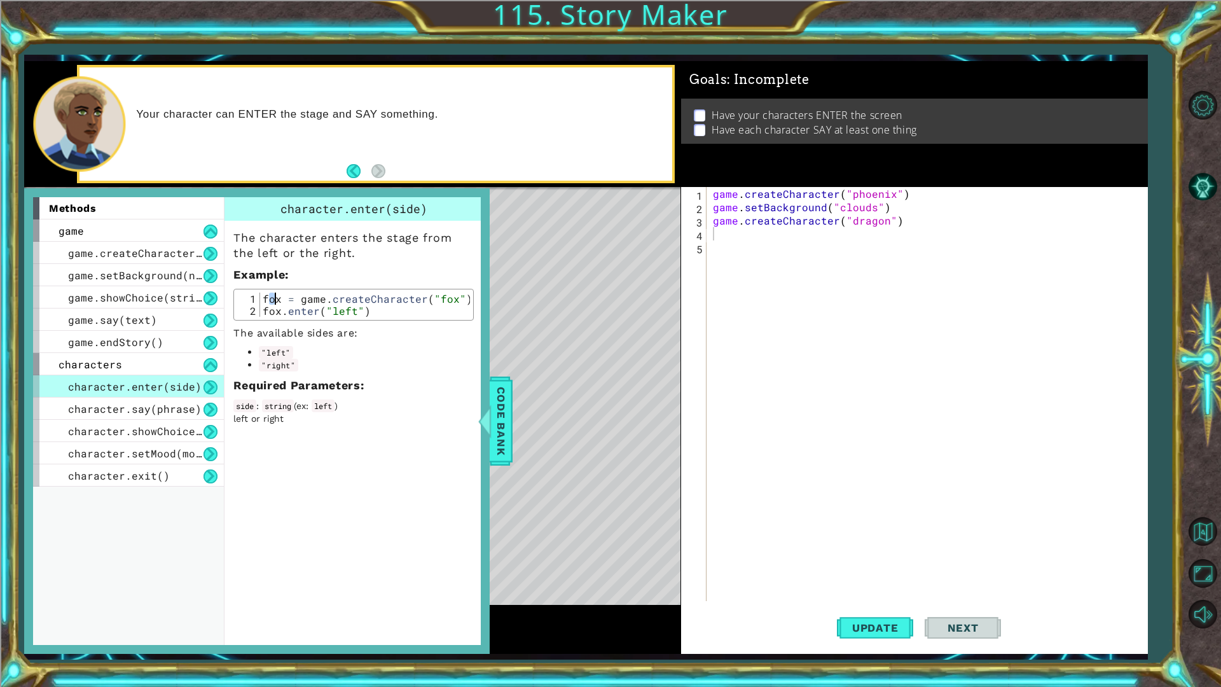
drag, startPoint x: 266, startPoint y: 296, endPoint x: 276, endPoint y: 303, distance: 12.3
click at [276, 303] on div "fox = game . createCharacter ( "fox" ) fox . enter ( "left" )" at bounding box center [365, 316] width 210 height 48
click at [261, 295] on div "fox = game . createCharacter ( "fox" ) fox . enter ( "left" )" at bounding box center [365, 316] width 210 height 48
drag, startPoint x: 263, startPoint y: 295, endPoint x: 371, endPoint y: 313, distance: 109.6
click at [371, 313] on div "fox = game . createCharacter ( "fox" ) fox . enter ( "left" )" at bounding box center [365, 316] width 210 height 48
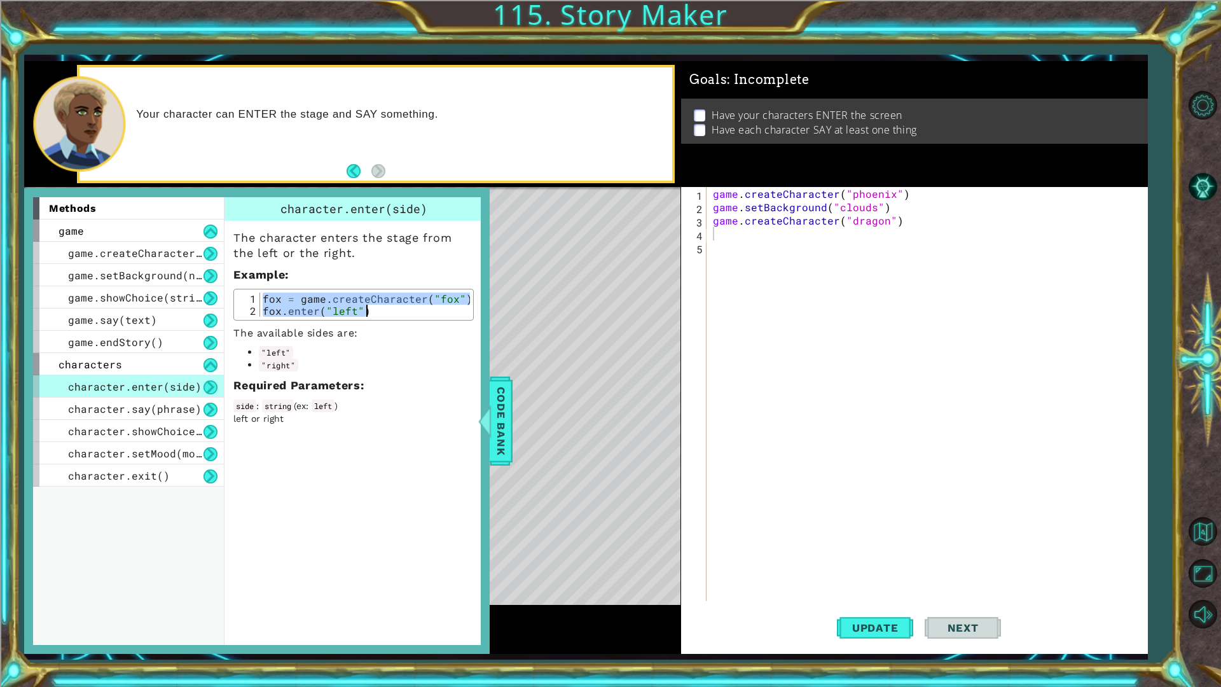
type textarea "fox = game.createCharacter("fox") fox.enter("left")"
click at [910, 262] on div "game . createCharacter ( "phoenix" ) game . setBackground ( "clouds" ) game . c…" at bounding box center [929, 407] width 439 height 441
click at [889, 245] on div "game . createCharacter ( "phoenix" ) game . setBackground ( "clouds" ) game . c…" at bounding box center [929, 407] width 439 height 441
click at [880, 238] on div "game . createCharacter ( "phoenix" ) game . setBackground ( "clouds" ) game . c…" at bounding box center [929, 407] width 439 height 441
paste textarea "fox.enter("left")"
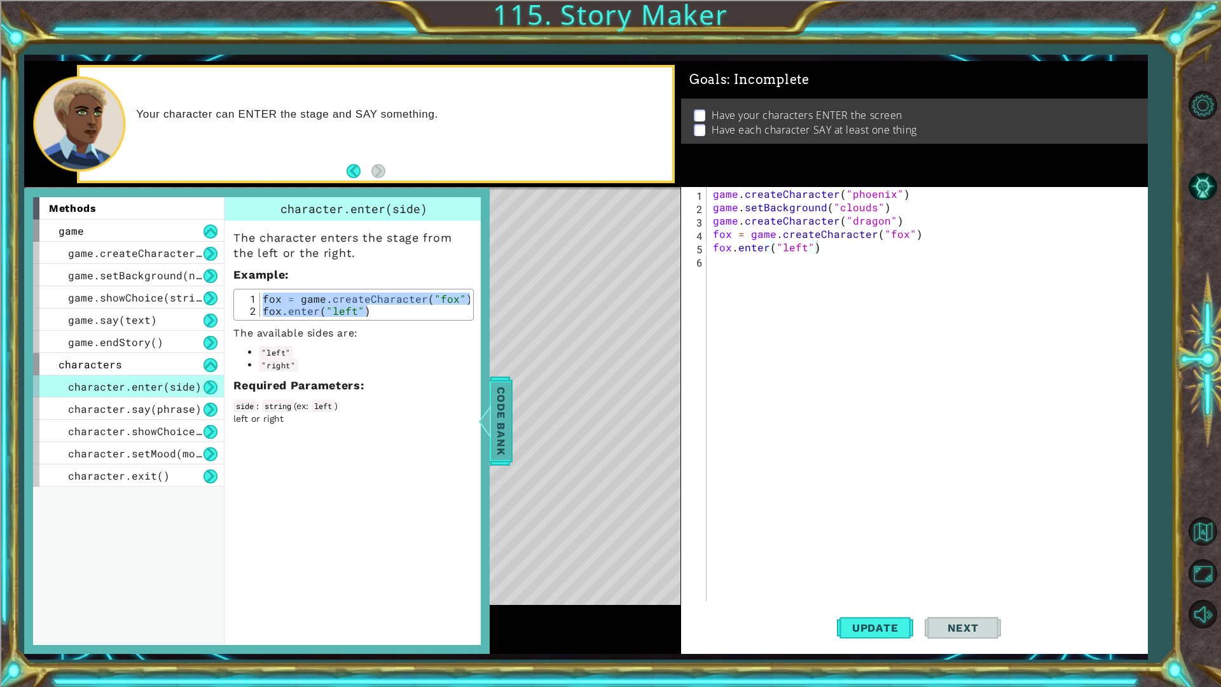
click at [494, 406] on span "Code Bank" at bounding box center [501, 421] width 20 height 78
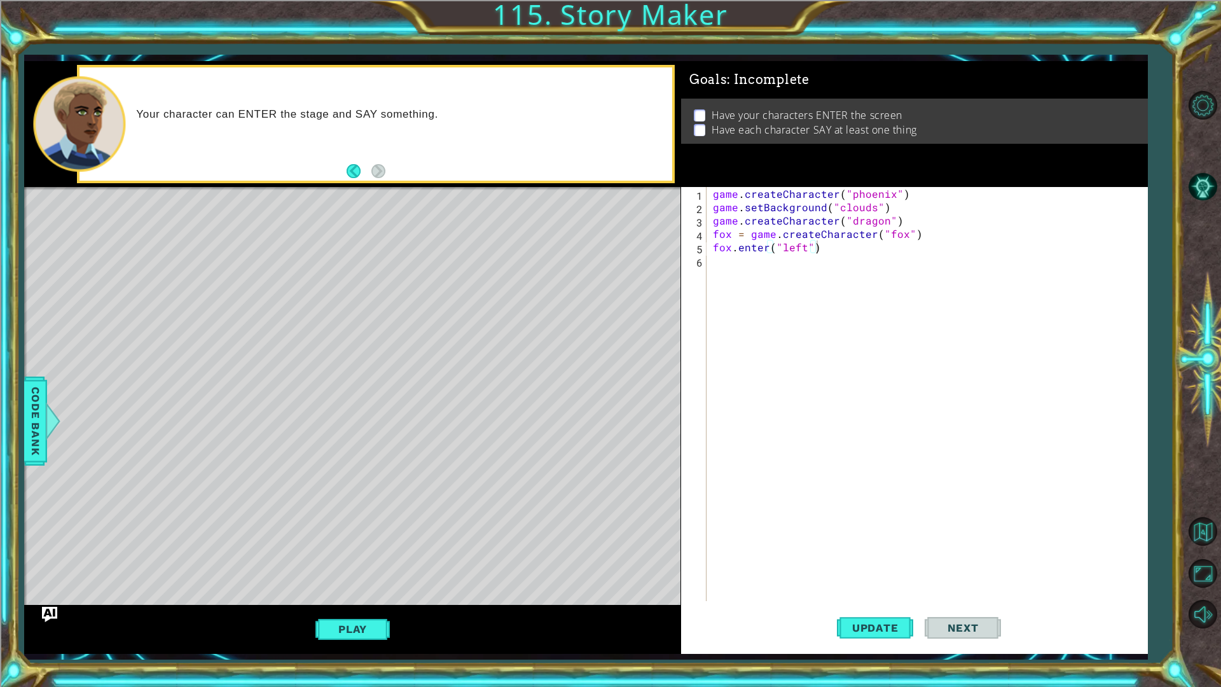
click at [726, 235] on div "game . createCharacter ( "phoenix" ) game . setBackground ( "clouds" ) game . c…" at bounding box center [929, 407] width 439 height 441
click at [863, 189] on div "game . createCharacter ( "phoenix" ) game . setBackground ( "clouds" ) game . c…" at bounding box center [929, 407] width 439 height 441
click at [865, 189] on div "game . createCharacter ( "phoenix" ) game . setBackground ( "clouds" ) game . c…" at bounding box center [929, 407] width 439 height 441
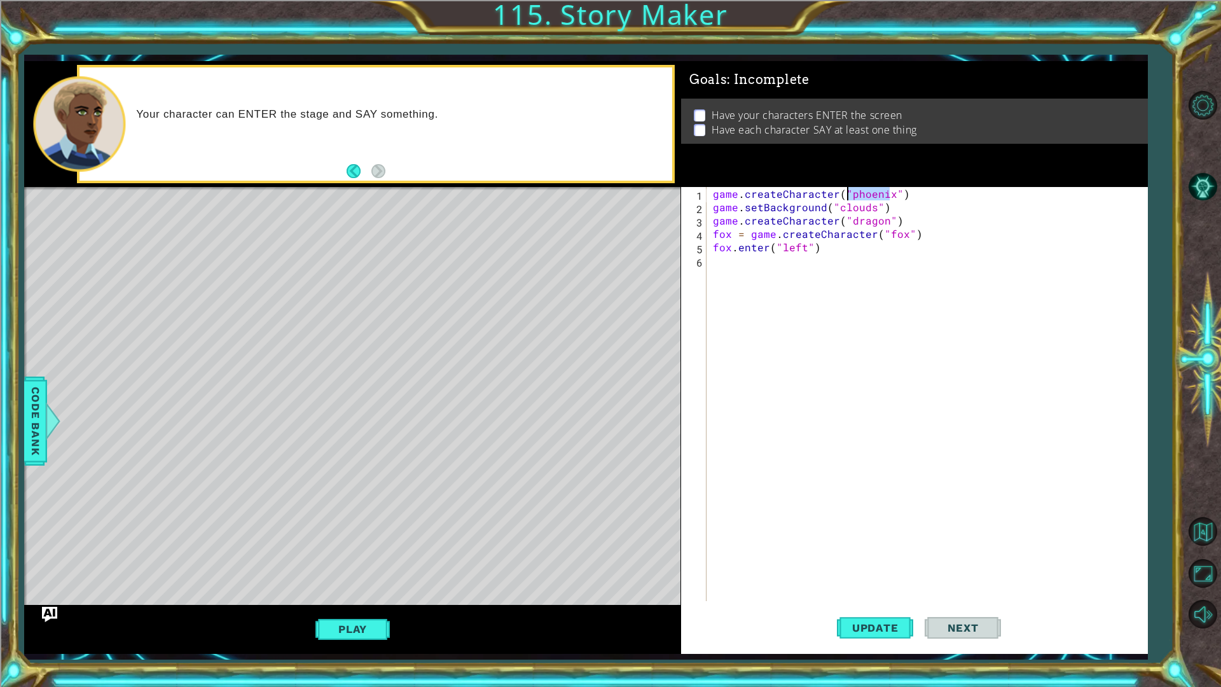
click at [727, 238] on div "game . createCharacter ( "phoenix" ) game . setBackground ( "clouds" ) game . c…" at bounding box center [929, 407] width 439 height 441
paste textarea "phoeni"
click at [723, 250] on div "game . createCharacter ( "phoenix" ) game . setBackground ( "clouds" ) game . c…" at bounding box center [929, 407] width 439 height 441
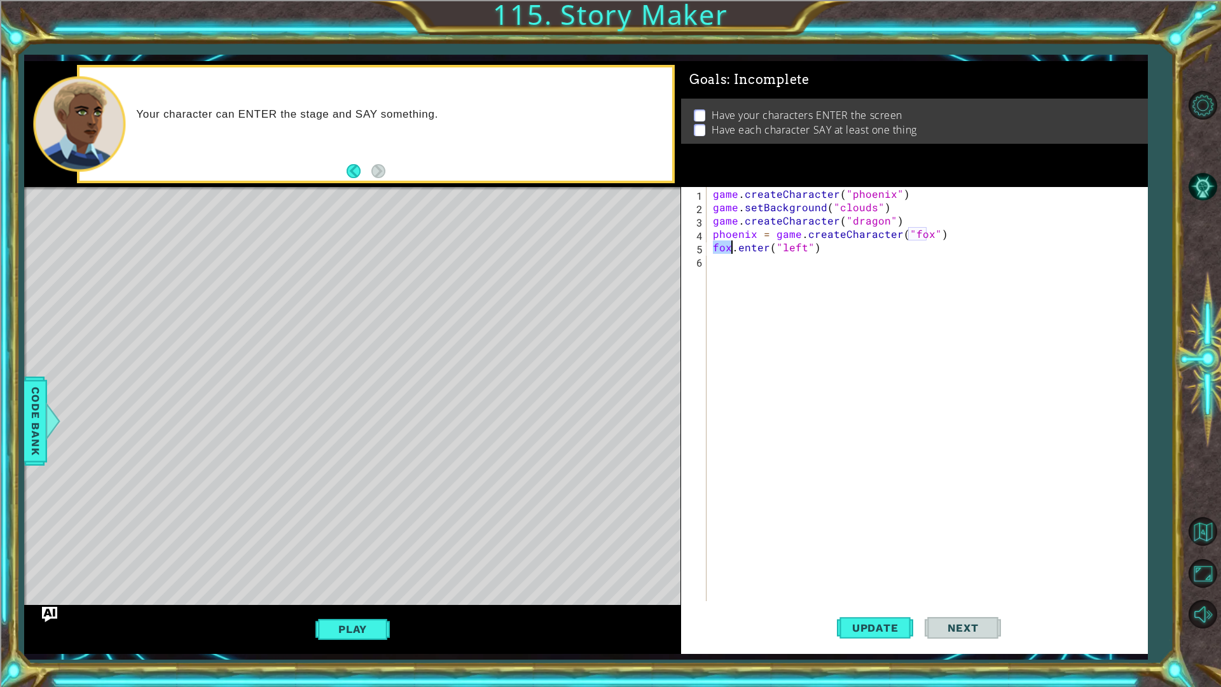
paste textarea "phoeni"
click at [903, 230] on div "game . createCharacter ( "phoenix" ) game . setBackground ( "clouds" ) game . c…" at bounding box center [929, 407] width 439 height 441
click at [914, 230] on div "game . createCharacter ( "phoenix" ) game . setBackground ( "clouds" ) game . c…" at bounding box center [929, 407] width 439 height 441
paste textarea "phoeni"
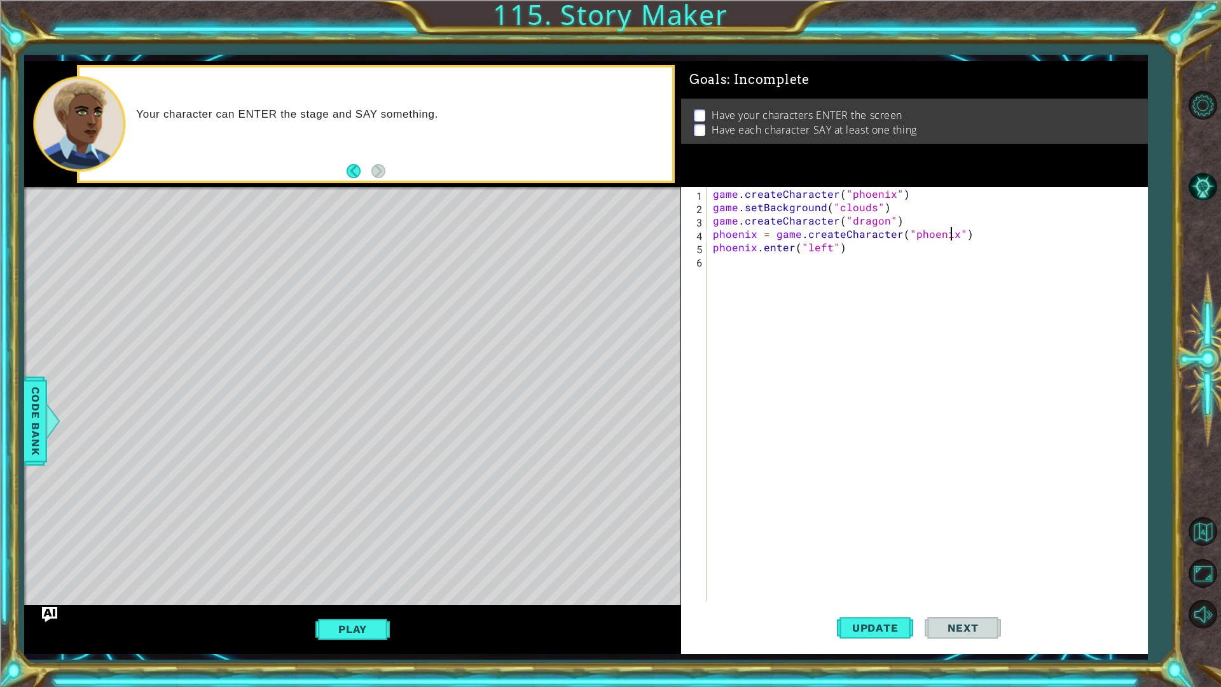
type textarea "phoenix = game.createCharacter("phoenix")"
click at [865, 621] on span "Update" at bounding box center [875, 627] width 72 height 13
click at [374, 633] on button "Play" at bounding box center [352, 629] width 74 height 24
click at [158, 248] on div "Level Map" at bounding box center [317, 374] width 587 height 374
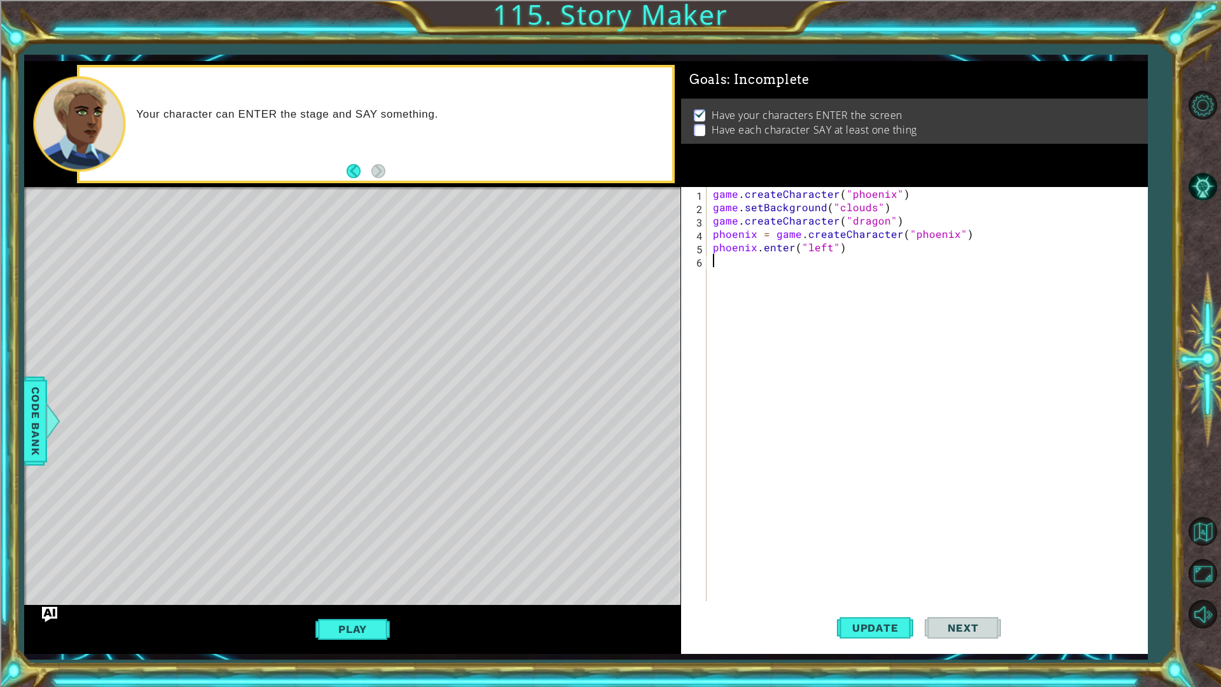
click at [756, 268] on div "game . createCharacter ( "phoenix" ) game . setBackground ( "clouds" ) game . c…" at bounding box center [929, 407] width 439 height 441
type textarea "s"
paste textarea "phoenix"
type textarea "s"
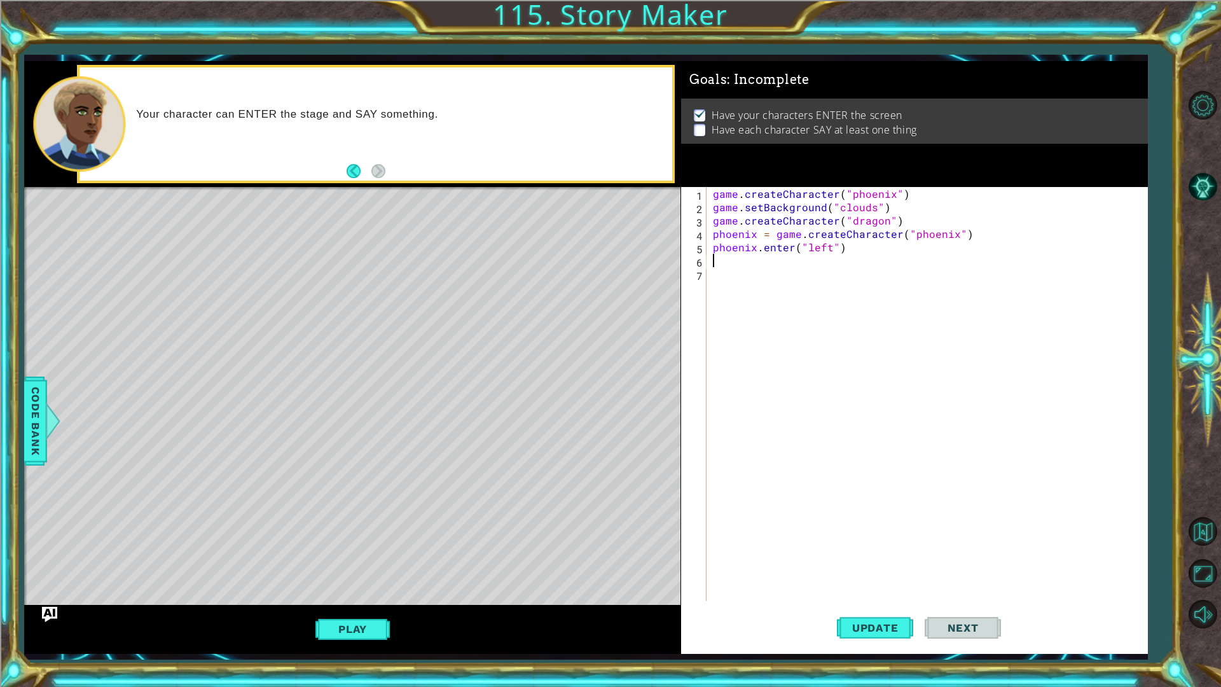
scroll to position [0, 0]
type textarea "s"
click at [46, 401] on div "Code Bank" at bounding box center [35, 420] width 23 height 89
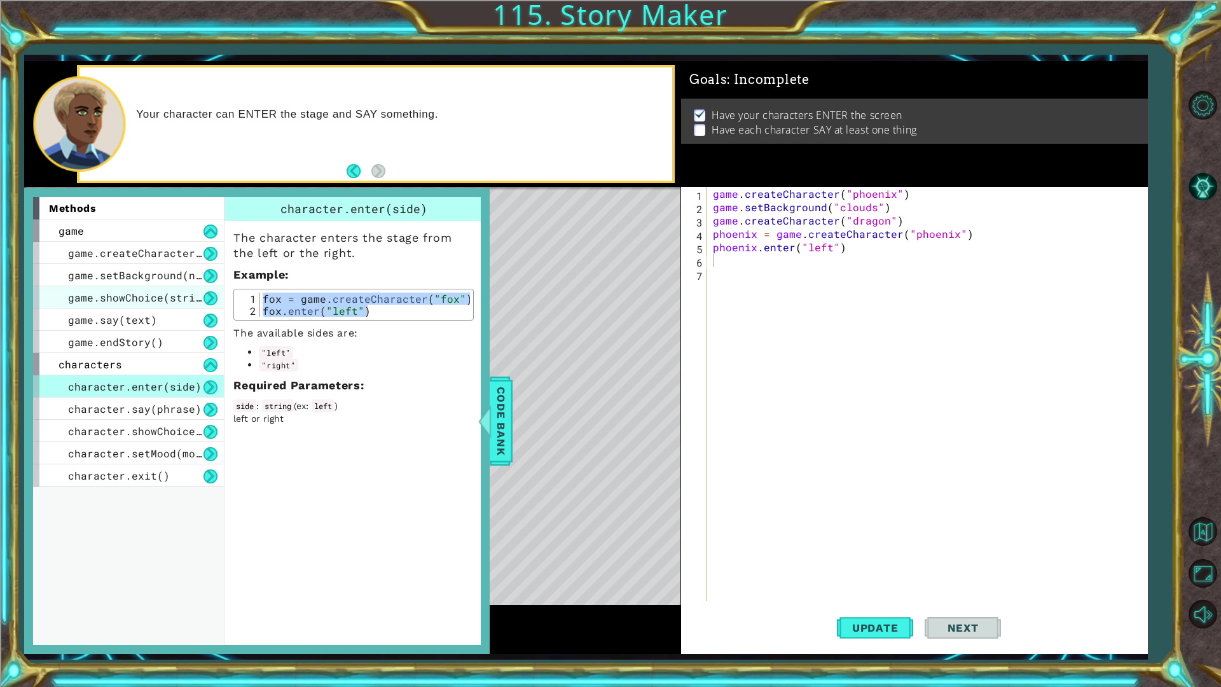
click at [144, 302] on span "game.showChoice(string1, string2)" at bounding box center [173, 297] width 210 height 13
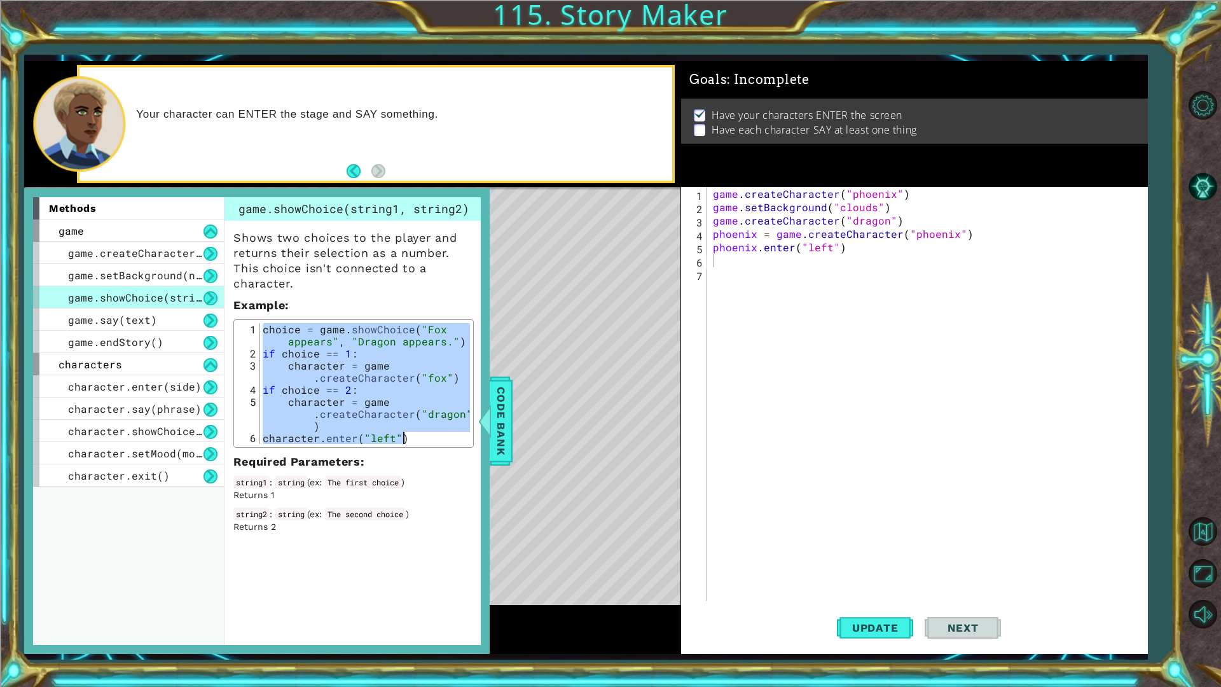
drag, startPoint x: 261, startPoint y: 327, endPoint x: 450, endPoint y: 446, distance: 223.6
click at [450, 446] on div "choice = game.showChoice("Fox appears", "Dragon appears.") 1 2 3 4 5 6 choice =…" at bounding box center [353, 383] width 240 height 128
type textarea "character = game.createCharacter("dragon") character.enter("left")"
click at [502, 421] on span "Code Bank" at bounding box center [501, 421] width 20 height 78
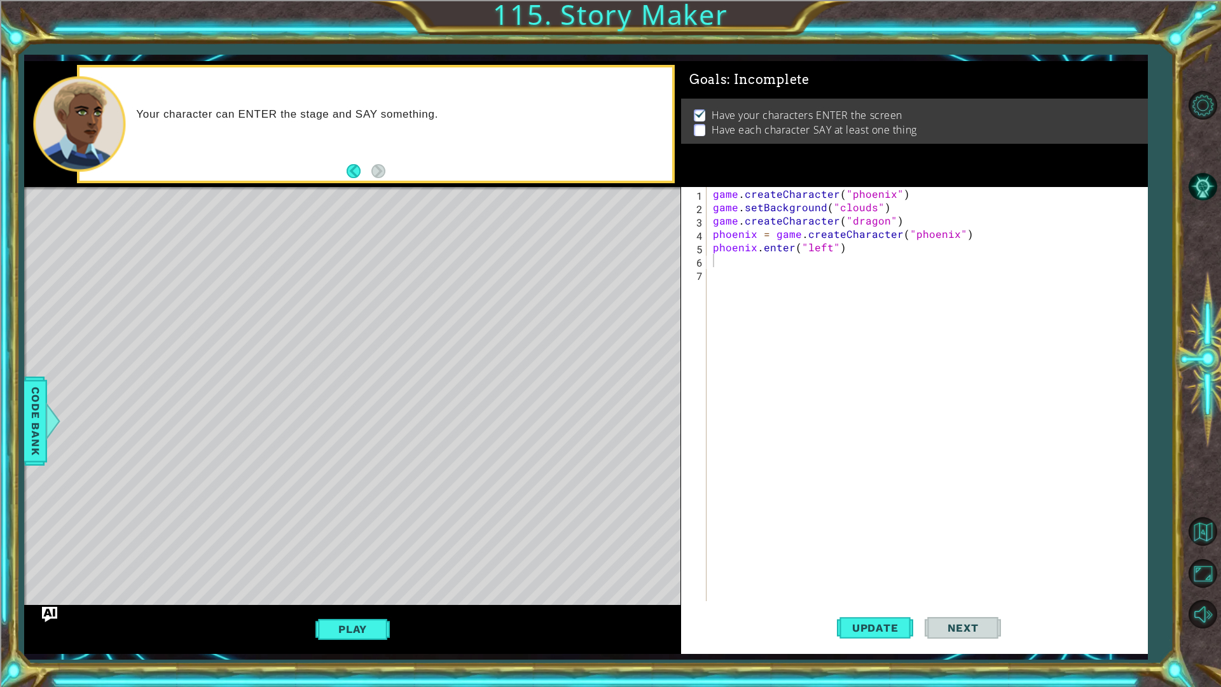
click at [828, 270] on div "game . createCharacter ( "phoenix" ) game . setBackground ( "clouds" ) game . c…" at bounding box center [929, 407] width 439 height 441
click at [823, 261] on div "game . createCharacter ( "phoenix" ) game . setBackground ( "clouds" ) game . c…" at bounding box center [929, 407] width 439 height 441
paste textarea "character.enter("left")"
type textarea "character.enter("left")"
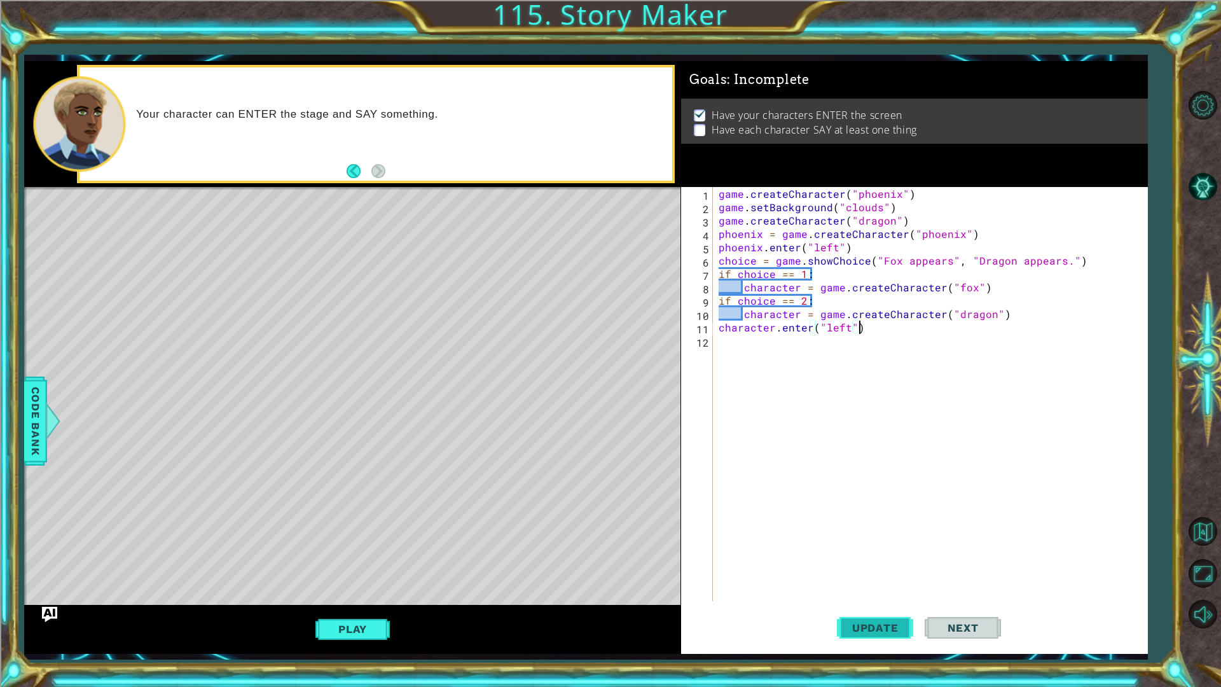
click at [861, 619] on button "Update" at bounding box center [875, 627] width 76 height 46
click at [362, 634] on button "Play" at bounding box center [352, 629] width 74 height 24
click at [348, 638] on button "Play" at bounding box center [352, 629] width 74 height 24
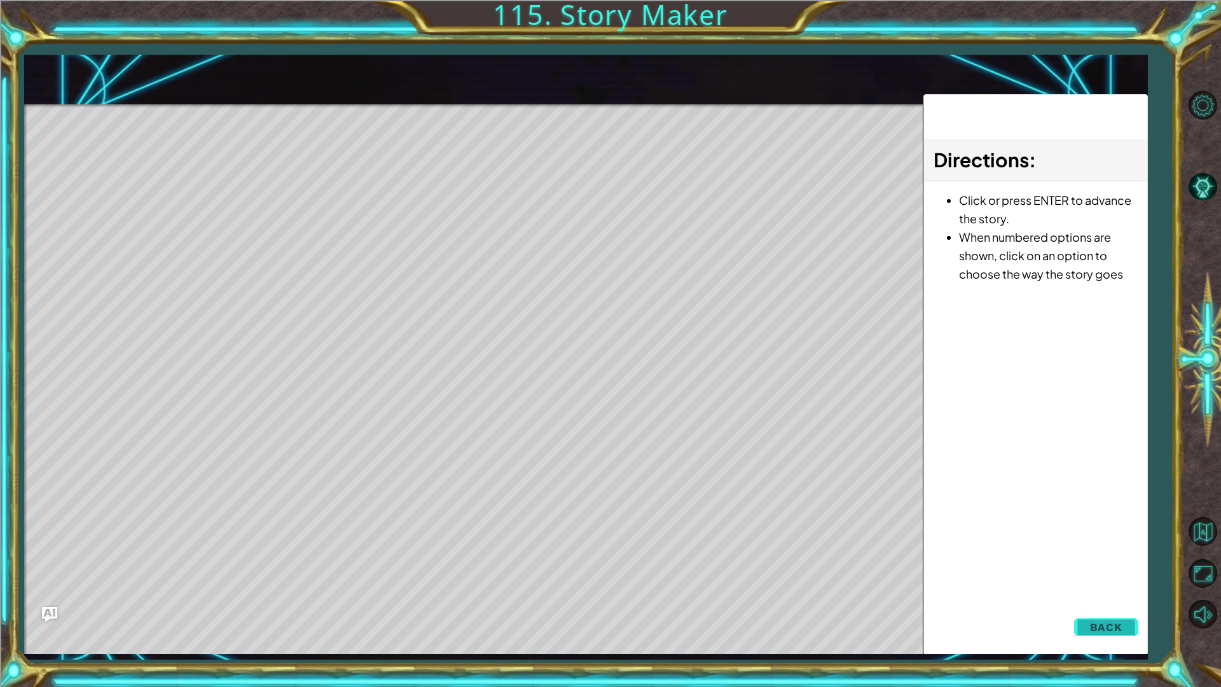
click at [1100, 629] on div "1 ההההההההההההההההההההההההההההההההההההההההההההההההההההההההההההההההההההההההההההה…" at bounding box center [585, 357] width 1123 height 592
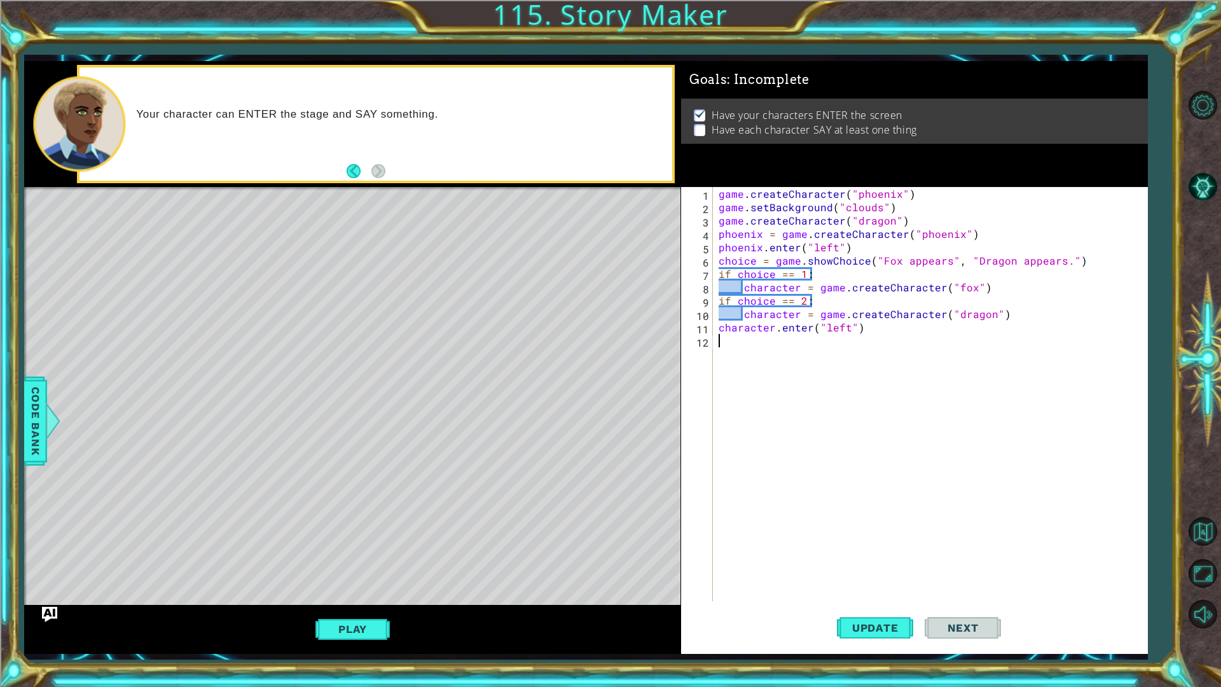
click at [889, 338] on div "game . createCharacter ( "phoenix" ) game . setBackground ( "clouds" ) game . c…" at bounding box center [933, 407] width 434 height 441
click at [835, 325] on div "game . createCharacter ( "phoenix" ) game . setBackground ( "clouds" ) game . c…" at bounding box center [933, 407] width 434 height 441
